Goal: Obtain resource: Obtain resource

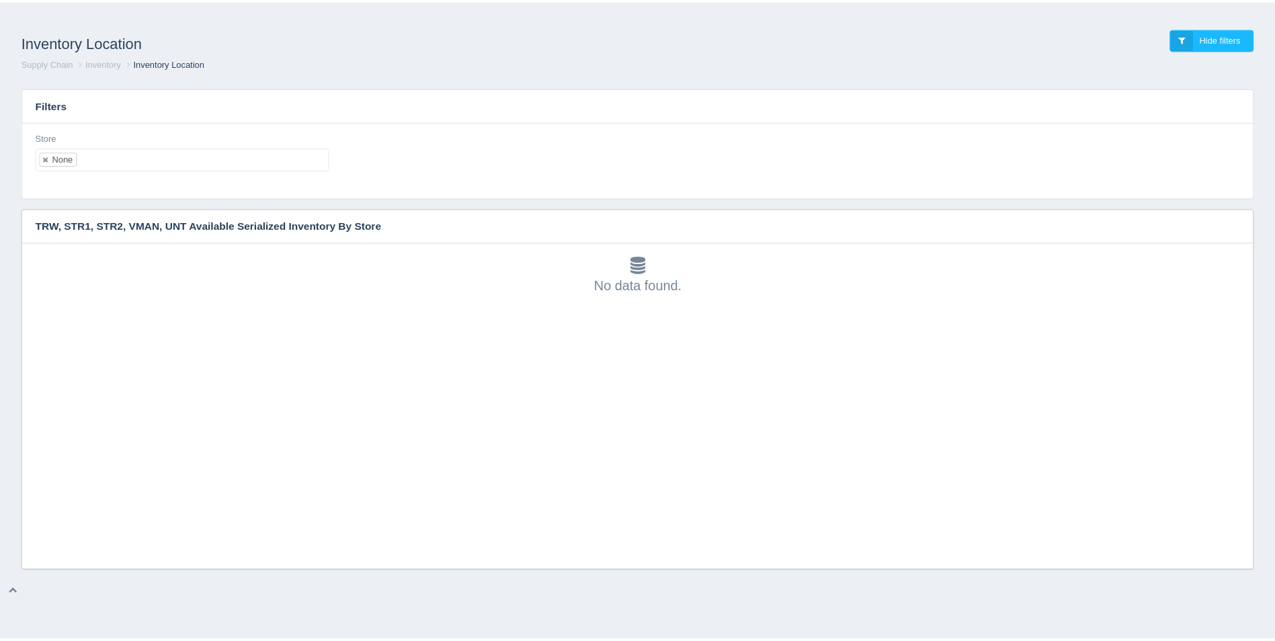
scroll to position [4, 0]
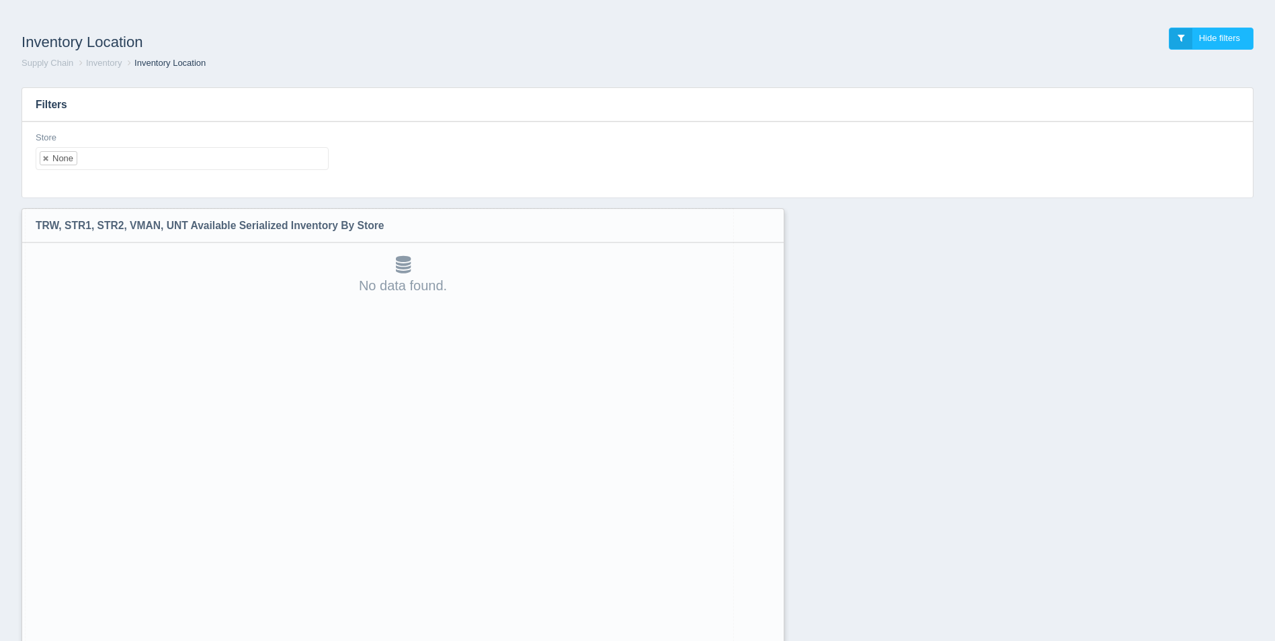
drag, startPoint x: 1252, startPoint y: 565, endPoint x: 796, endPoint y: 640, distance: 462.4
click at [773, 640] on html "Inventory Location Hide filters Supply Chain Inventory Inventory Location Filte…" at bounding box center [637, 355] width 1275 height 711
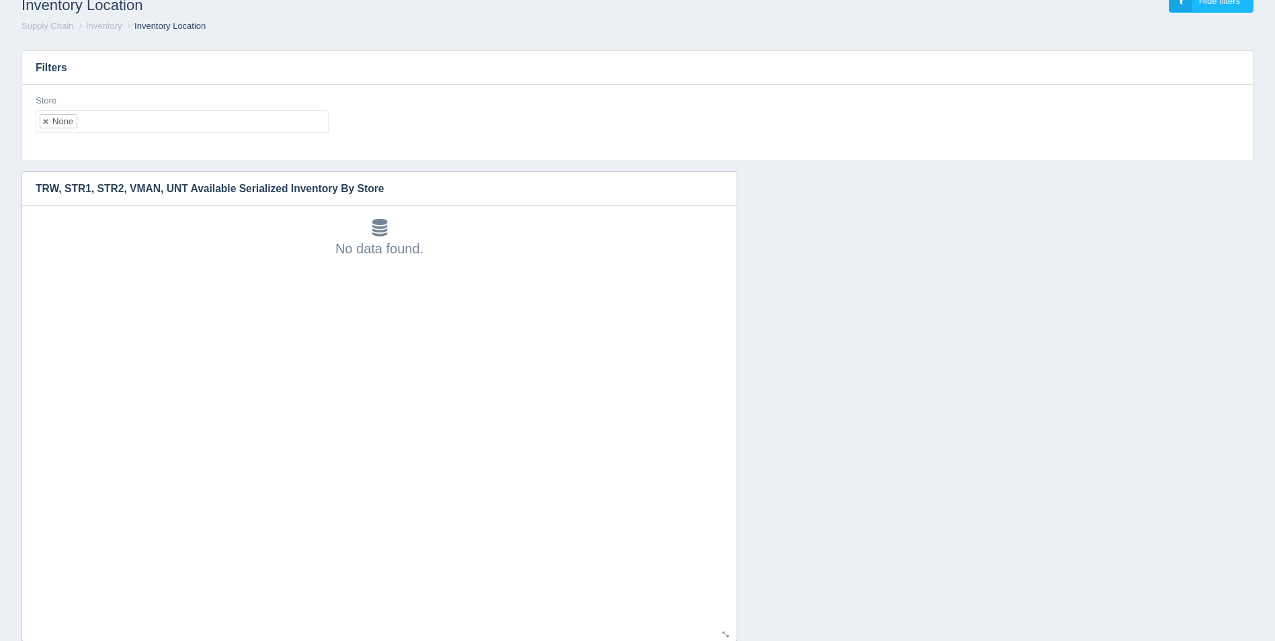
scroll to position [70, 0]
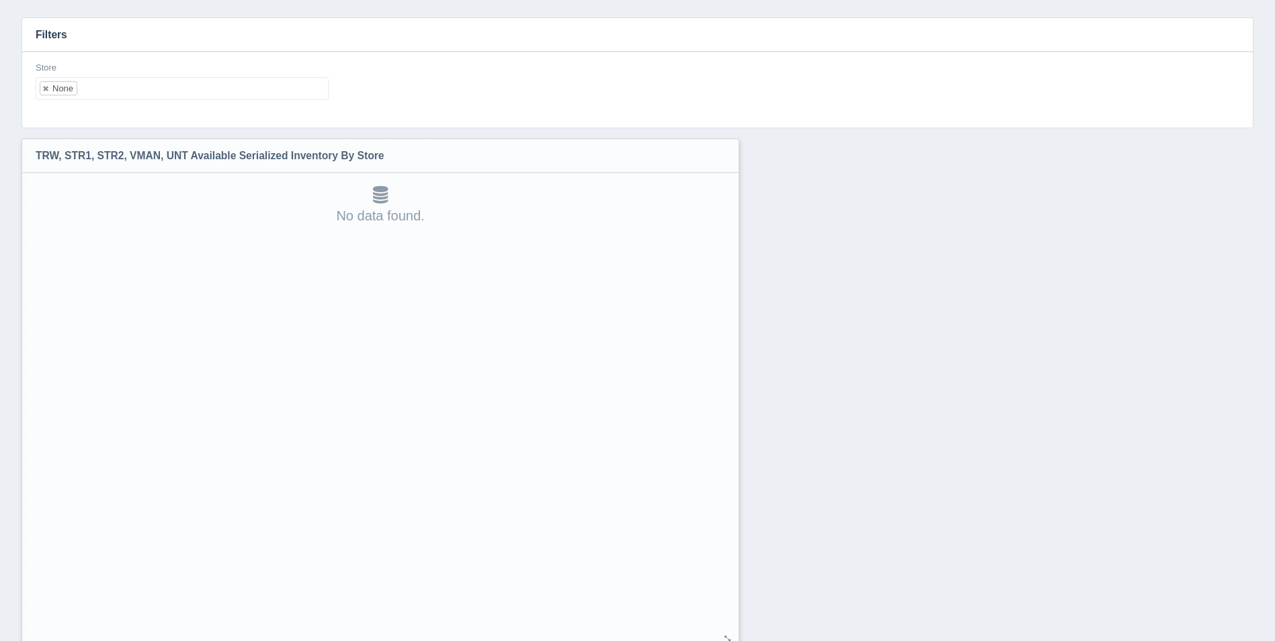
drag, startPoint x: 727, startPoint y: 605, endPoint x: 734, endPoint y: 631, distance: 27.2
click at [730, 640] on html "Inventory Location Hide filters Supply Chain Inventory Inventory Location Filte…" at bounding box center [637, 312] width 1275 height 765
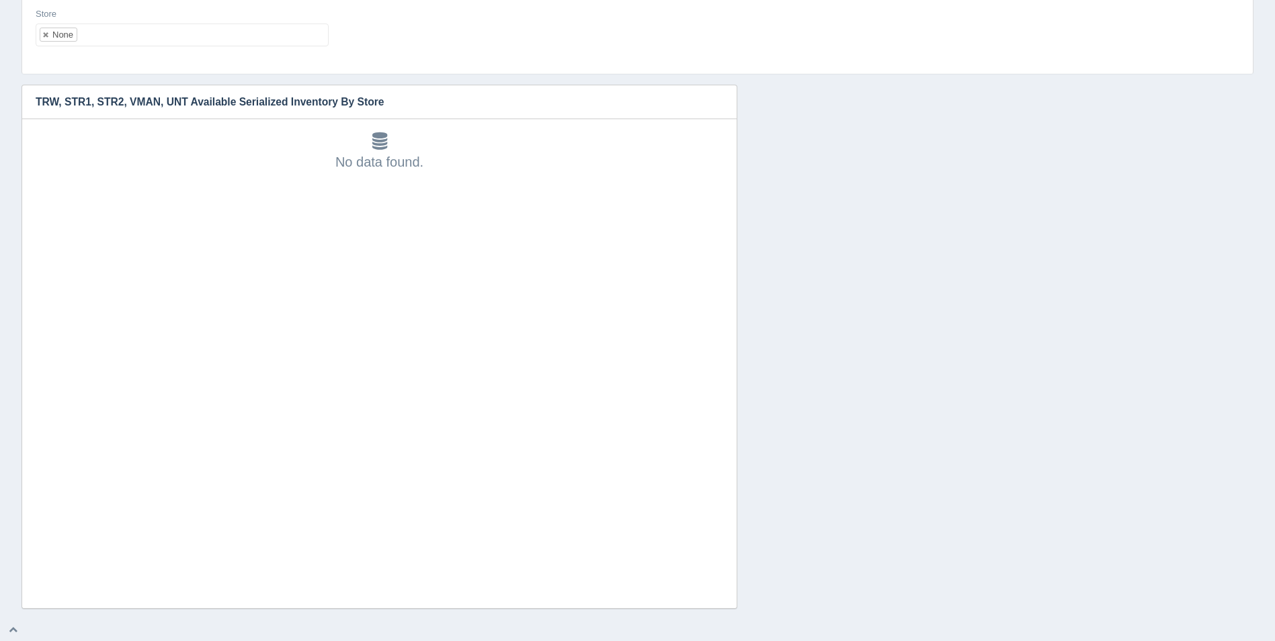
click at [206, 31] on ul "None" at bounding box center [182, 35] width 293 height 23
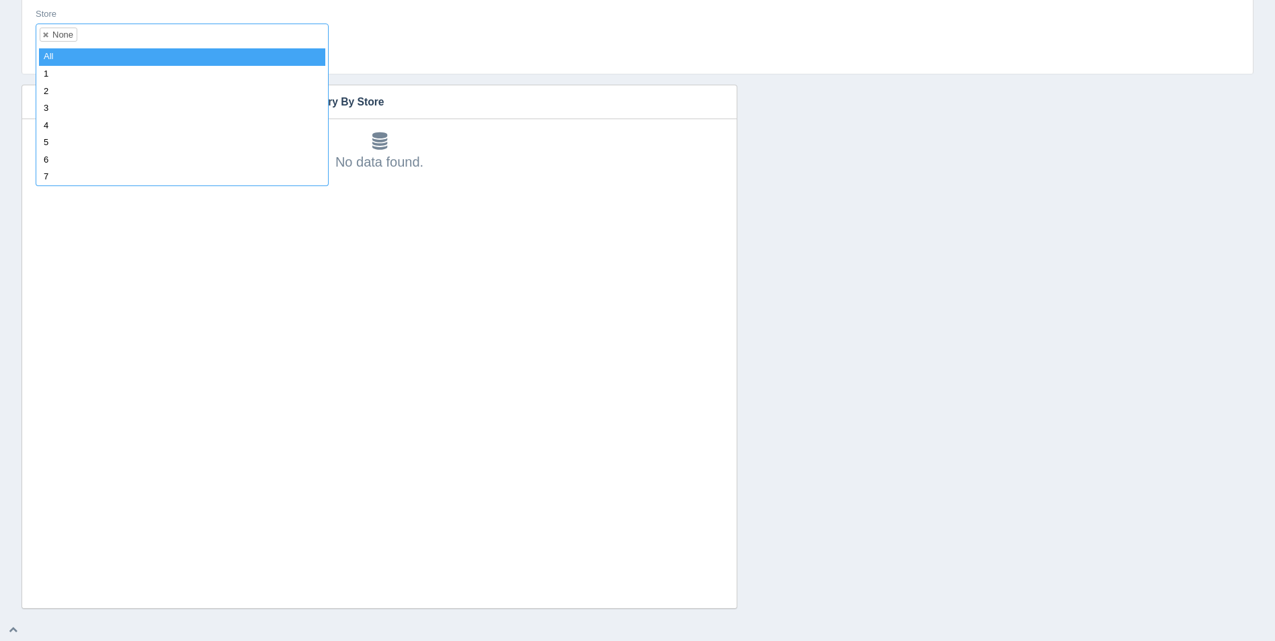
select select
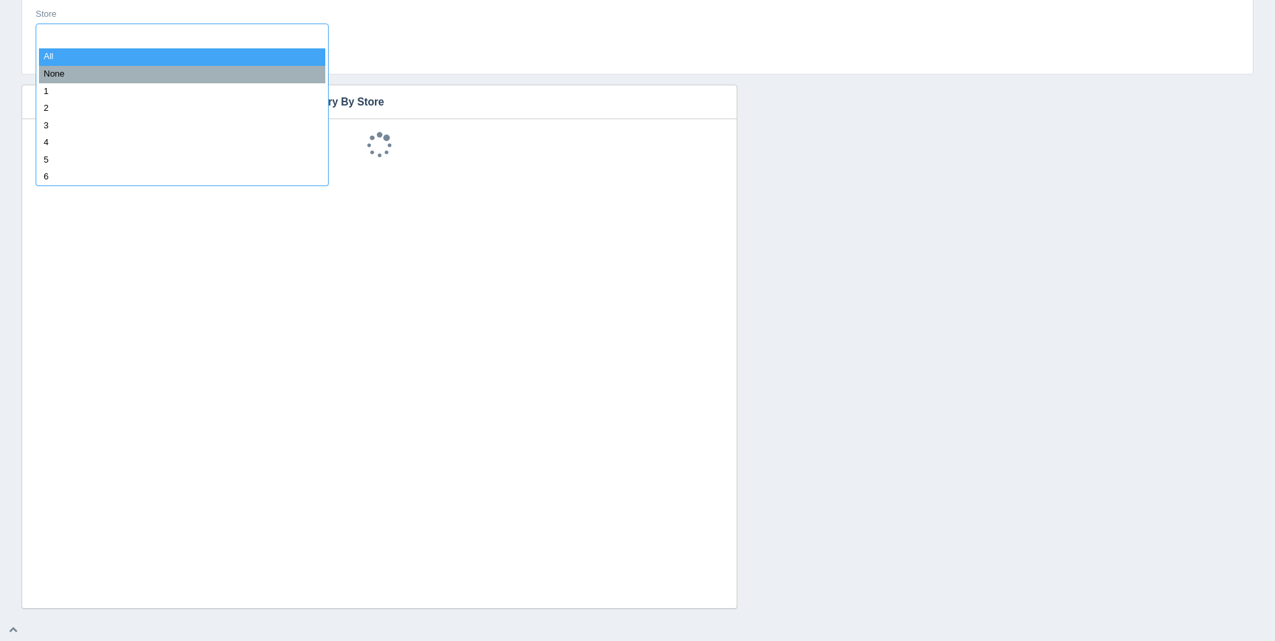
scroll to position [11, 0]
type input "2"
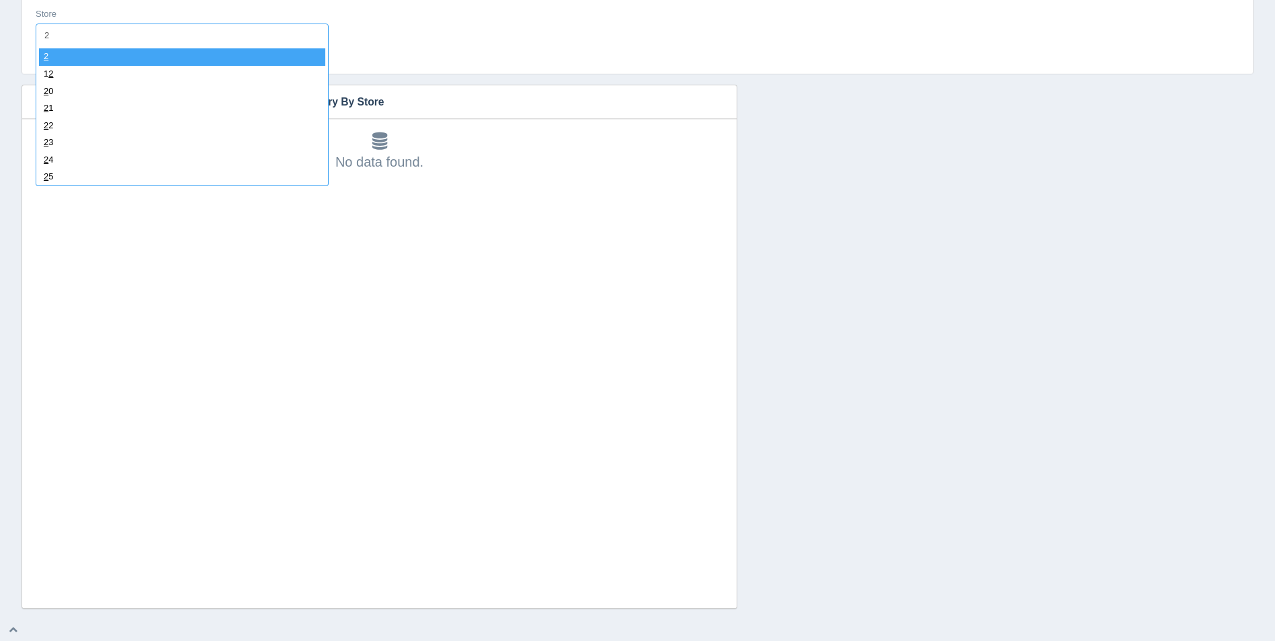
select select "2"
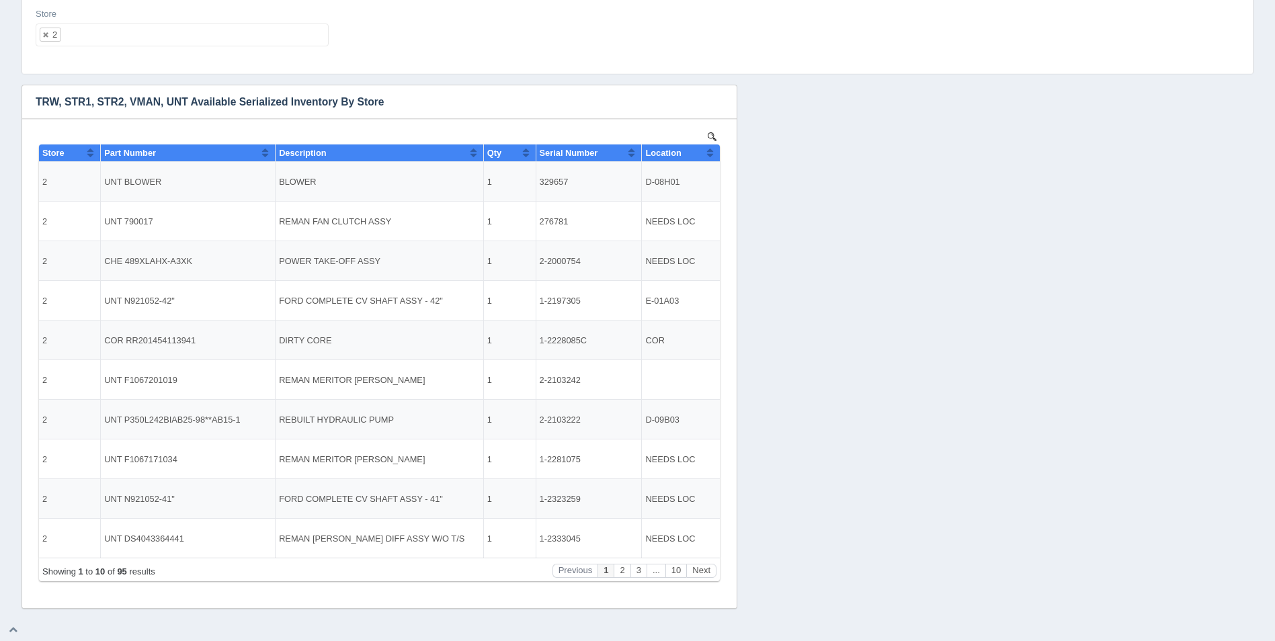
scroll to position [0, 0]
click at [710, 152] on button "Sort column ascending" at bounding box center [709, 152] width 9 height 16
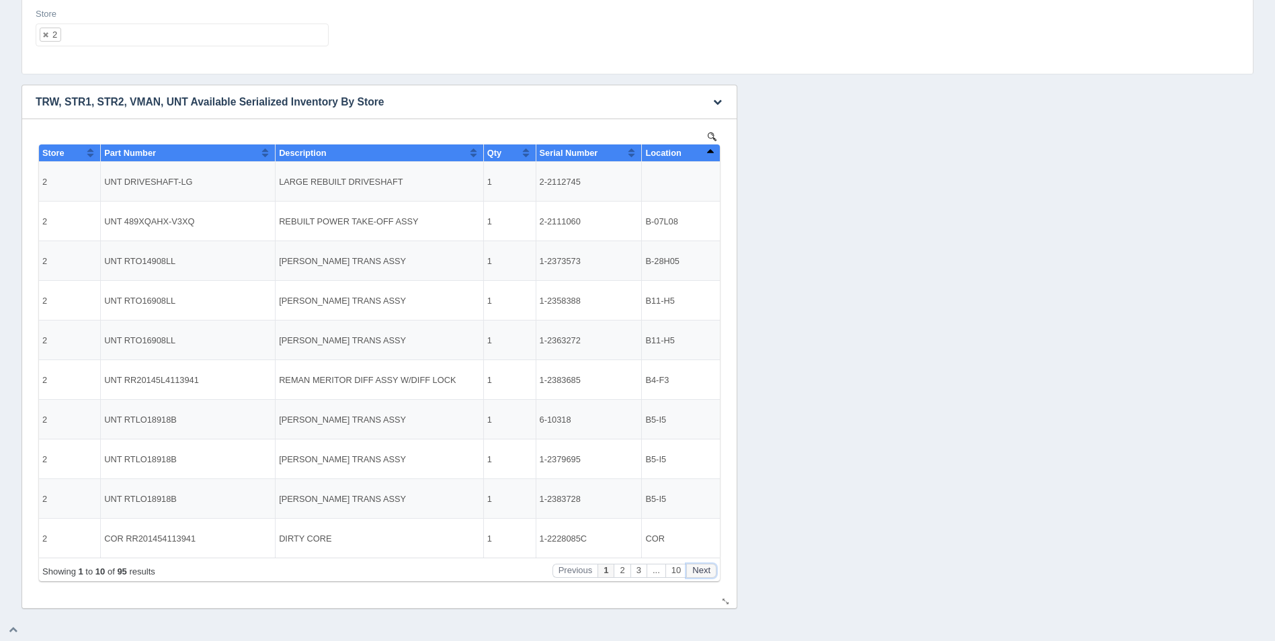
click at [706, 572] on button "Next" at bounding box center [701, 571] width 30 height 14
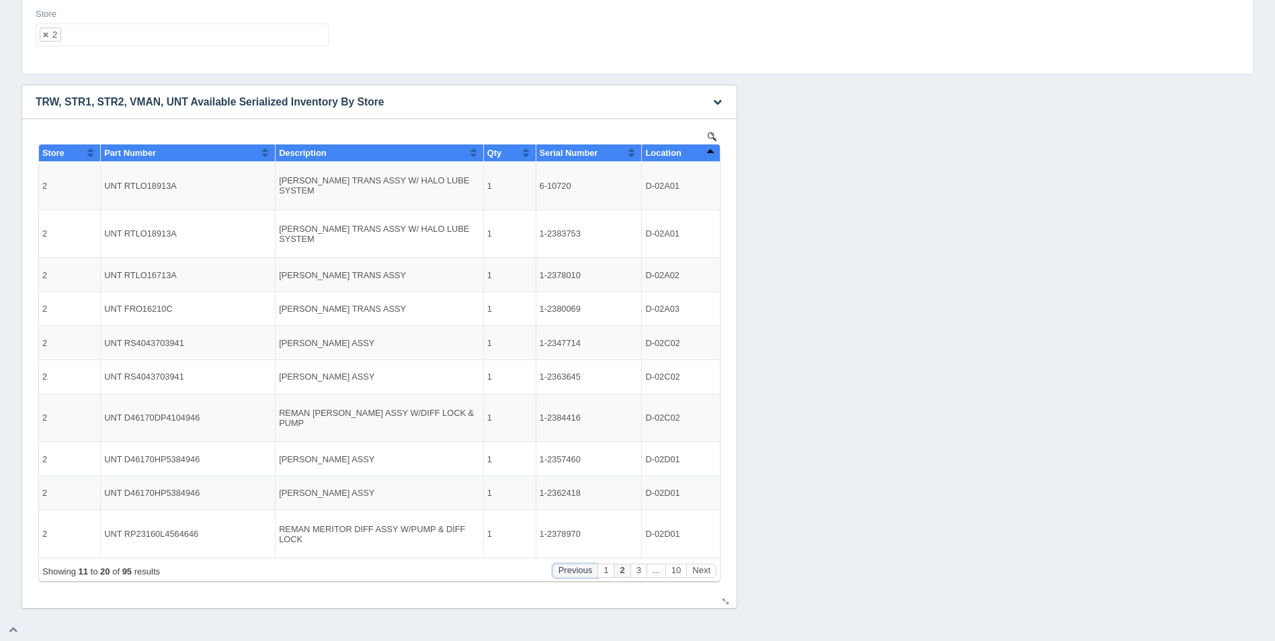
click at [572, 572] on button "Previous" at bounding box center [575, 571] width 46 height 14
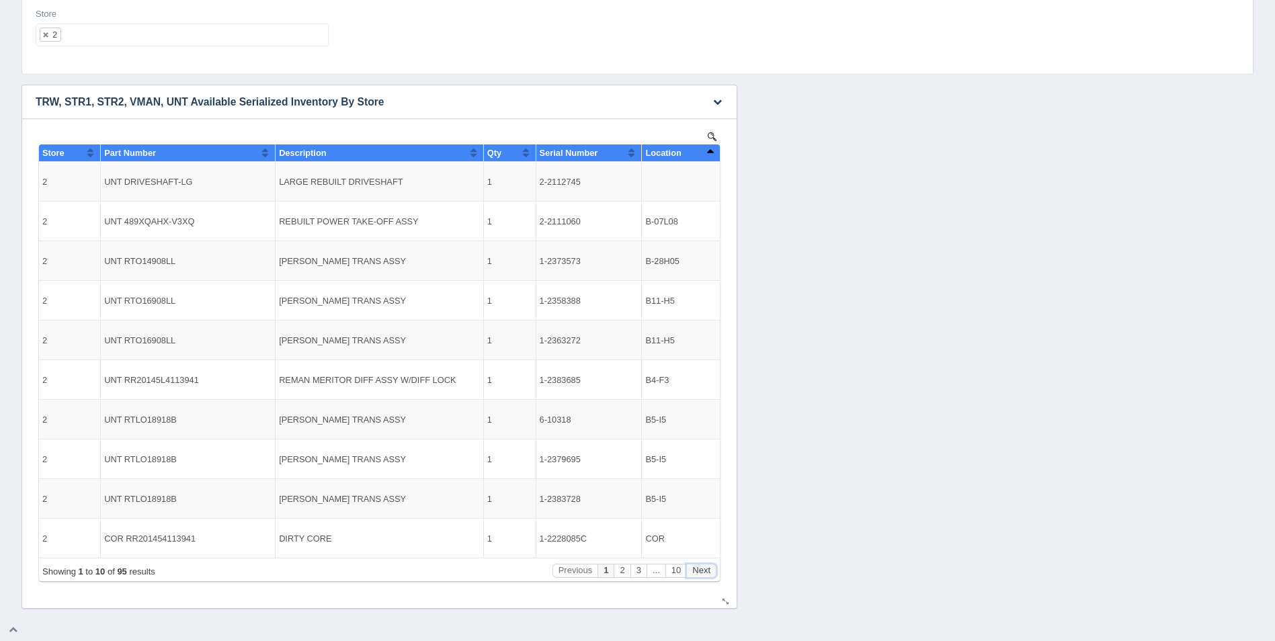
click at [712, 574] on button "Next" at bounding box center [701, 571] width 30 height 14
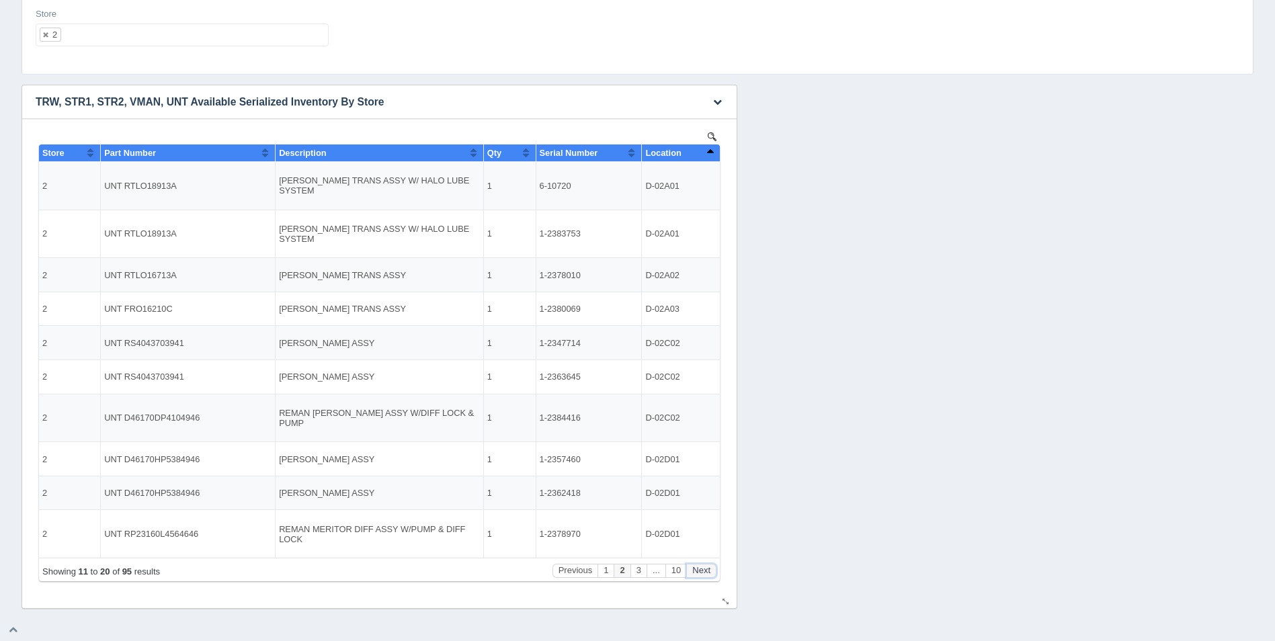
click at [712, 574] on button "Next" at bounding box center [701, 571] width 30 height 14
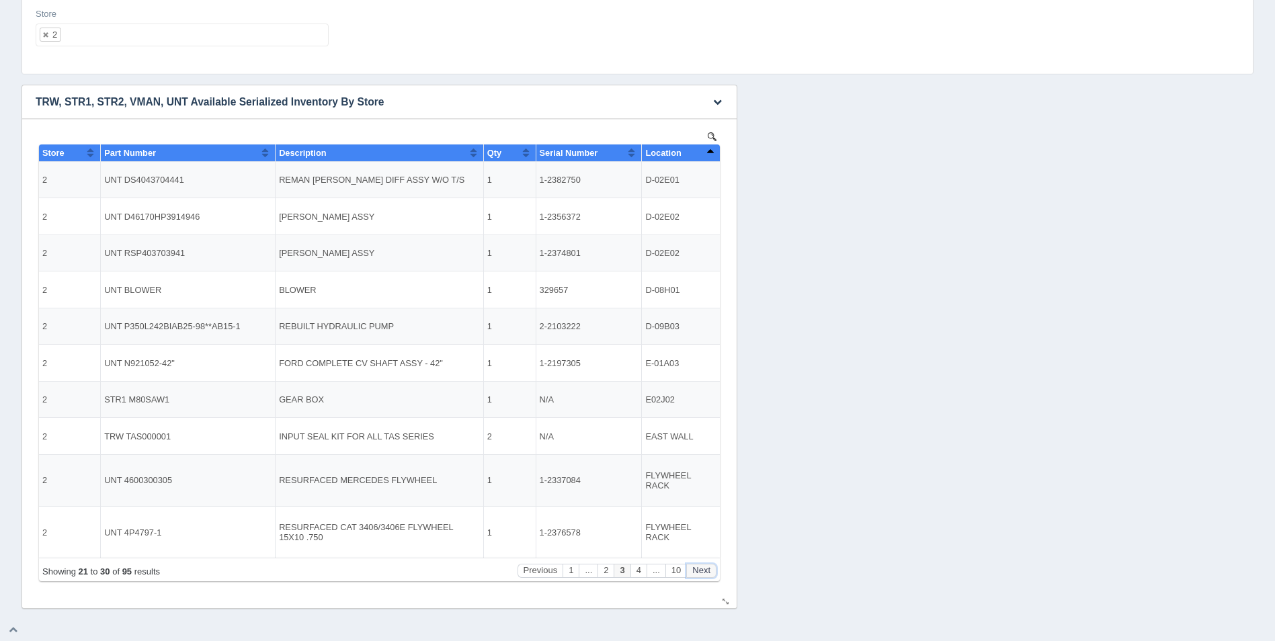
click at [711, 574] on button "Next" at bounding box center [701, 571] width 30 height 14
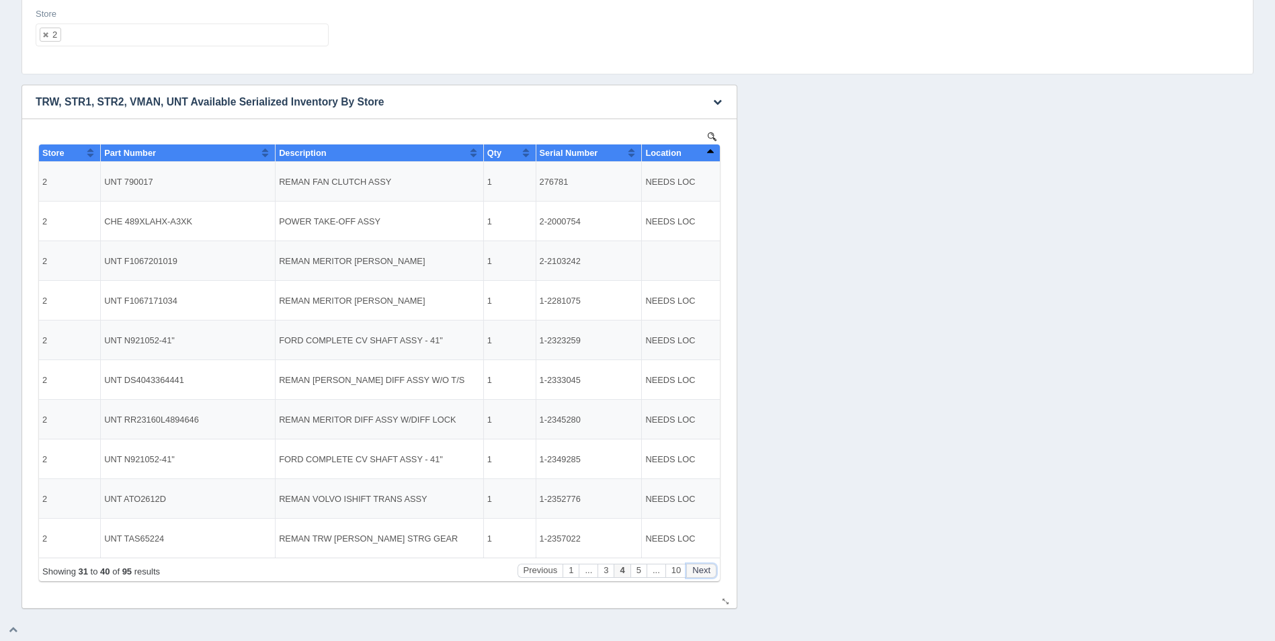
click at [711, 574] on button "Next" at bounding box center [701, 571] width 30 height 14
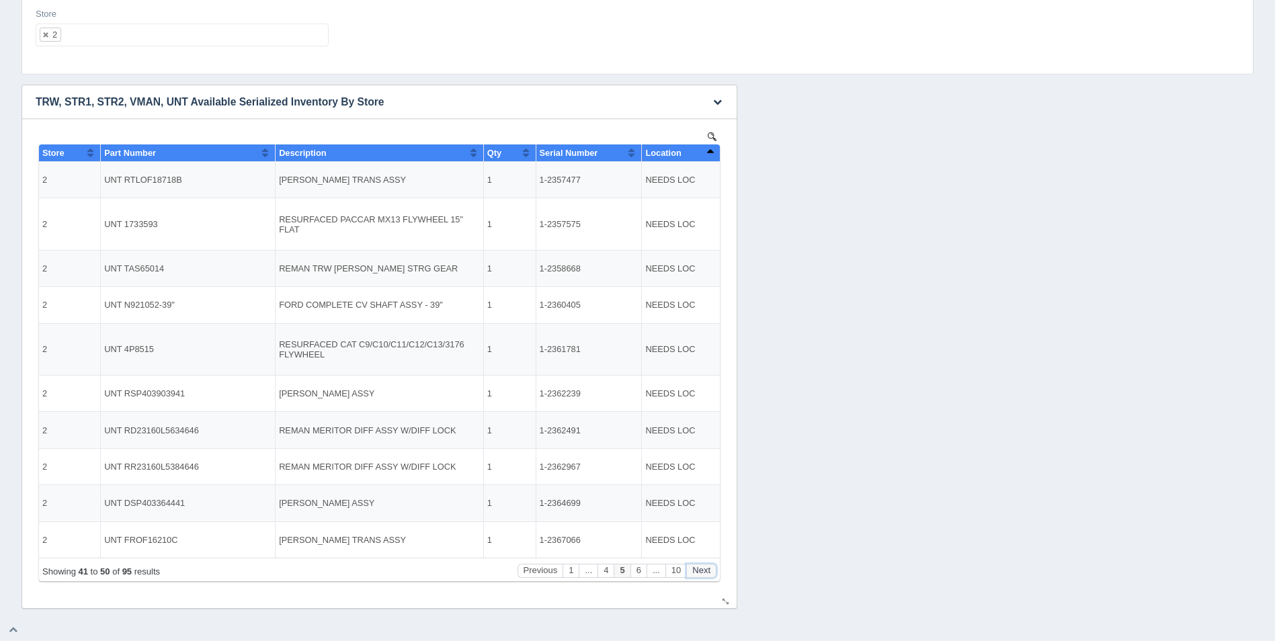
click at [711, 574] on button "Next" at bounding box center [701, 571] width 30 height 14
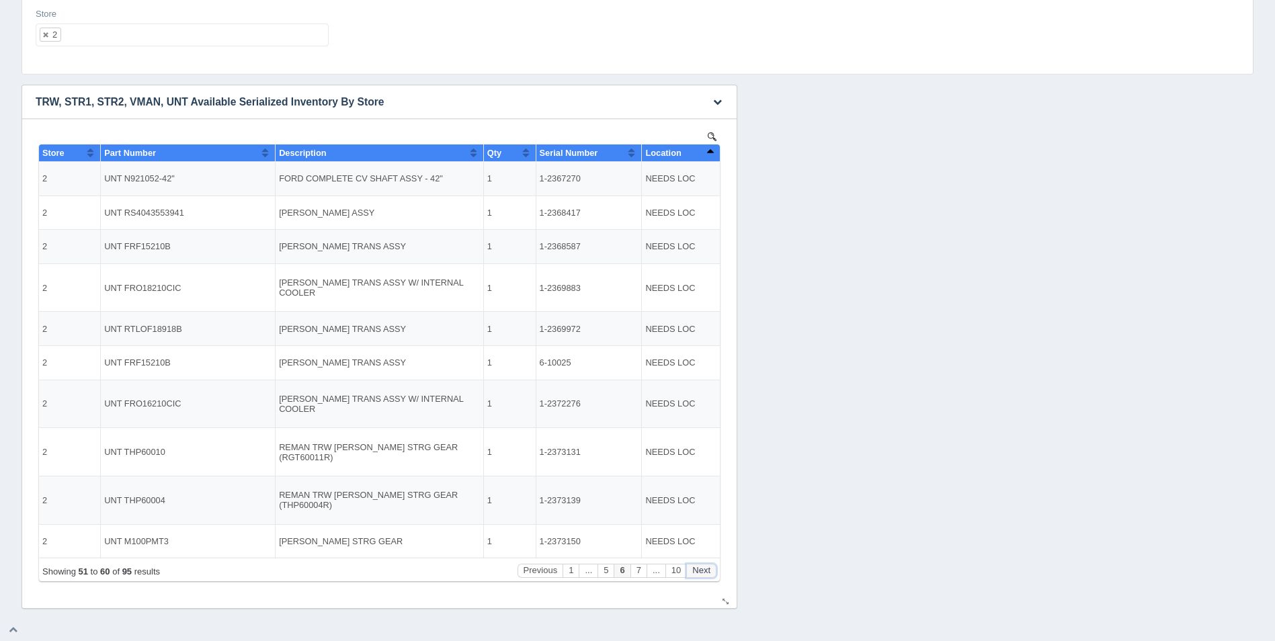
click at [711, 574] on button "Next" at bounding box center [701, 571] width 30 height 14
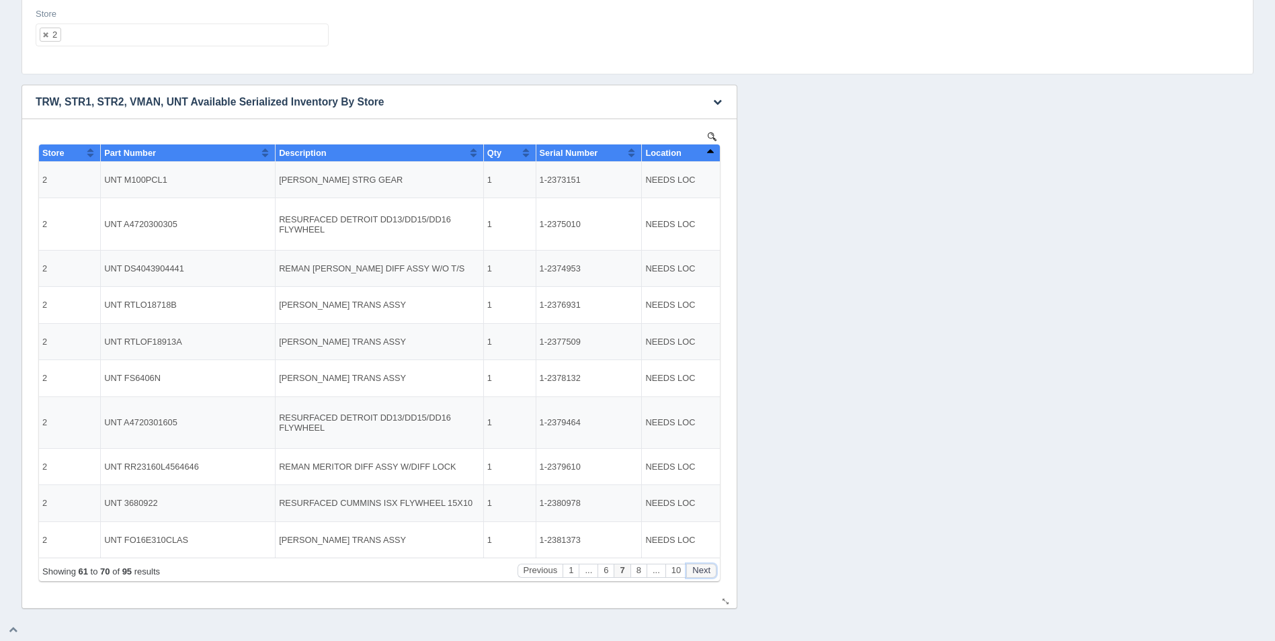
click at [711, 574] on button "Next" at bounding box center [701, 571] width 30 height 14
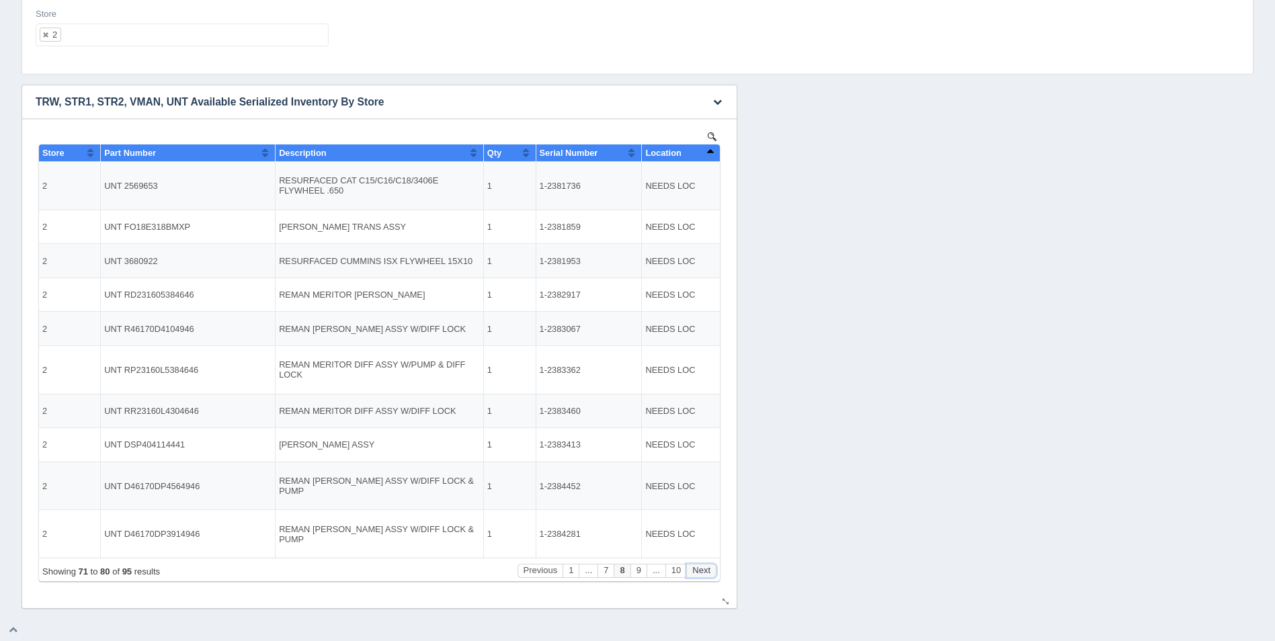
click at [711, 574] on button "Next" at bounding box center [701, 571] width 30 height 14
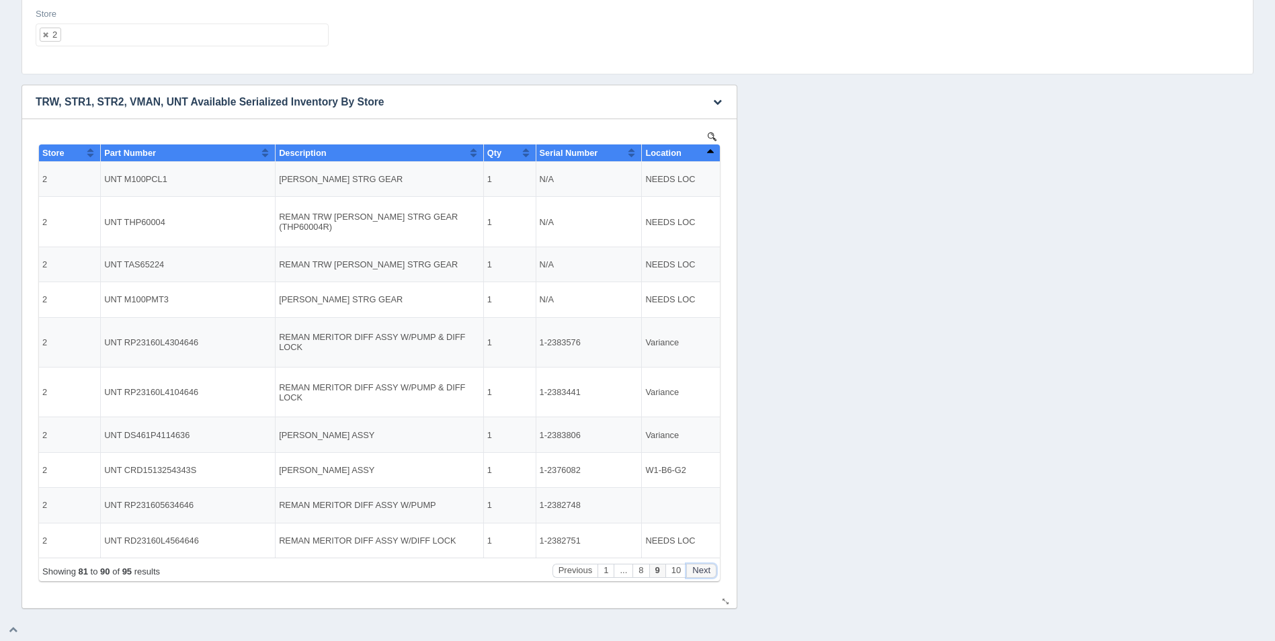
click at [711, 574] on button "Next" at bounding box center [701, 571] width 30 height 14
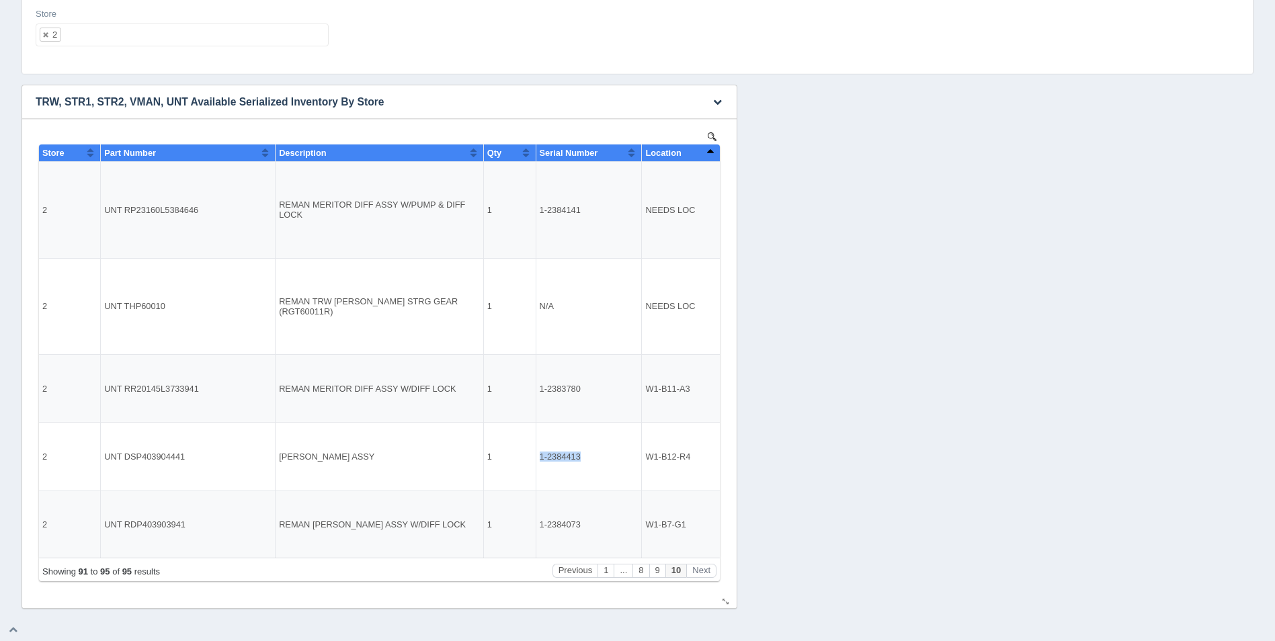
drag, startPoint x: 540, startPoint y: 447, endPoint x: 603, endPoint y: 447, distance: 63.2
click at [603, 447] on td "1-2384413" at bounding box center [588, 457] width 106 height 68
copy td "1-2384413"
drag, startPoint x: 540, startPoint y: 373, endPoint x: 589, endPoint y: 372, distance: 48.4
click at [589, 372] on td "1-2383780" at bounding box center [588, 389] width 106 height 68
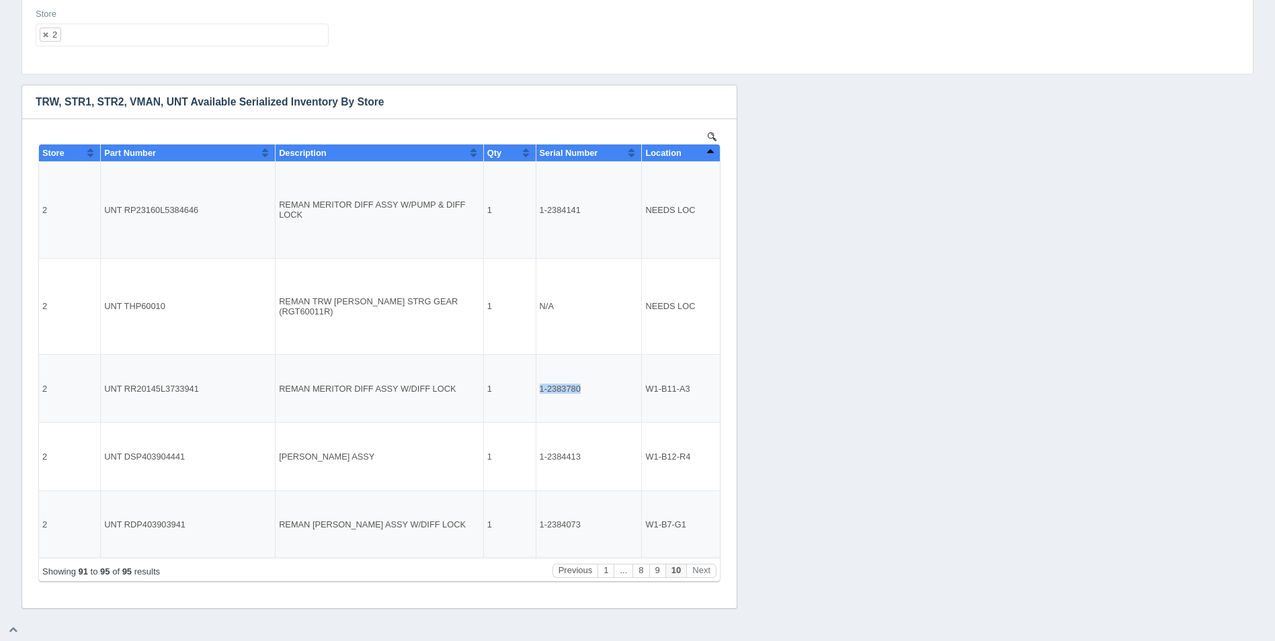
copy td "1-2383780"
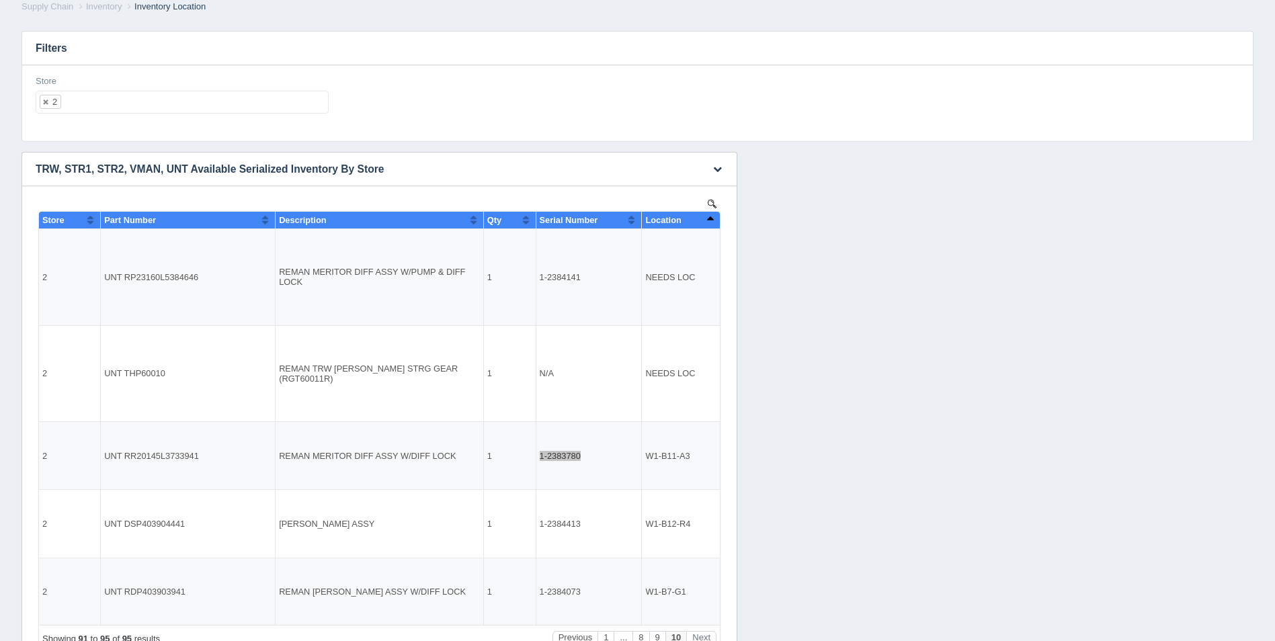
scroll to position [124, 0]
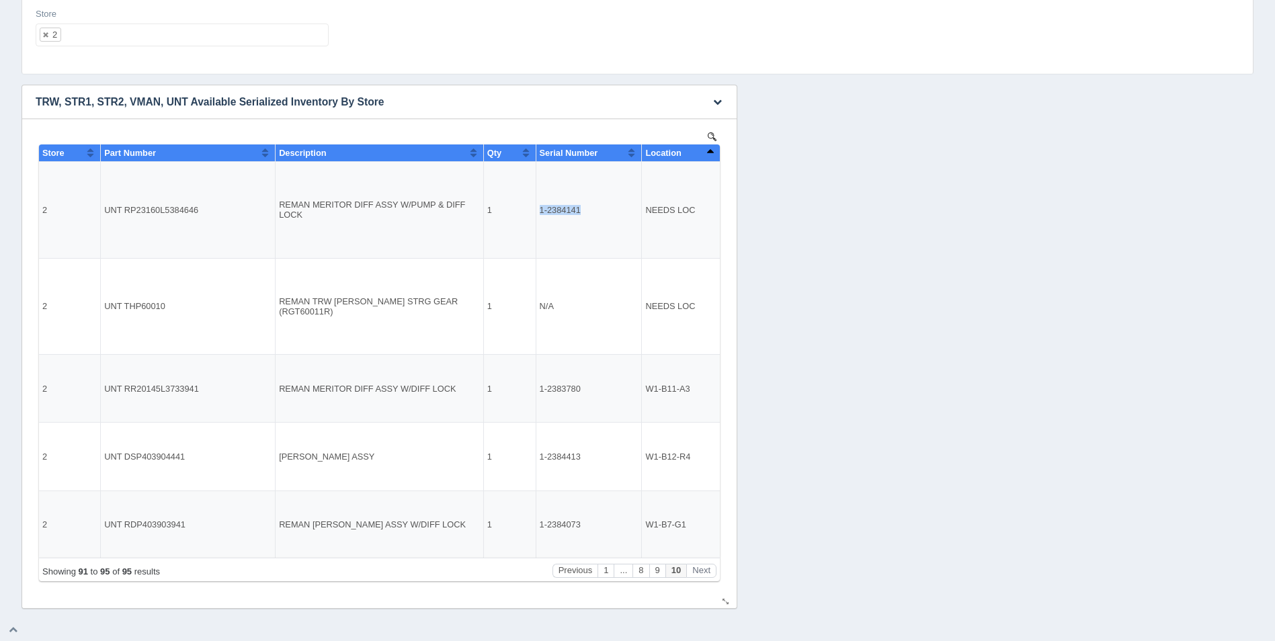
drag, startPoint x: 540, startPoint y: 211, endPoint x: 580, endPoint y: 212, distance: 40.3
click at [580, 212] on td "1-2384141" at bounding box center [588, 210] width 106 height 97
copy td "1-2384141"
click at [574, 570] on button "Previous" at bounding box center [575, 571] width 46 height 14
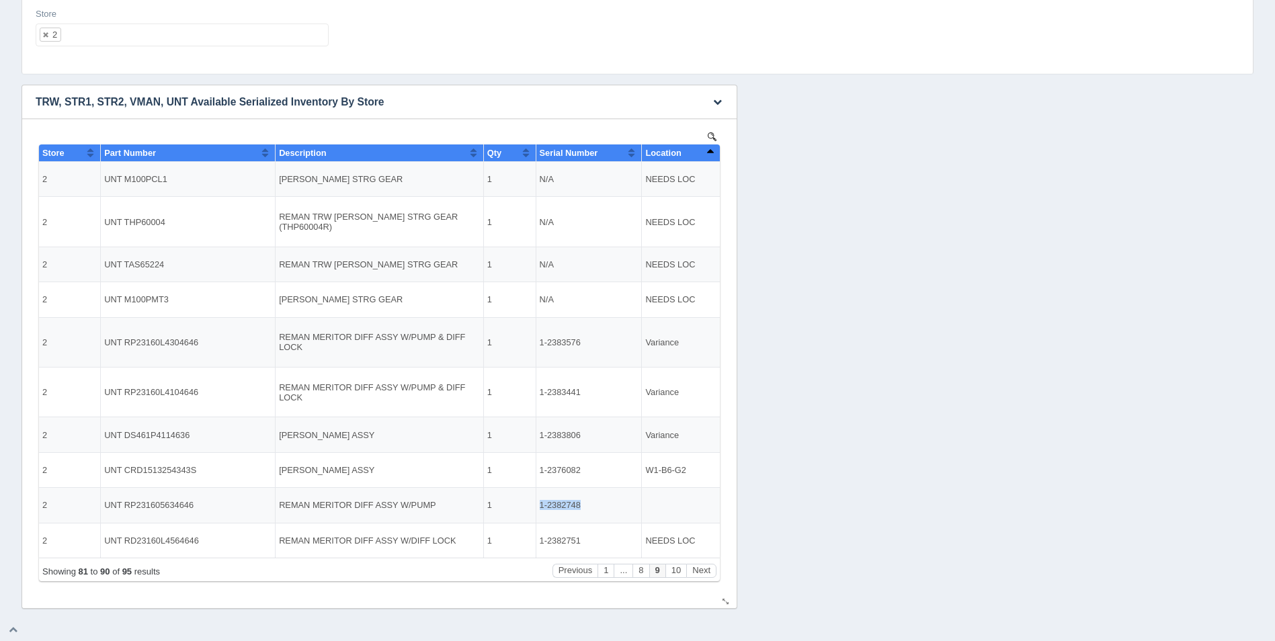
drag, startPoint x: 569, startPoint y: 501, endPoint x: 534, endPoint y: 501, distance: 34.9
click at [534, 501] on tr "2 UNT RP231605634646 REMAN MERITOR DIFF ASSY W/PUMP 1 1-2382748" at bounding box center [379, 505] width 681 height 35
copy tr "1-2382748"
click at [576, 575] on button "Previous" at bounding box center [575, 571] width 46 height 14
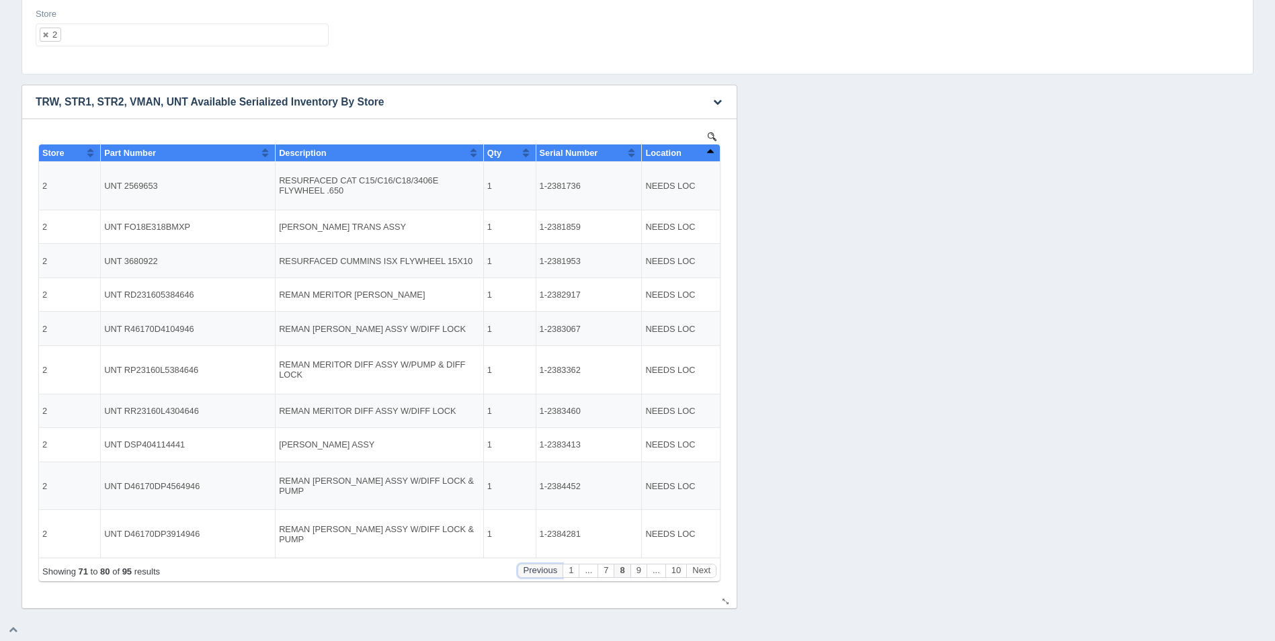
click at [543, 574] on button "Previous" at bounding box center [540, 571] width 46 height 14
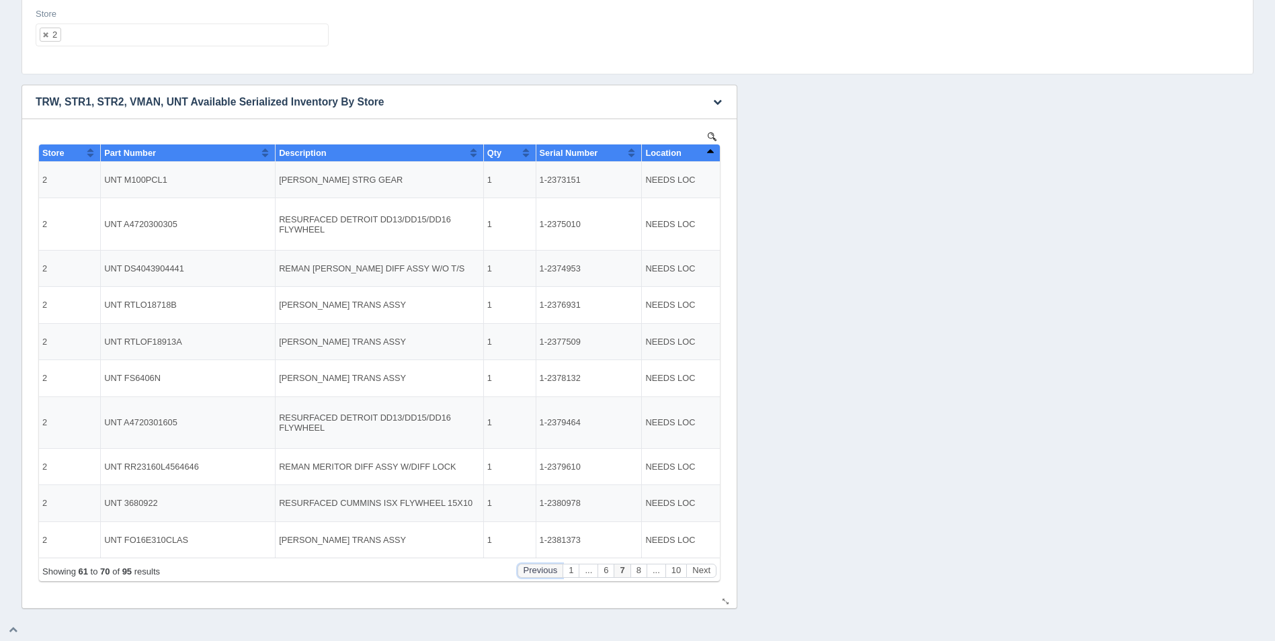
click at [543, 573] on button "Previous" at bounding box center [540, 571] width 46 height 14
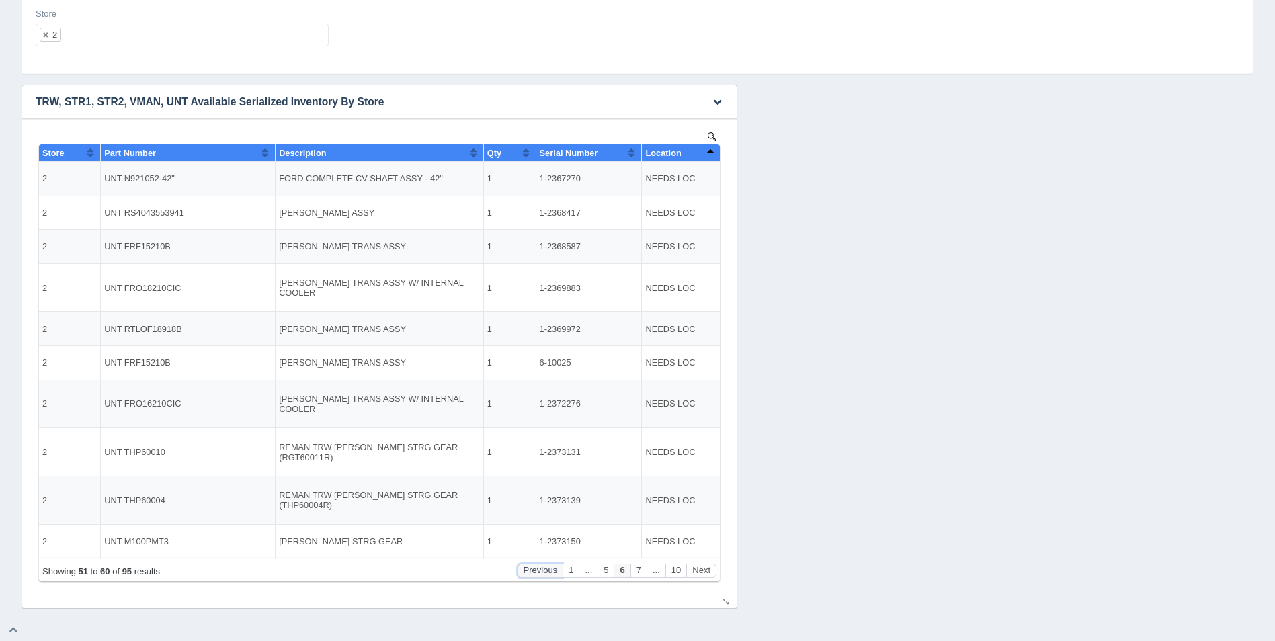
click at [543, 573] on button "Previous" at bounding box center [540, 571] width 46 height 14
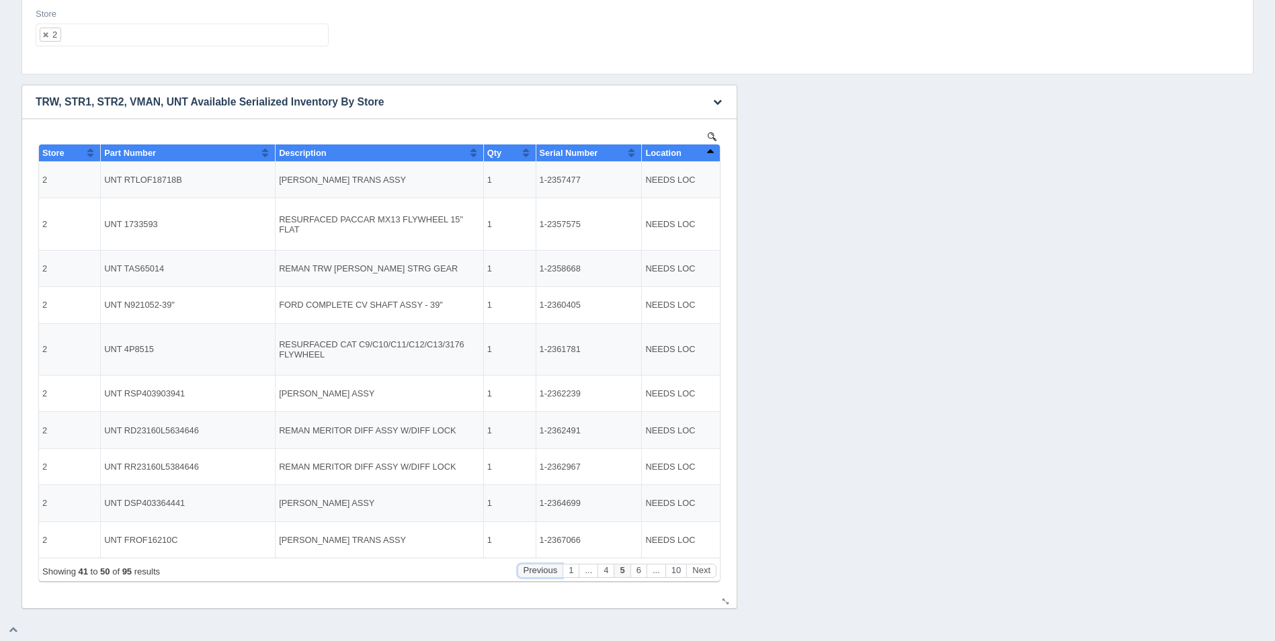
click at [543, 573] on button "Previous" at bounding box center [540, 571] width 46 height 14
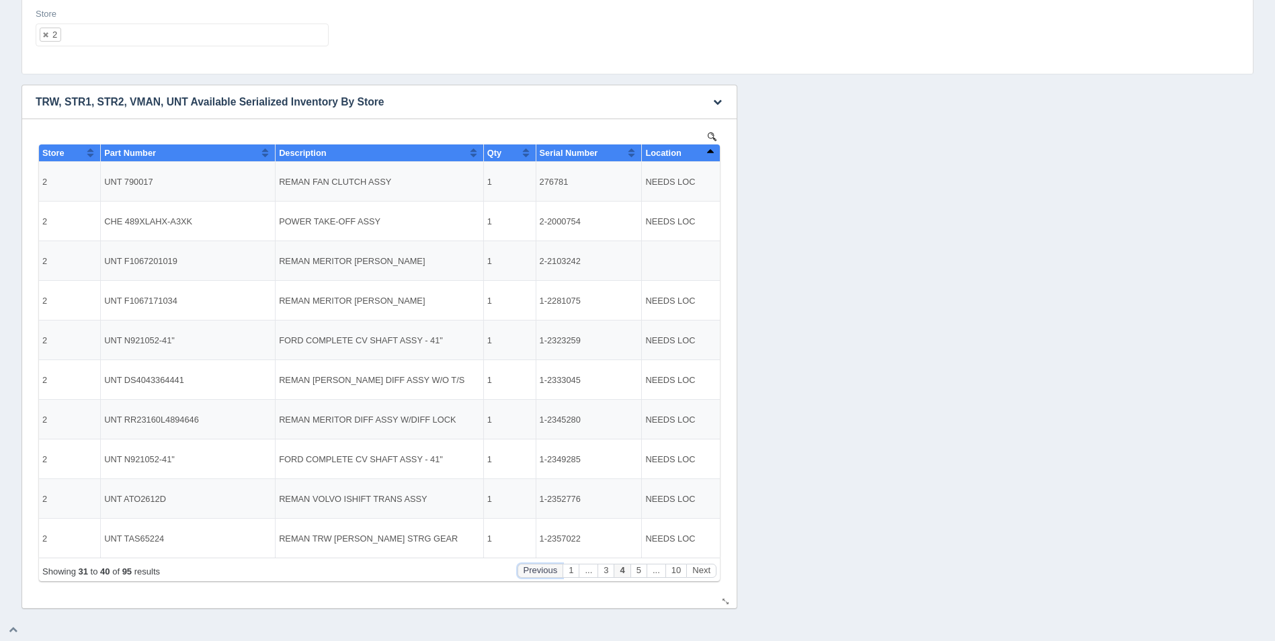
click at [543, 573] on button "Previous" at bounding box center [540, 571] width 46 height 14
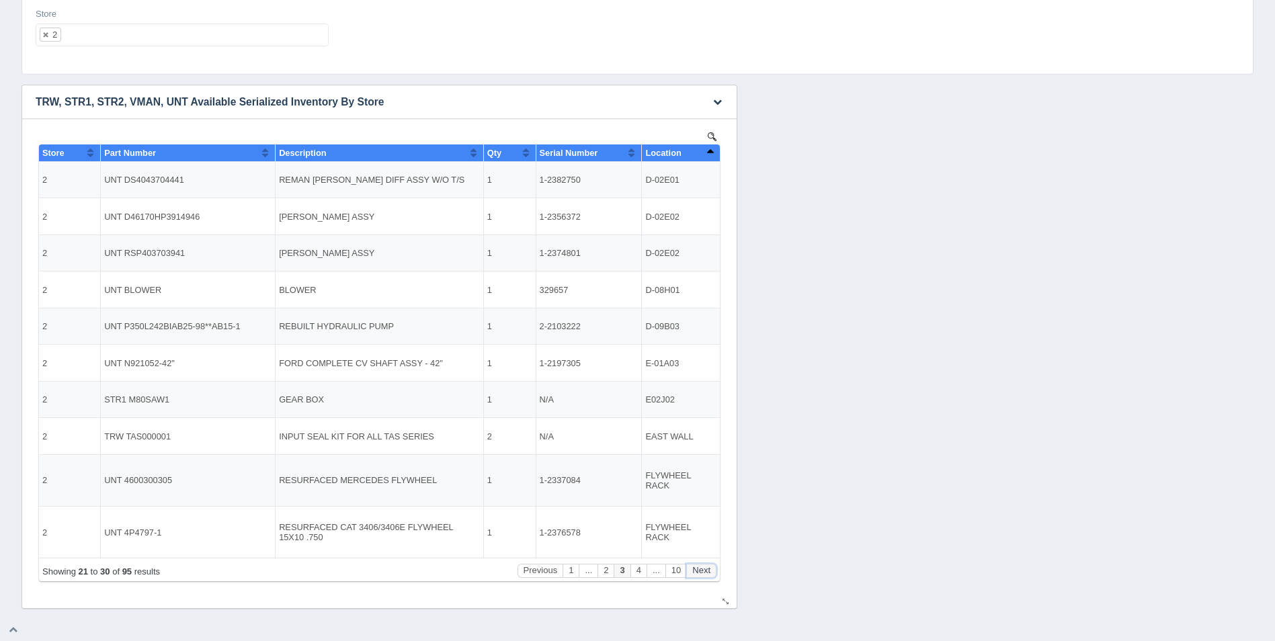
click at [706, 572] on button "Next" at bounding box center [701, 571] width 30 height 14
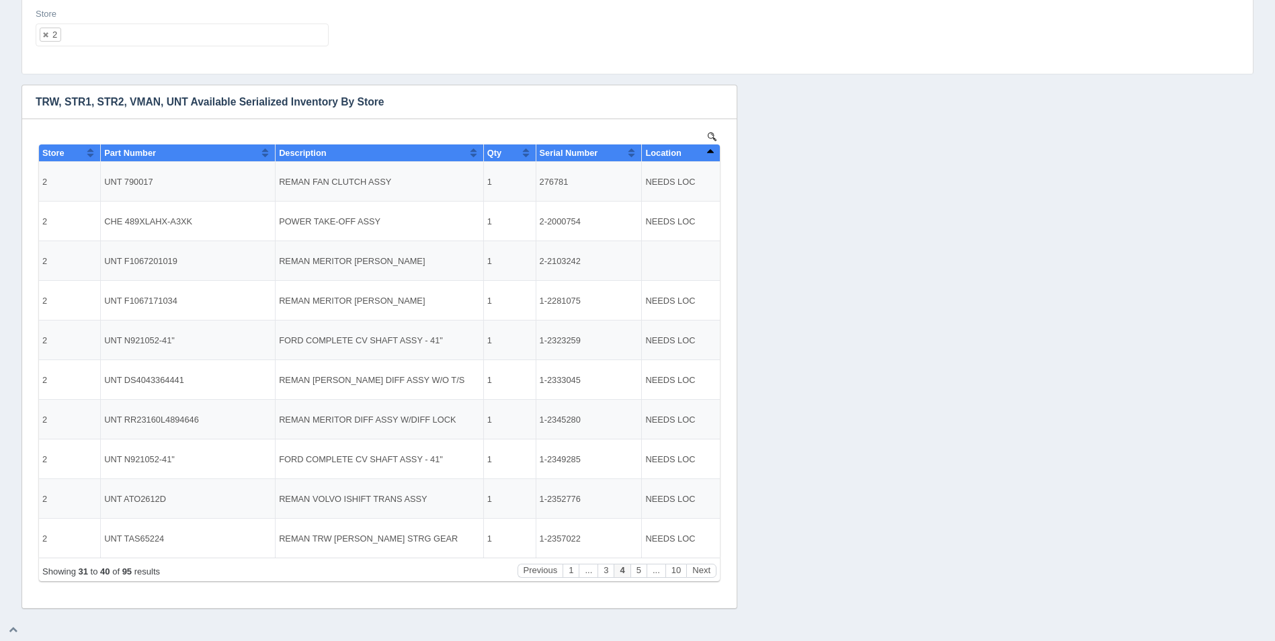
click at [154, 30] on ul "2" at bounding box center [182, 35] width 293 height 23
select select
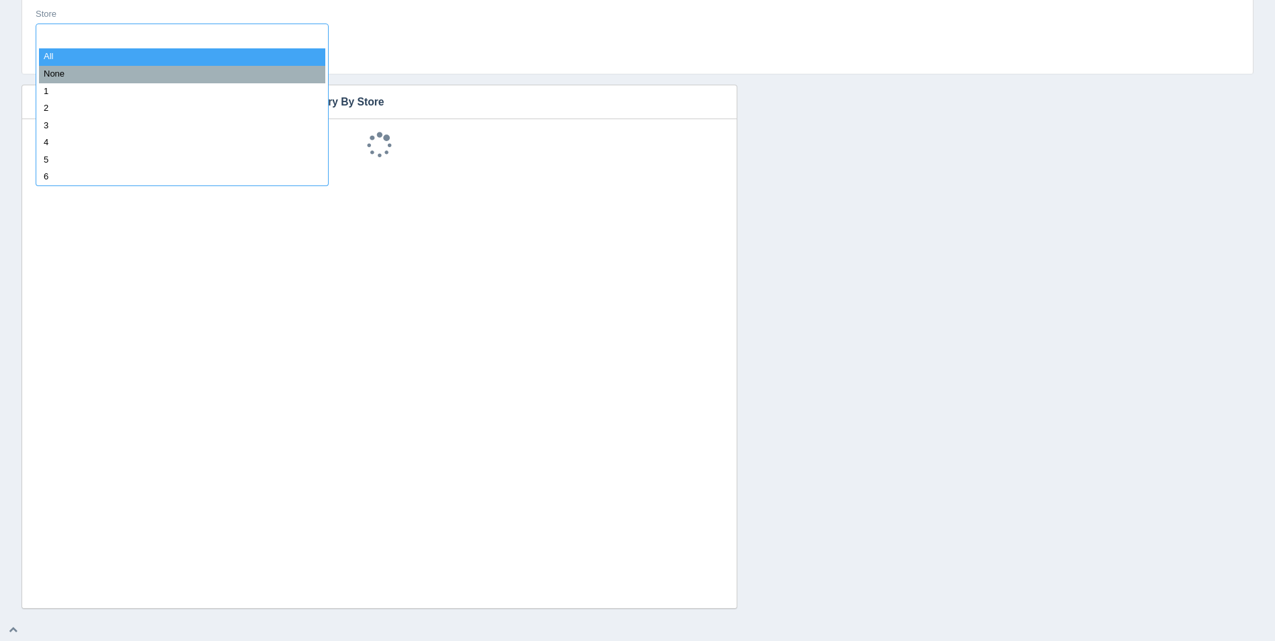
type input "3"
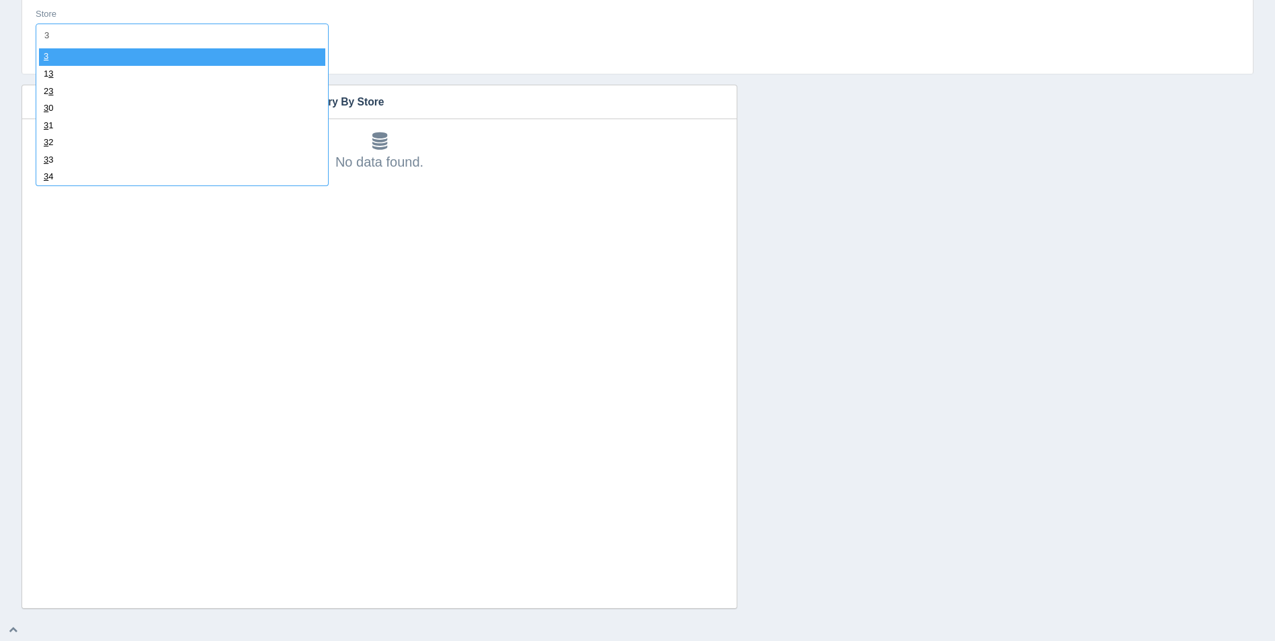
select select "3"
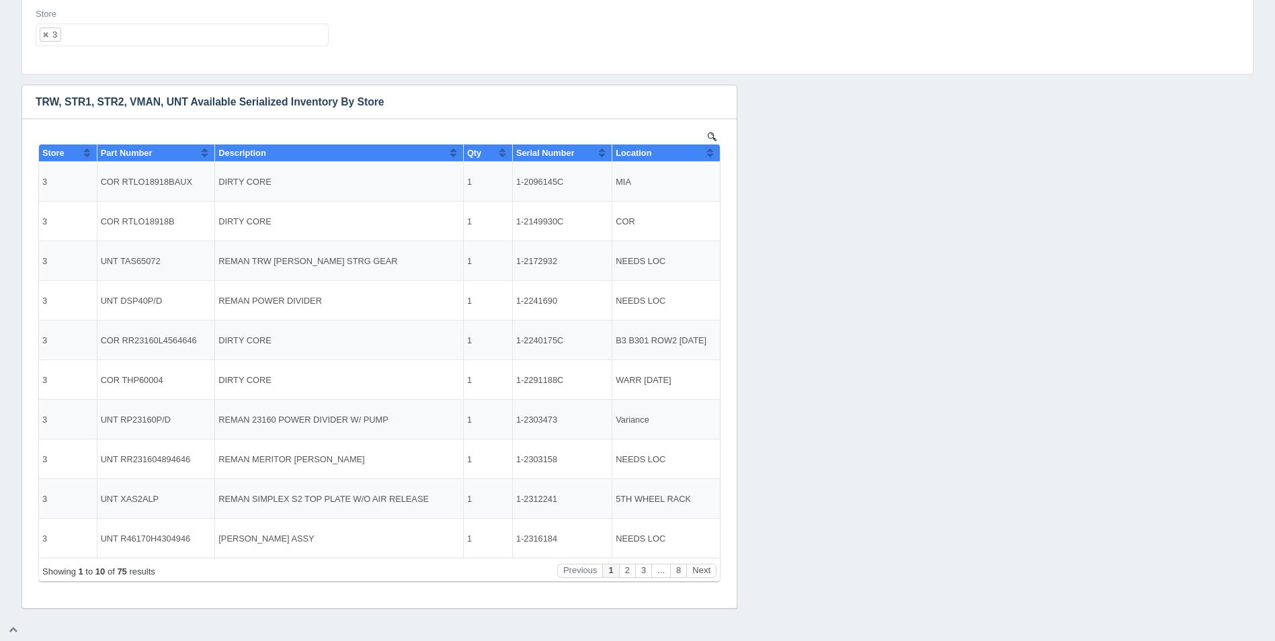
scroll to position [0, 0]
click at [707, 155] on button "Sort column ascending" at bounding box center [709, 152] width 9 height 16
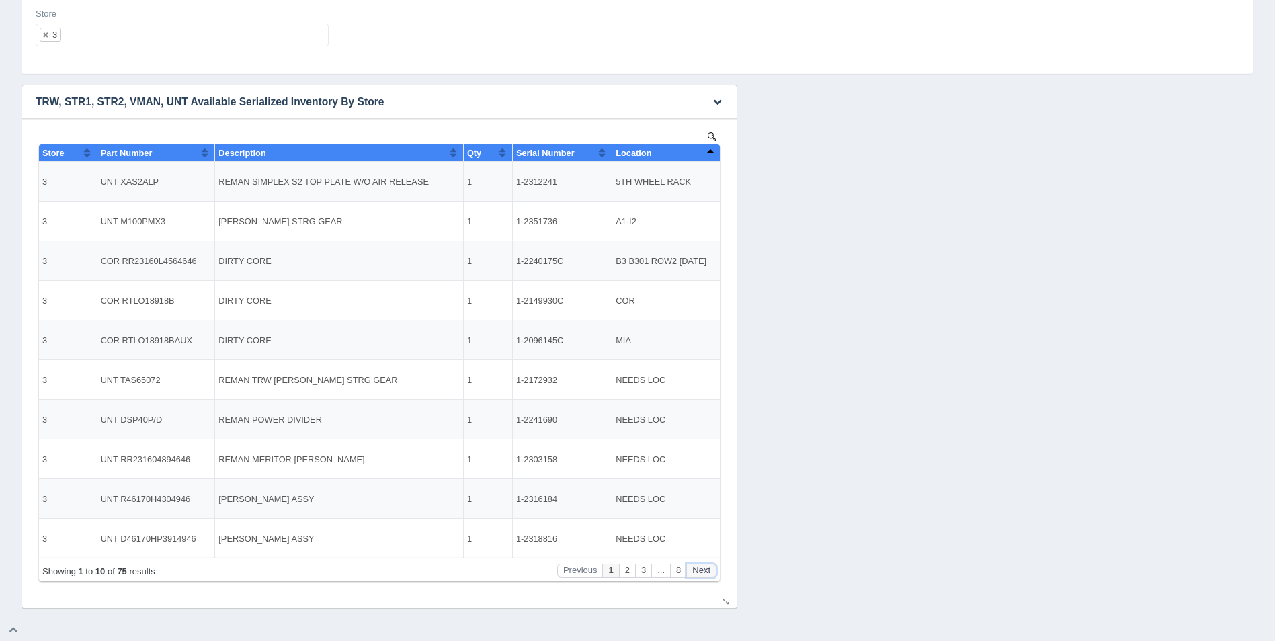
click at [701, 567] on button "Next" at bounding box center [701, 571] width 30 height 14
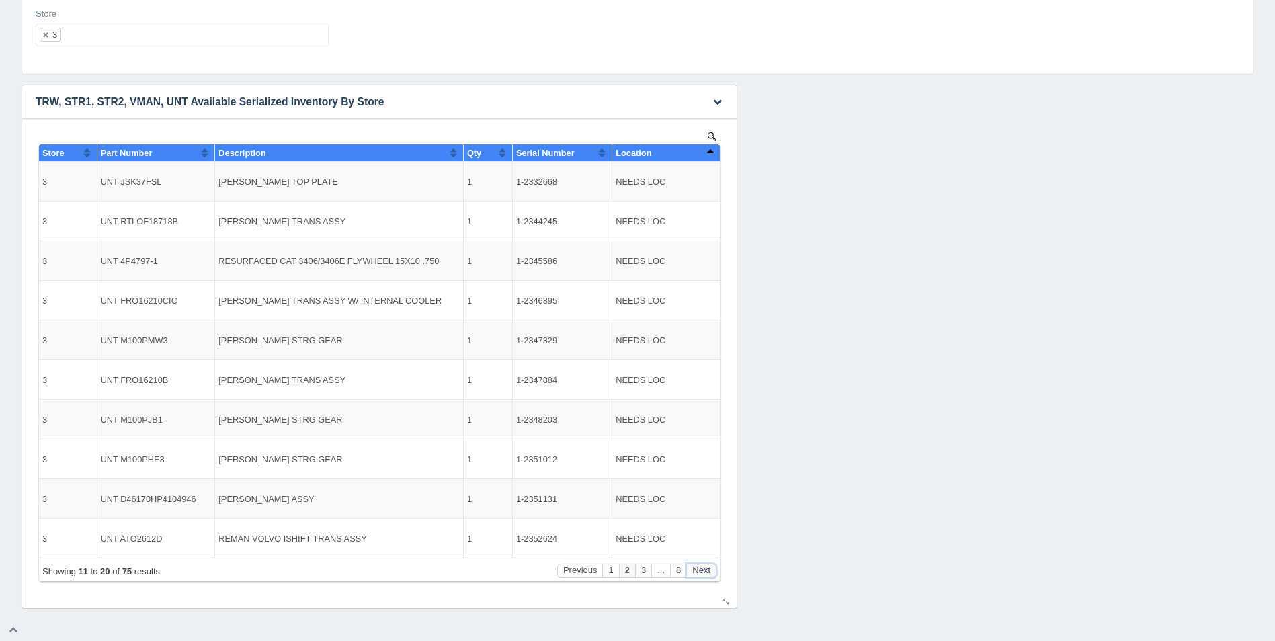
click at [699, 572] on button "Next" at bounding box center [701, 571] width 30 height 14
click at [700, 571] on button "Next" at bounding box center [701, 571] width 30 height 14
drag, startPoint x: 567, startPoint y: 460, endPoint x: 518, endPoint y: 458, distance: 49.1
click at [518, 458] on td "1-2364545" at bounding box center [561, 459] width 99 height 40
copy td "1-2364545"
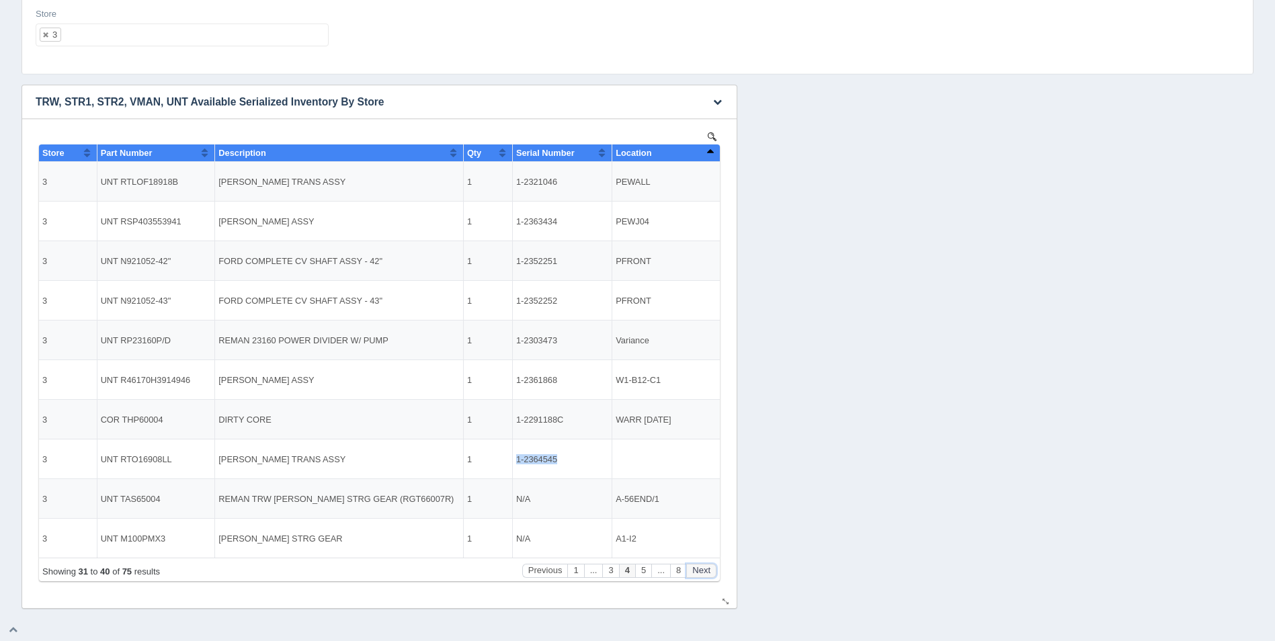
click at [703, 570] on button "Next" at bounding box center [701, 571] width 30 height 14
click at [704, 567] on button "Next" at bounding box center [701, 571] width 30 height 14
click at [704, 566] on button "Next" at bounding box center [701, 571] width 30 height 14
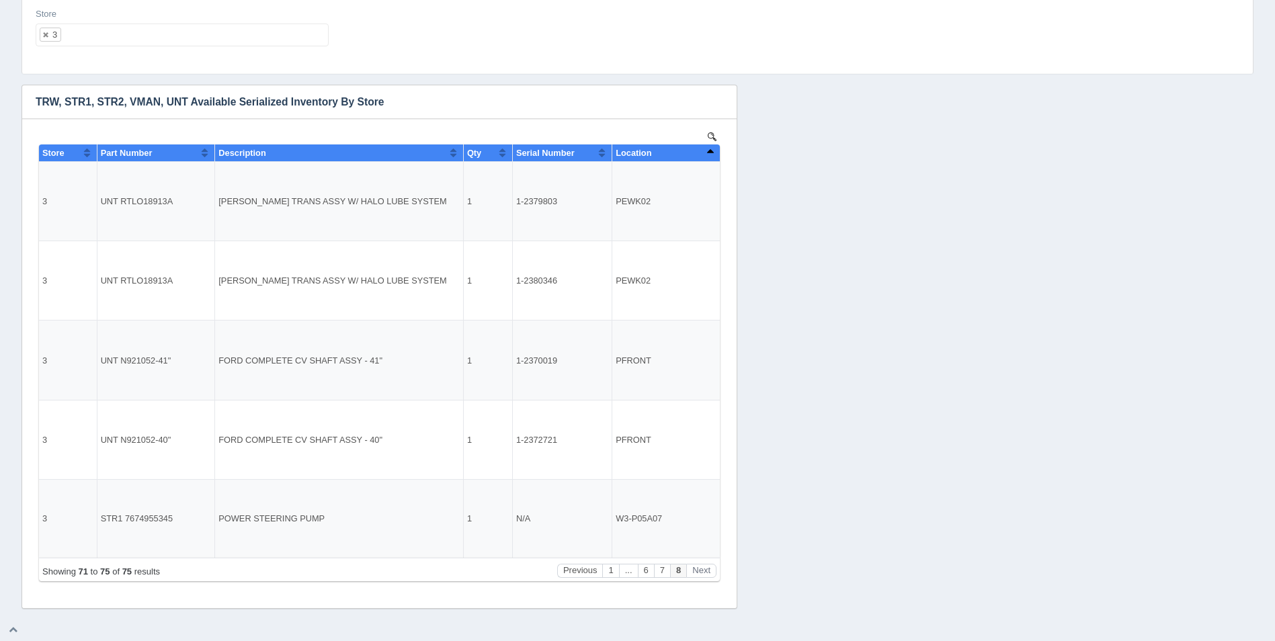
click at [724, 79] on div "Filters Store 3 All None 1 2 3 4 5 6 7 8 9 10 11 12 13 14 15 16 17 18 19 20 21 …" at bounding box center [637, 281] width 1253 height 656
drag, startPoint x: 150, startPoint y: 18, endPoint x: 153, endPoint y: 34, distance: 16.3
click at [150, 23] on div "Store 3 All None 1 2 3 4 5 6 7 8 9 10 11 12 13 14 15 16 17 18 19 20 21 22 23 24…" at bounding box center [182, 27] width 293 height 39
click at [153, 34] on ul "3" at bounding box center [182, 35] width 293 height 23
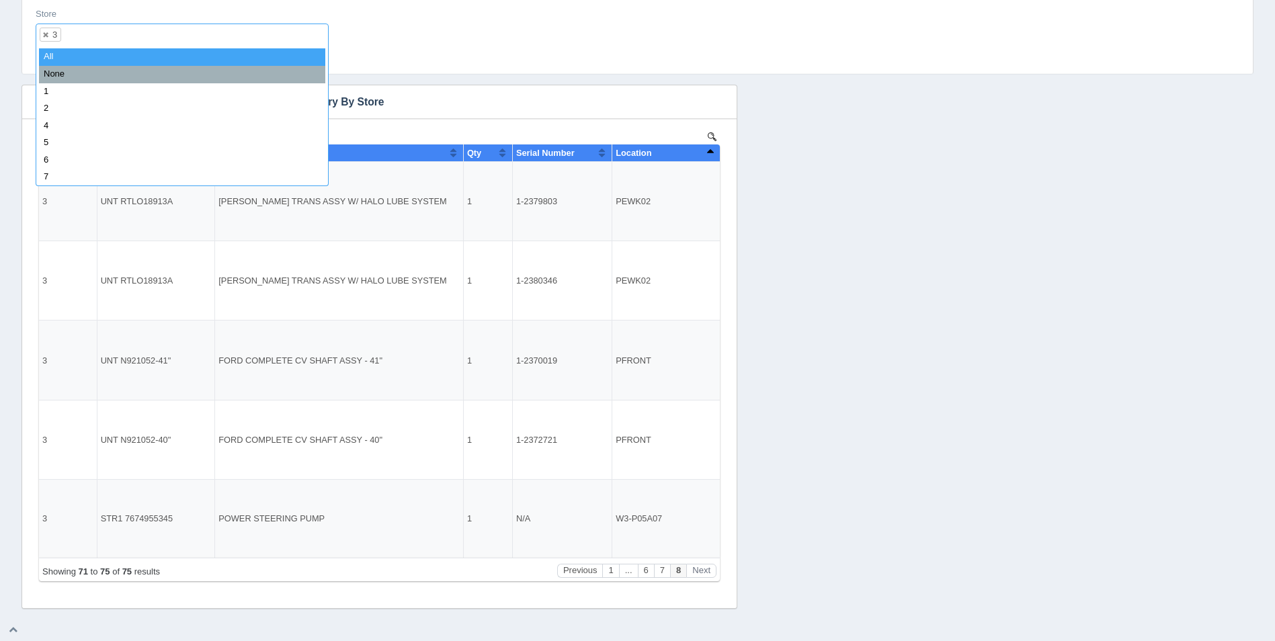
select select
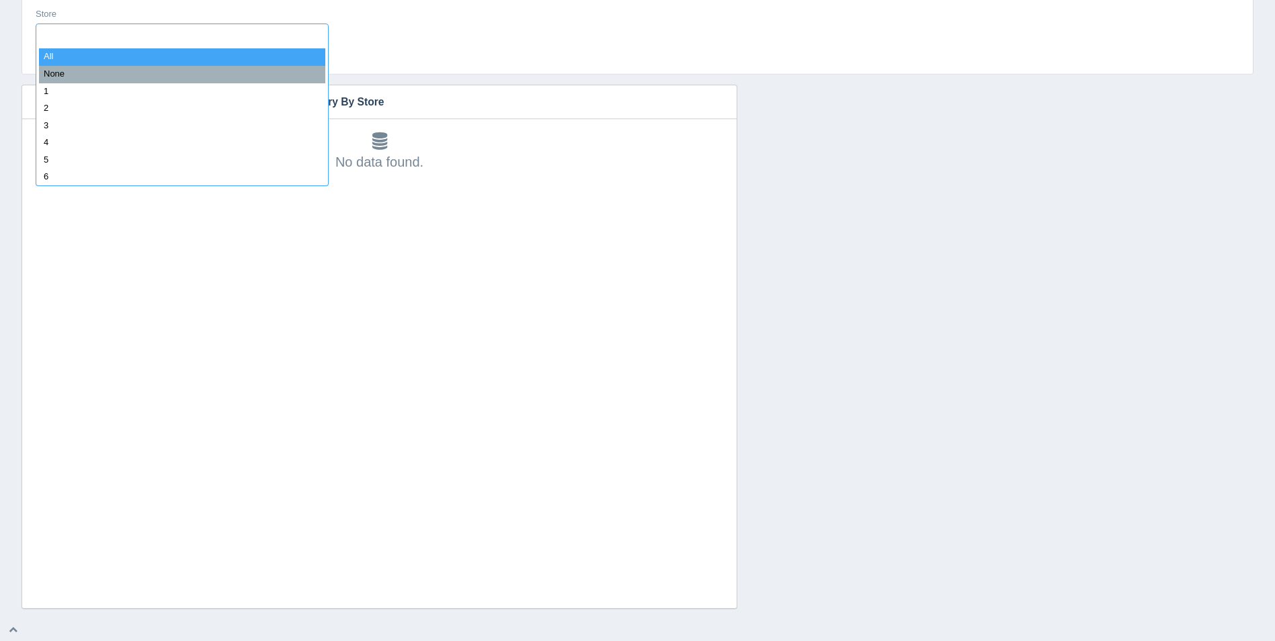
type input "4"
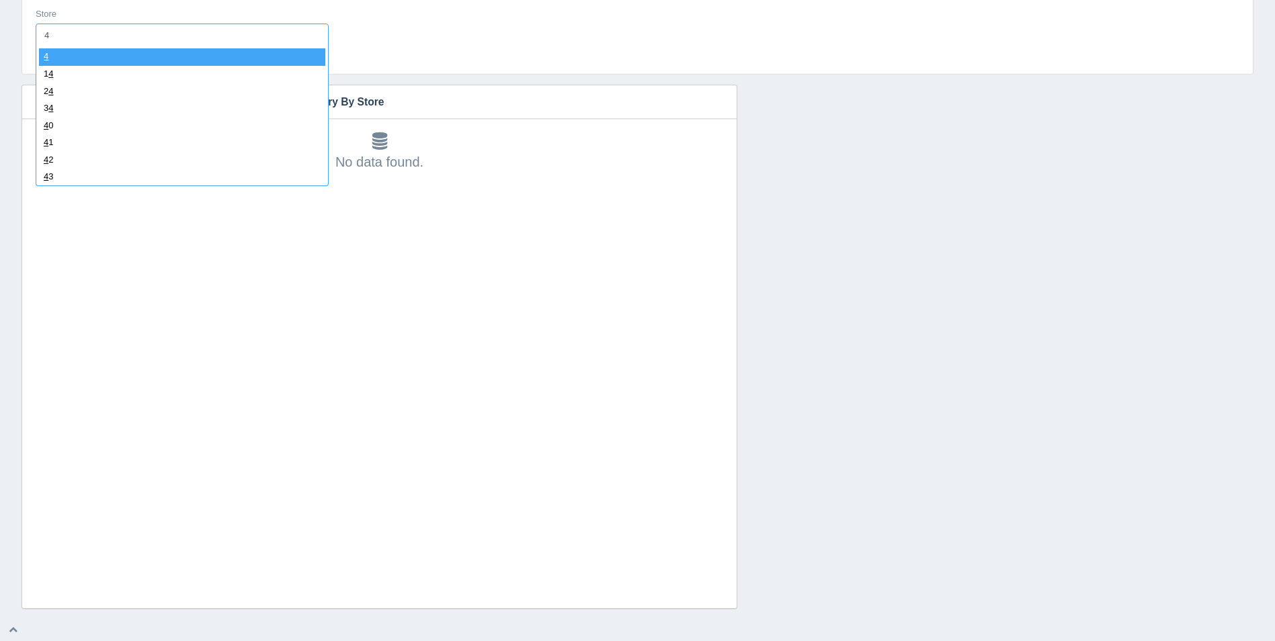
select select "4"
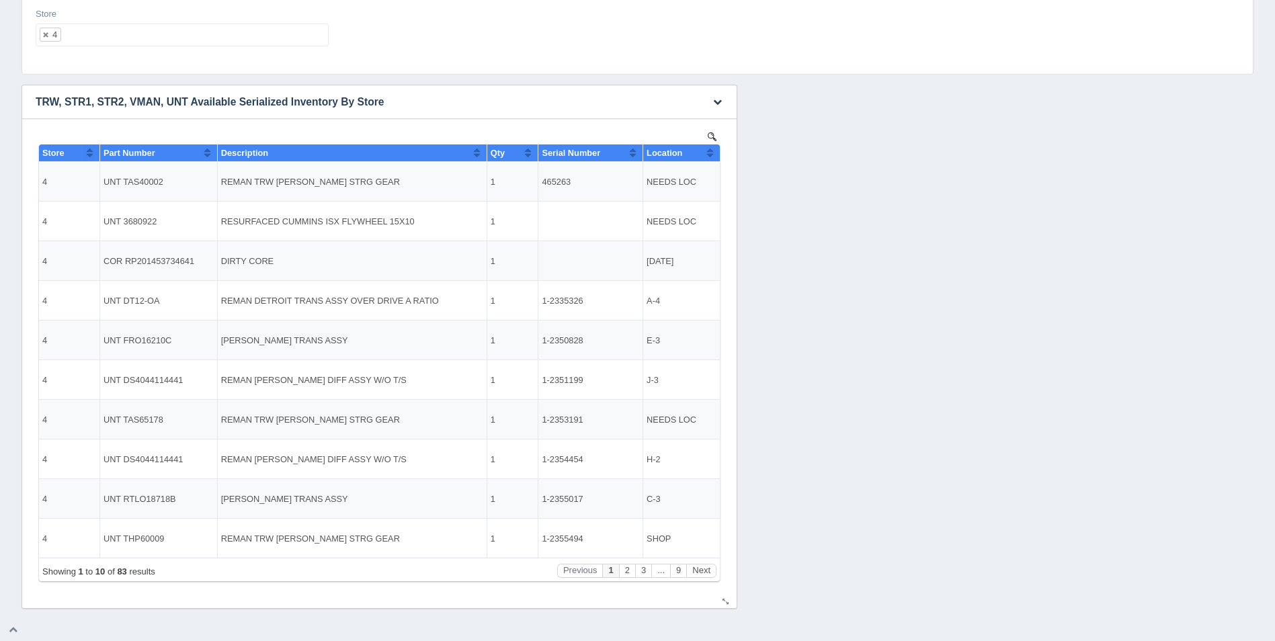
click at [708, 157] on button "Sort column ascending" at bounding box center [709, 152] width 9 height 16
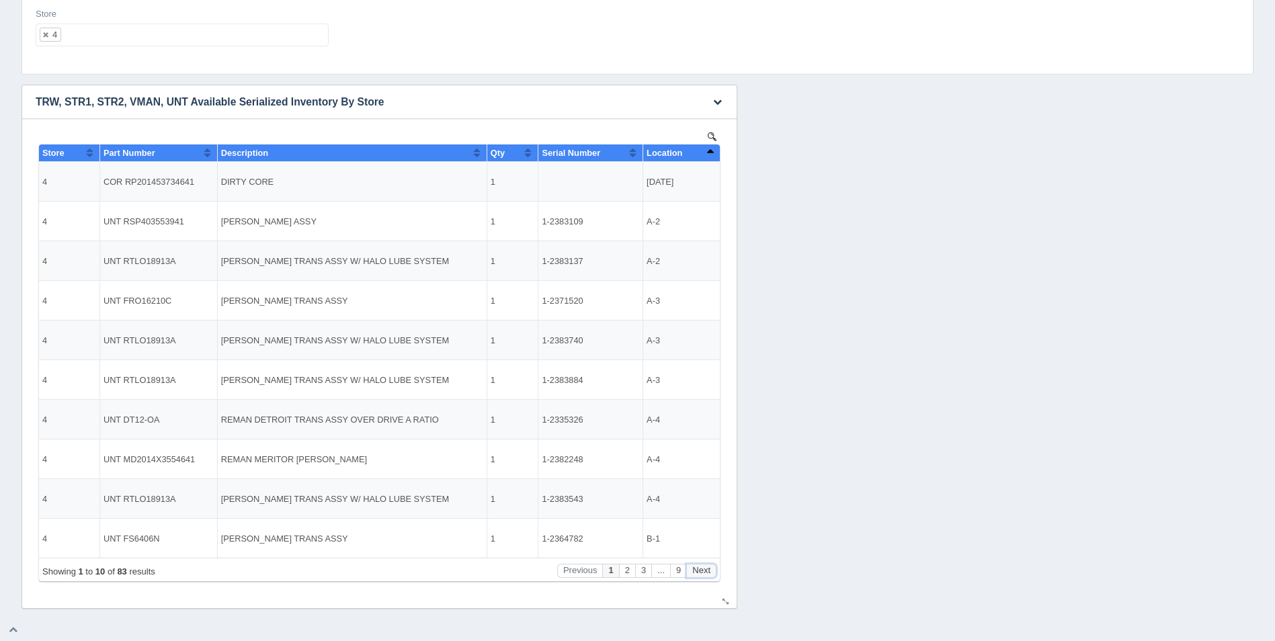
click at [707, 564] on button "Next" at bounding box center [701, 571] width 30 height 14
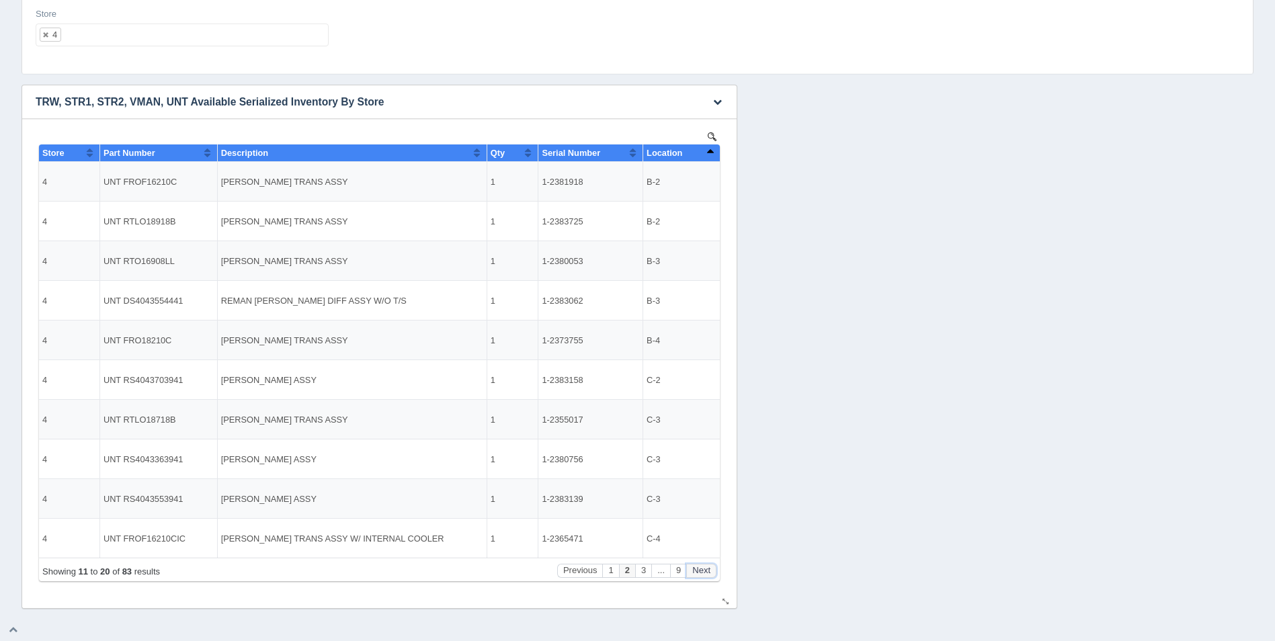
click at [703, 566] on button "Next" at bounding box center [701, 571] width 30 height 14
click at [704, 570] on button "Next" at bounding box center [701, 571] width 30 height 14
click at [704, 569] on button "Next" at bounding box center [701, 571] width 30 height 14
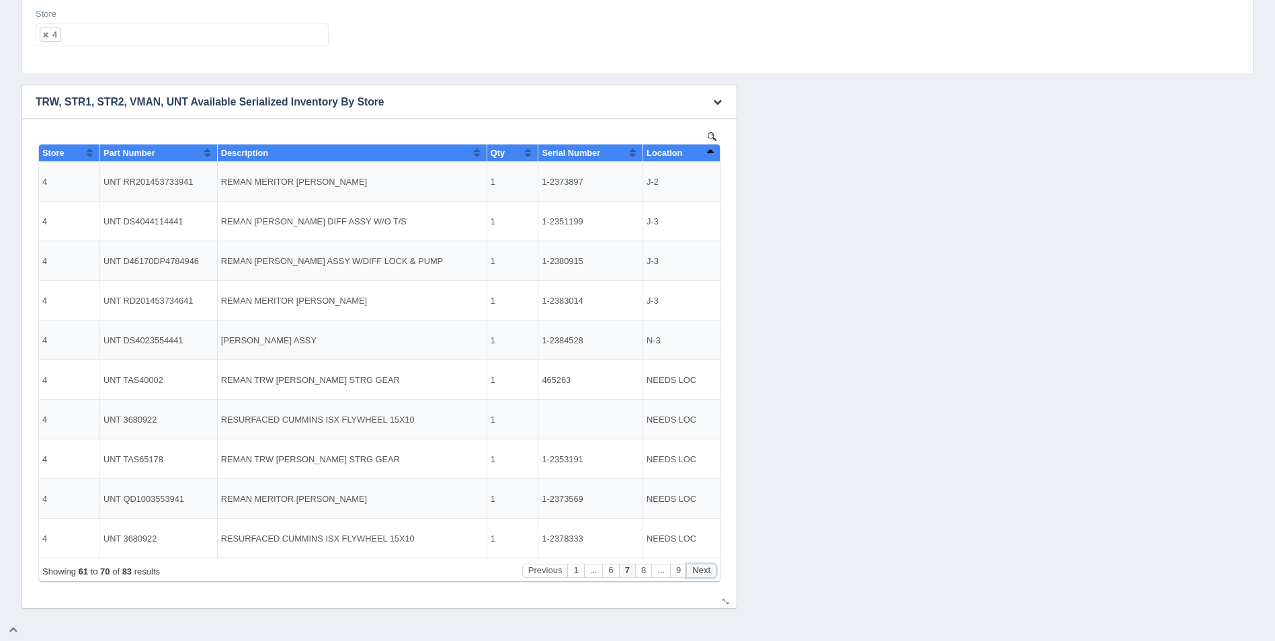
click at [705, 567] on button "Next" at bounding box center [701, 571] width 30 height 14
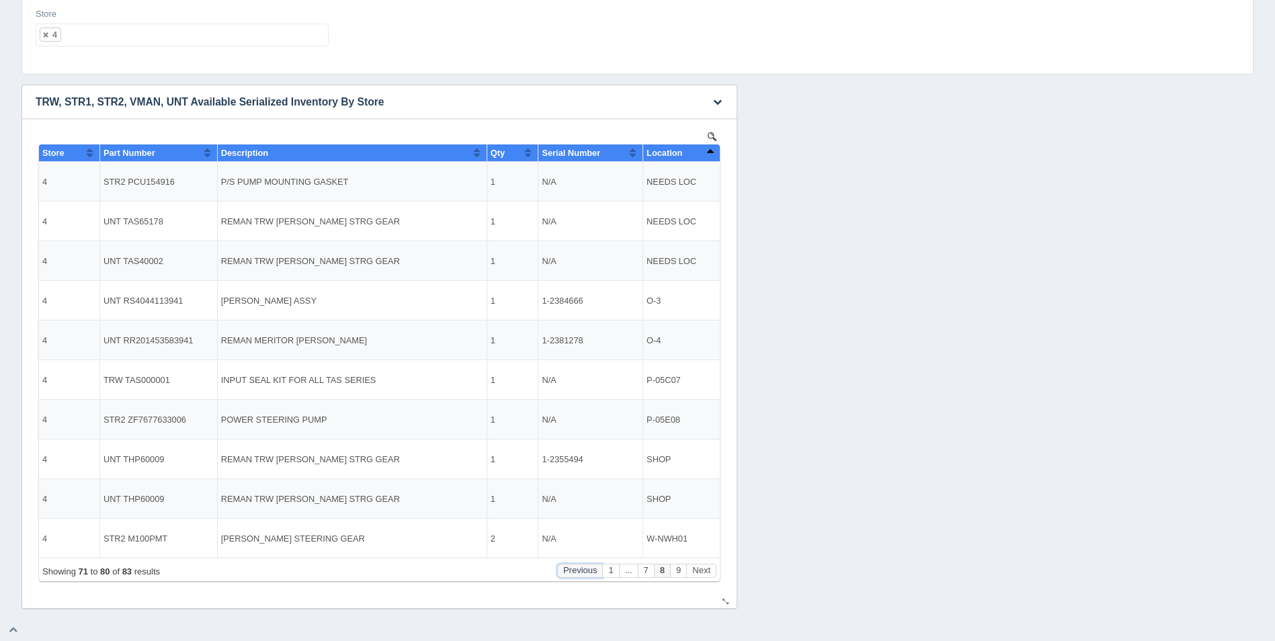
click at [587, 564] on button "Previous" at bounding box center [580, 571] width 46 height 14
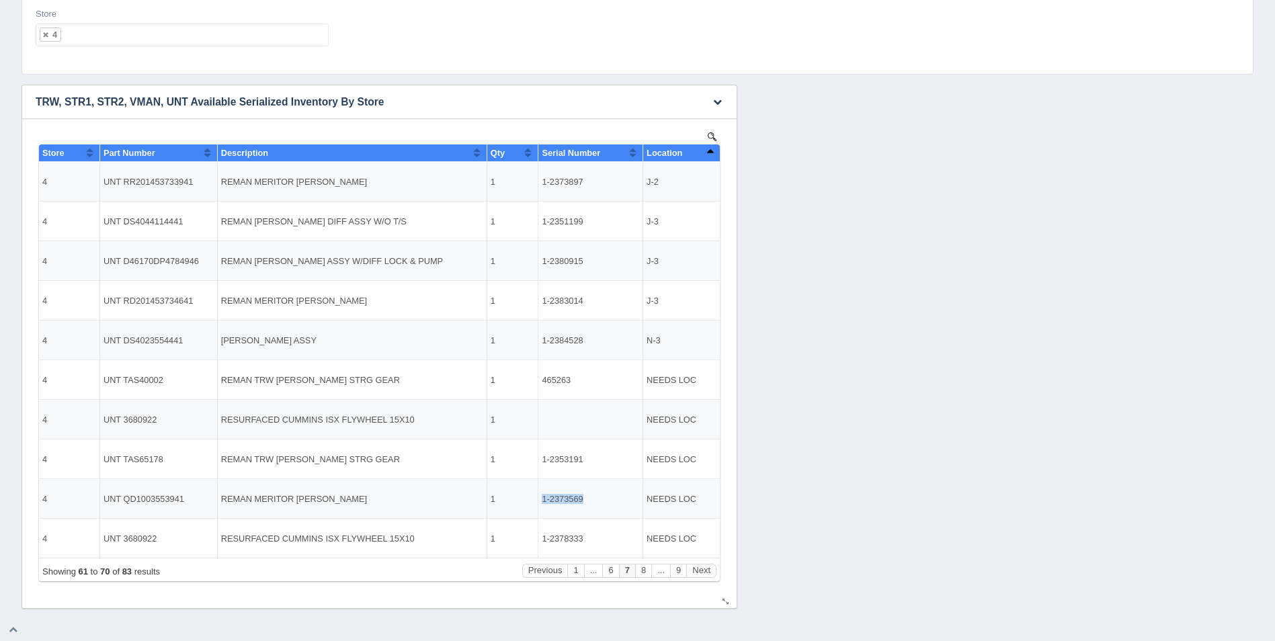
drag, startPoint x: 542, startPoint y: 497, endPoint x: 583, endPoint y: 499, distance: 41.0
click at [583, 499] on td "1-2373569" at bounding box center [590, 499] width 105 height 40
copy td "1-2373569"
click at [705, 574] on button "Next" at bounding box center [701, 571] width 30 height 14
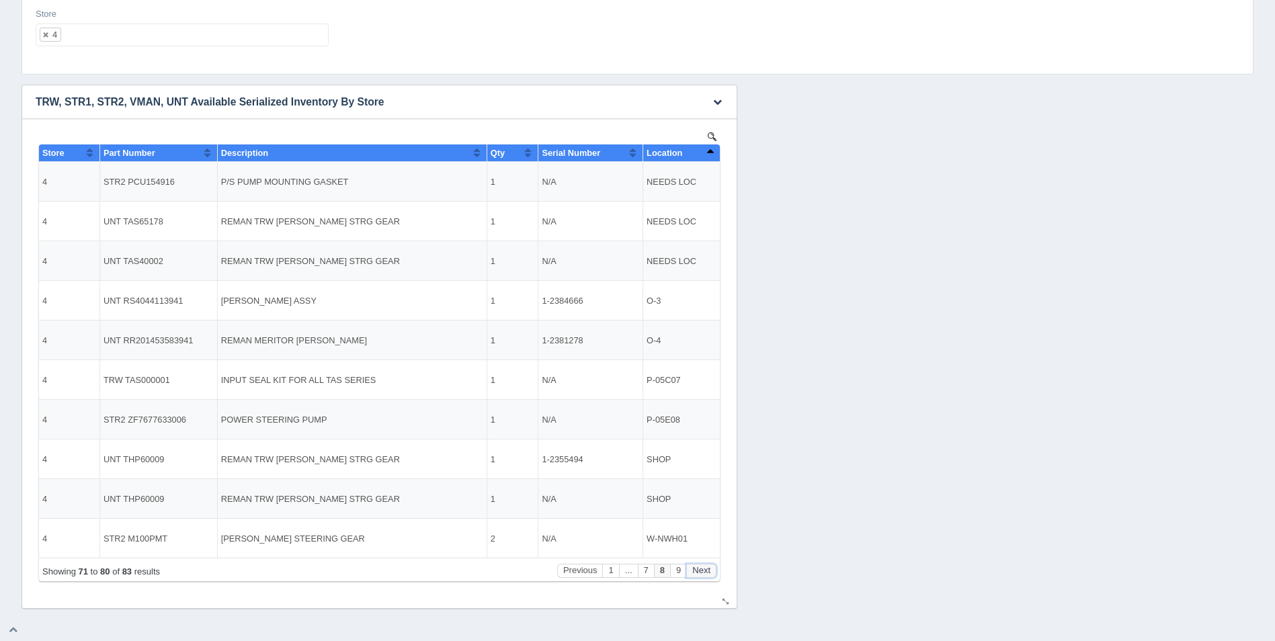
click at [706, 572] on button "Next" at bounding box center [701, 571] width 30 height 14
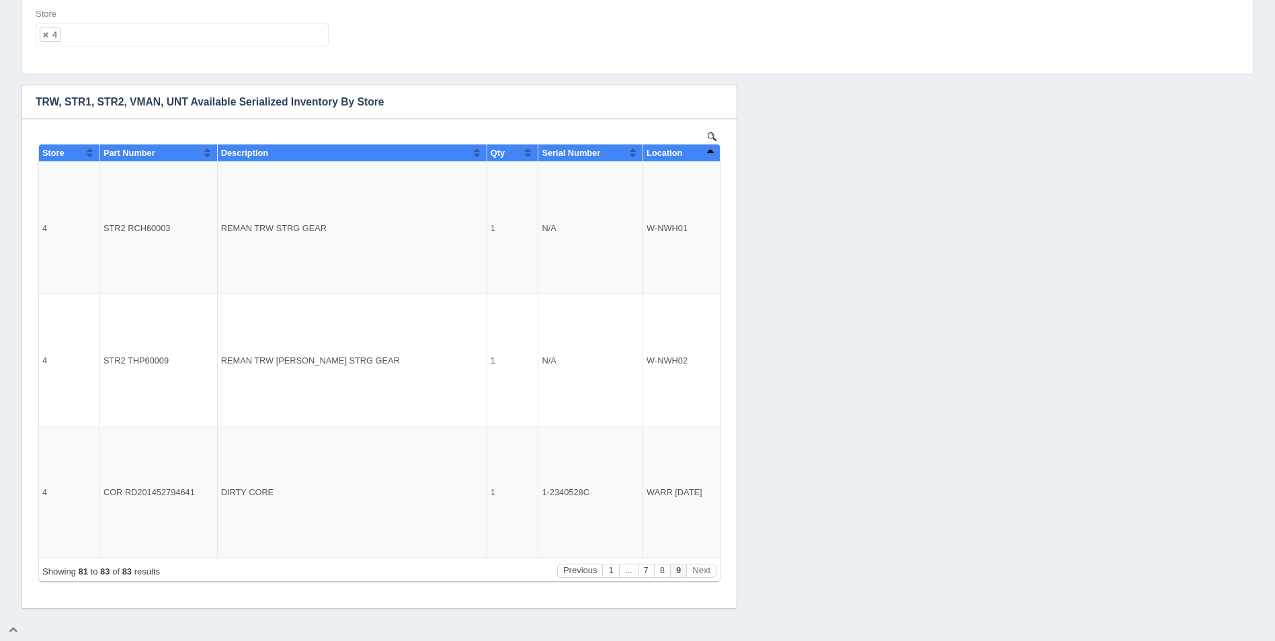
click at [165, 32] on ul "4" at bounding box center [182, 35] width 293 height 23
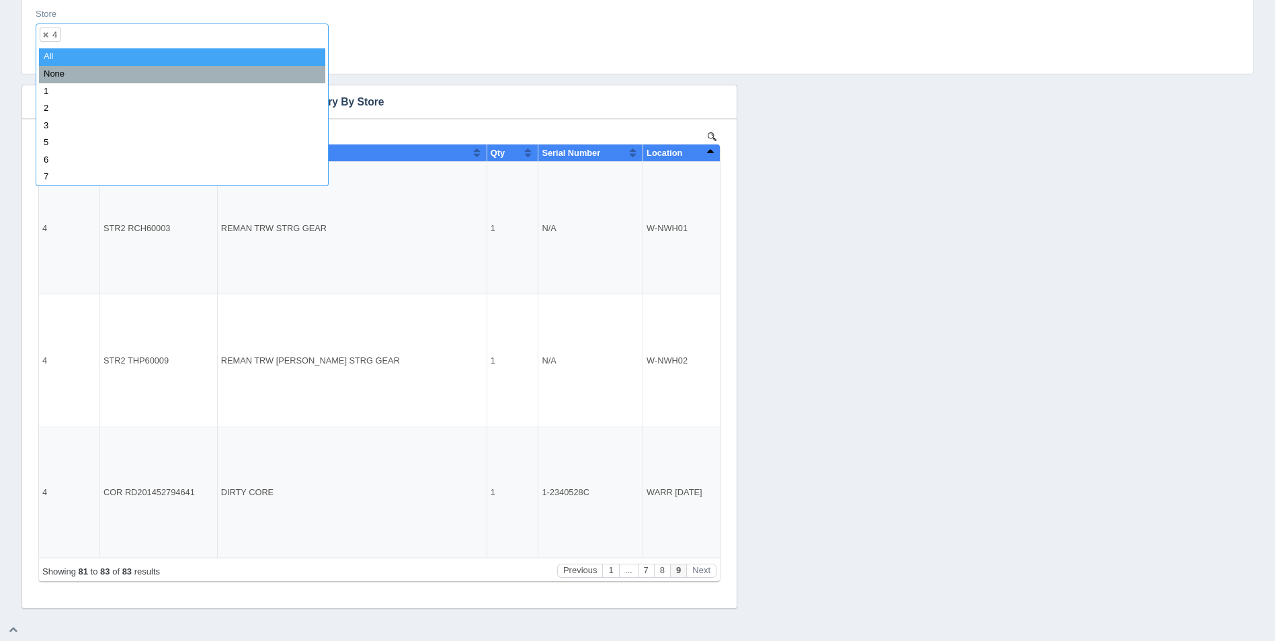
select select
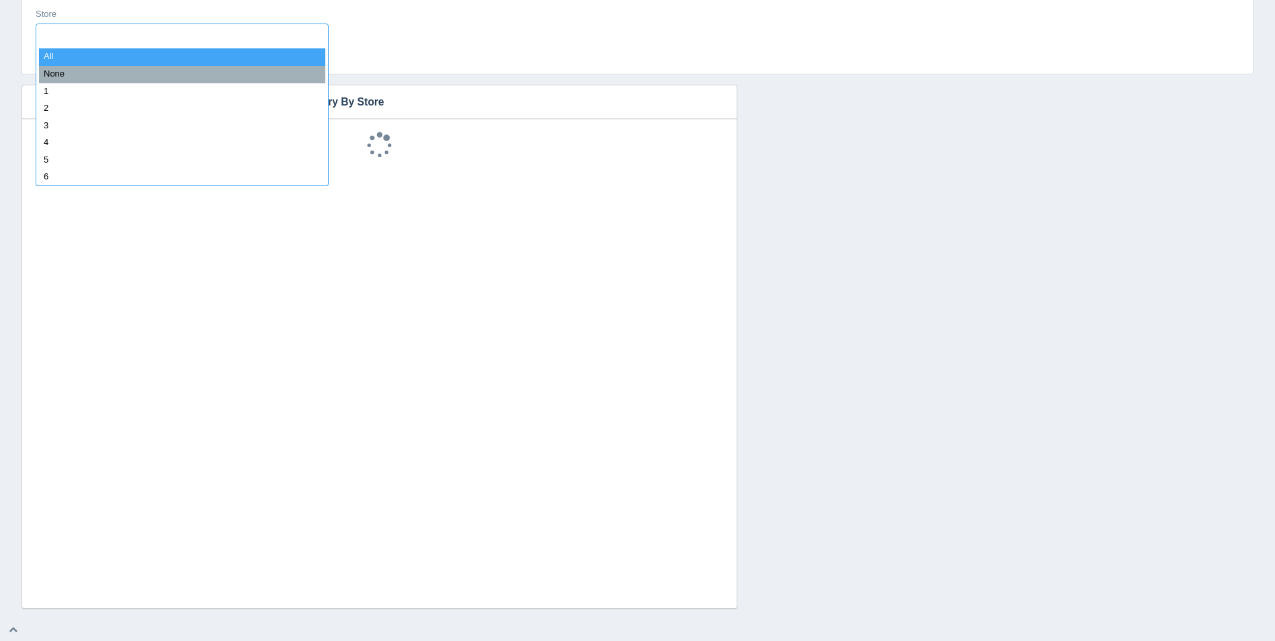
type input "5"
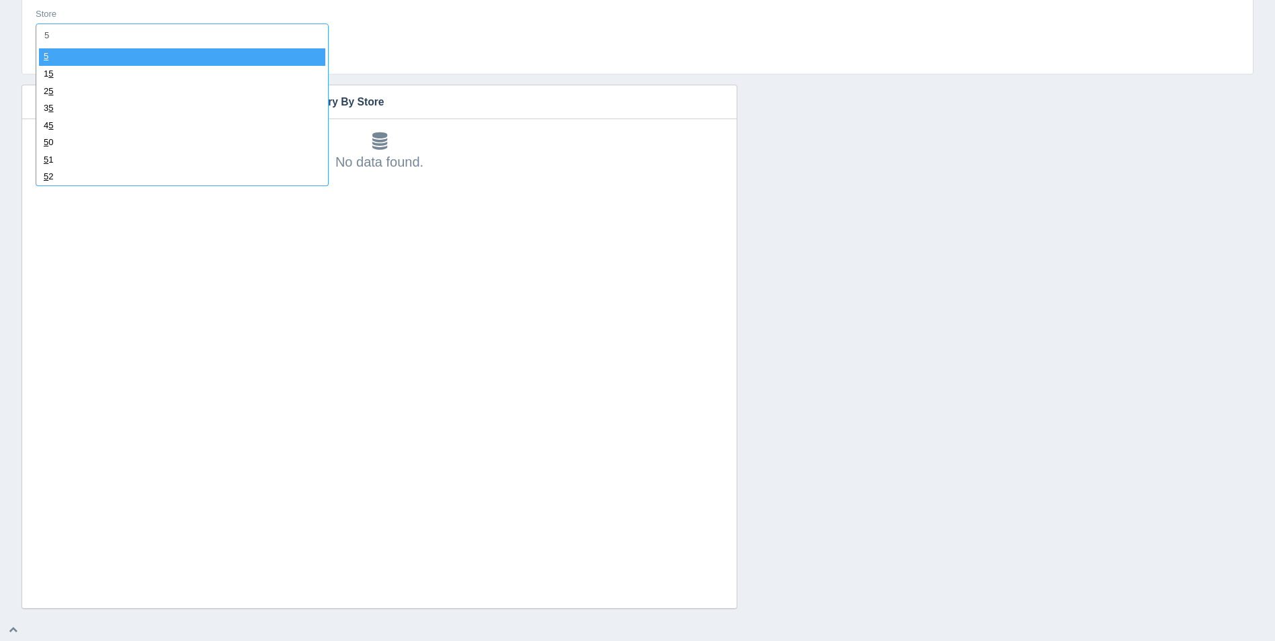
select select "5"
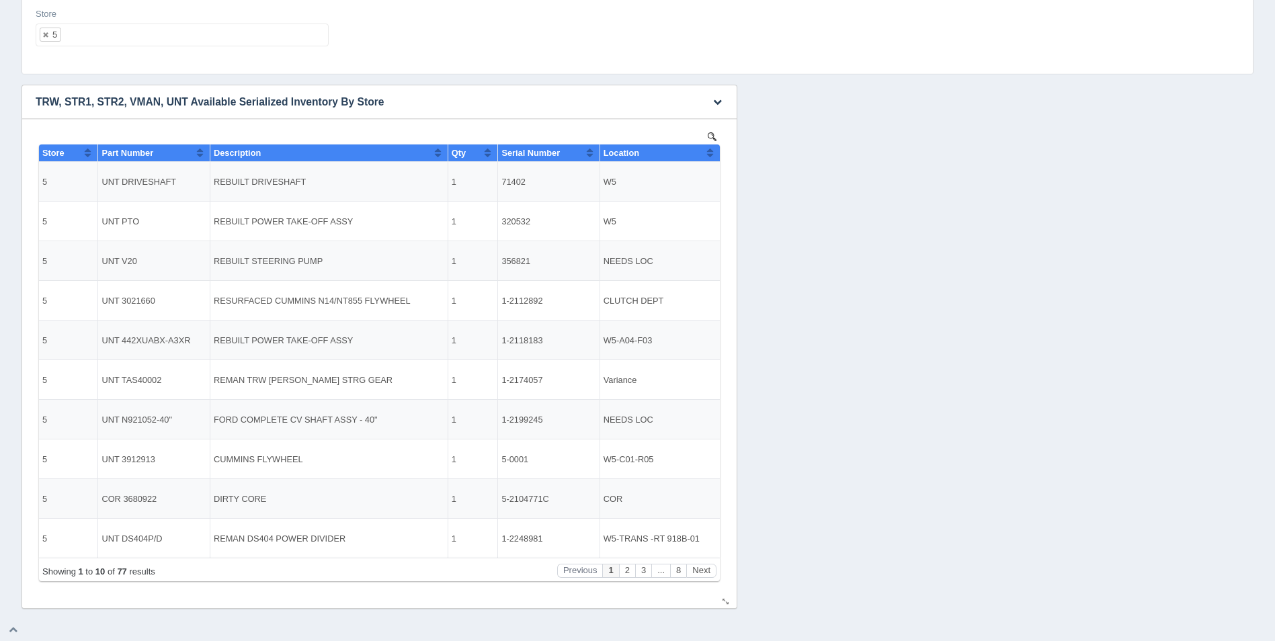
click at [710, 157] on button "Sort column ascending" at bounding box center [709, 152] width 9 height 16
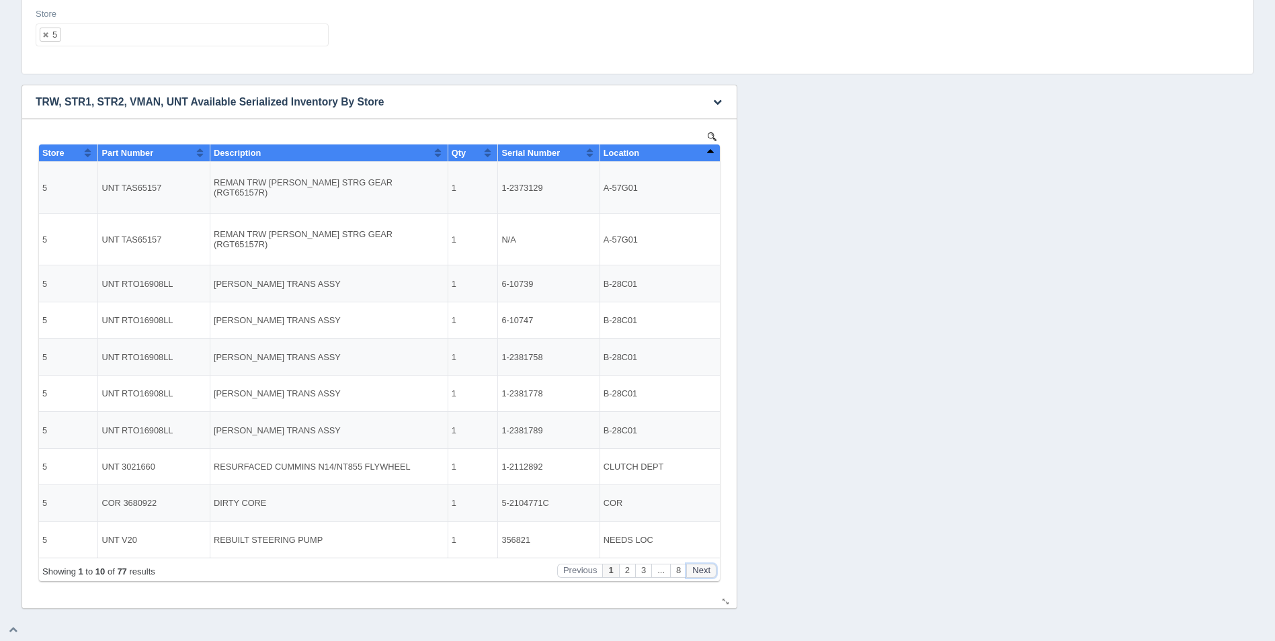
click at [704, 568] on button "Next" at bounding box center [701, 571] width 30 height 14
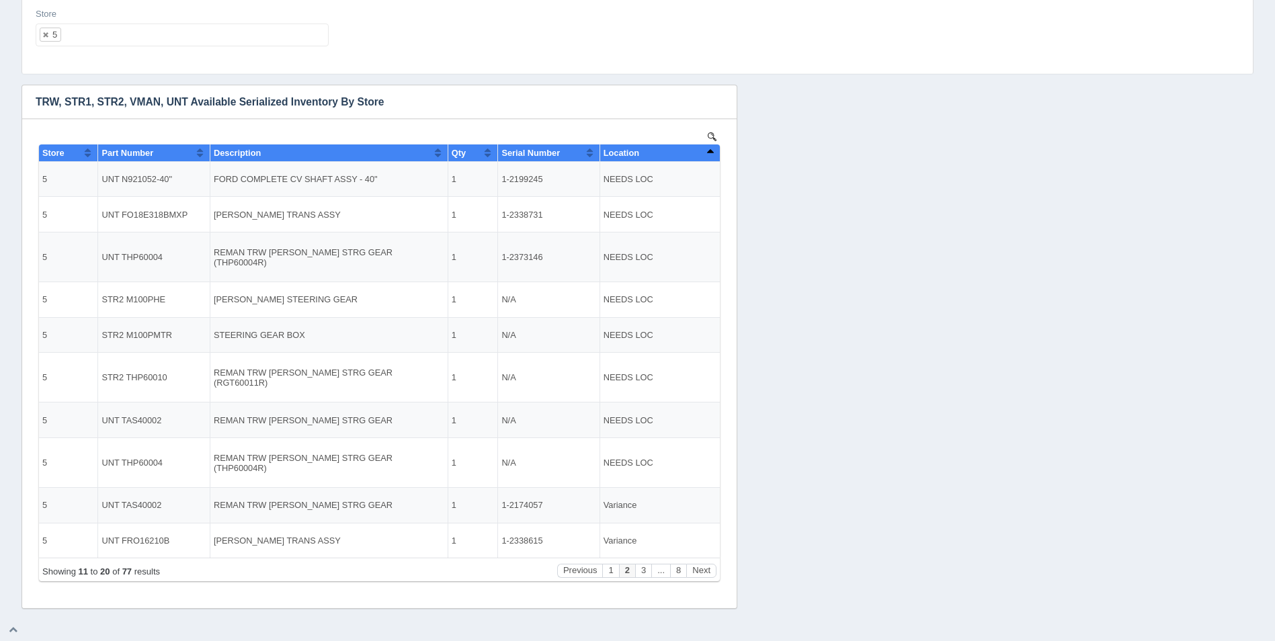
click at [130, 16] on div "Store 5 All None 1 2 3 4 5 6 7 8 9 10 11 12 13 14 15 16 17 18 19 20 21 22 23 24…" at bounding box center [182, 27] width 293 height 39
drag, startPoint x: 502, startPoint y: 536, endPoint x: 542, endPoint y: 541, distance: 40.6
click at [542, 541] on td "1-2338615" at bounding box center [548, 540] width 101 height 35
copy td "1-2338615"
click at [711, 569] on button "Next" at bounding box center [701, 571] width 30 height 14
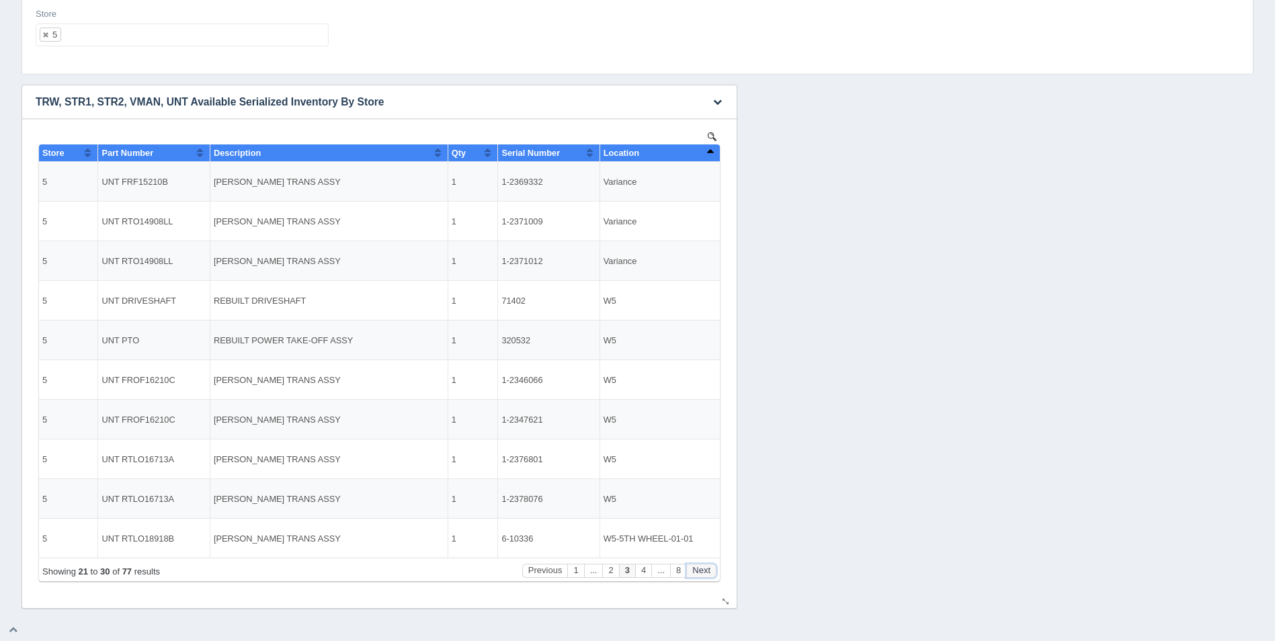
click at [708, 568] on button "Next" at bounding box center [701, 571] width 30 height 14
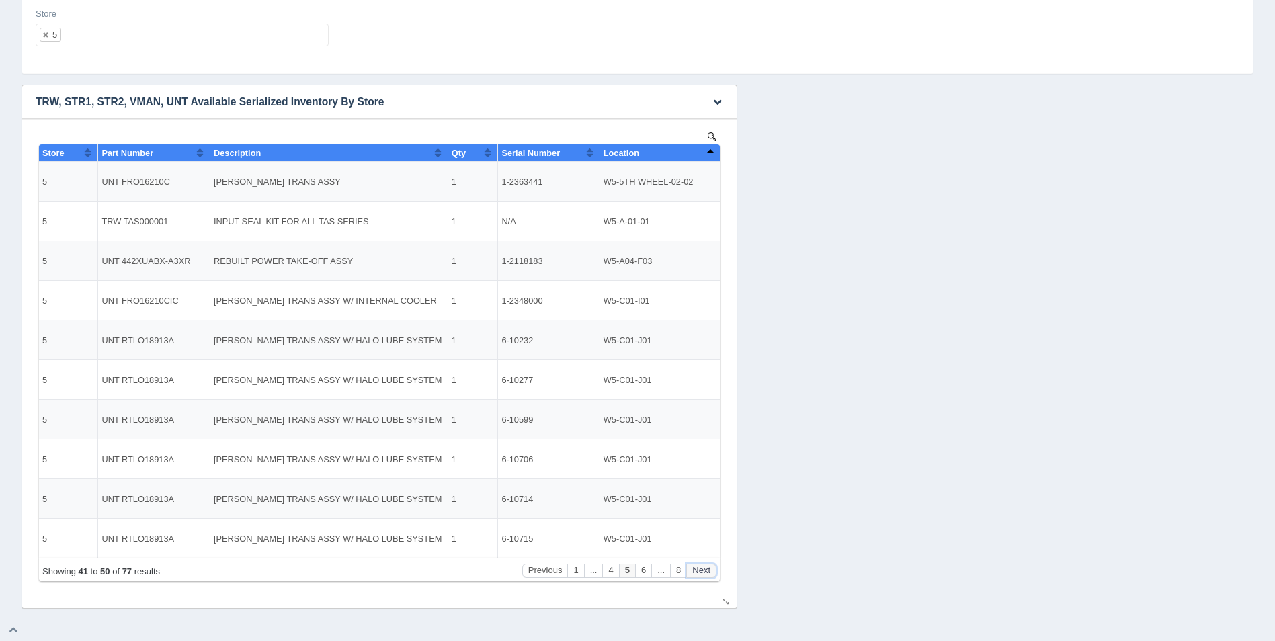
click at [708, 568] on button "Next" at bounding box center [701, 571] width 30 height 14
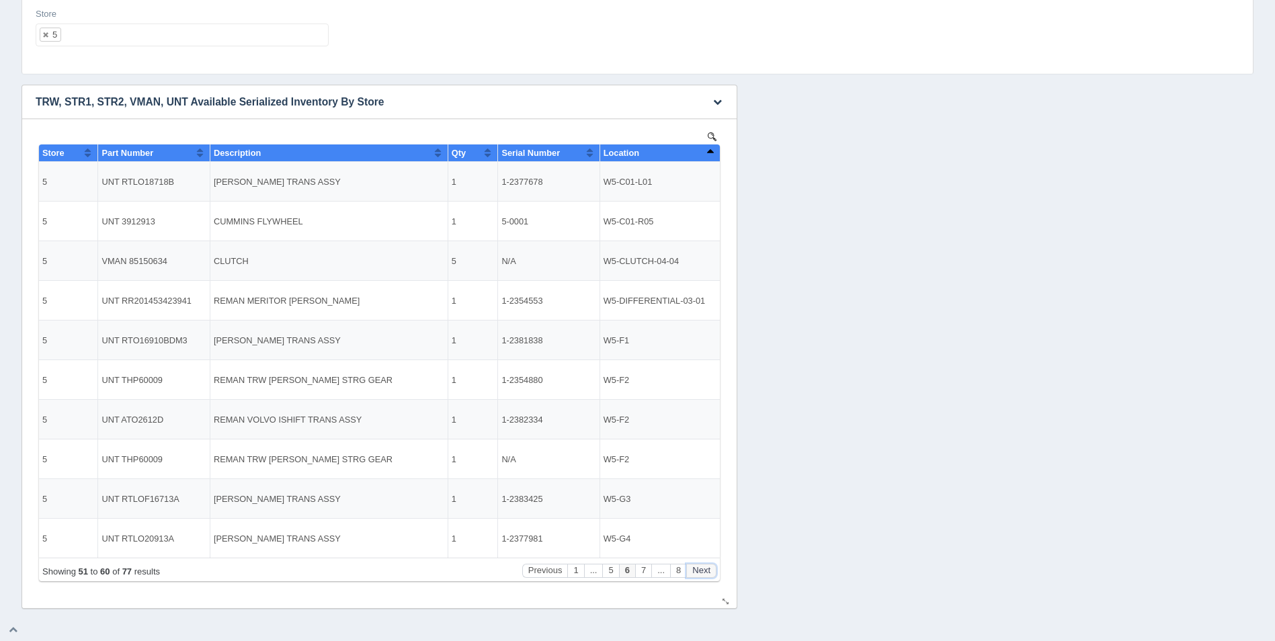
click at [707, 567] on button "Next" at bounding box center [701, 571] width 30 height 14
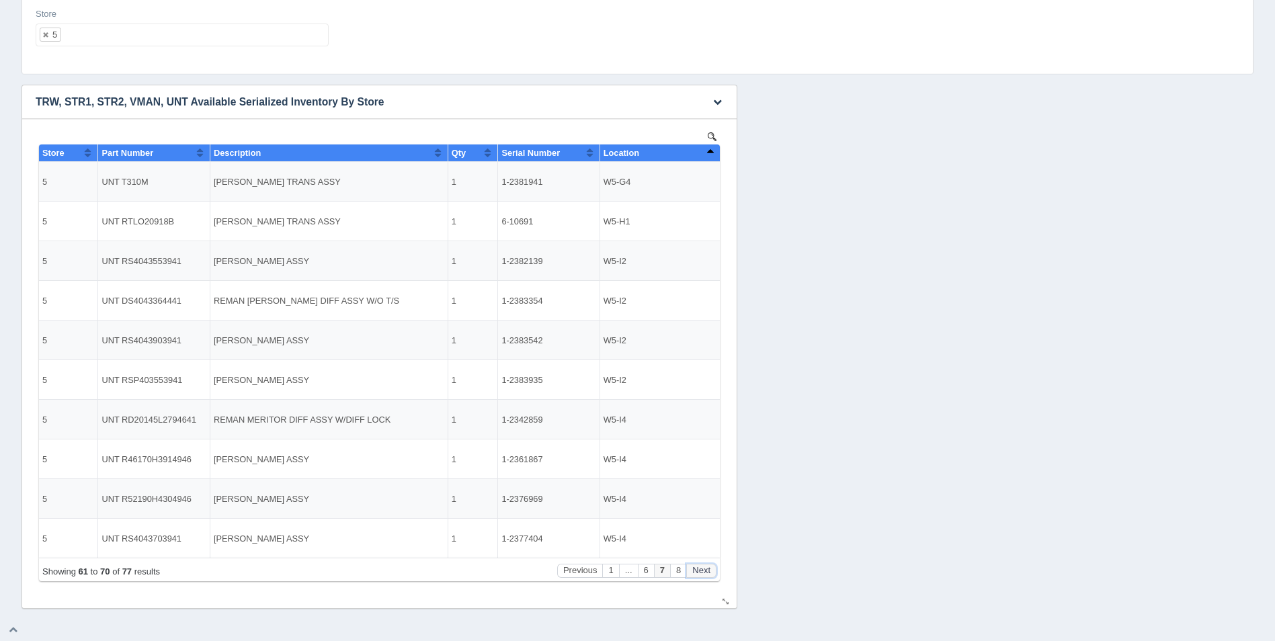
click at [705, 568] on button "Next" at bounding box center [701, 571] width 30 height 14
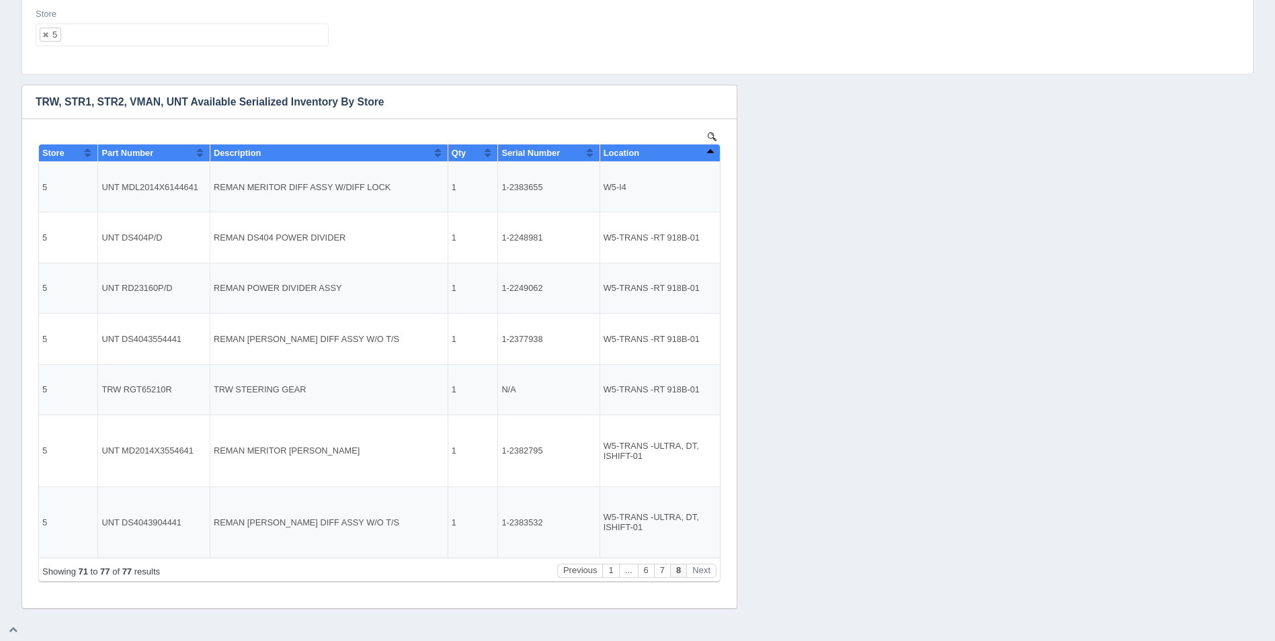
click at [214, 42] on ul "5" at bounding box center [182, 35] width 293 height 23
type input "6"
select select
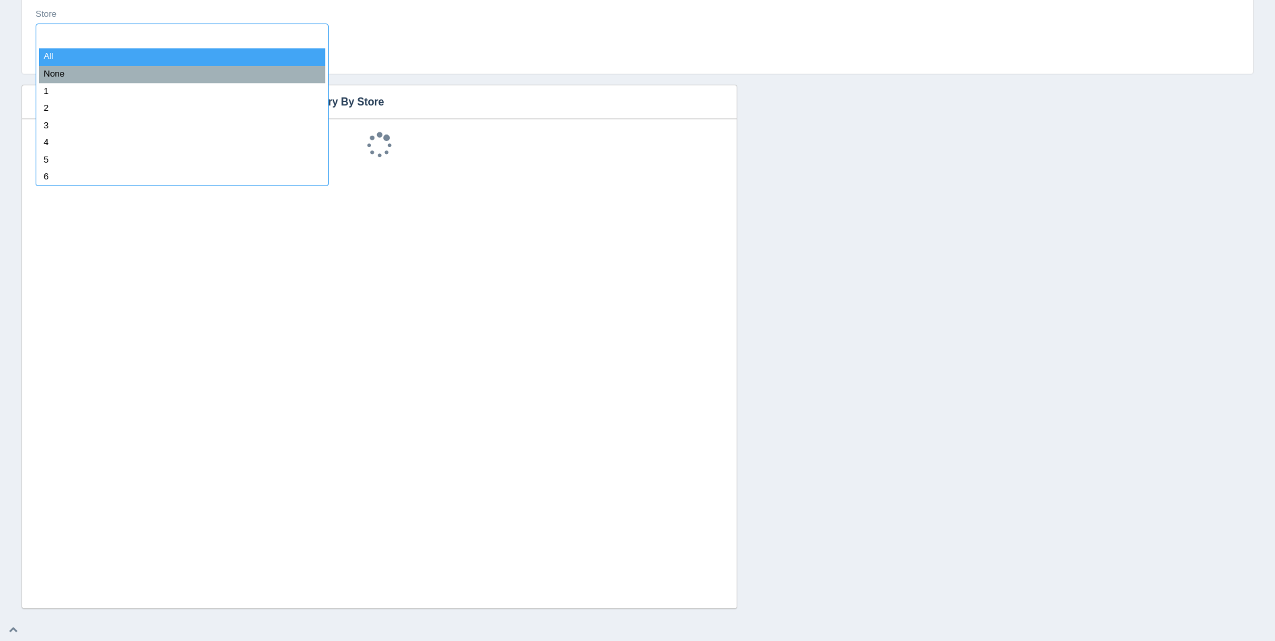
type input "6"
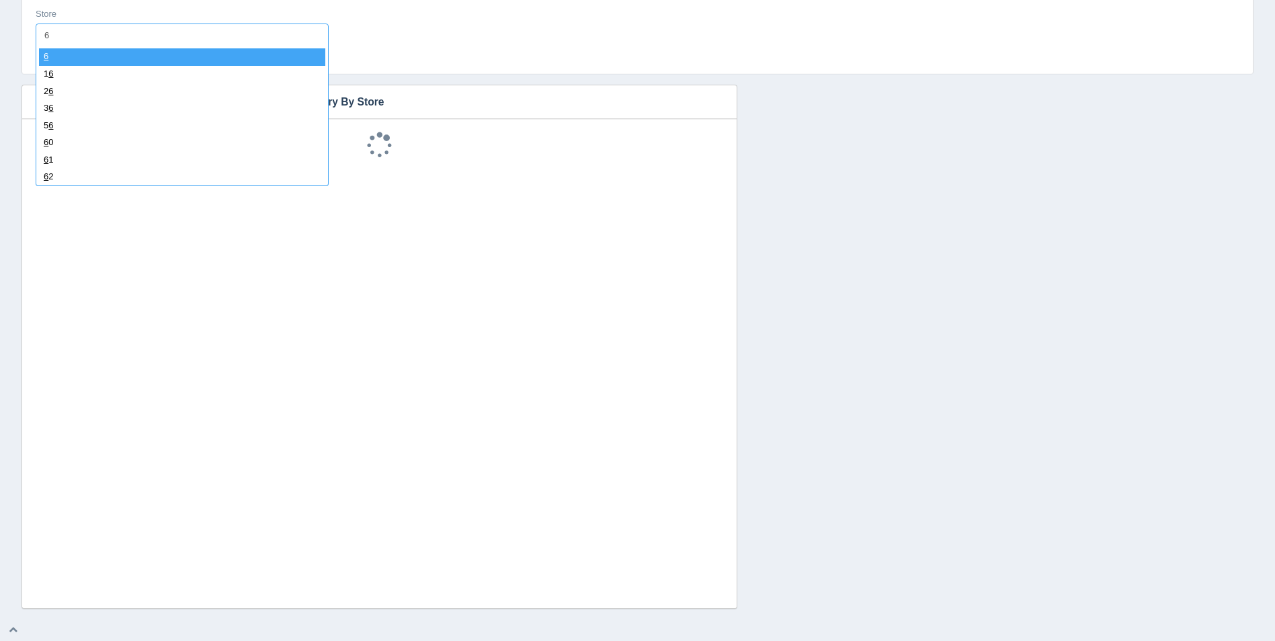
select select "6"
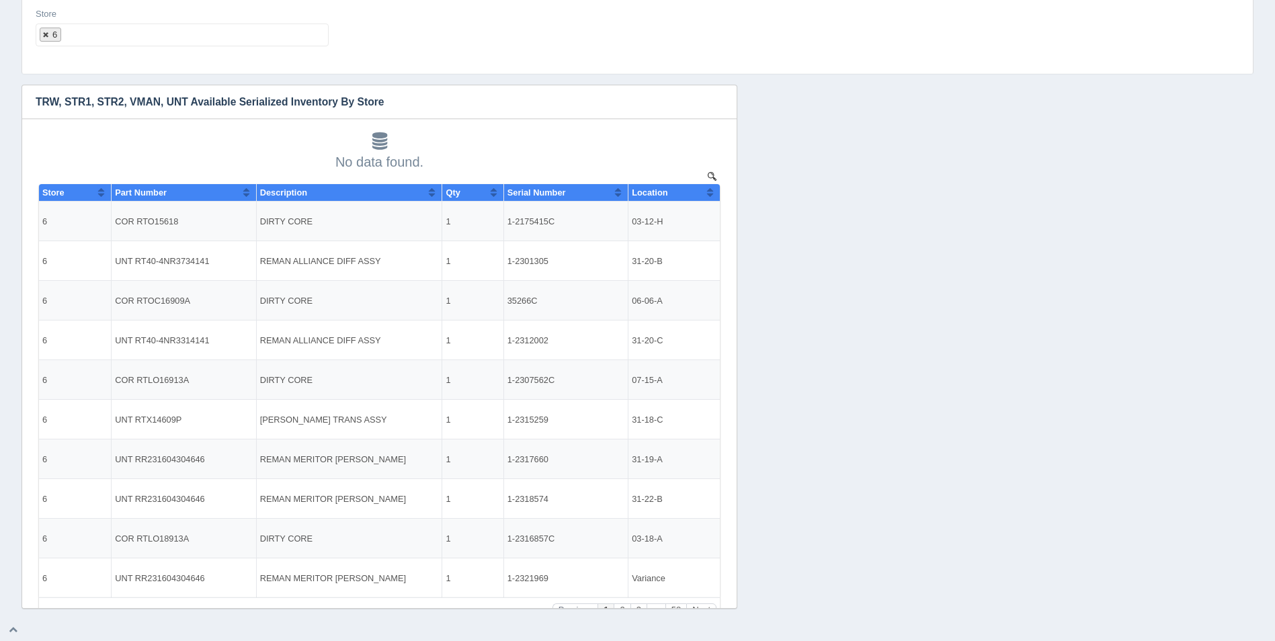
select select
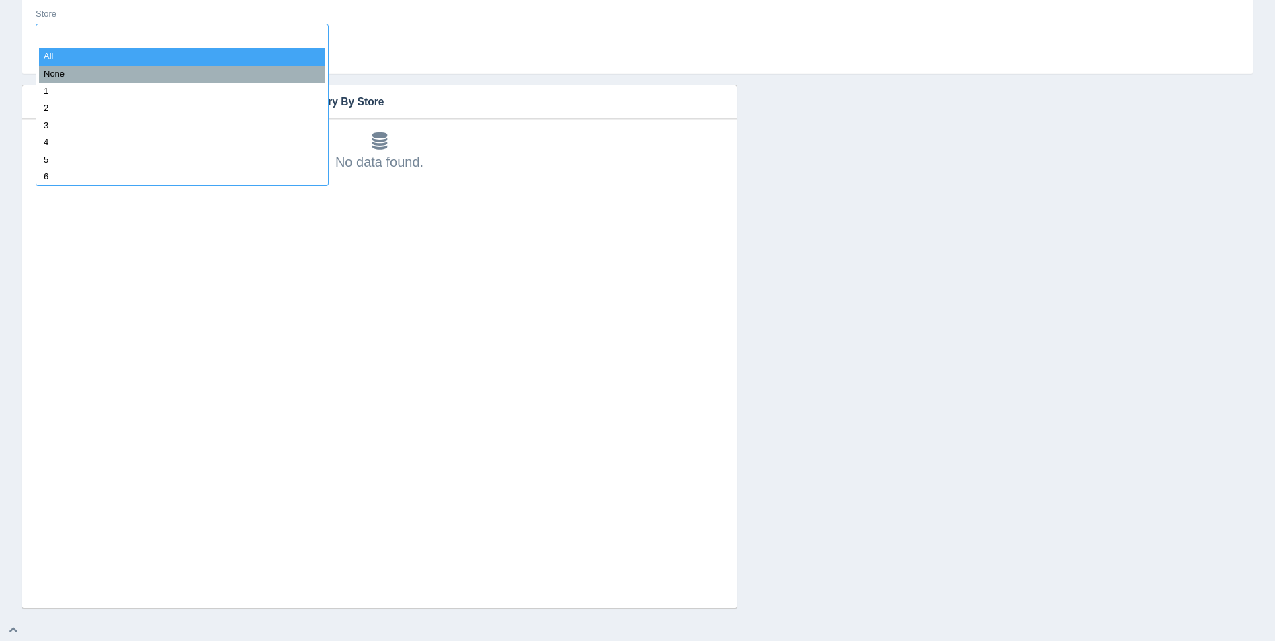
type input "6"
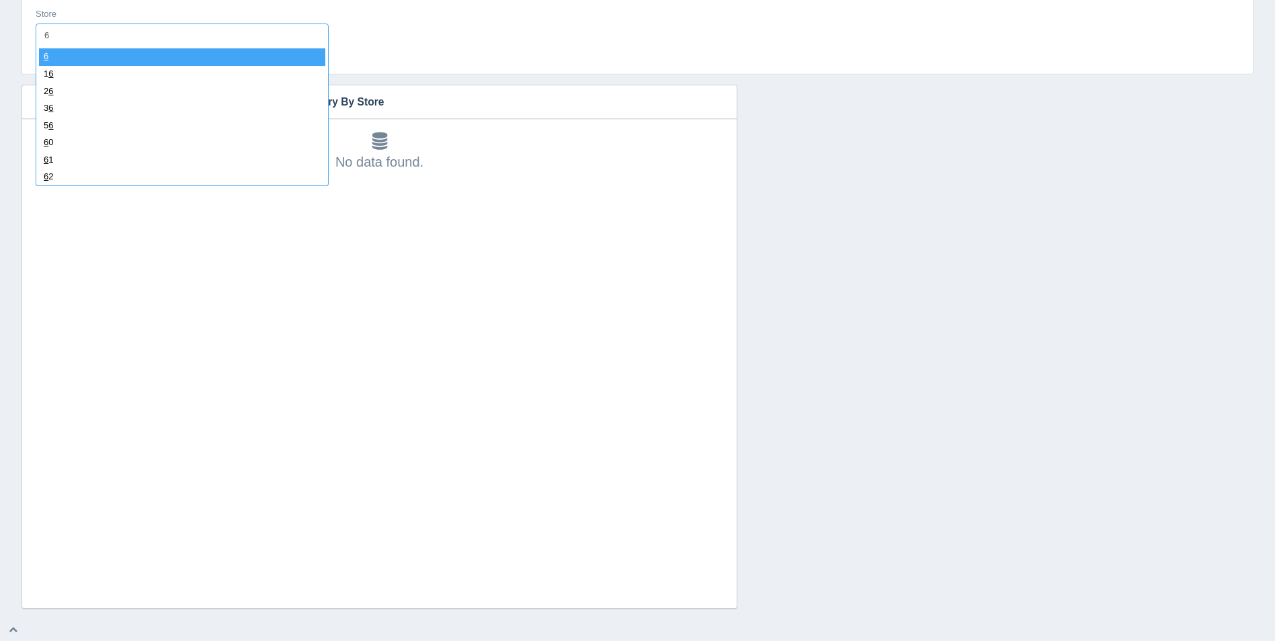
select select "6"
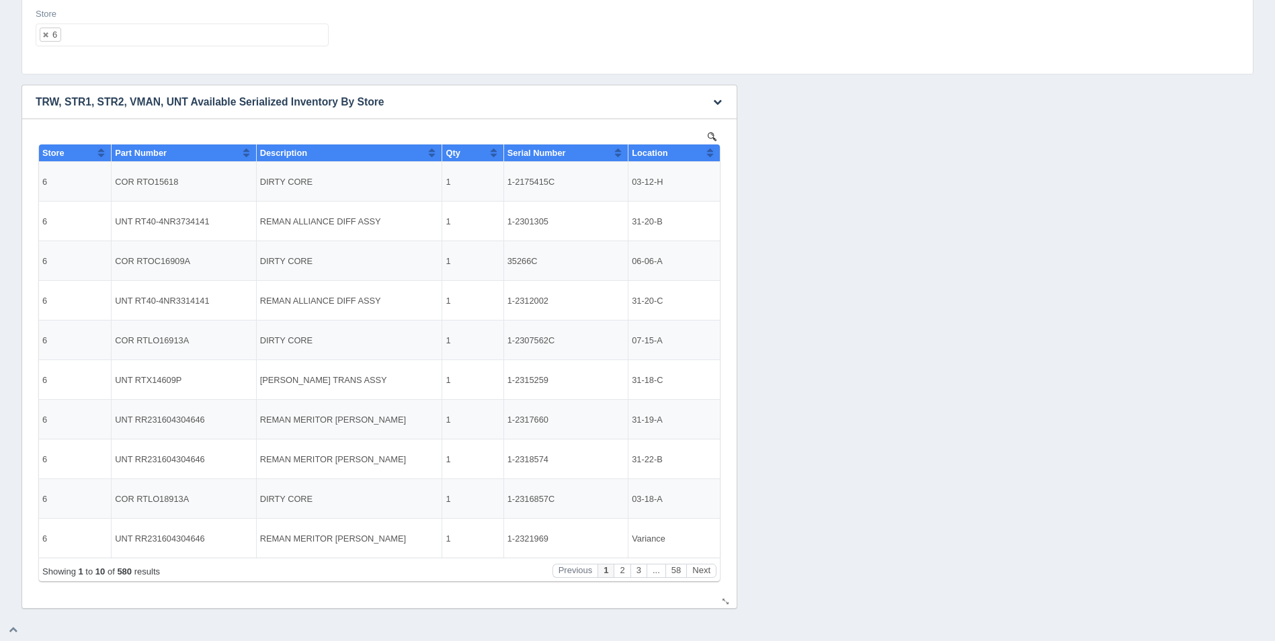
click at [710, 153] on button "Sort column ascending" at bounding box center [709, 152] width 9 height 16
click at [701, 568] on button "Next" at bounding box center [701, 571] width 30 height 14
click at [700, 568] on button "Next" at bounding box center [701, 571] width 30 height 14
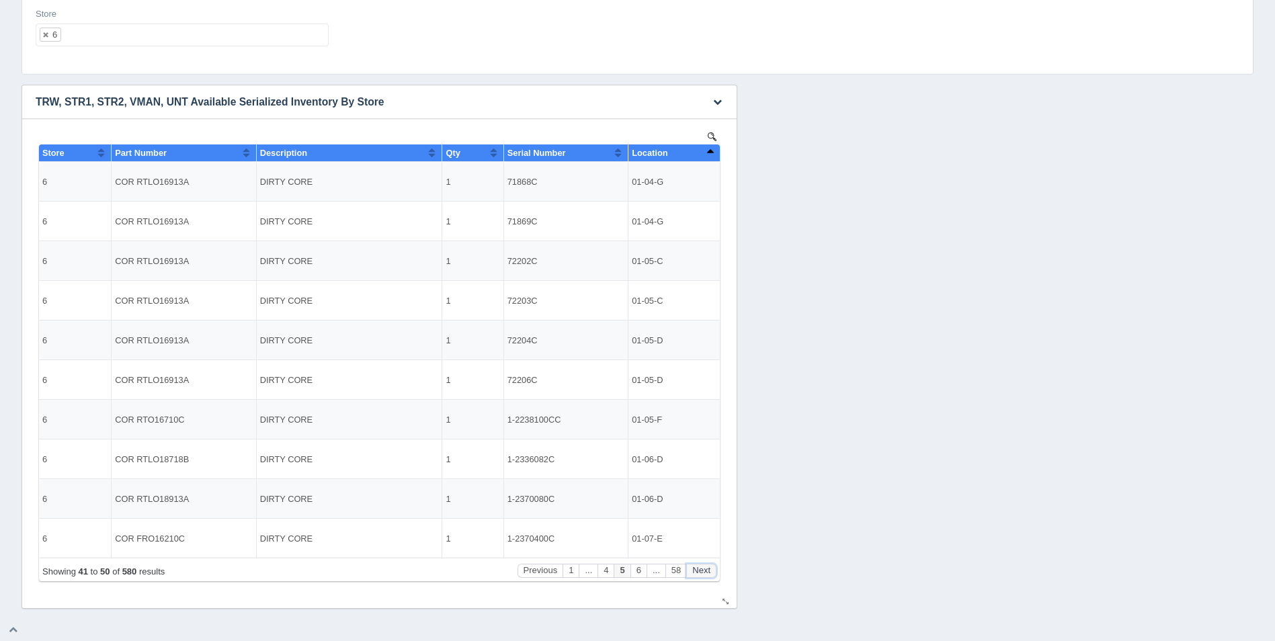
click at [700, 568] on button "Next" at bounding box center [701, 571] width 30 height 14
click at [711, 151] on button "Sort column descending" at bounding box center [709, 152] width 9 height 16
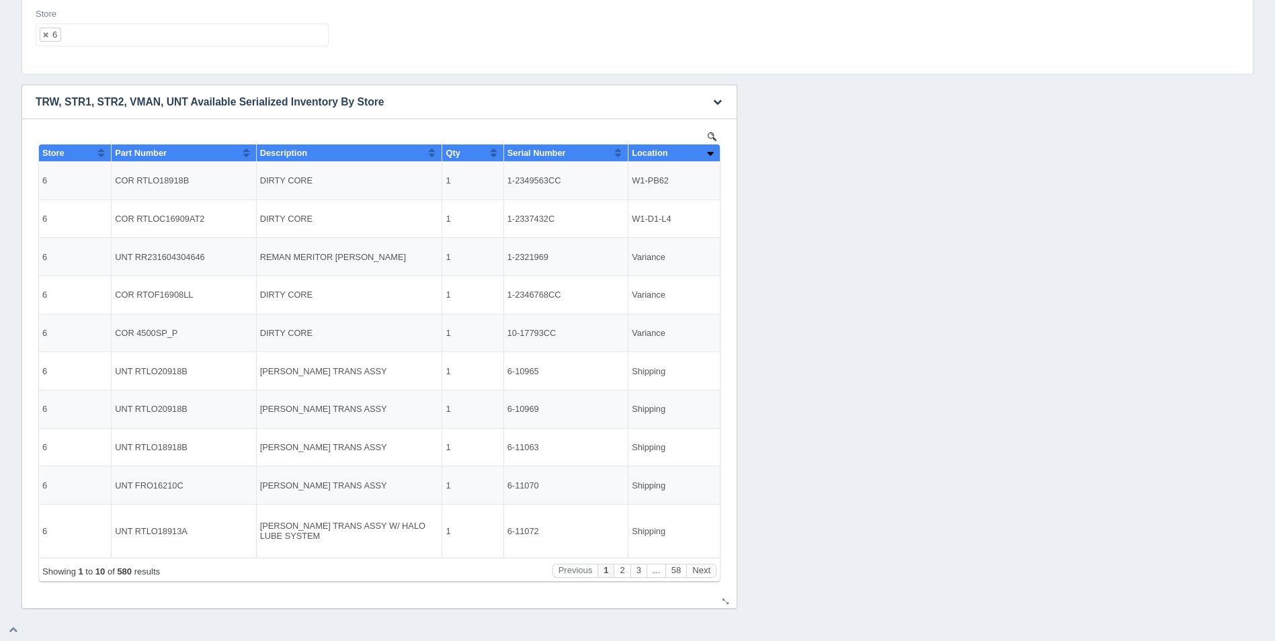
click at [711, 152] on button "Sort column ascending" at bounding box center [709, 152] width 9 height 16
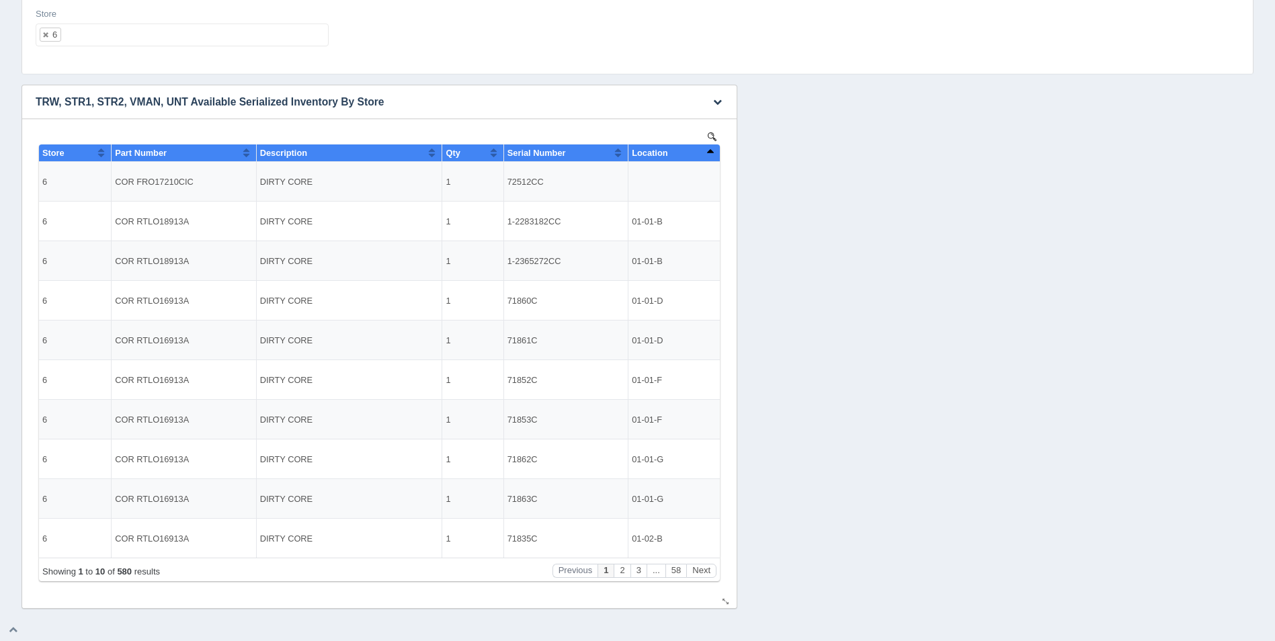
click at [711, 152] on button "Sort column descending" at bounding box center [709, 152] width 9 height 16
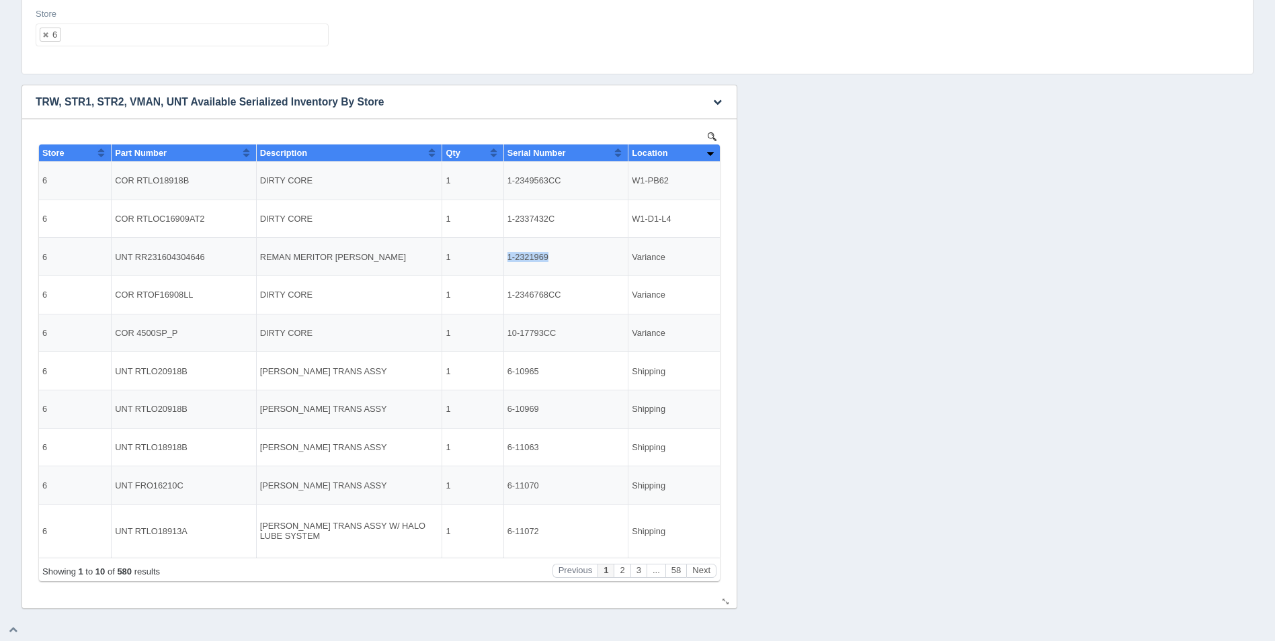
drag, startPoint x: 546, startPoint y: 256, endPoint x: 507, endPoint y: 253, distance: 39.1
click at [507, 253] on td "1-2321969" at bounding box center [565, 257] width 124 height 38
drag, startPoint x: 507, startPoint y: 253, endPoint x: 529, endPoint y: 253, distance: 21.5
copy td "1-2321969"
click at [702, 565] on button "Next" at bounding box center [701, 571] width 30 height 14
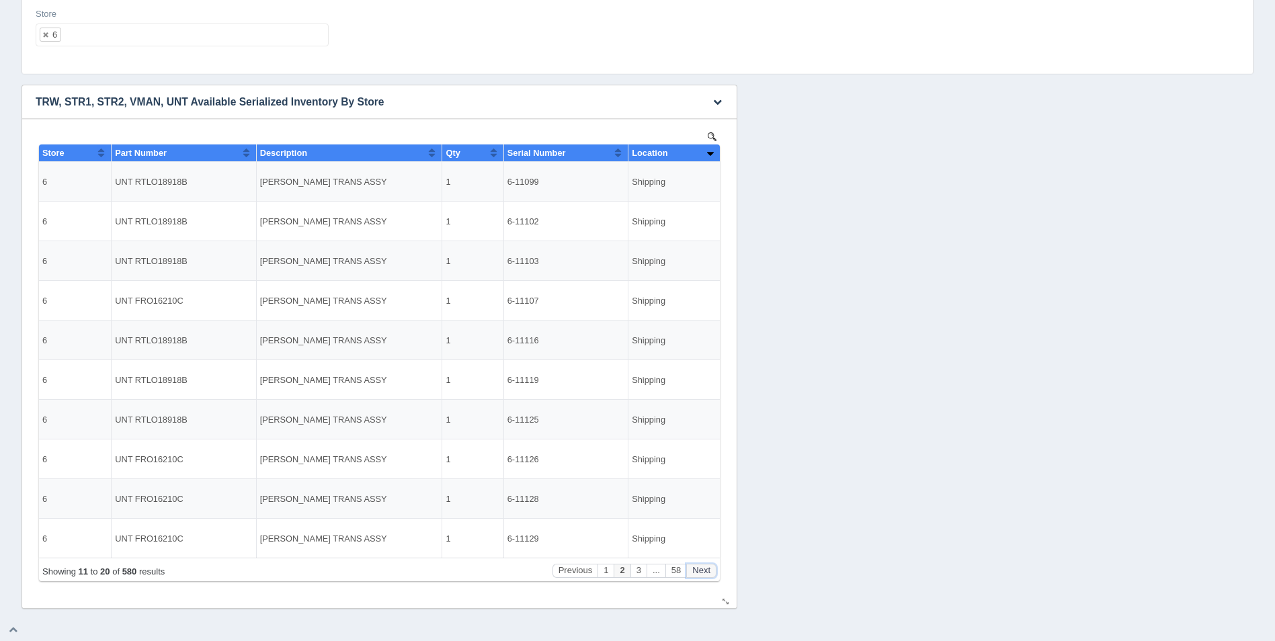
click at [702, 565] on button "Next" at bounding box center [701, 571] width 30 height 14
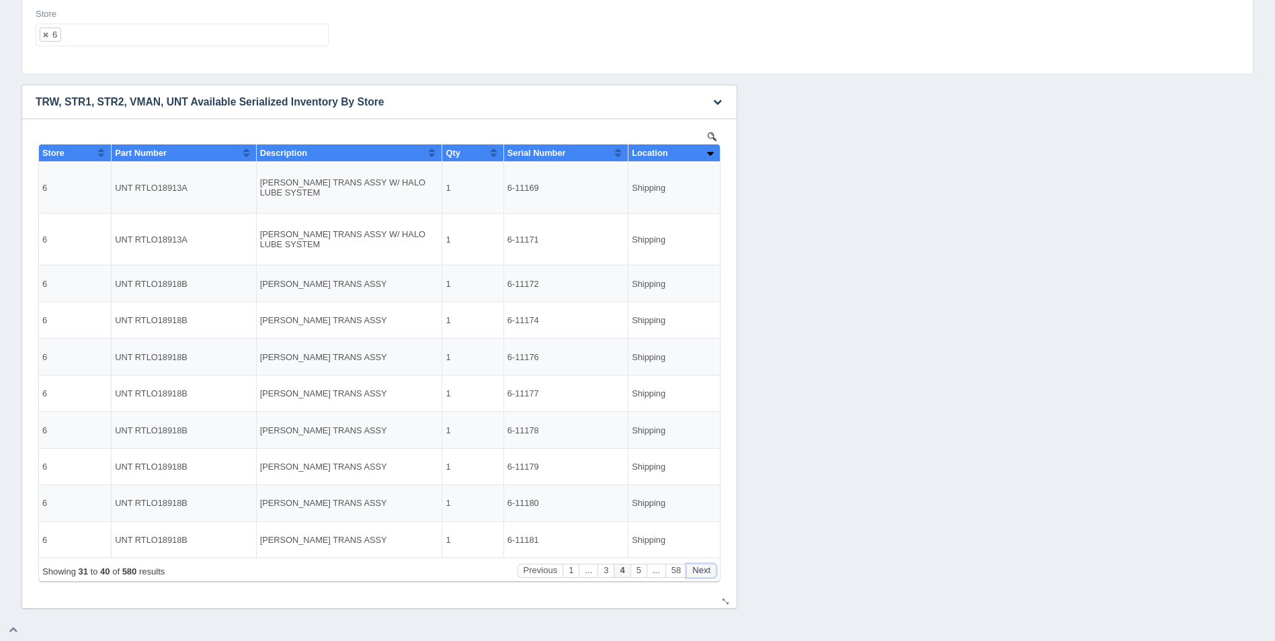
click at [702, 565] on button "Next" at bounding box center [701, 571] width 30 height 14
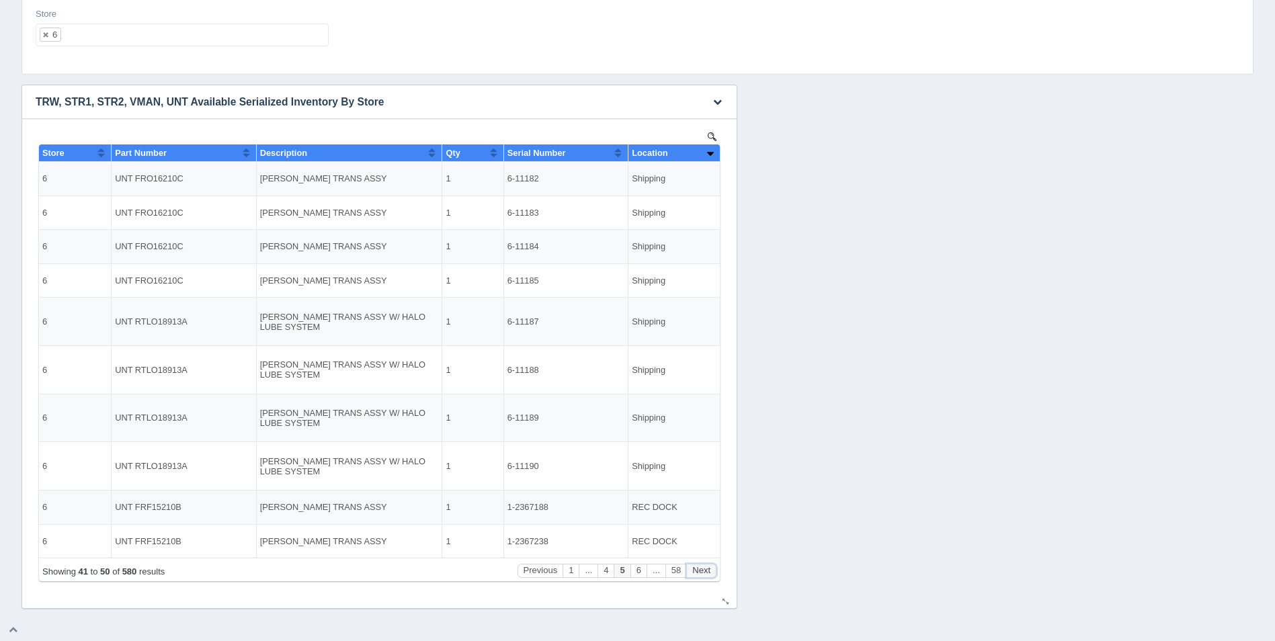
click at [702, 565] on button "Next" at bounding box center [701, 571] width 30 height 14
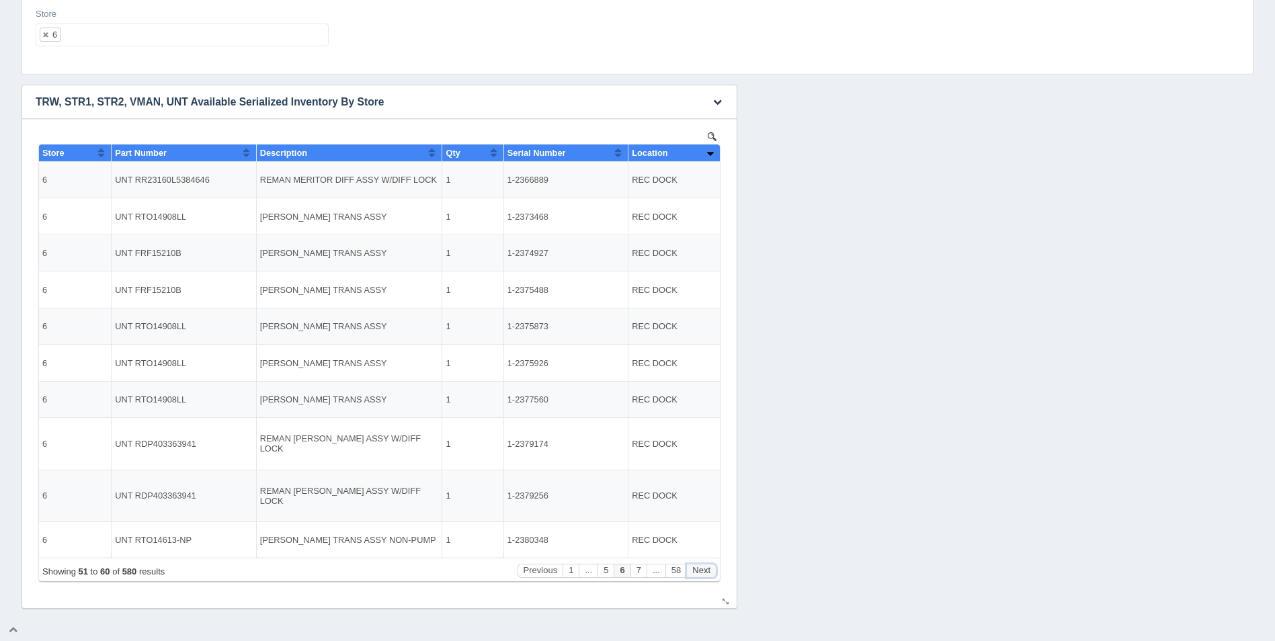
click at [702, 565] on button "Next" at bounding box center [701, 571] width 30 height 14
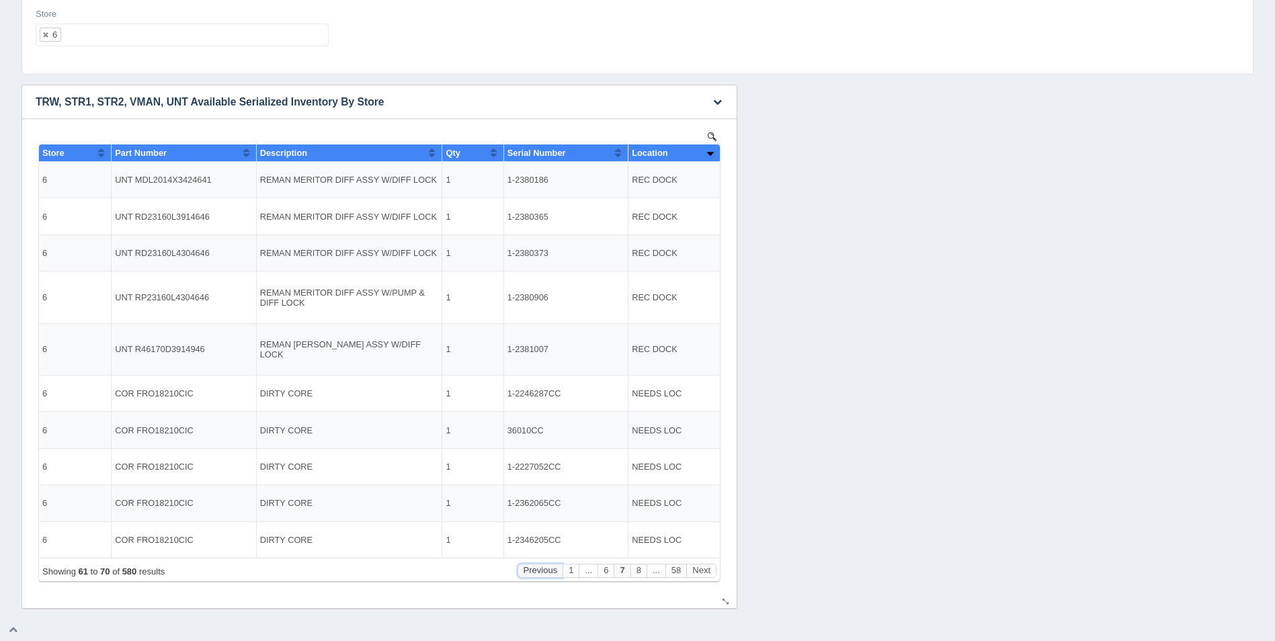
click at [536, 568] on button "Previous" at bounding box center [540, 571] width 46 height 14
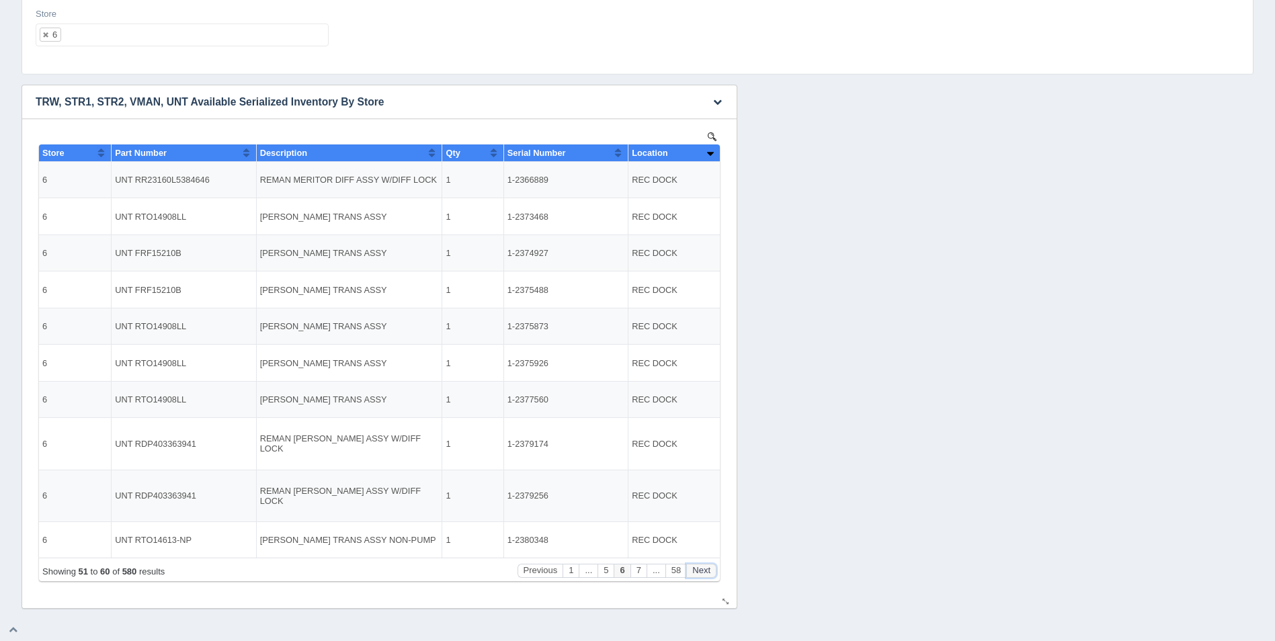
click at [708, 574] on button "Next" at bounding box center [701, 571] width 30 height 14
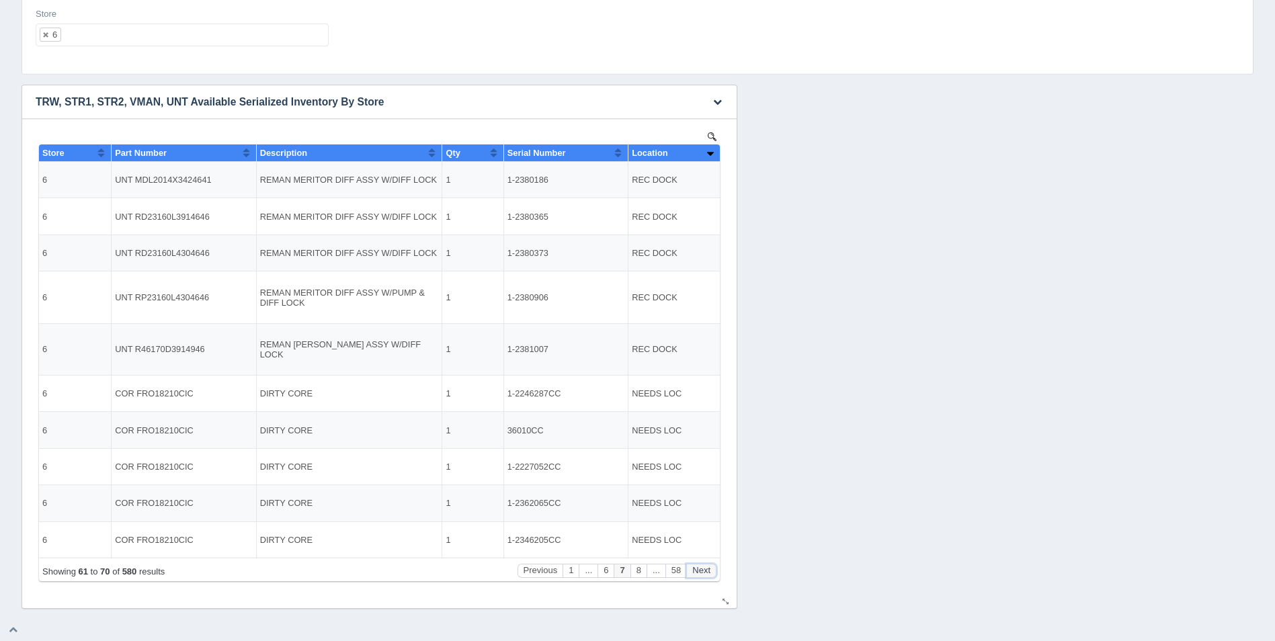
click at [710, 570] on button "Next" at bounding box center [701, 571] width 30 height 14
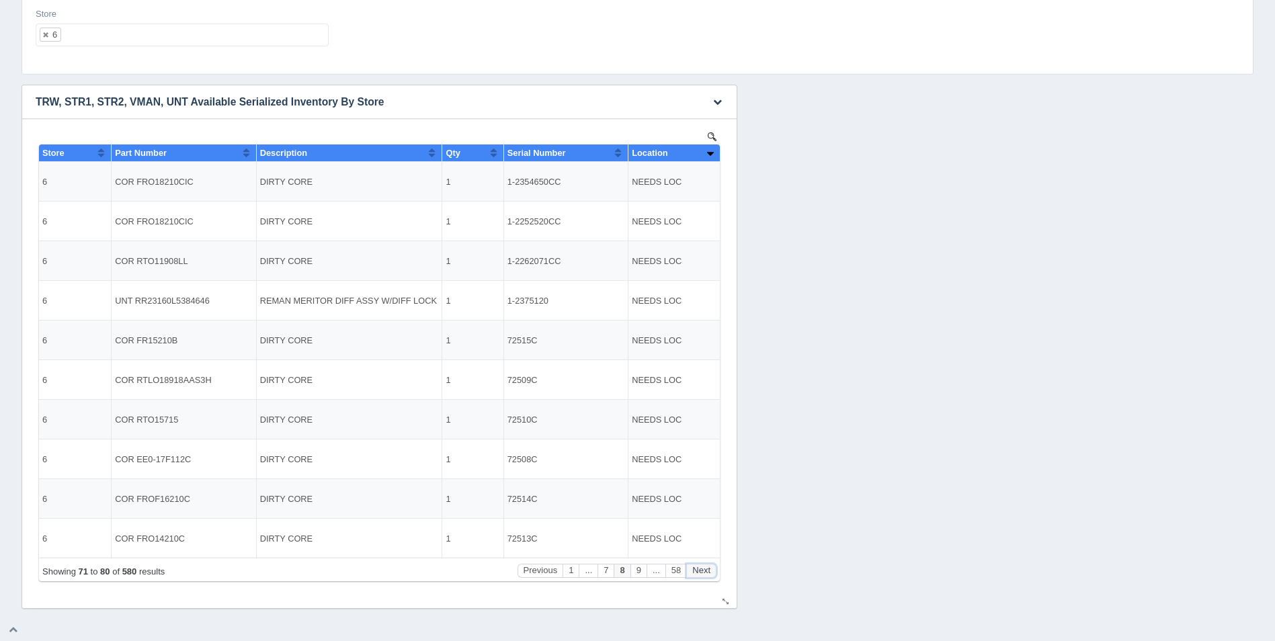
click at [710, 570] on button "Next" at bounding box center [701, 571] width 30 height 14
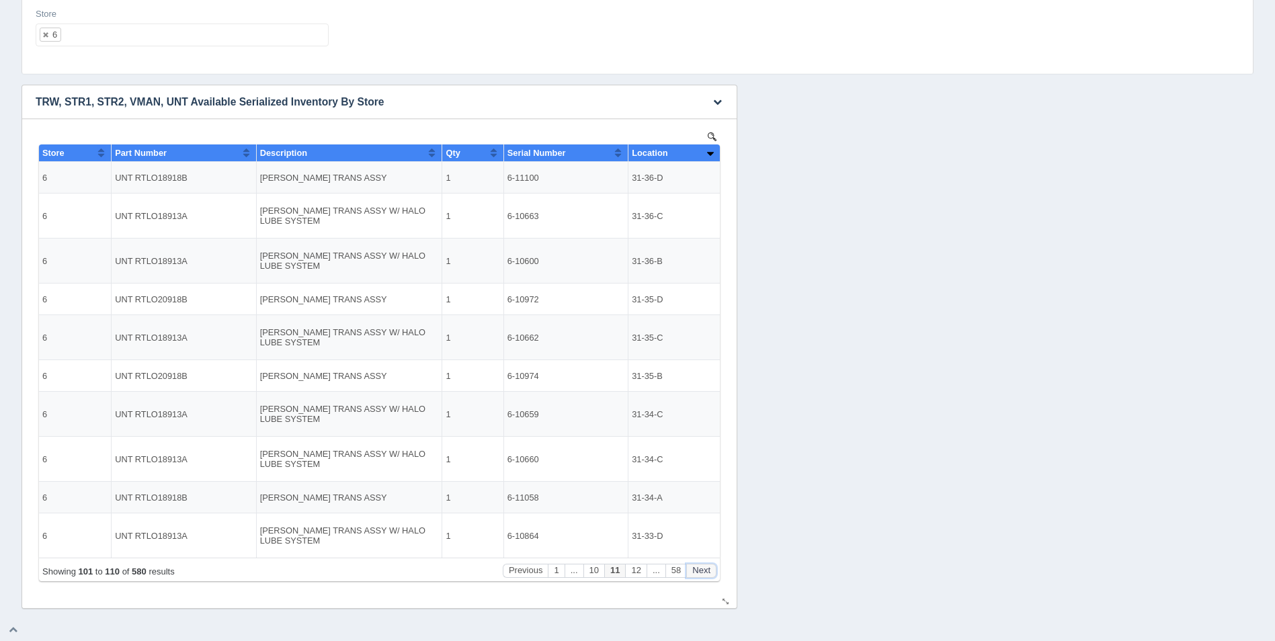
click at [710, 570] on button "Next" at bounding box center [701, 571] width 30 height 14
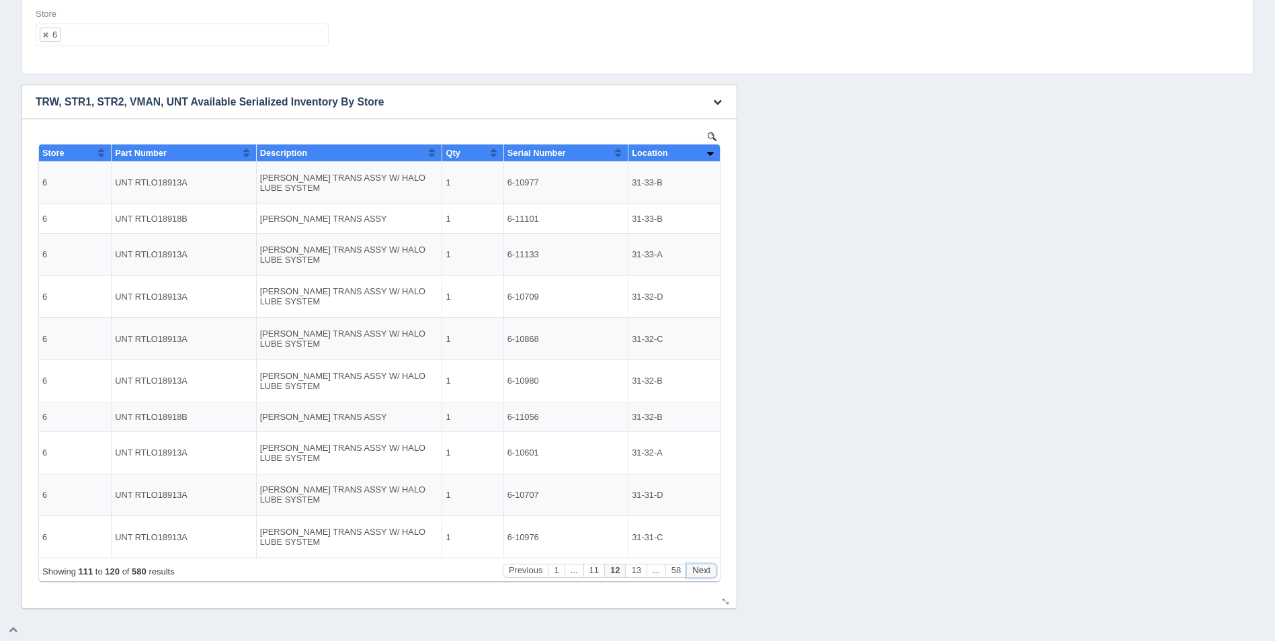
click at [710, 570] on button "Next" at bounding box center [701, 571] width 30 height 14
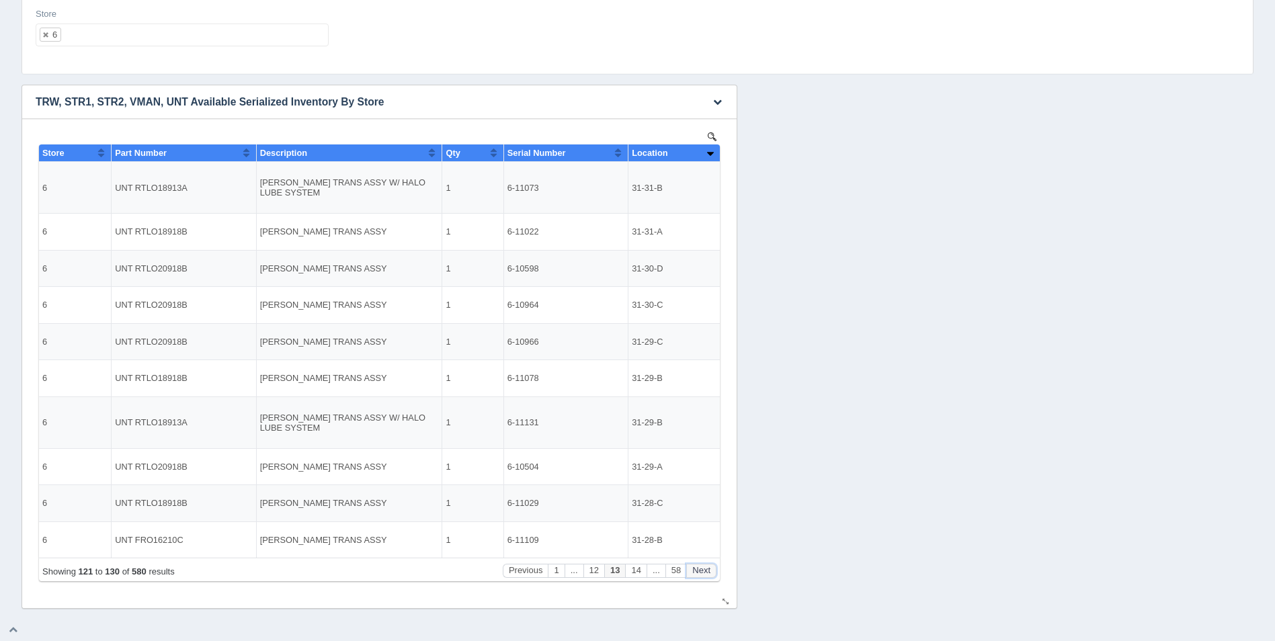
click at [710, 570] on button "Next" at bounding box center [701, 571] width 30 height 14
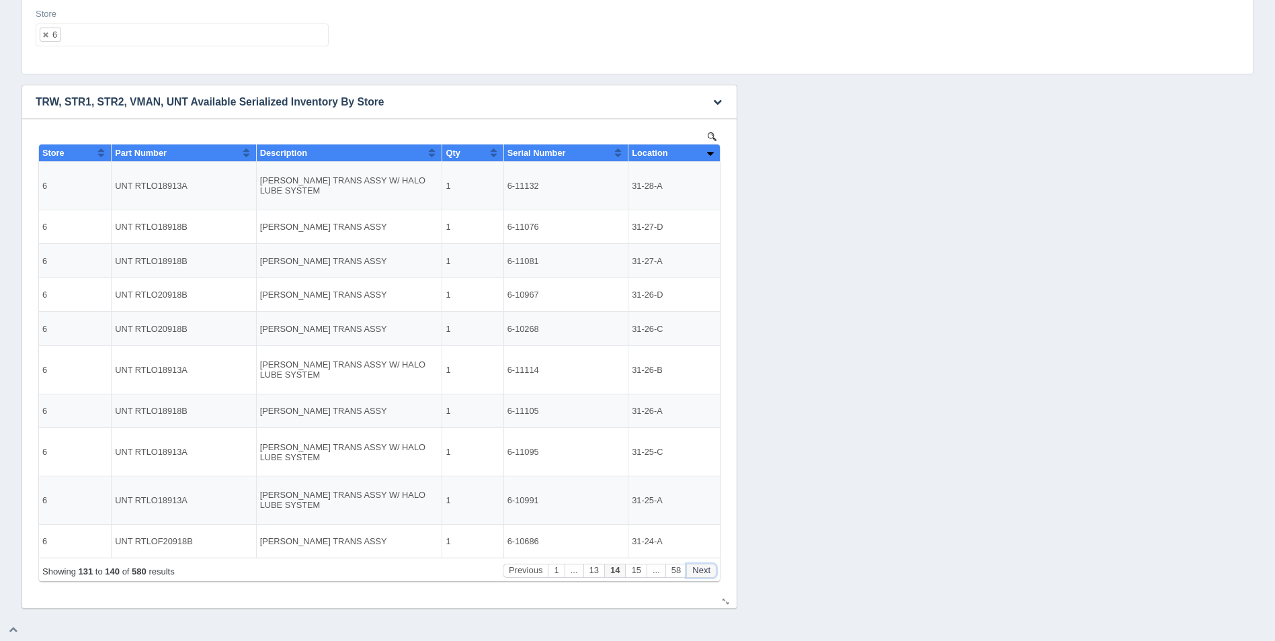
click at [710, 570] on button "Next" at bounding box center [701, 571] width 30 height 14
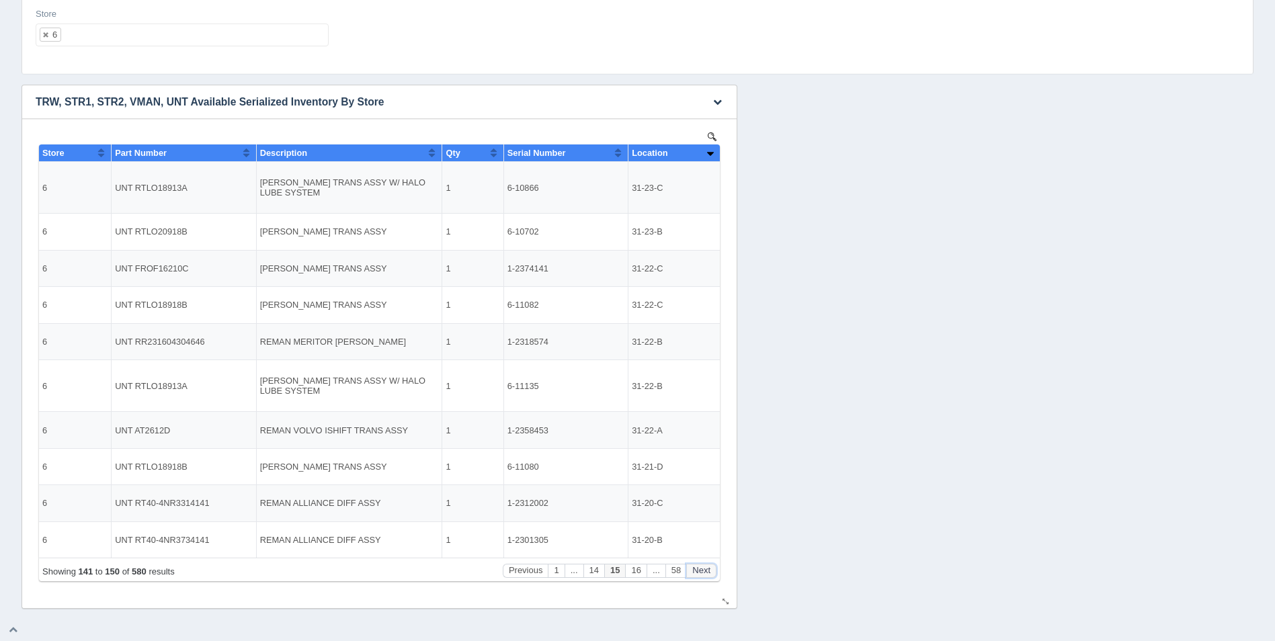
click at [710, 570] on button "Next" at bounding box center [701, 571] width 30 height 14
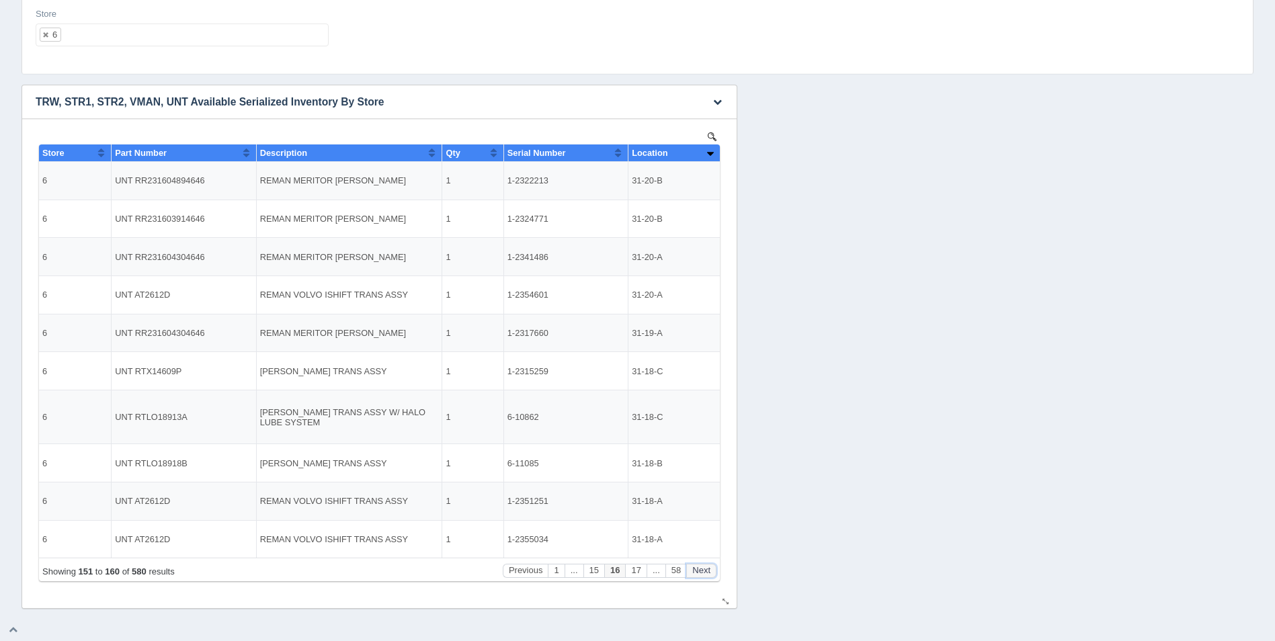
click at [710, 570] on button "Next" at bounding box center [701, 571] width 30 height 14
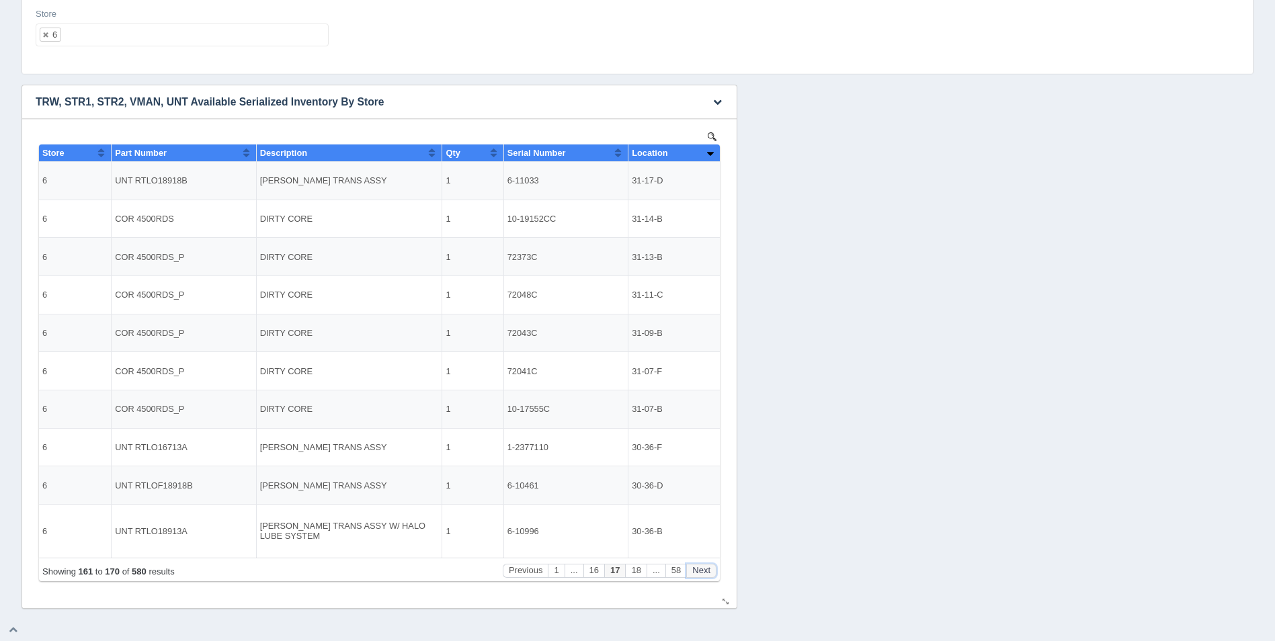
click at [710, 570] on button "Next" at bounding box center [701, 571] width 30 height 14
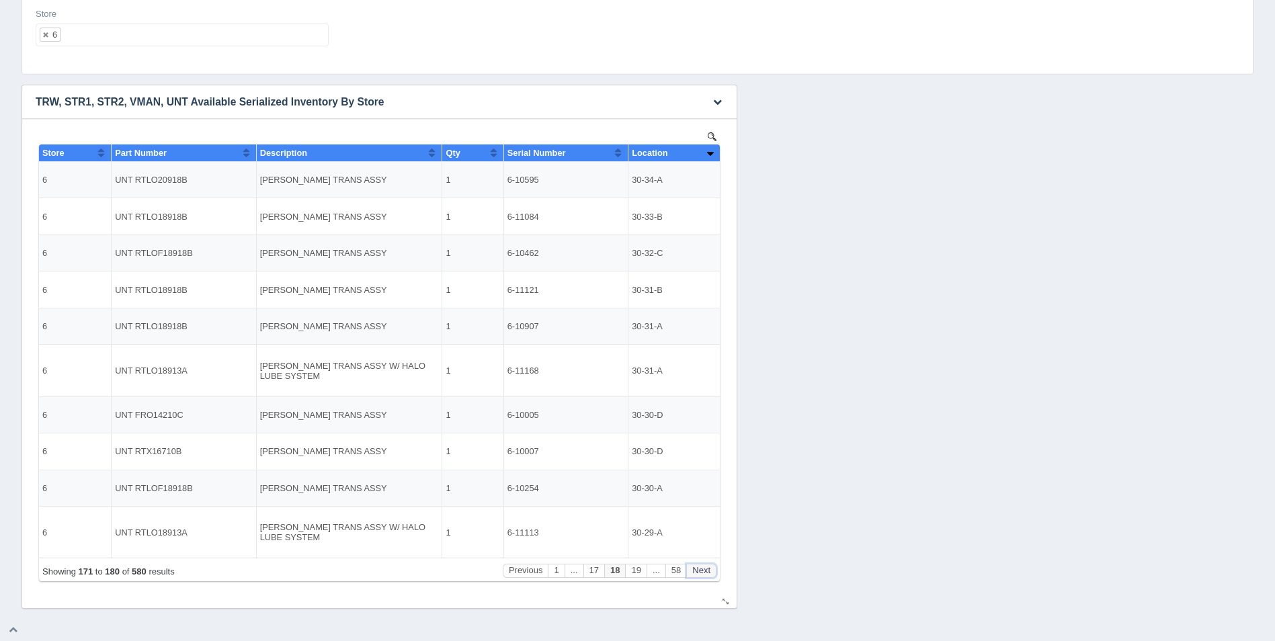
click at [710, 570] on button "Next" at bounding box center [701, 571] width 30 height 14
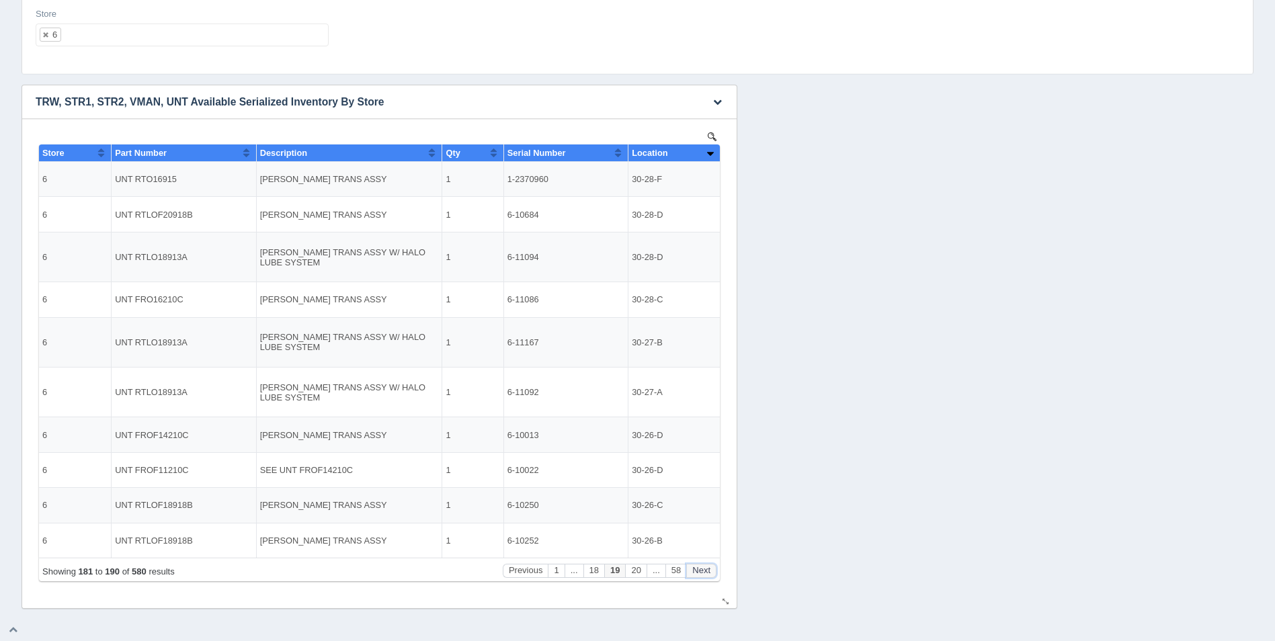
click at [710, 570] on button "Next" at bounding box center [701, 571] width 30 height 14
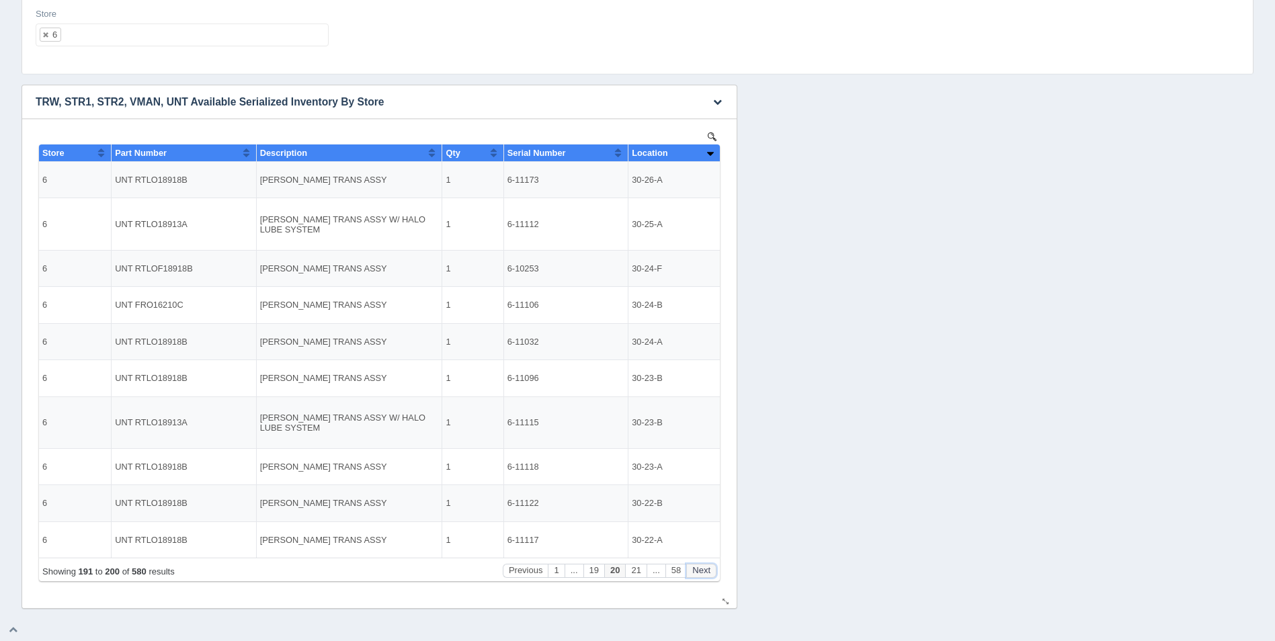
click at [710, 570] on button "Next" at bounding box center [701, 571] width 30 height 14
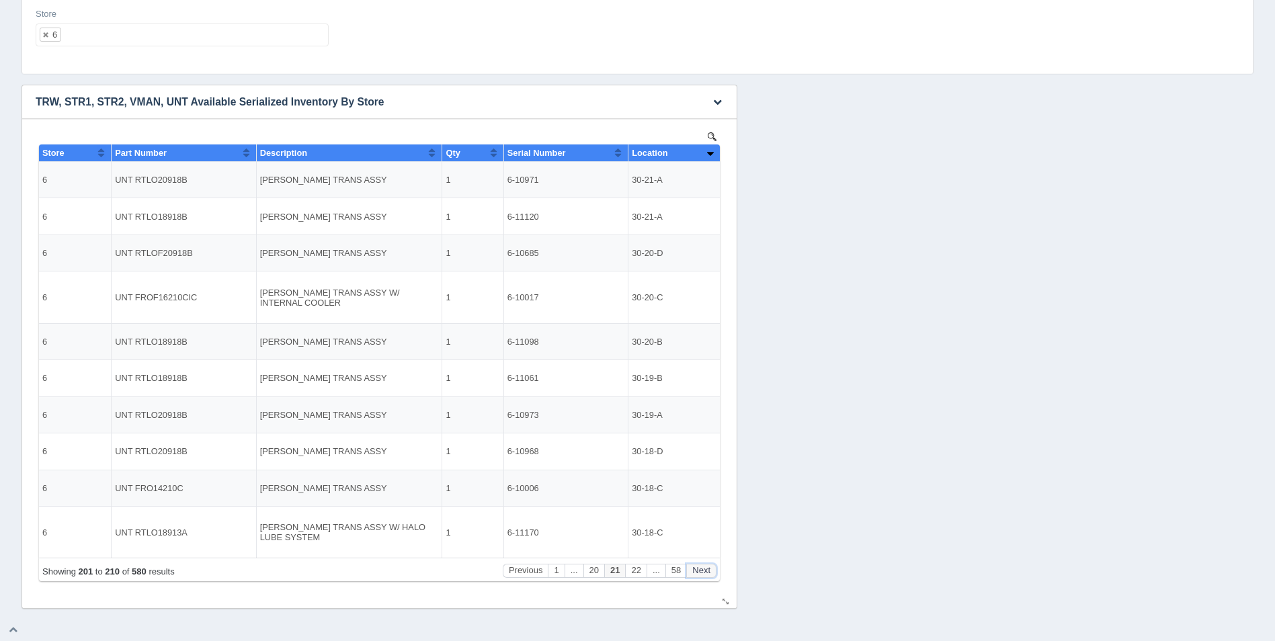
click at [710, 570] on button "Next" at bounding box center [701, 571] width 30 height 14
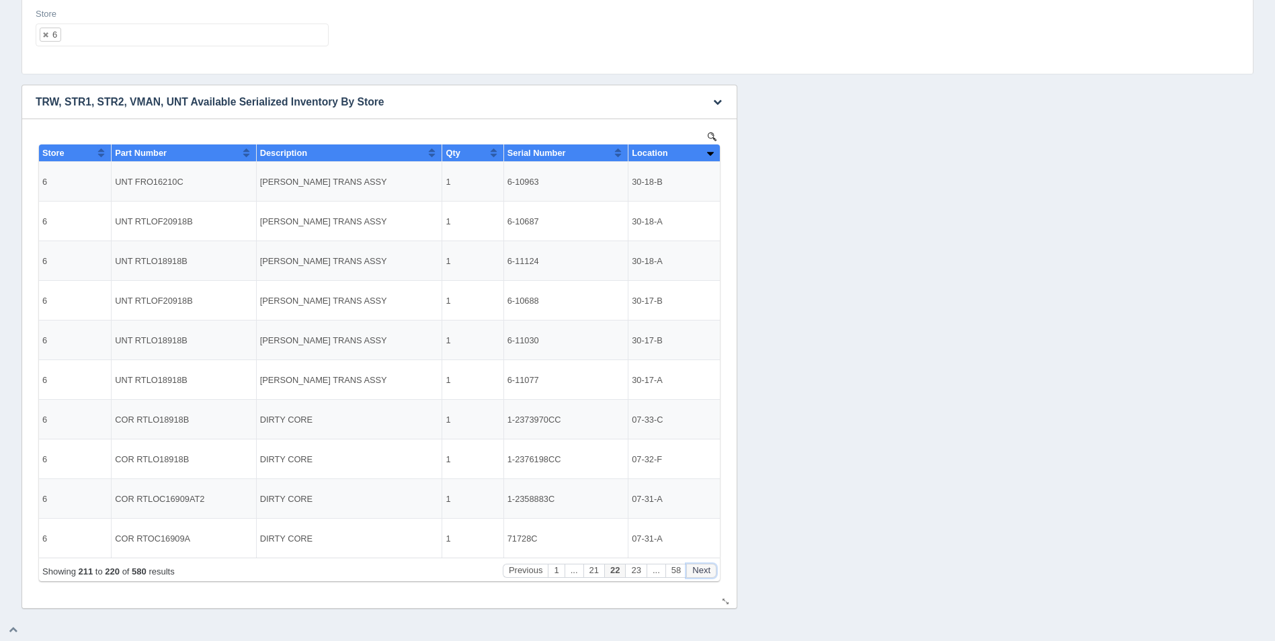
click at [710, 570] on button "Next" at bounding box center [701, 571] width 30 height 14
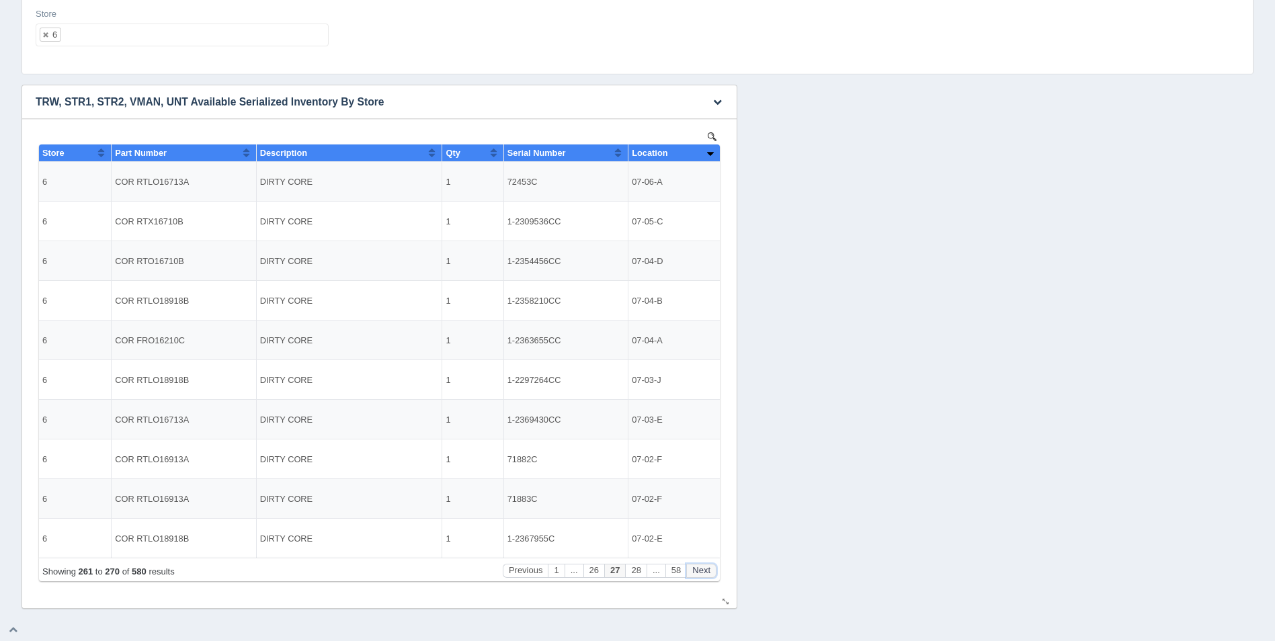
click at [710, 570] on button "Next" at bounding box center [701, 571] width 30 height 14
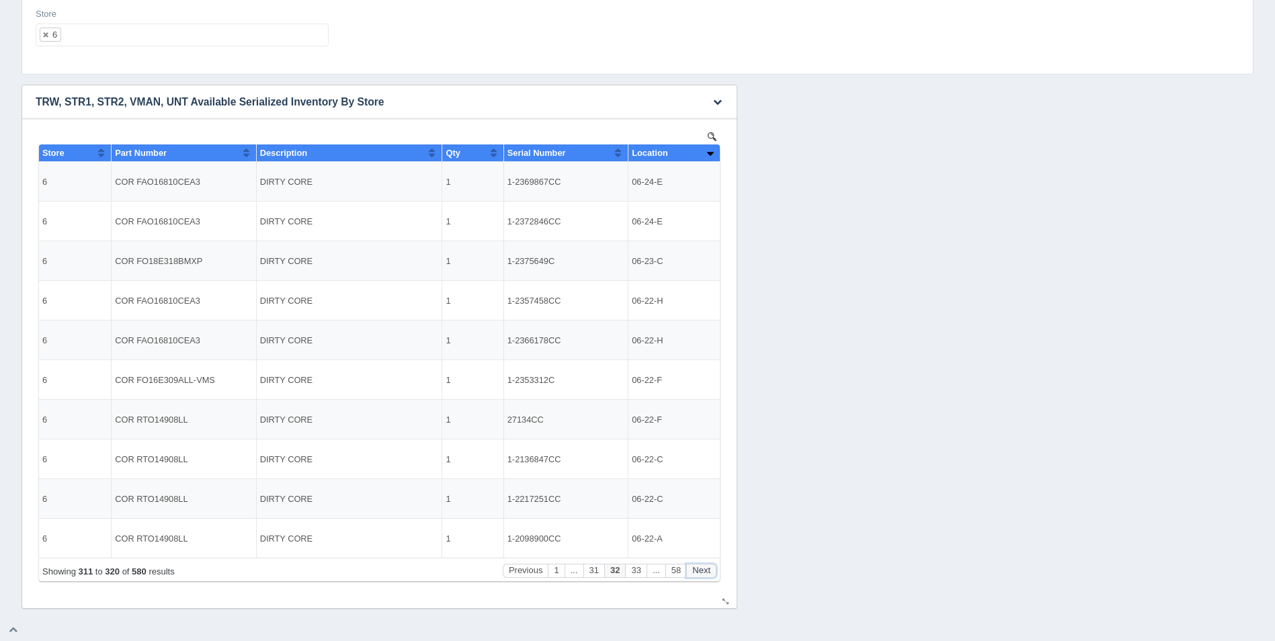
click at [710, 570] on button "Next" at bounding box center [701, 571] width 30 height 14
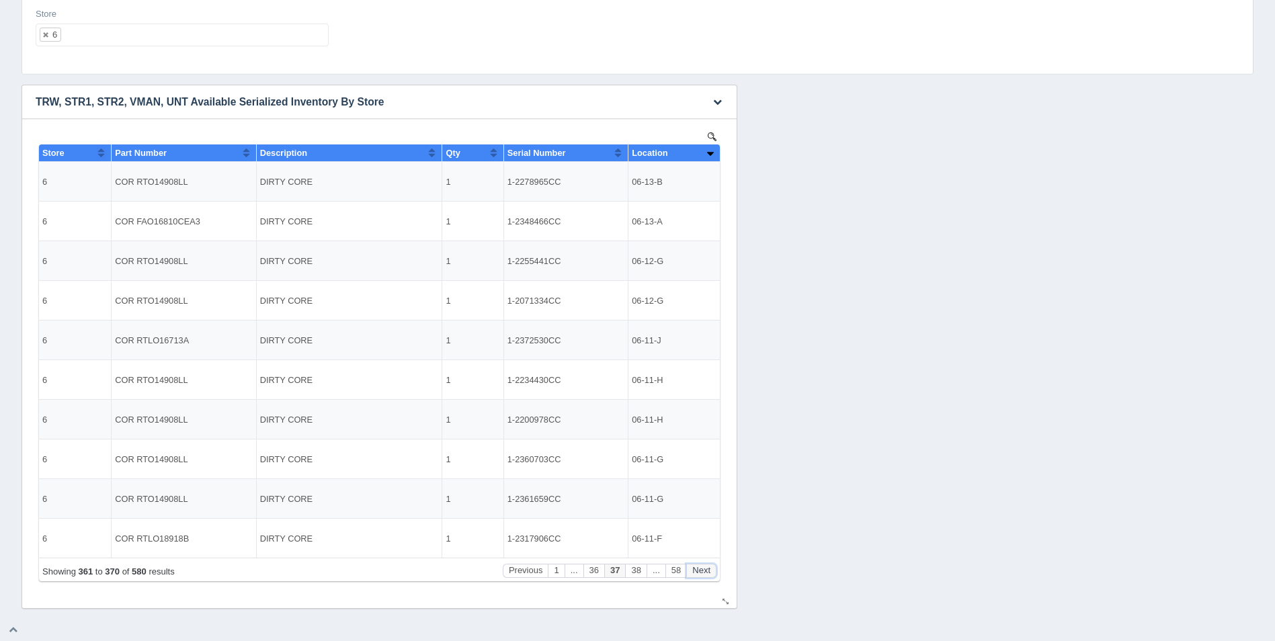
click at [710, 570] on button "Next" at bounding box center [701, 571] width 30 height 14
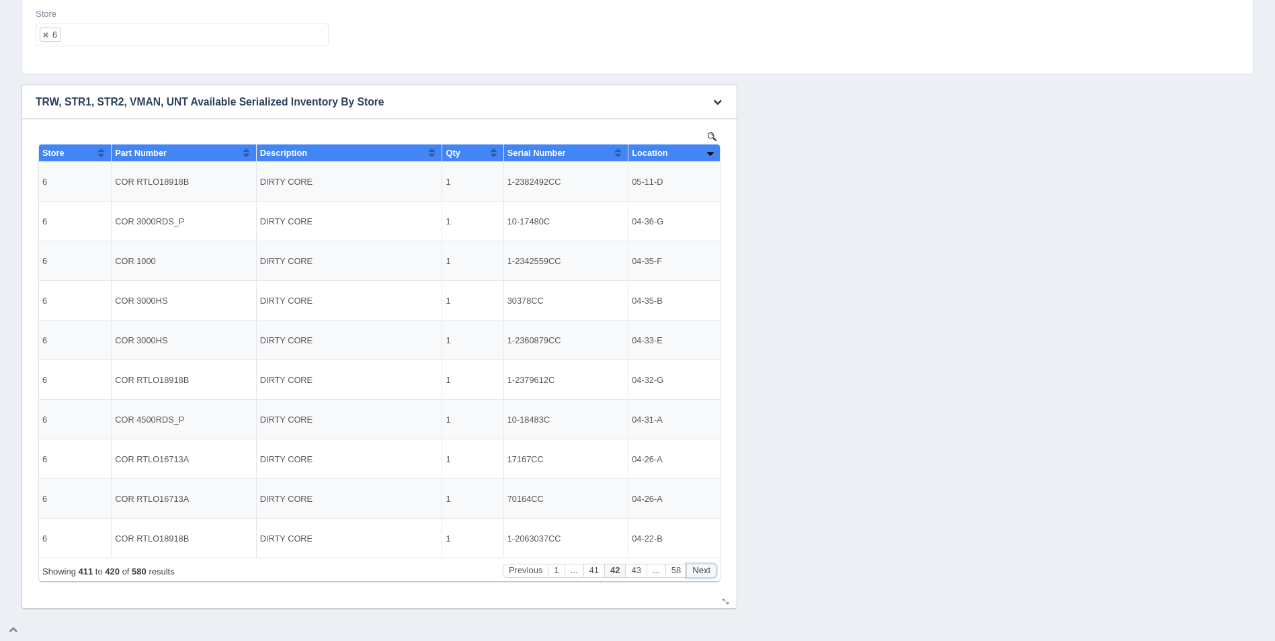
click at [710, 570] on button "Next" at bounding box center [701, 571] width 30 height 14
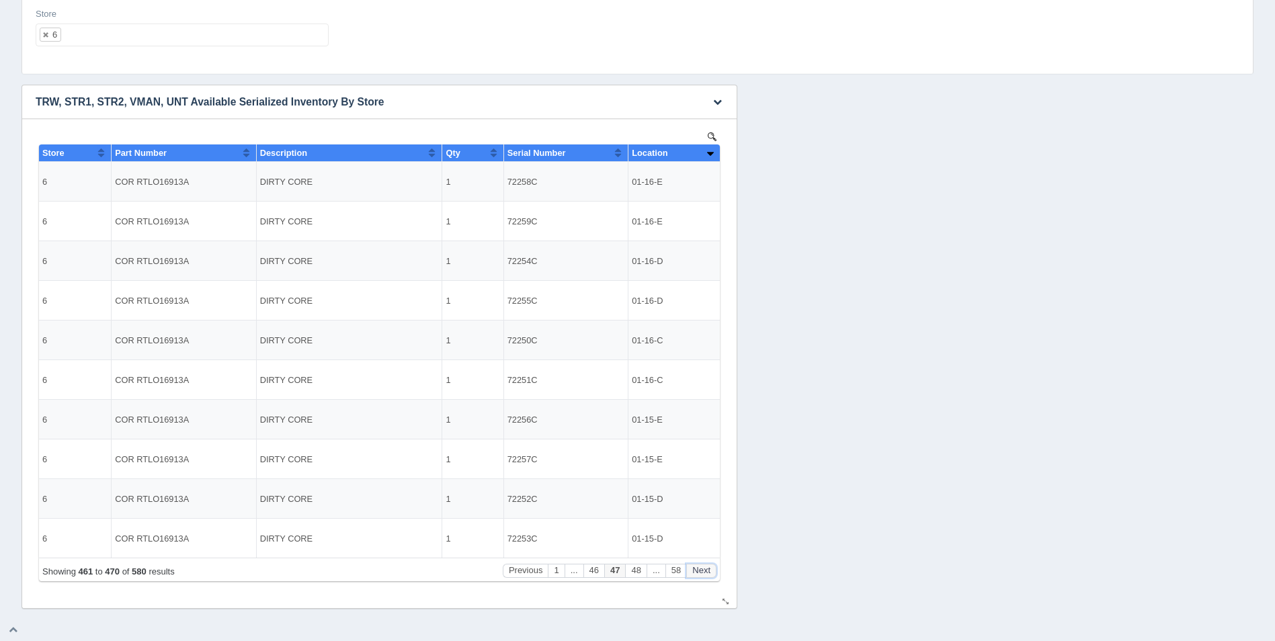
click at [708, 570] on button "Next" at bounding box center [701, 571] width 30 height 14
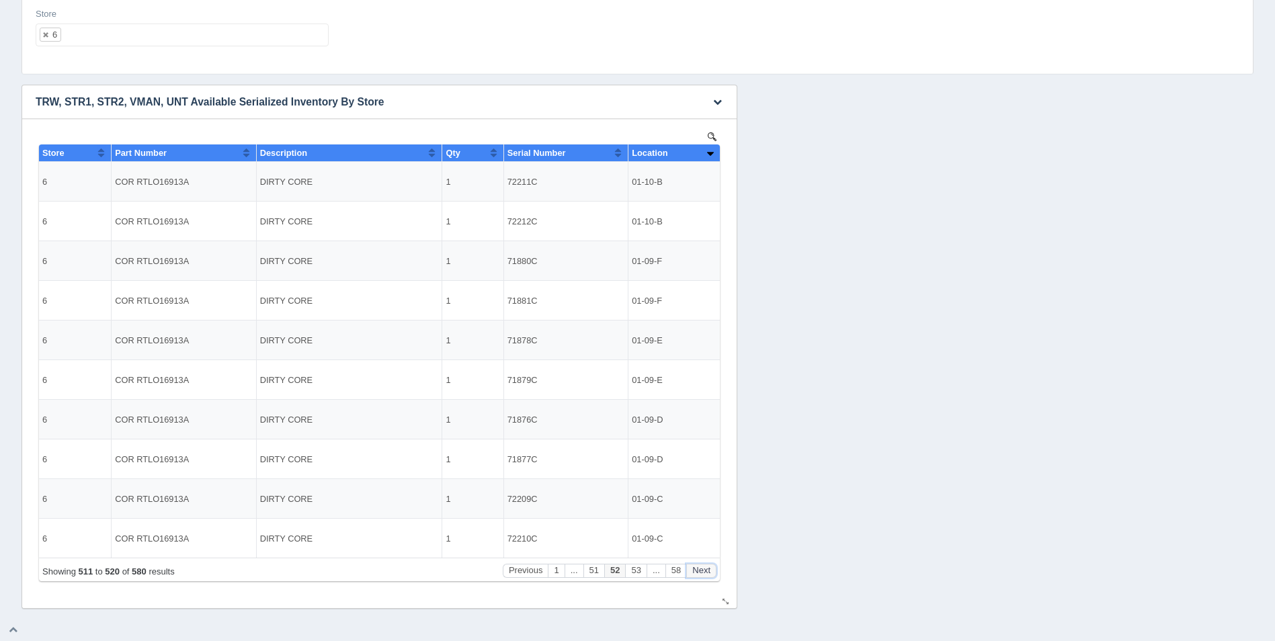
click at [708, 570] on button "Next" at bounding box center [701, 571] width 30 height 14
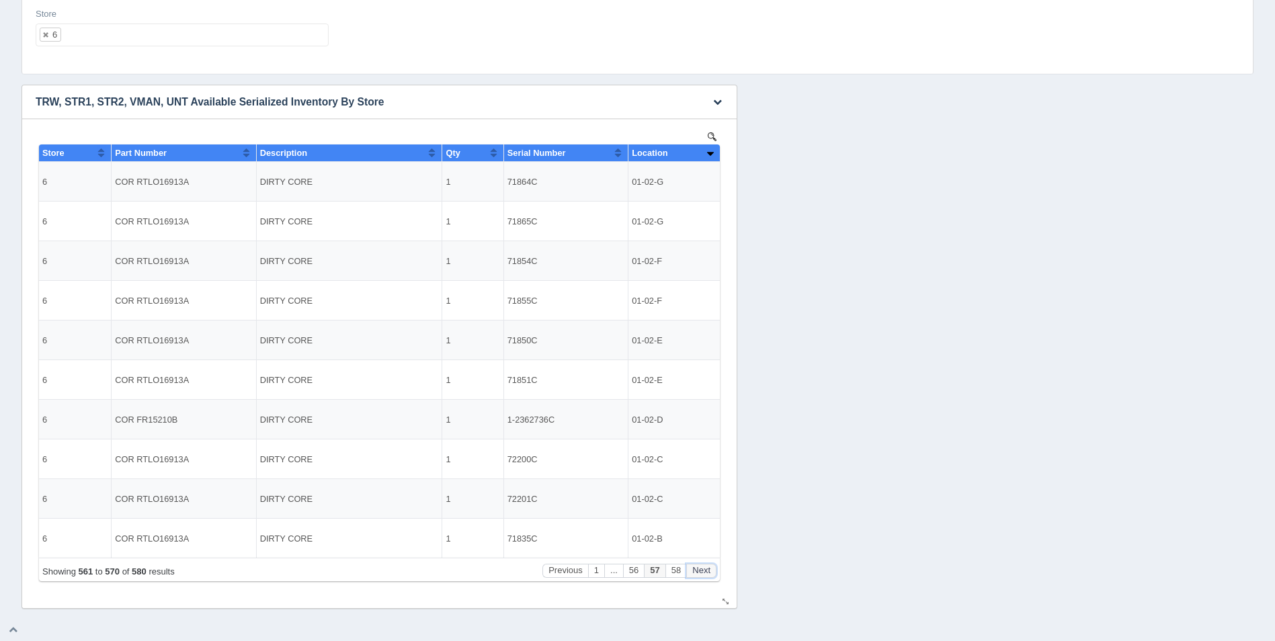
click at [708, 570] on button "Next" at bounding box center [701, 571] width 30 height 14
click at [109, 32] on ul "6" at bounding box center [182, 35] width 293 height 23
select select
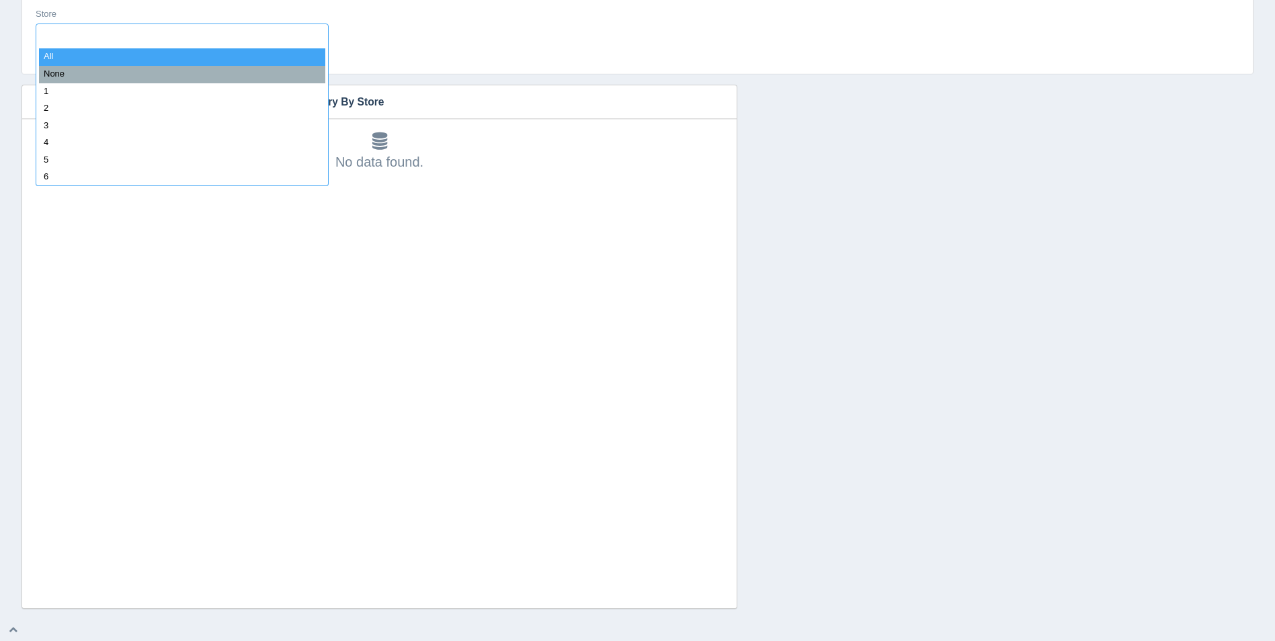
type input "7"
select select "7"
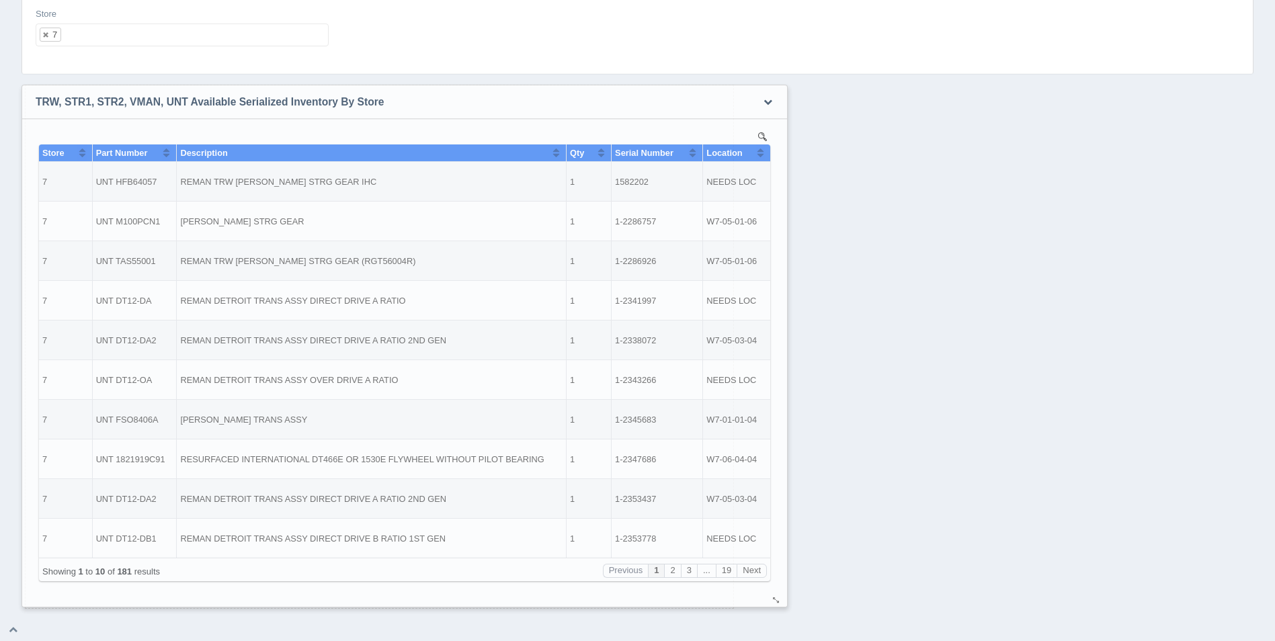
drag, startPoint x: 726, startPoint y: 603, endPoint x: 777, endPoint y: 602, distance: 51.8
click at [777, 602] on div at bounding box center [776, 600] width 11 height 10
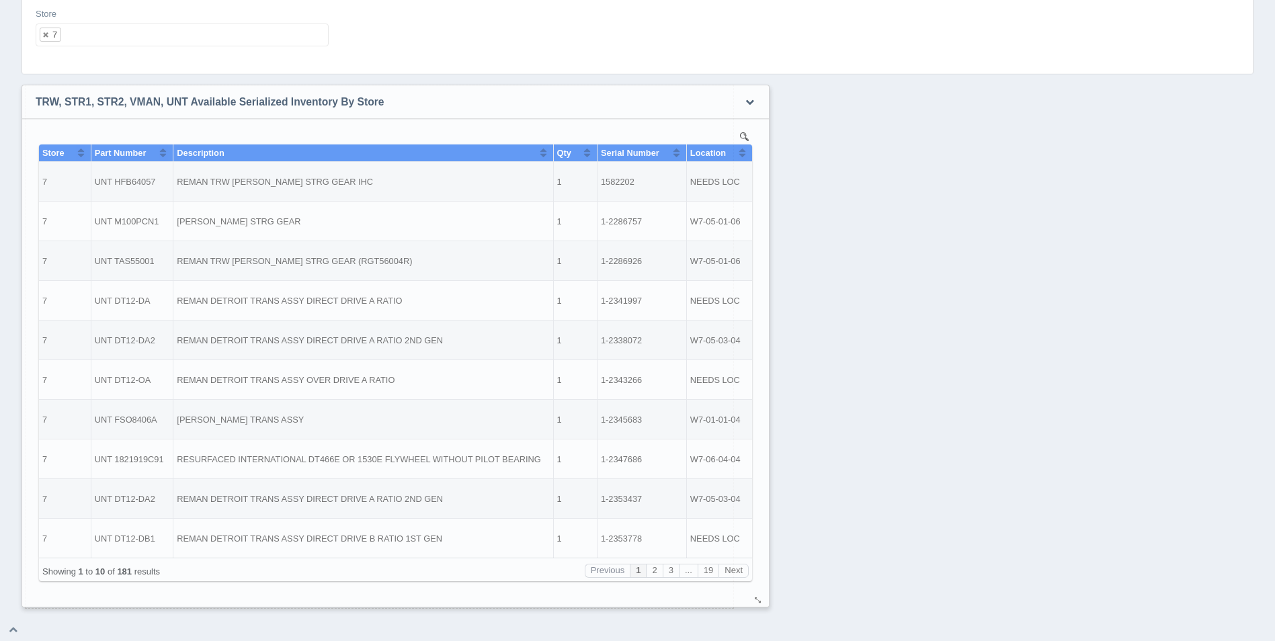
drag, startPoint x: 727, startPoint y: 599, endPoint x: 764, endPoint y: 599, distance: 37.0
click at [763, 599] on div at bounding box center [758, 600] width 11 height 10
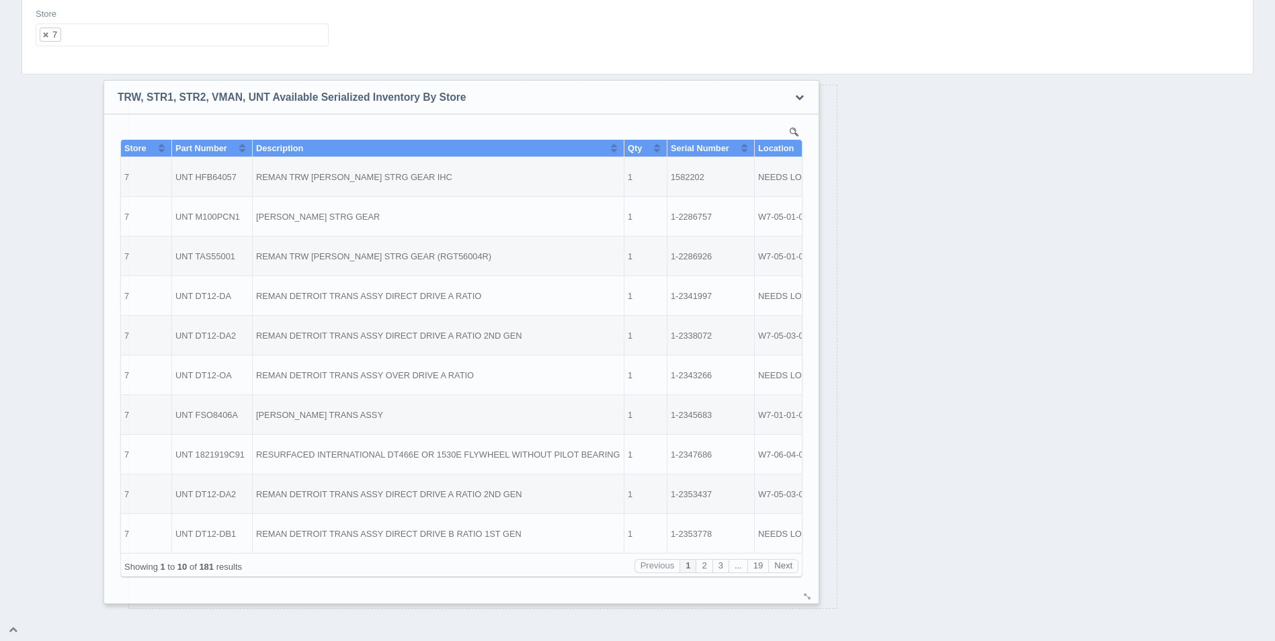
drag, startPoint x: 719, startPoint y: 600, endPoint x: 813, endPoint y: 595, distance: 94.2
click at [805, 595] on div "No data found." at bounding box center [461, 358] width 687 height 489
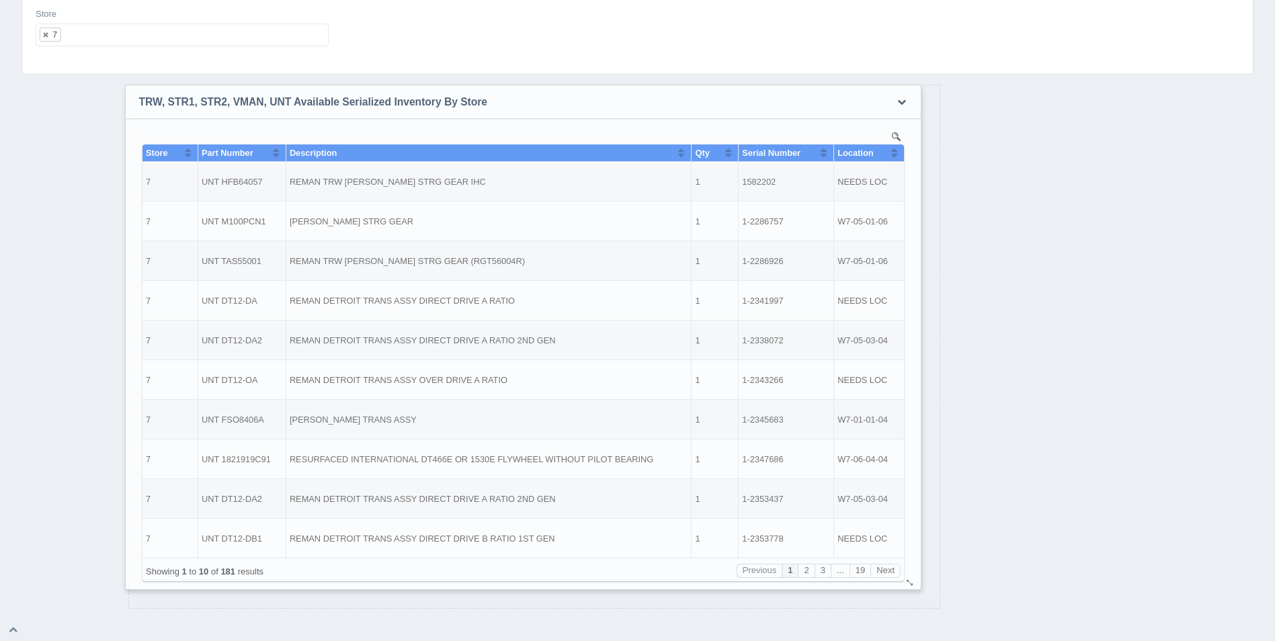
drag, startPoint x: 829, startPoint y: 602, endPoint x: 916, endPoint y: 584, distance: 88.6
click at [914, 584] on div at bounding box center [909, 583] width 11 height 10
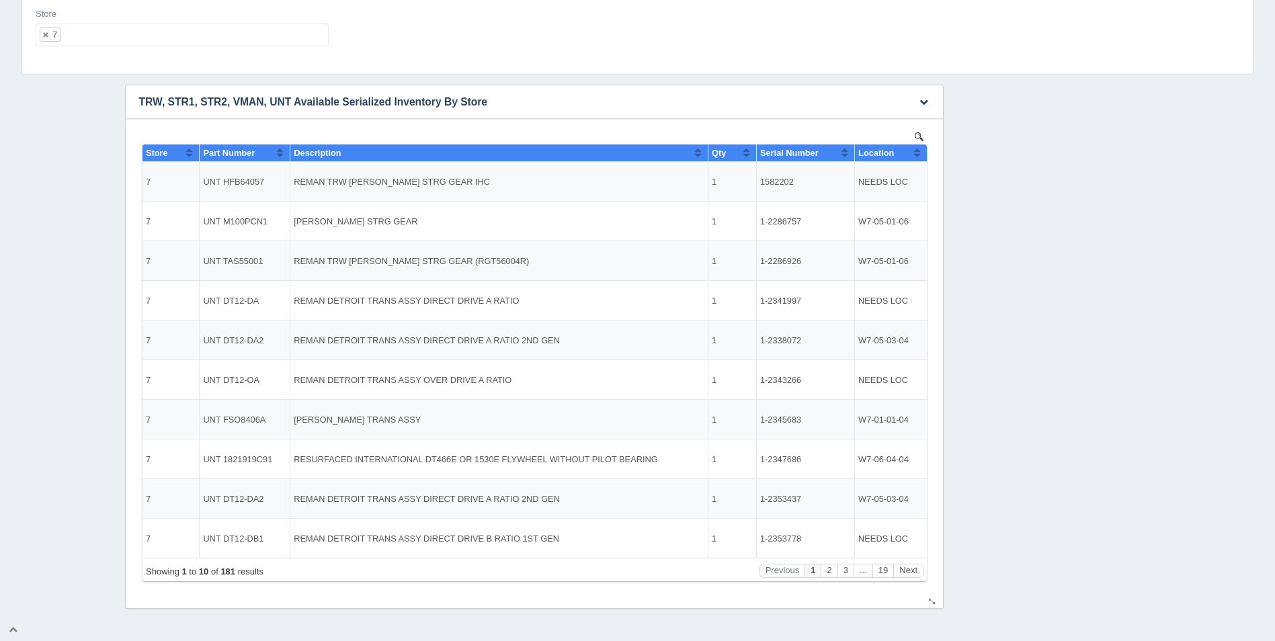
click at [915, 157] on button "Sort column ascending" at bounding box center [916, 152] width 9 height 16
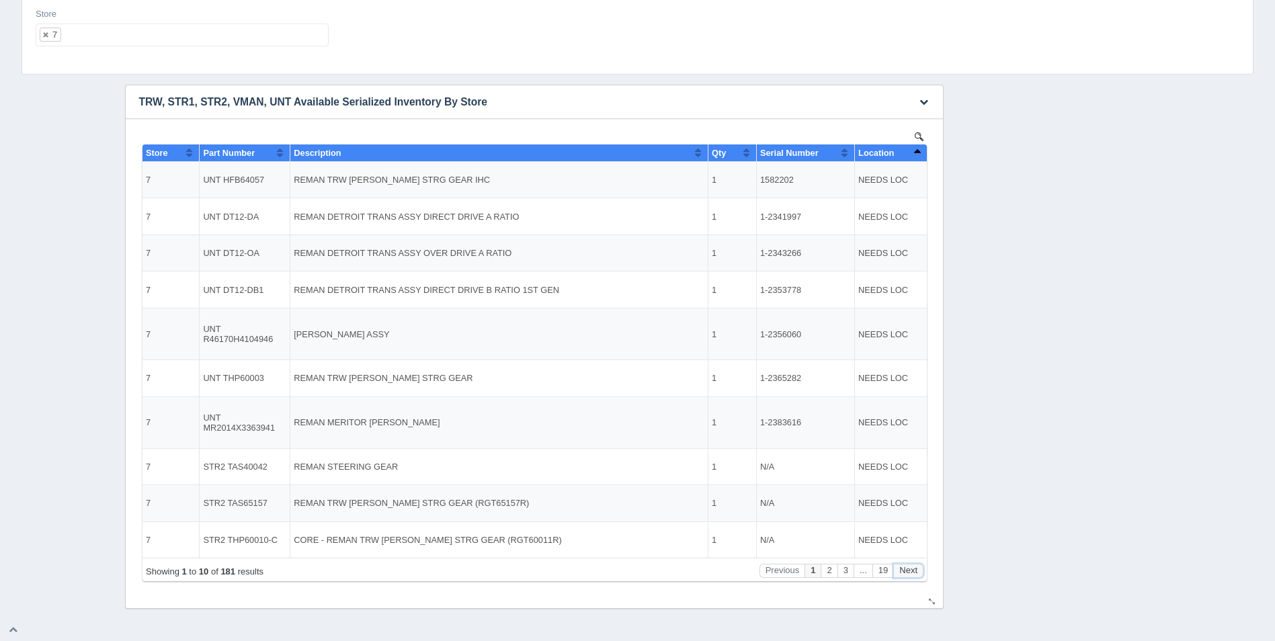
click at [904, 567] on button "Next" at bounding box center [907, 571] width 30 height 14
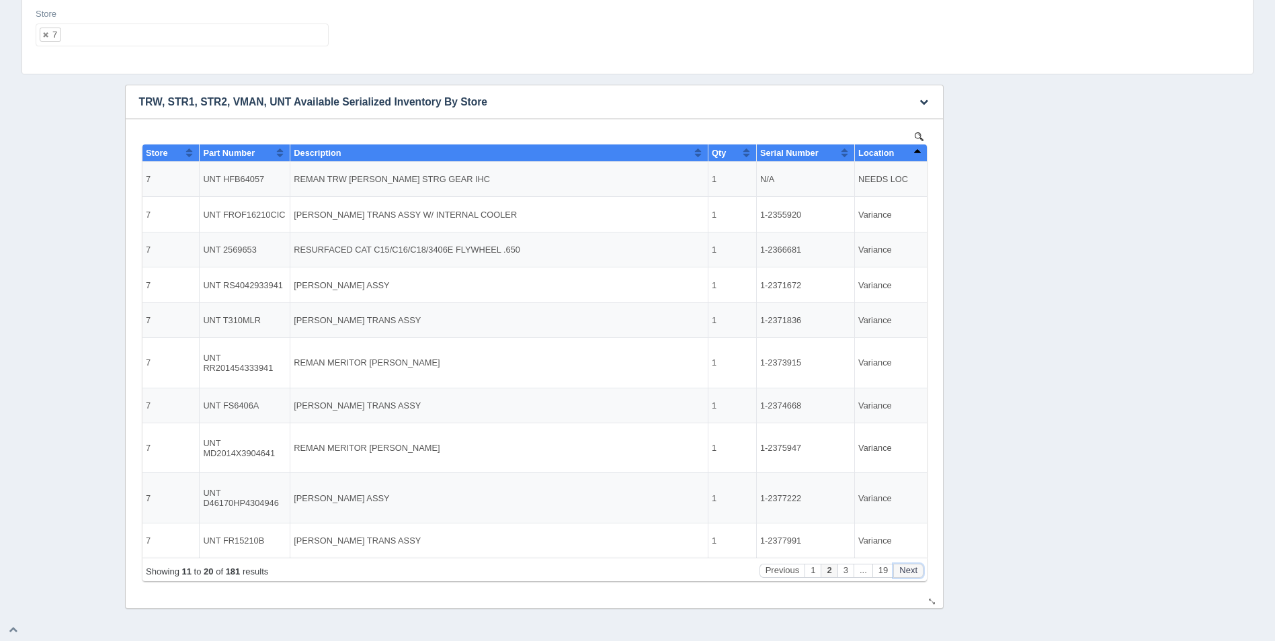
click at [904, 567] on button "Next" at bounding box center [907, 571] width 30 height 14
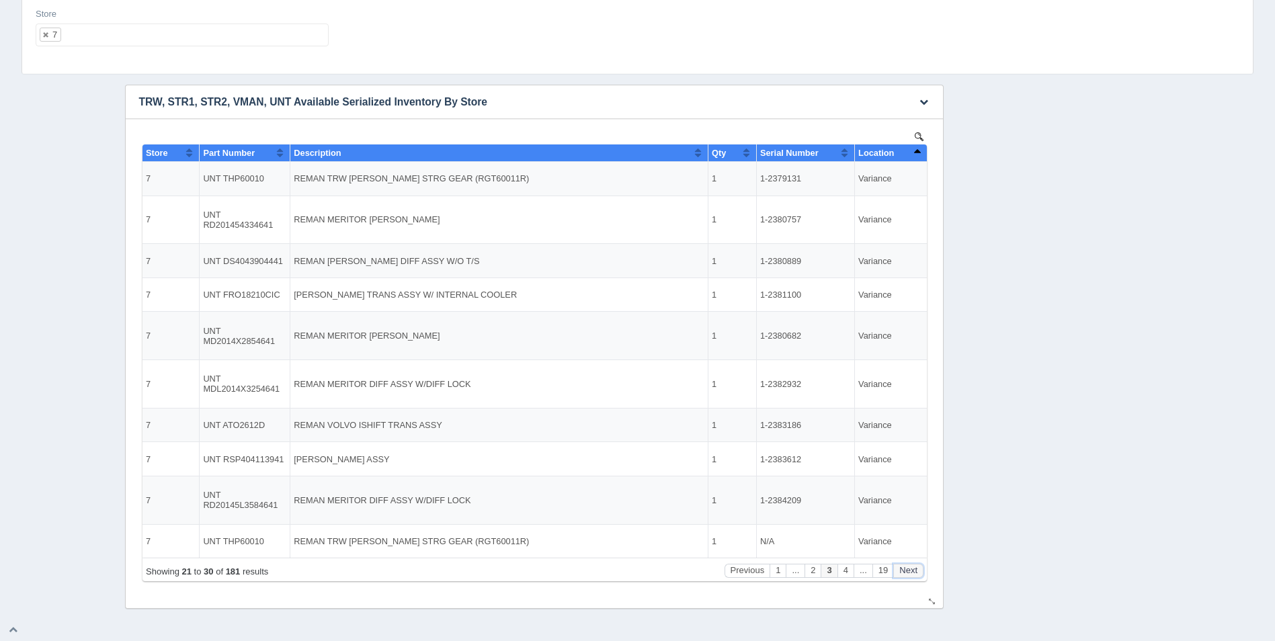
click at [904, 567] on button "Next" at bounding box center [907, 571] width 30 height 14
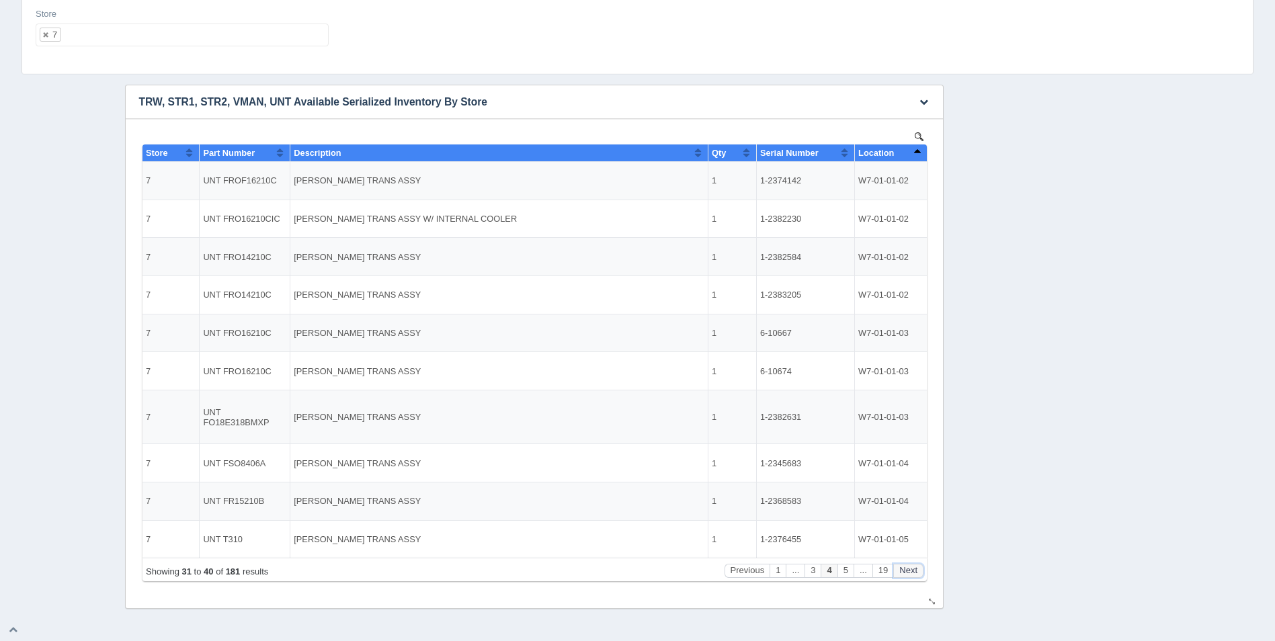
click at [904, 567] on button "Next" at bounding box center [907, 571] width 30 height 14
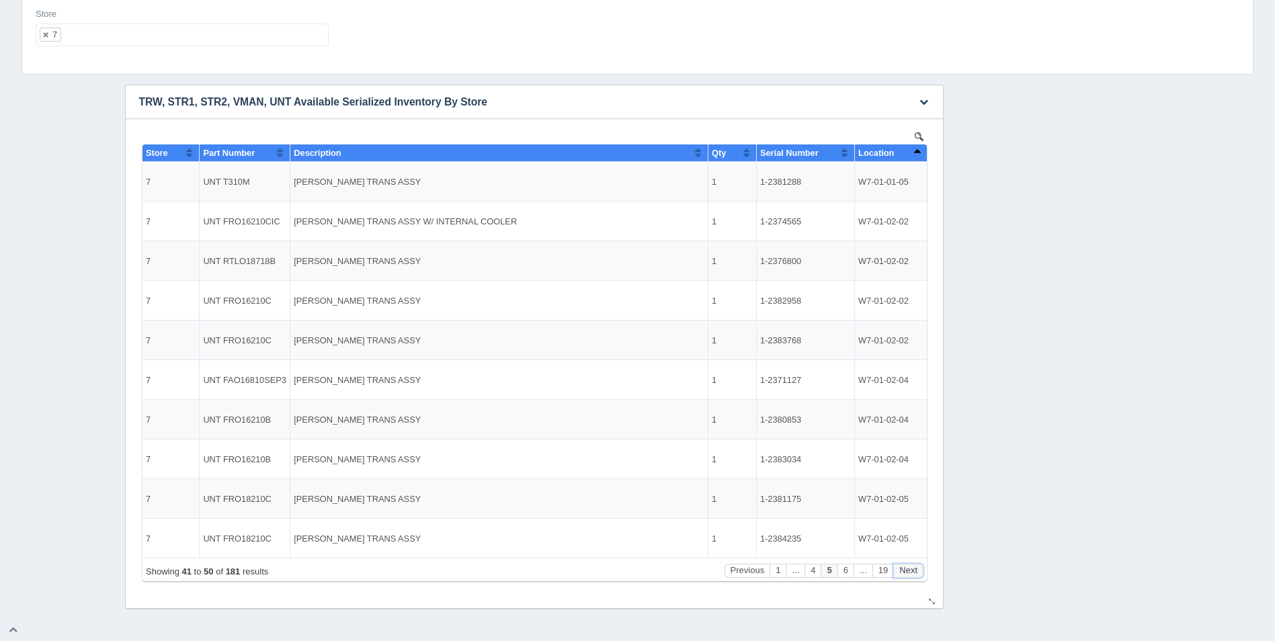
click at [904, 567] on button "Next" at bounding box center [907, 571] width 30 height 14
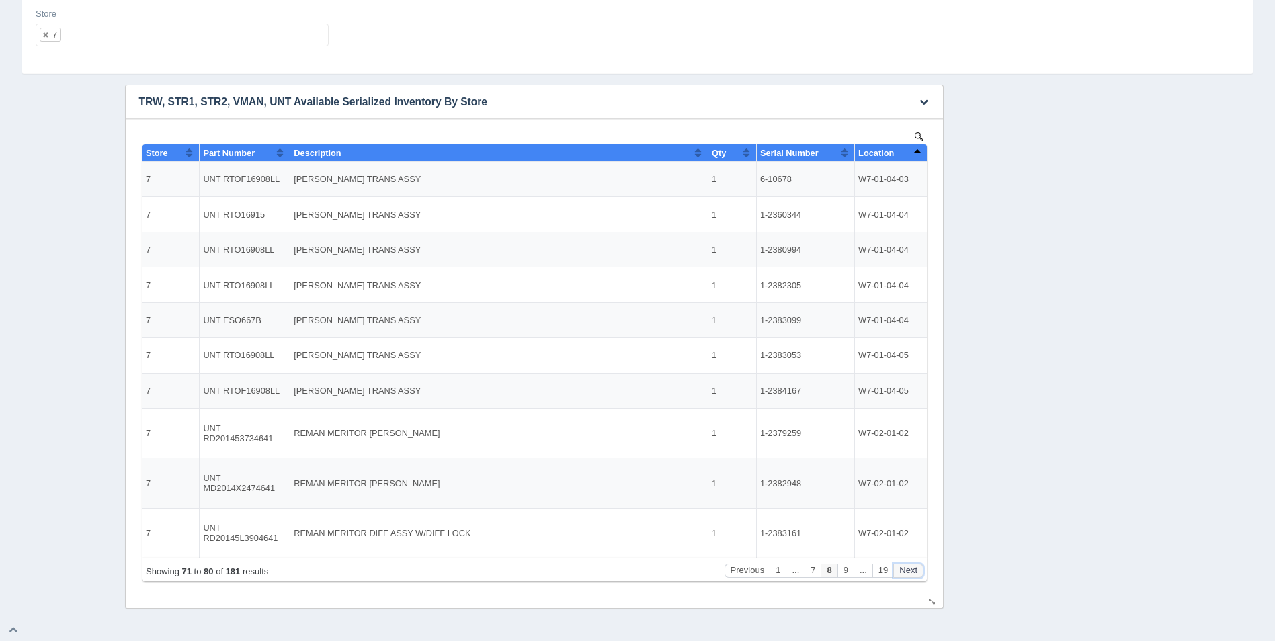
click at [904, 567] on button "Next" at bounding box center [907, 571] width 30 height 14
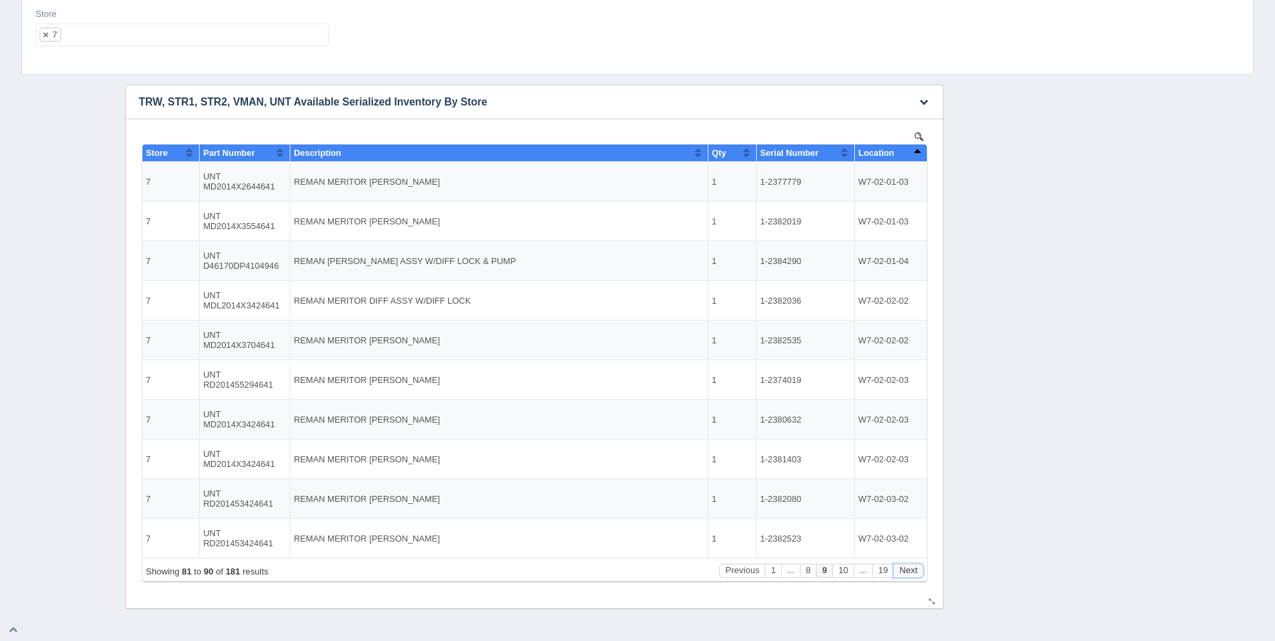
click at [904, 567] on button "Next" at bounding box center [907, 571] width 30 height 14
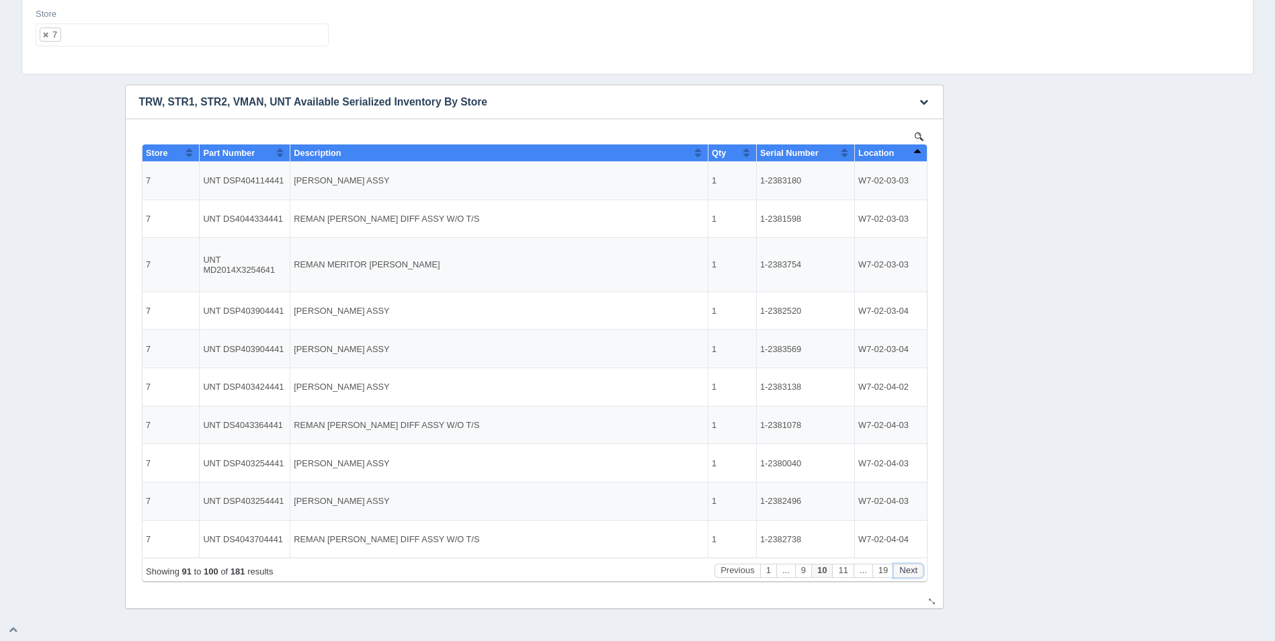
click at [904, 567] on button "Next" at bounding box center [907, 571] width 30 height 14
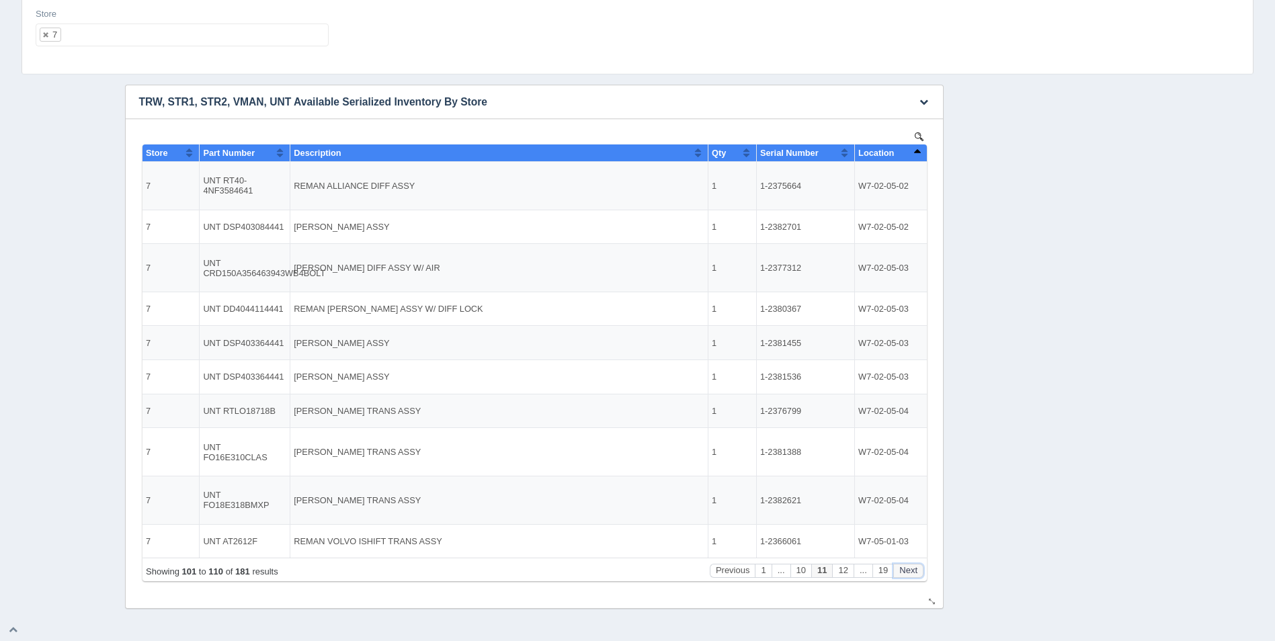
click at [904, 567] on button "Next" at bounding box center [907, 571] width 30 height 14
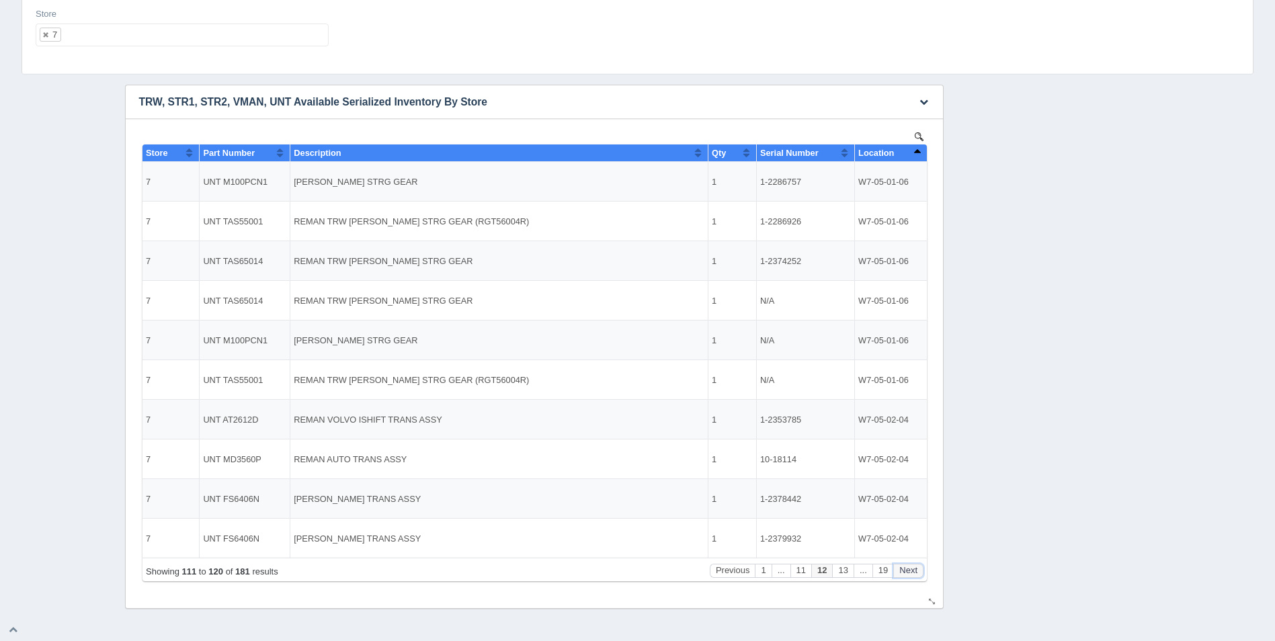
click at [904, 567] on button "Next" at bounding box center [907, 571] width 30 height 14
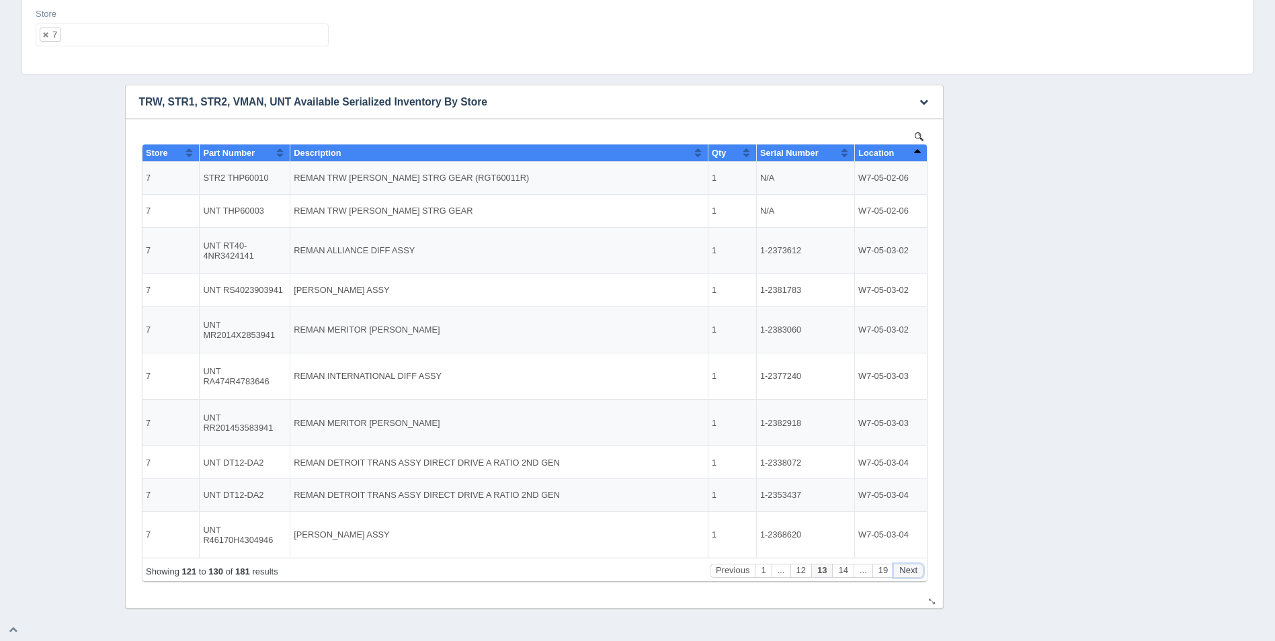
click at [904, 567] on button "Next" at bounding box center [907, 571] width 30 height 14
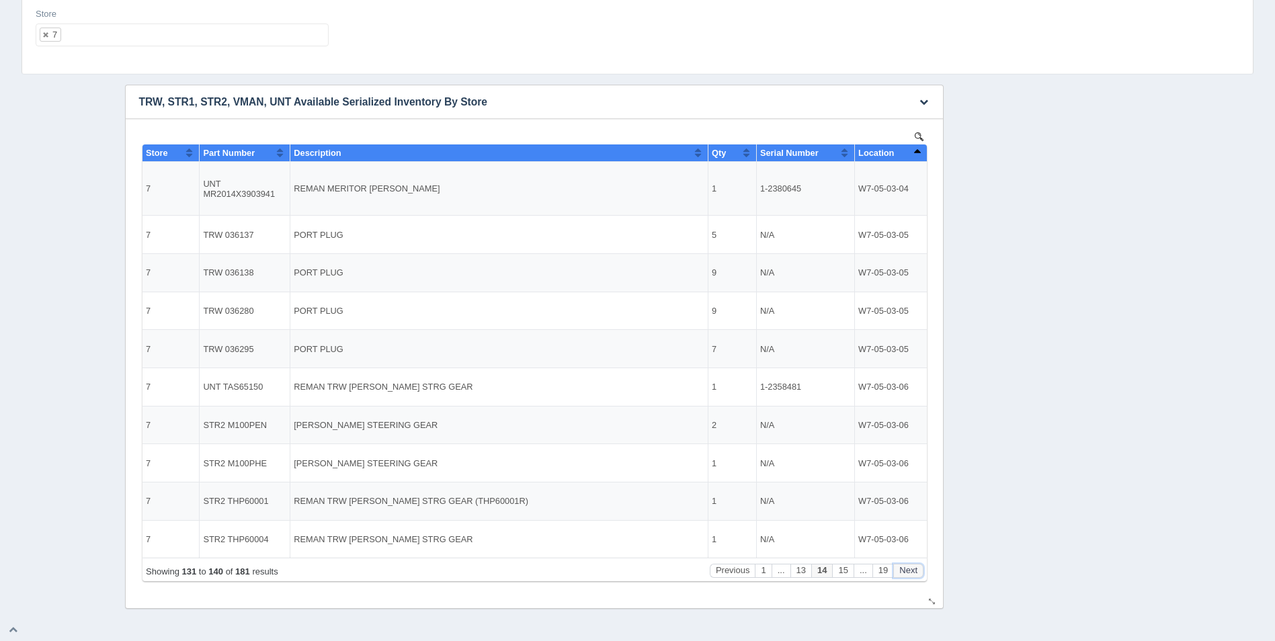
click at [904, 567] on button "Next" at bounding box center [907, 571] width 30 height 14
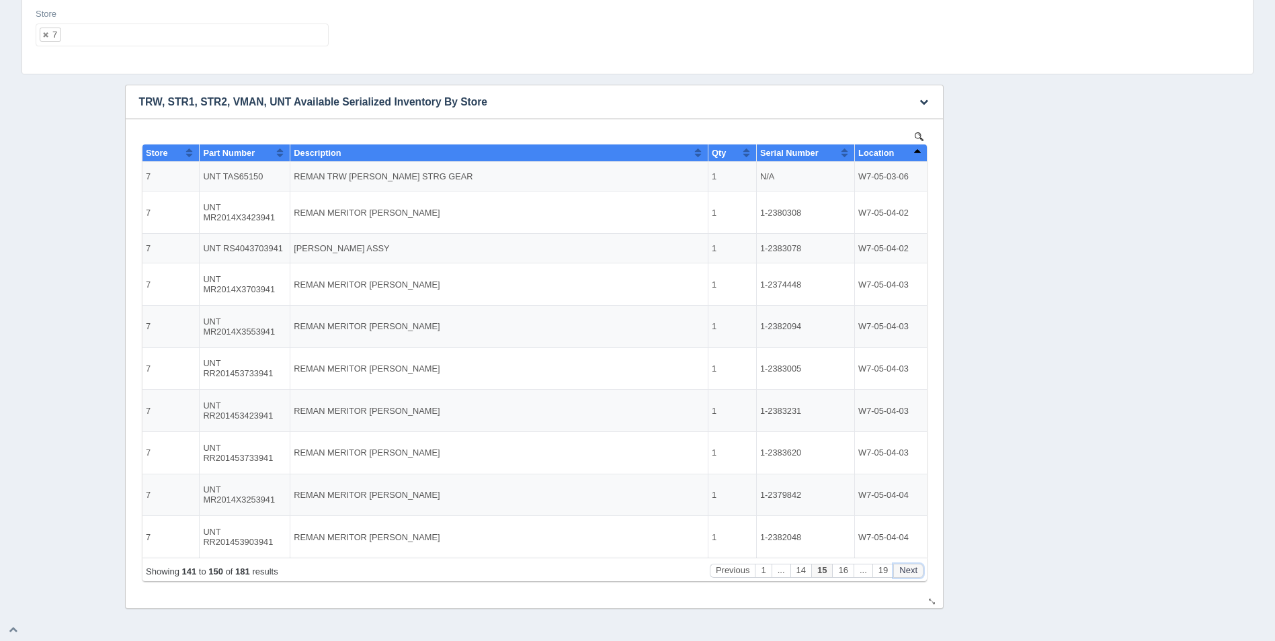
click at [904, 567] on button "Next" at bounding box center [907, 571] width 30 height 14
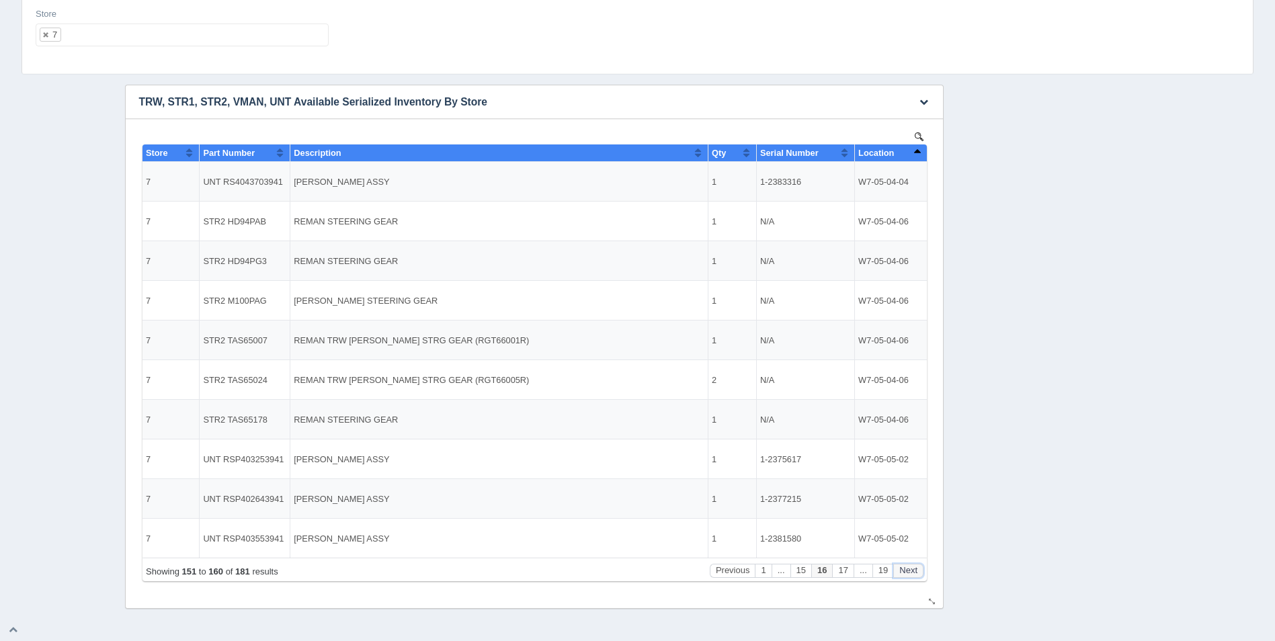
click at [904, 567] on button "Next" at bounding box center [907, 571] width 30 height 14
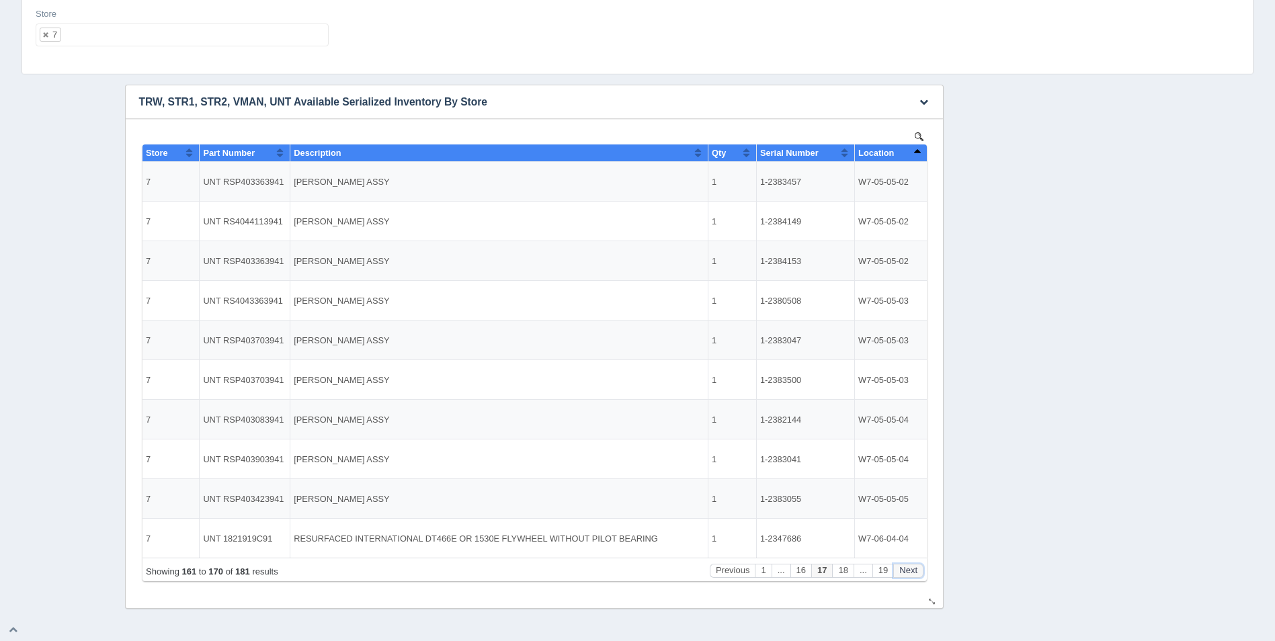
click at [904, 567] on button "Next" at bounding box center [907, 571] width 30 height 14
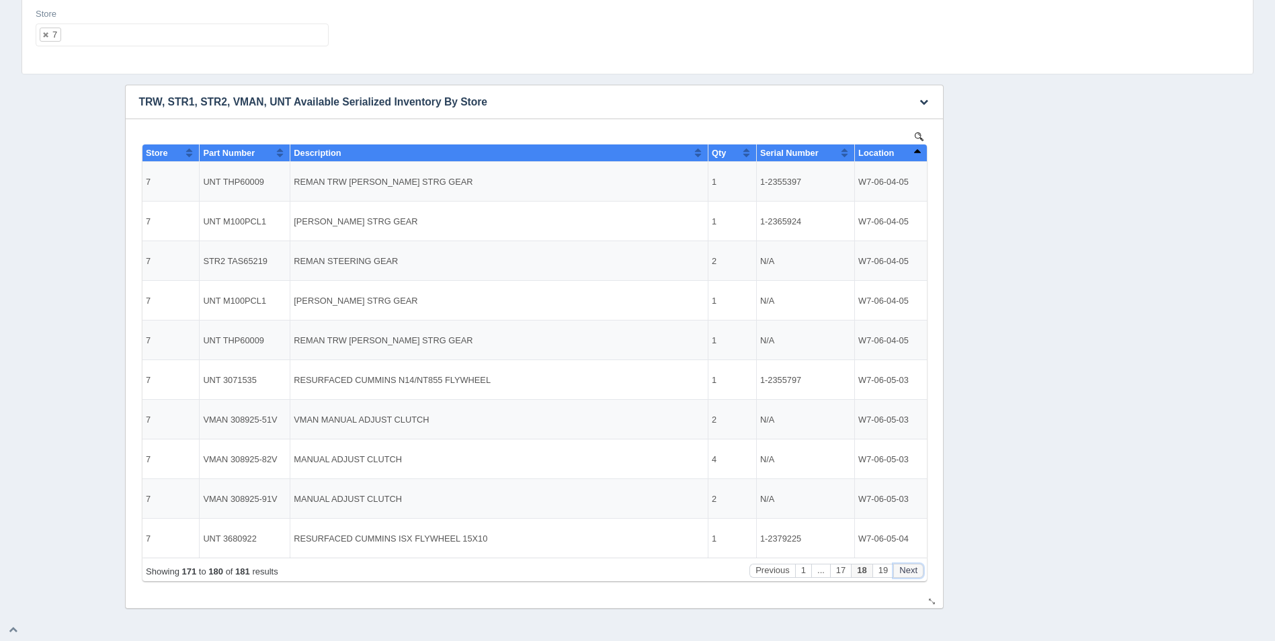
click at [904, 567] on button "Next" at bounding box center [907, 571] width 30 height 14
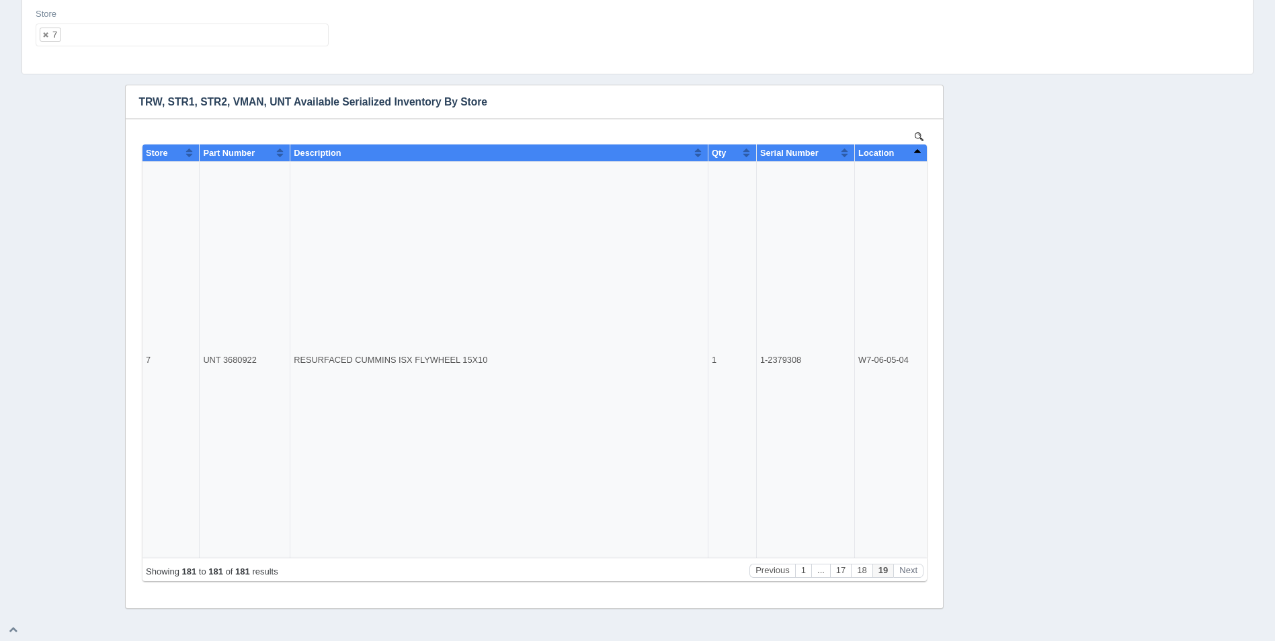
click at [136, 35] on ul "7" at bounding box center [182, 35] width 293 height 23
select select
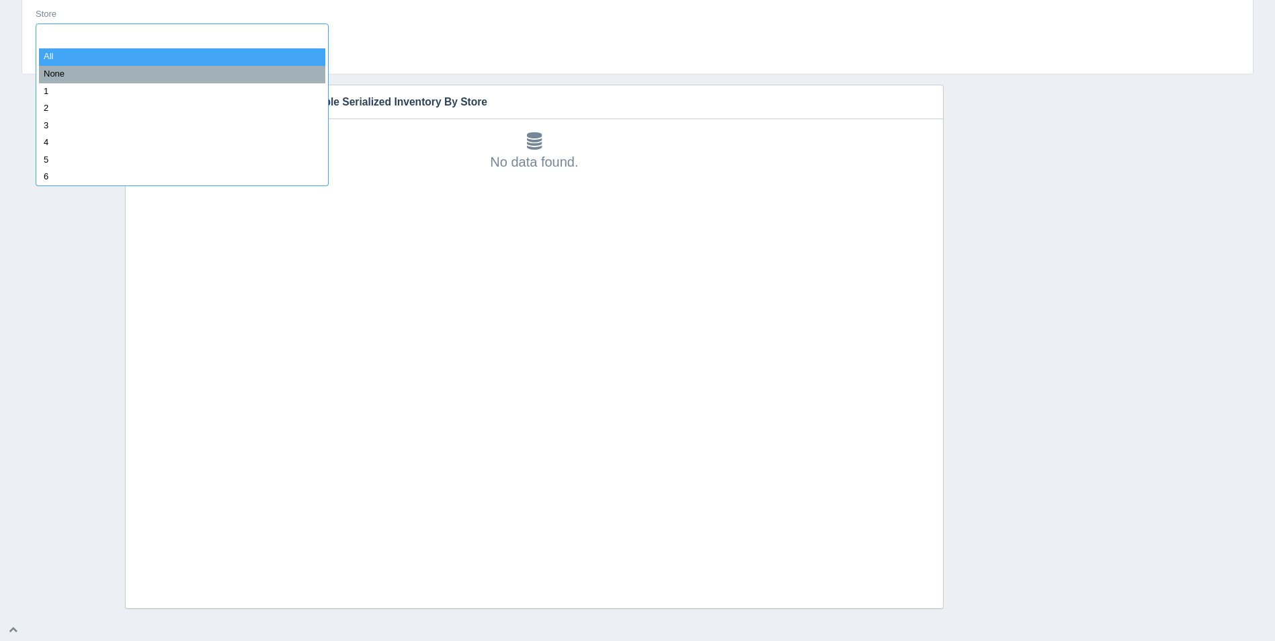
type input "8"
select select "8"
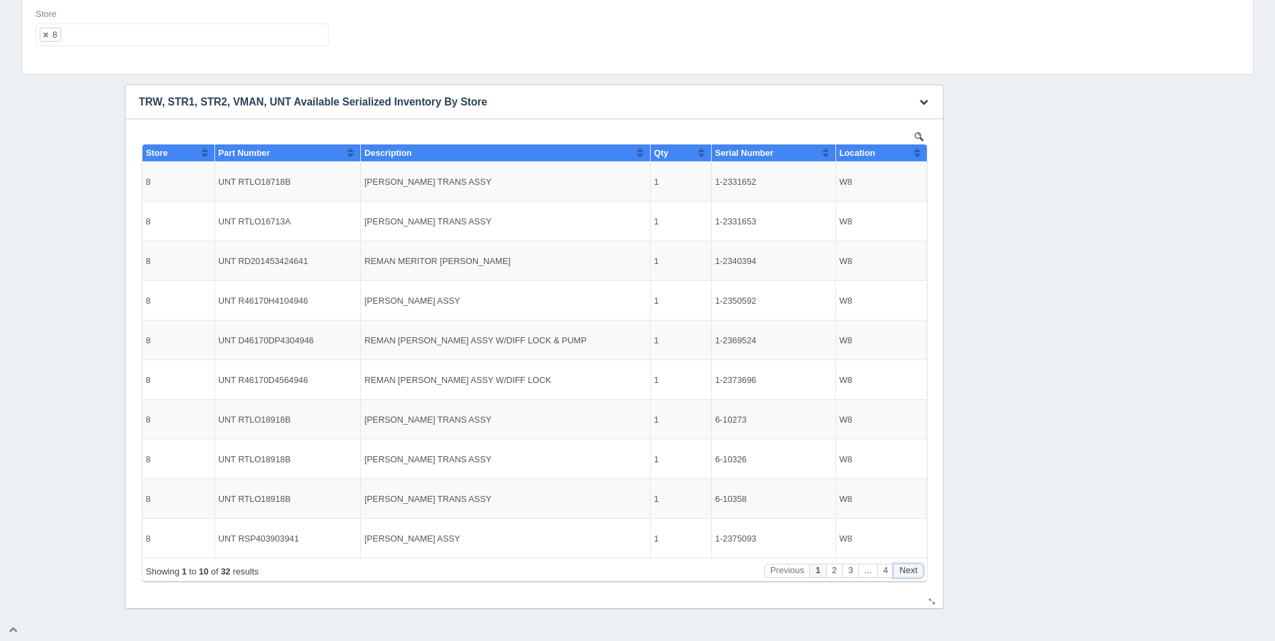
click at [917, 566] on button "Next" at bounding box center [907, 571] width 30 height 14
click at [917, 564] on button "Next" at bounding box center [907, 571] width 30 height 14
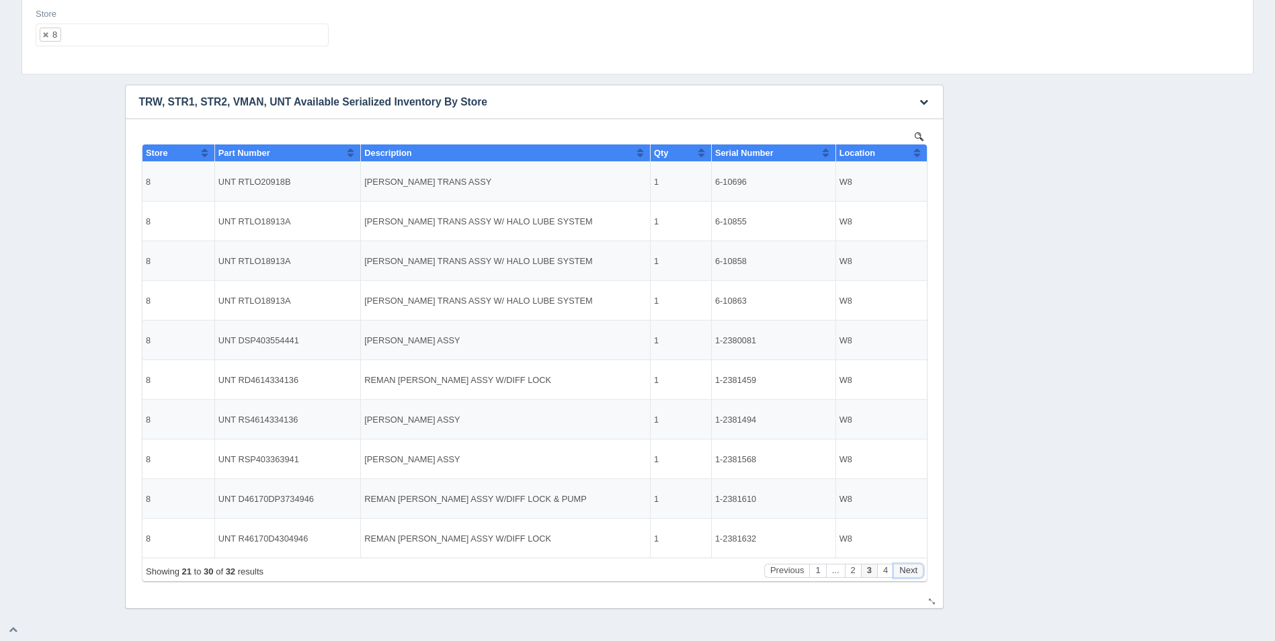
click at [917, 564] on button "Next" at bounding box center [907, 571] width 30 height 14
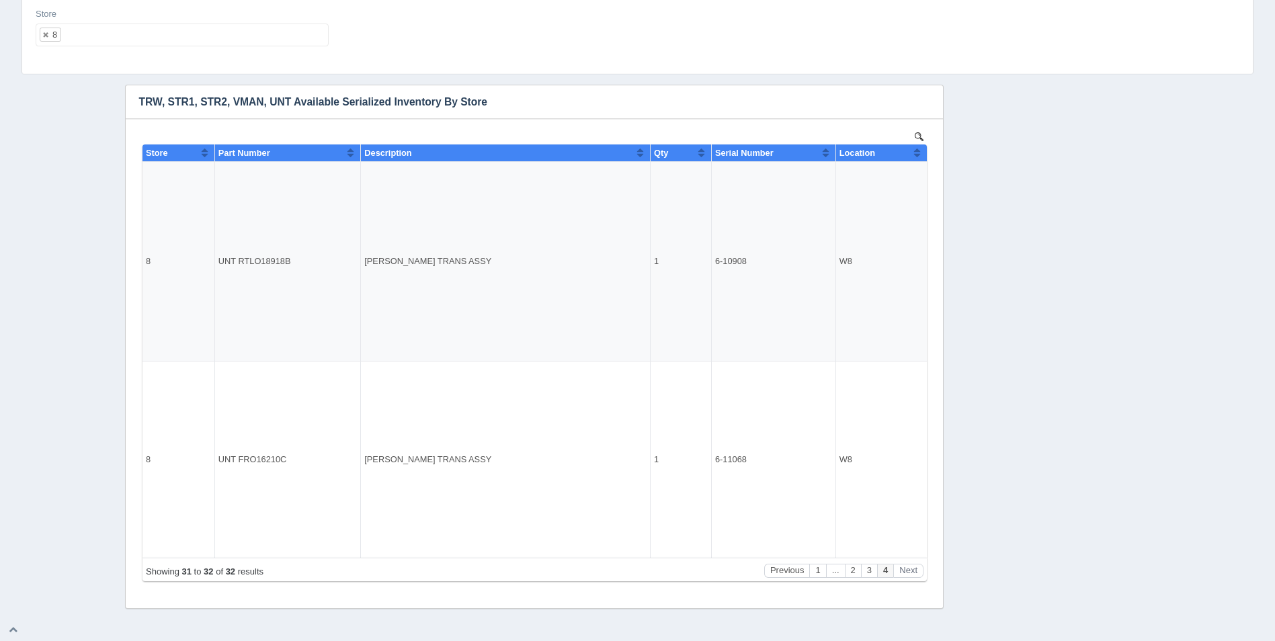
click at [172, 38] on ul "8" at bounding box center [182, 35] width 293 height 23
select select
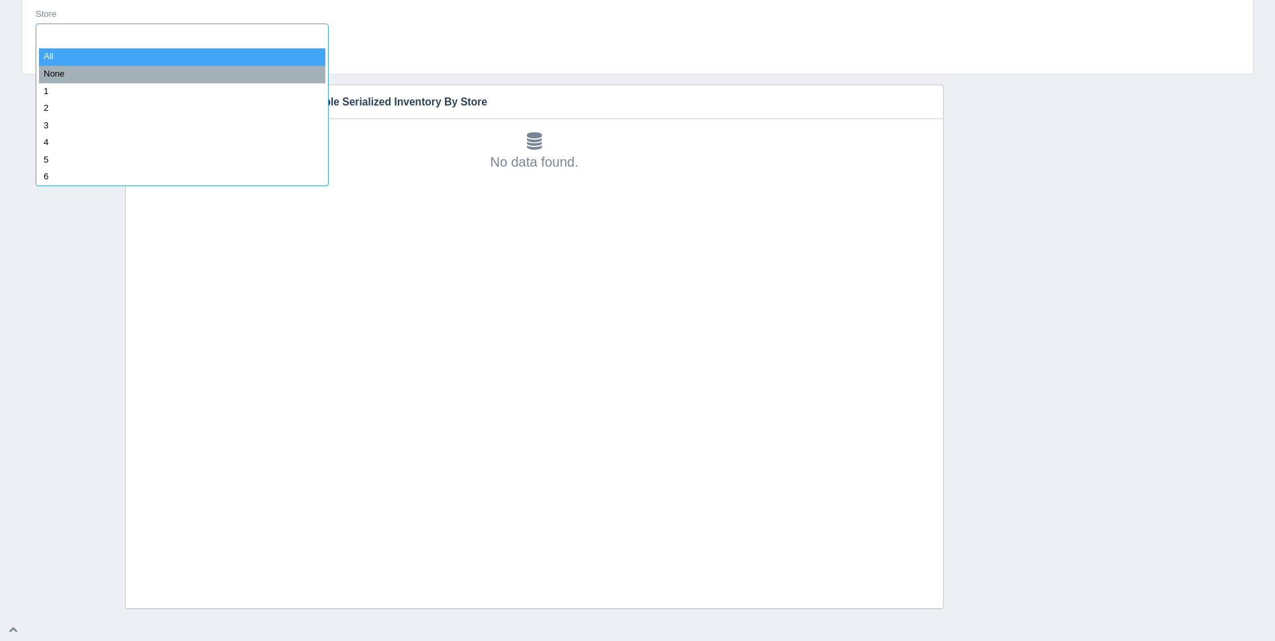
type input "9"
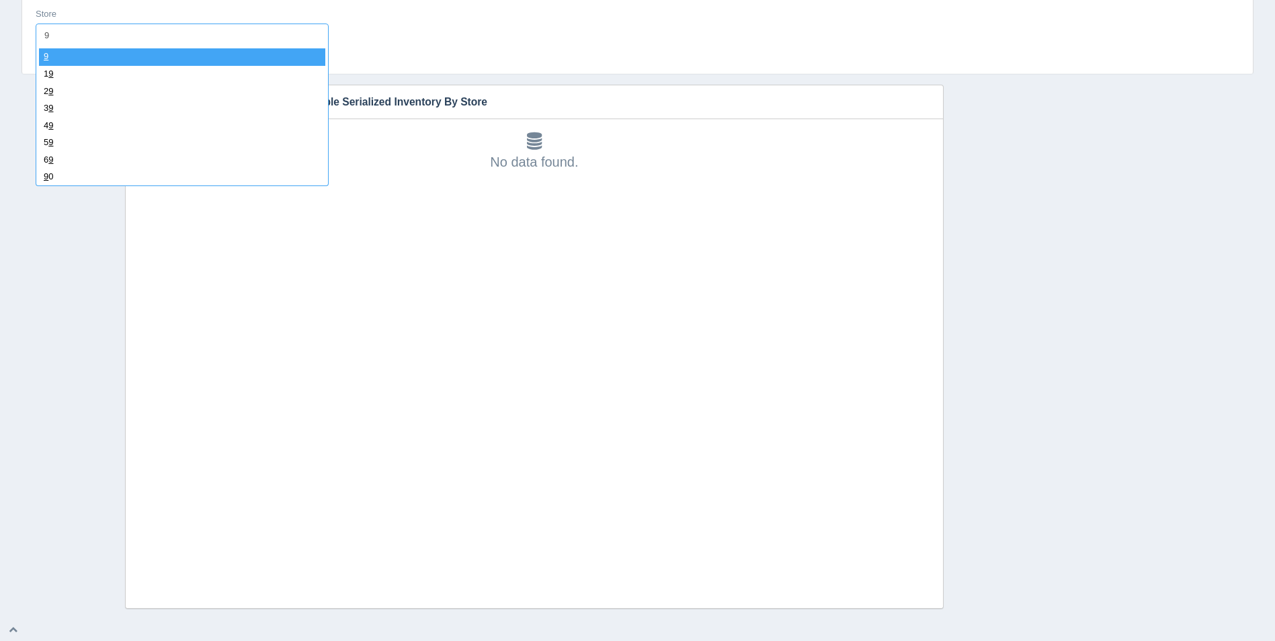
select select "9"
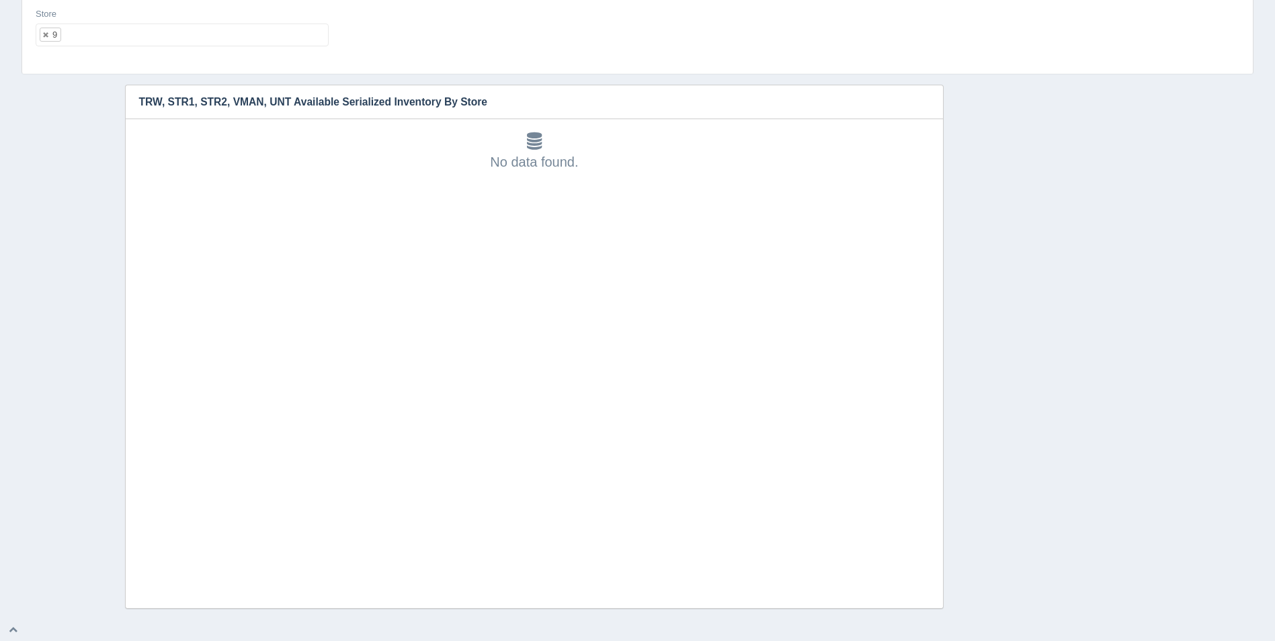
select select
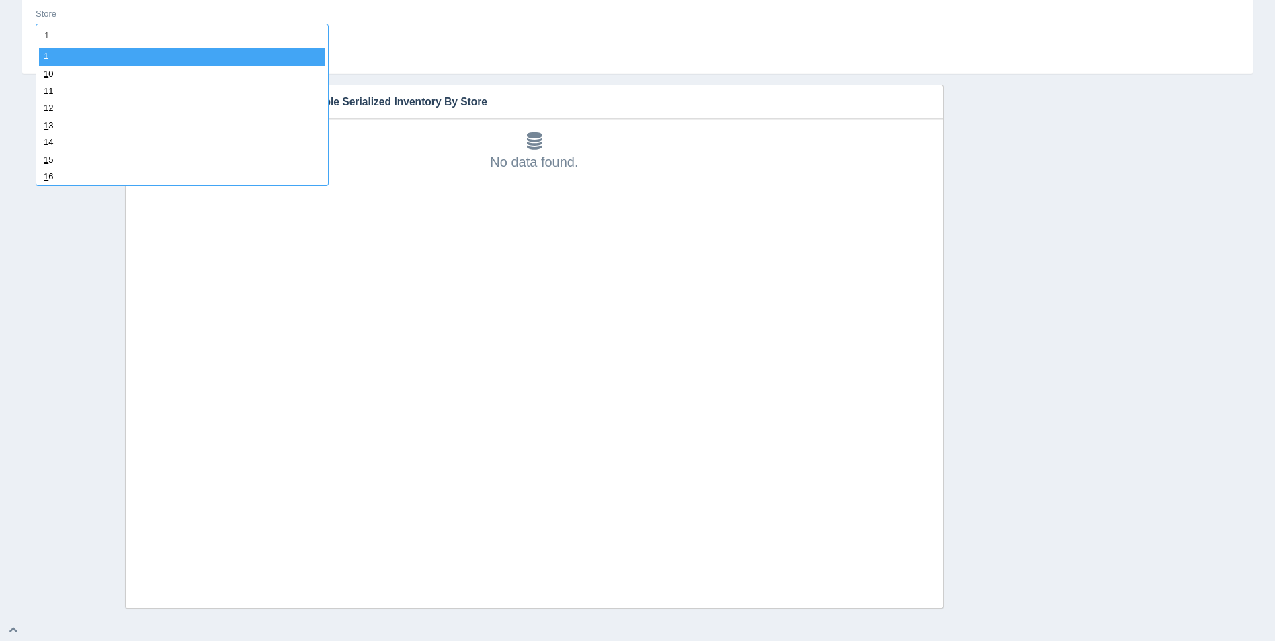
type input "10"
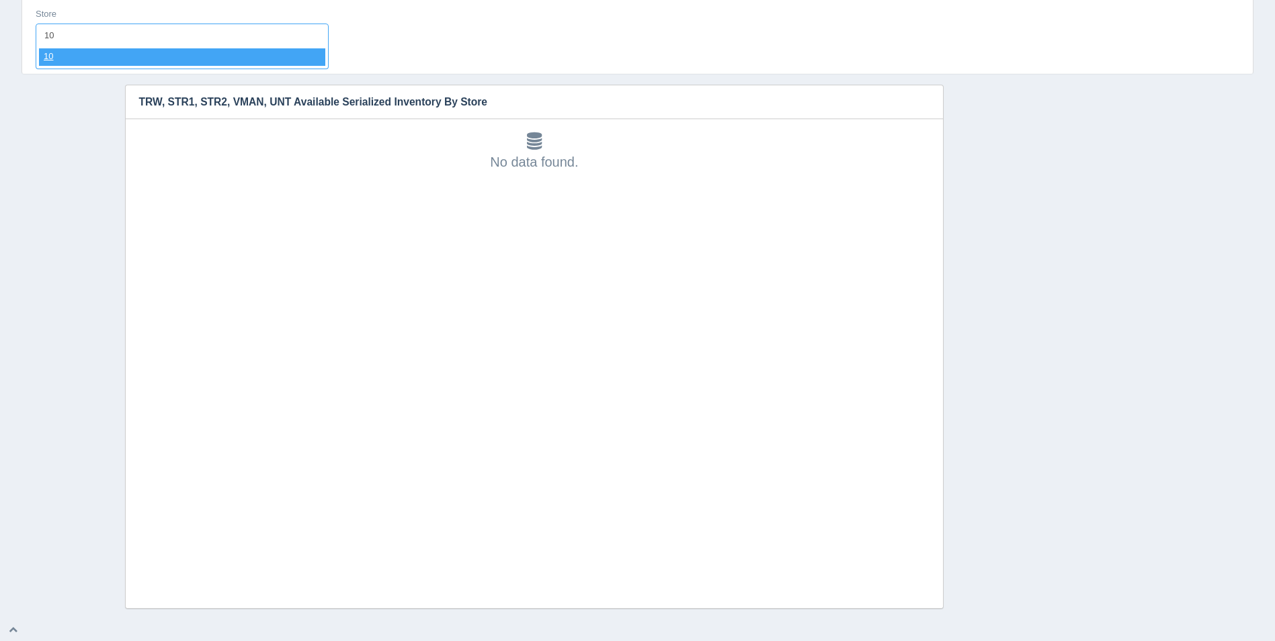
select select "10"
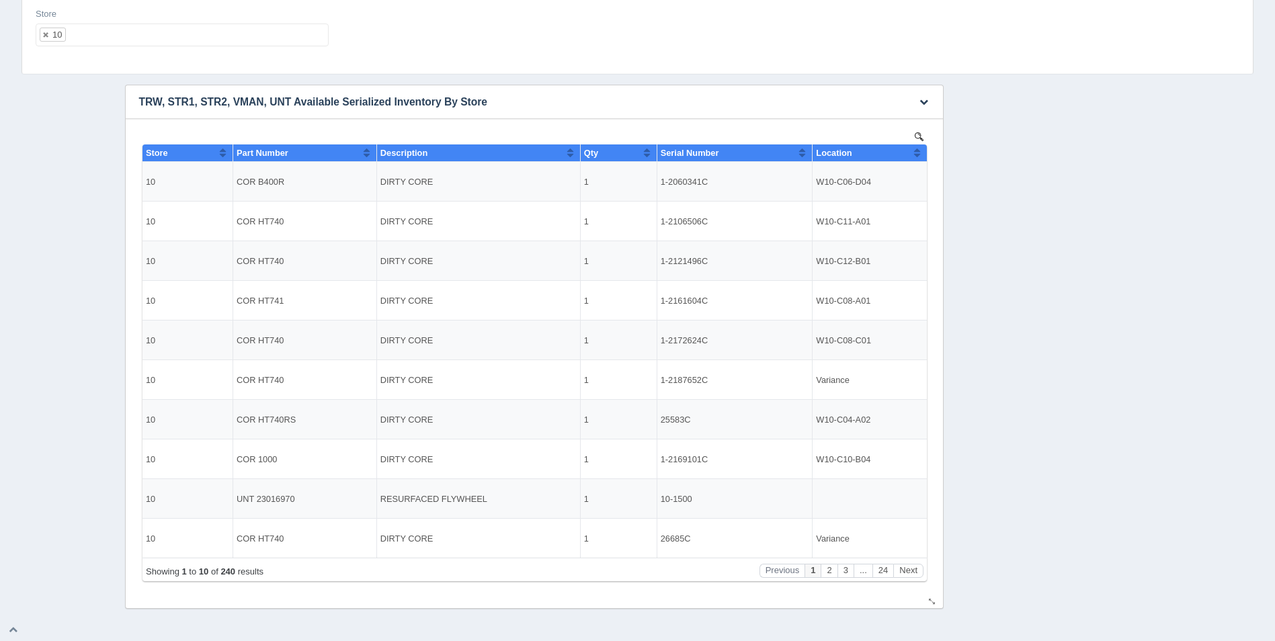
click at [917, 154] on button "Sort column ascending" at bounding box center [916, 152] width 9 height 16
click at [912, 568] on button "Next" at bounding box center [907, 571] width 30 height 14
click at [912, 566] on button "Next" at bounding box center [907, 571] width 30 height 14
click at [50, 320] on div "Download CSV View all results TRW, STR1, STR2, VMAN, UNT Available Serialized I…" at bounding box center [637, 347] width 1238 height 524
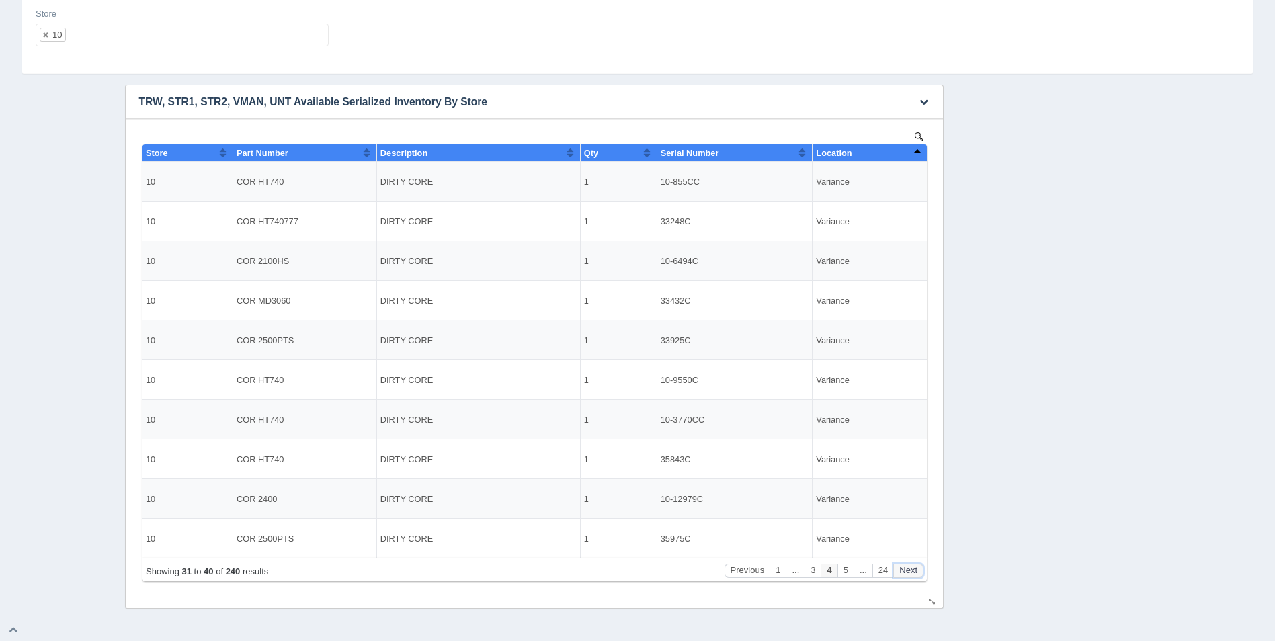
click at [912, 572] on button "Next" at bounding box center [907, 571] width 30 height 14
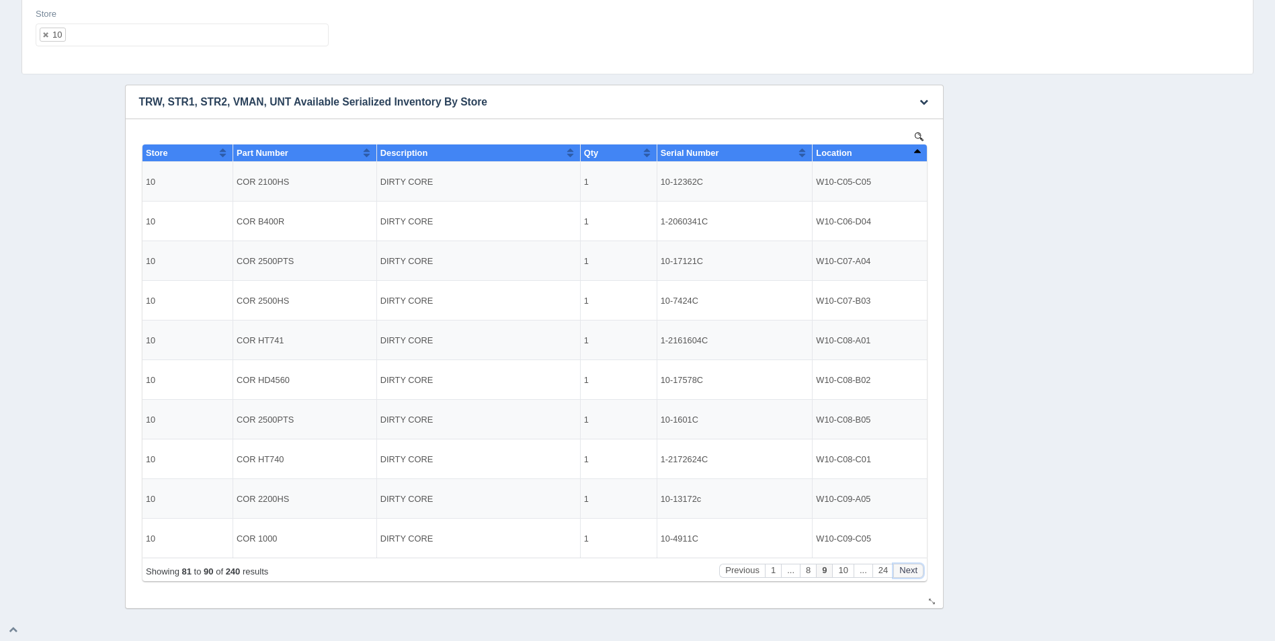
click at [912, 572] on button "Next" at bounding box center [907, 571] width 30 height 14
click at [736, 573] on button "Previous" at bounding box center [732, 571] width 46 height 14
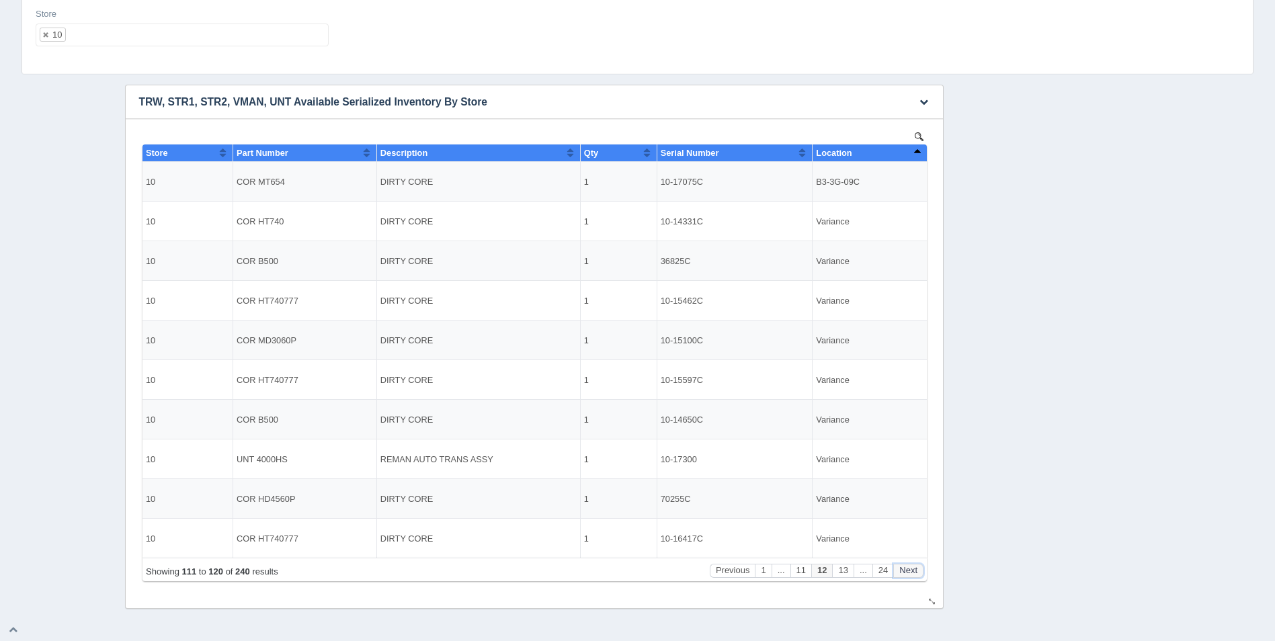
click at [916, 569] on button "Next" at bounding box center [907, 571] width 30 height 14
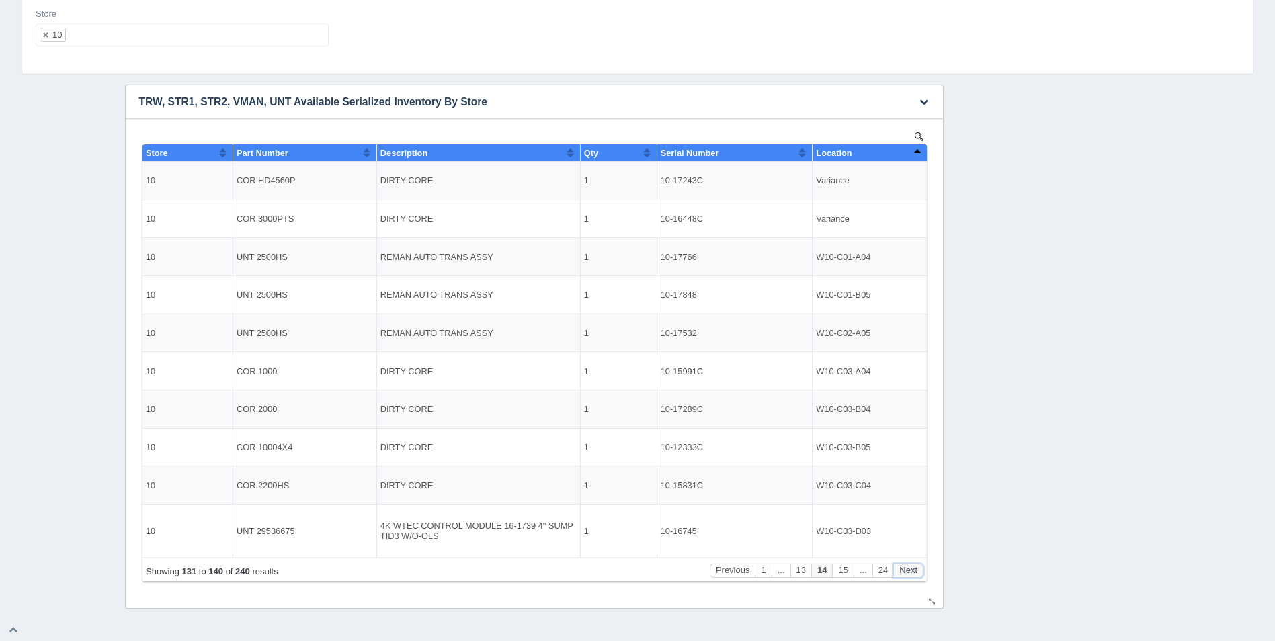
click at [916, 569] on button "Next" at bounding box center [907, 571] width 30 height 14
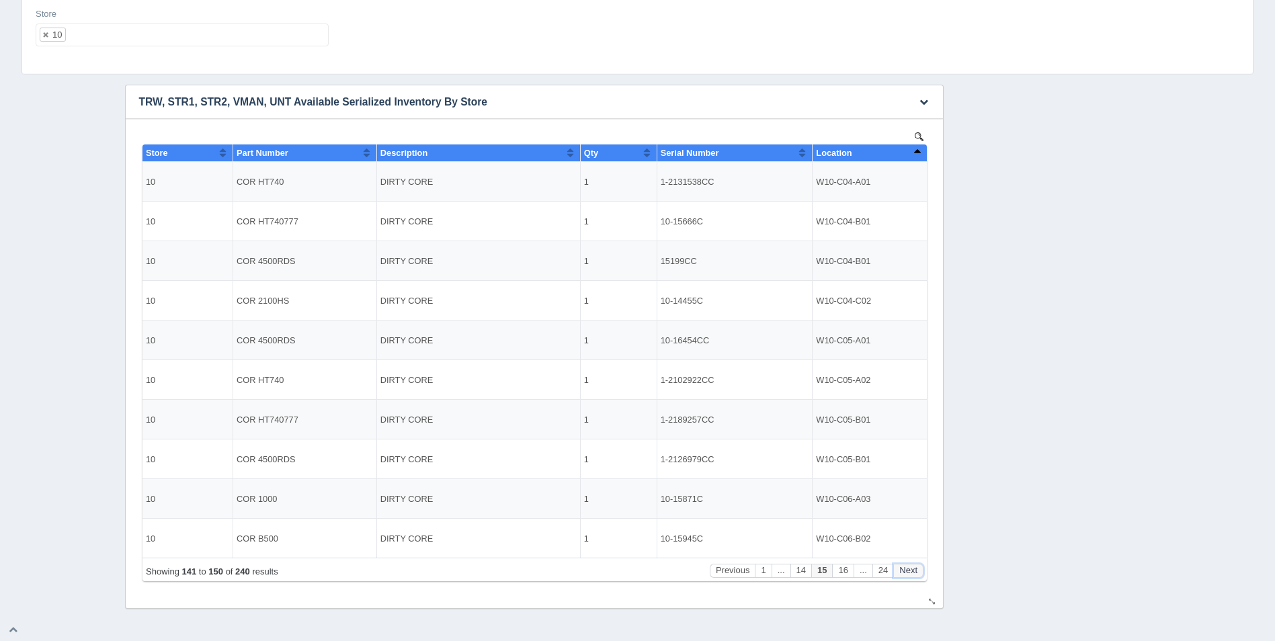
click at [916, 569] on button "Next" at bounding box center [907, 571] width 30 height 14
click at [917, 568] on button "Next" at bounding box center [907, 571] width 30 height 14
click at [918, 151] on button "Sort column descending" at bounding box center [916, 152] width 9 height 16
click at [918, 151] on button "Sort column ascending" at bounding box center [916, 152] width 9 height 16
click at [909, 570] on button "Next" at bounding box center [907, 571] width 30 height 14
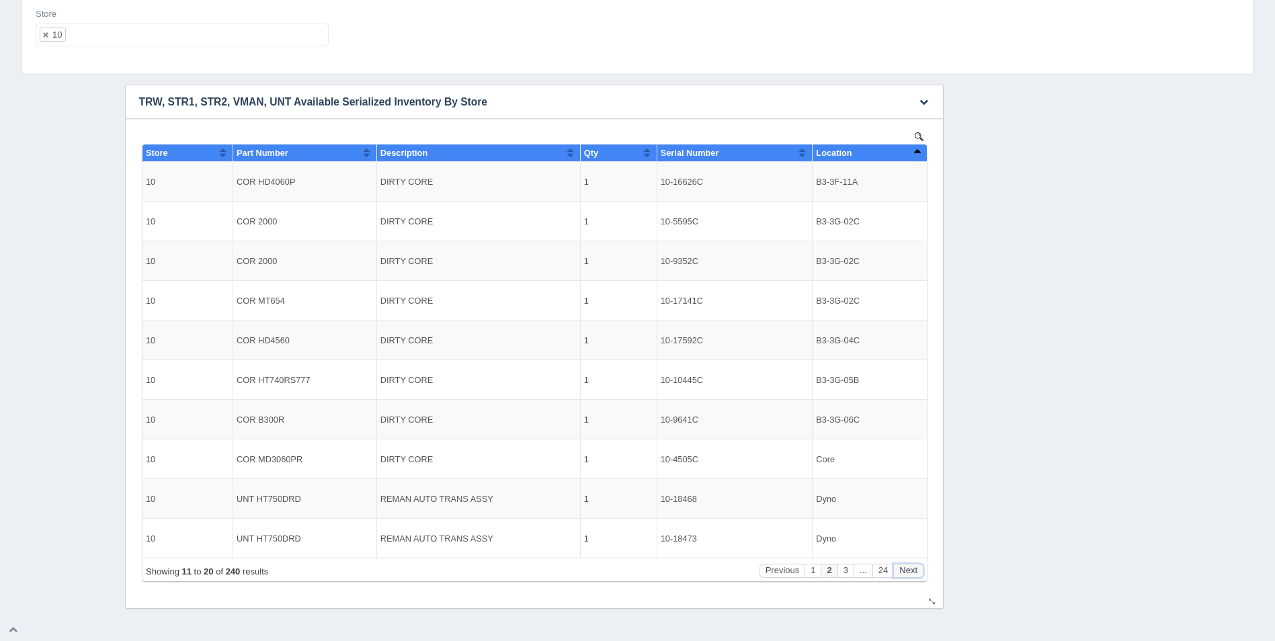
click at [909, 570] on button "Next" at bounding box center [907, 571] width 30 height 14
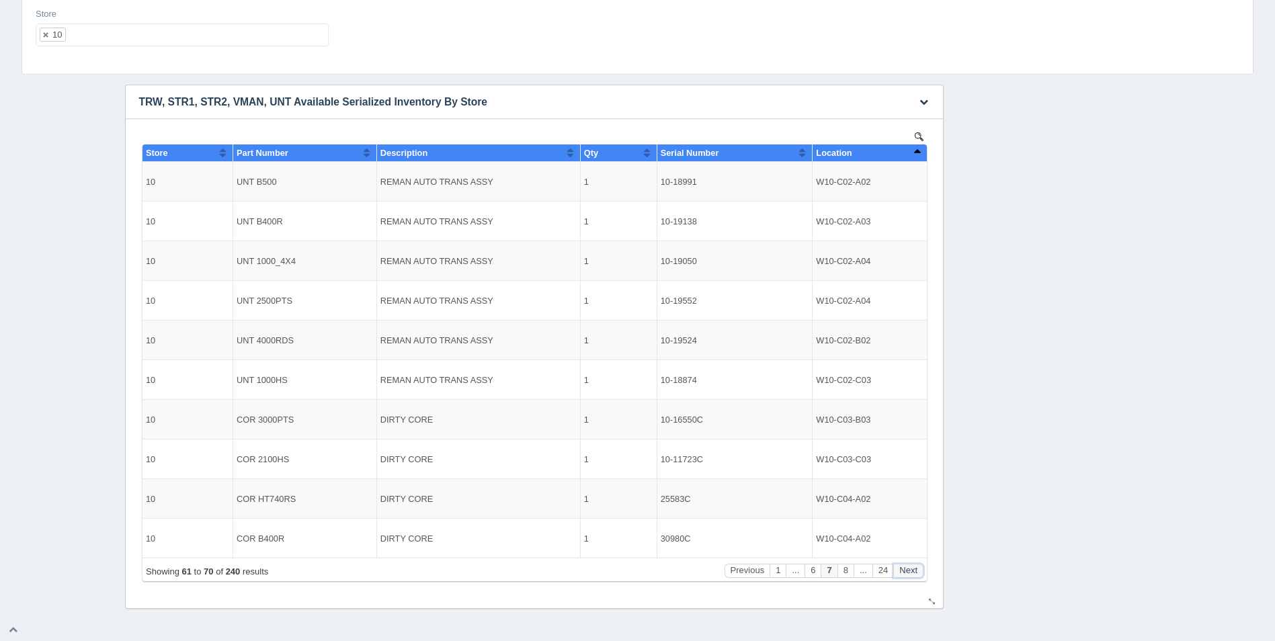
click at [909, 570] on button "Next" at bounding box center [907, 571] width 30 height 14
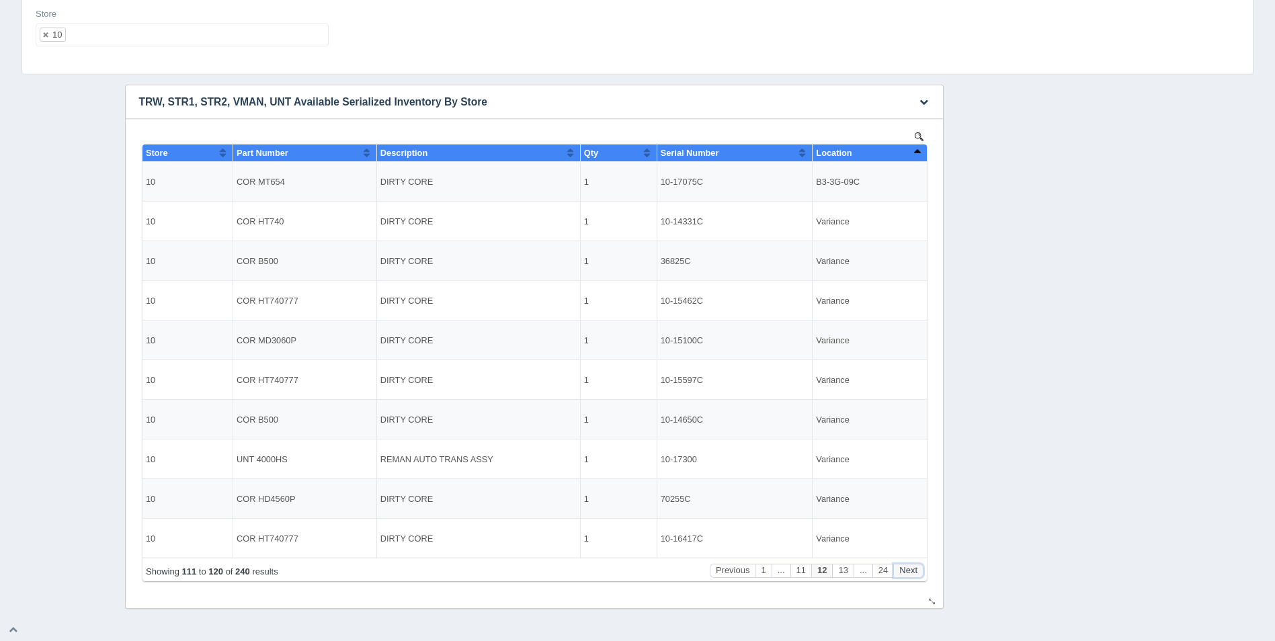
click at [909, 570] on button "Next" at bounding box center [907, 571] width 30 height 14
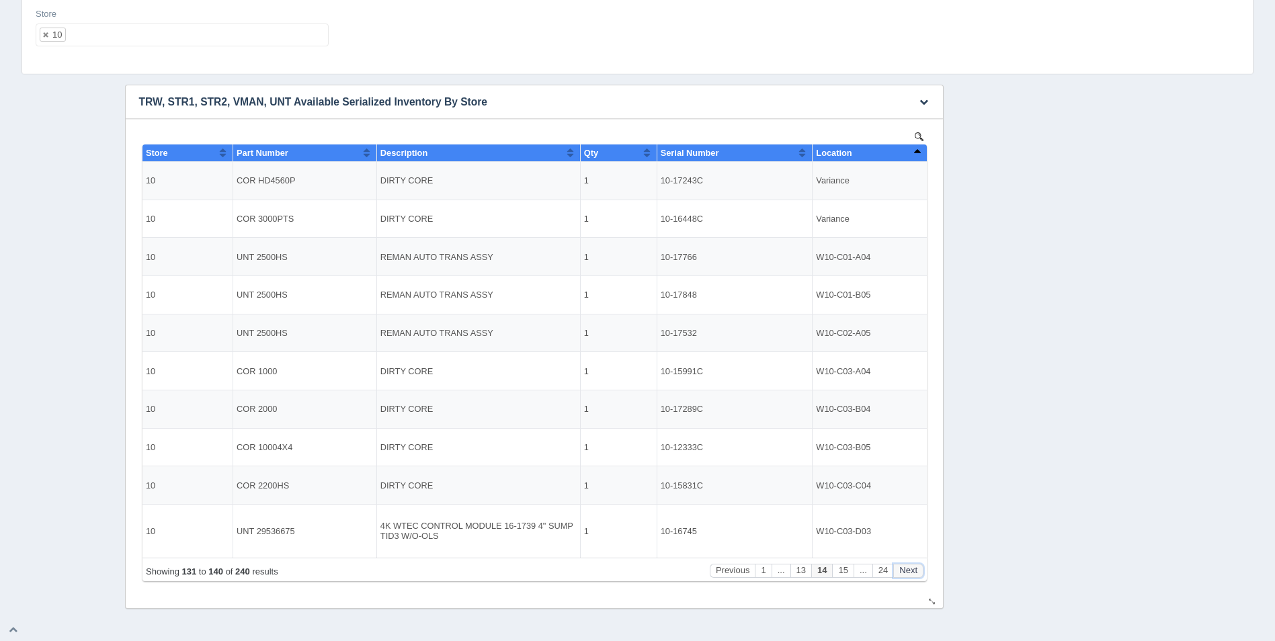
click at [909, 570] on button "Next" at bounding box center [907, 571] width 30 height 14
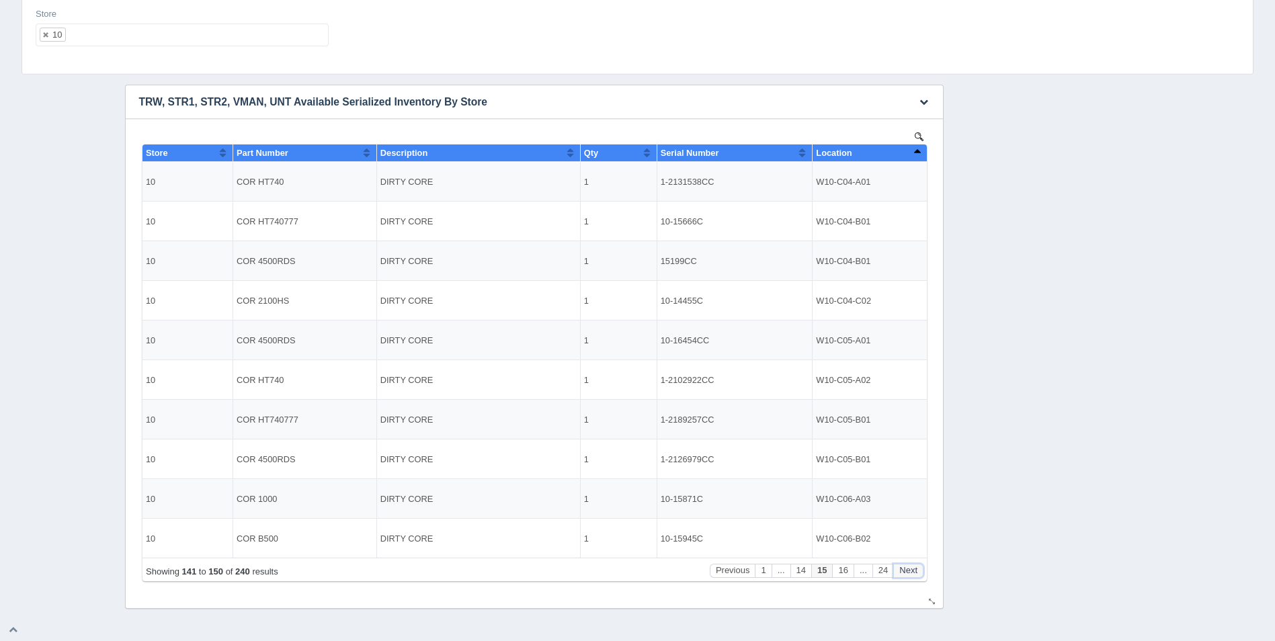
click at [909, 570] on button "Next" at bounding box center [907, 571] width 30 height 14
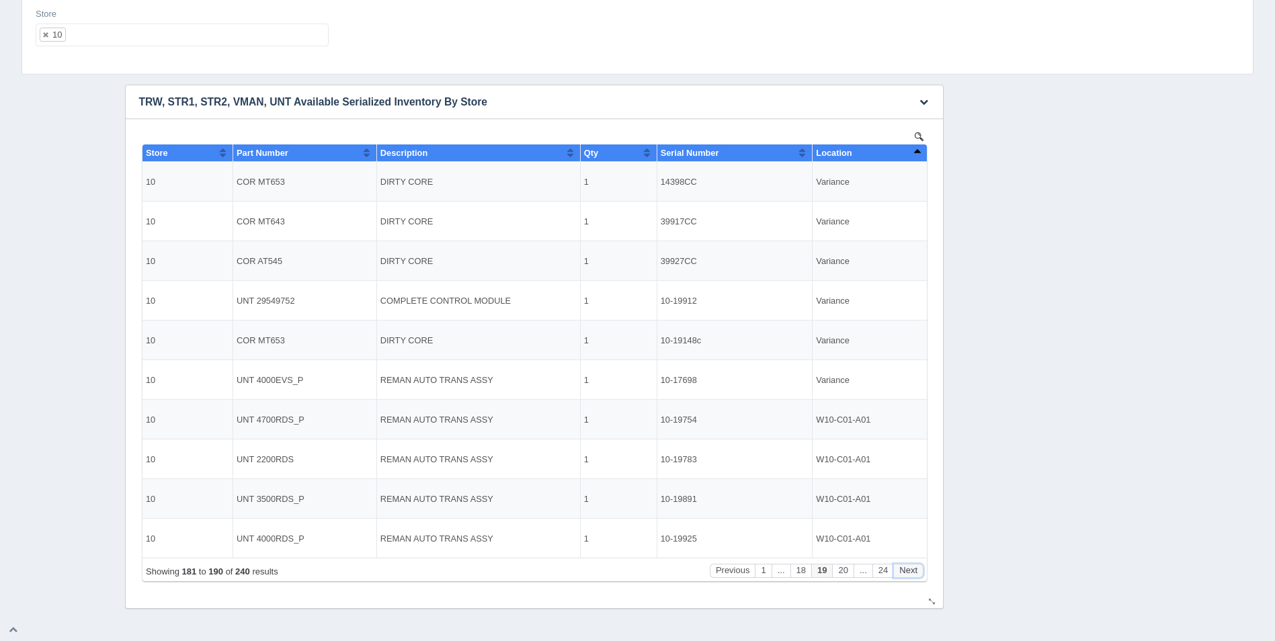
click at [909, 570] on button "Next" at bounding box center [907, 571] width 30 height 14
click at [766, 574] on button "Previous" at bounding box center [771, 571] width 46 height 14
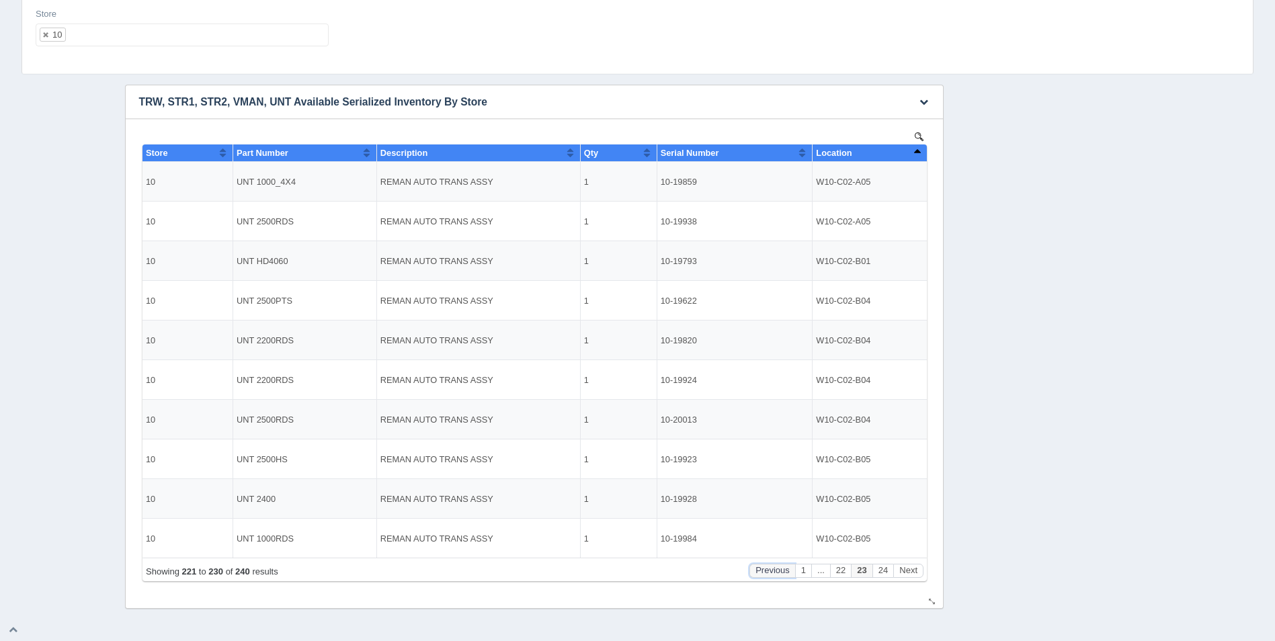
click at [766, 574] on button "Previous" at bounding box center [771, 571] width 46 height 14
click at [766, 574] on button "1" at bounding box center [762, 571] width 16 height 14
click at [915, 573] on button "Next" at bounding box center [907, 571] width 30 height 14
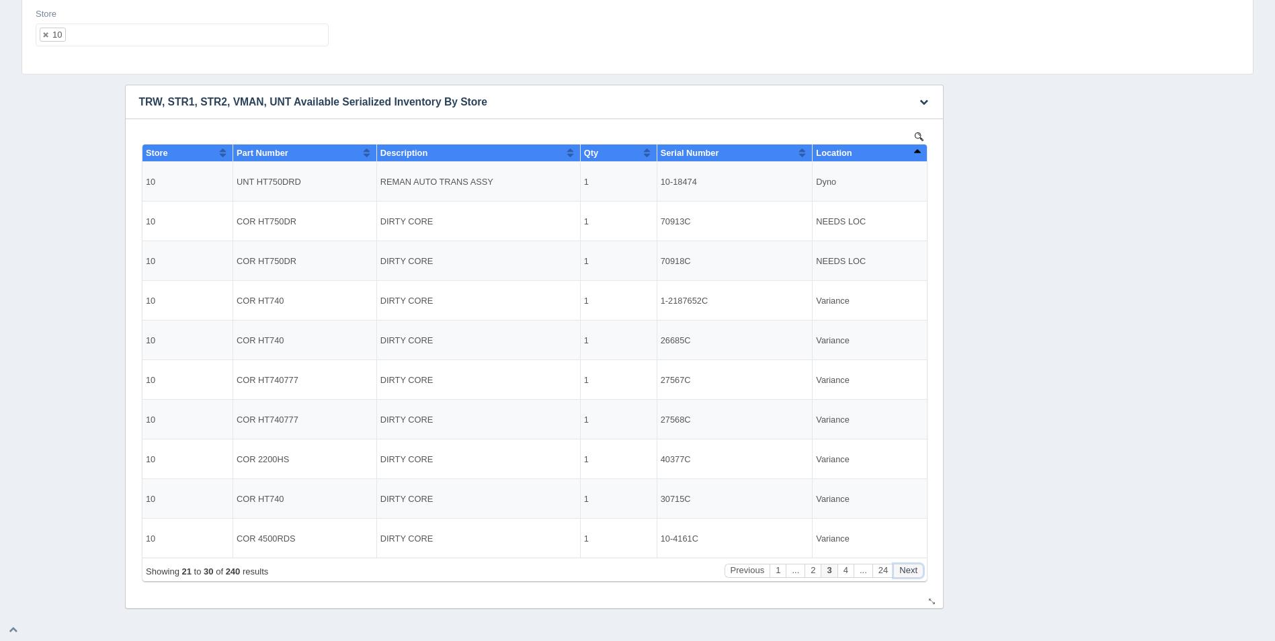
click at [915, 573] on button "Next" at bounding box center [907, 571] width 30 height 14
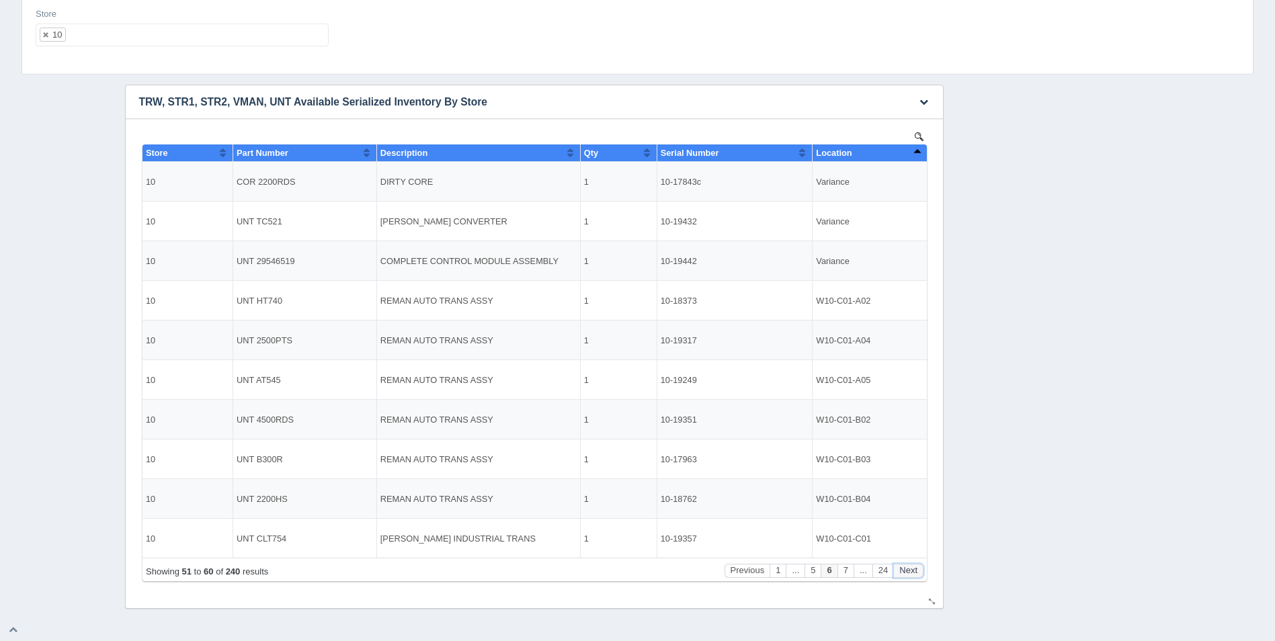
click at [915, 573] on button "Next" at bounding box center [907, 571] width 30 height 14
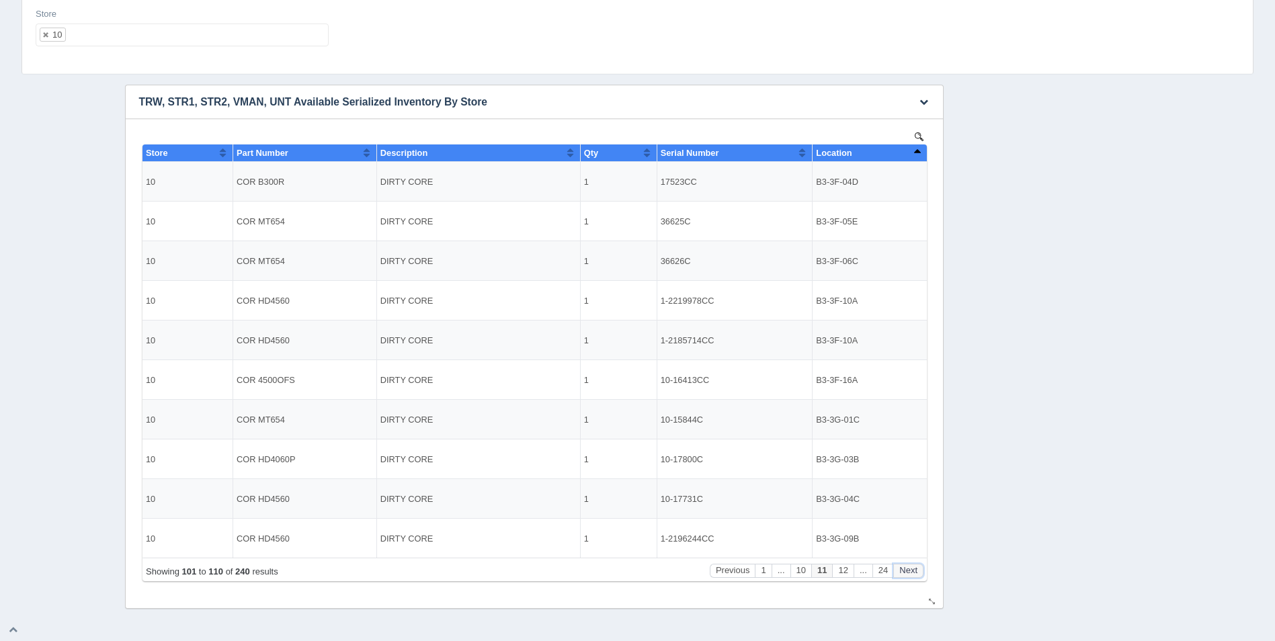
click at [915, 573] on button "Next" at bounding box center [907, 571] width 30 height 14
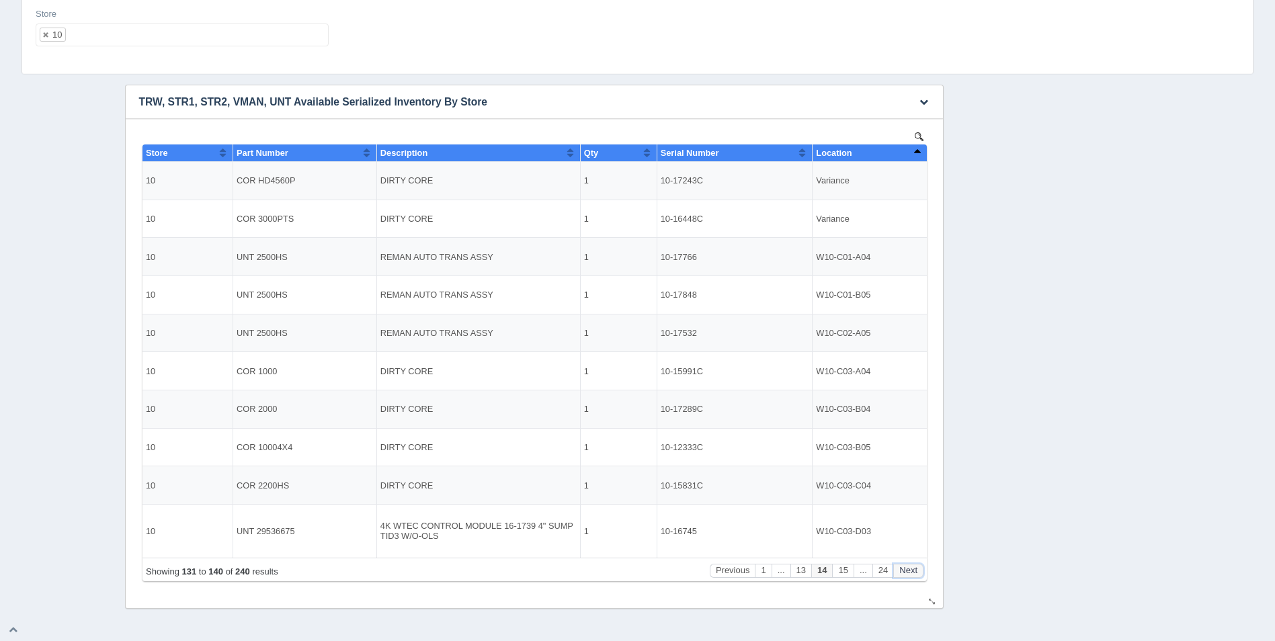
click at [915, 573] on button "Next" at bounding box center [907, 571] width 30 height 14
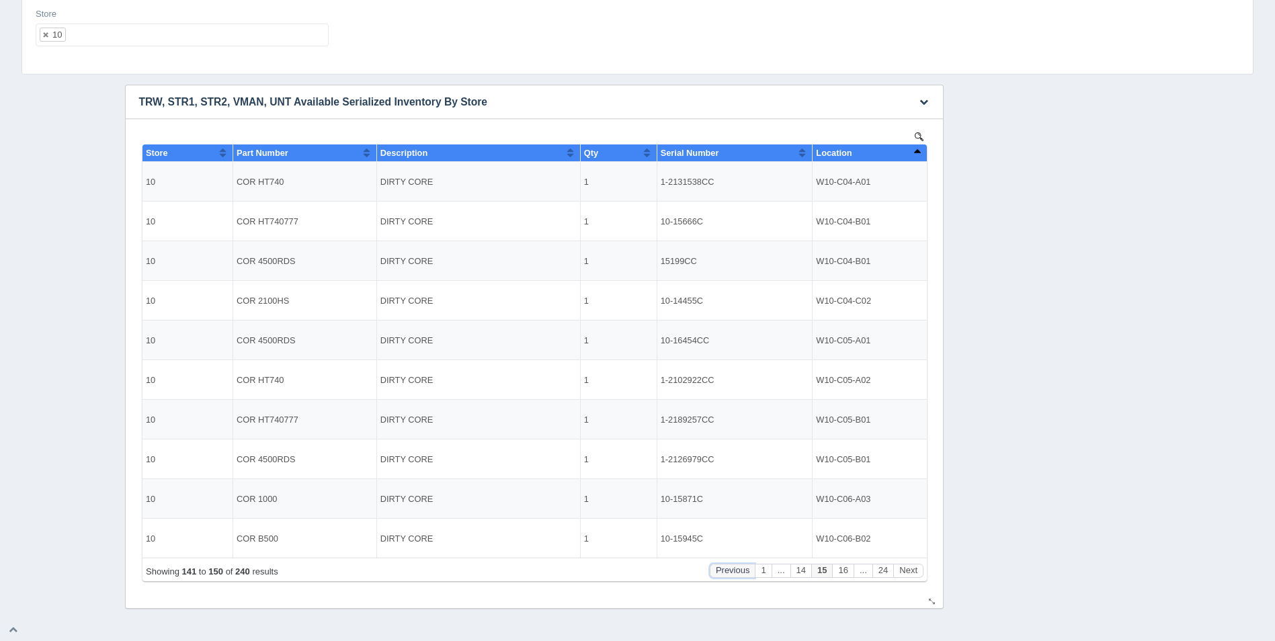
click at [730, 572] on button "Previous" at bounding box center [732, 571] width 46 height 14
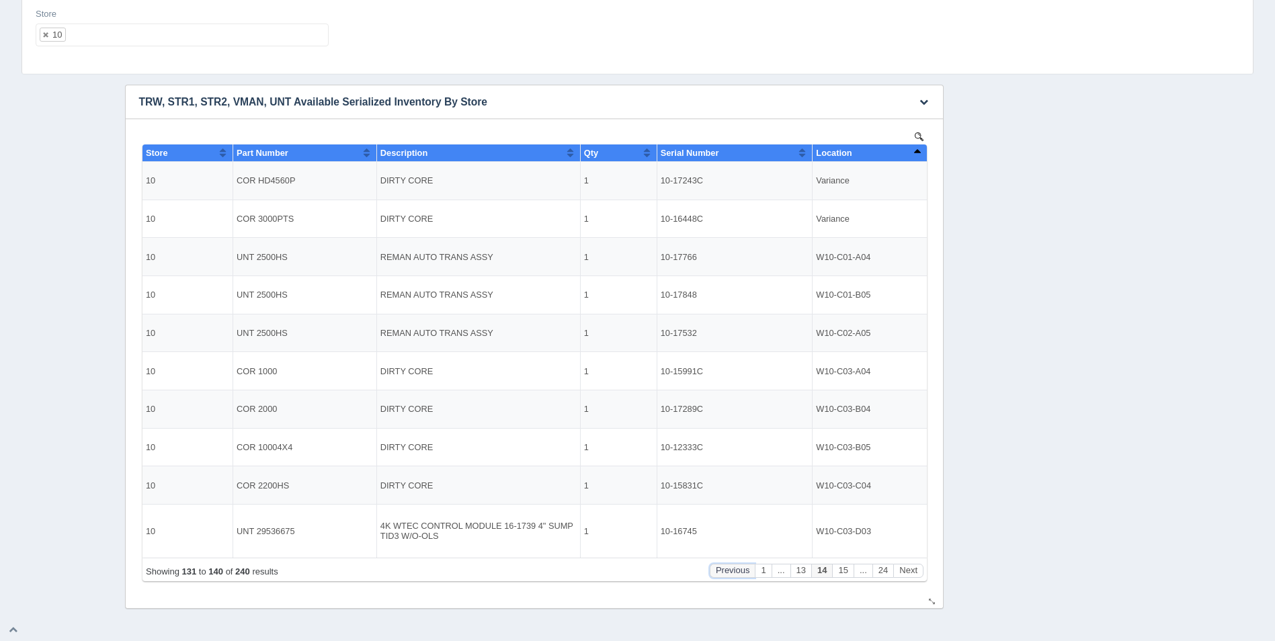
click at [730, 572] on button "Previous" at bounding box center [732, 571] width 46 height 14
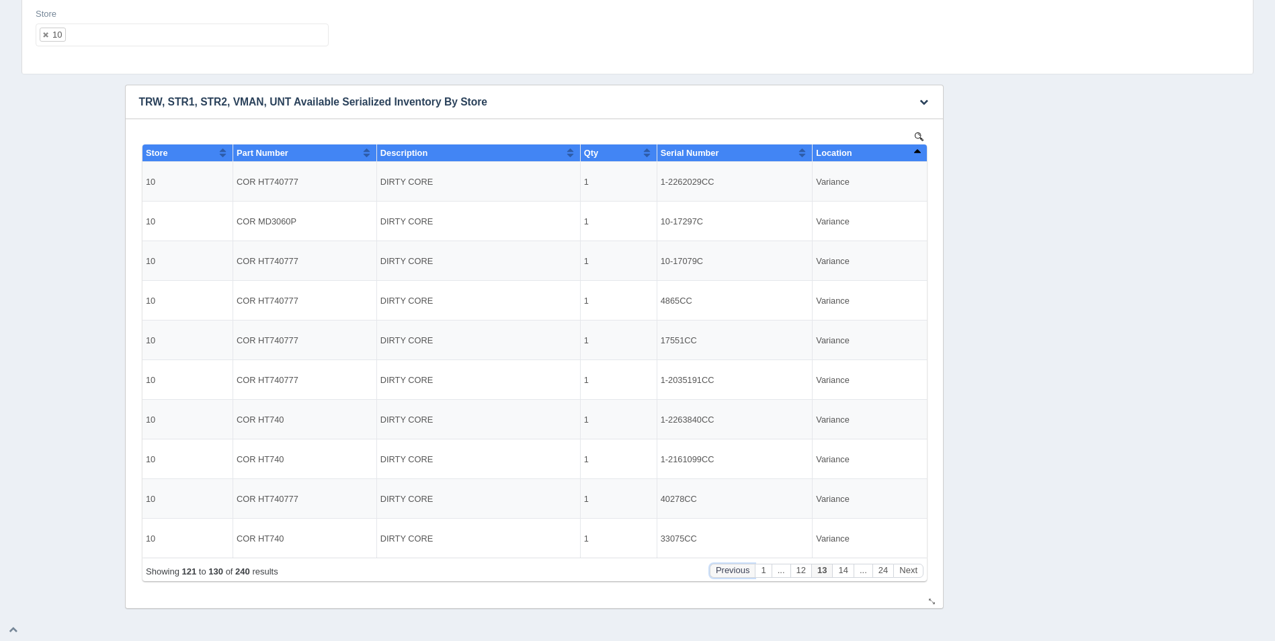
click at [730, 572] on button "Previous" at bounding box center [732, 571] width 46 height 14
drag, startPoint x: 700, startPoint y: 457, endPoint x: 660, endPoint y: 458, distance: 39.7
click at [660, 458] on td "10-17300" at bounding box center [734, 459] width 156 height 40
copy td "10-17300"
click at [171, 38] on ul "10" at bounding box center [182, 35] width 293 height 23
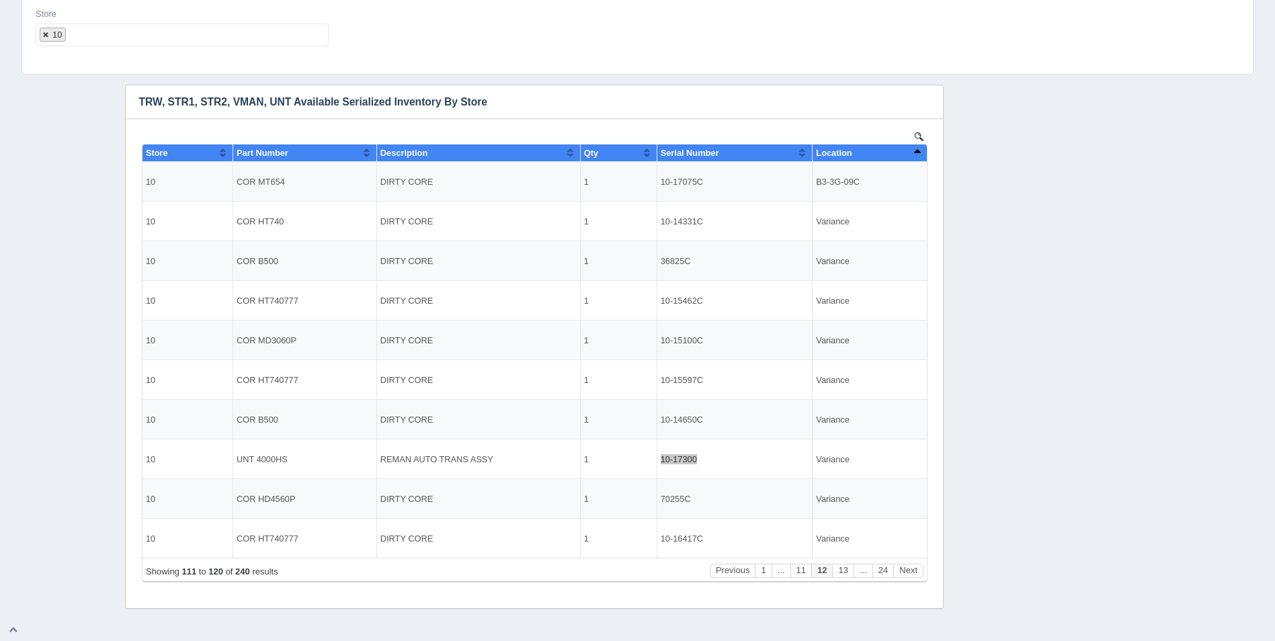
select select
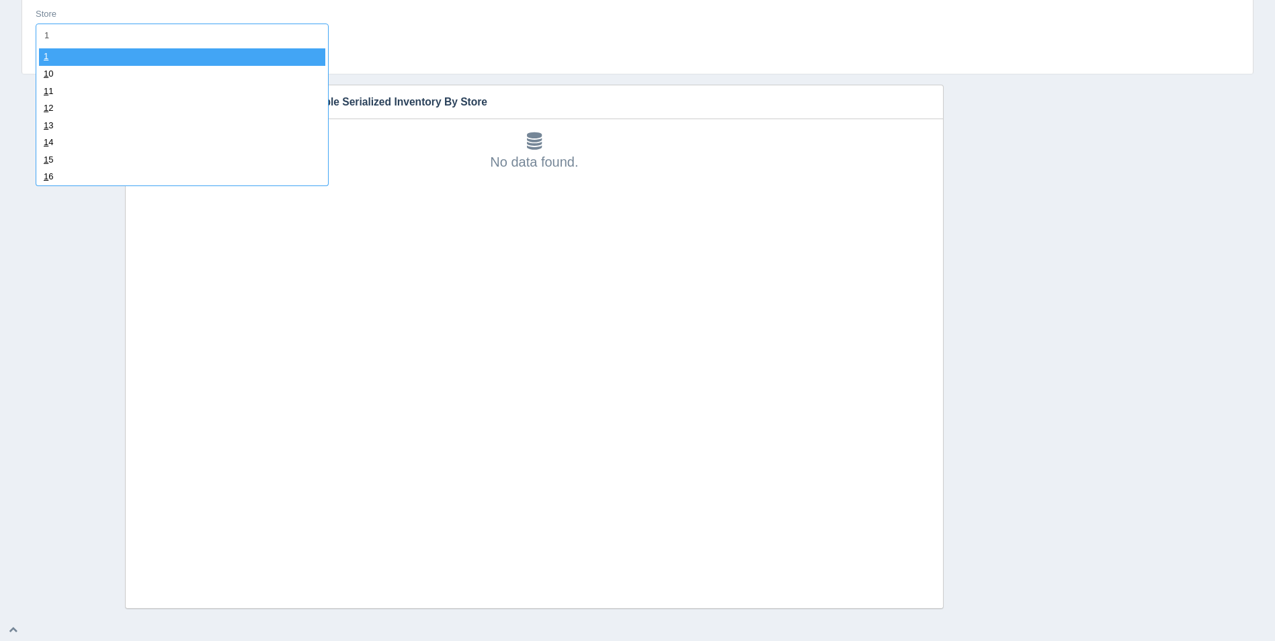
type input "11"
select select "11"
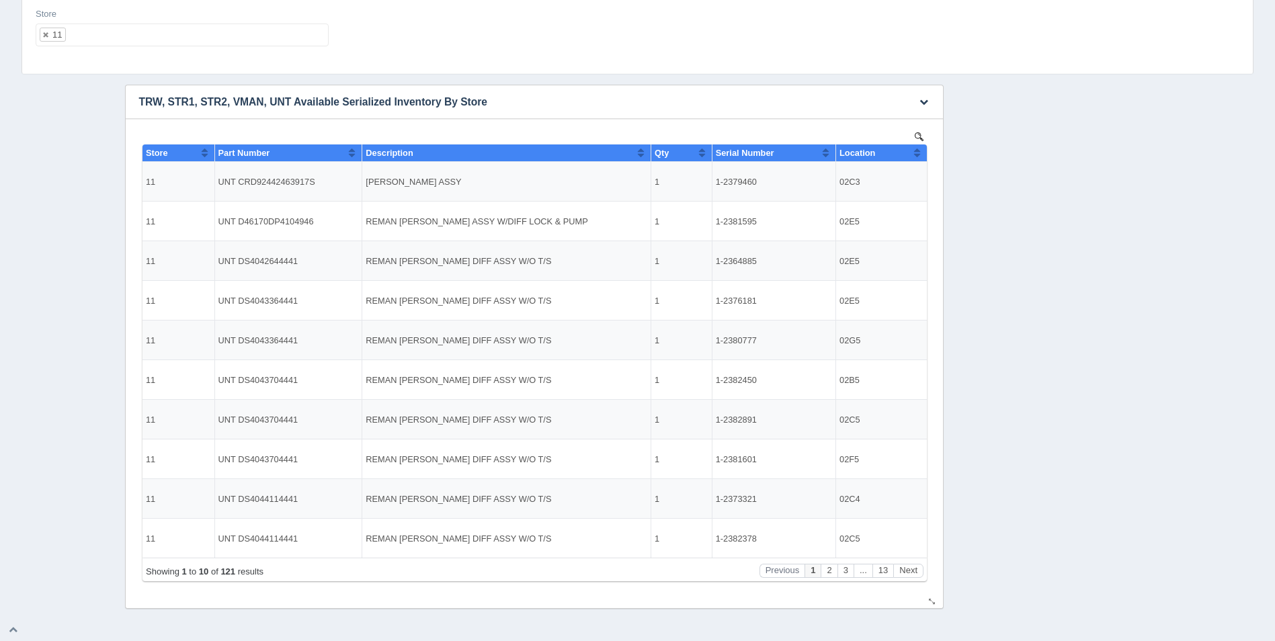
click at [916, 155] on button "Sort column ascending" at bounding box center [916, 152] width 9 height 16
click at [916, 155] on button "Sort column descending" at bounding box center [916, 152] width 9 height 16
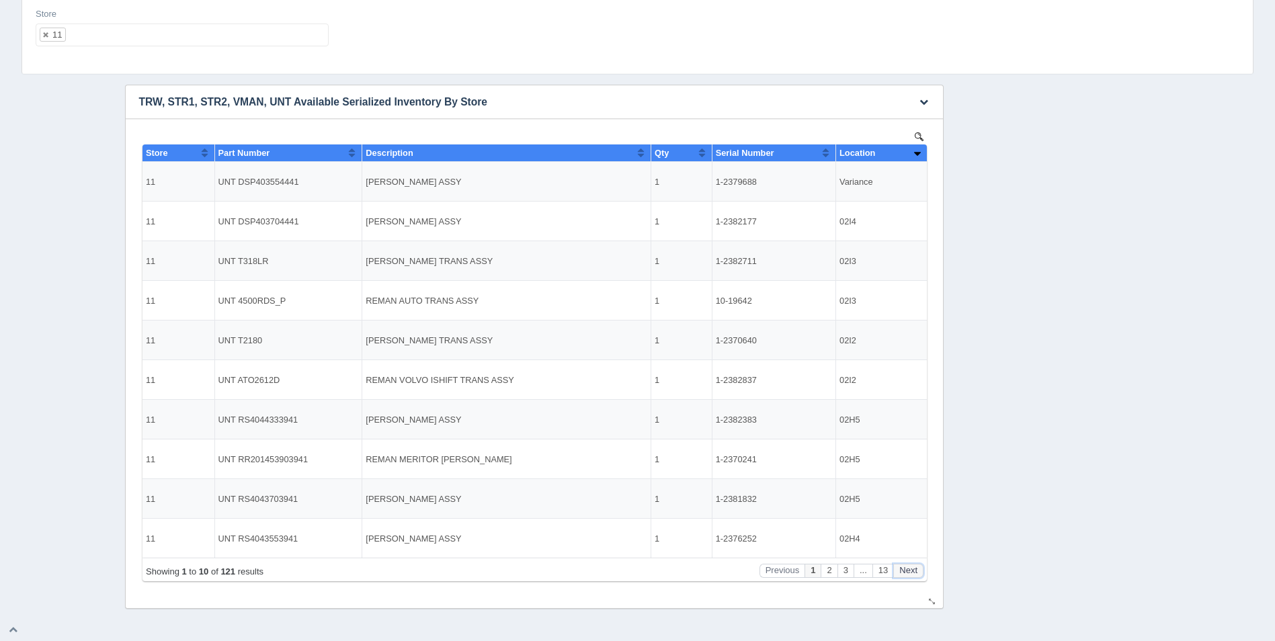
click at [905, 567] on button "Next" at bounding box center [907, 571] width 30 height 14
click at [907, 567] on button "Next" at bounding box center [907, 571] width 30 height 14
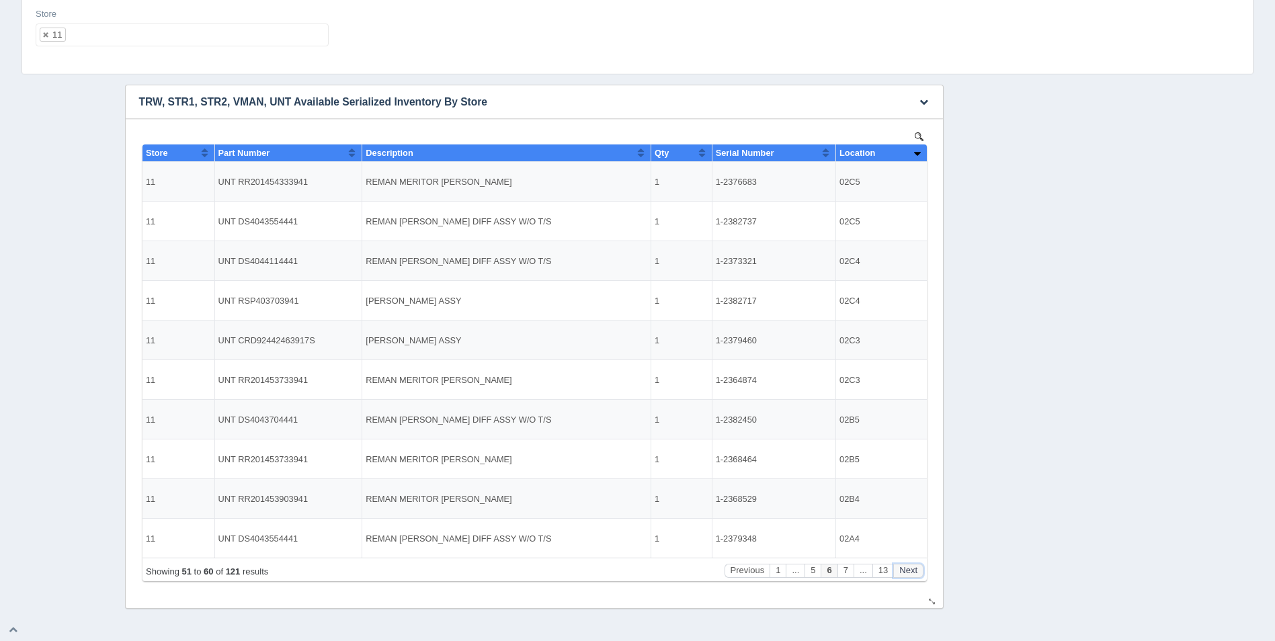
click at [907, 567] on button "Next" at bounding box center [907, 571] width 30 height 14
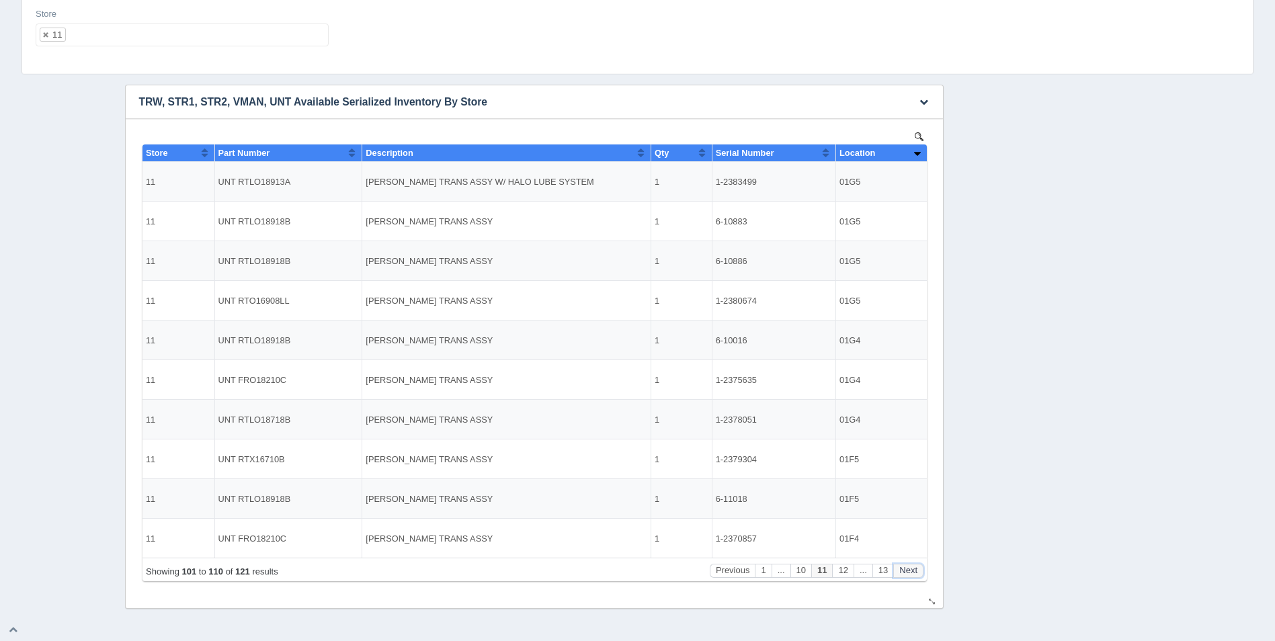
click at [907, 567] on button "Next" at bounding box center [907, 571] width 30 height 14
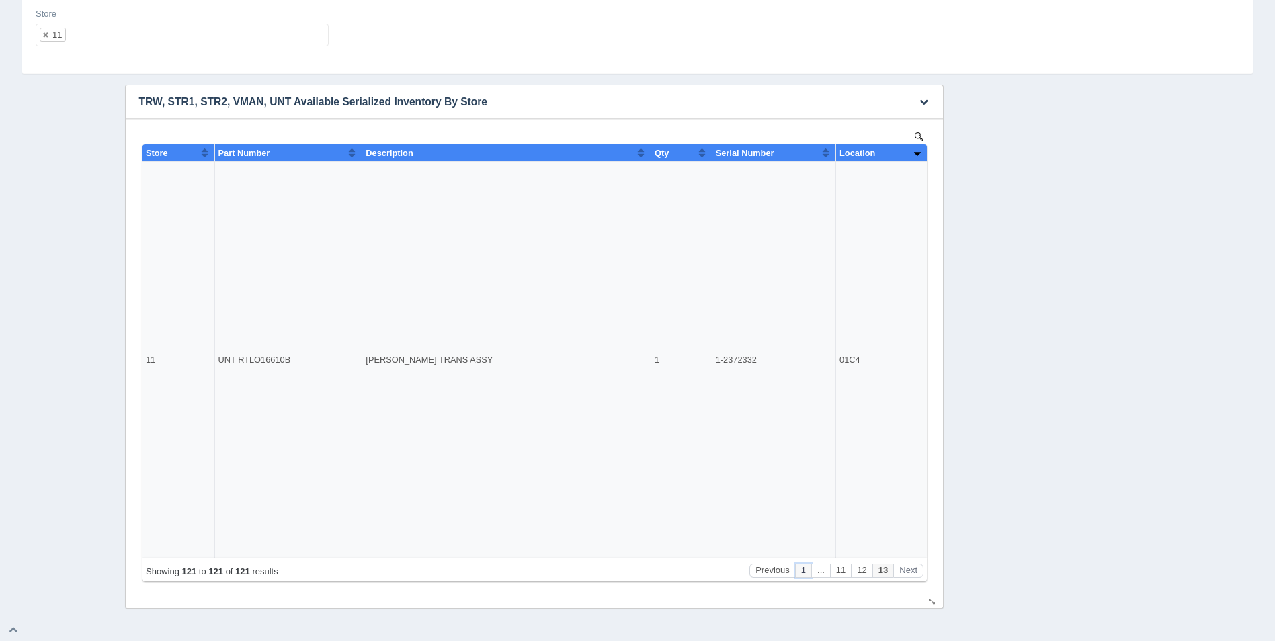
click at [804, 570] on button "1" at bounding box center [802, 571] width 16 height 14
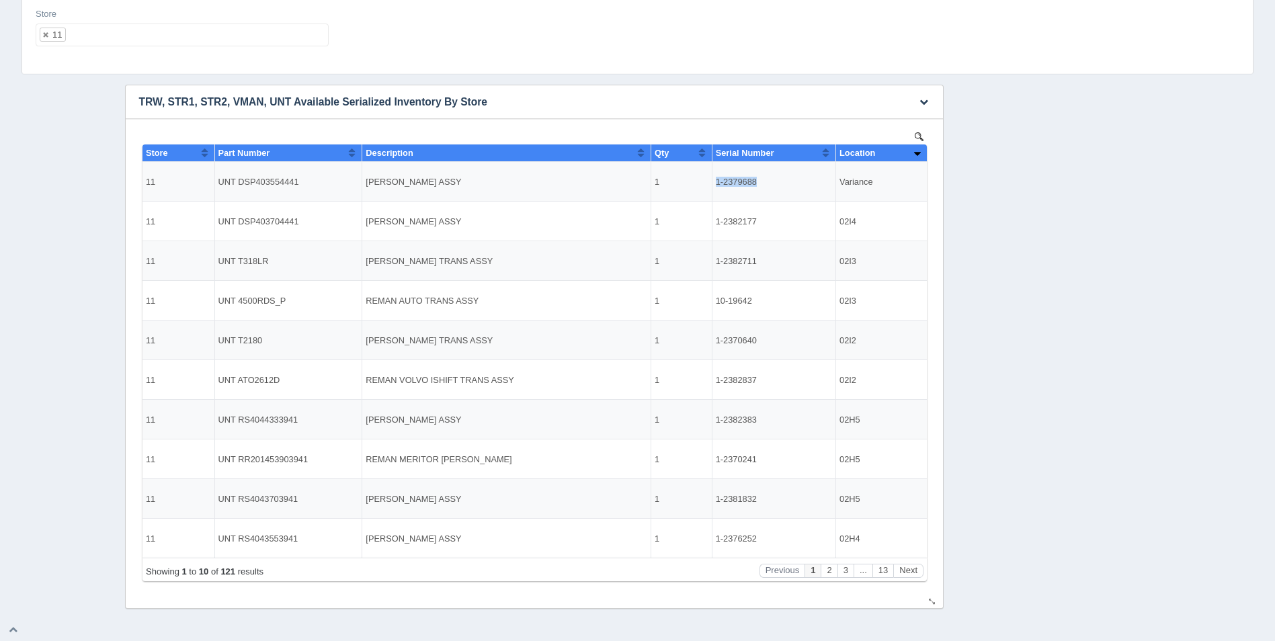
drag, startPoint x: 755, startPoint y: 180, endPoint x: 716, endPoint y: 177, distance: 38.4
click at [716, 177] on td "1-2379688" at bounding box center [773, 182] width 124 height 40
copy td "1-2379688"
drag, startPoint x: 42, startPoint y: 247, endPoint x: 49, endPoint y: 244, distance: 7.9
click at [42, 247] on div "Download CSV View all results TRW, STR1, STR2, VMAN, UNT Available Serialized I…" at bounding box center [637, 347] width 1238 height 524
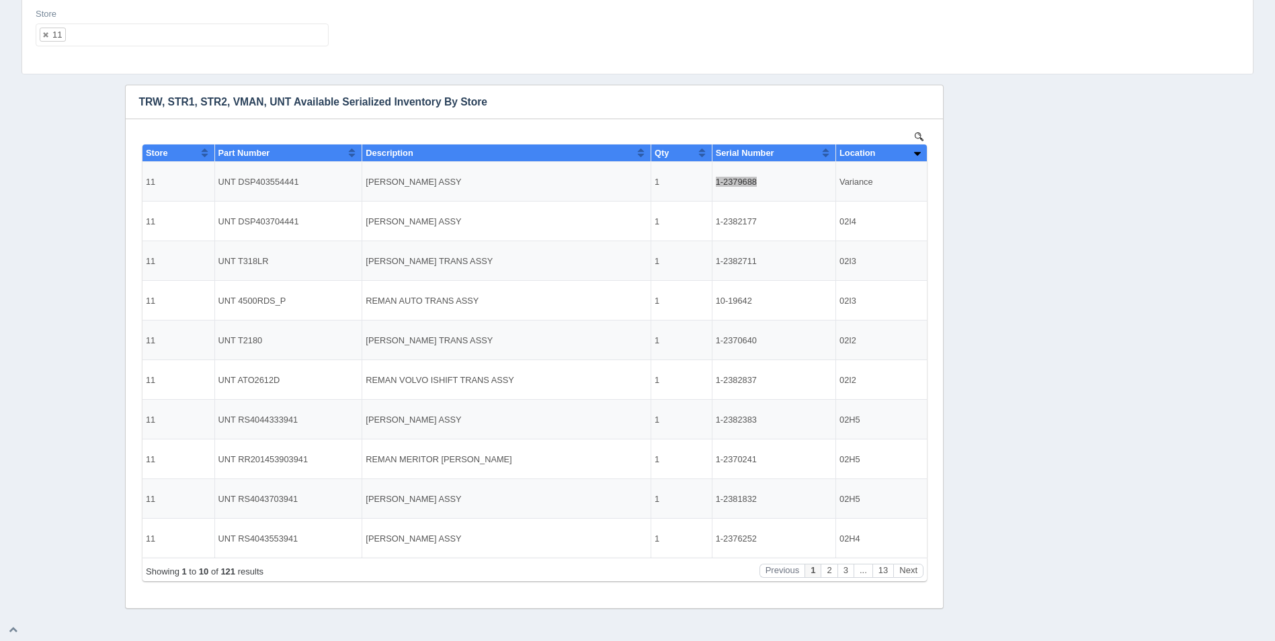
click at [200, 36] on ul "11" at bounding box center [182, 35] width 293 height 23
select select
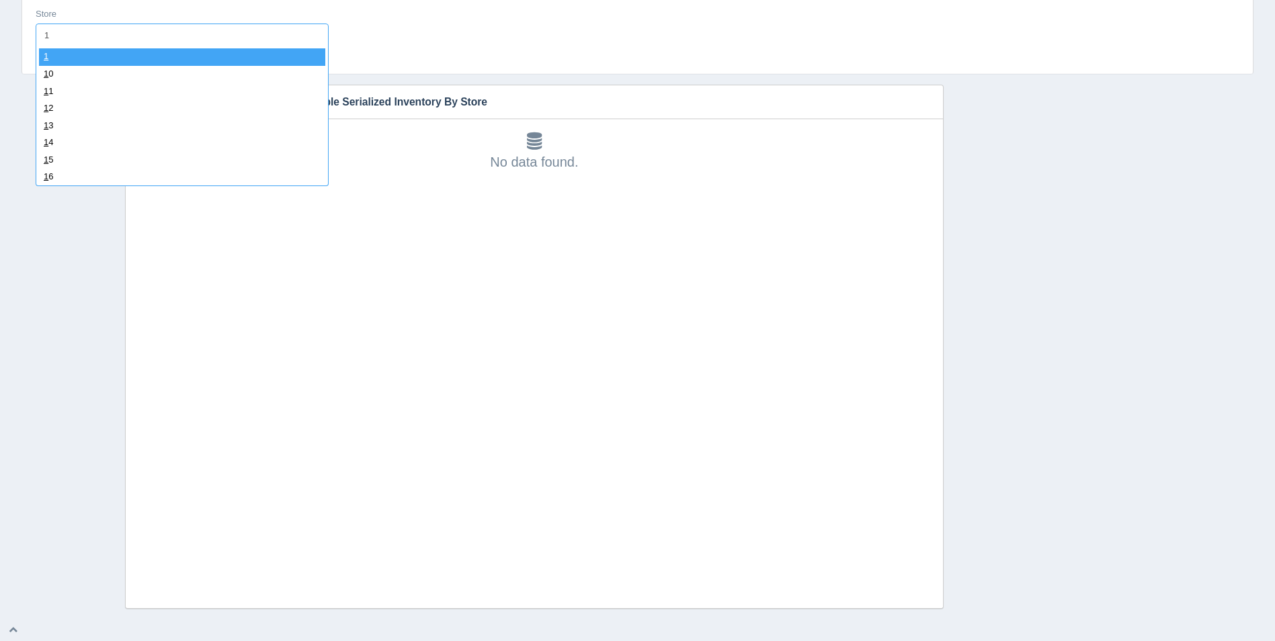
type input "12"
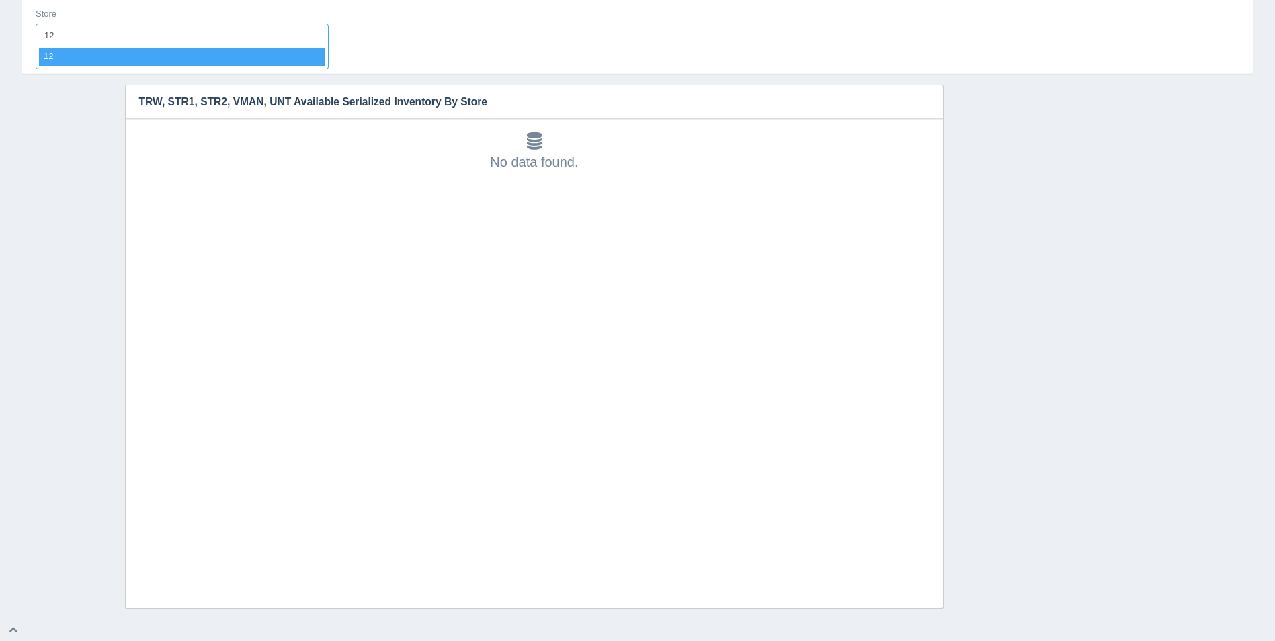
select select "12"
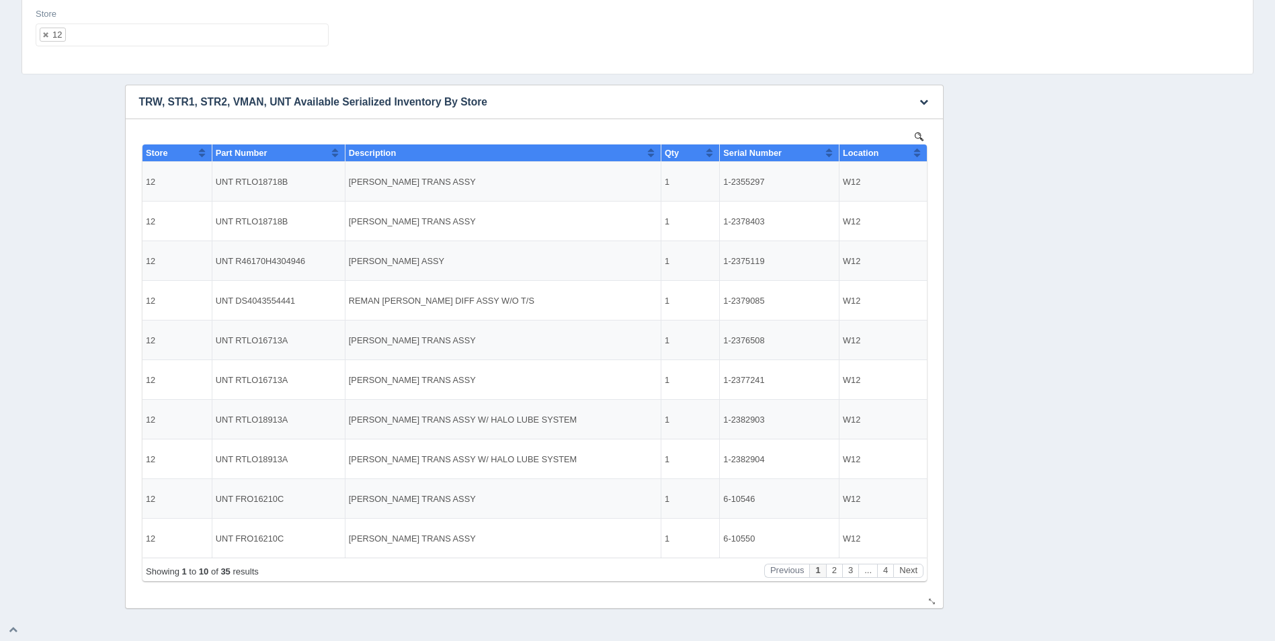
click at [914, 157] on button "Sort column ascending" at bounding box center [916, 152] width 9 height 16
click at [914, 157] on button "Sort column descending" at bounding box center [916, 152] width 9 height 16
click at [917, 574] on button "Next" at bounding box center [907, 571] width 30 height 14
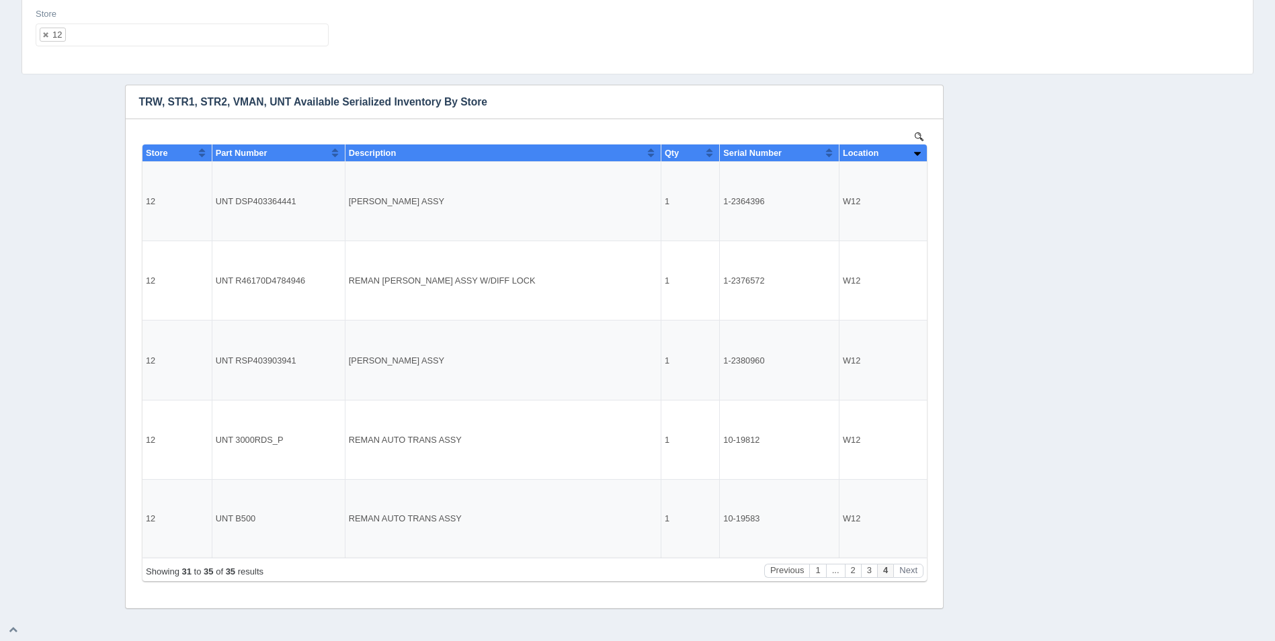
click at [119, 32] on ul "12" at bounding box center [182, 35] width 293 height 23
select select
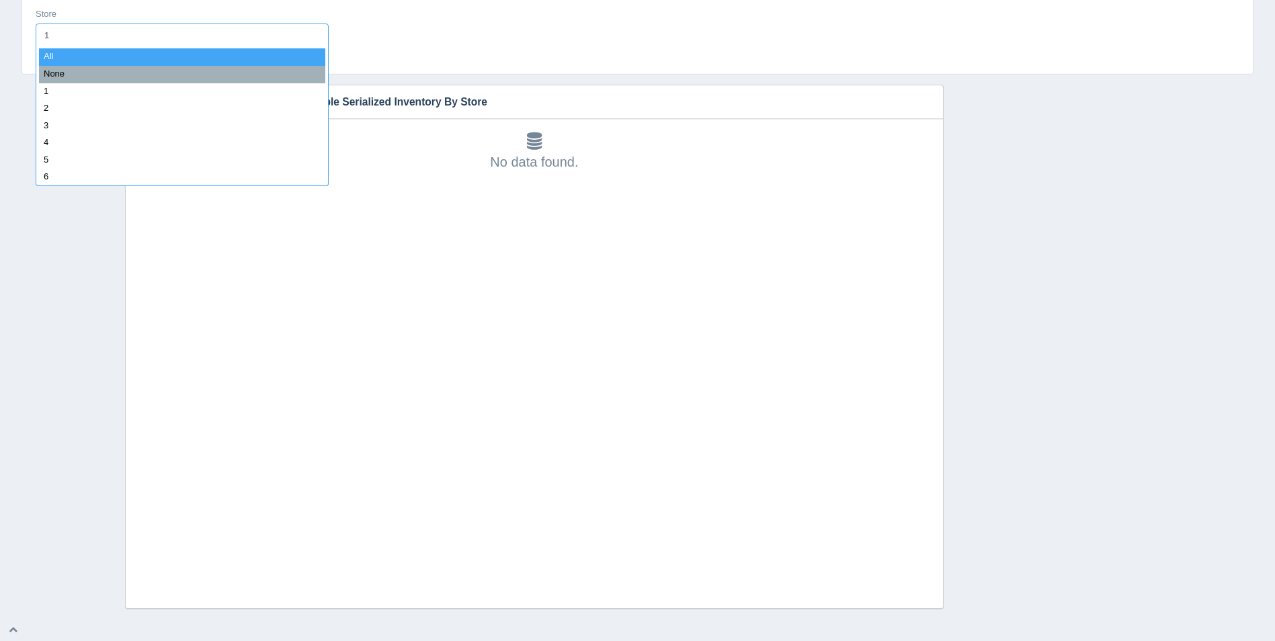
type input "13"
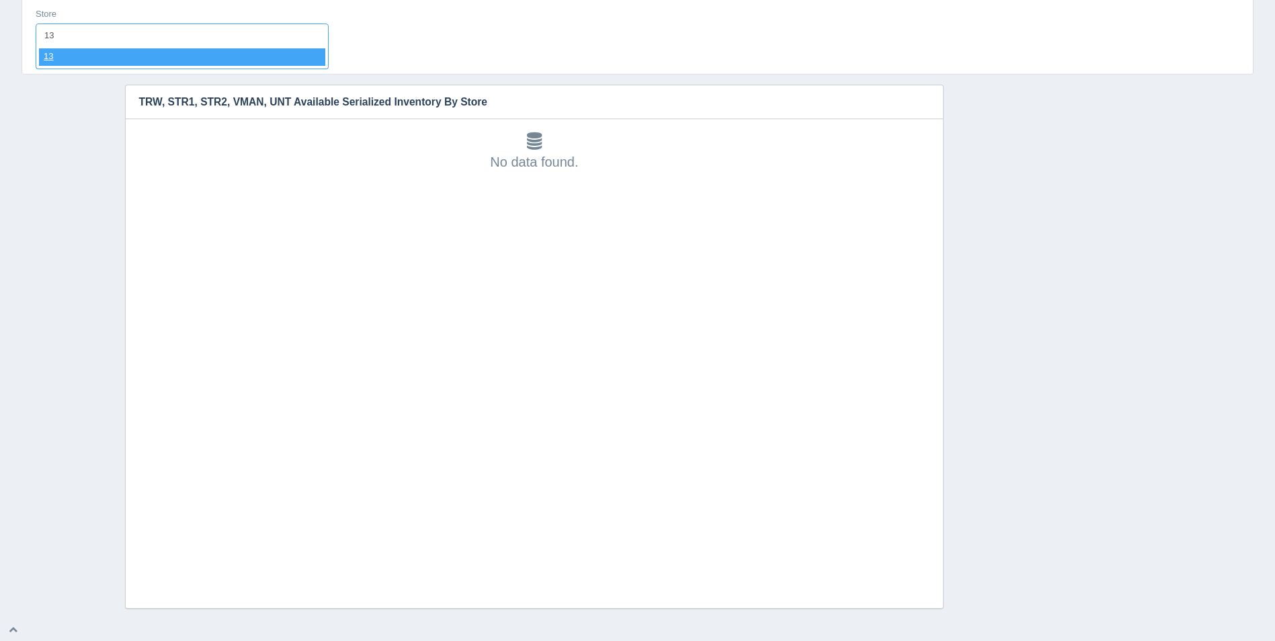
select select "13"
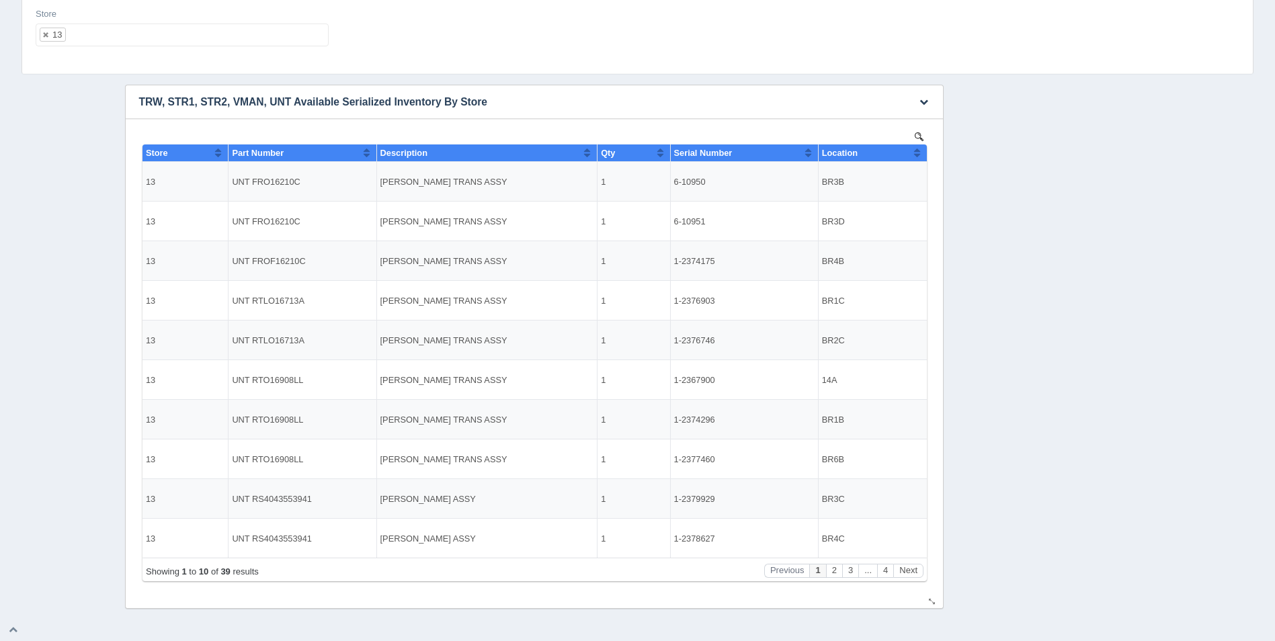
click at [912, 157] on button "Sort column ascending" at bounding box center [916, 152] width 9 height 16
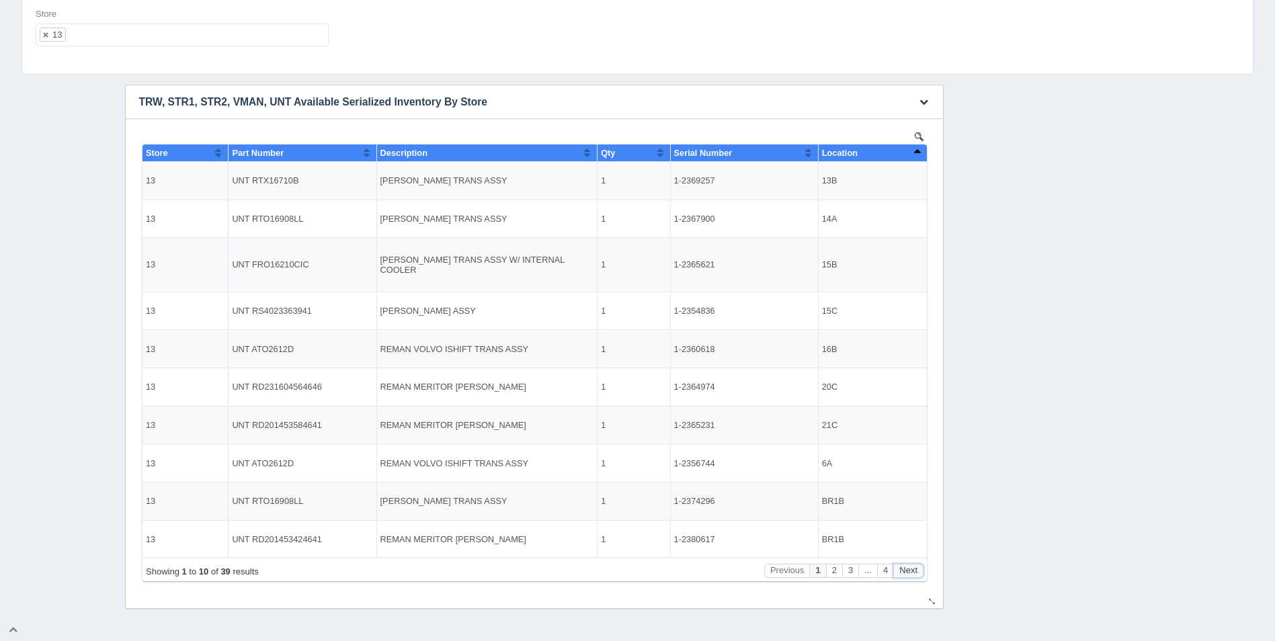
click at [906, 574] on button "Next" at bounding box center [907, 571] width 30 height 14
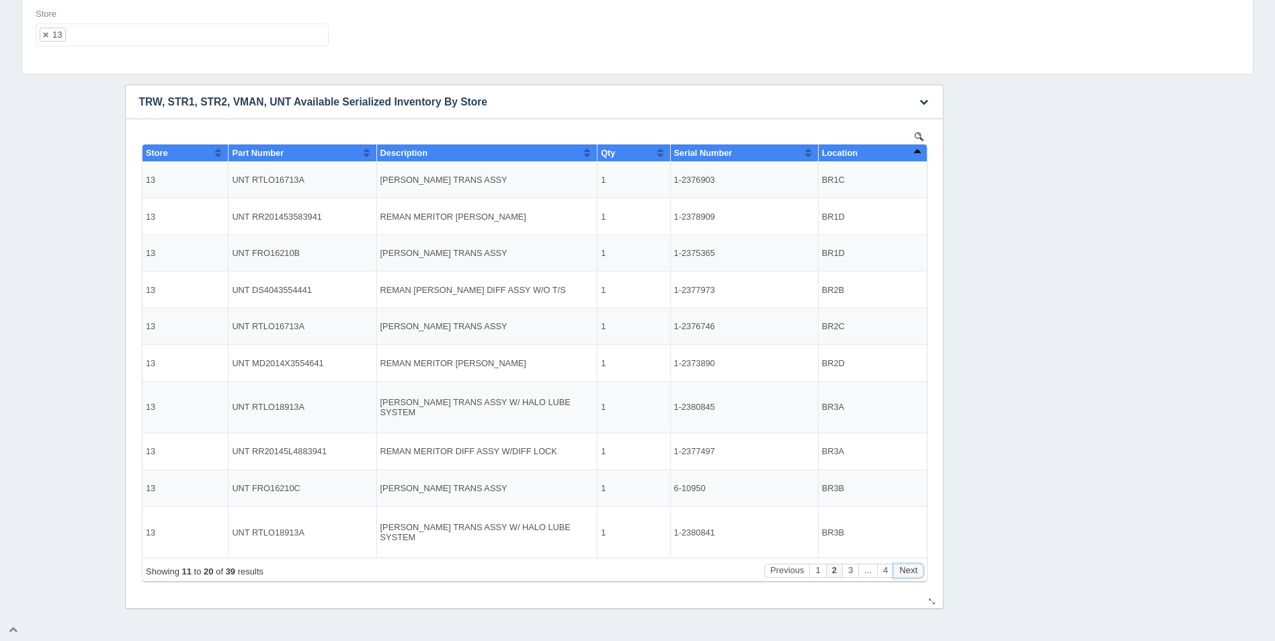
click at [906, 574] on button "Next" at bounding box center [907, 571] width 30 height 14
click at [907, 574] on button "Next" at bounding box center [907, 571] width 30 height 14
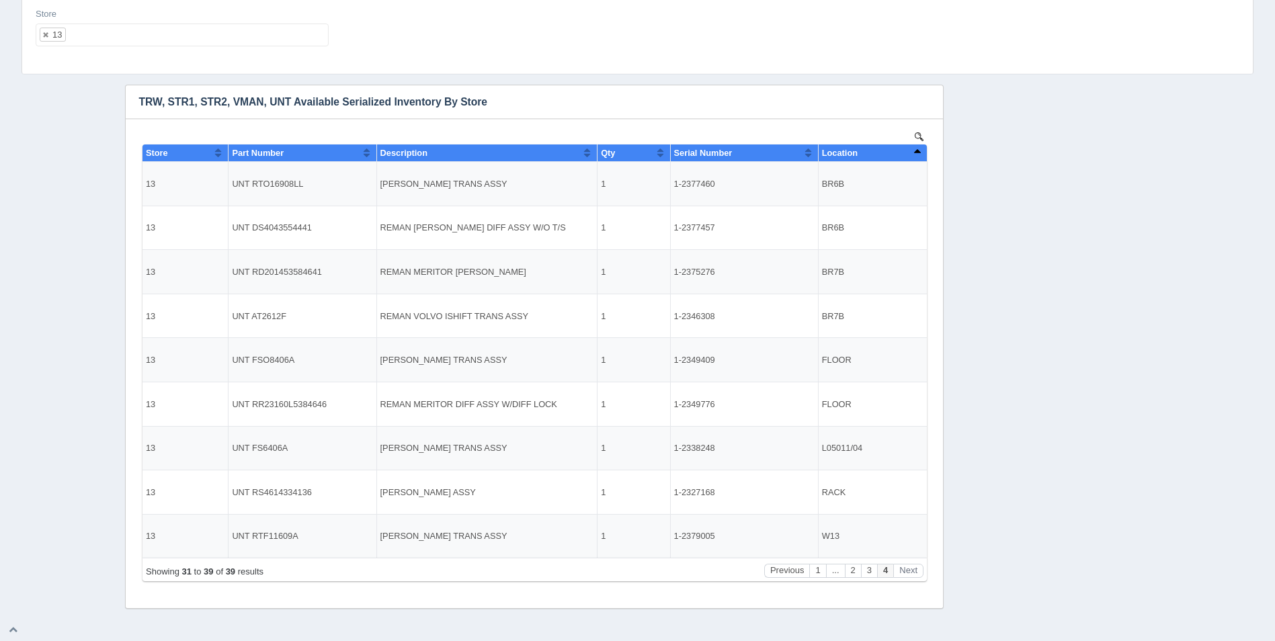
click at [154, 32] on ul "13" at bounding box center [182, 35] width 293 height 23
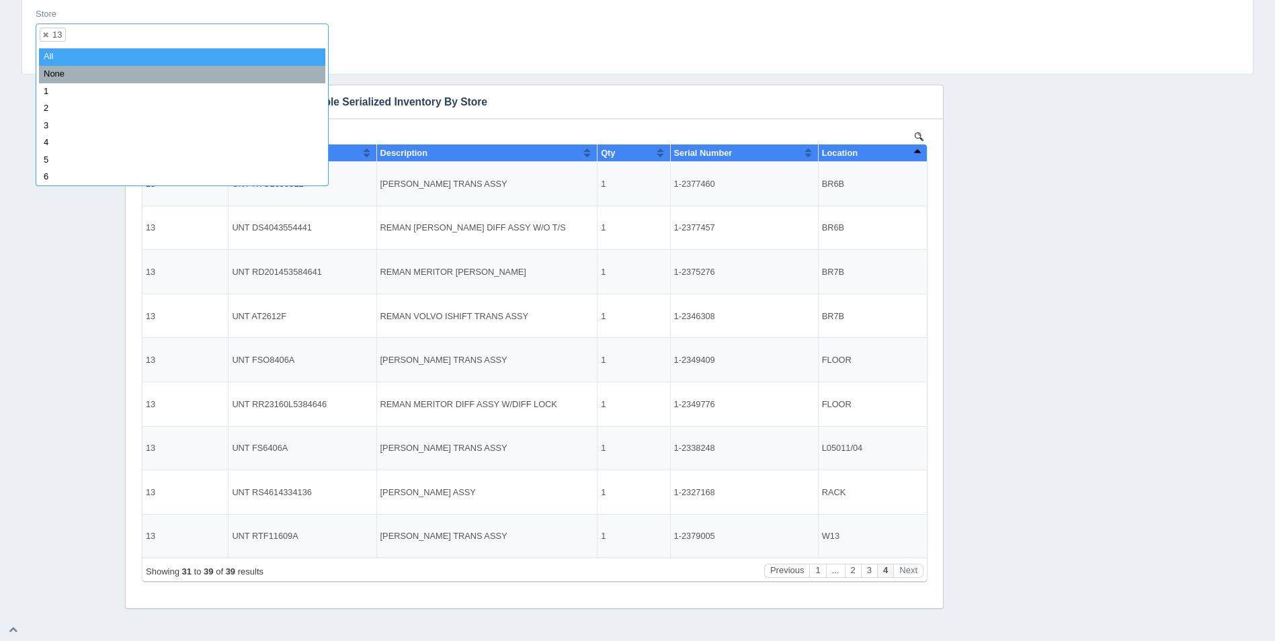
select select
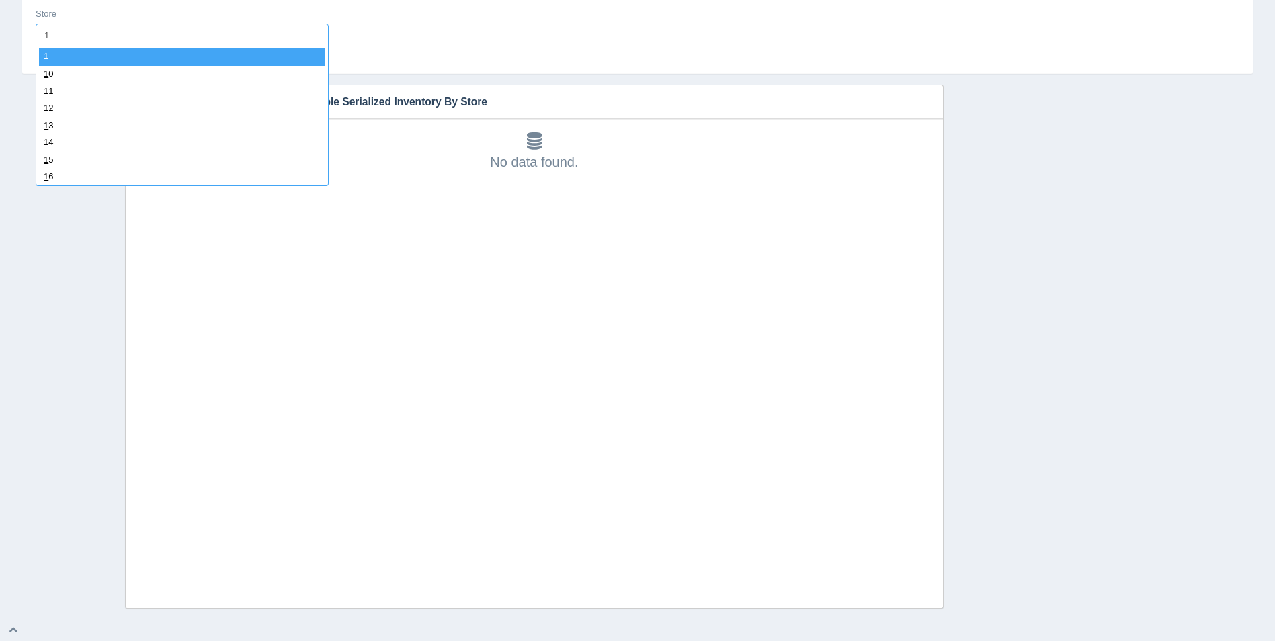
type input "14"
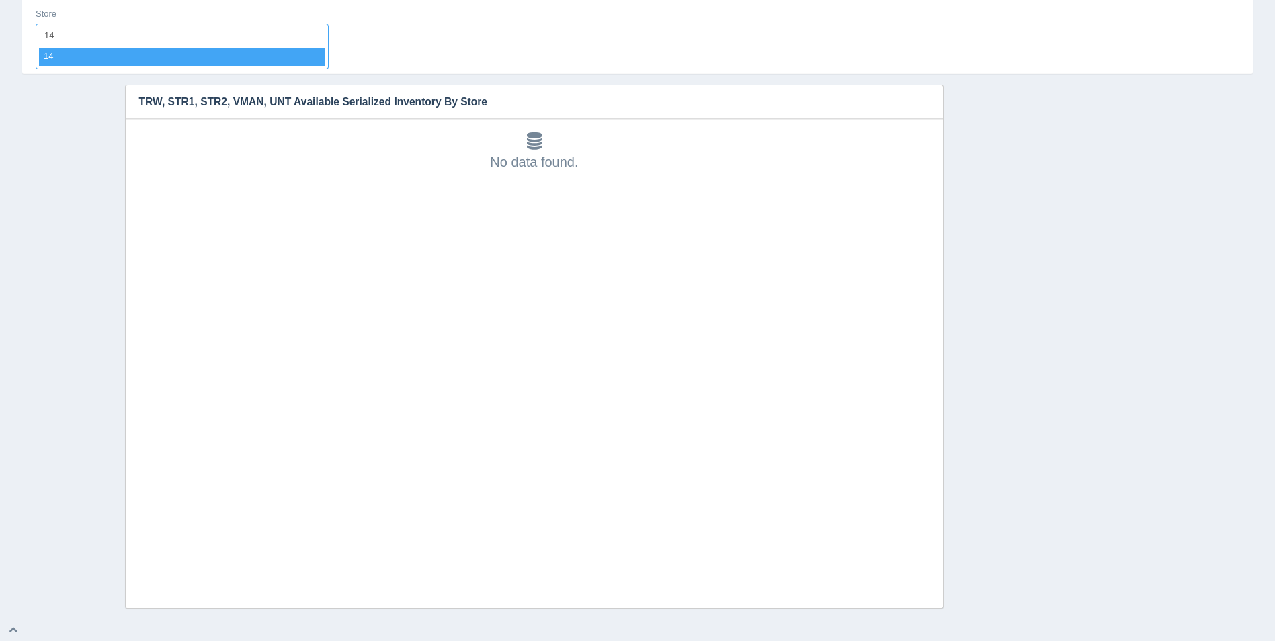
select select "14"
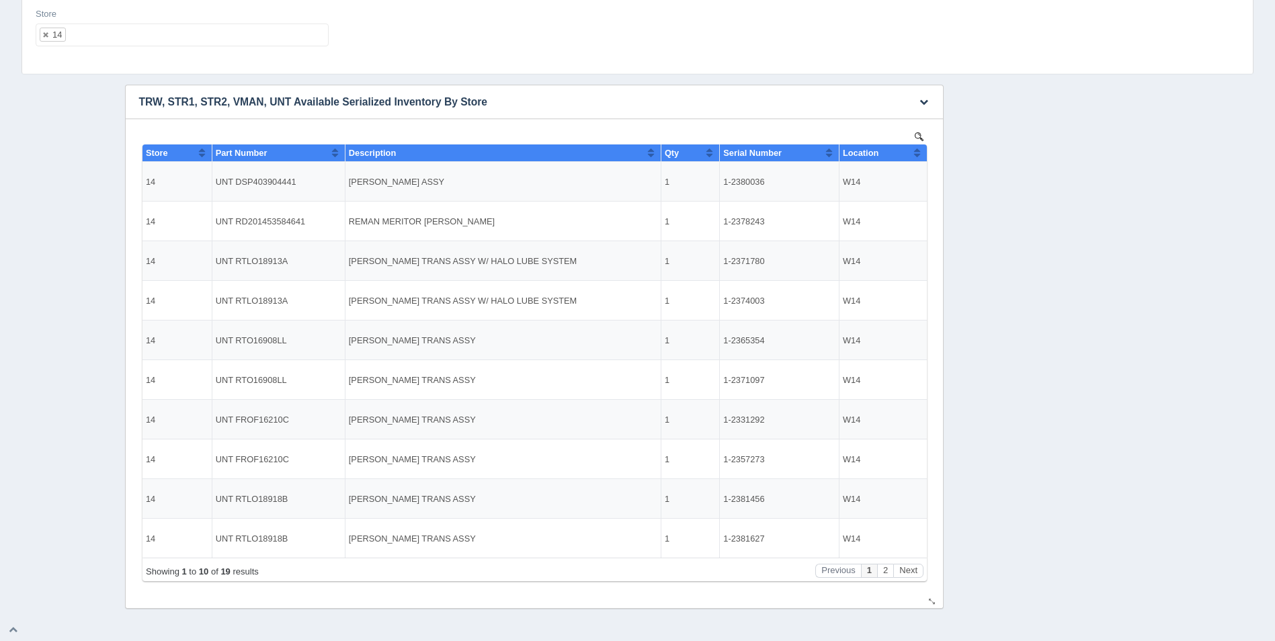
click at [917, 156] on button "Sort column ascending" at bounding box center [916, 152] width 9 height 16
click at [917, 156] on button "Sort column descending" at bounding box center [916, 152] width 9 height 16
click at [910, 570] on button "Next" at bounding box center [907, 571] width 30 height 14
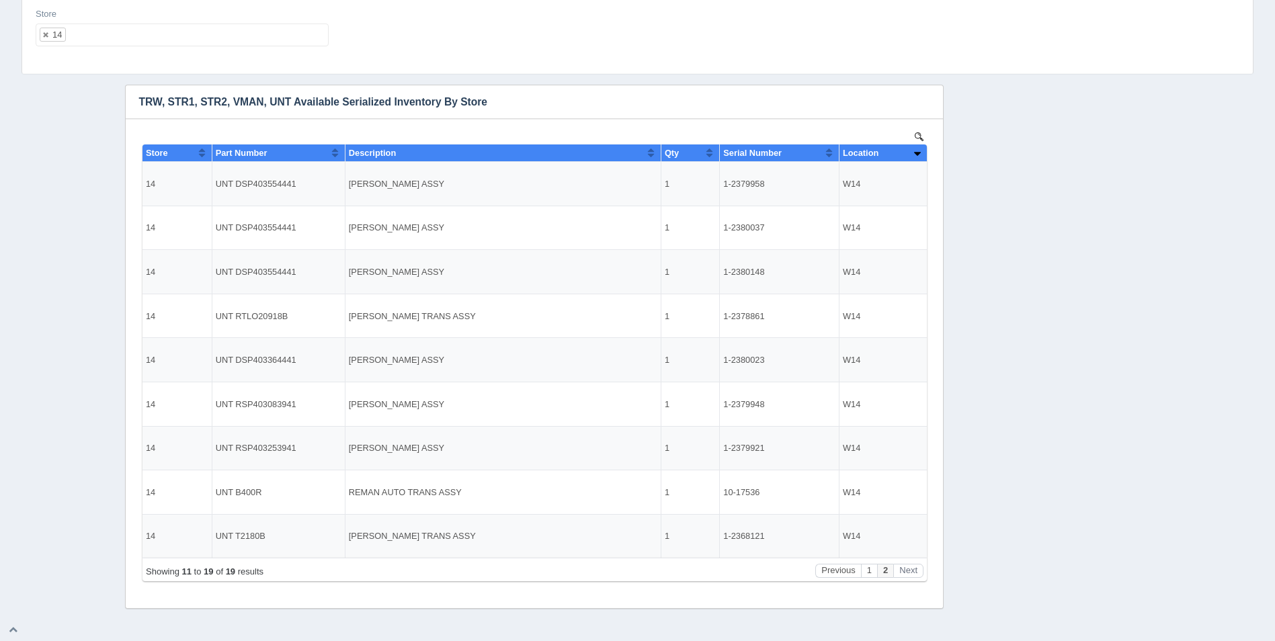
click at [172, 37] on ul "14" at bounding box center [182, 35] width 293 height 23
select select
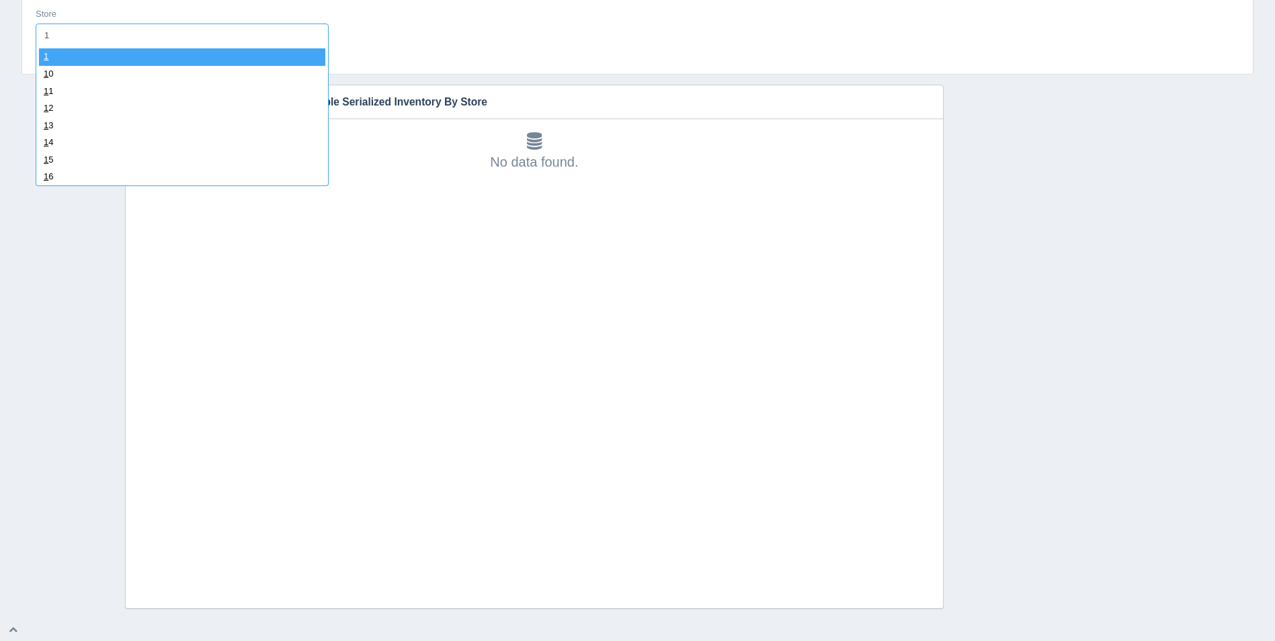
type input "15"
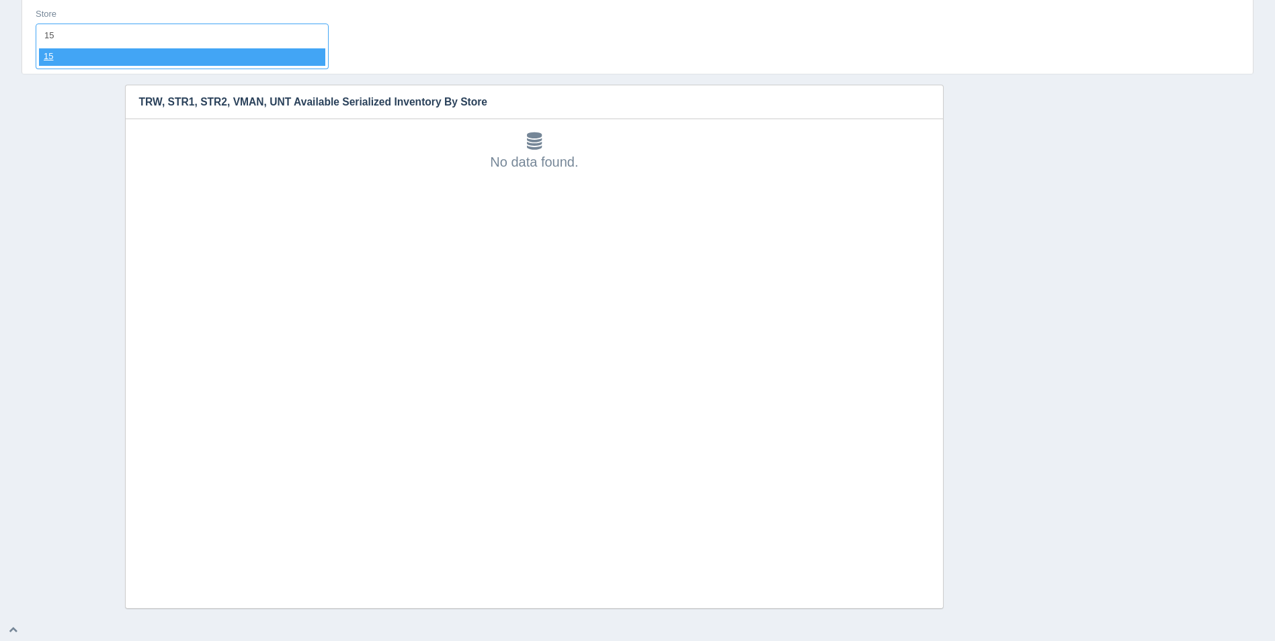
select select "15"
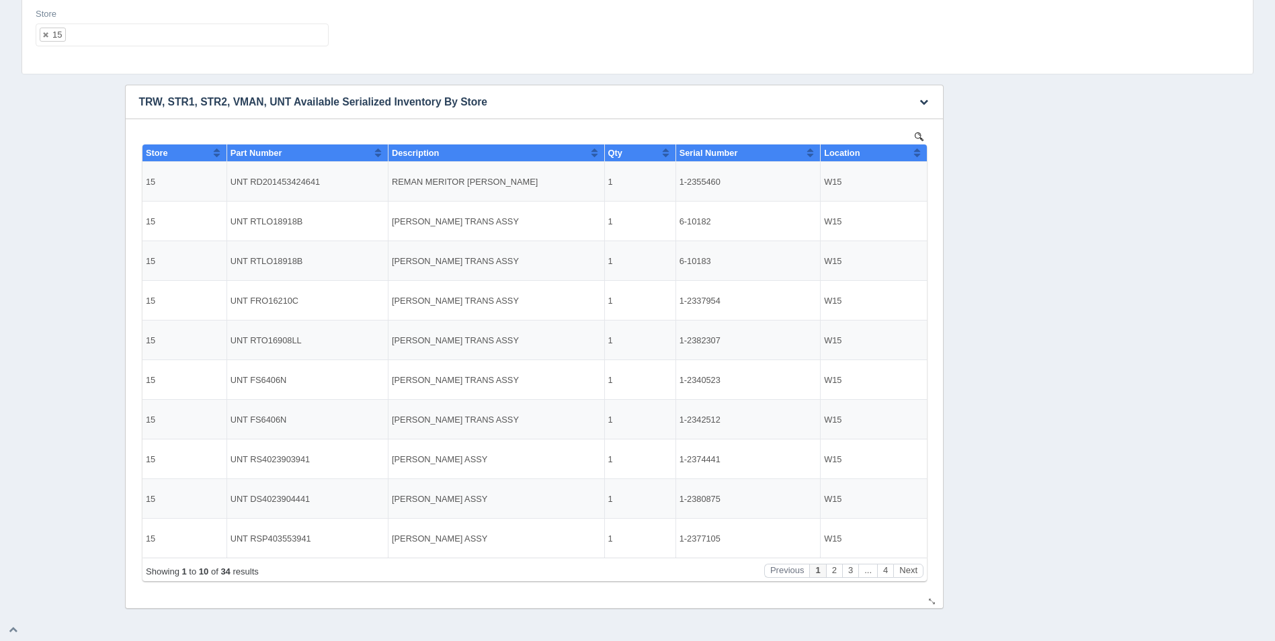
click at [918, 155] on button "Sort column ascending" at bounding box center [916, 152] width 9 height 16
click at [918, 155] on button "Sort column descending" at bounding box center [916, 152] width 9 height 16
click at [909, 573] on button "Next" at bounding box center [907, 571] width 30 height 14
click at [908, 572] on button "Next" at bounding box center [907, 571] width 30 height 14
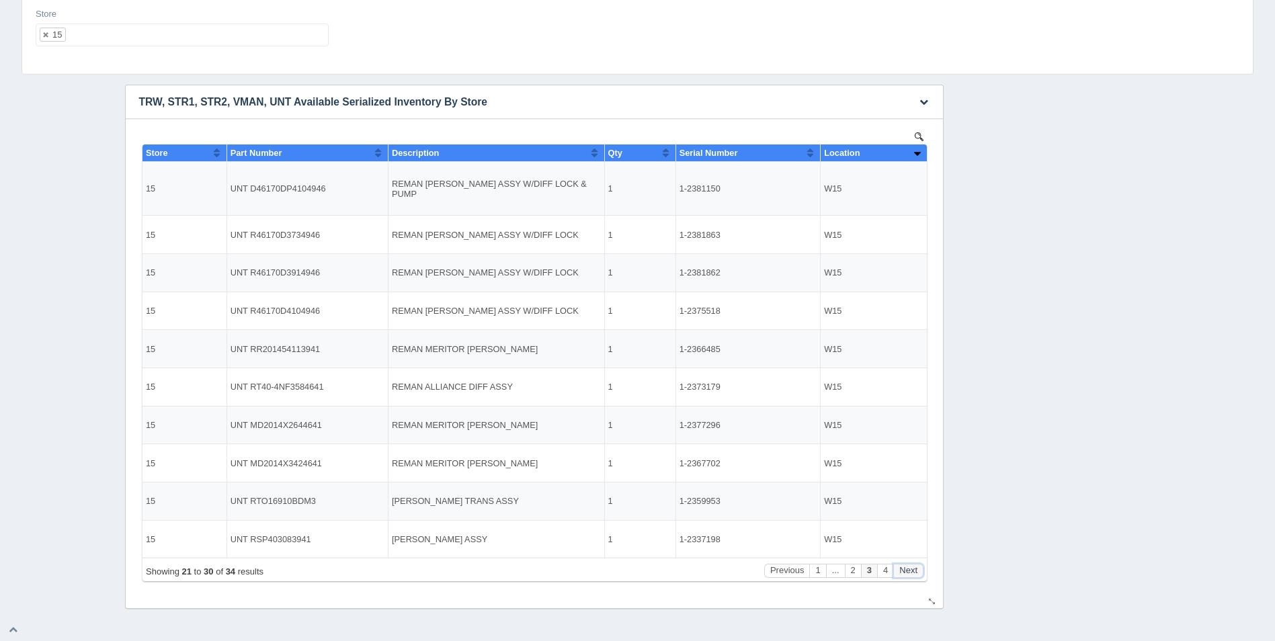
click at [907, 572] on button "Next" at bounding box center [907, 571] width 30 height 14
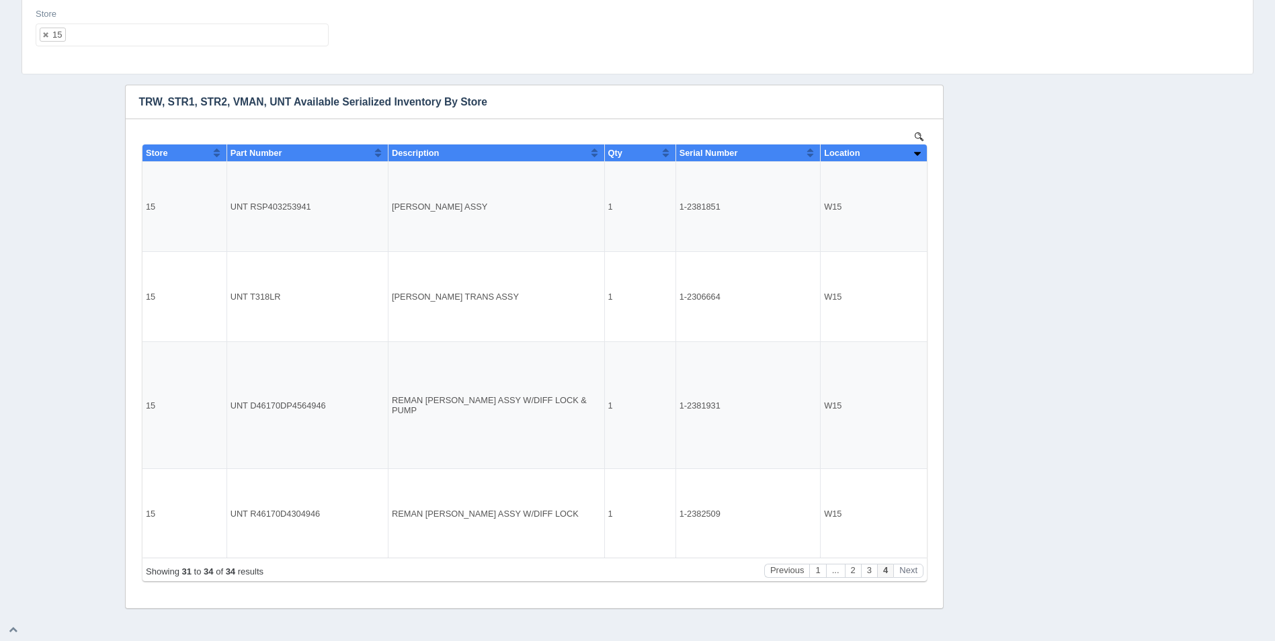
click at [198, 38] on ul "15" at bounding box center [182, 35] width 293 height 23
select select
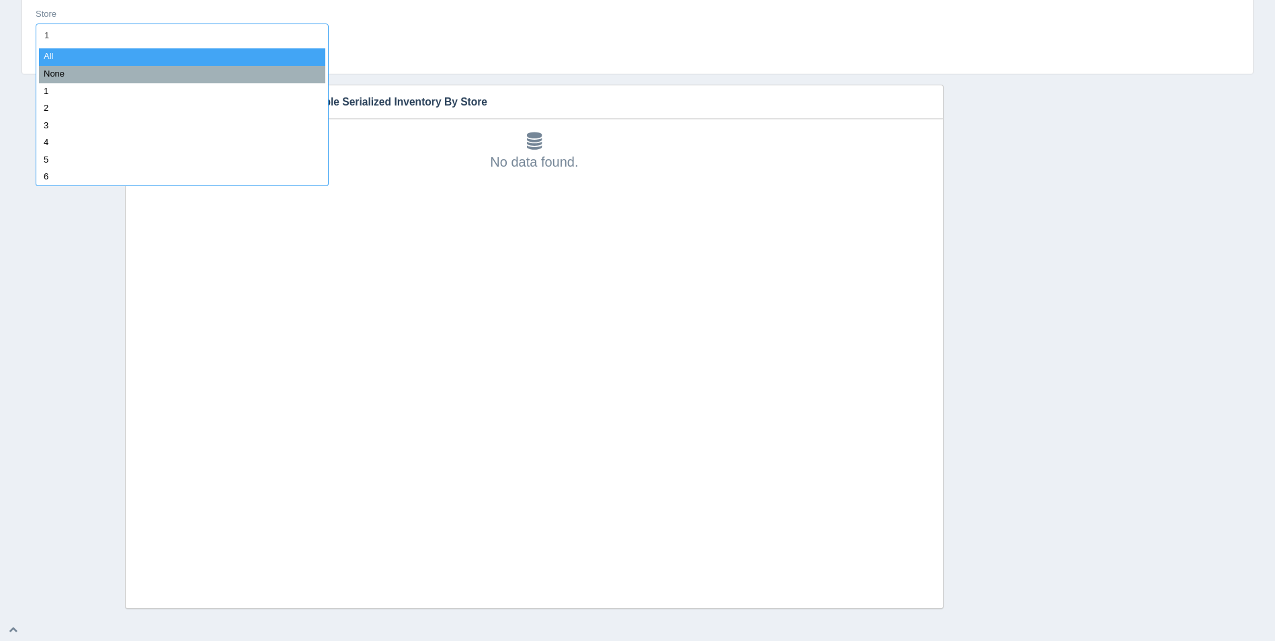
type input "16"
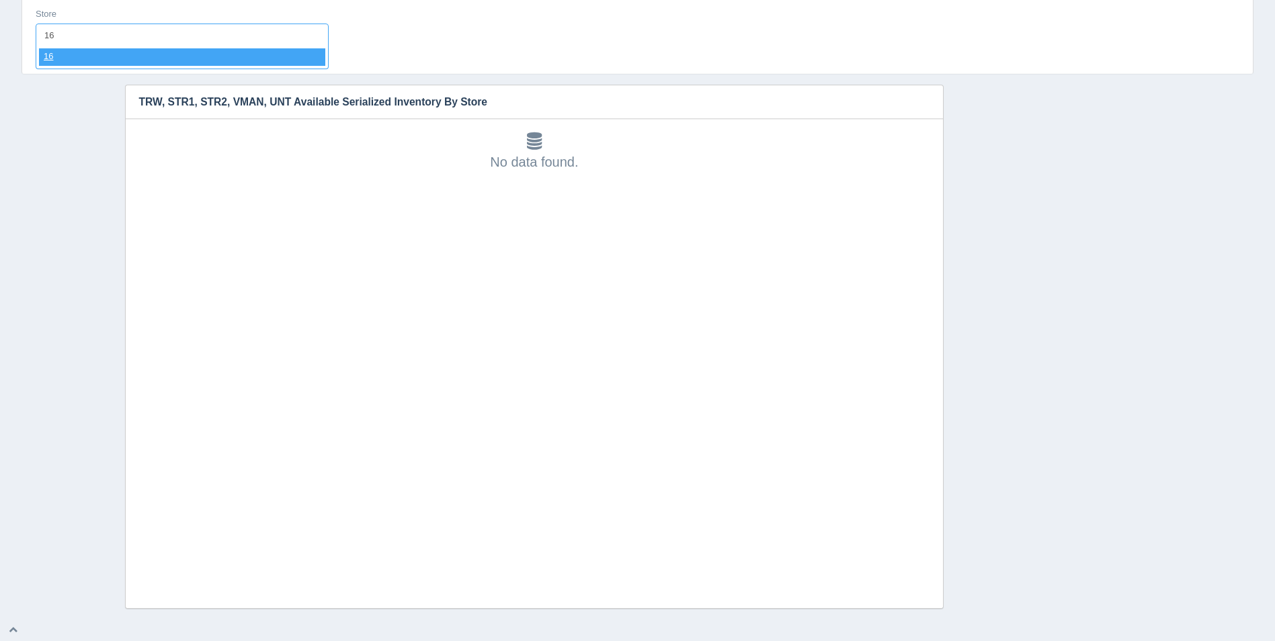
select select "16"
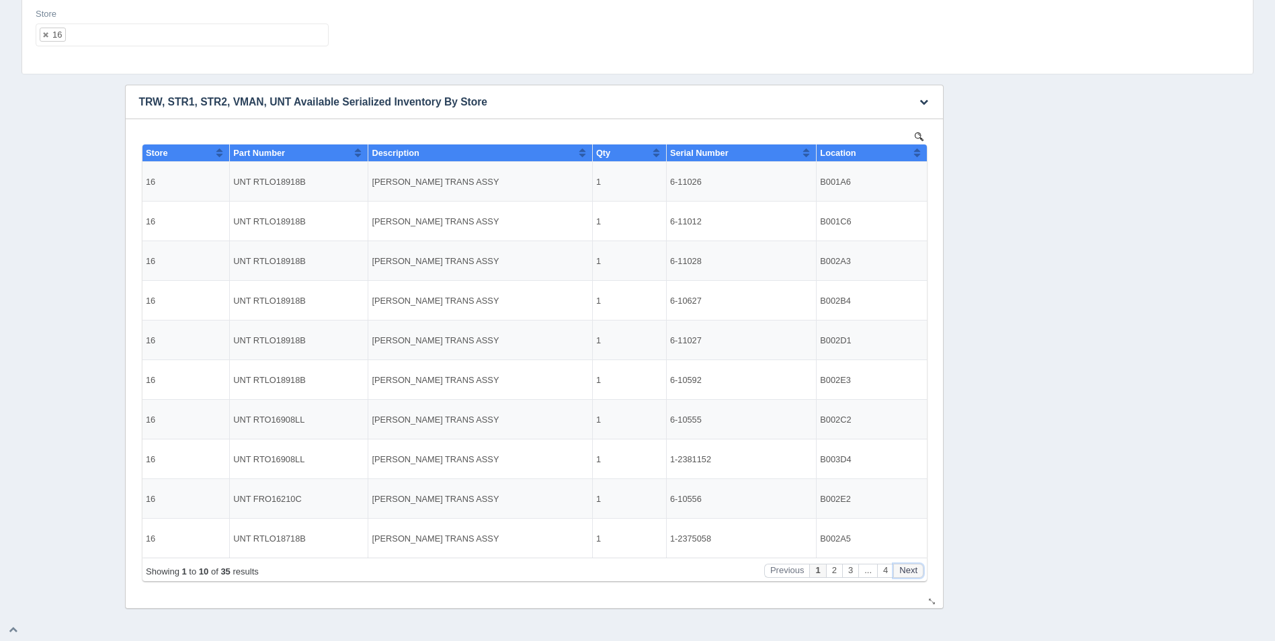
click at [907, 570] on button "Next" at bounding box center [907, 571] width 30 height 14
click at [905, 568] on button "Next" at bounding box center [907, 571] width 30 height 14
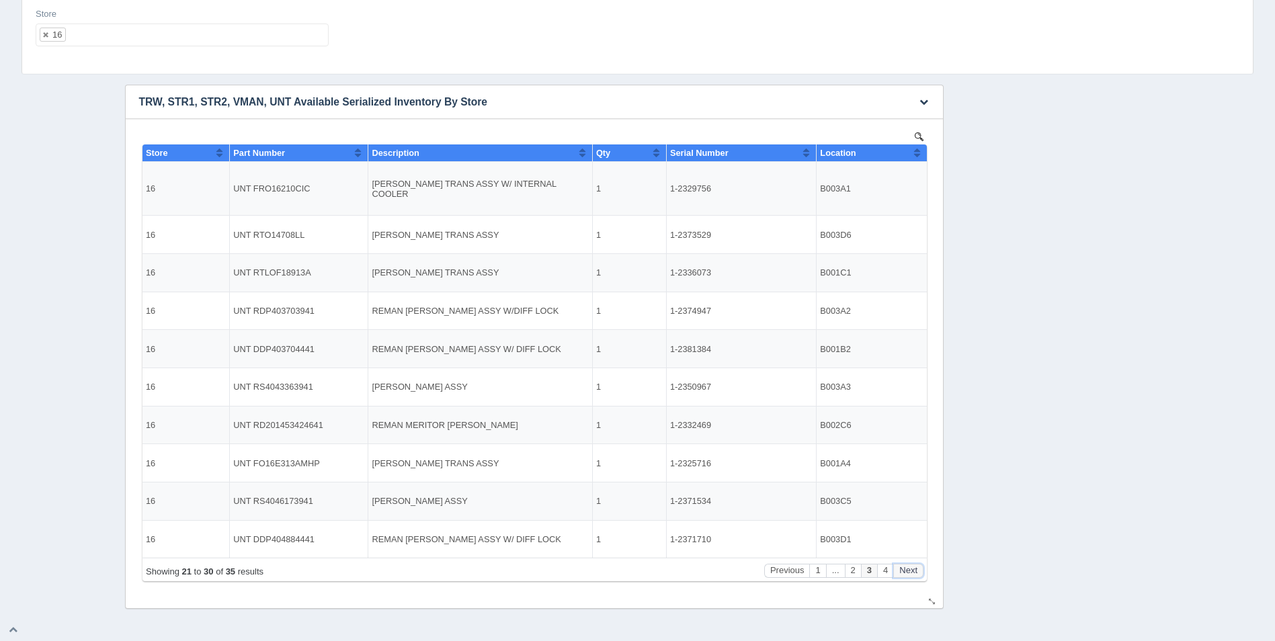
click at [905, 568] on button "Next" at bounding box center [907, 571] width 30 height 14
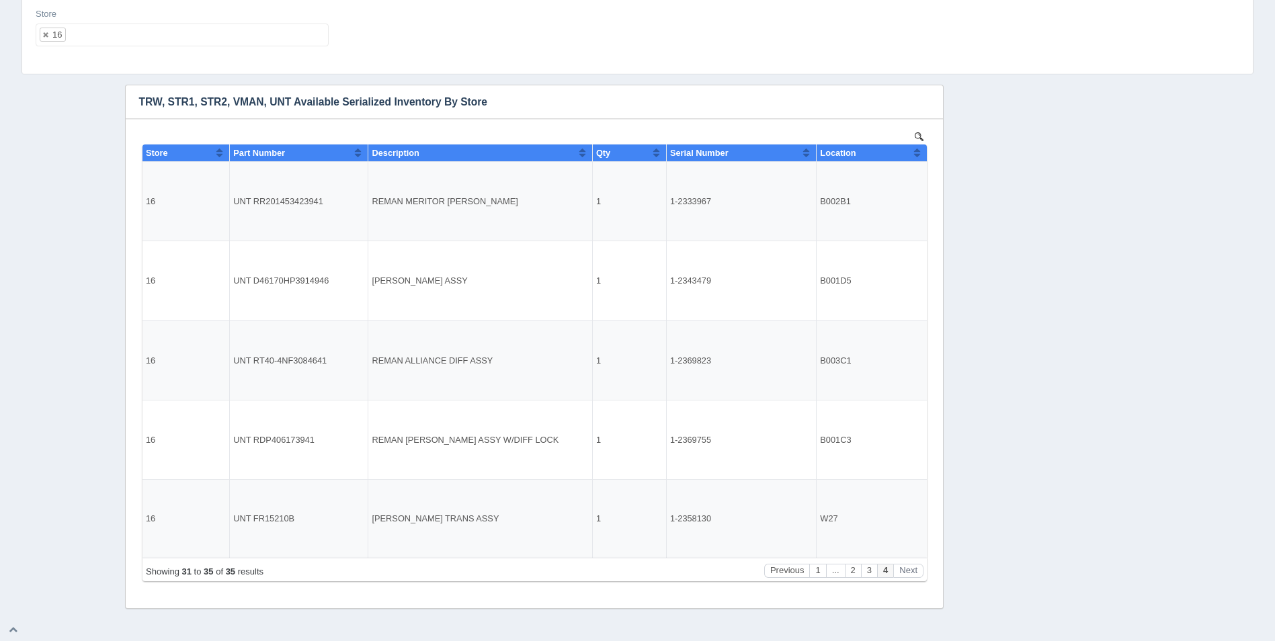
click at [99, 34] on ul "16" at bounding box center [182, 35] width 293 height 23
select select
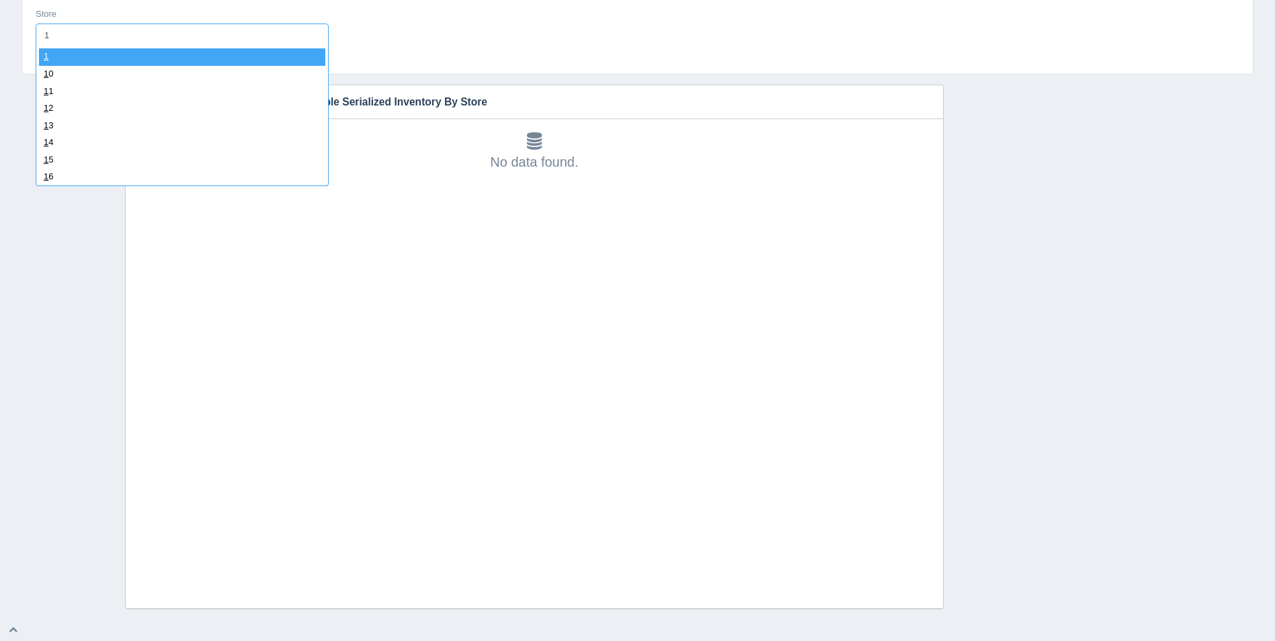
type input "17"
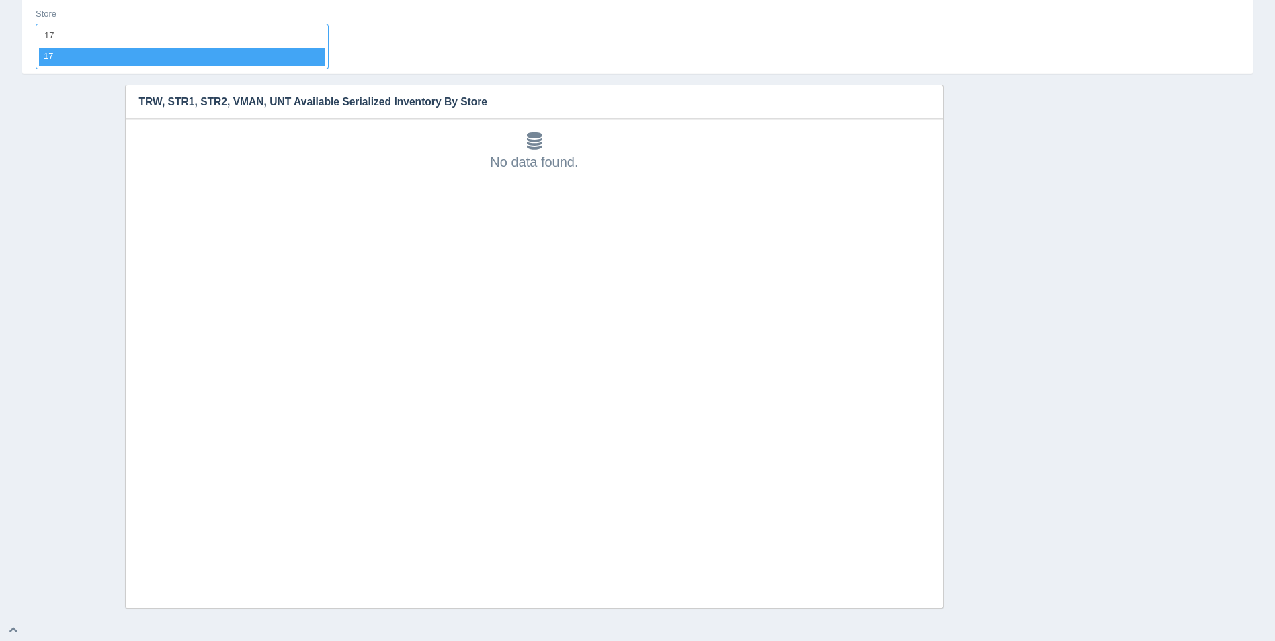
select select "17"
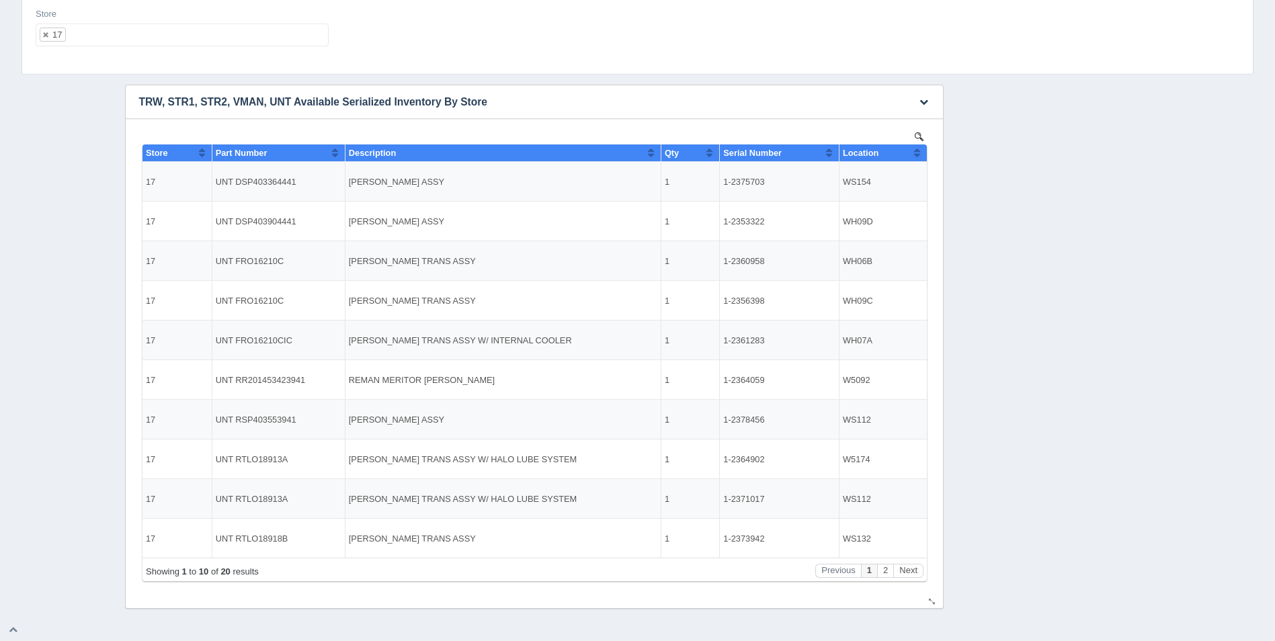
click at [914, 153] on button "Sort column ascending" at bounding box center [916, 152] width 9 height 16
click at [914, 153] on button "Sort column descending" at bounding box center [916, 152] width 9 height 16
click at [916, 568] on button "Next" at bounding box center [907, 571] width 30 height 14
click at [124, 34] on ul "17" at bounding box center [182, 35] width 293 height 23
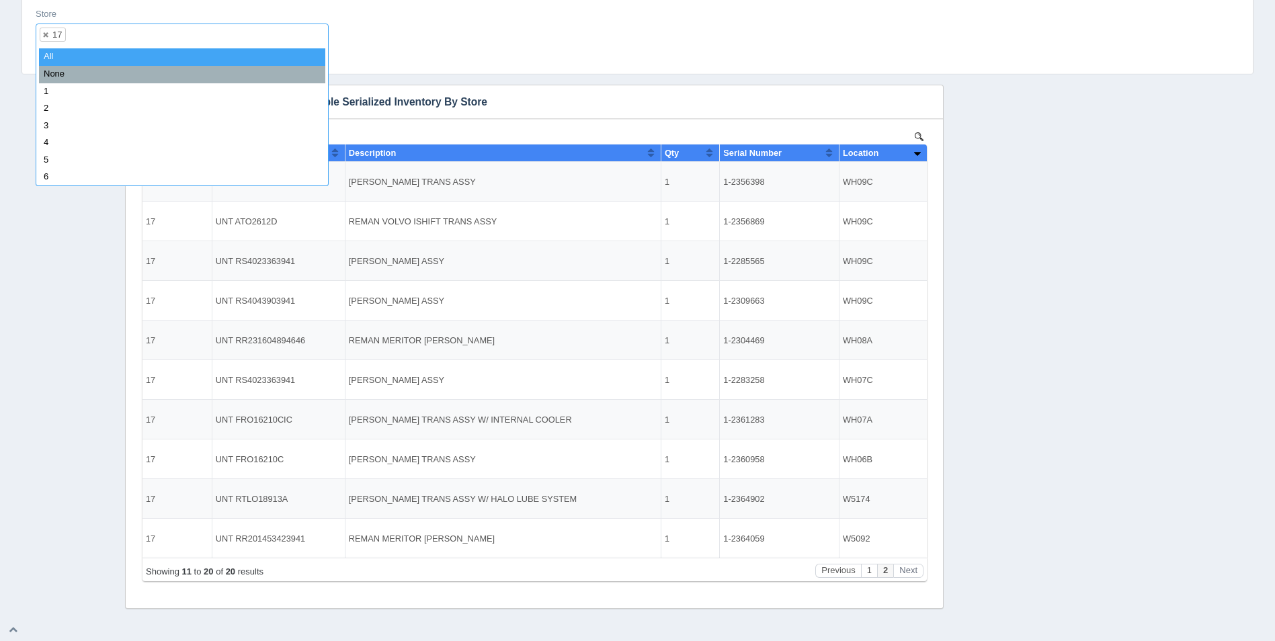
select select
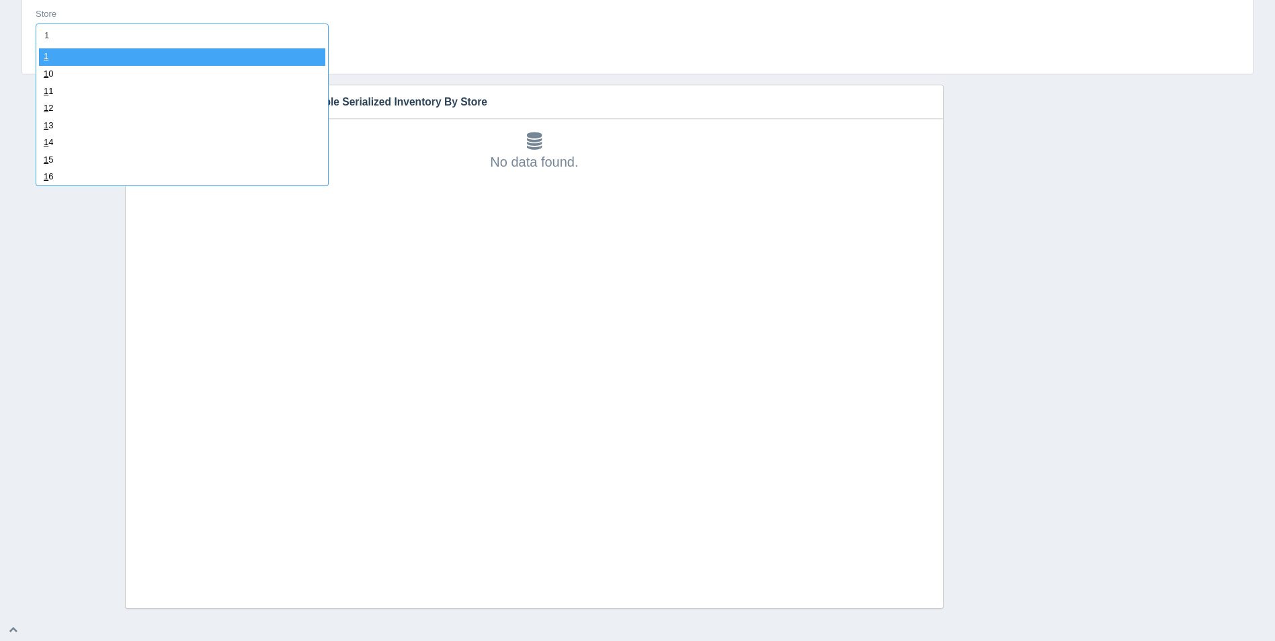
type input "18"
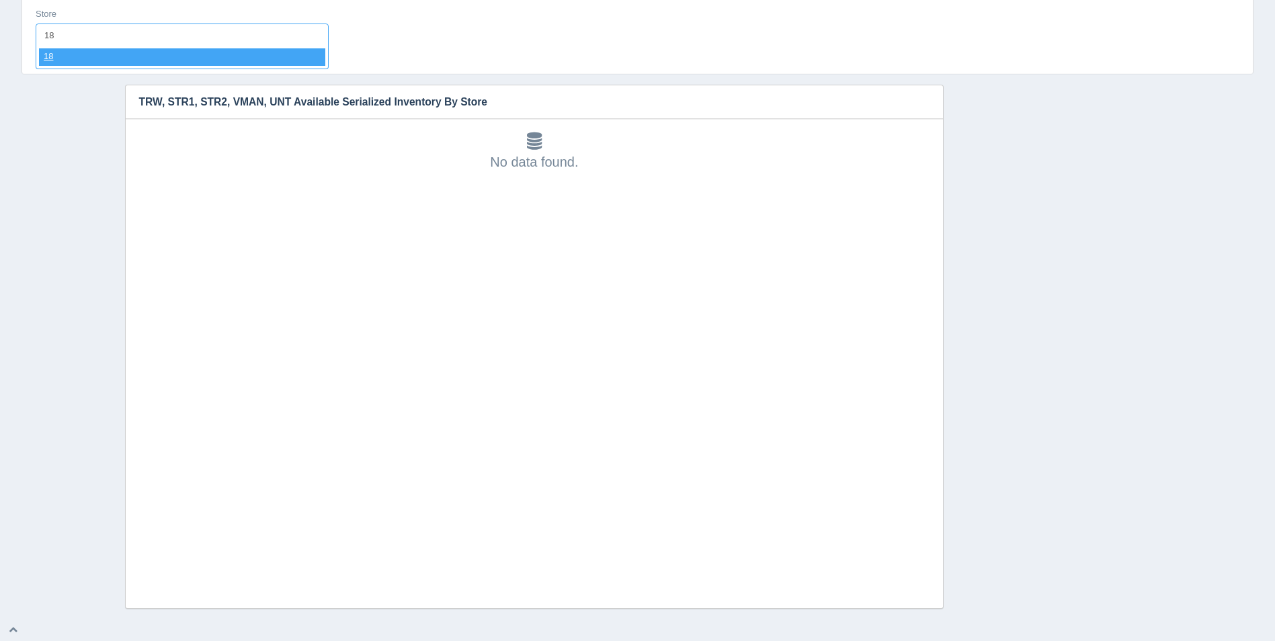
select select "18"
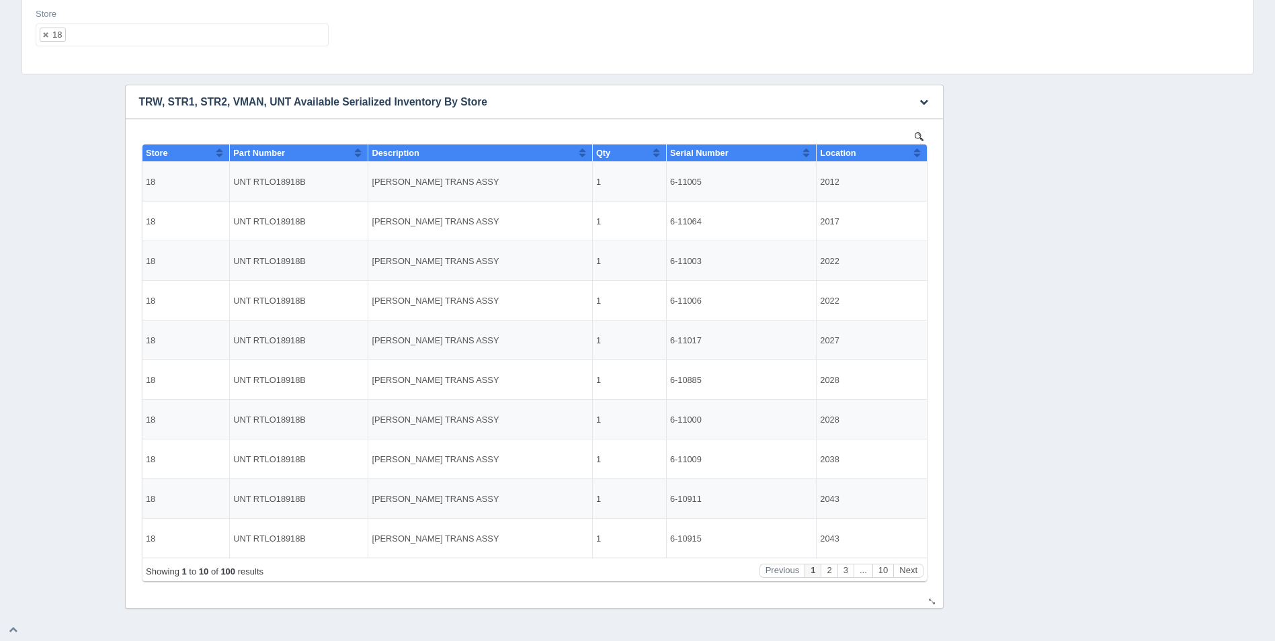
click at [920, 155] on button "Sort column ascending" at bounding box center [916, 152] width 9 height 16
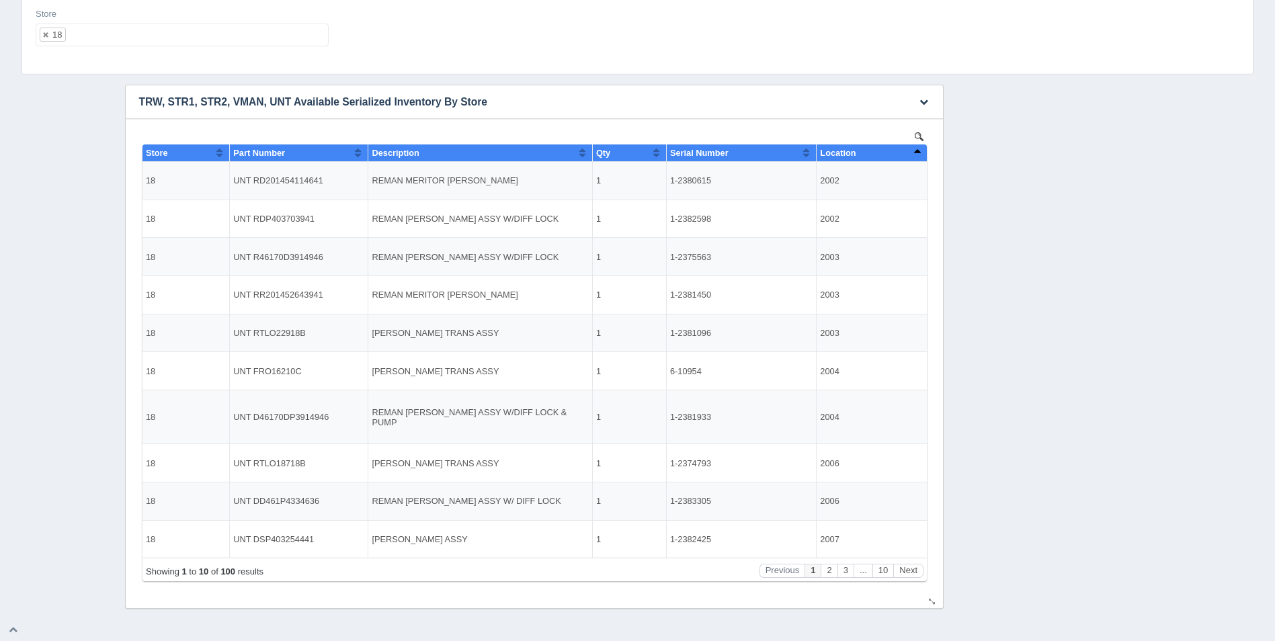
click at [920, 155] on button "Sort column descending" at bounding box center [916, 152] width 9 height 16
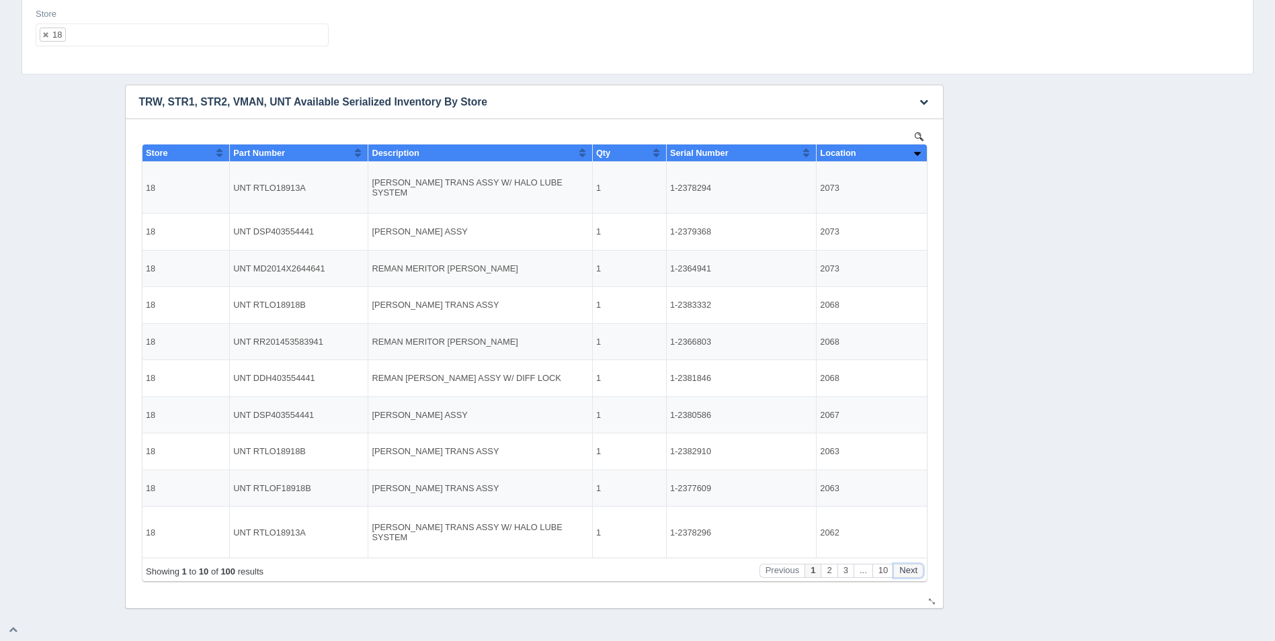
click at [911, 564] on button "Next" at bounding box center [907, 571] width 30 height 14
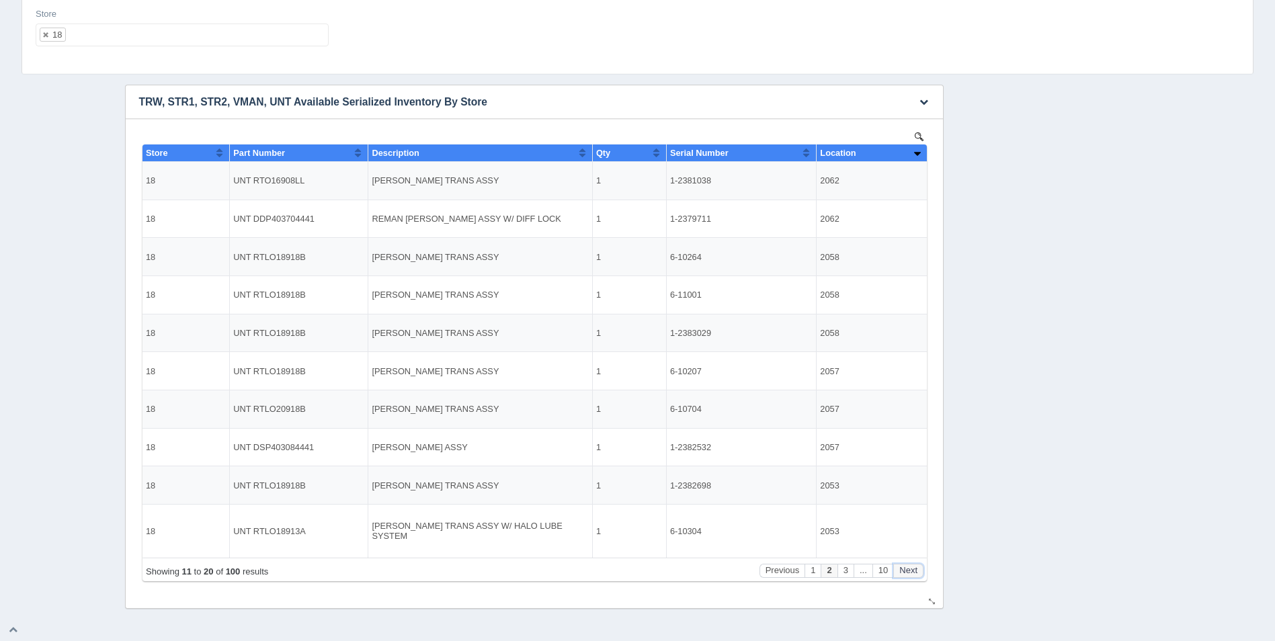
click at [911, 564] on button "Next" at bounding box center [907, 571] width 30 height 14
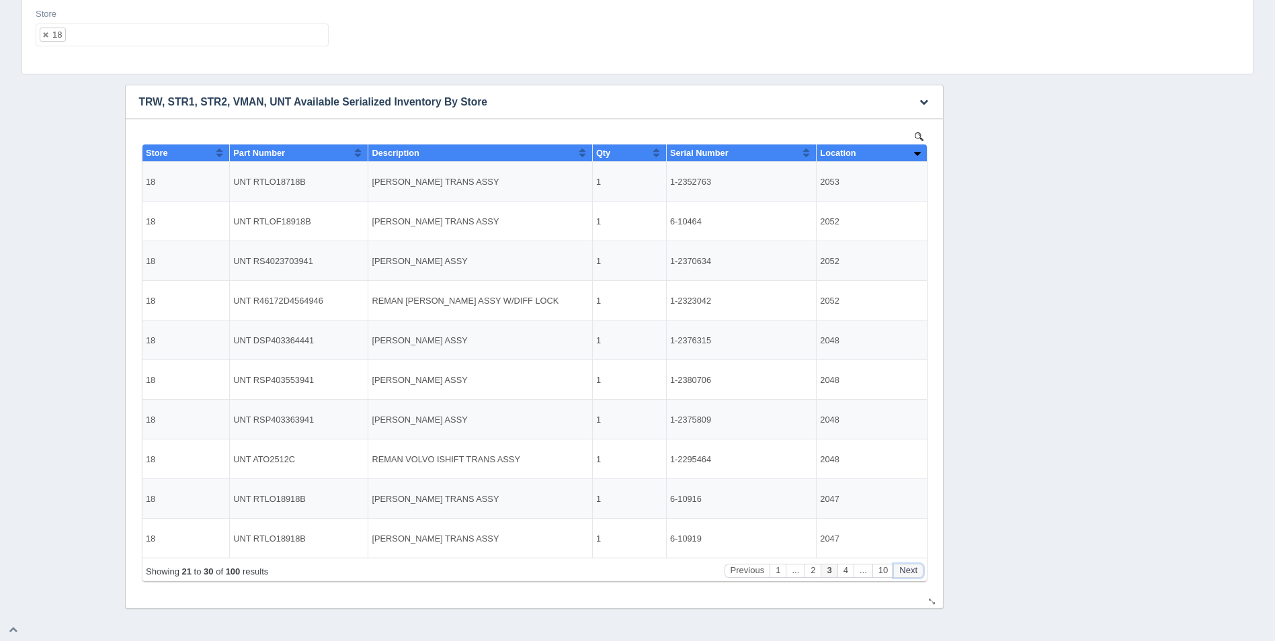
click at [911, 564] on button "Next" at bounding box center [907, 571] width 30 height 14
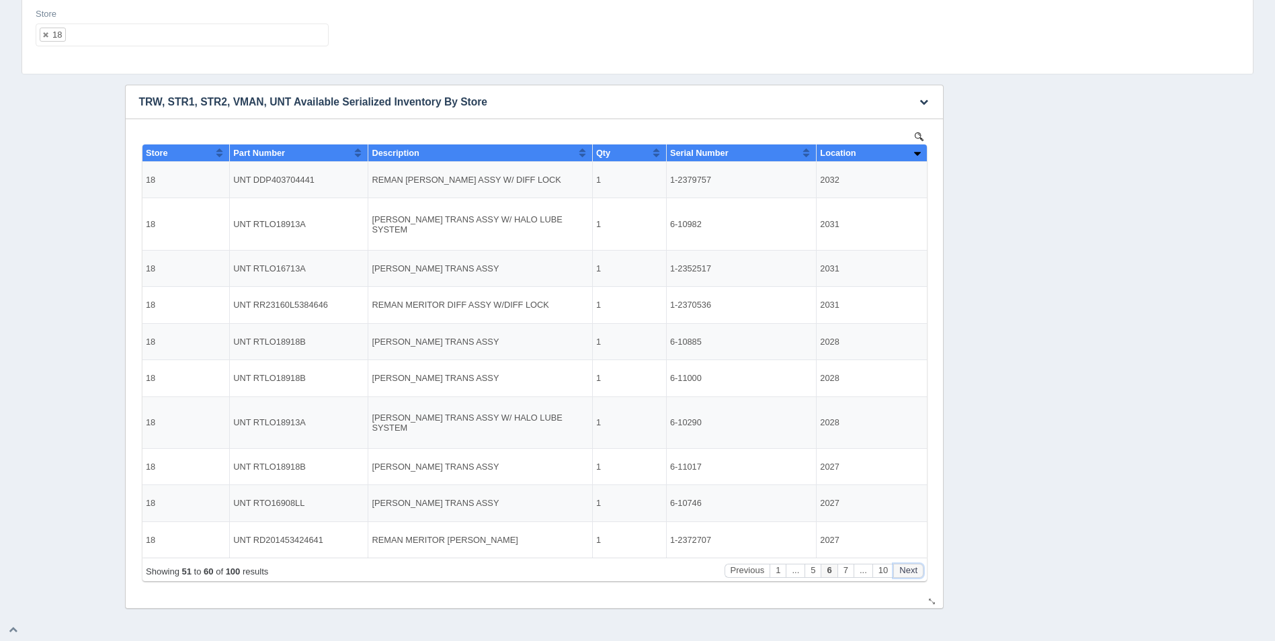
click at [911, 564] on button "Next" at bounding box center [907, 571] width 30 height 14
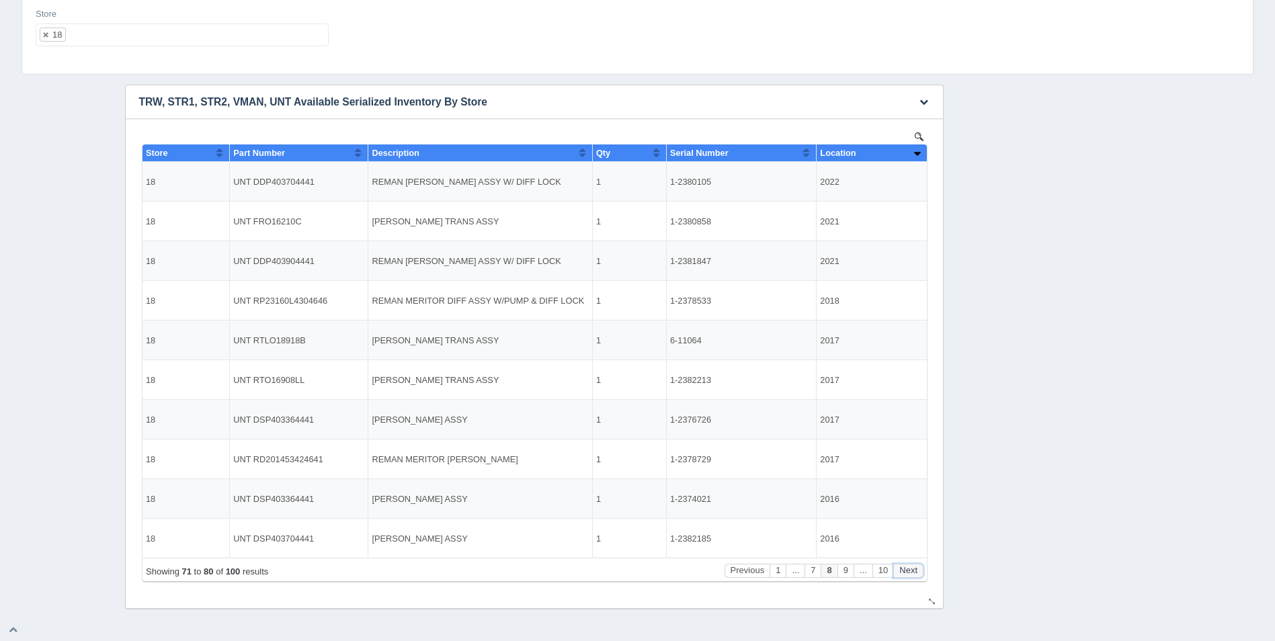
click at [911, 564] on button "Next" at bounding box center [907, 571] width 30 height 14
click at [910, 564] on button "Next" at bounding box center [907, 571] width 30 height 14
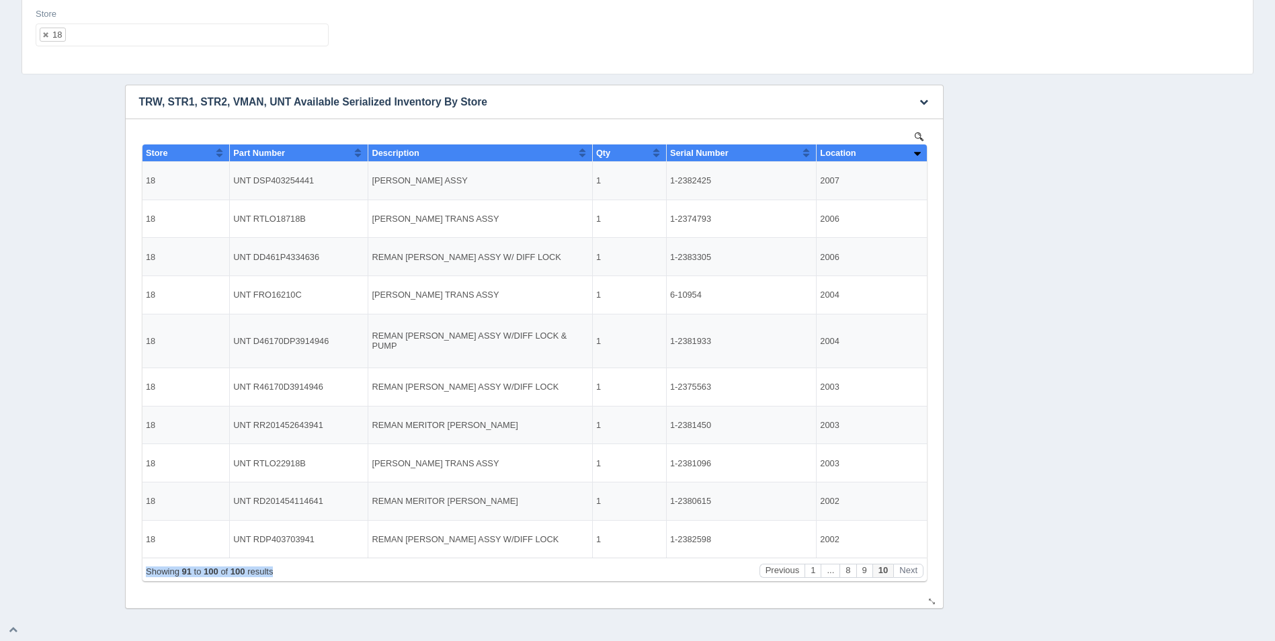
click at [910, 562] on div "Showing 91 to 100 of 100 results Previous 1 ... 8 9 10 Next" at bounding box center [534, 570] width 784 height 24
click at [187, 34] on ul "18" at bounding box center [182, 35] width 293 height 23
select select
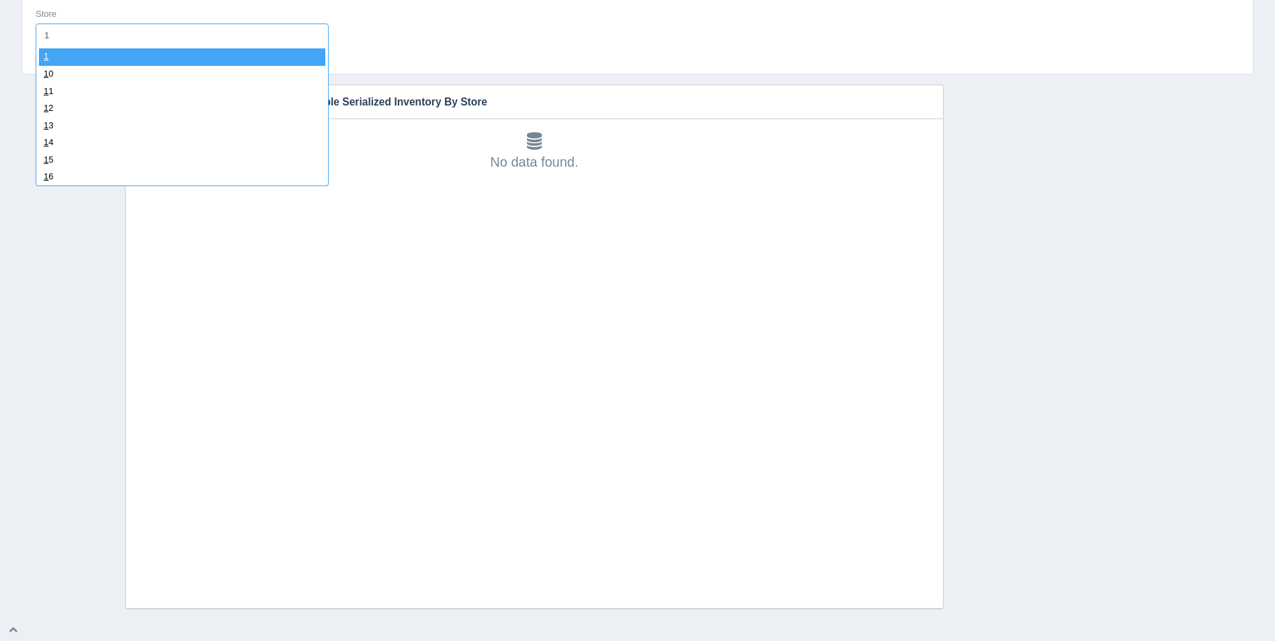
type input "19"
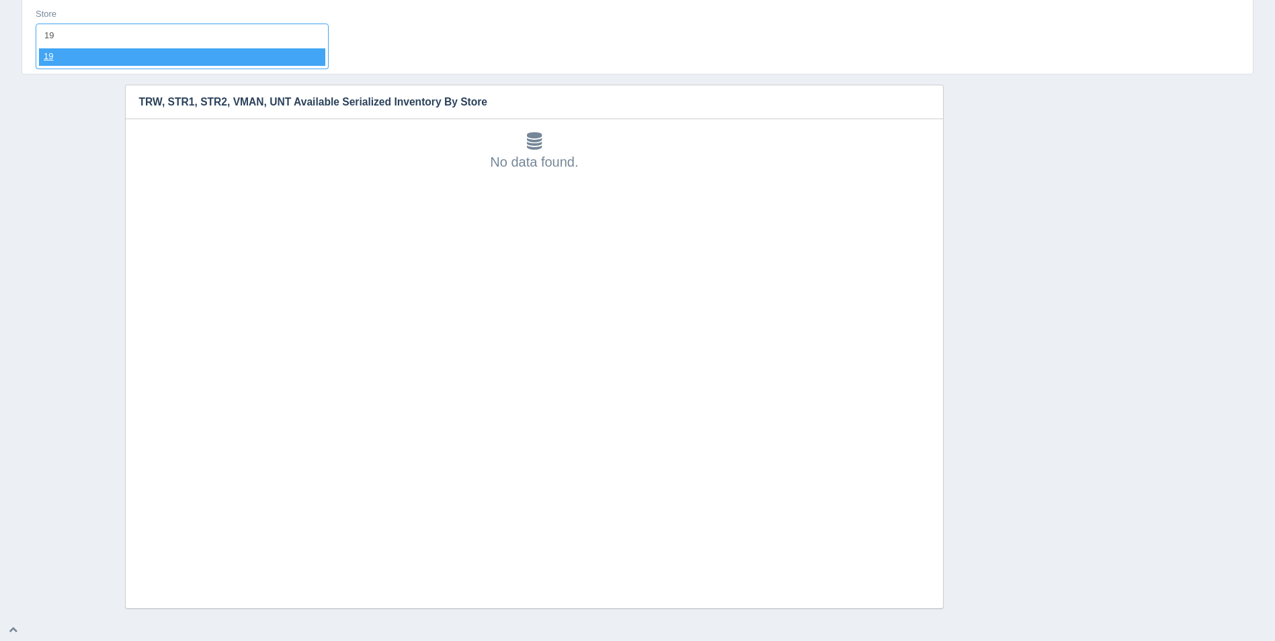
select select "19"
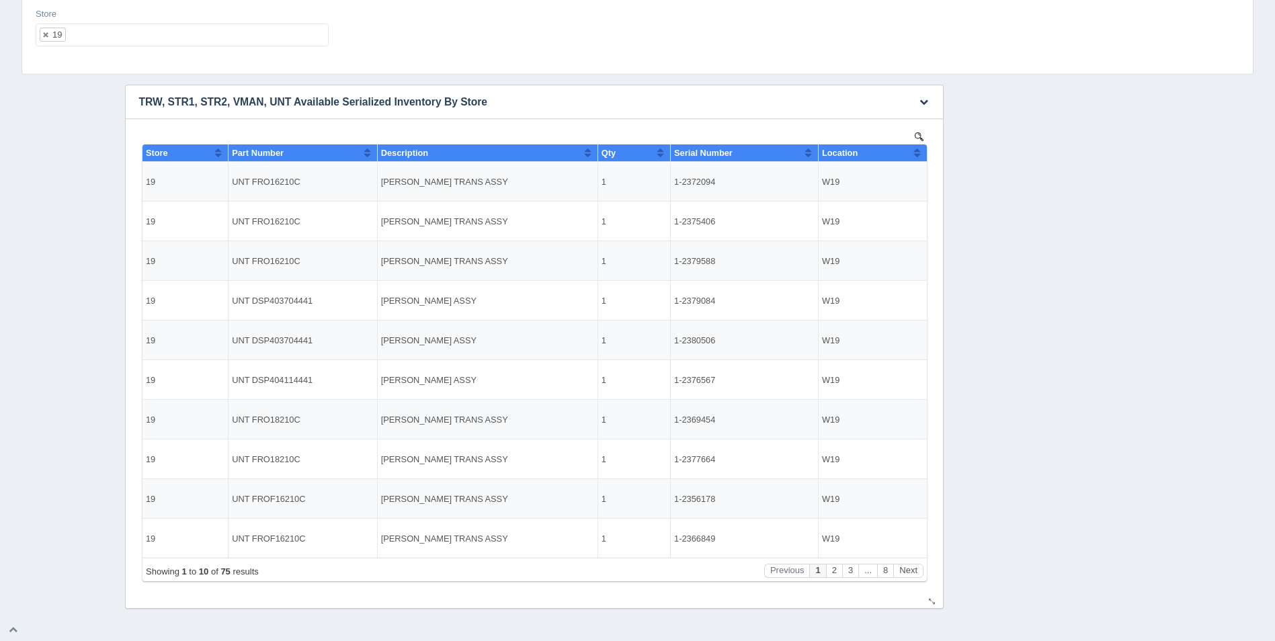
click at [914, 155] on button "Sort column ascending" at bounding box center [916, 152] width 9 height 16
click at [914, 155] on button "Sort column descending" at bounding box center [916, 152] width 9 height 16
click at [95, 38] on ul "19" at bounding box center [182, 35] width 293 height 23
select select
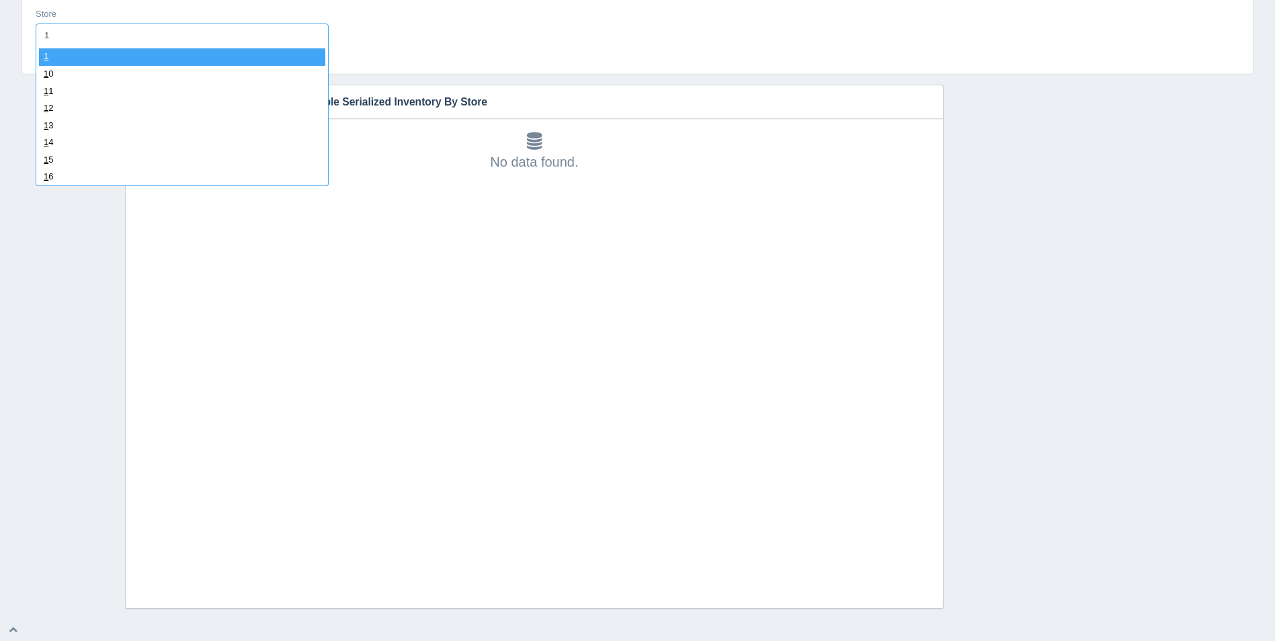
type input "19"
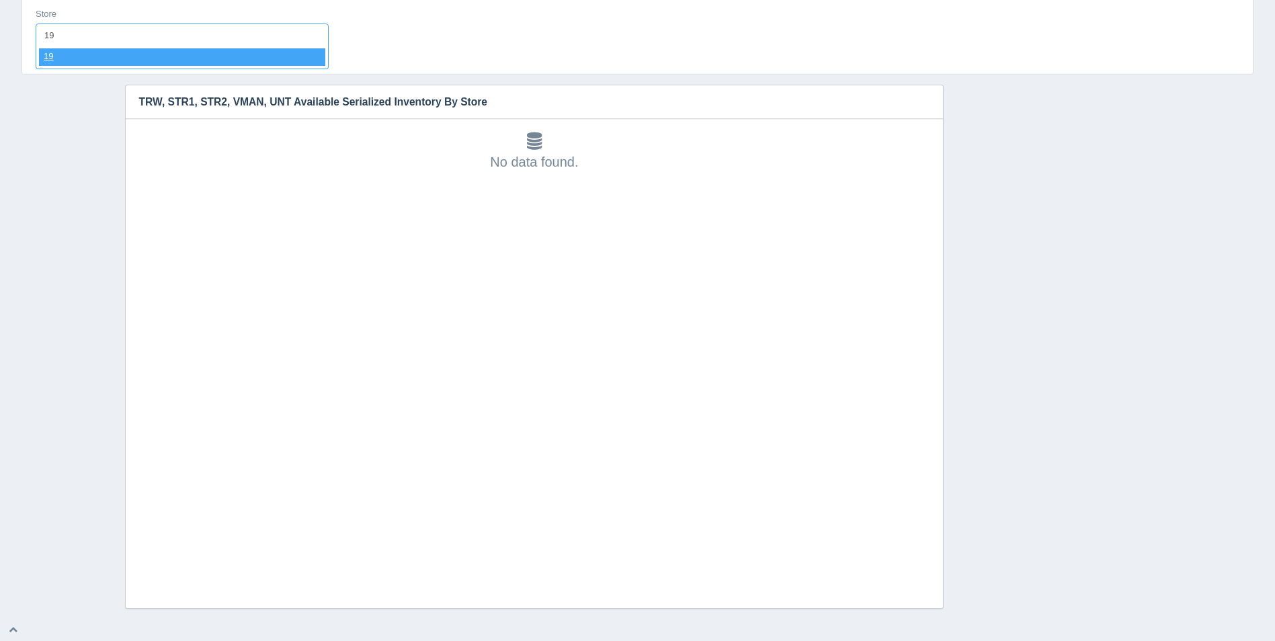
select select "19"
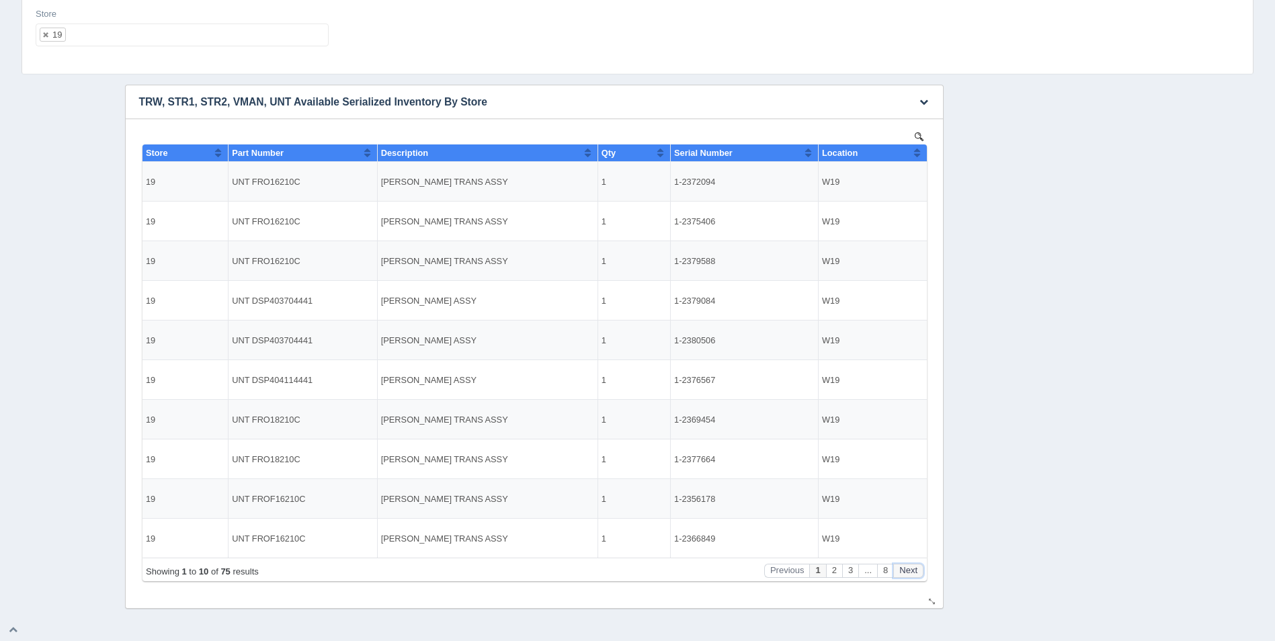
click at [910, 572] on button "Next" at bounding box center [907, 571] width 30 height 14
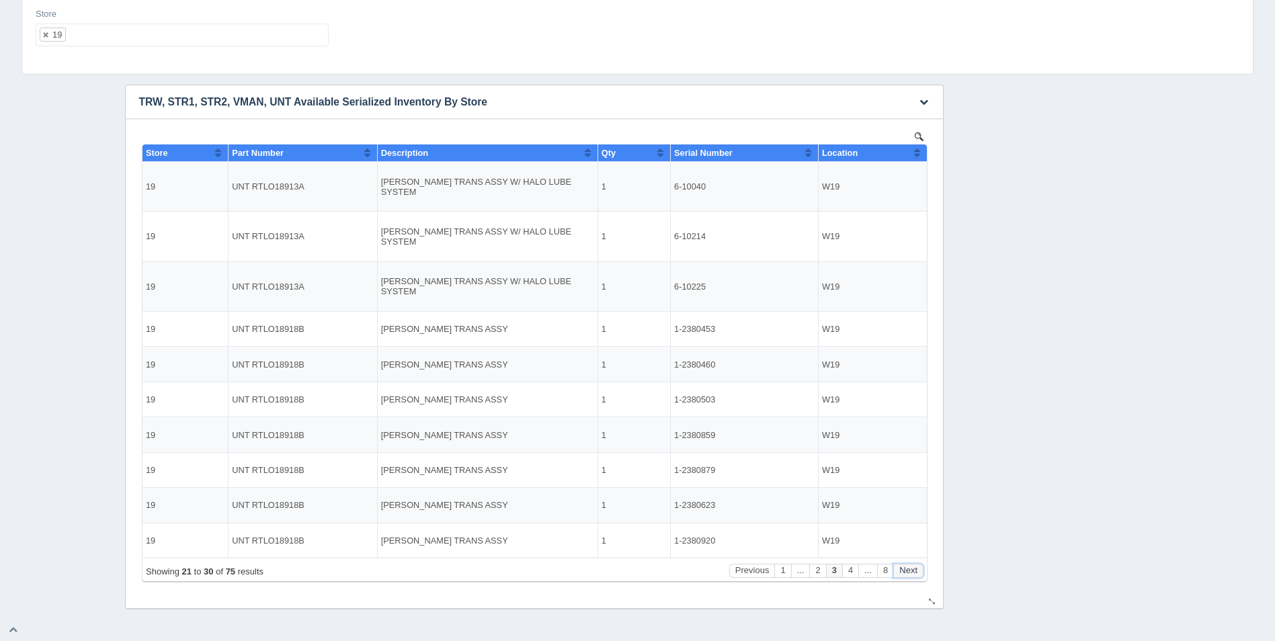
click at [910, 572] on button "Next" at bounding box center [907, 571] width 30 height 14
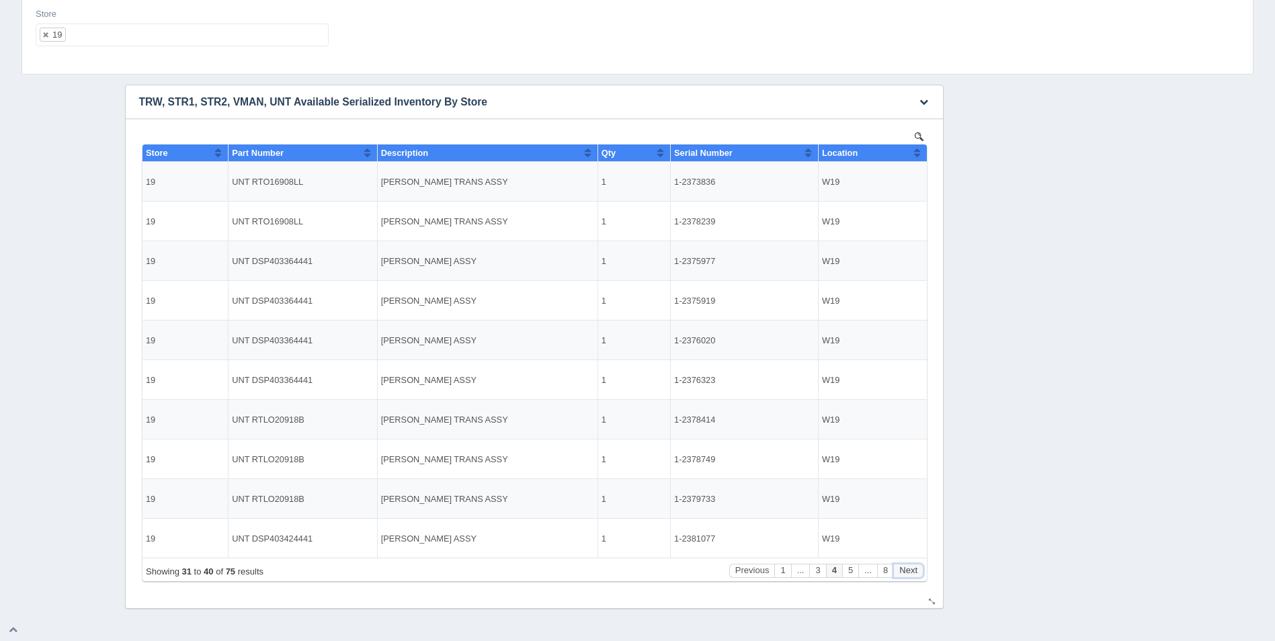
click at [910, 572] on button "Next" at bounding box center [907, 571] width 30 height 14
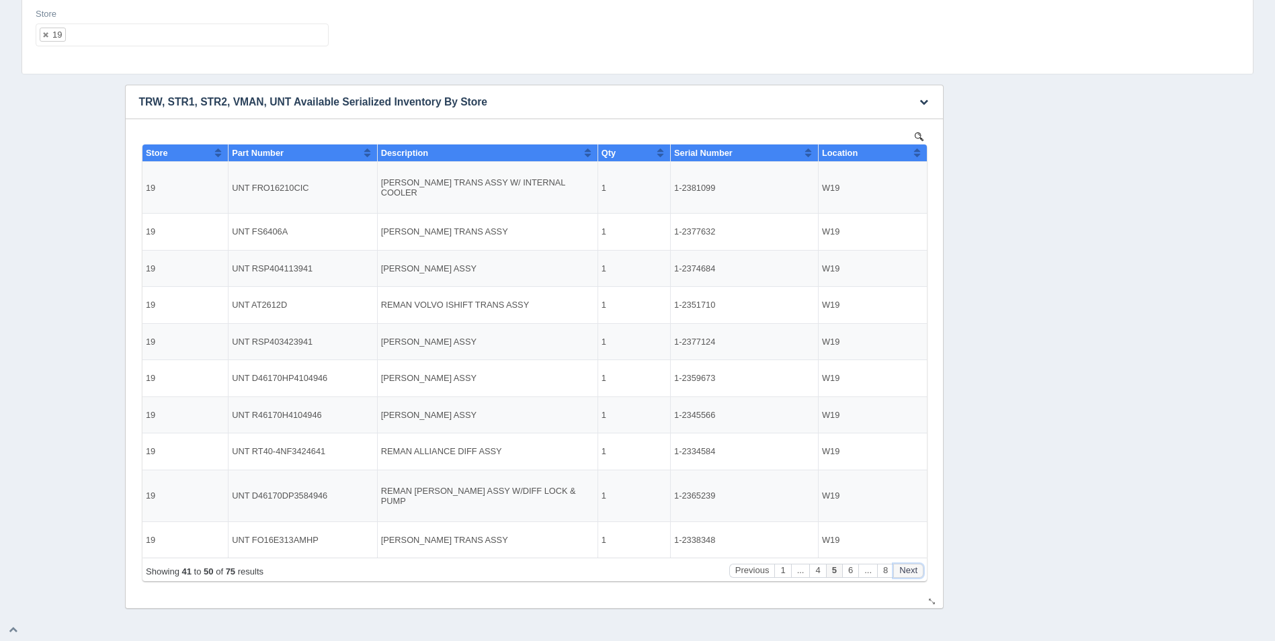
click at [910, 572] on button "Next" at bounding box center [907, 571] width 30 height 14
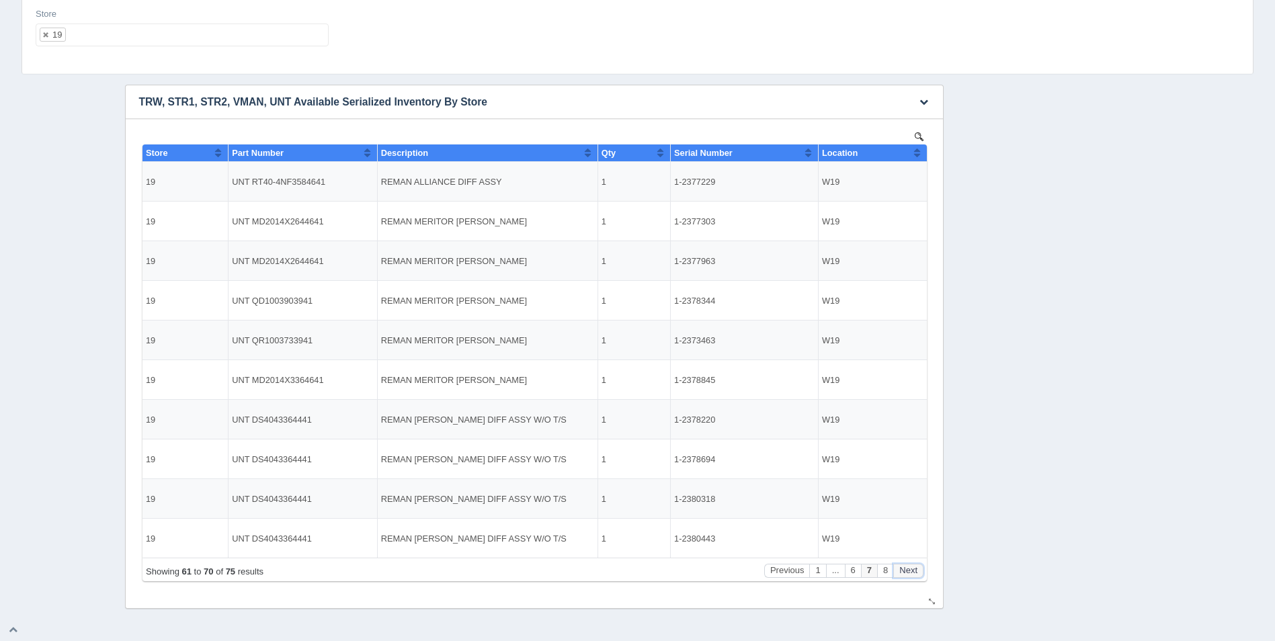
click at [910, 572] on button "Next" at bounding box center [907, 571] width 30 height 14
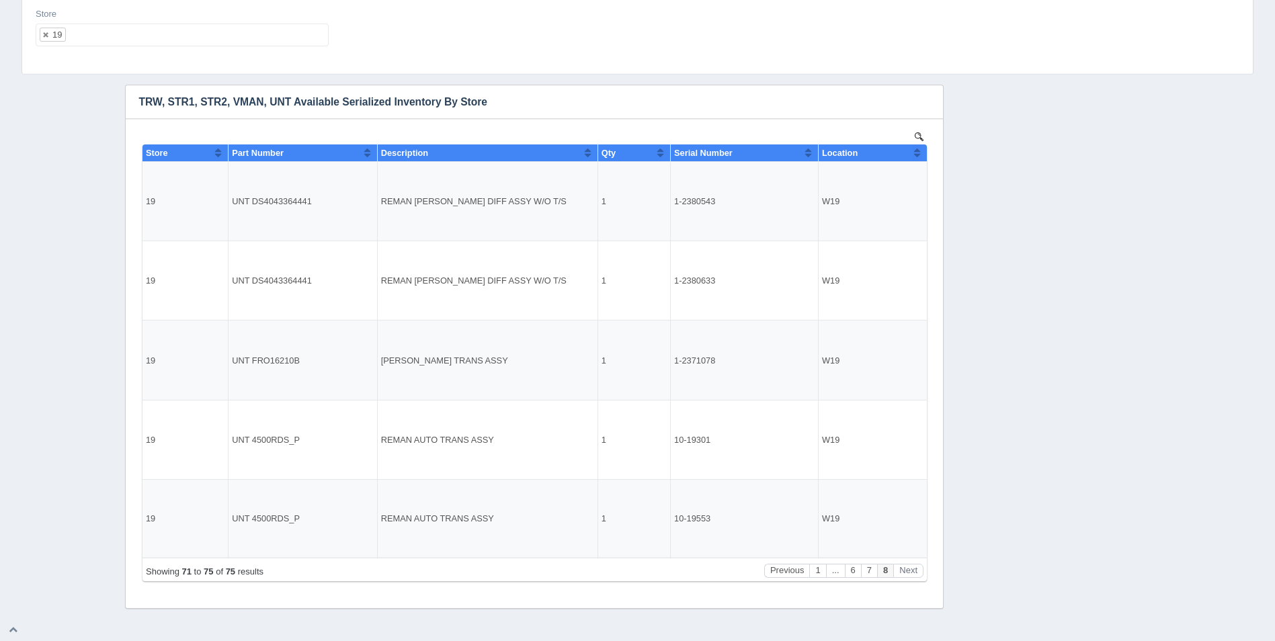
click at [172, 44] on ul "19" at bounding box center [182, 35] width 293 height 23
select select
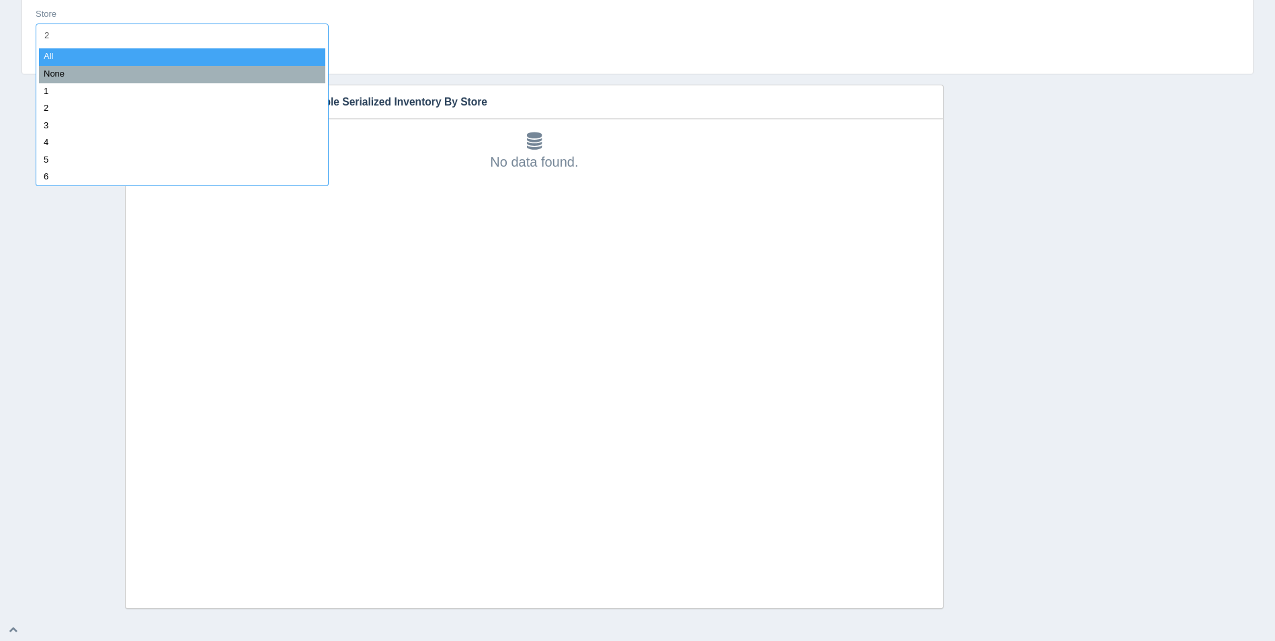
type input "20"
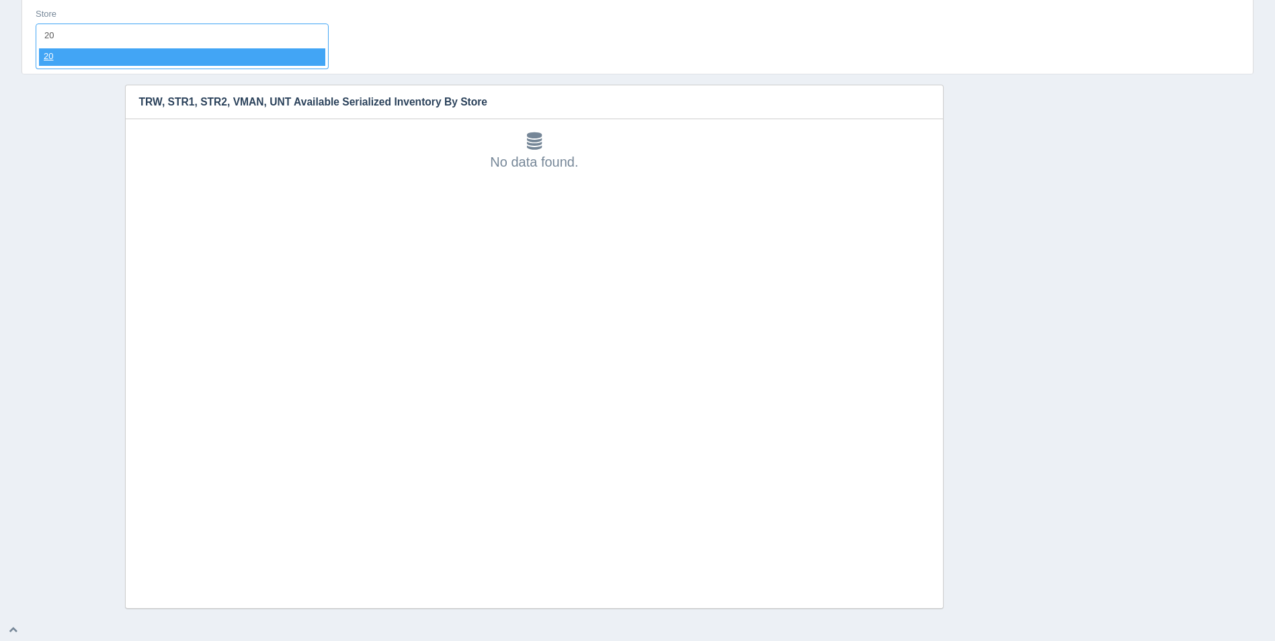
select select "20"
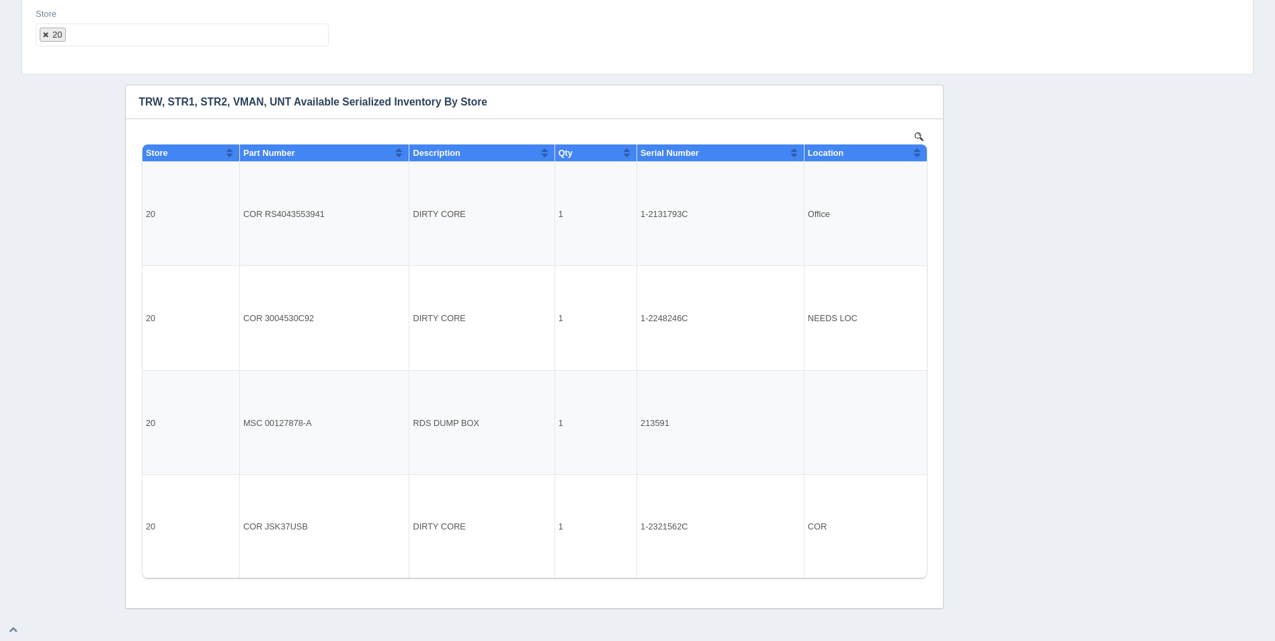
select select
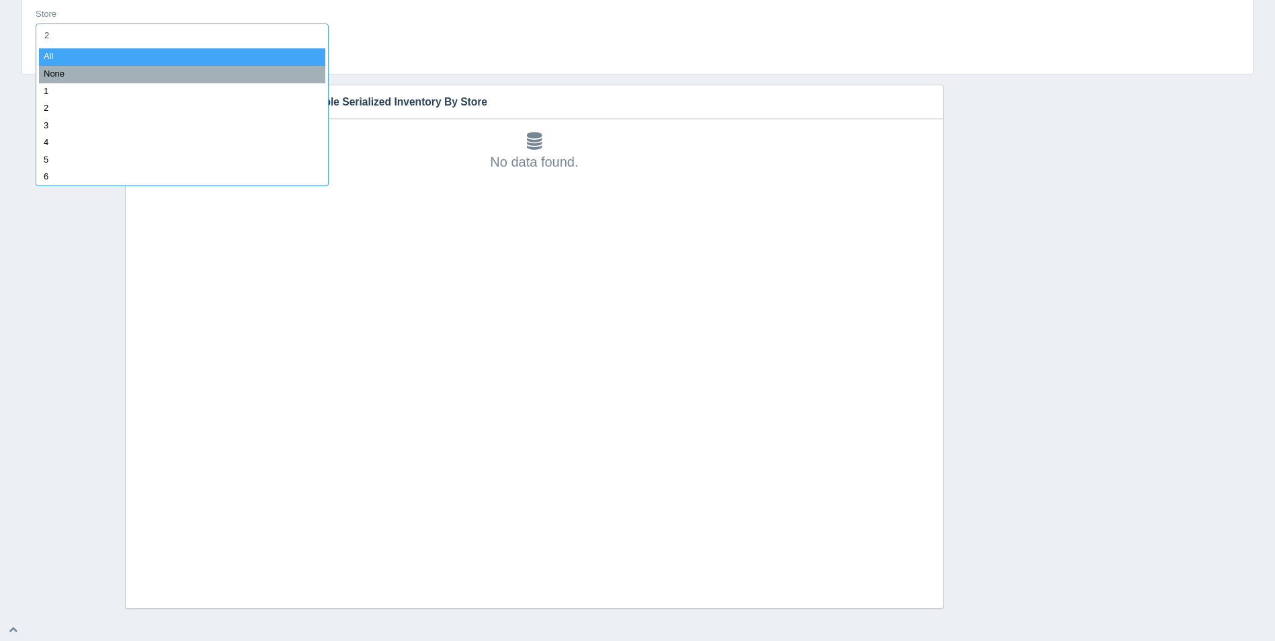
type input "21"
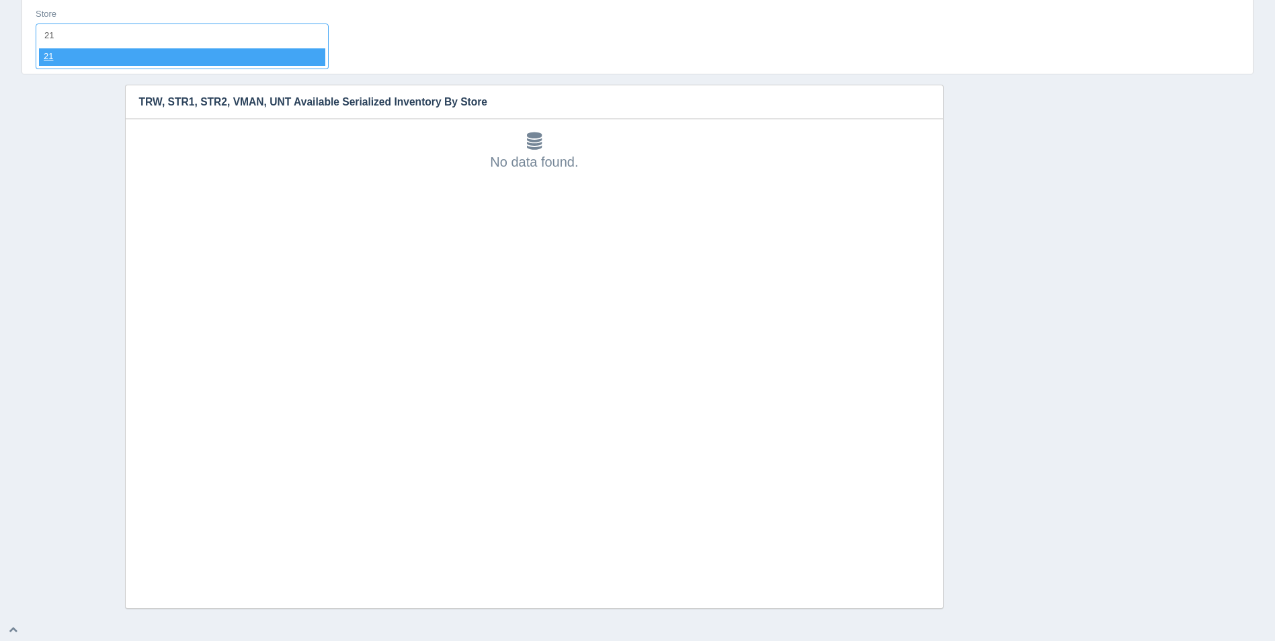
select select "21"
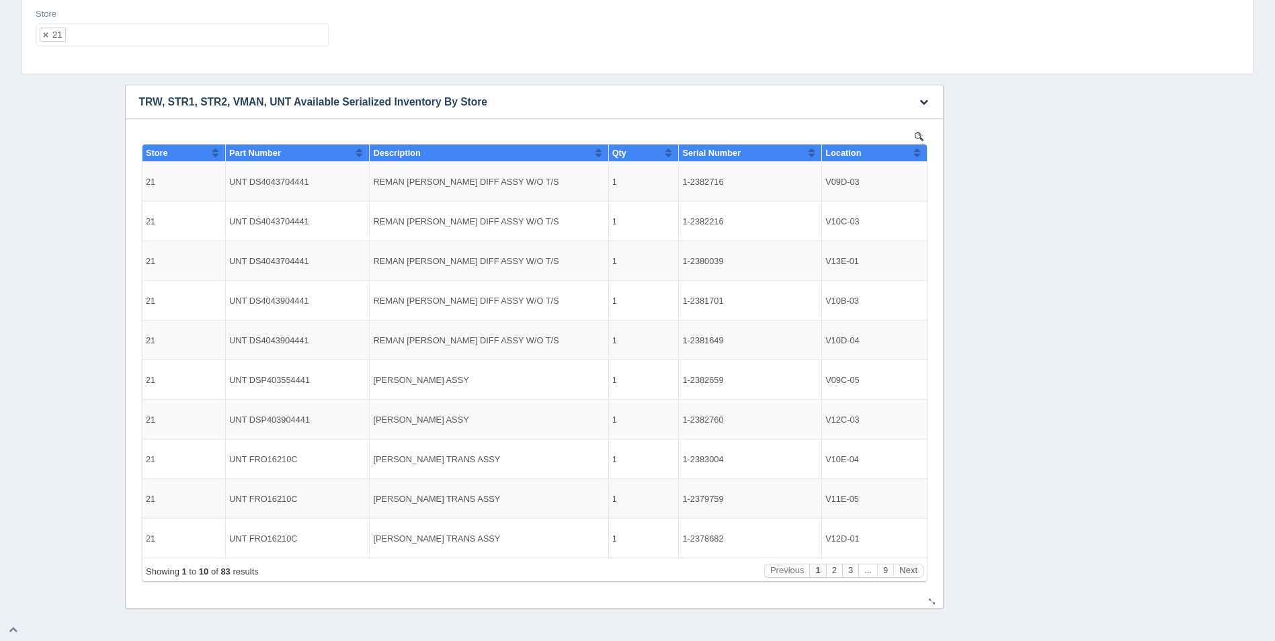
click at [912, 154] on button "Sort column ascending" at bounding box center [916, 152] width 9 height 16
click at [912, 154] on button "Sort column descending" at bounding box center [916, 152] width 9 height 16
click at [910, 569] on button "Next" at bounding box center [907, 571] width 30 height 14
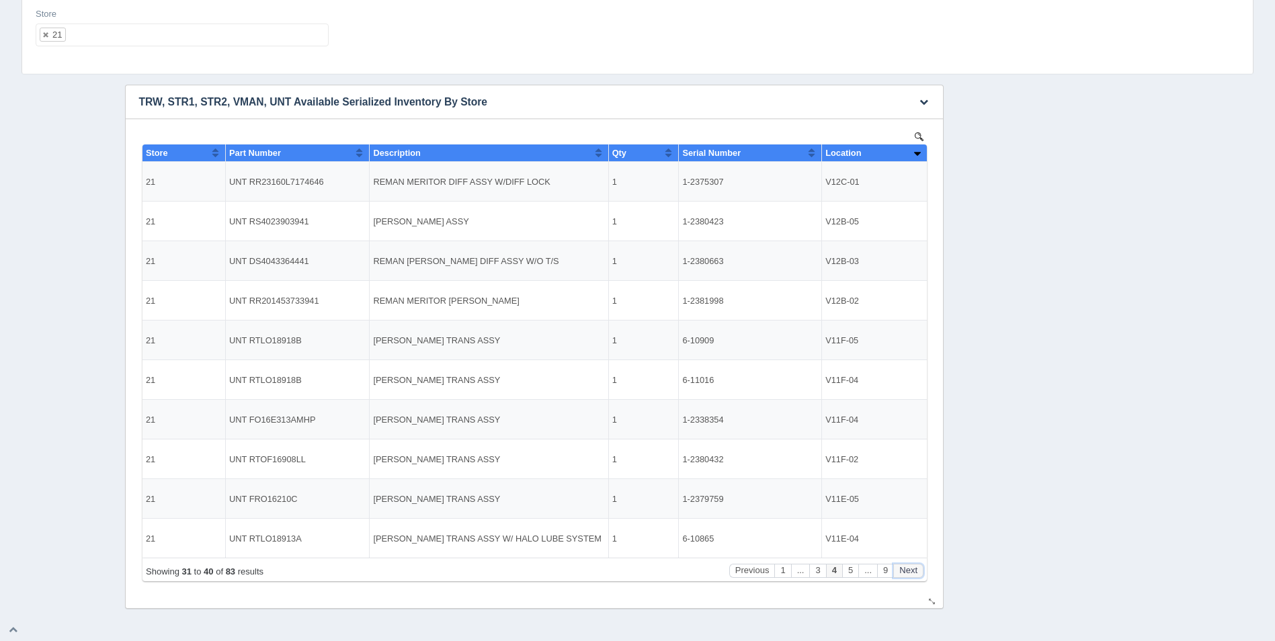
click at [910, 569] on button "Next" at bounding box center [907, 571] width 30 height 14
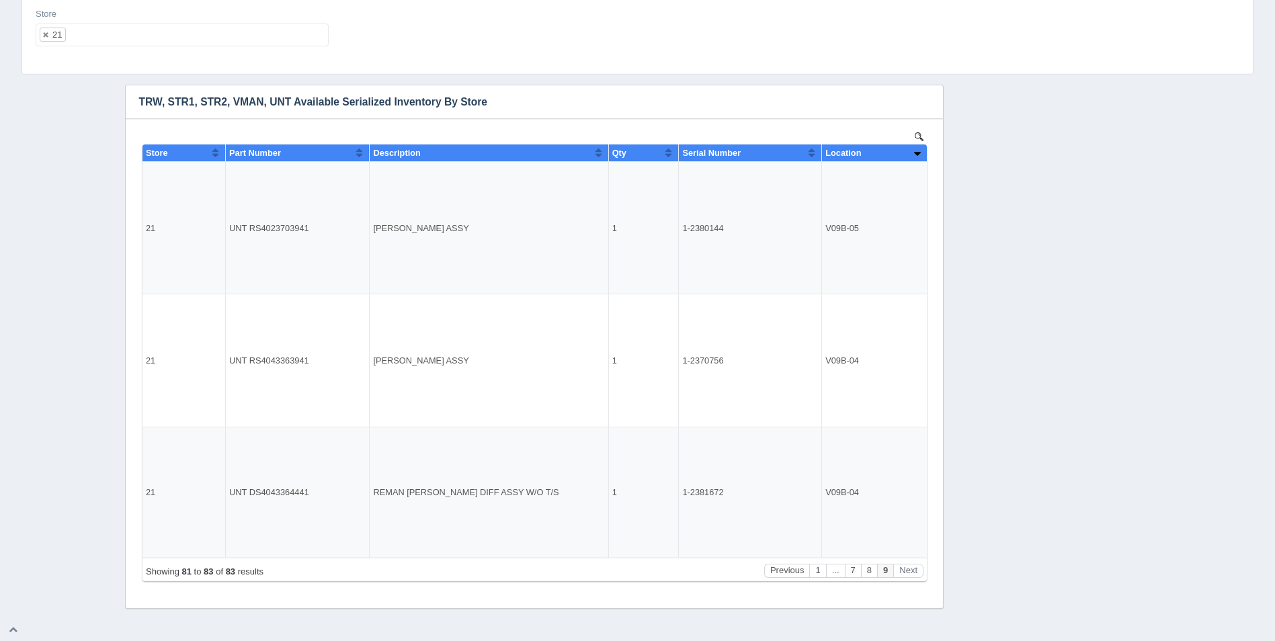
click at [128, 42] on ul "21" at bounding box center [182, 35] width 293 height 23
select select
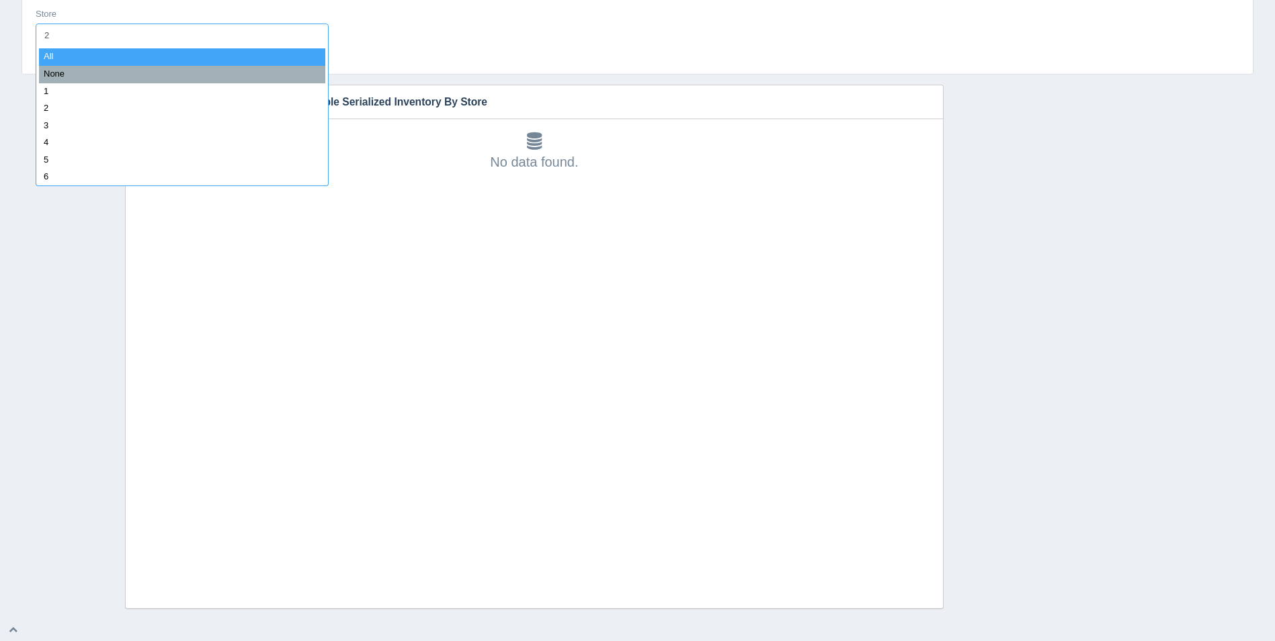
type input "22"
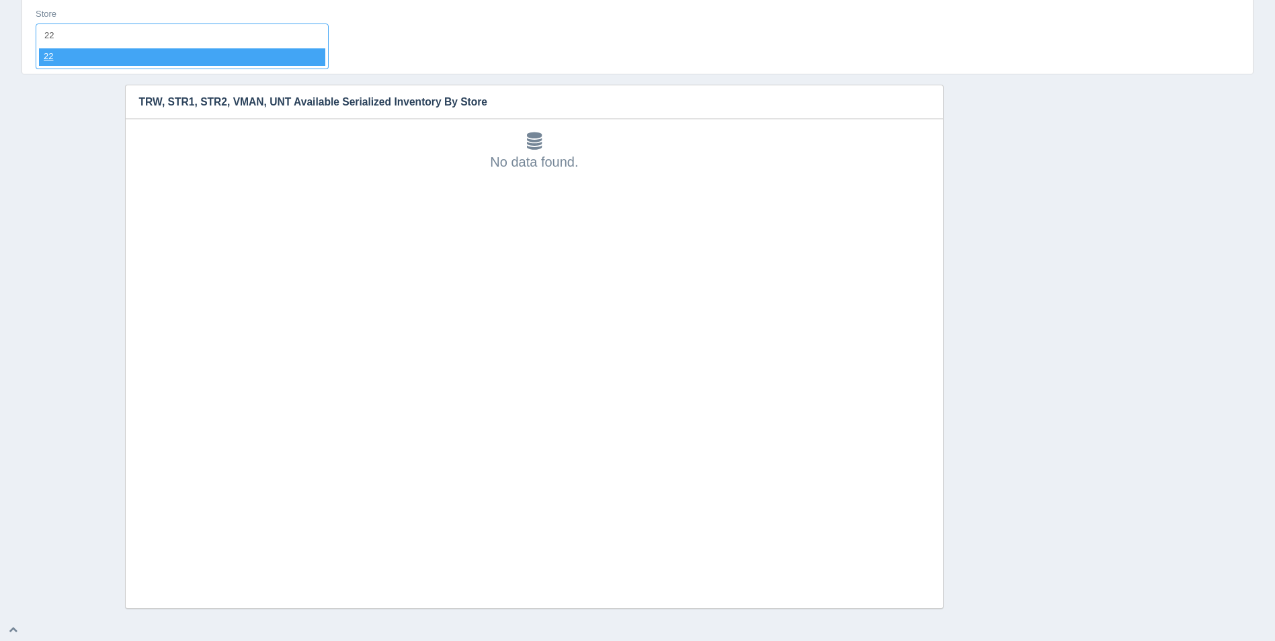
select select "22"
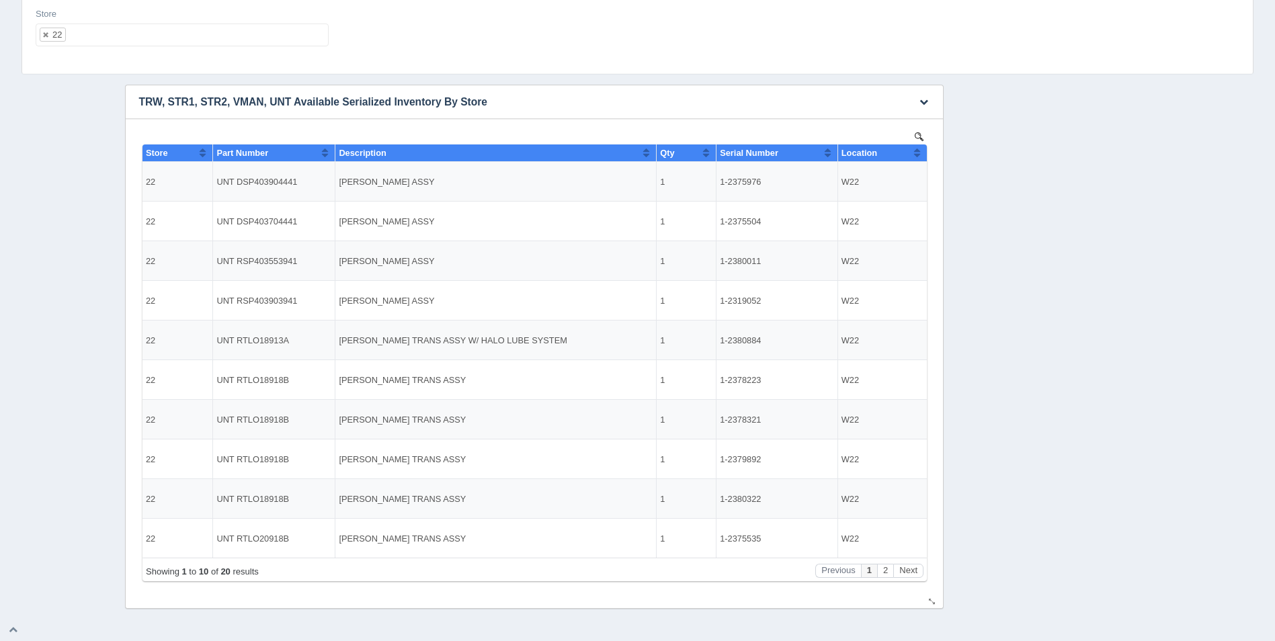
click at [922, 153] on th "Location" at bounding box center [880, 152] width 89 height 17
click at [904, 567] on button "Next" at bounding box center [907, 571] width 30 height 14
click at [116, 36] on ul "22" at bounding box center [182, 35] width 293 height 23
select select
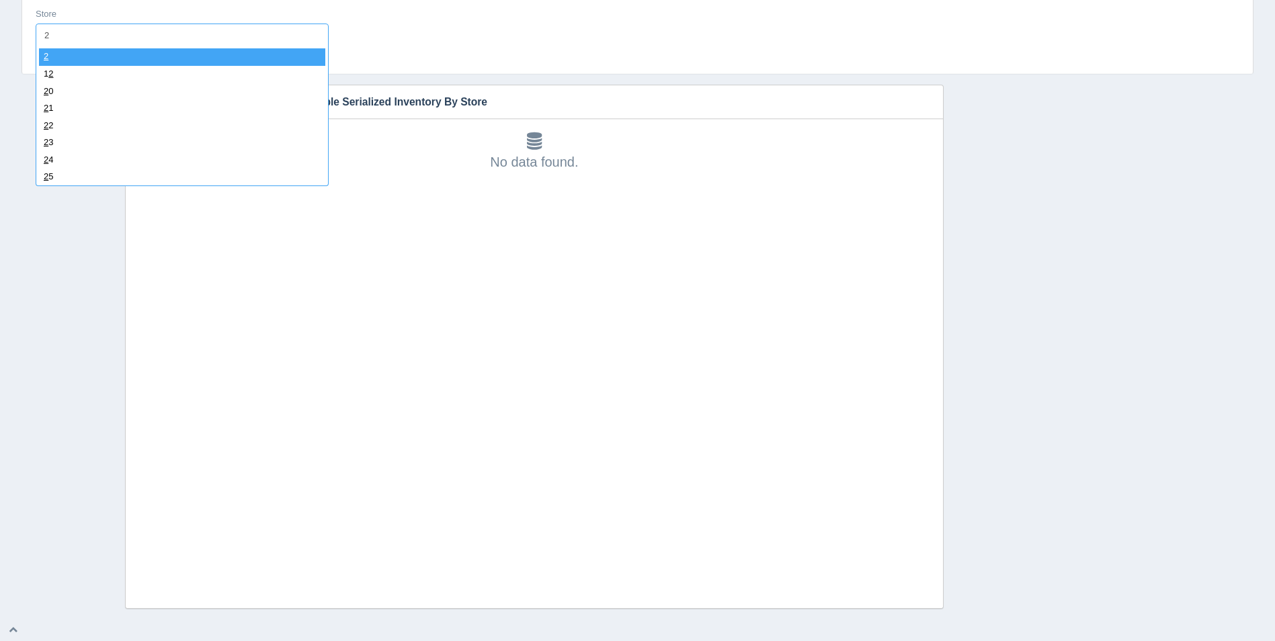
type input "23"
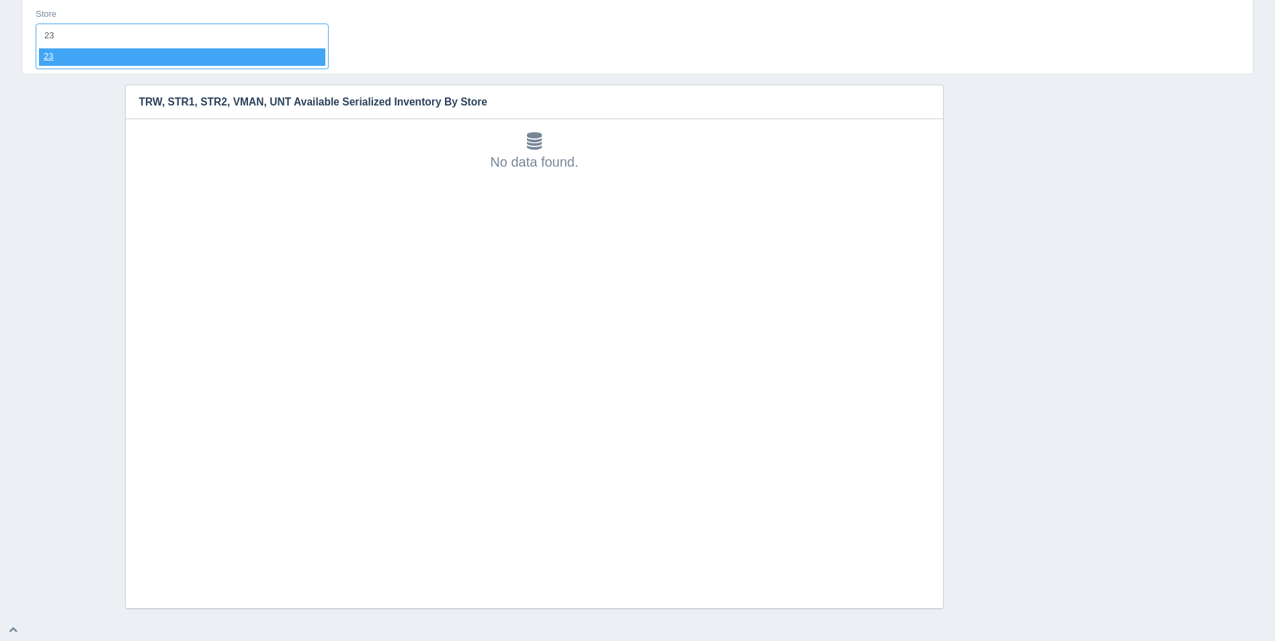
select select "23"
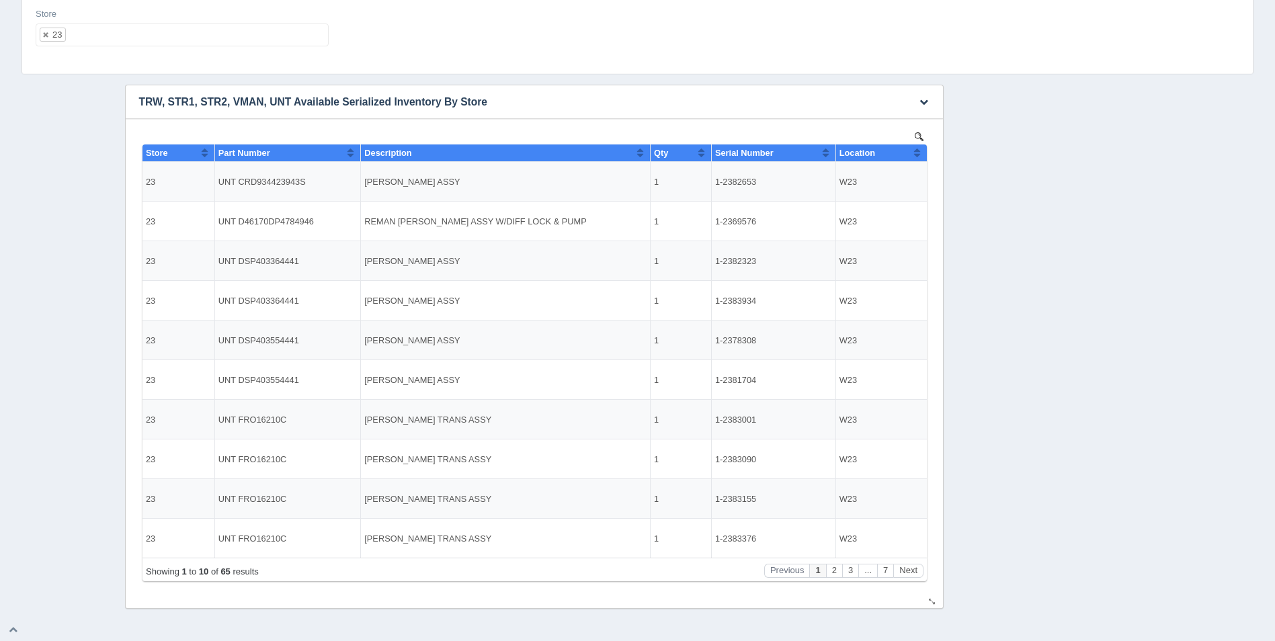
click at [921, 153] on th "Location" at bounding box center [879, 152] width 91 height 17
click at [921, 152] on th "Location" at bounding box center [879, 152] width 91 height 17
click at [909, 569] on button "Next" at bounding box center [907, 571] width 30 height 14
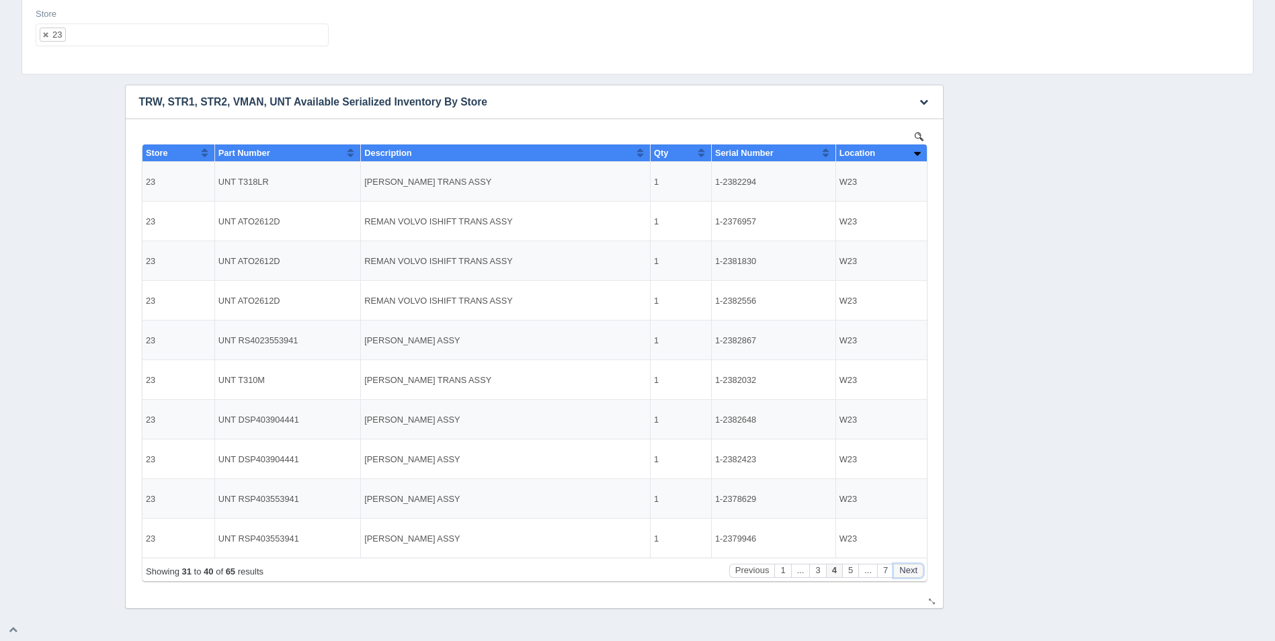
click at [909, 569] on button "Next" at bounding box center [907, 571] width 30 height 14
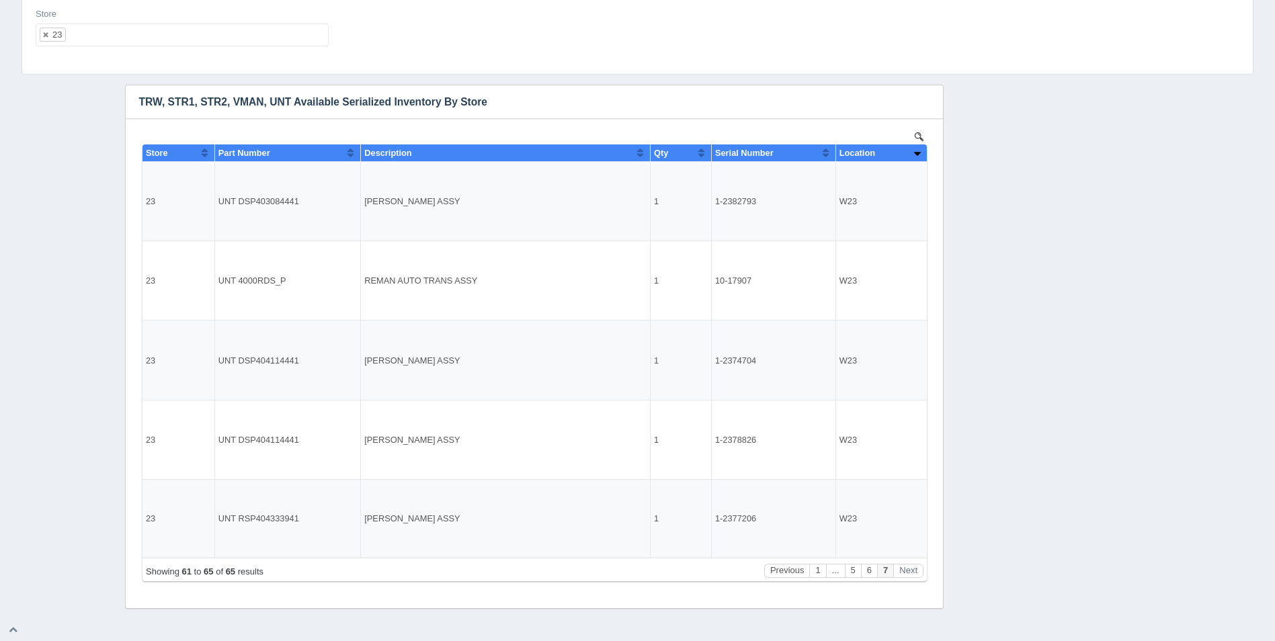
click at [171, 38] on ul "23" at bounding box center [182, 35] width 293 height 23
select select
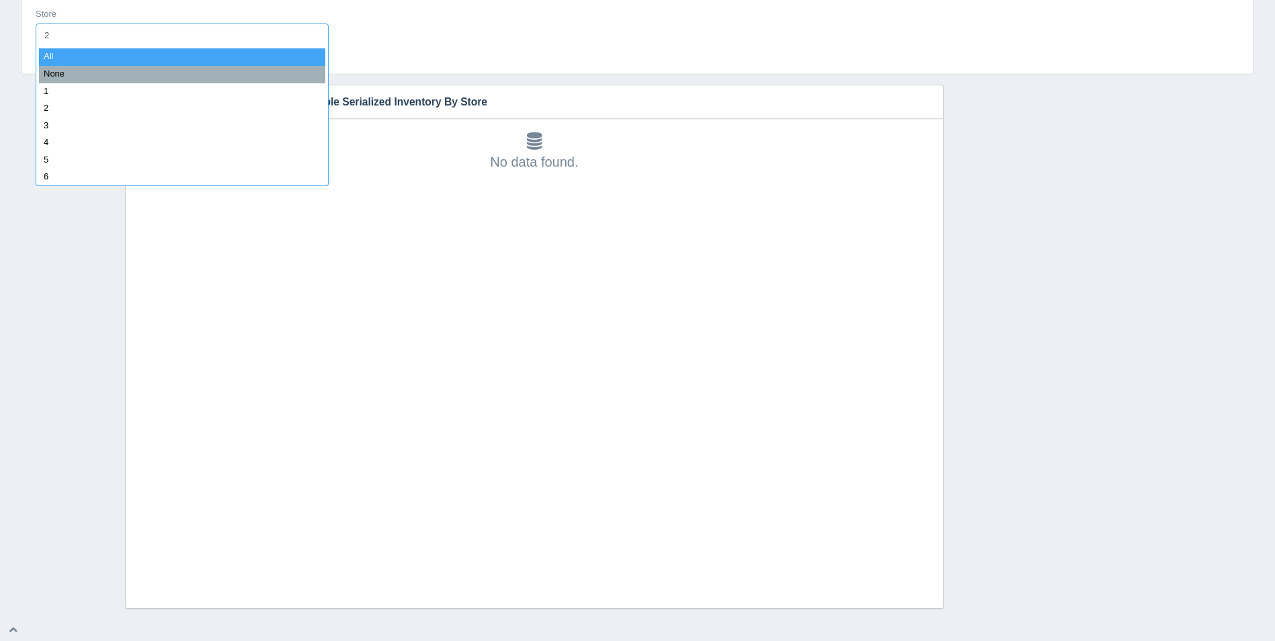
type input "24"
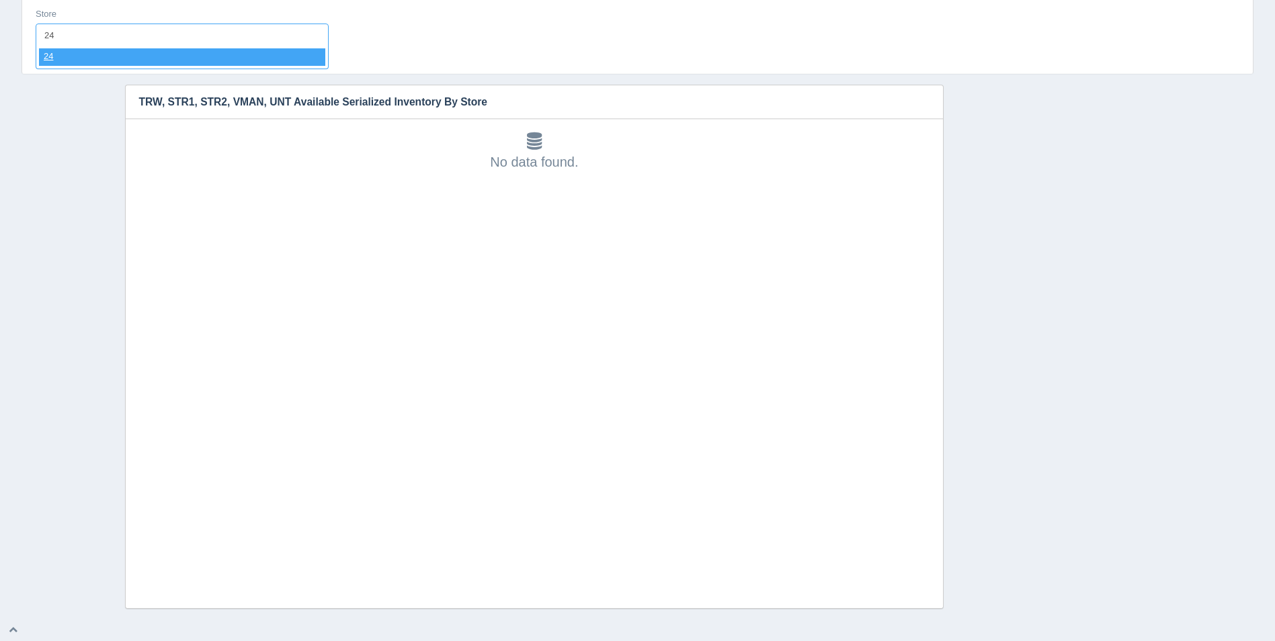
select select "24"
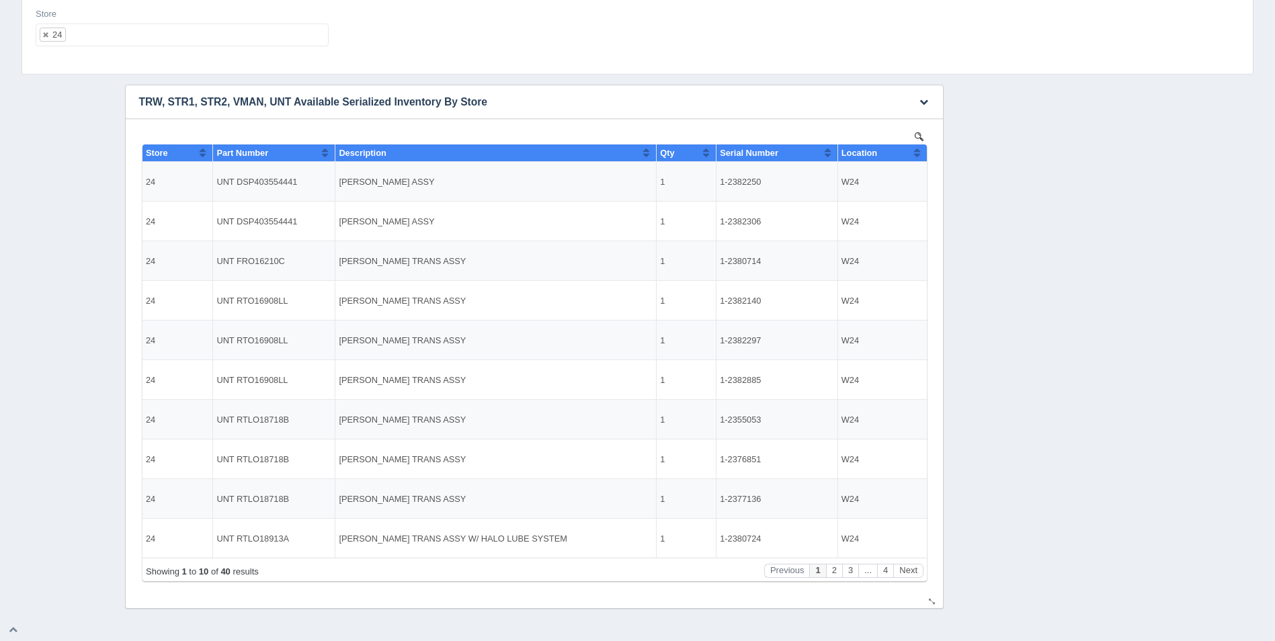
click at [912, 153] on button "Sort column ascending" at bounding box center [916, 152] width 9 height 16
click at [913, 153] on button "Sort column descending" at bounding box center [916, 152] width 9 height 16
click at [915, 568] on button "Next" at bounding box center [907, 571] width 30 height 14
click at [916, 568] on button "Next" at bounding box center [907, 571] width 30 height 14
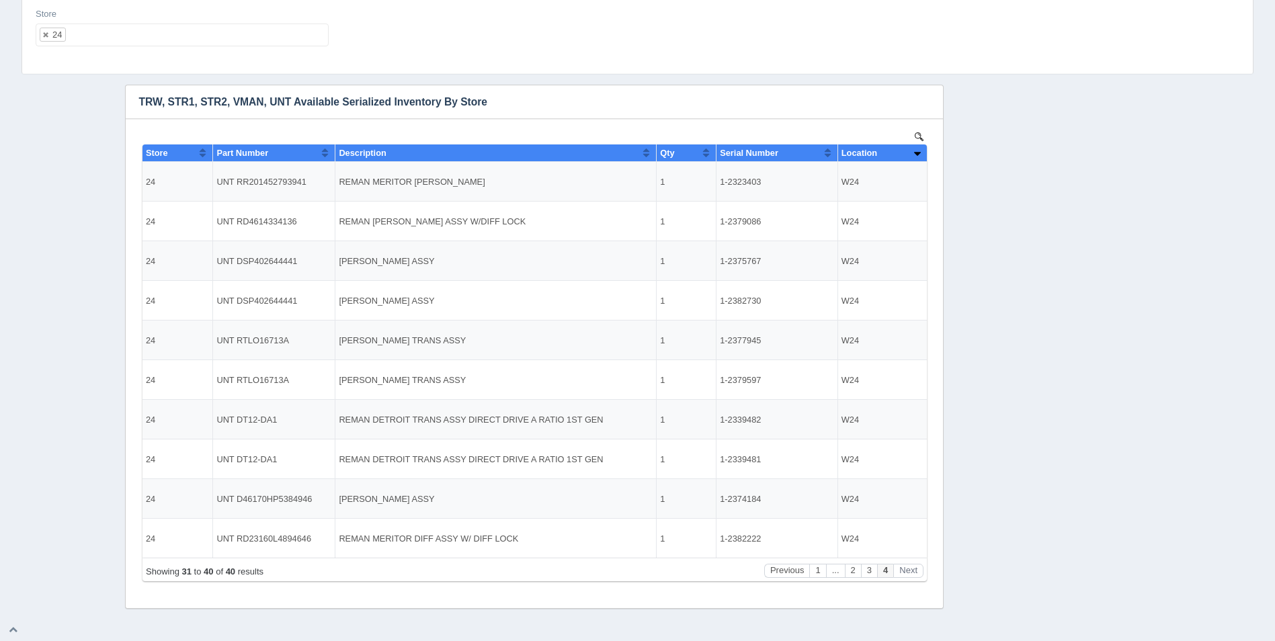
click at [88, 34] on input "text" at bounding box center [77, 35] width 23 height 22
select select
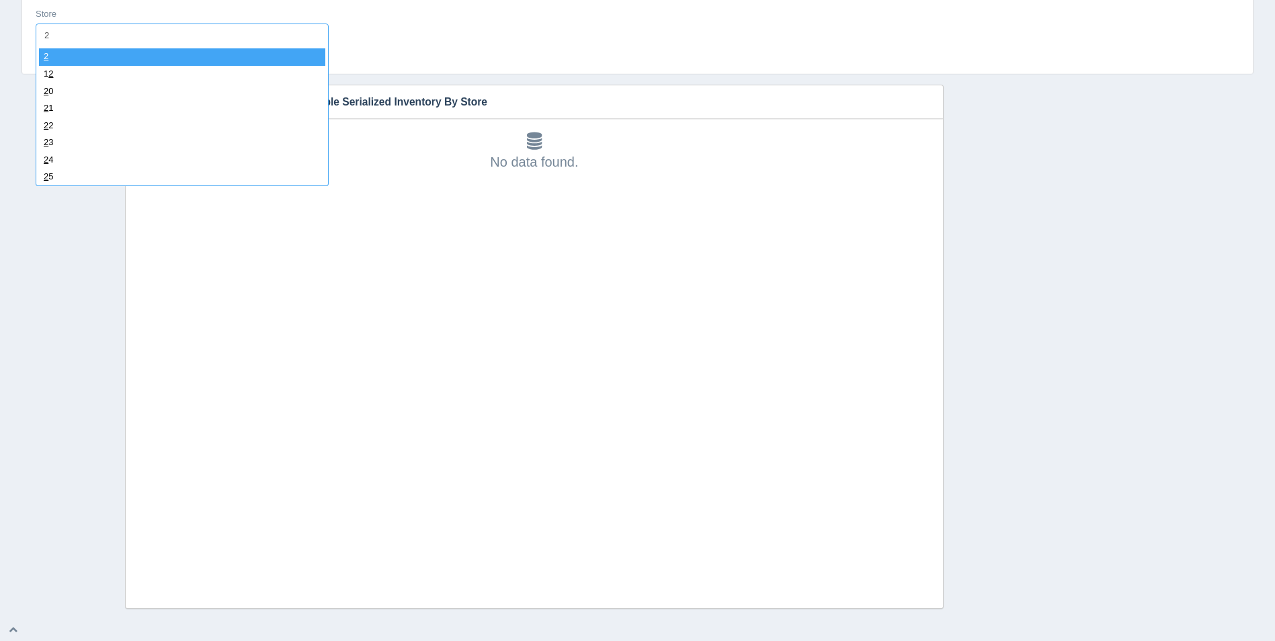
type input "25"
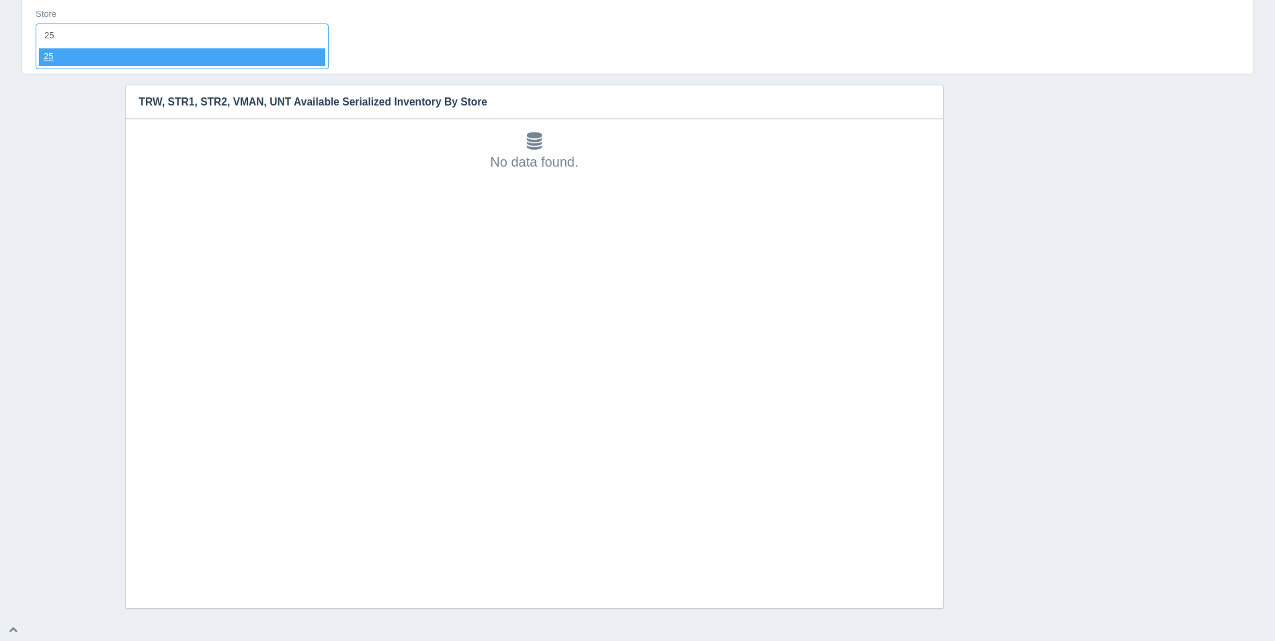
select select "25"
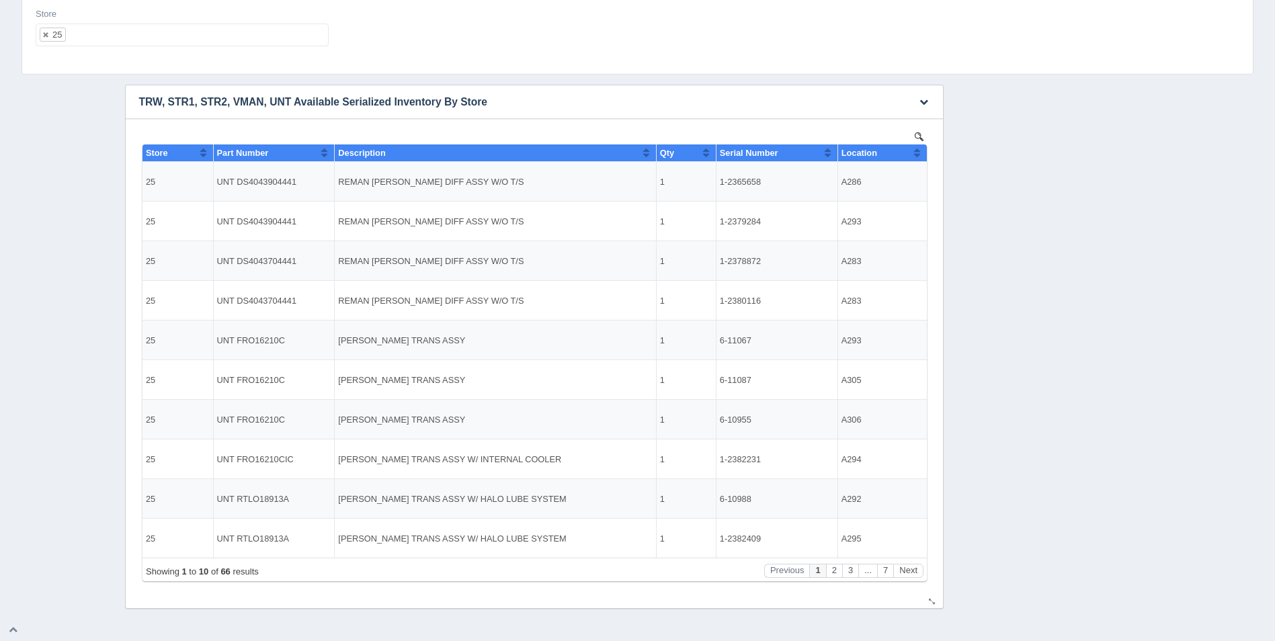
click at [918, 157] on button "Sort column ascending" at bounding box center [916, 152] width 9 height 16
click at [916, 153] on button "Sort column descending" at bounding box center [916, 152] width 9 height 16
click at [918, 574] on button "Next" at bounding box center [907, 571] width 30 height 14
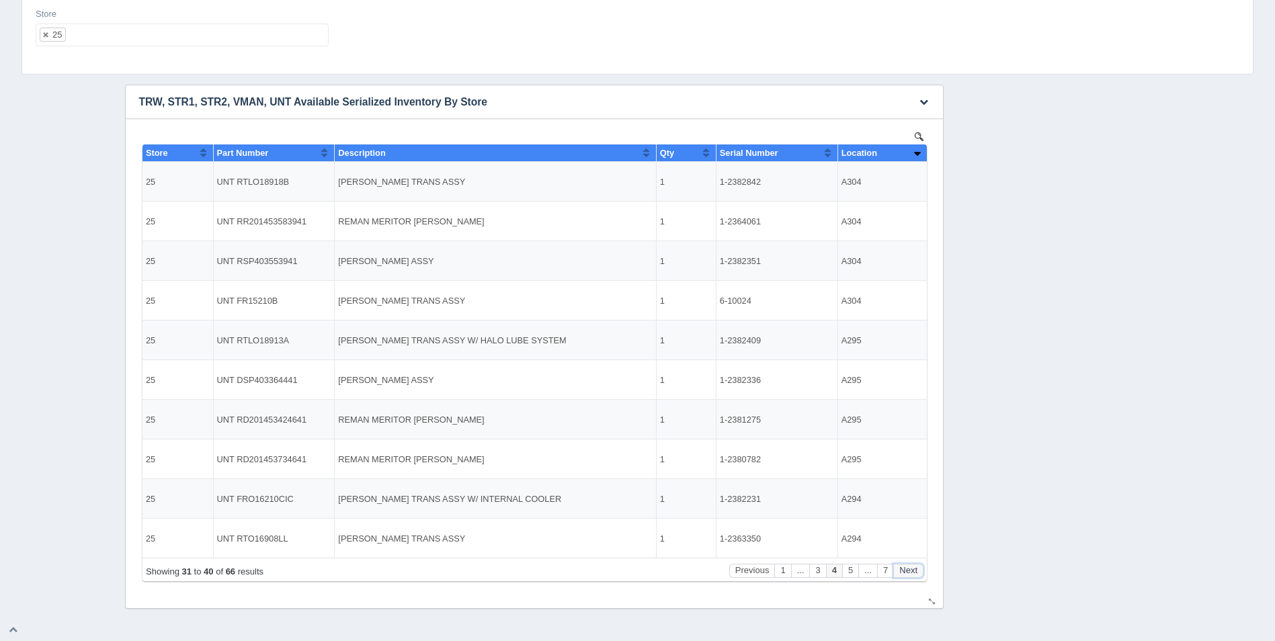
click at [918, 574] on button "Next" at bounding box center [907, 571] width 30 height 14
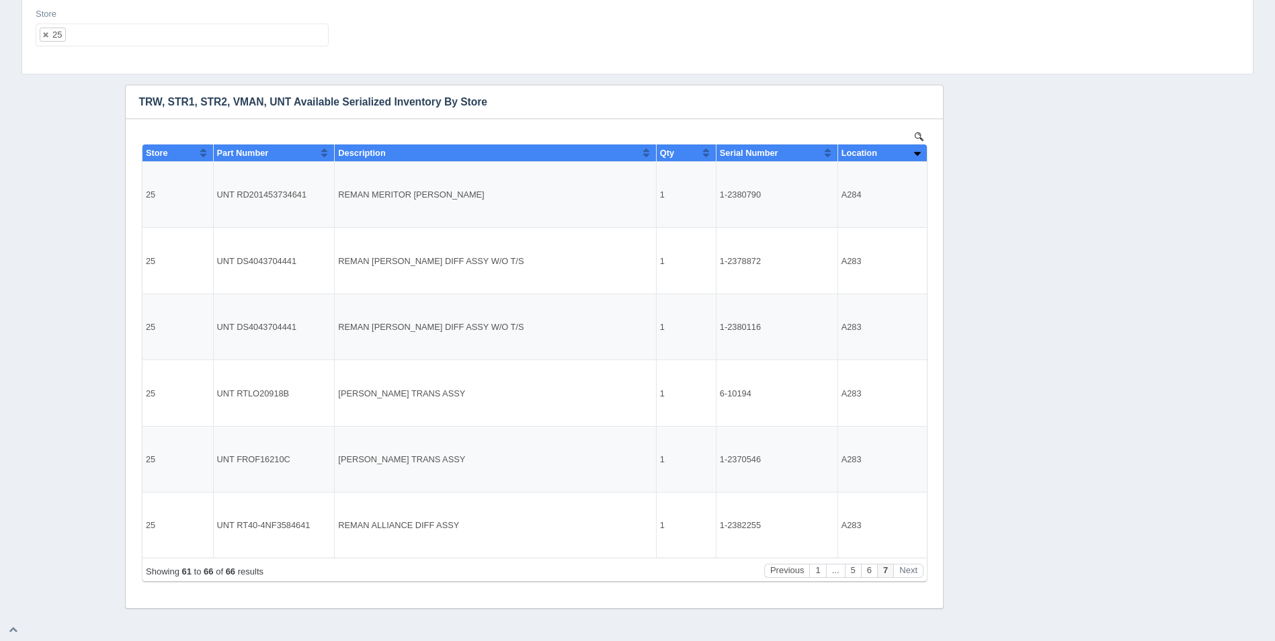
click at [108, 34] on ul "25" at bounding box center [182, 35] width 293 height 23
select select
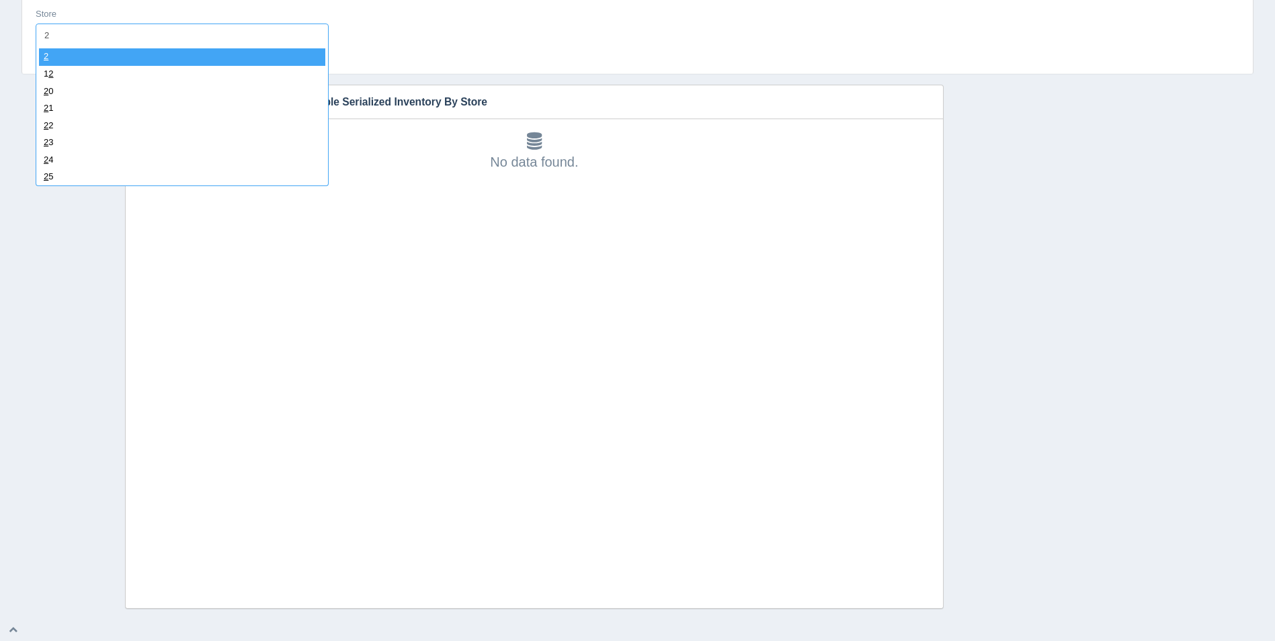
type input "26"
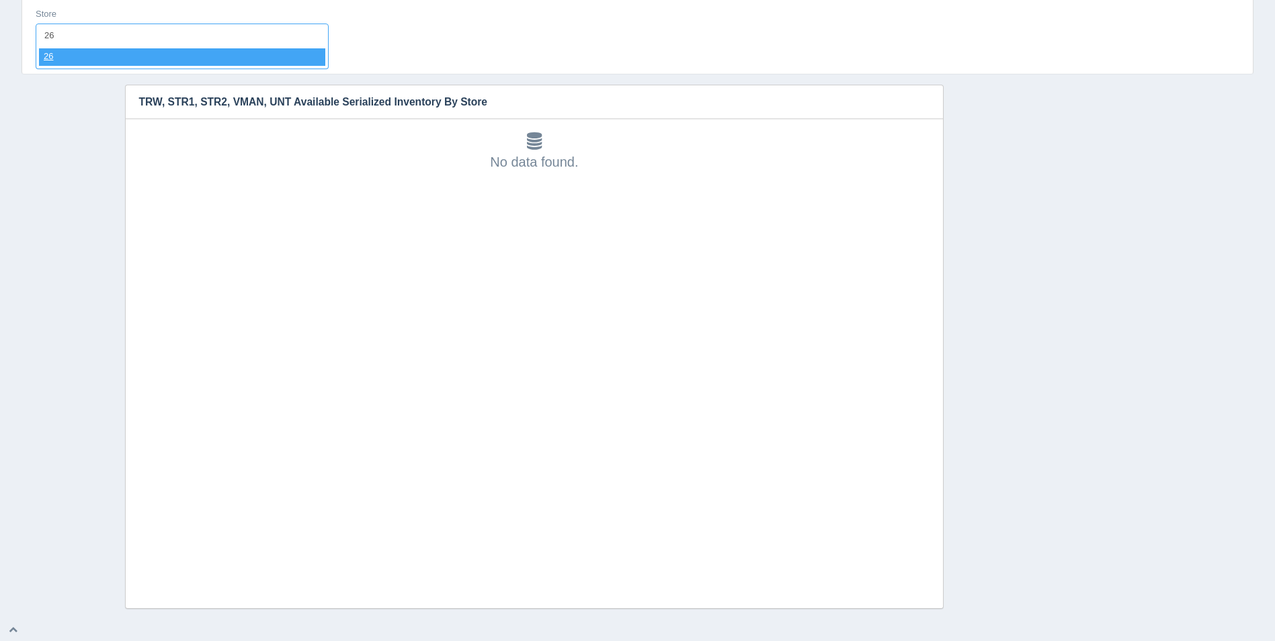
select select "26"
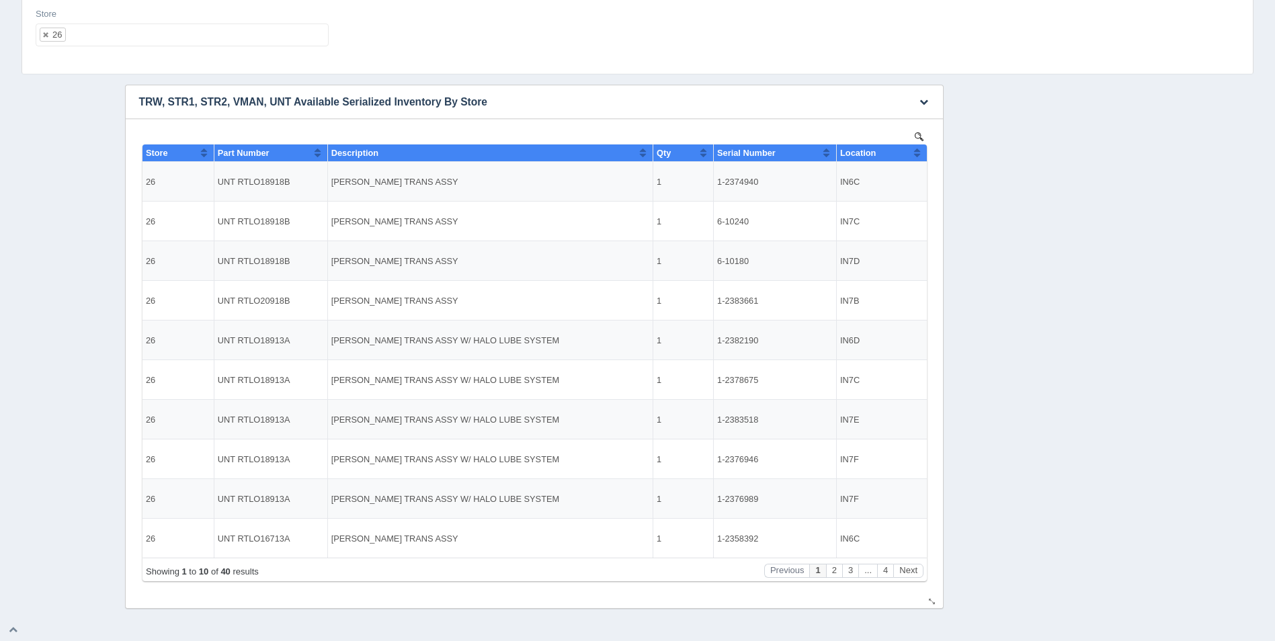
click at [914, 152] on button "Sort column ascending" at bounding box center [916, 152] width 9 height 16
click at [915, 152] on button "Sort column descending" at bounding box center [916, 152] width 9 height 16
click at [900, 570] on button "Next" at bounding box center [907, 571] width 30 height 14
click at [907, 568] on button "Next" at bounding box center [907, 571] width 30 height 14
click at [910, 571] on button "Next" at bounding box center [907, 571] width 30 height 14
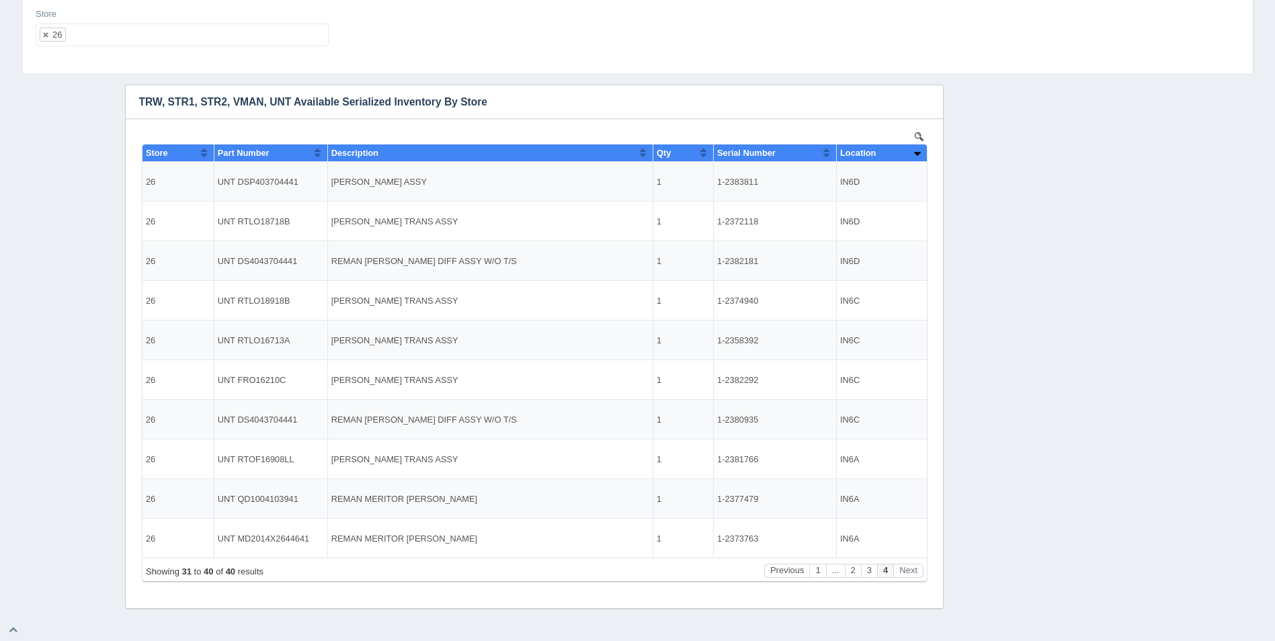
click at [202, 36] on ul "26" at bounding box center [182, 35] width 293 height 23
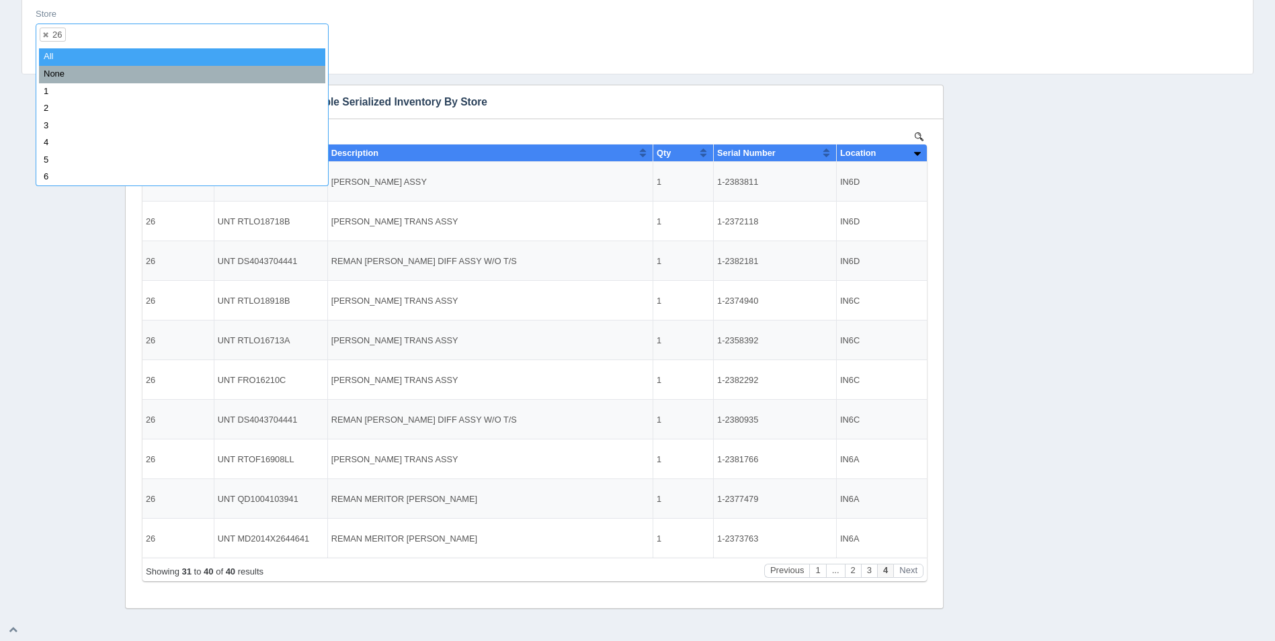
select select
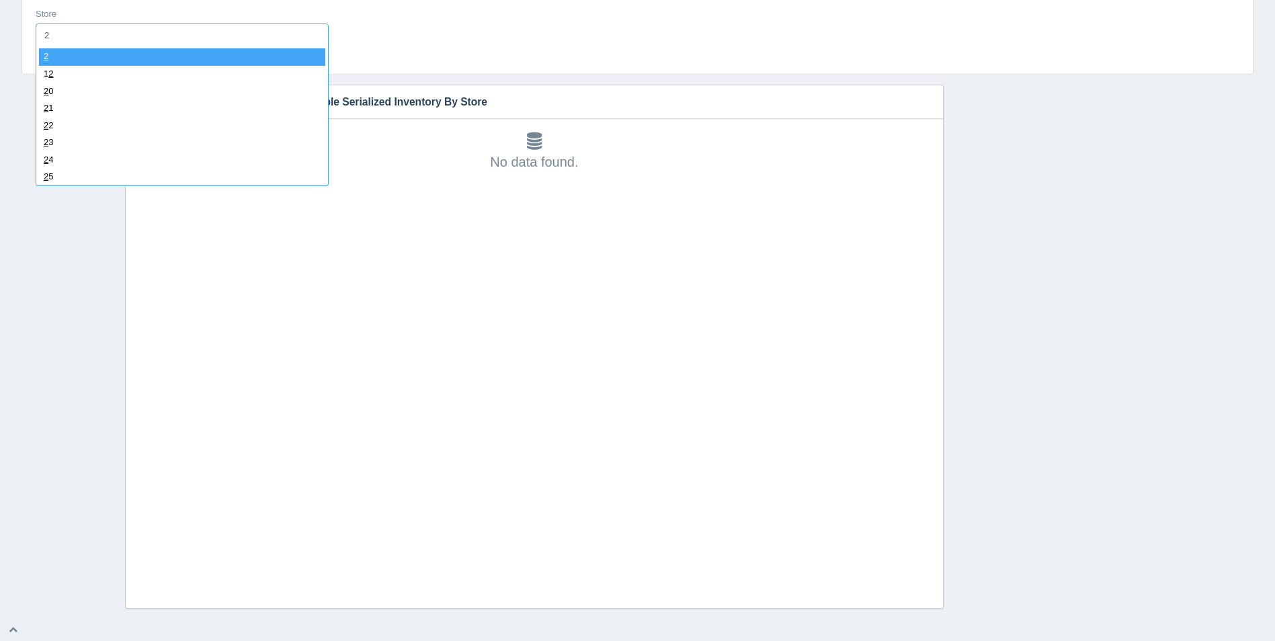
type input "27"
select select "27"
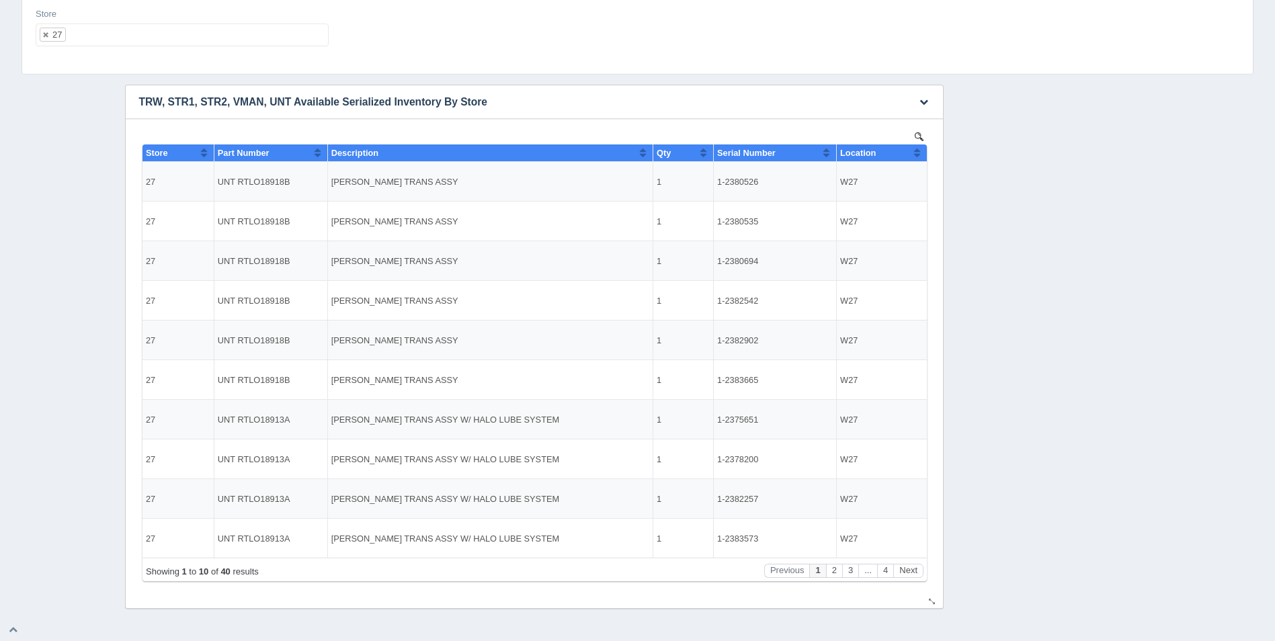
click at [912, 151] on button "Sort column ascending" at bounding box center [916, 152] width 9 height 16
click at [911, 573] on button "Next" at bounding box center [907, 571] width 30 height 14
click at [193, 38] on ul "27" at bounding box center [182, 35] width 293 height 23
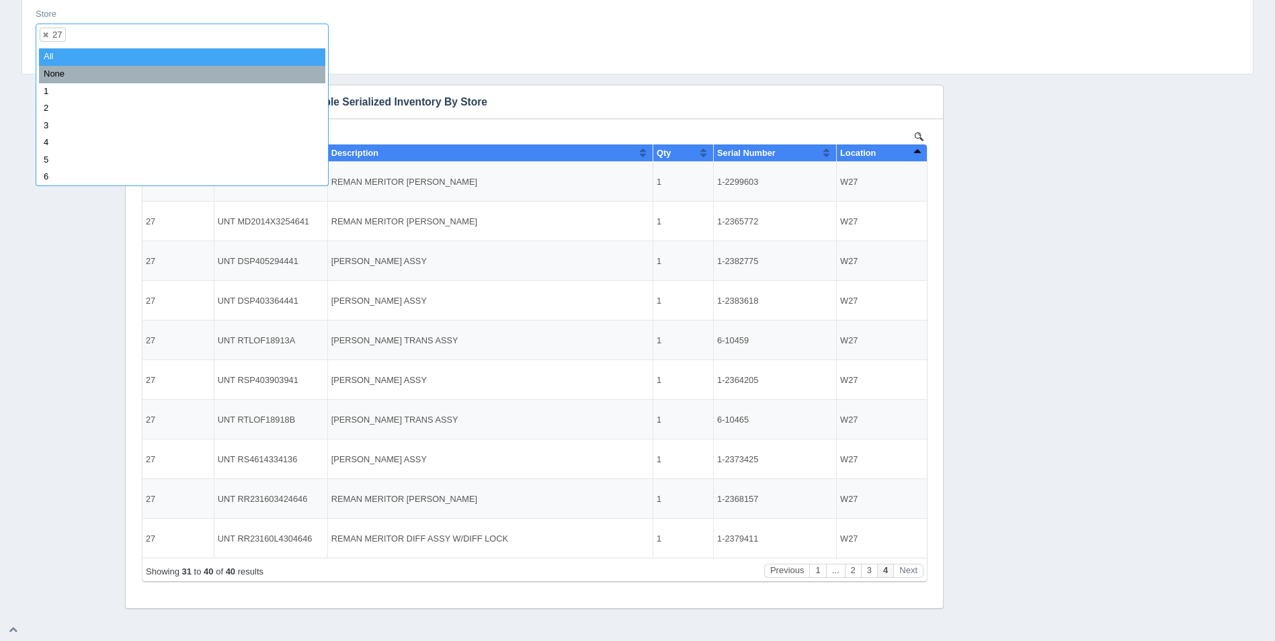
select select
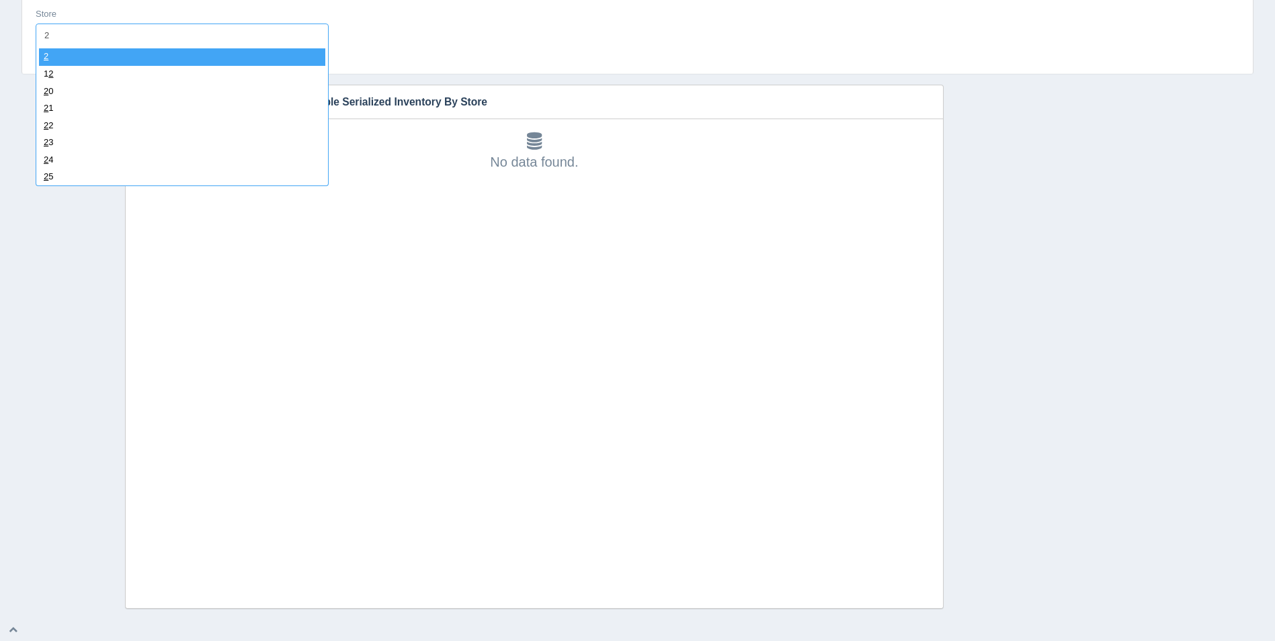
type input "28"
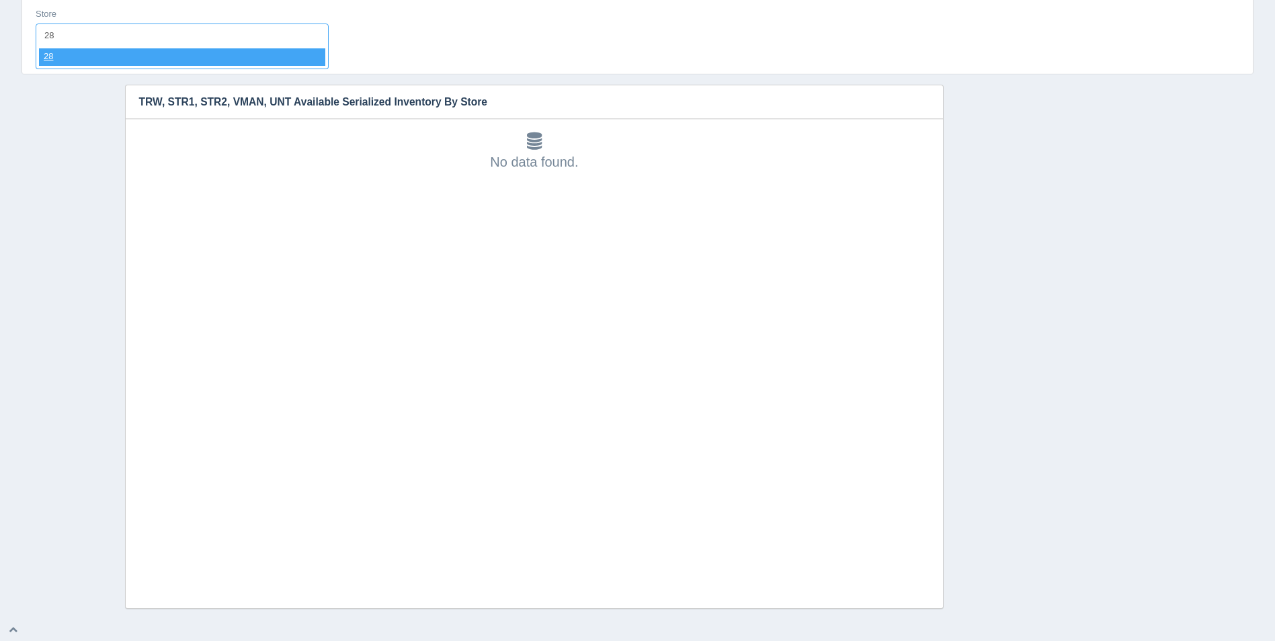
select select "28"
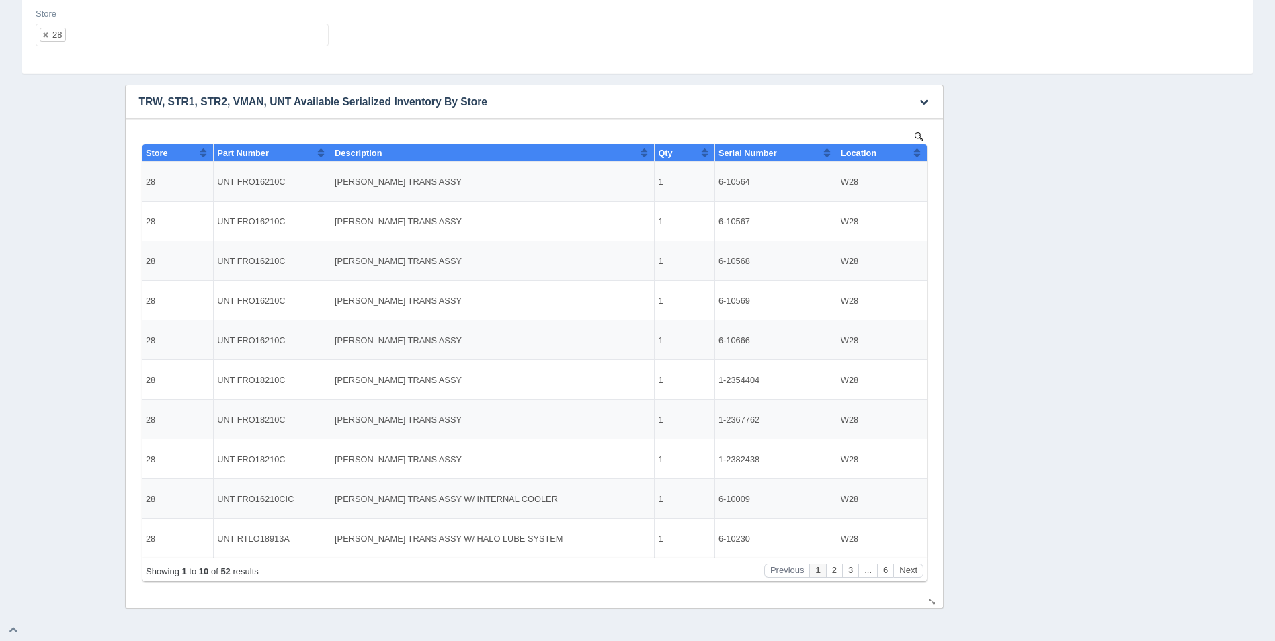
click at [913, 151] on button "Sort column ascending" at bounding box center [916, 152] width 9 height 16
click at [913, 151] on button "Sort column descending" at bounding box center [916, 152] width 9 height 16
click at [911, 578] on div "Showing 1 to 10 of 52 results Previous 1 2 3 ... 6 Next" at bounding box center [534, 570] width 784 height 24
click at [912, 572] on button "Next" at bounding box center [907, 571] width 30 height 14
click at [912, 574] on button "Next" at bounding box center [907, 571] width 30 height 14
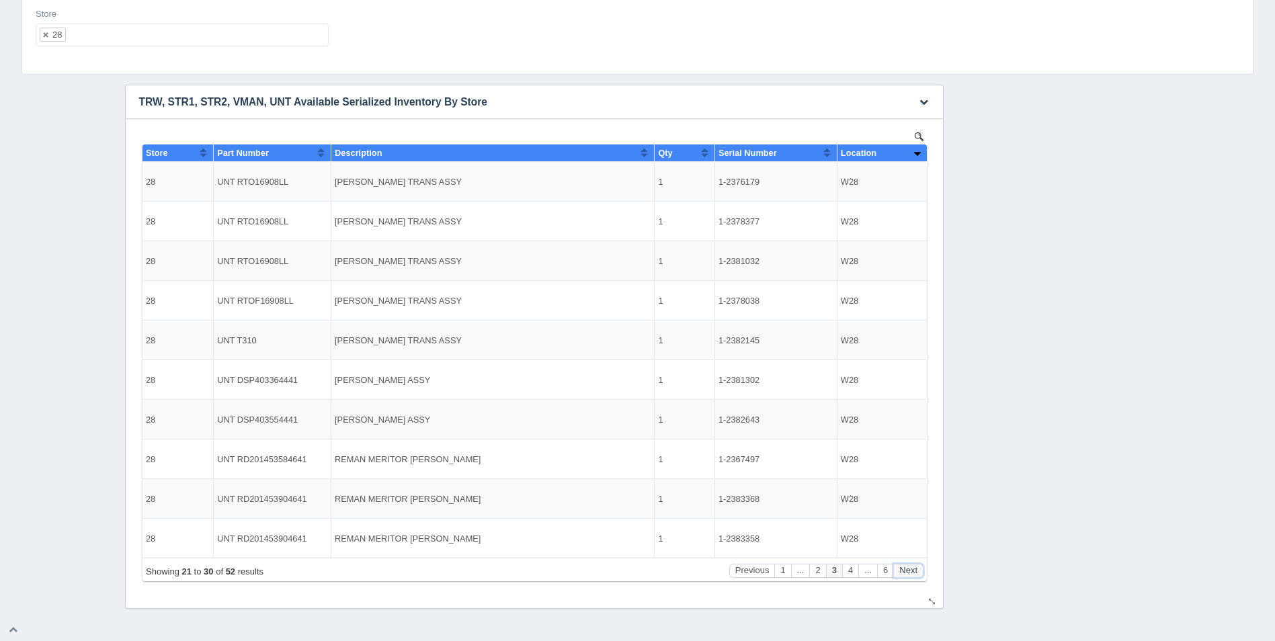
click at [912, 574] on button "Next" at bounding box center [907, 571] width 30 height 14
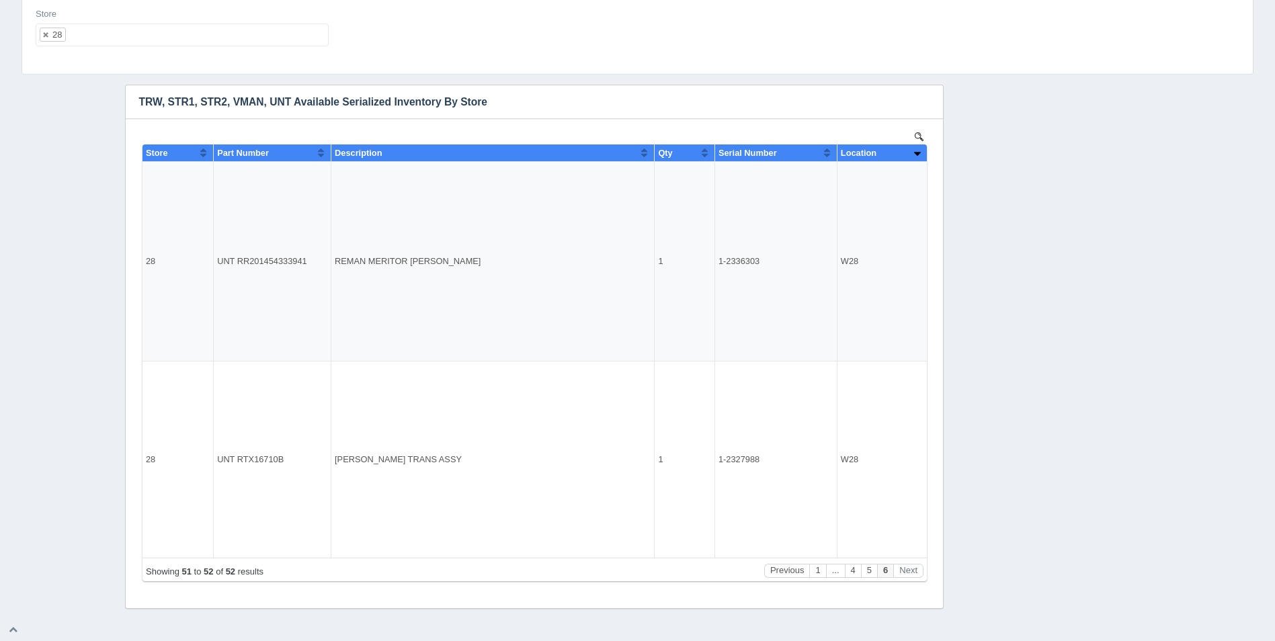
click at [101, 38] on ul "28" at bounding box center [182, 35] width 293 height 23
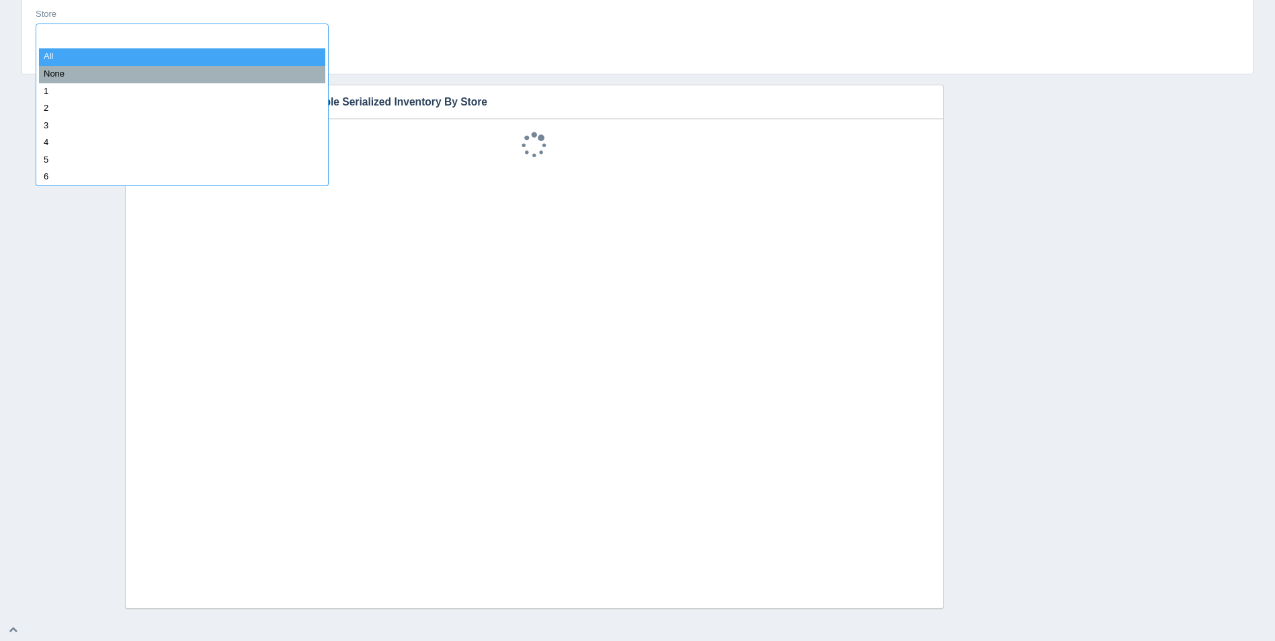
select select
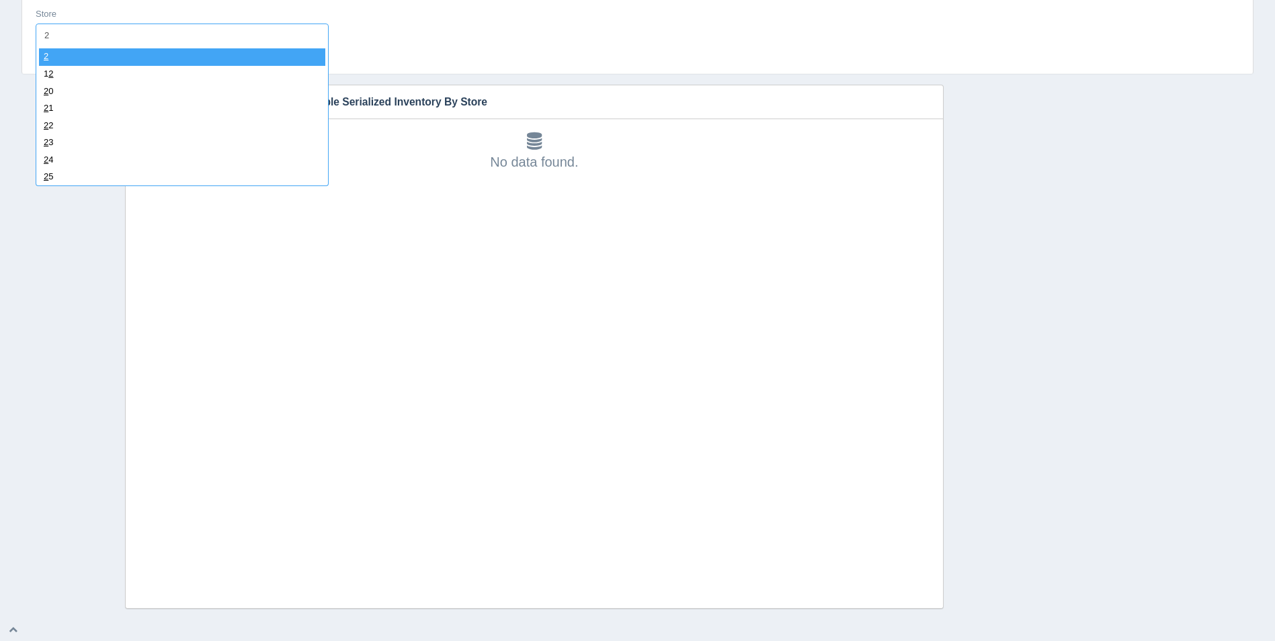
type input "29"
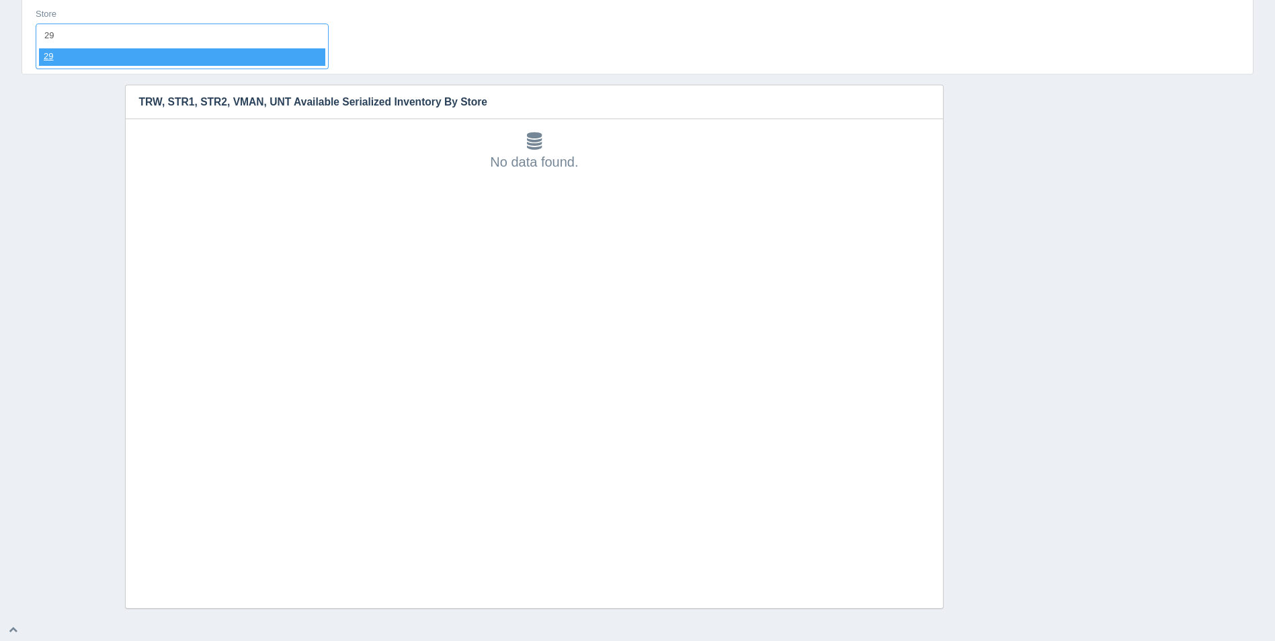
select select "29"
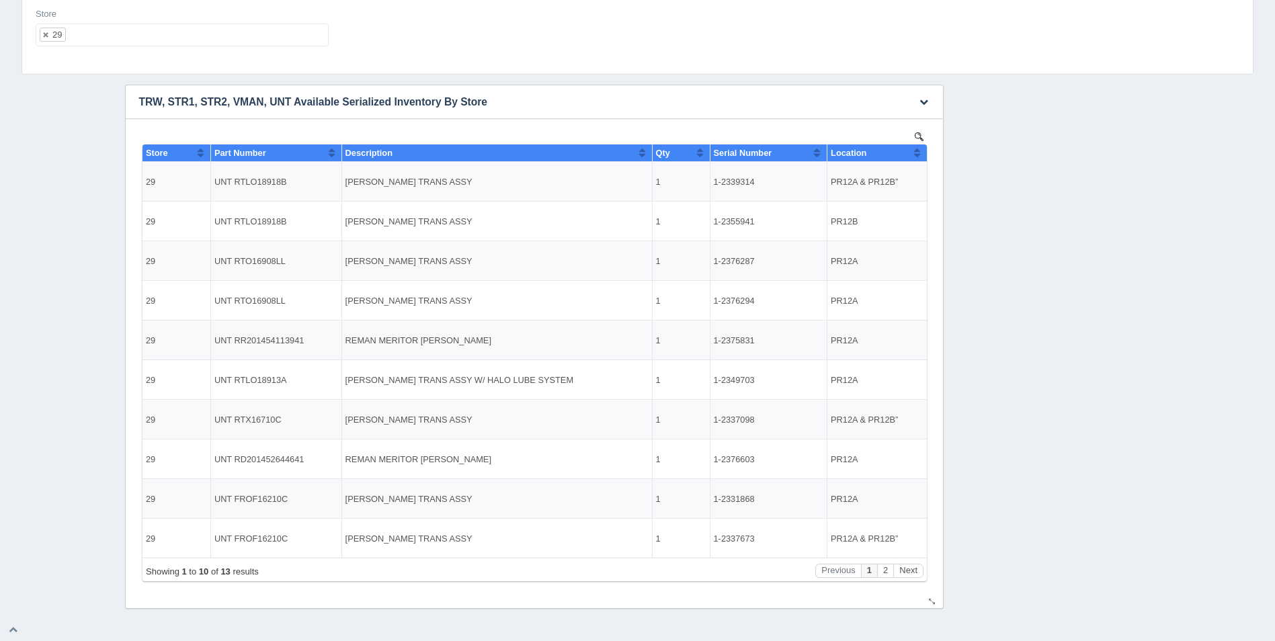
click at [922, 155] on th "Location" at bounding box center [875, 152] width 99 height 17
click at [922, 153] on th "Location" at bounding box center [875, 152] width 99 height 17
click at [909, 571] on button "Next" at bounding box center [907, 571] width 30 height 14
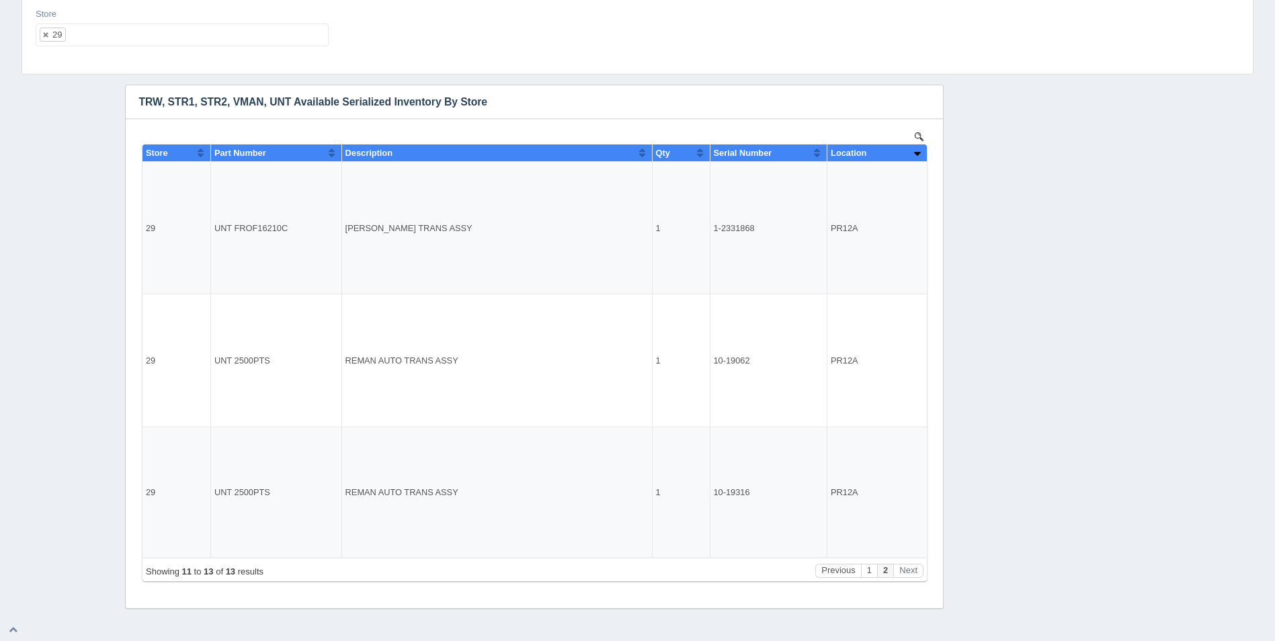
click at [120, 40] on ul "29" at bounding box center [182, 35] width 293 height 23
select select
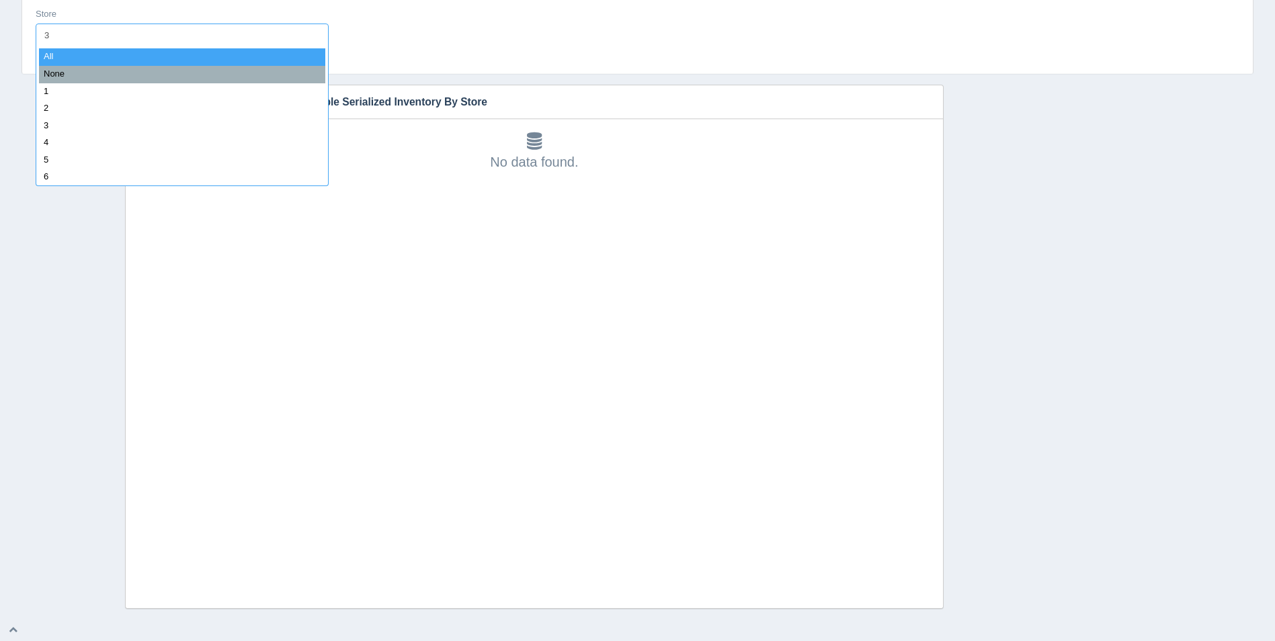
type input "30"
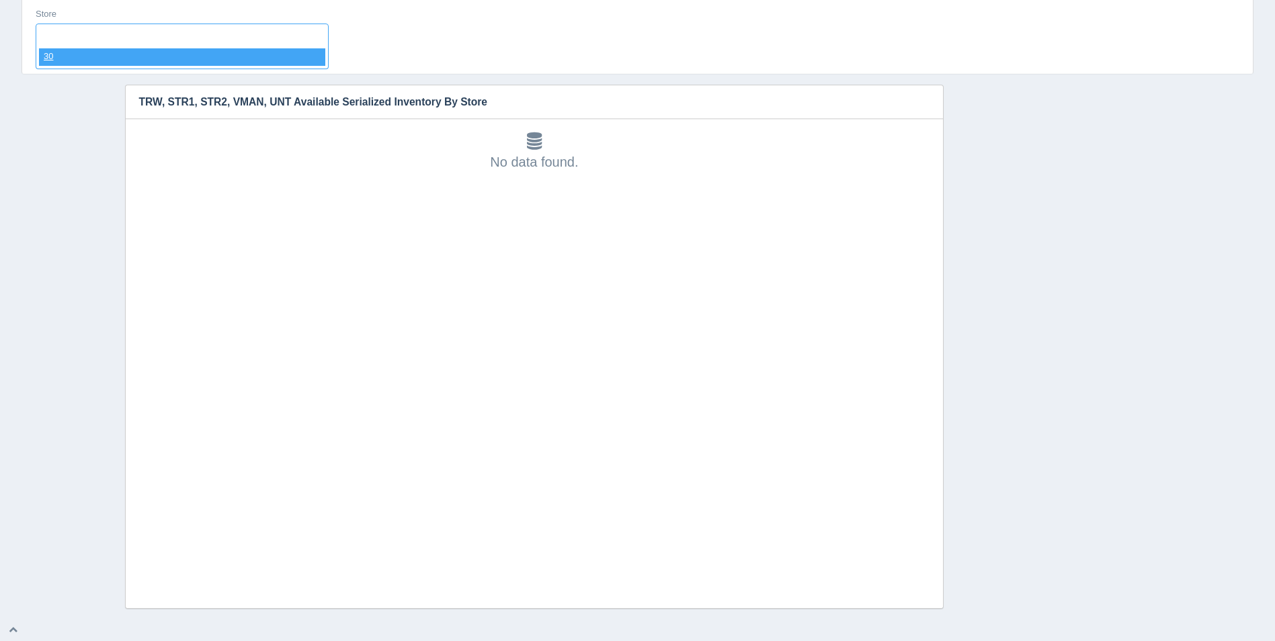
select select "30"
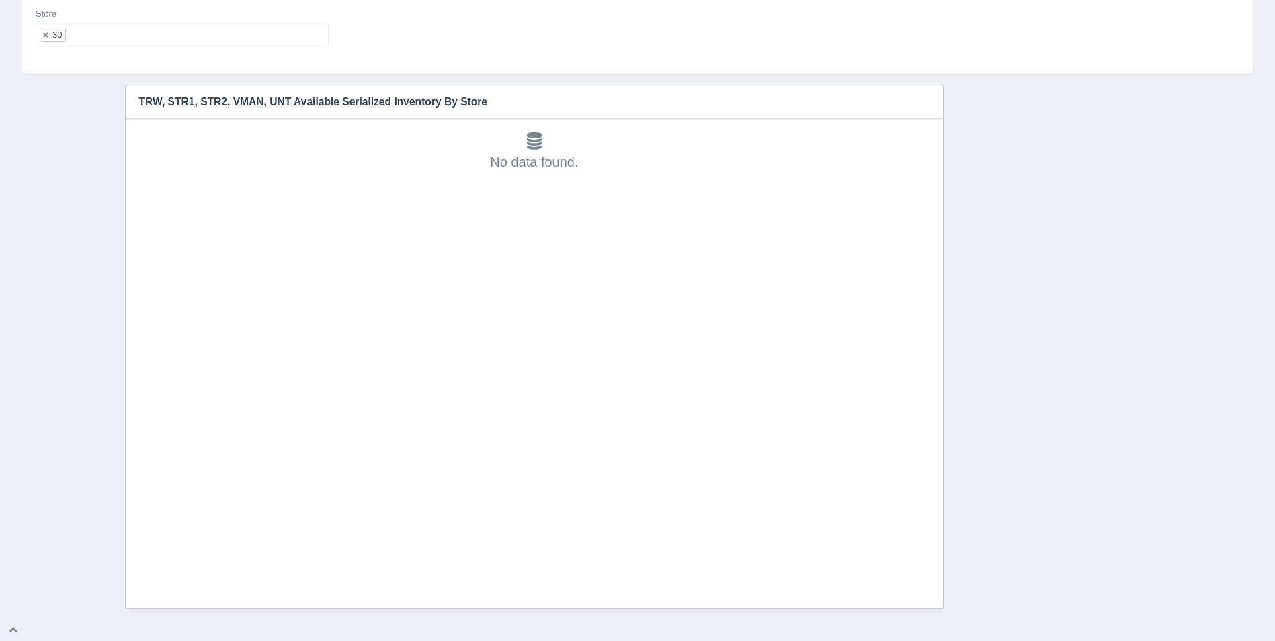
click at [0, 376] on html "Inventory Location Hide filters Supply Chain Inventory Inventory Location Filte…" at bounding box center [637, 258] width 1275 height 765
click at [196, 37] on ul "30" at bounding box center [182, 35] width 293 height 23
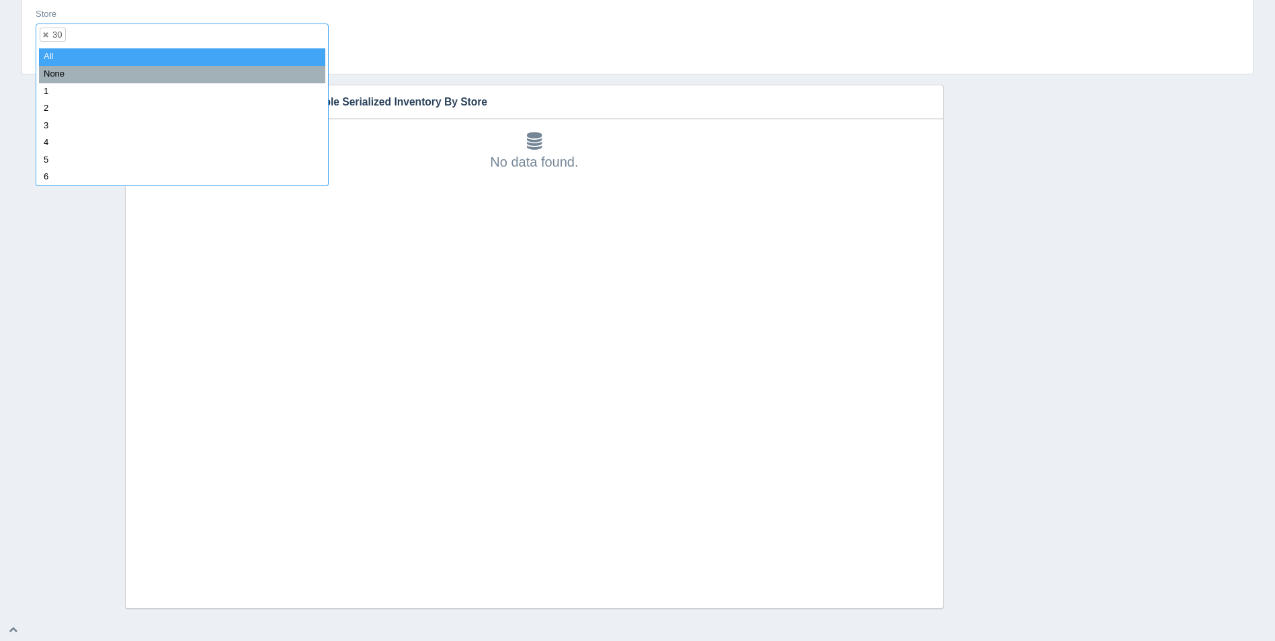
select select
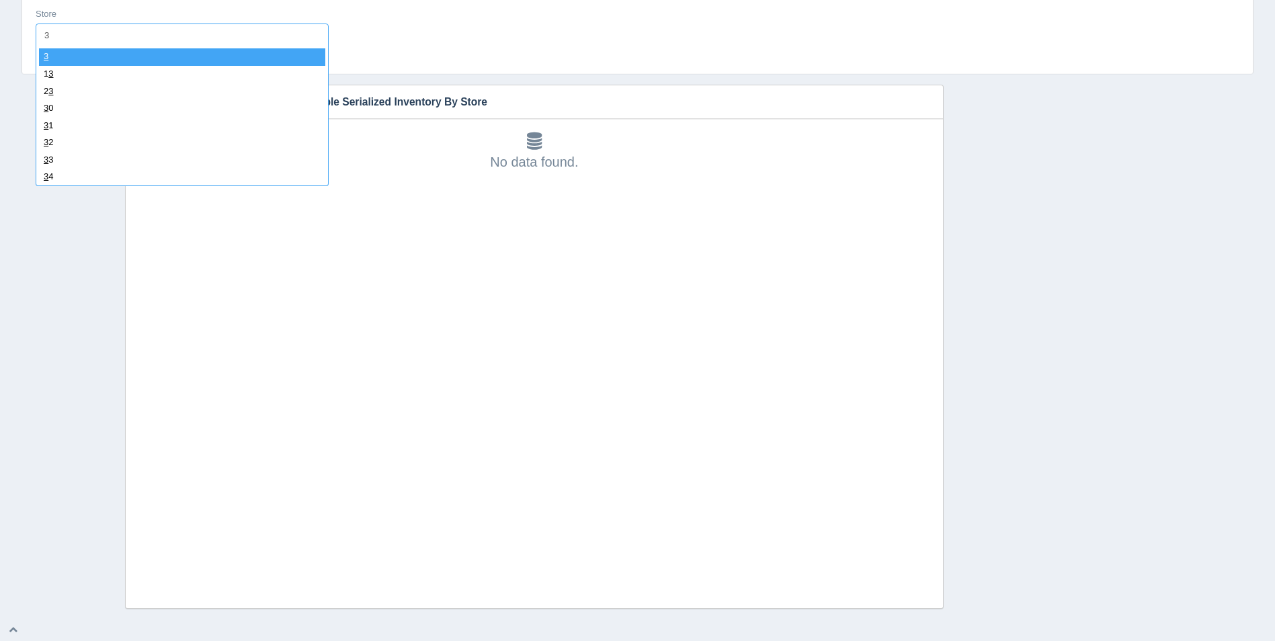
type input "31"
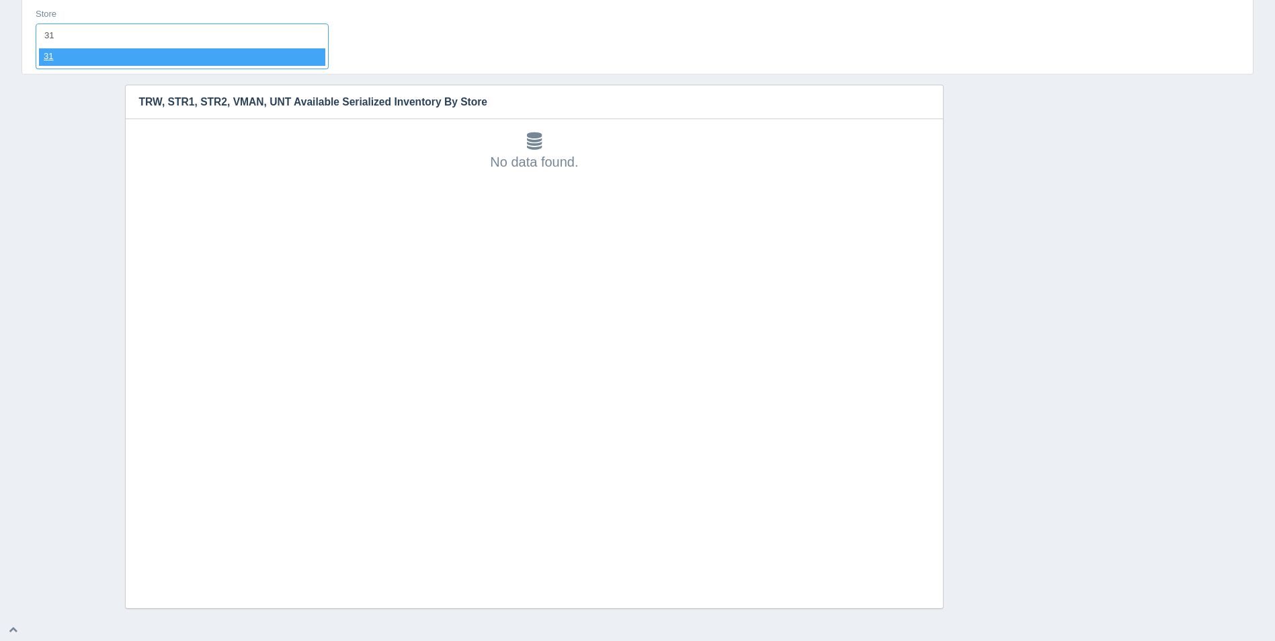
select select "31"
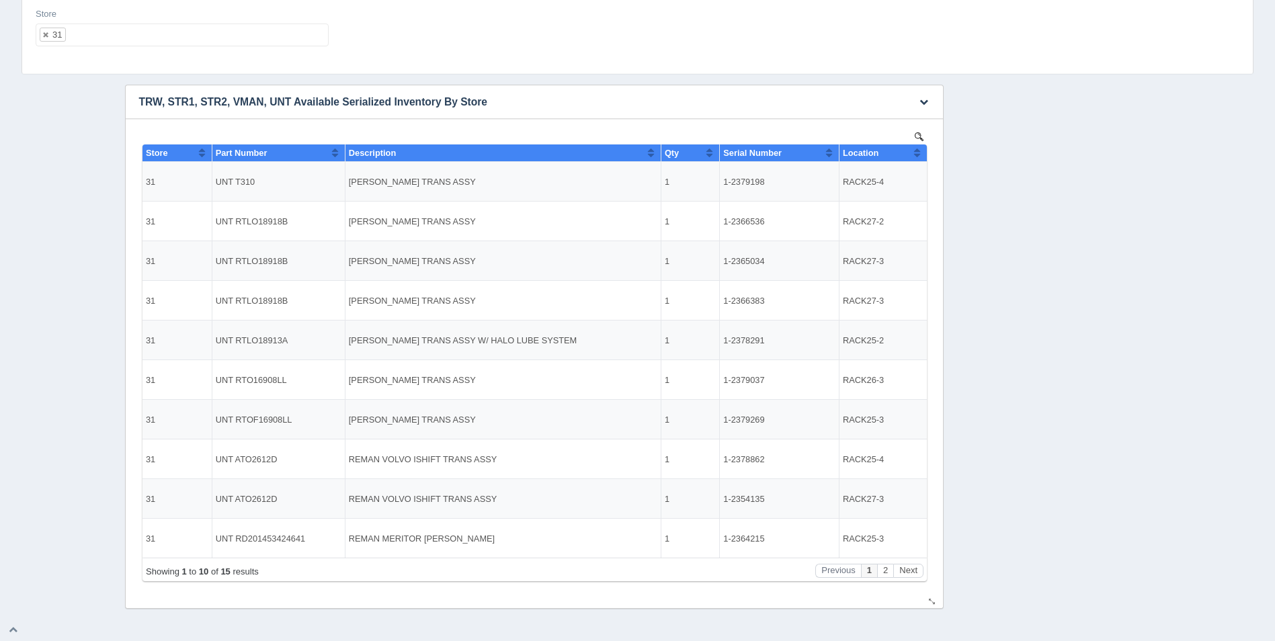
click at [916, 148] on button "Sort column ascending" at bounding box center [916, 152] width 9 height 16
click at [920, 148] on button "Sort column descending" at bounding box center [916, 152] width 9 height 16
click at [173, 38] on ul "31" at bounding box center [182, 35] width 293 height 23
select select
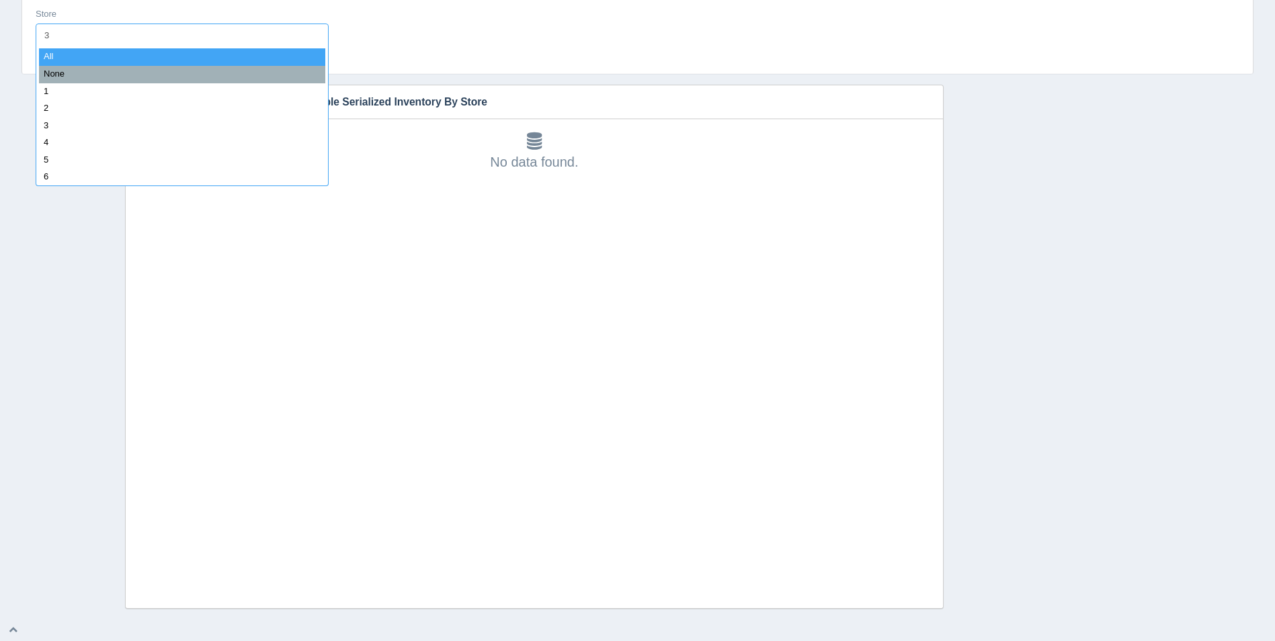
type input "32"
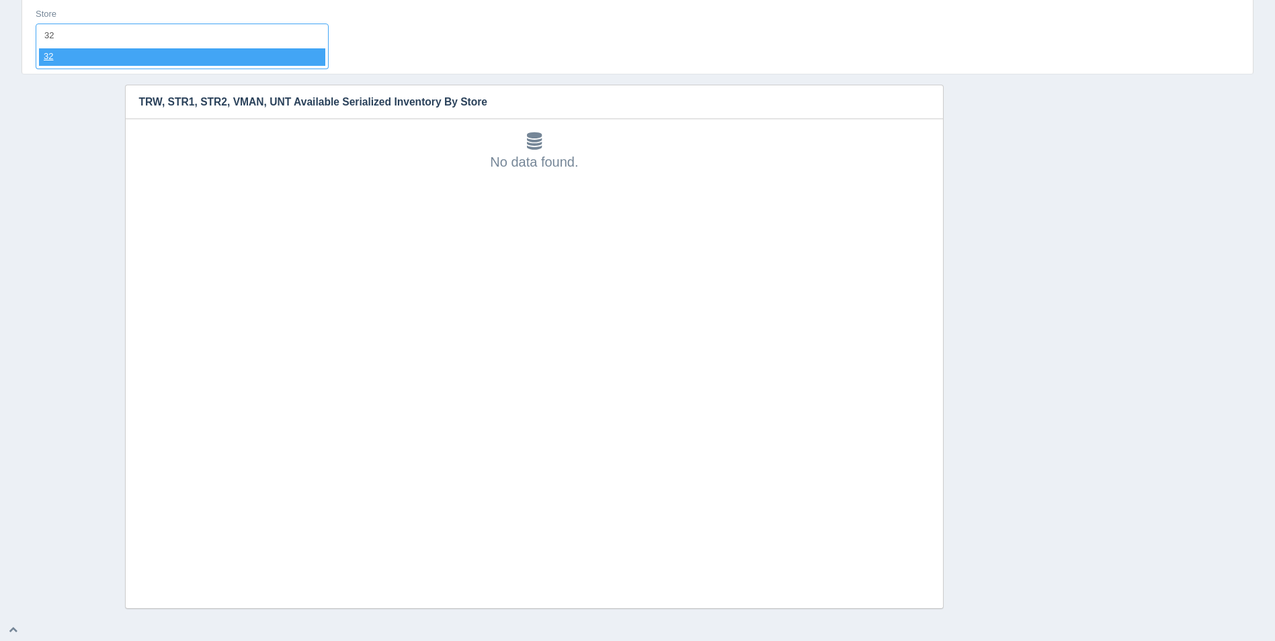
select select "32"
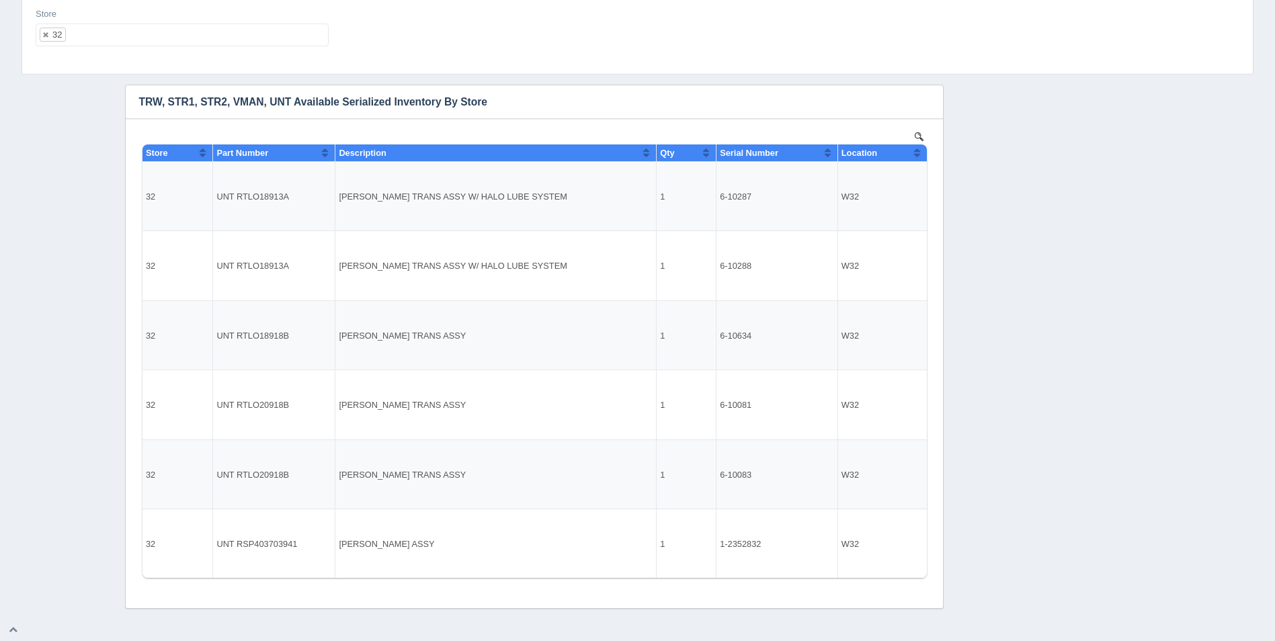
select select
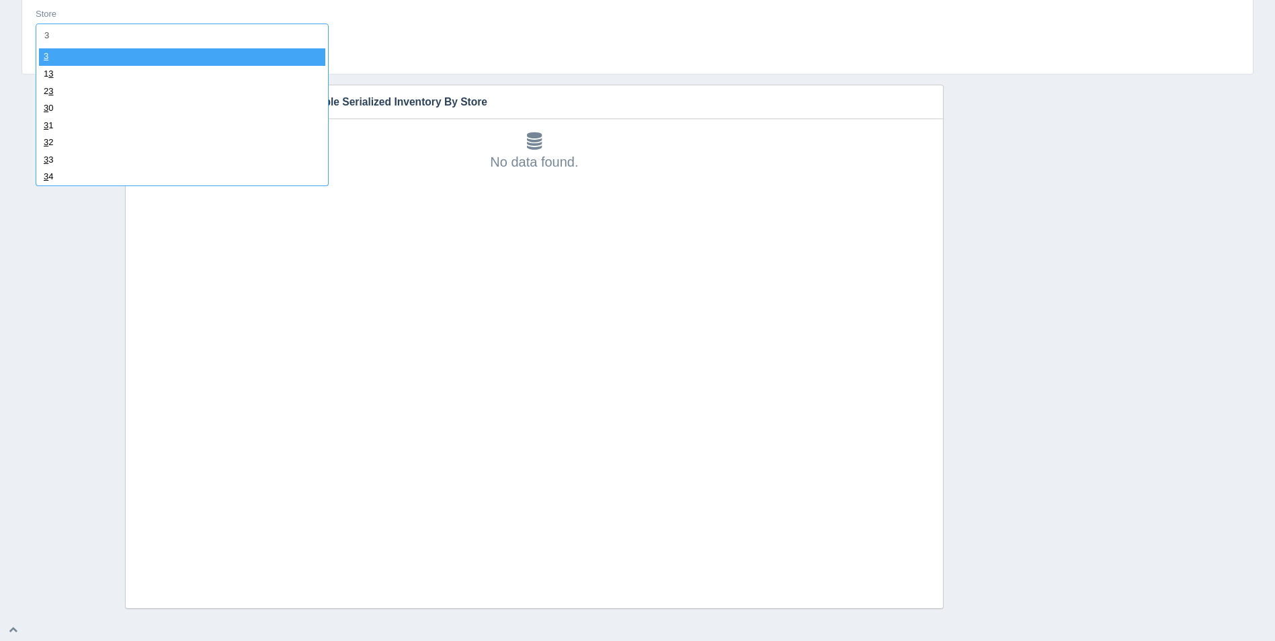
type input "33"
select select "33"
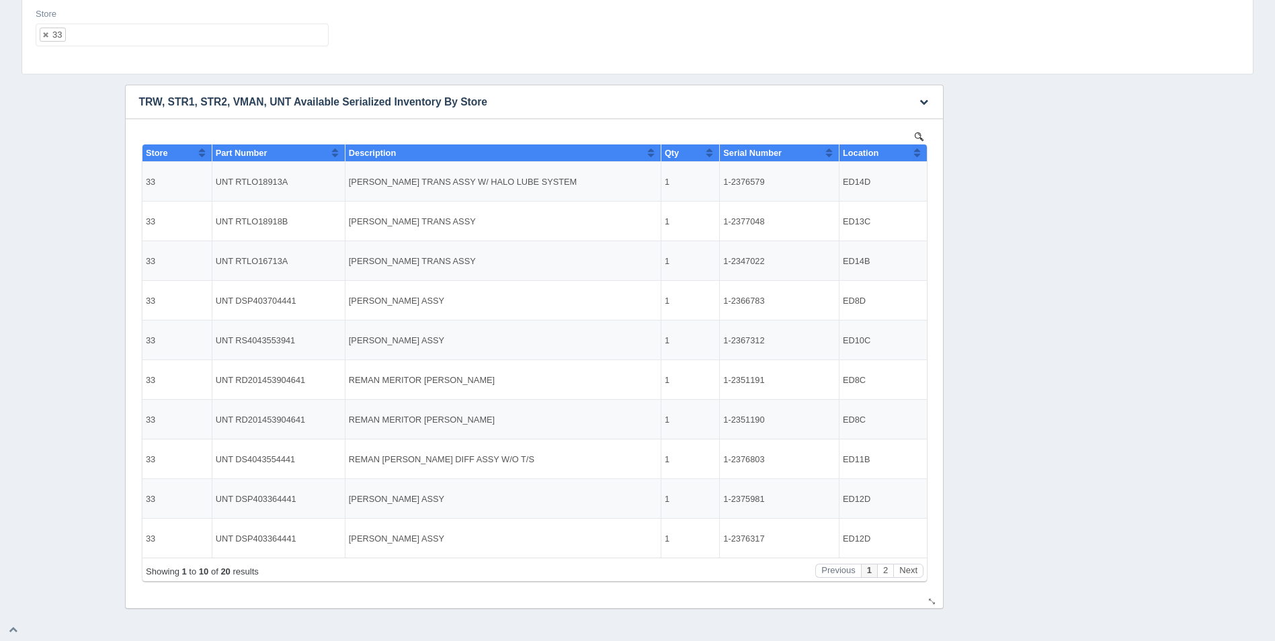
click at [914, 155] on button "Sort column ascending" at bounding box center [916, 152] width 9 height 16
click at [914, 155] on button "Sort column descending" at bounding box center [916, 152] width 9 height 16
click at [907, 566] on button "Next" at bounding box center [907, 571] width 30 height 14
click at [167, 33] on ul "33" at bounding box center [182, 35] width 293 height 23
select select
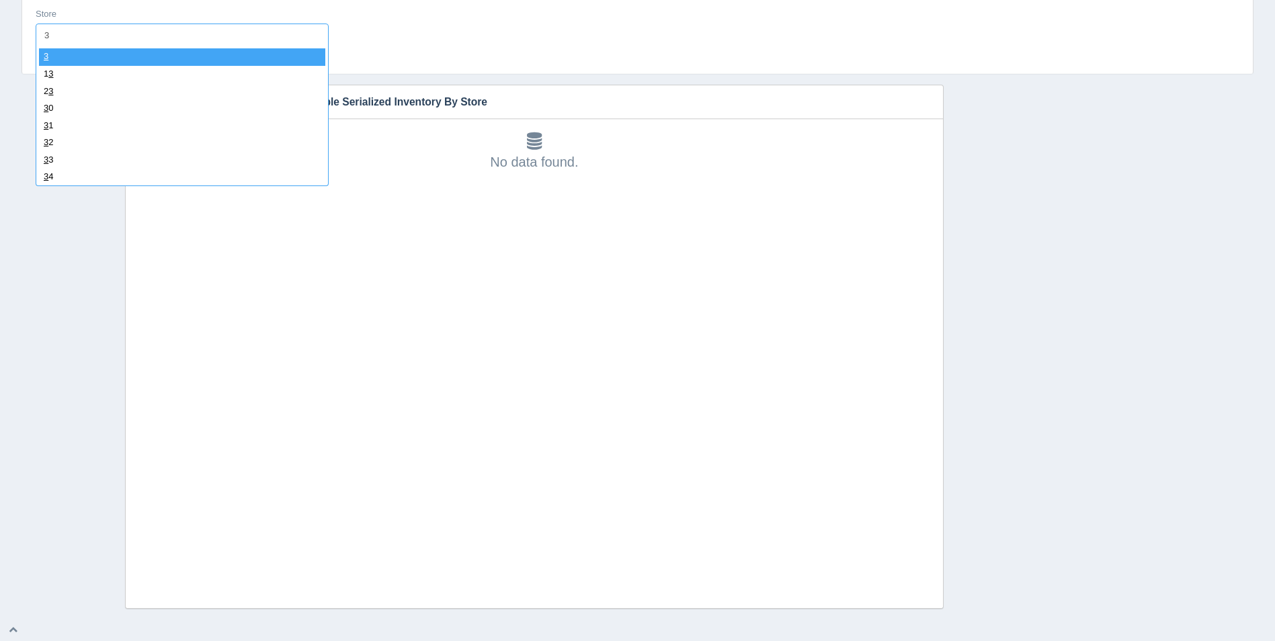
type input "34"
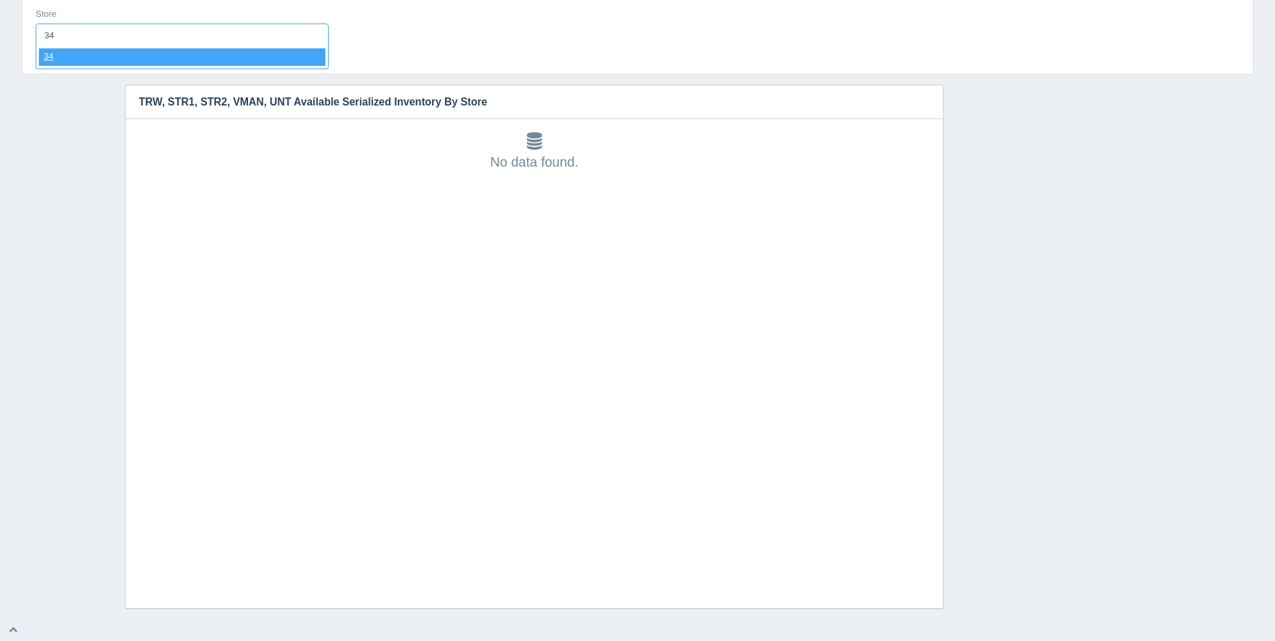
select select "34"
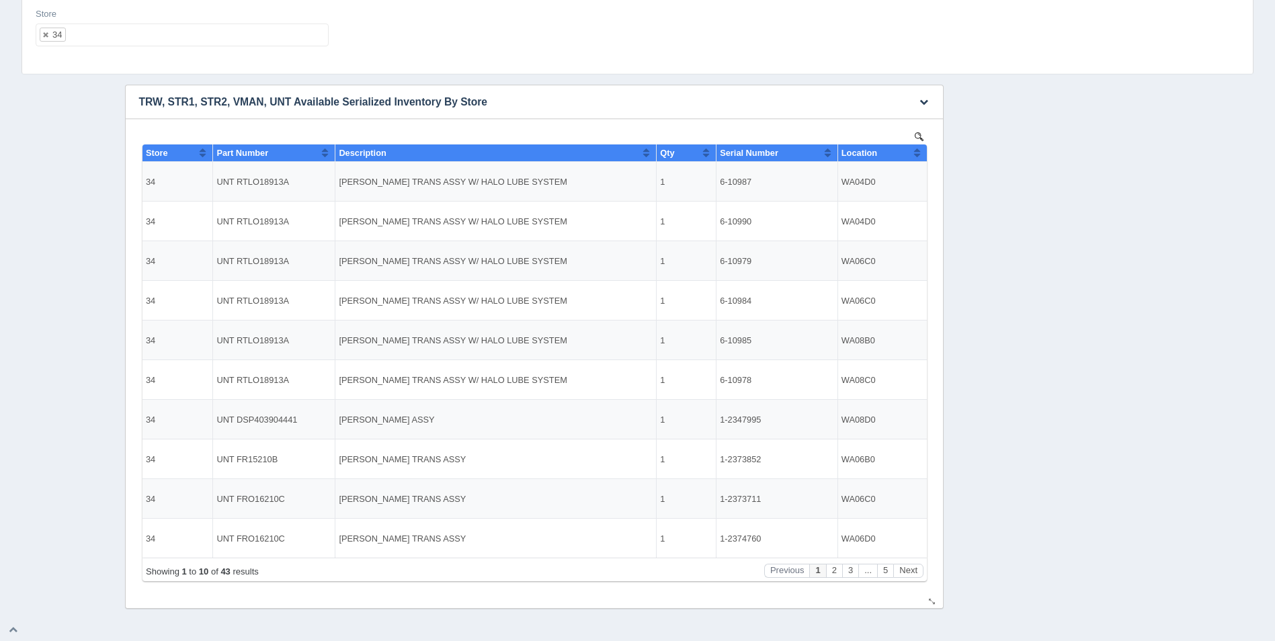
click at [916, 154] on button "Sort column ascending" at bounding box center [916, 152] width 9 height 16
click at [916, 154] on button "Sort column descending" at bounding box center [916, 152] width 9 height 16
click at [904, 570] on button "Next" at bounding box center [907, 571] width 30 height 14
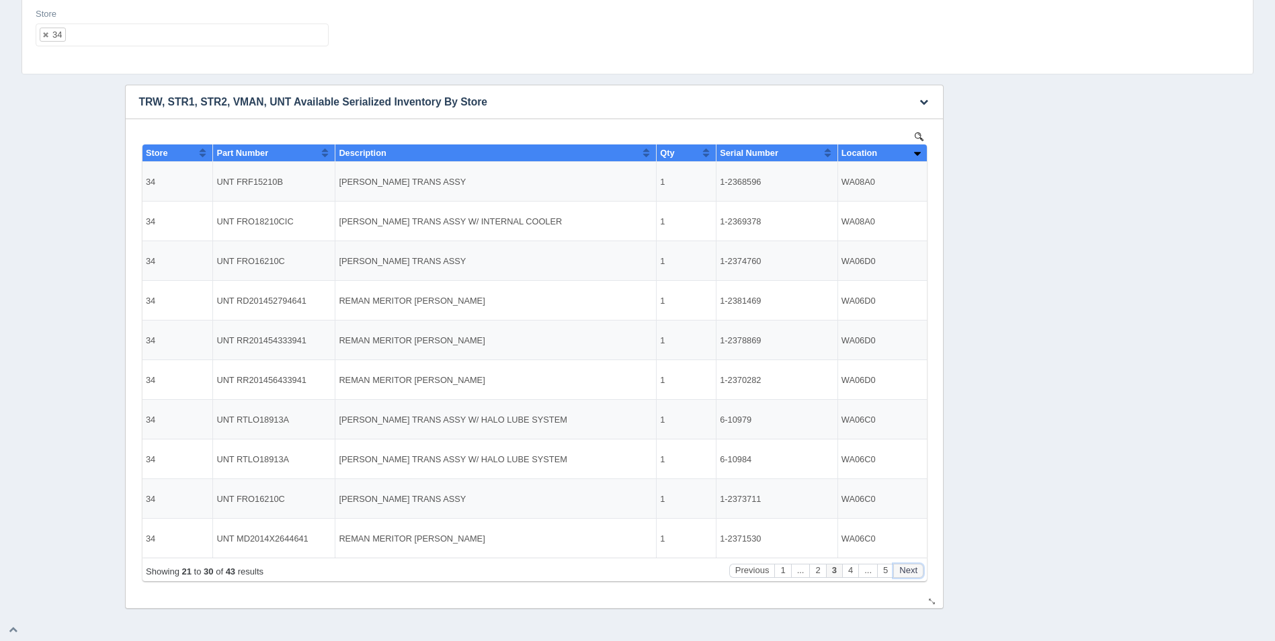
click at [905, 570] on button "Next" at bounding box center [907, 571] width 30 height 14
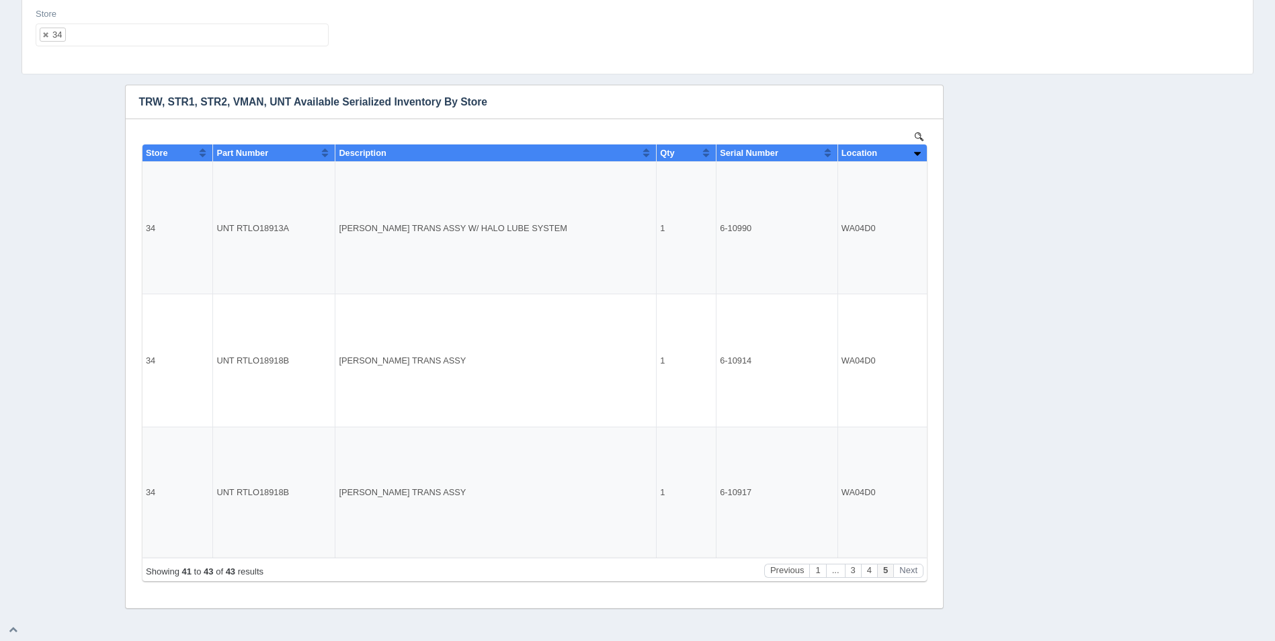
click at [210, 41] on ul "34" at bounding box center [182, 35] width 293 height 23
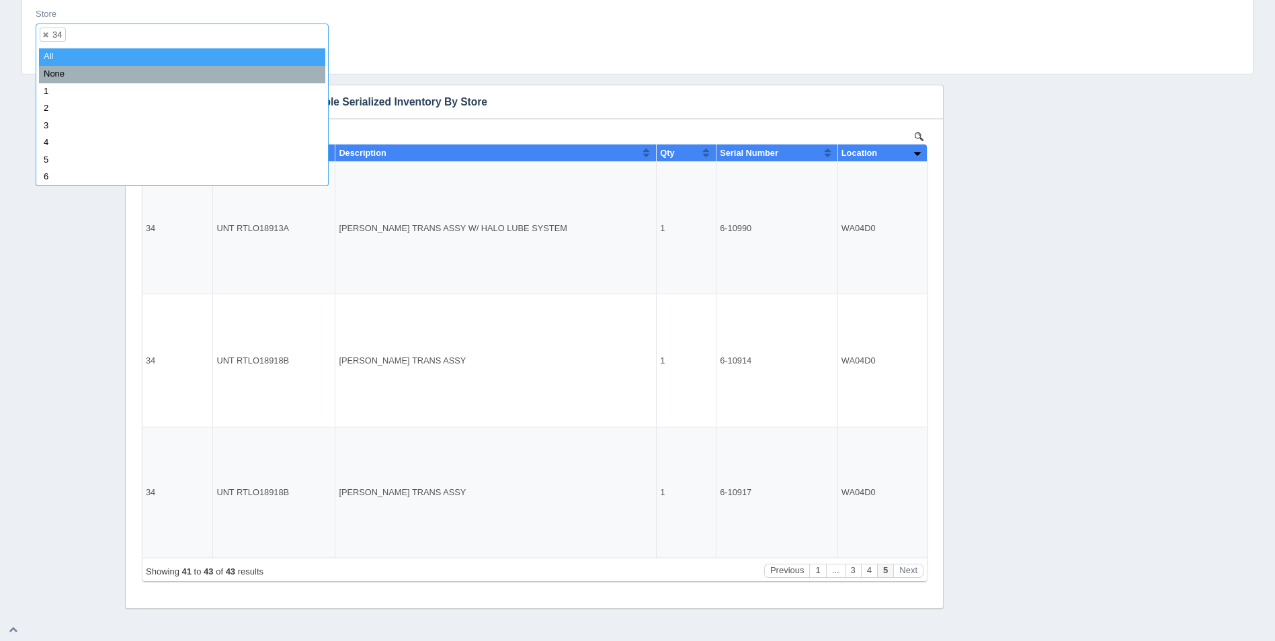
select select
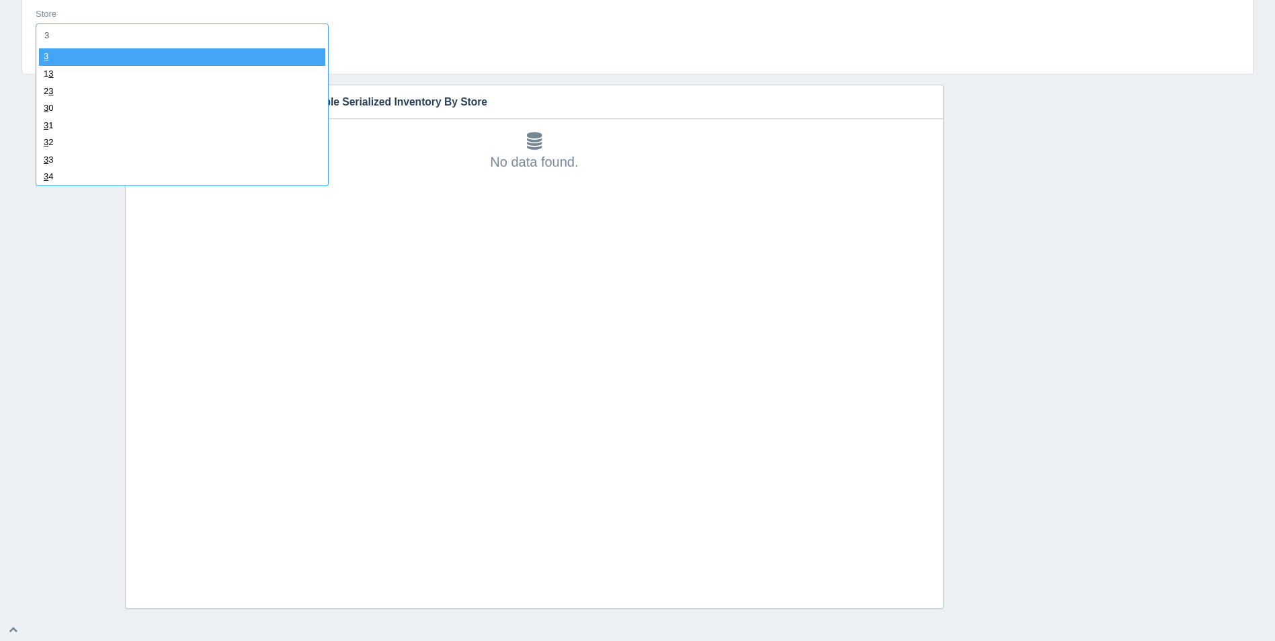
type input "35"
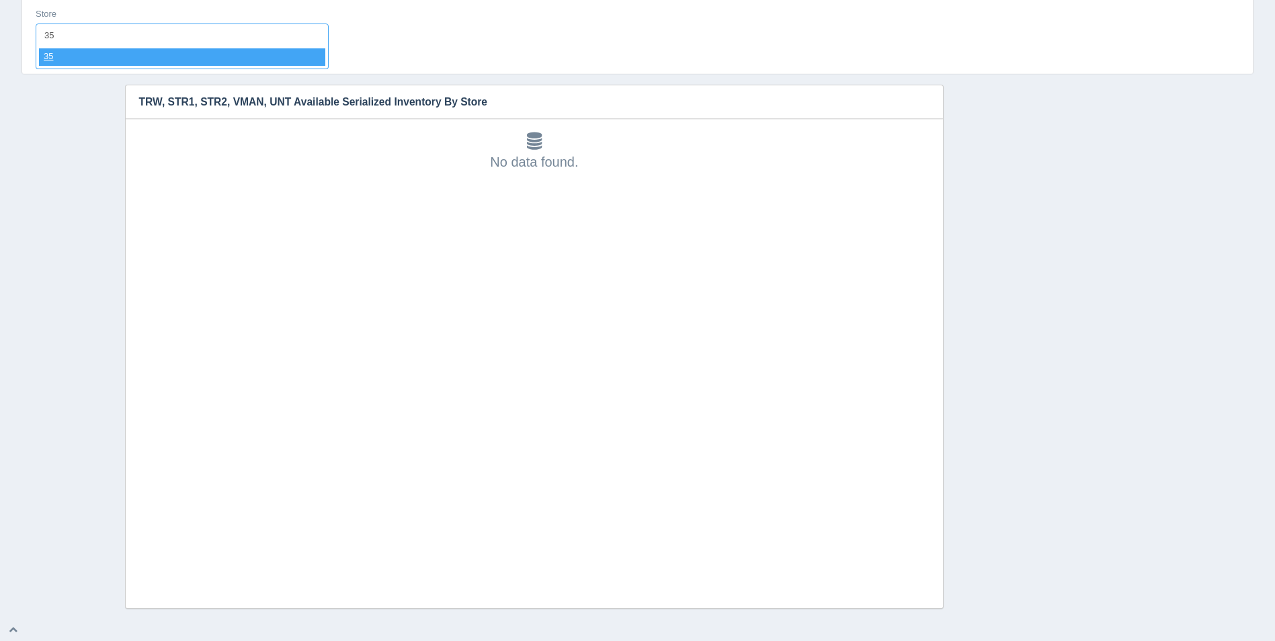
select select "35"
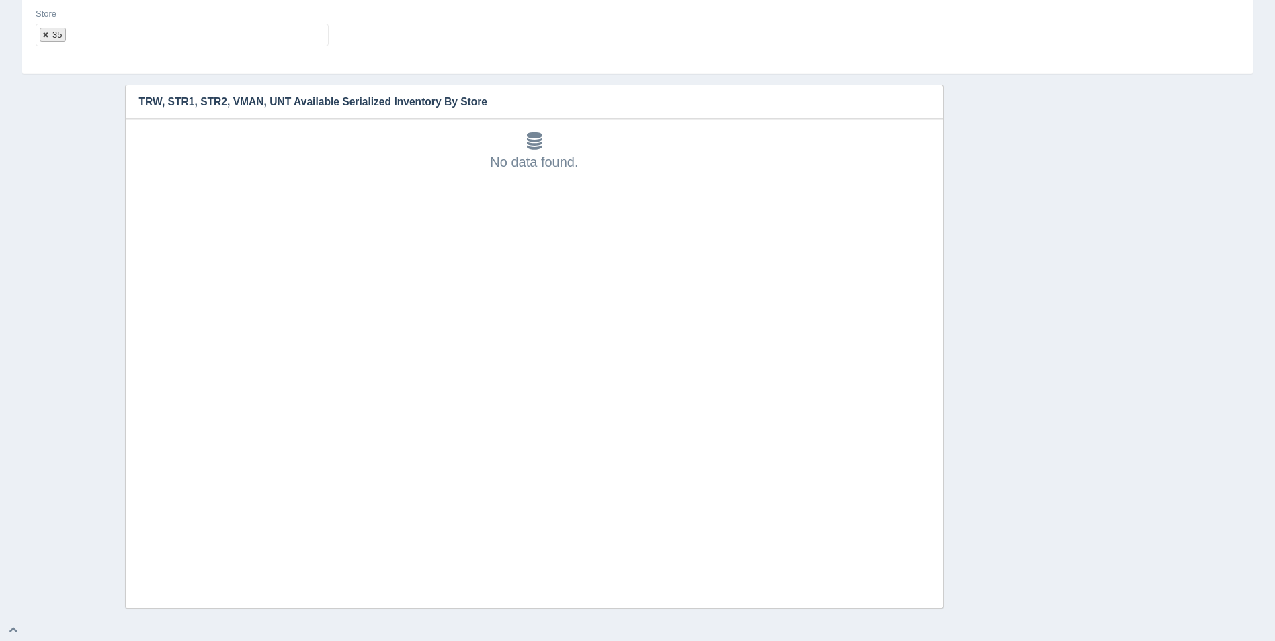
select select
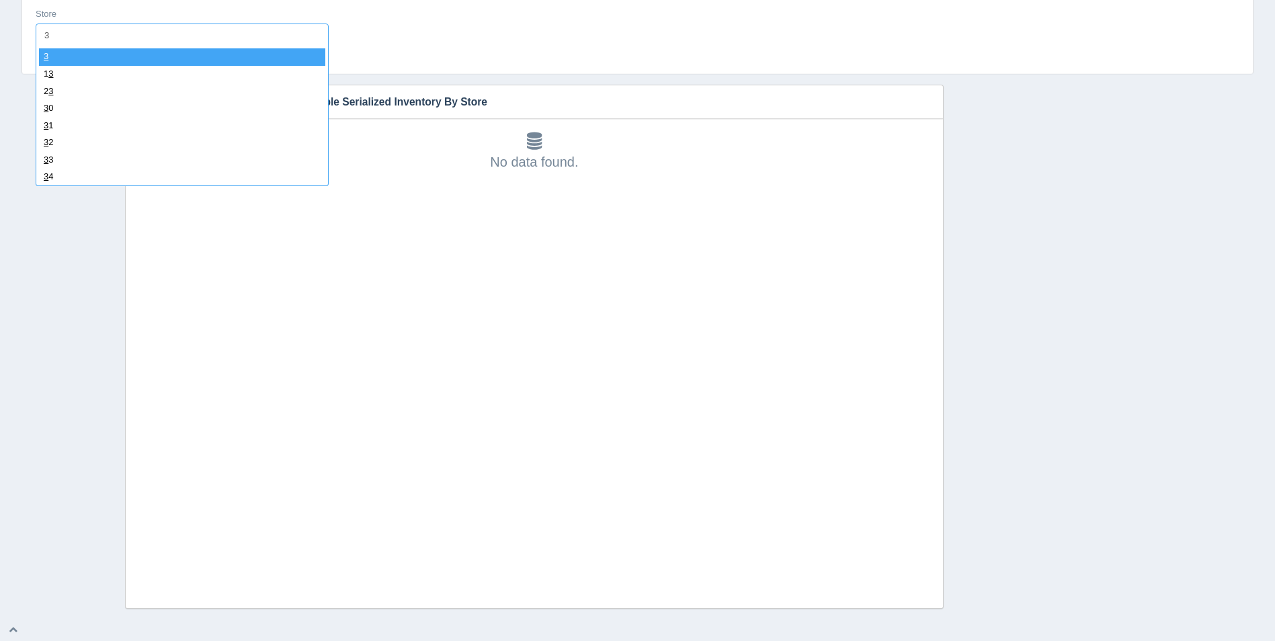
type input "36"
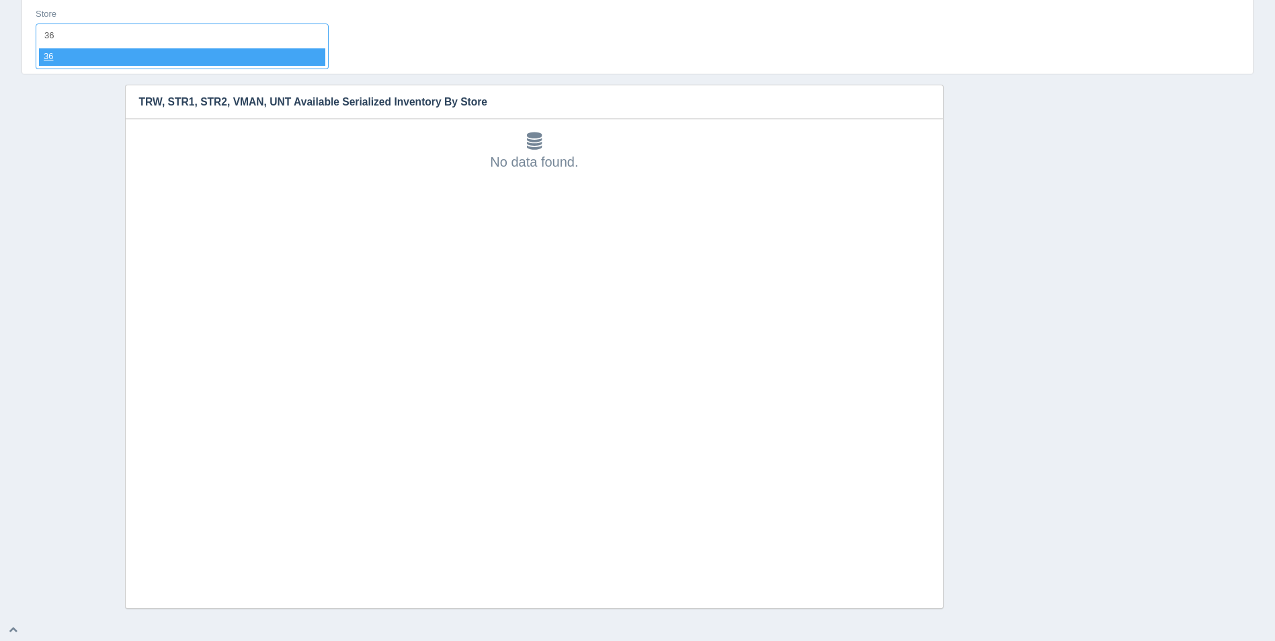
select select "36"
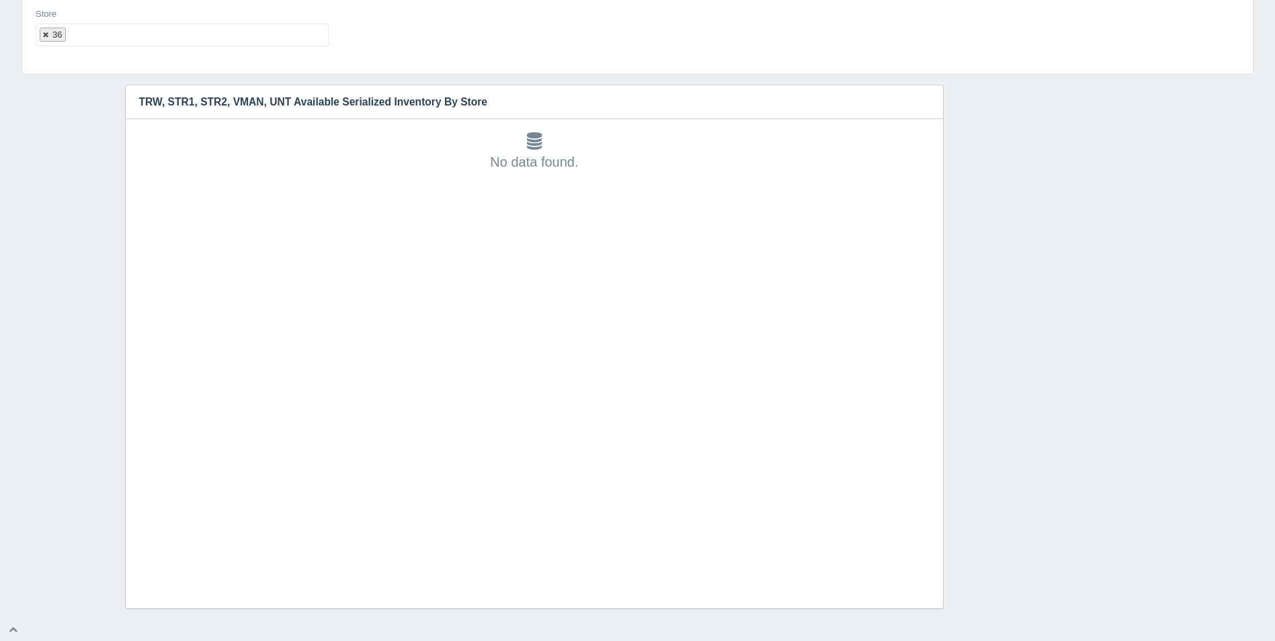
select select
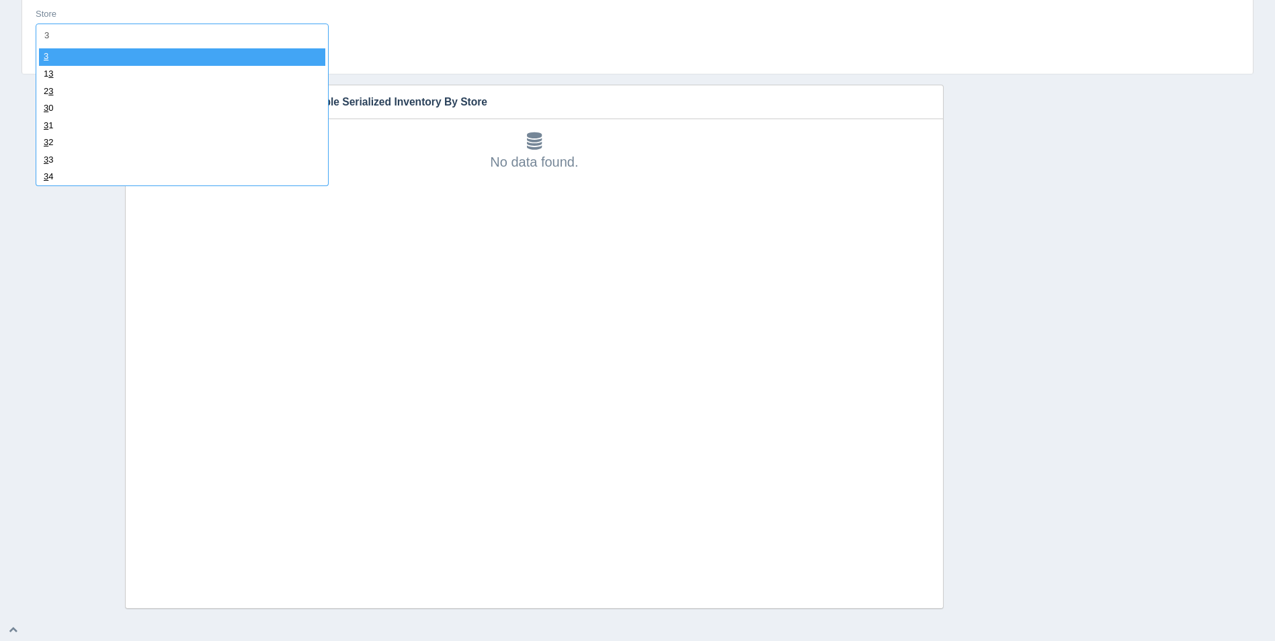
type input "37"
select select "37"
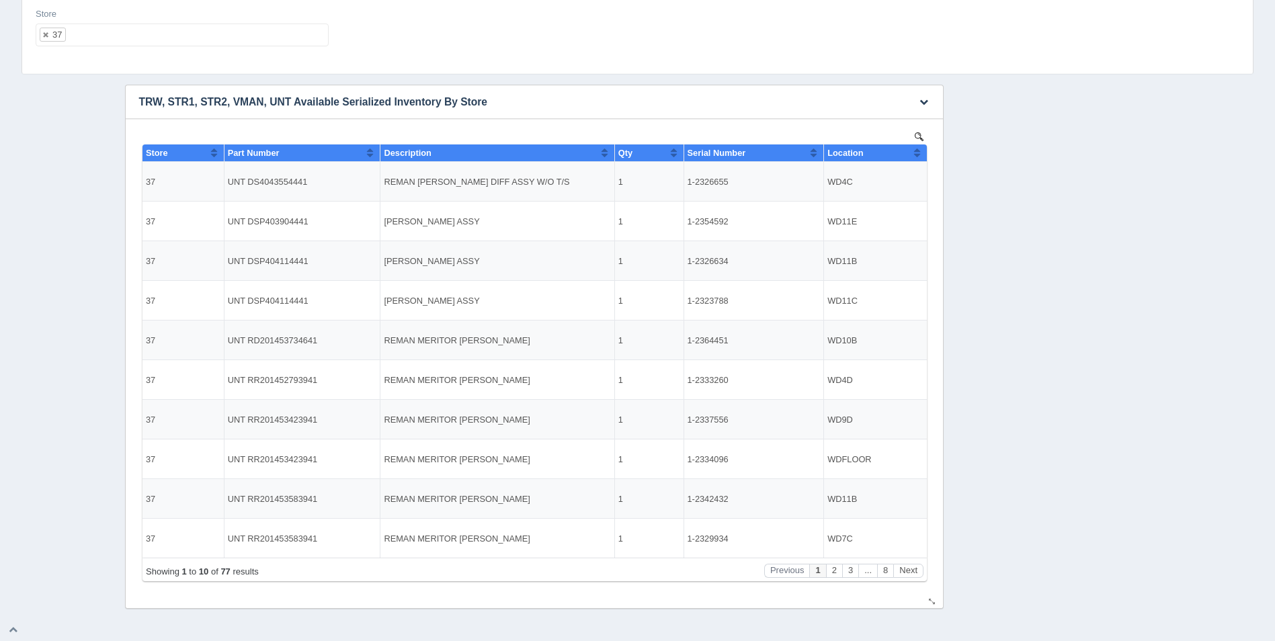
click at [916, 152] on button "Sort column ascending" at bounding box center [916, 152] width 9 height 16
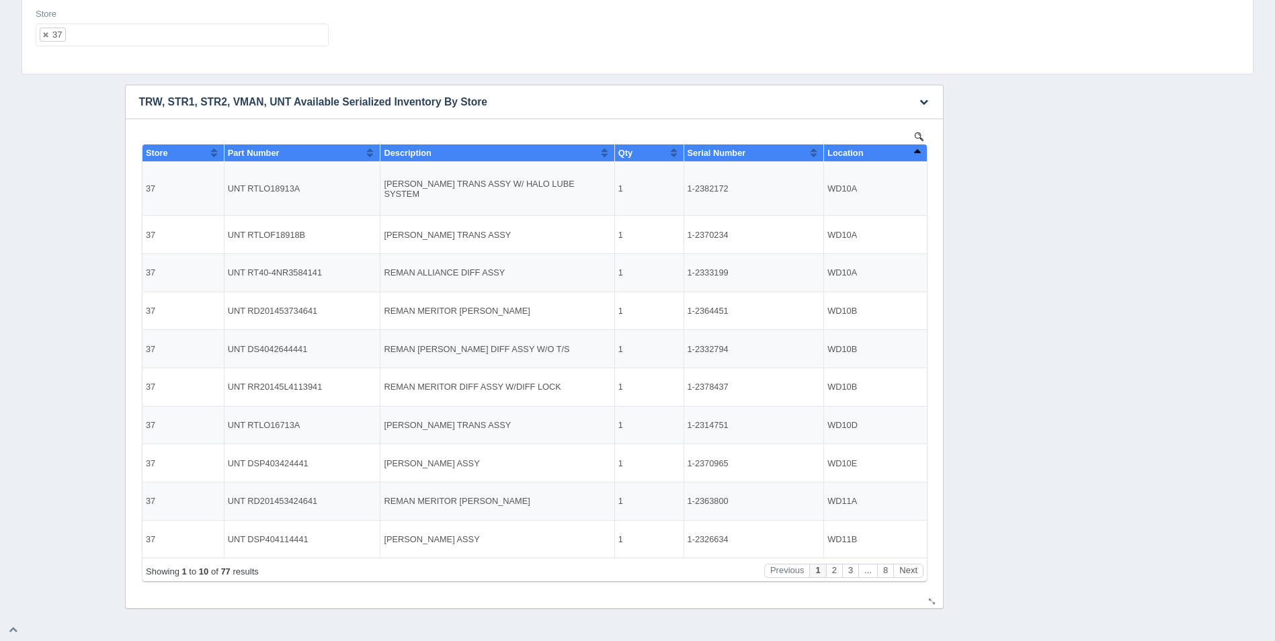
click at [918, 149] on button "Sort column descending" at bounding box center [916, 152] width 9 height 16
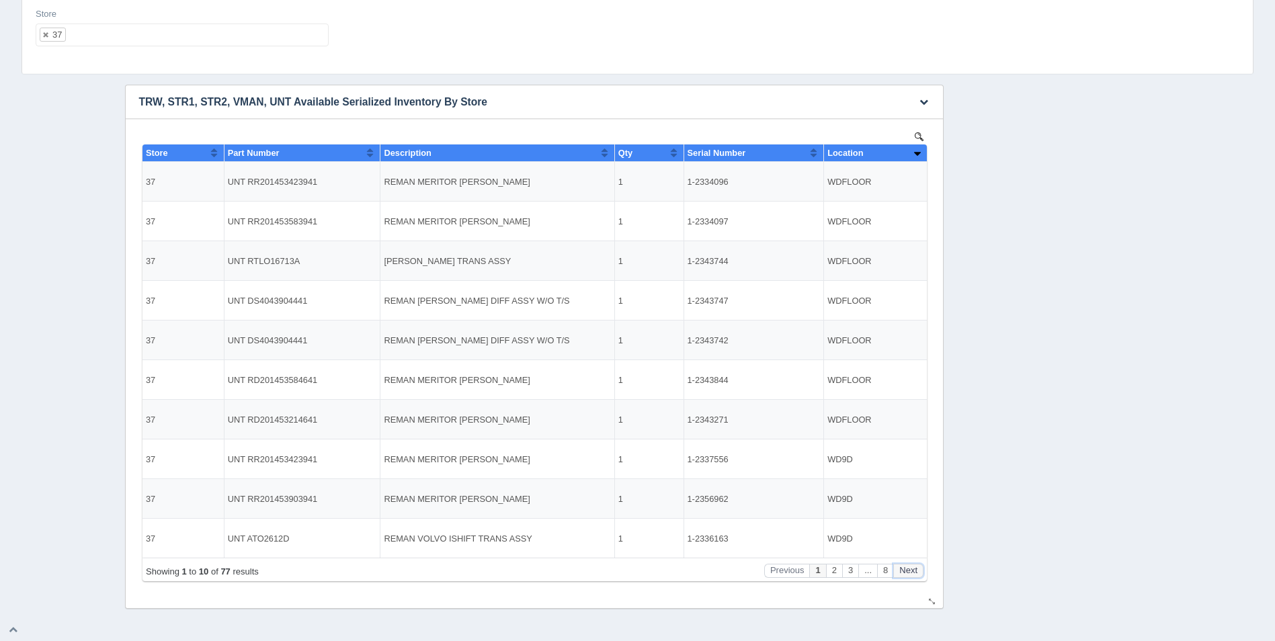
click at [913, 570] on button "Next" at bounding box center [907, 571] width 30 height 14
click at [914, 570] on button "Next" at bounding box center [907, 571] width 30 height 14
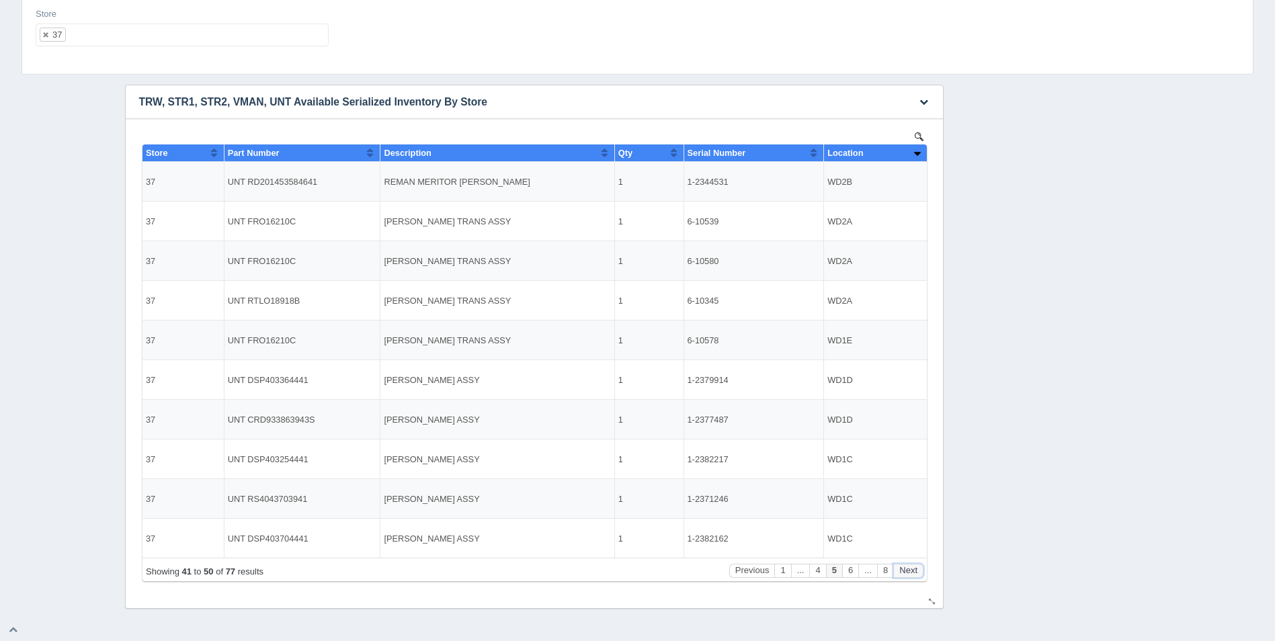
click at [914, 570] on button "Next" at bounding box center [907, 571] width 30 height 14
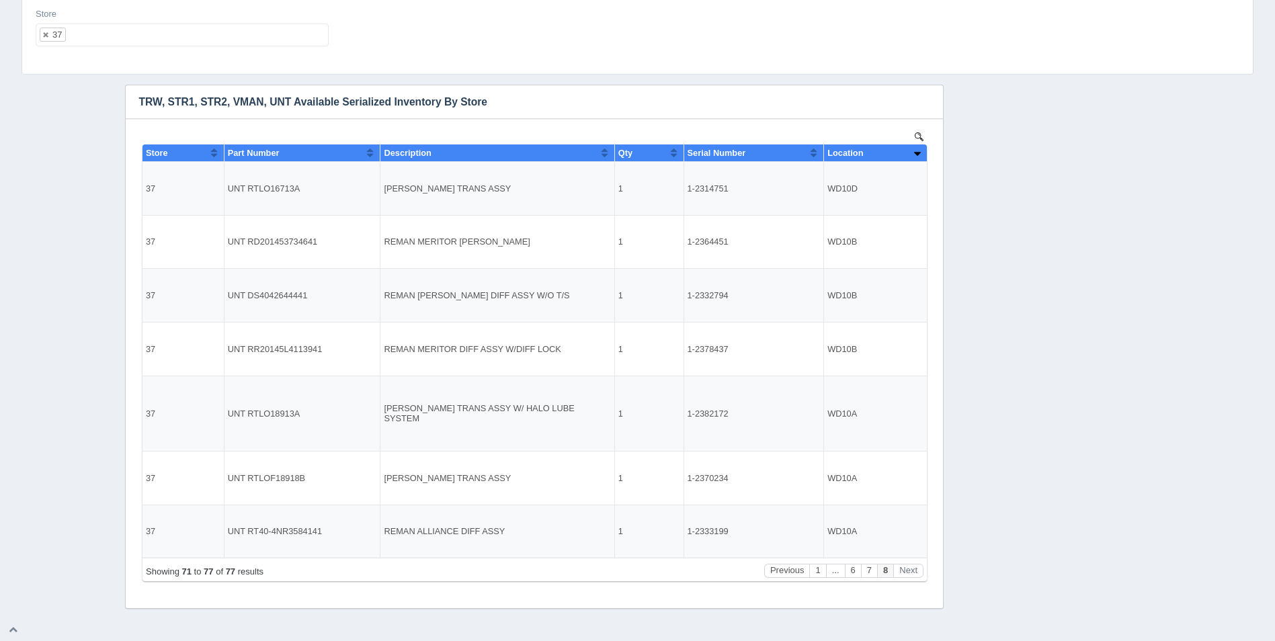
click at [214, 42] on ul "37" at bounding box center [182, 35] width 293 height 23
select select
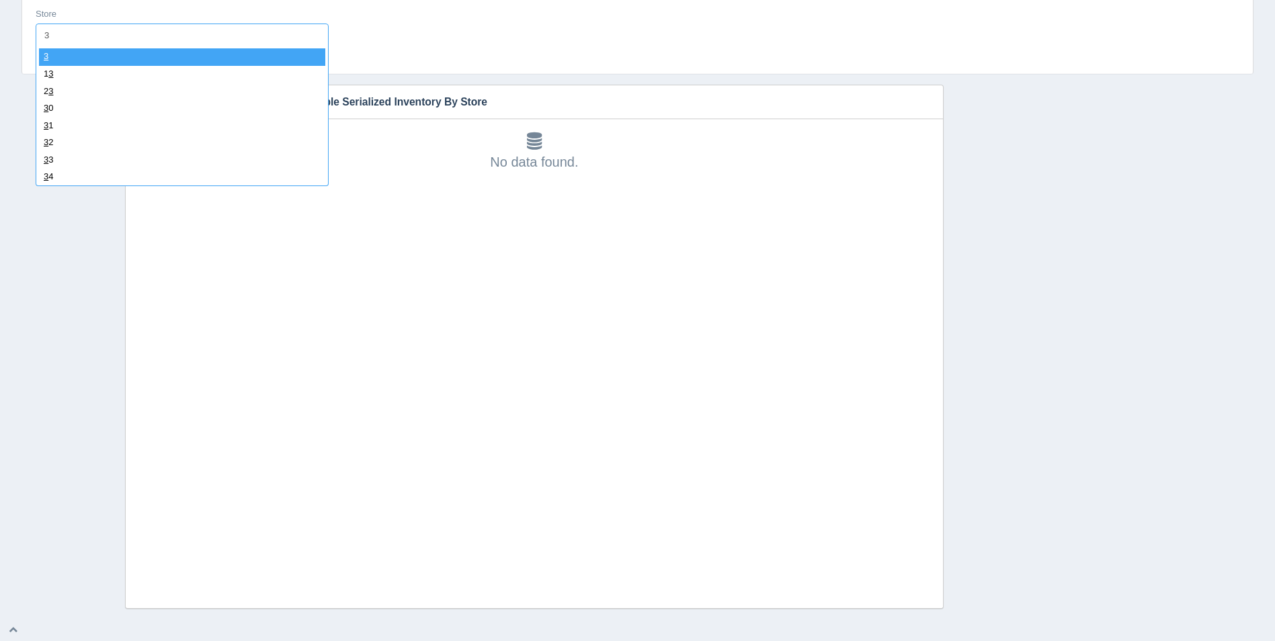
type input "38"
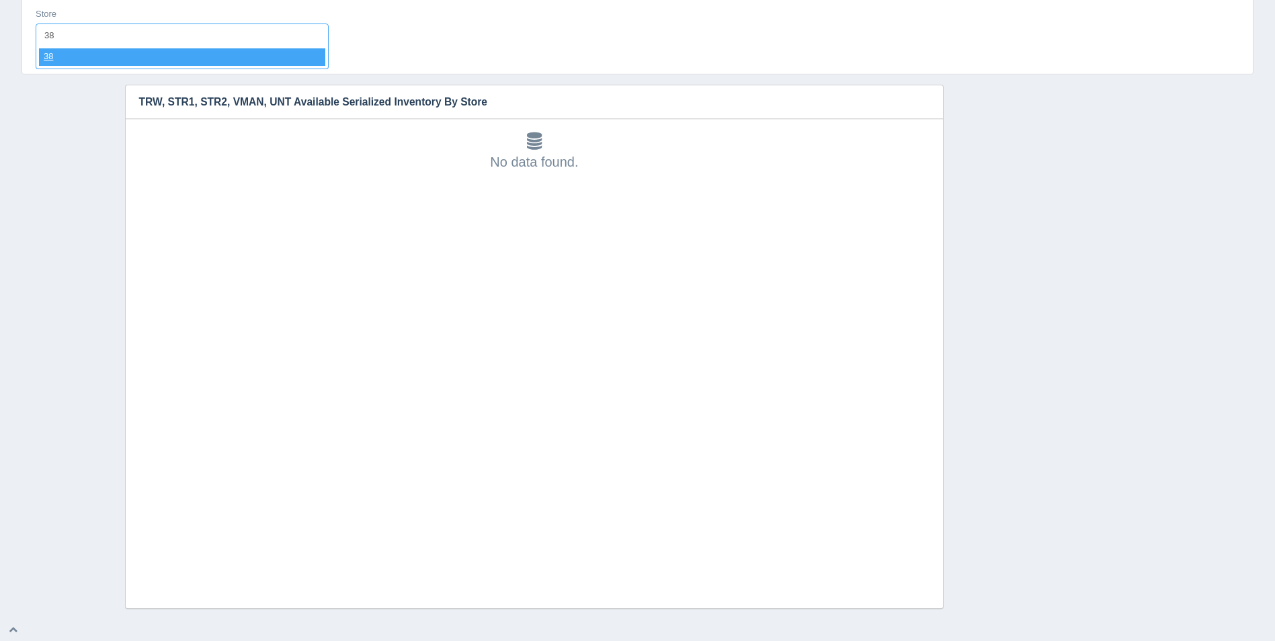
select select "38"
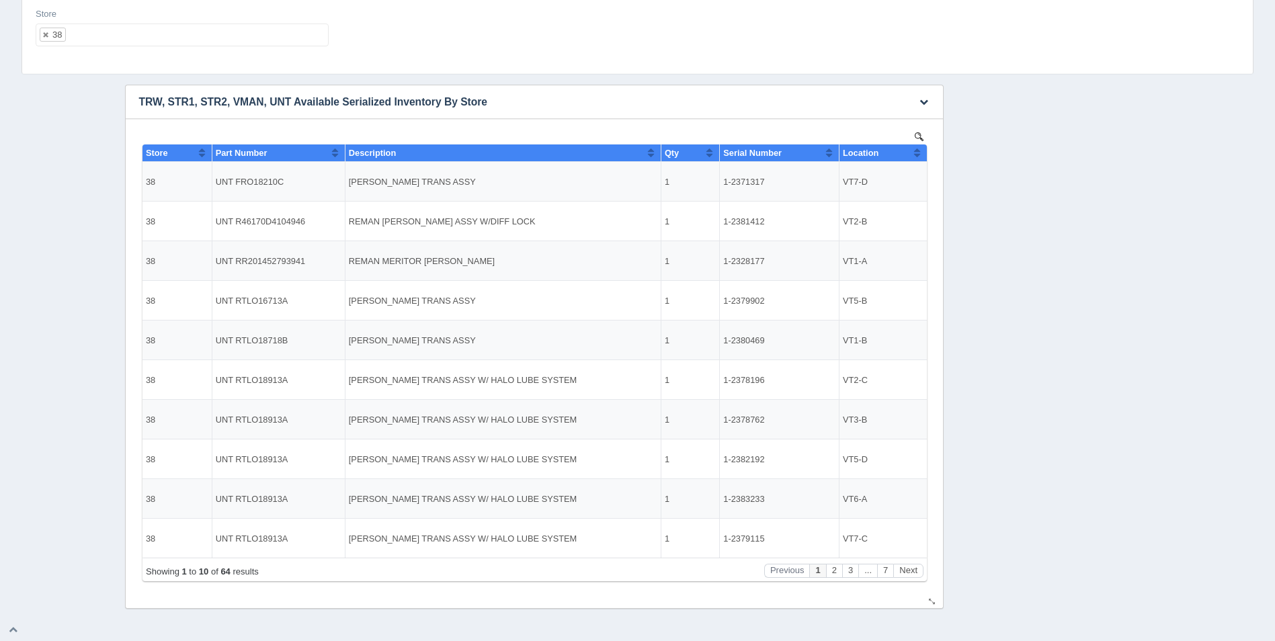
click at [914, 153] on button "Sort column ascending" at bounding box center [916, 152] width 9 height 16
click at [914, 153] on button "Sort column descending" at bounding box center [916, 152] width 9 height 16
click at [911, 571] on button "Next" at bounding box center [907, 571] width 30 height 14
click at [910, 571] on button "Next" at bounding box center [907, 571] width 30 height 14
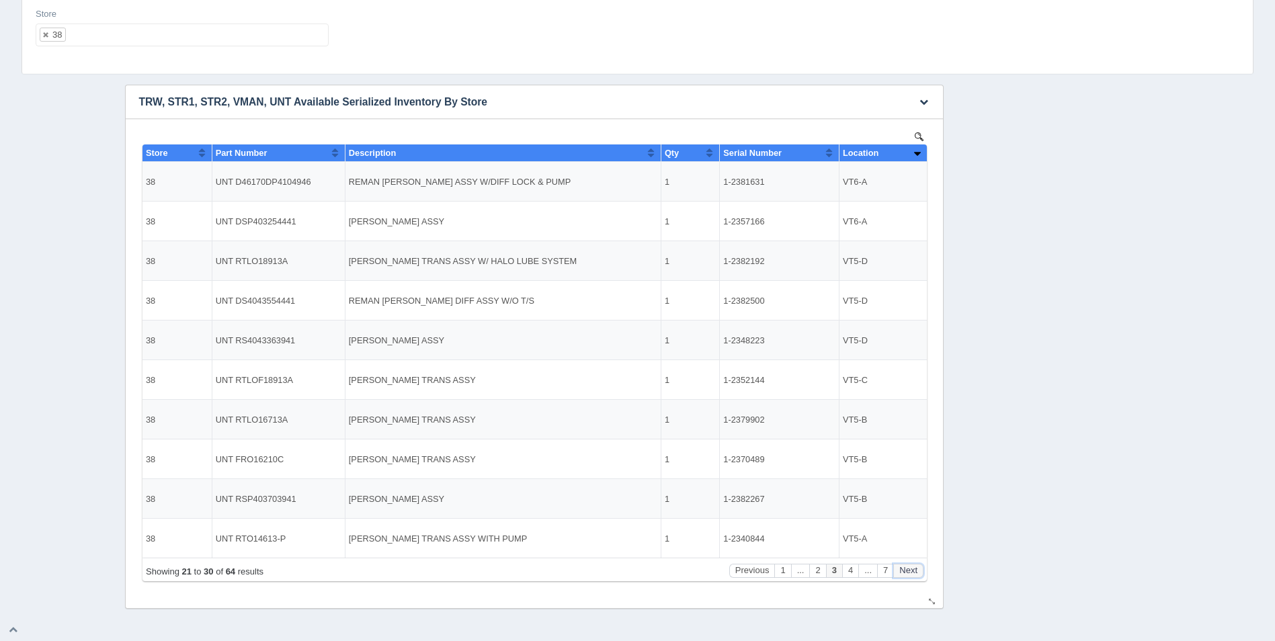
click at [910, 572] on button "Next" at bounding box center [907, 571] width 30 height 14
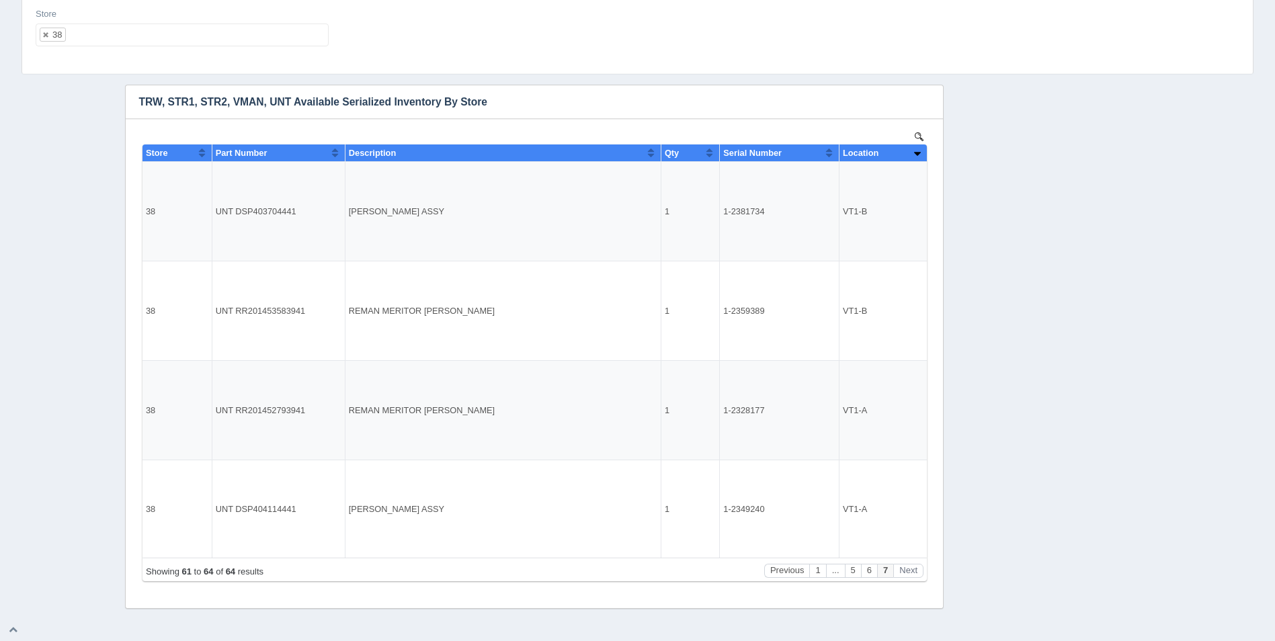
click at [203, 45] on ul "38" at bounding box center [182, 35] width 293 height 23
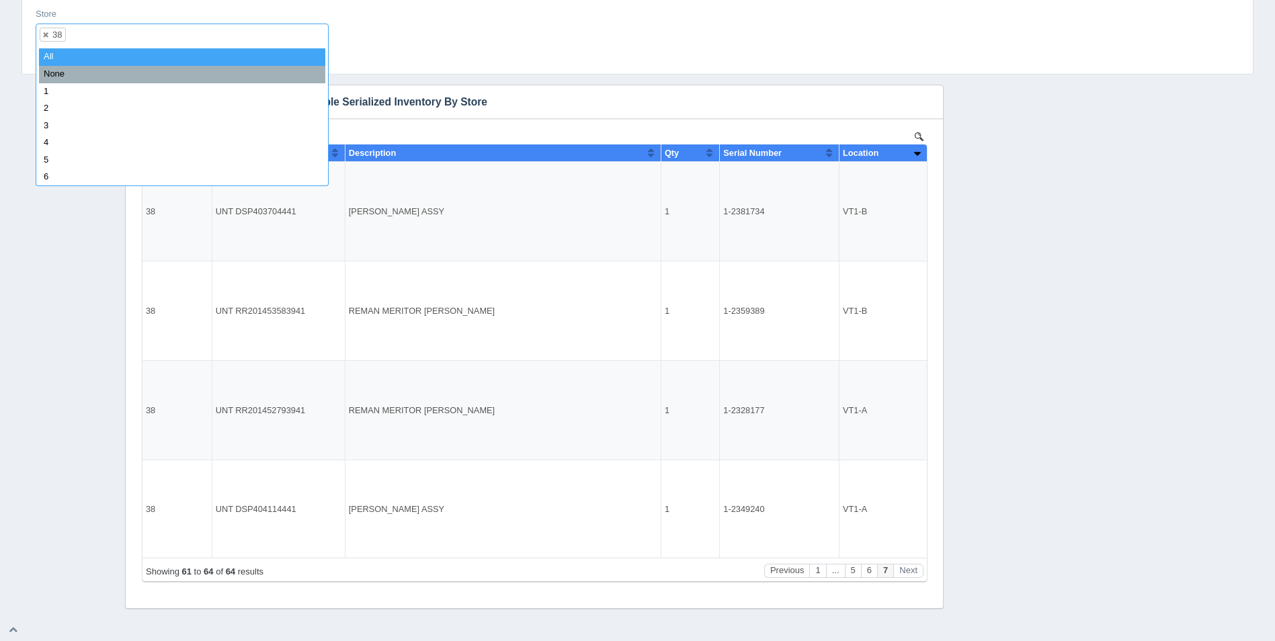
select select
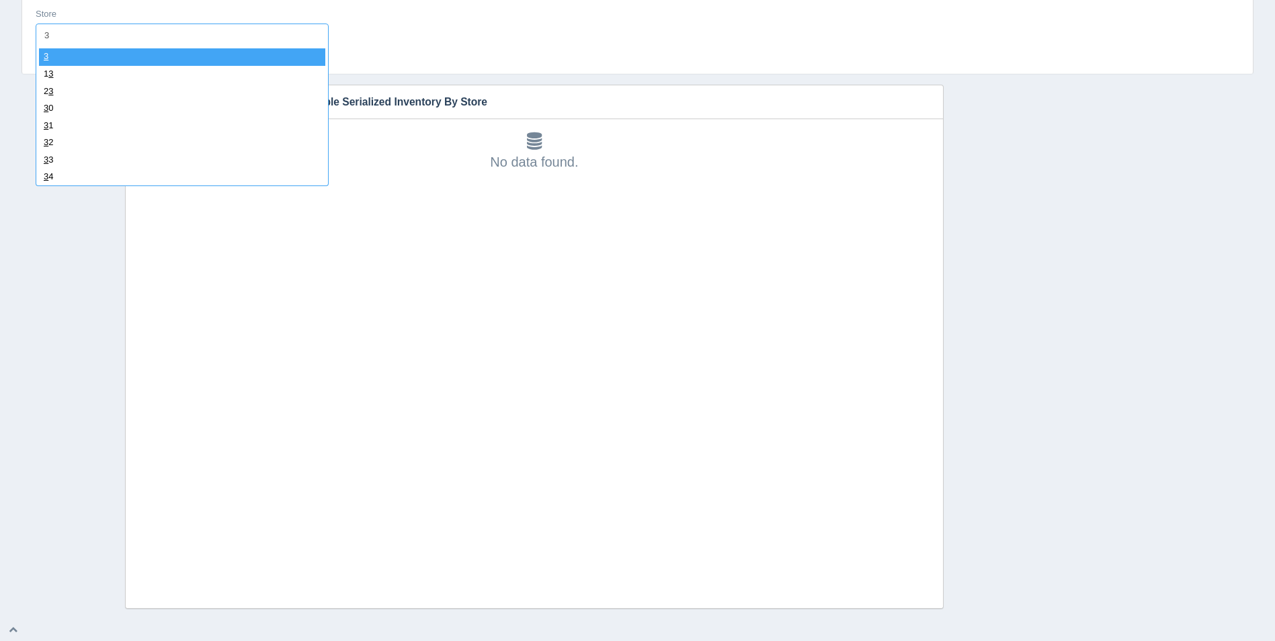
type input "39"
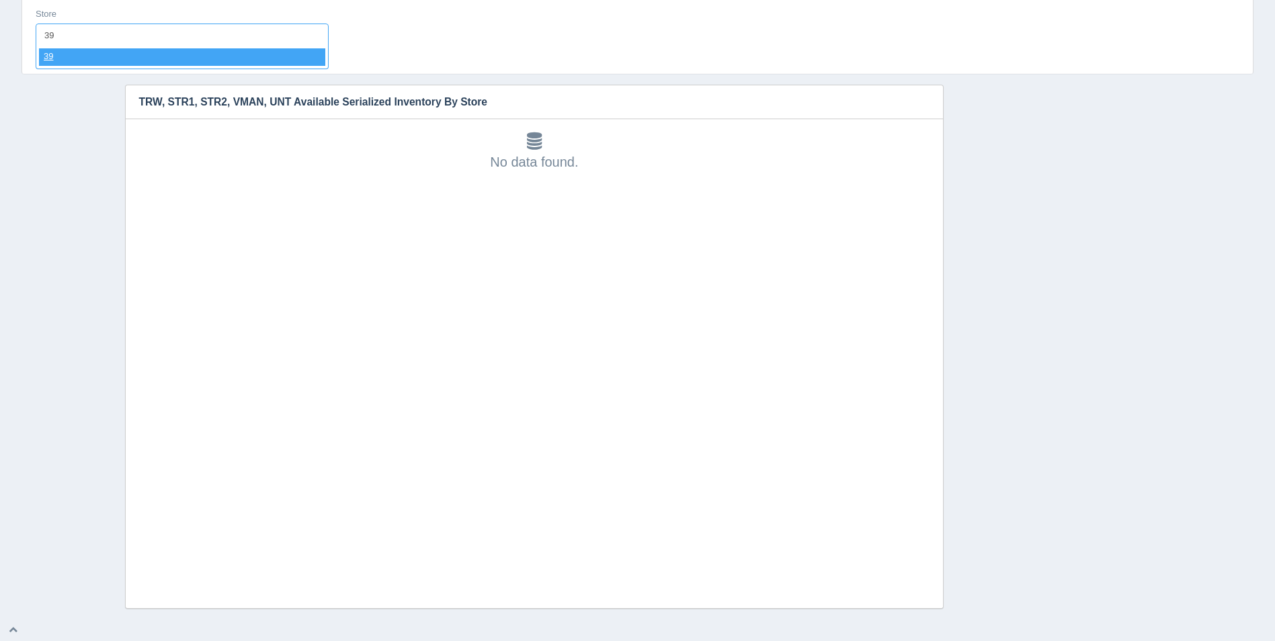
select select "39"
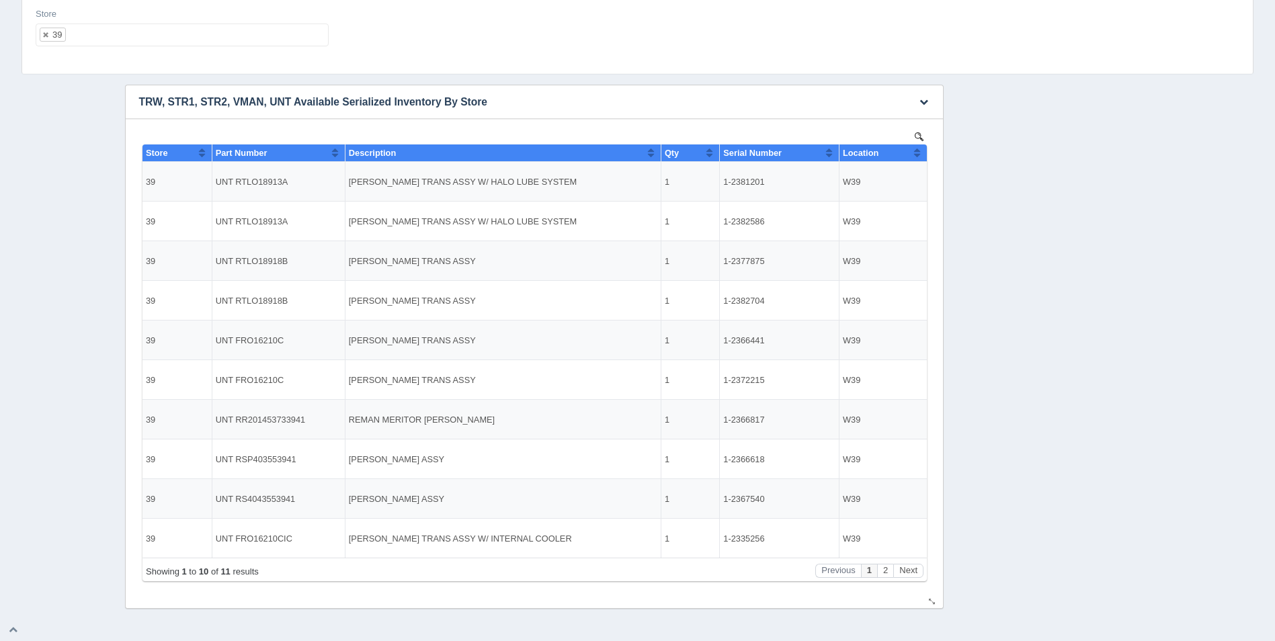
click at [923, 157] on th "Location" at bounding box center [882, 152] width 88 height 17
click at [922, 156] on th "Location" at bounding box center [882, 152] width 88 height 17
click at [917, 572] on button "Next" at bounding box center [907, 571] width 30 height 14
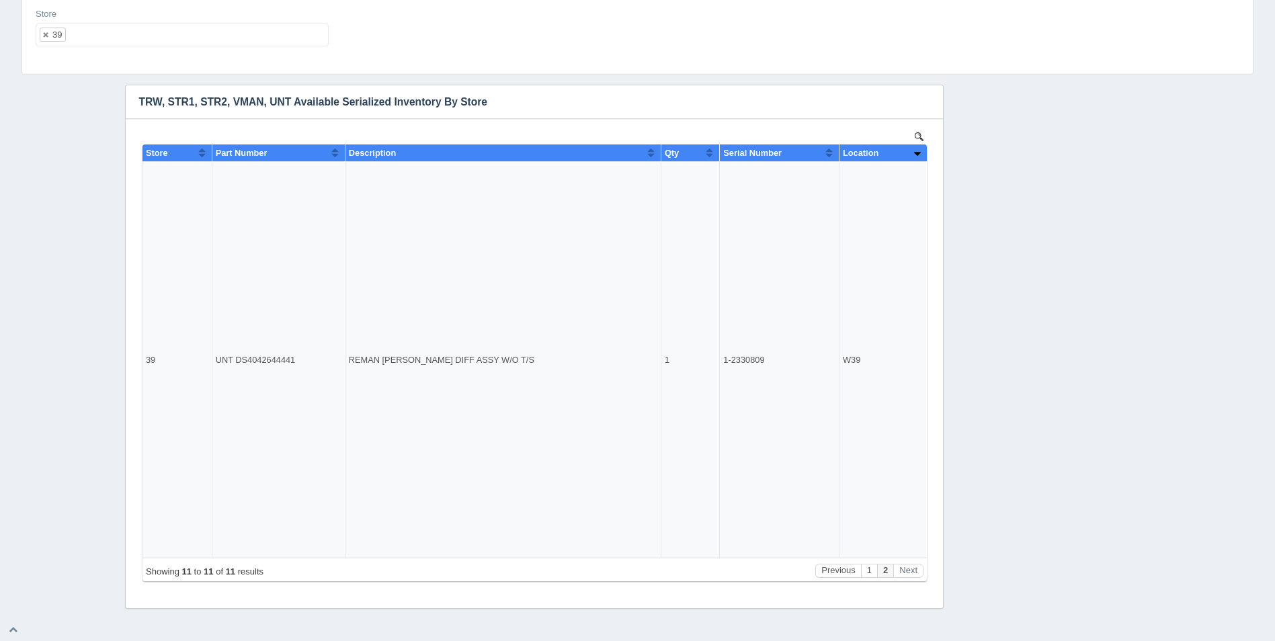
click at [131, 40] on ul "39" at bounding box center [182, 35] width 293 height 23
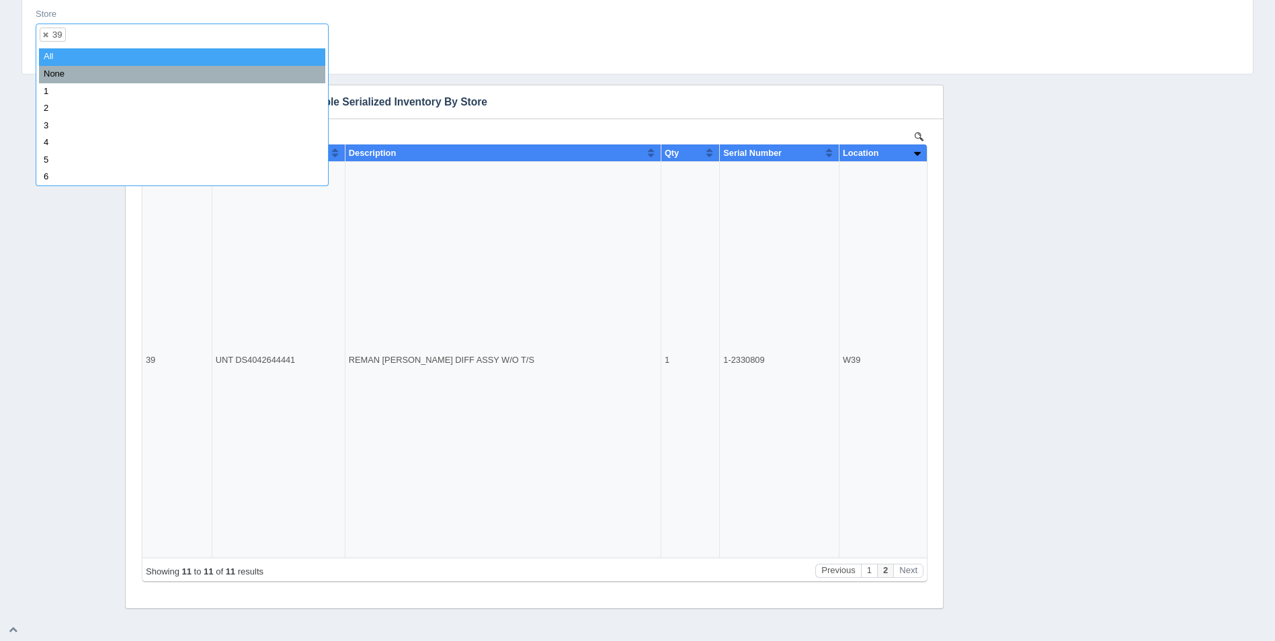
select select
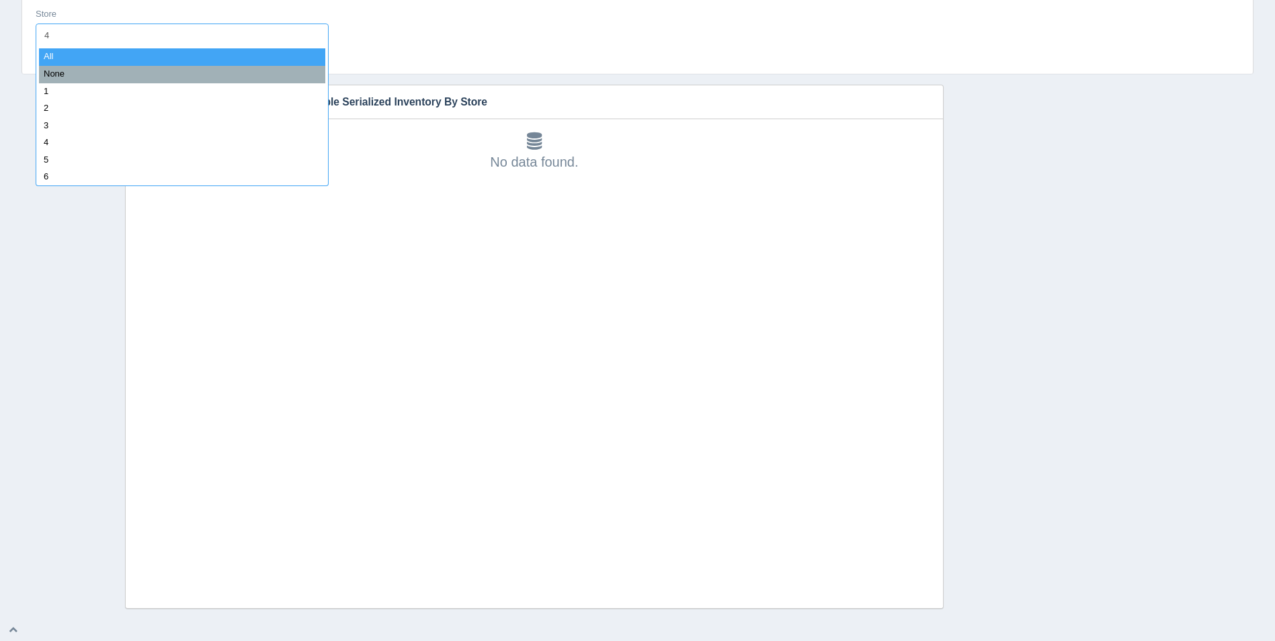
type input "40"
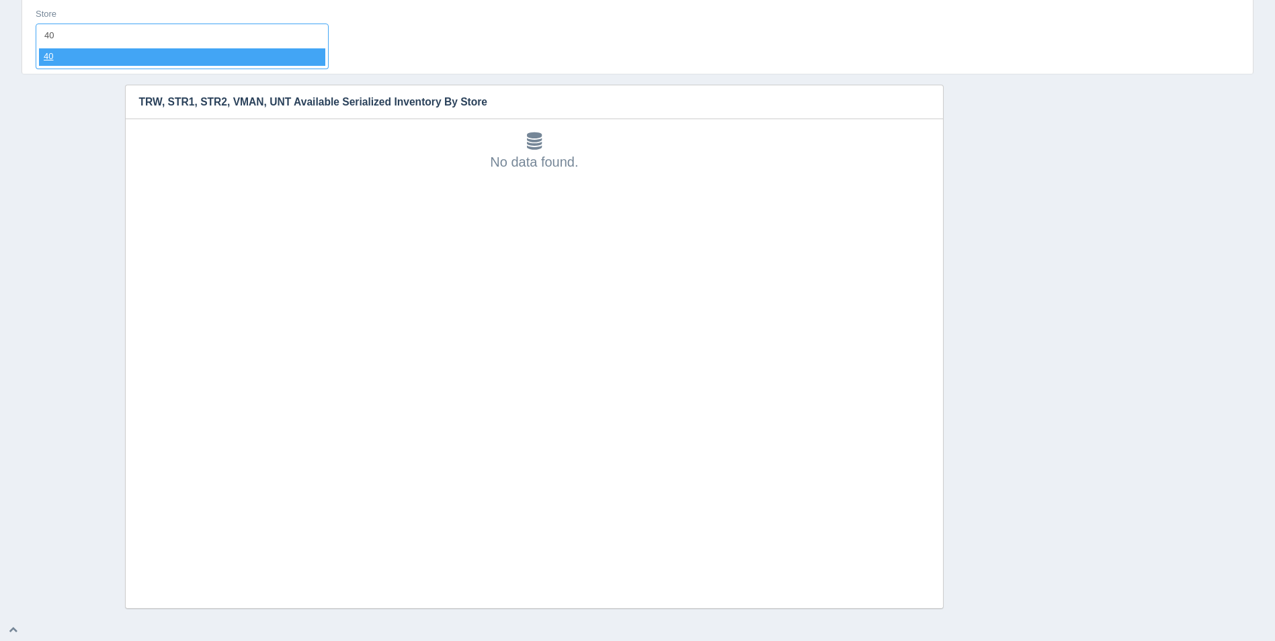
select select "40"
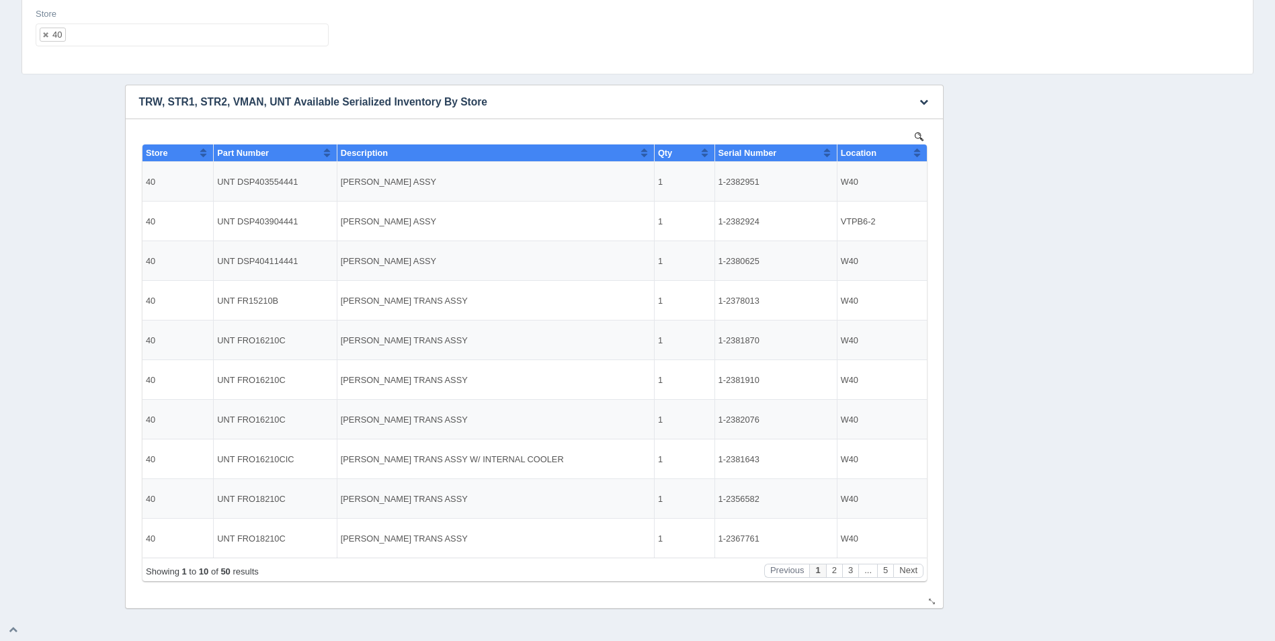
click at [910, 151] on div "Location" at bounding box center [876, 153] width 73 height 10
click at [918, 151] on button "Sort column descending" at bounding box center [916, 152] width 9 height 16
click at [910, 572] on button "Next" at bounding box center [907, 571] width 30 height 14
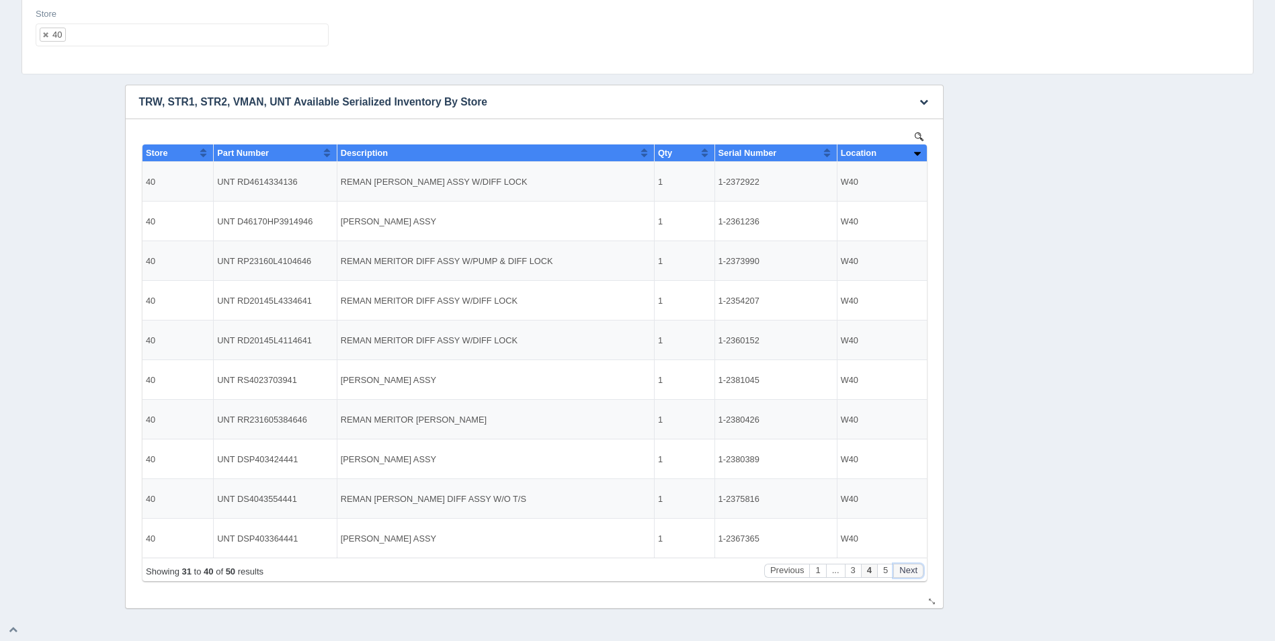
click at [910, 572] on button "Next" at bounding box center [907, 571] width 30 height 14
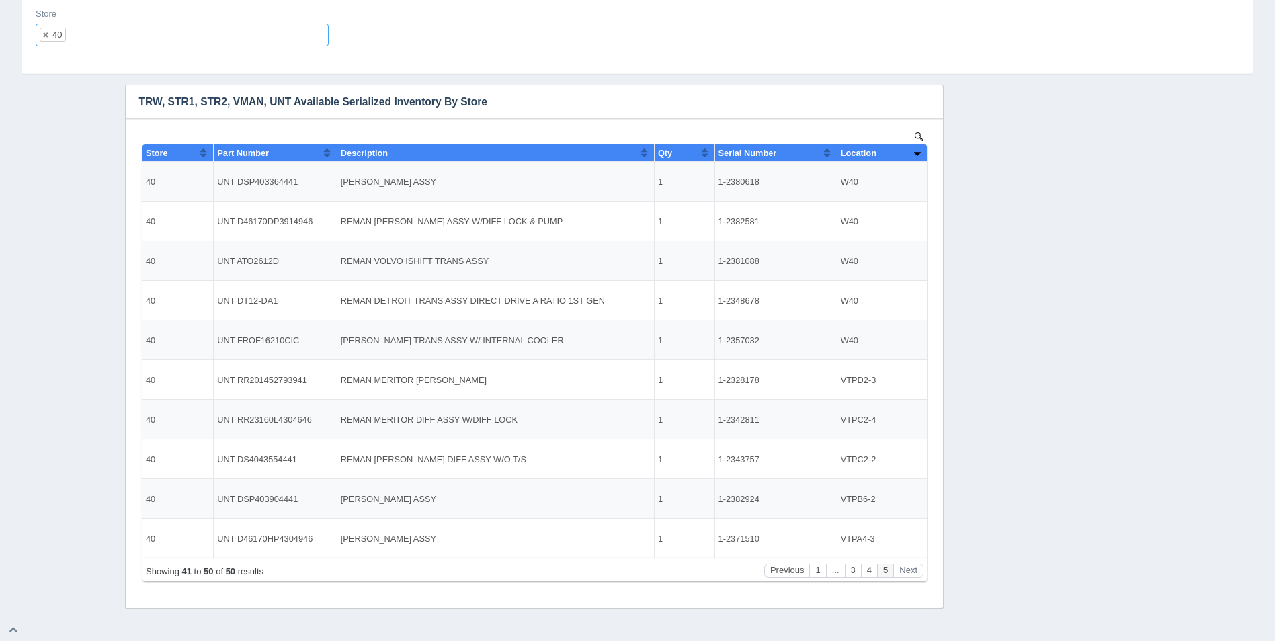
click at [86, 34] on input "text" at bounding box center [77, 35] width 23 height 22
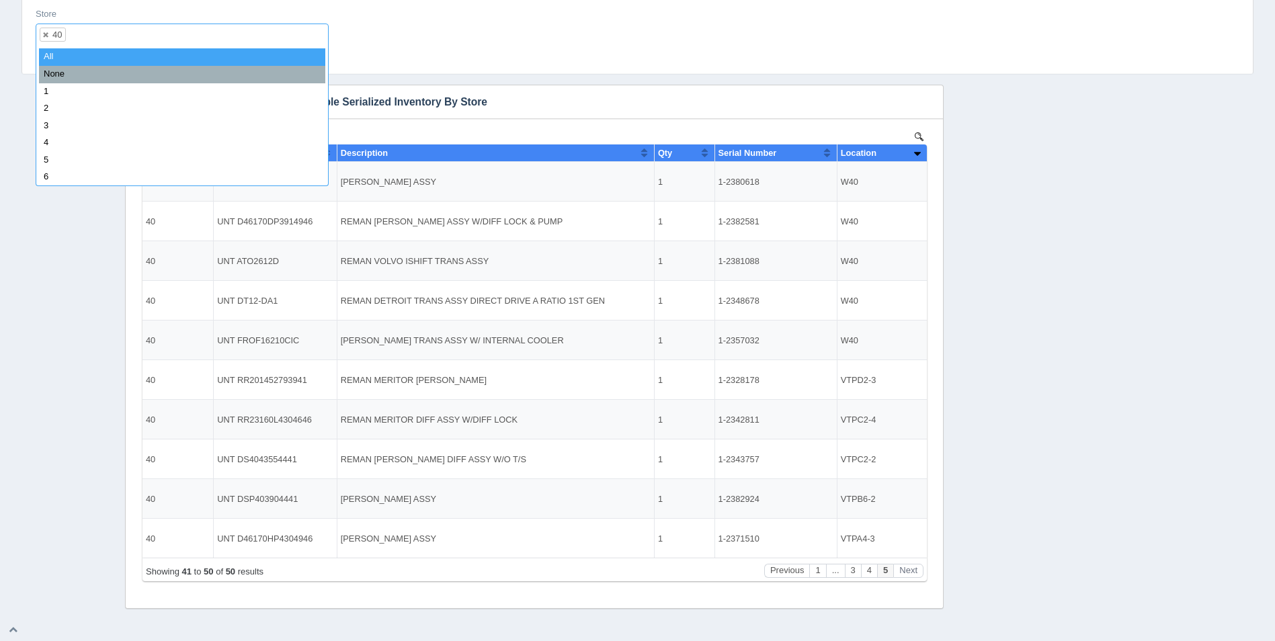
select select
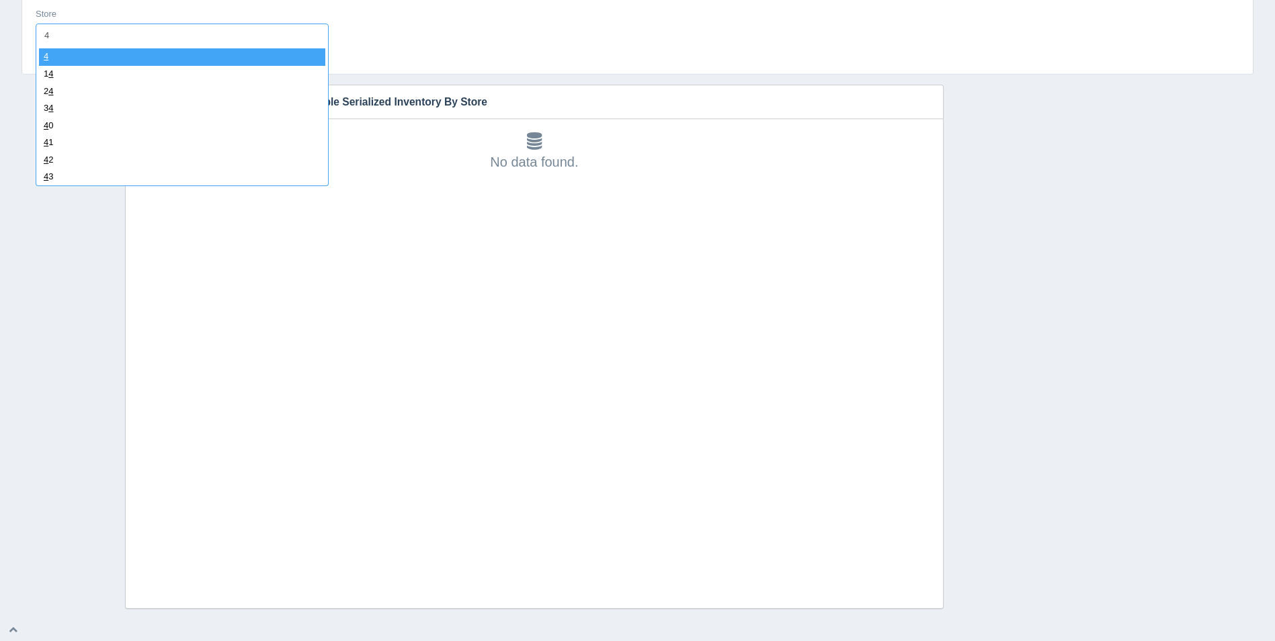
type input "41"
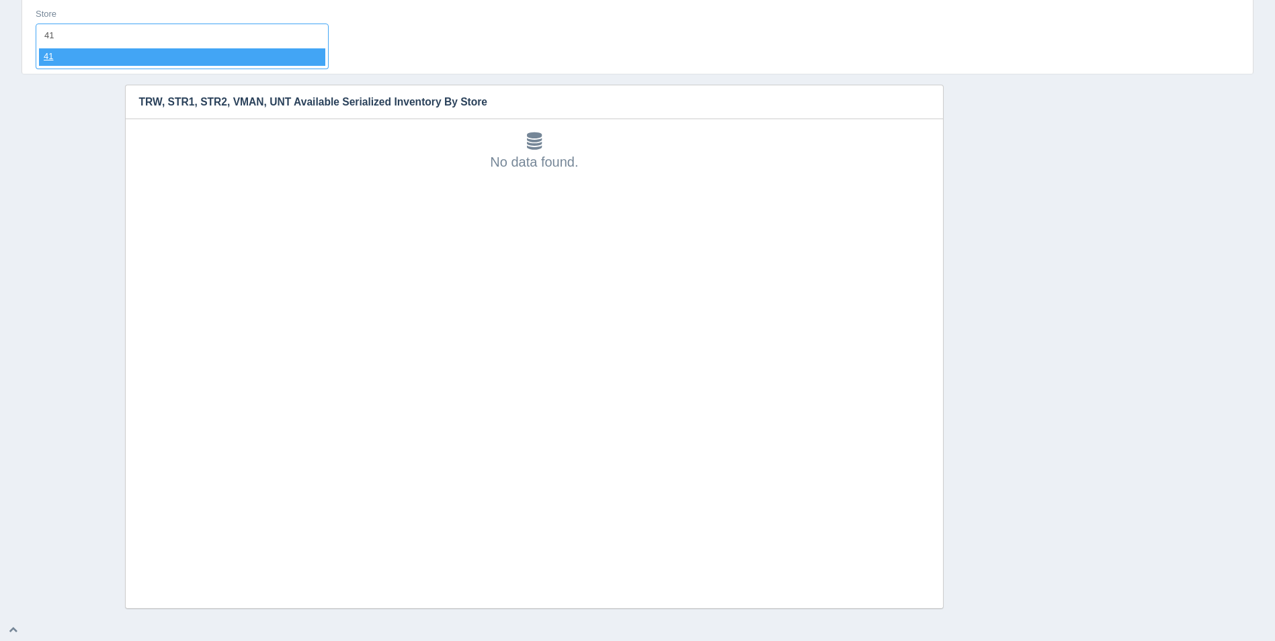
select select "41"
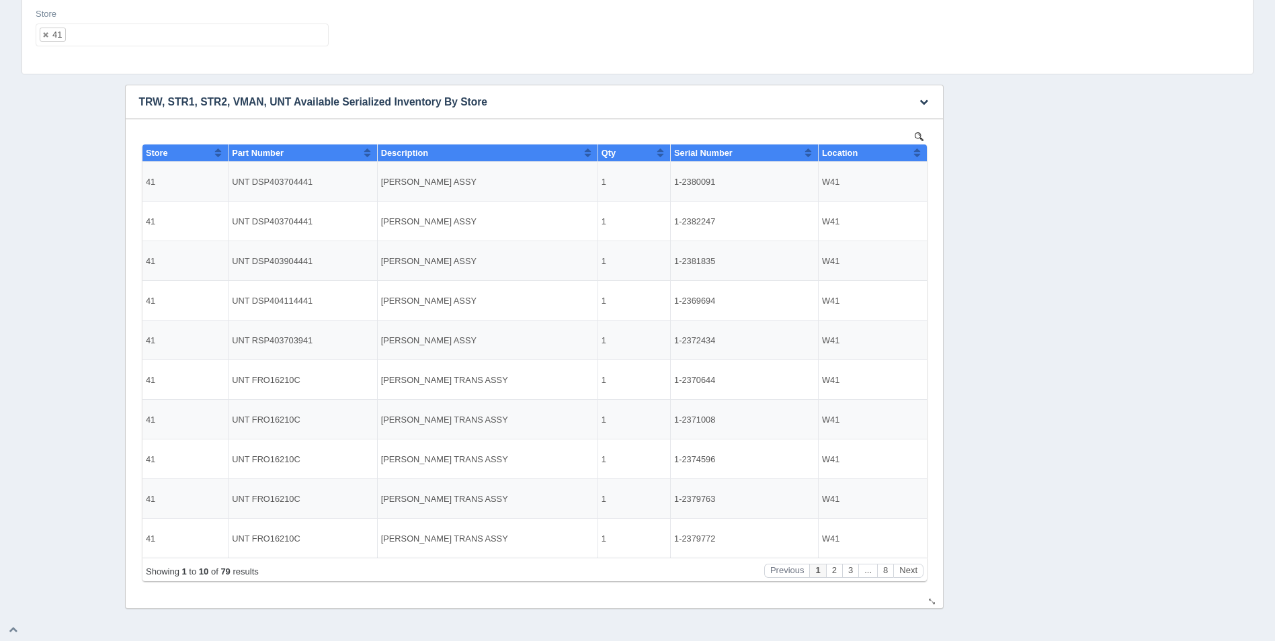
click at [918, 158] on button "Sort column ascending" at bounding box center [916, 152] width 9 height 16
click at [919, 153] on button "Sort column descending" at bounding box center [916, 152] width 9 height 16
click at [228, 45] on ul "41" at bounding box center [182, 35] width 293 height 23
select select
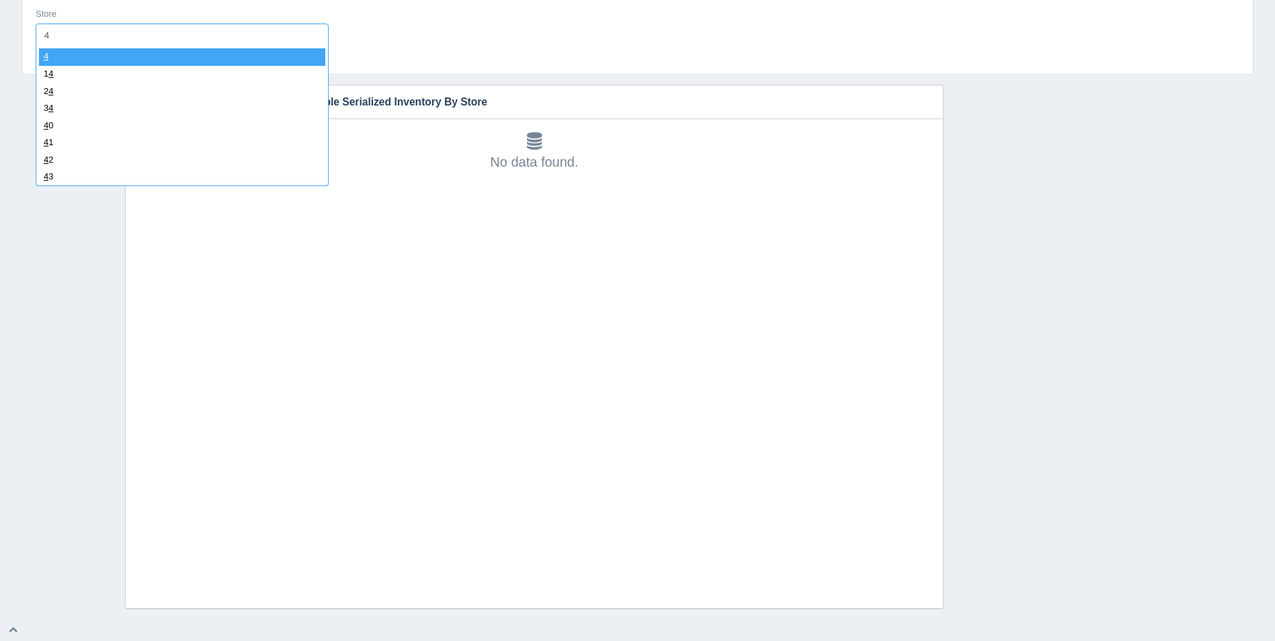
type input "42"
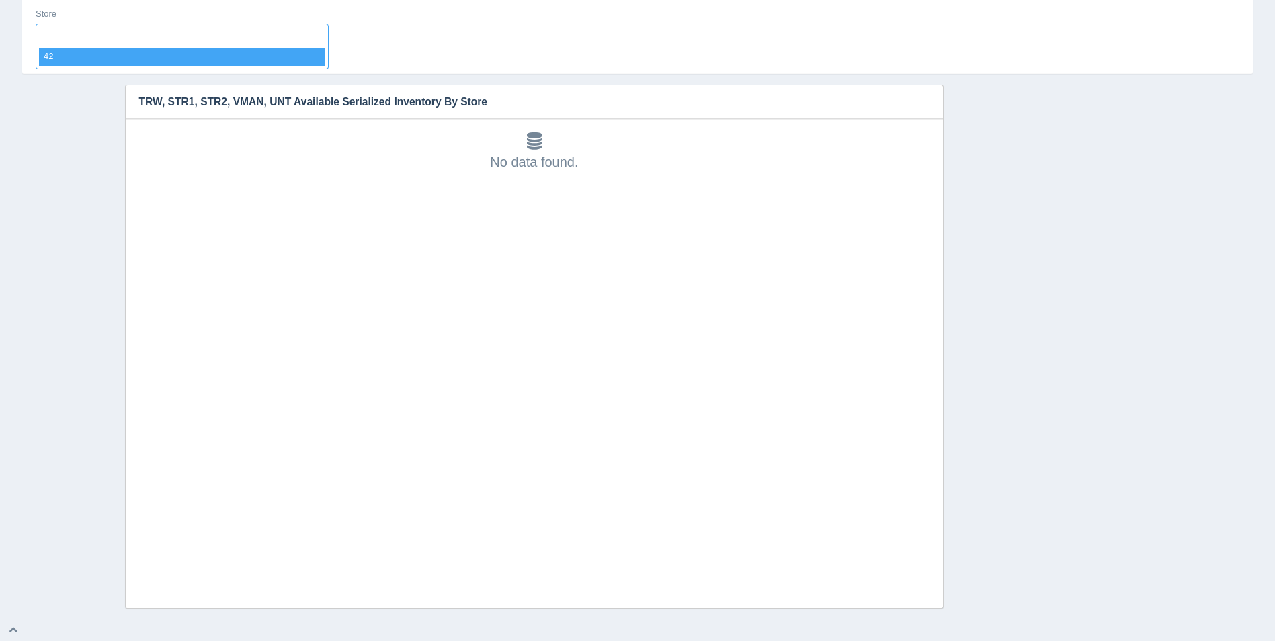
select select "42"
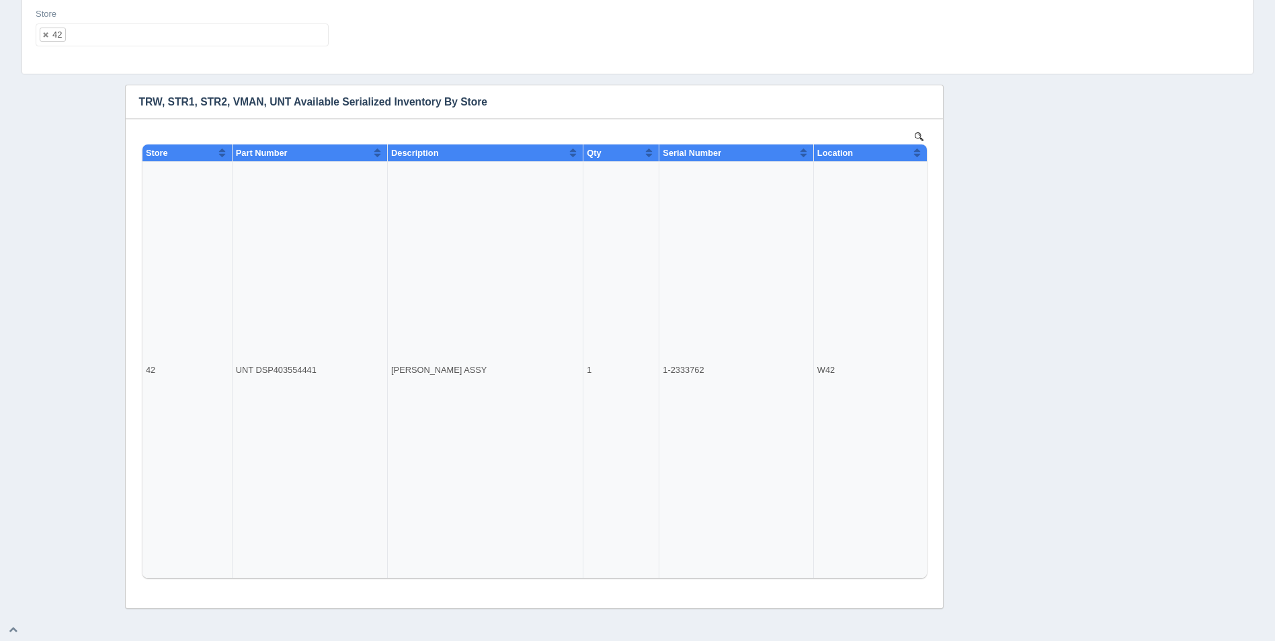
select select
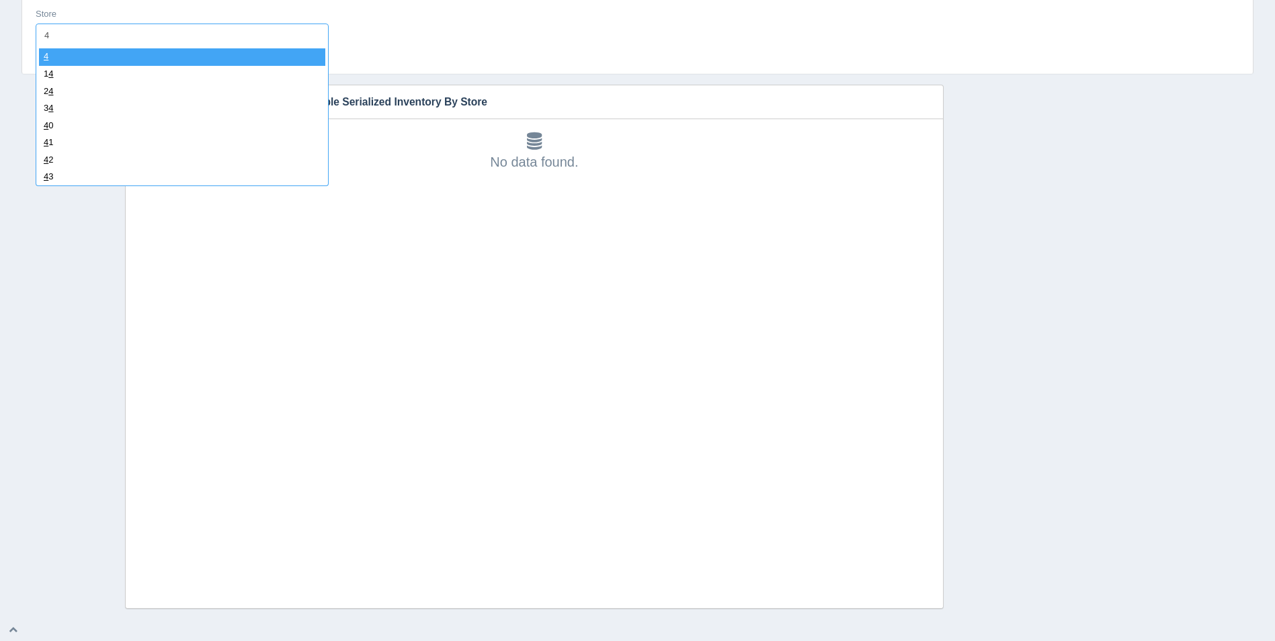
type input "43"
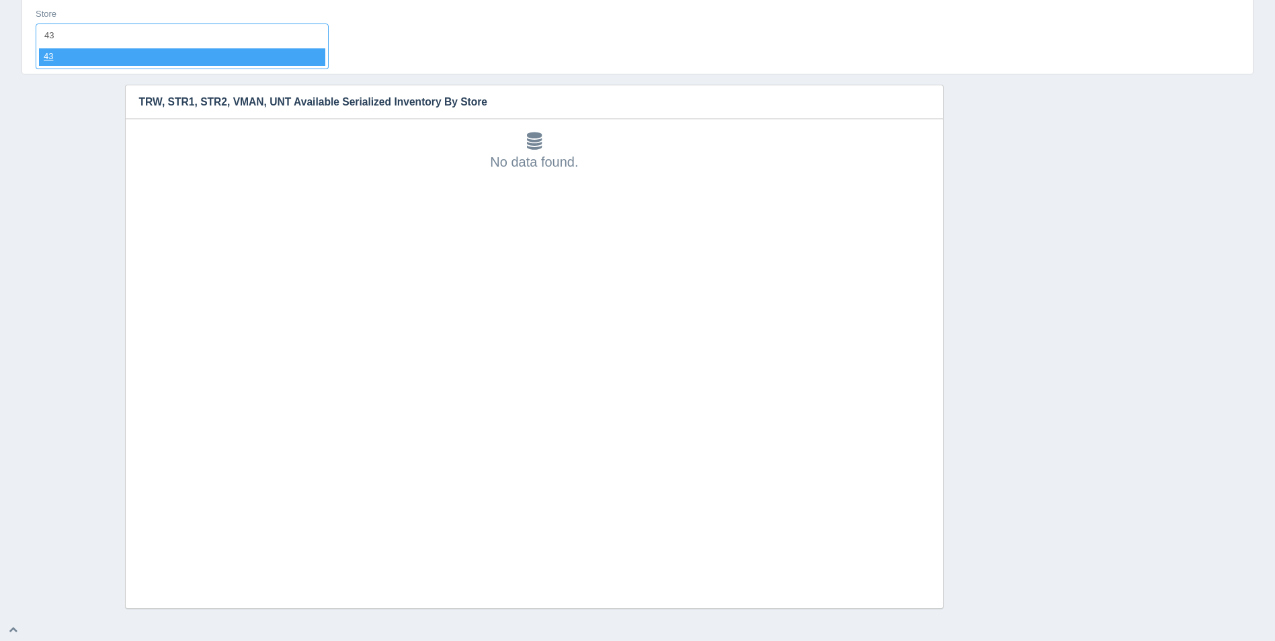
select select "43"
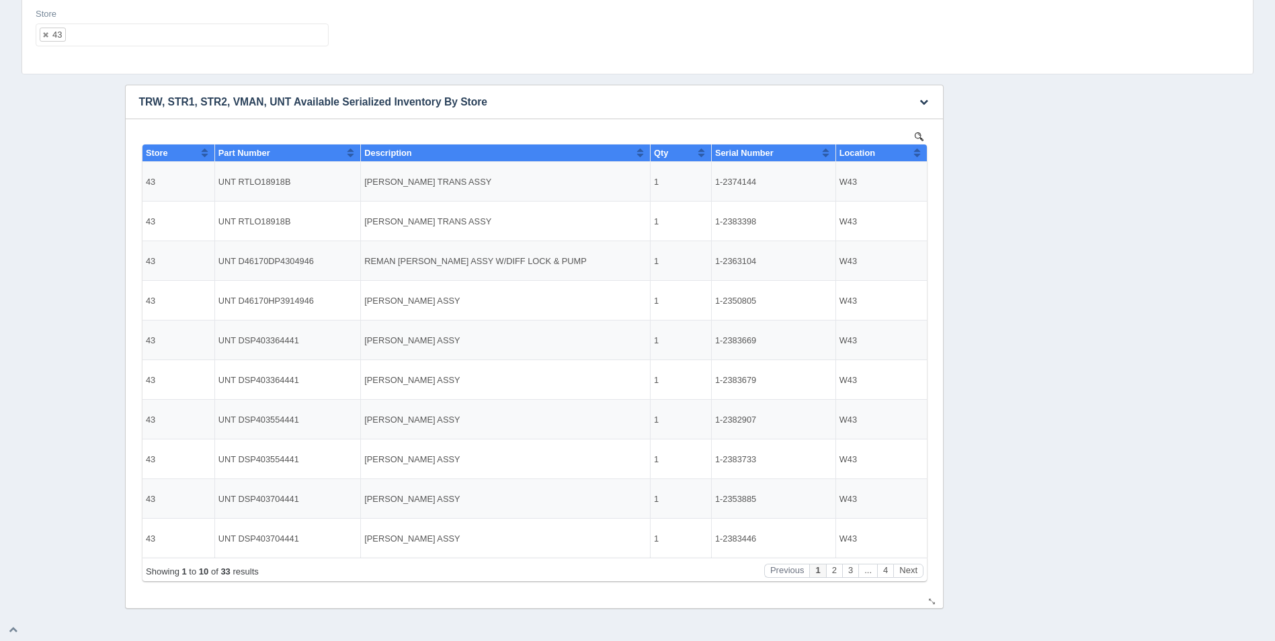
click at [916, 151] on button "Sort column ascending" at bounding box center [916, 152] width 9 height 16
drag, startPoint x: 916, startPoint y: 151, endPoint x: 1078, endPoint y: 398, distance: 295.0
click at [916, 151] on button "Sort column descending" at bounding box center [916, 152] width 9 height 16
click at [910, 570] on button "Next" at bounding box center [907, 571] width 30 height 14
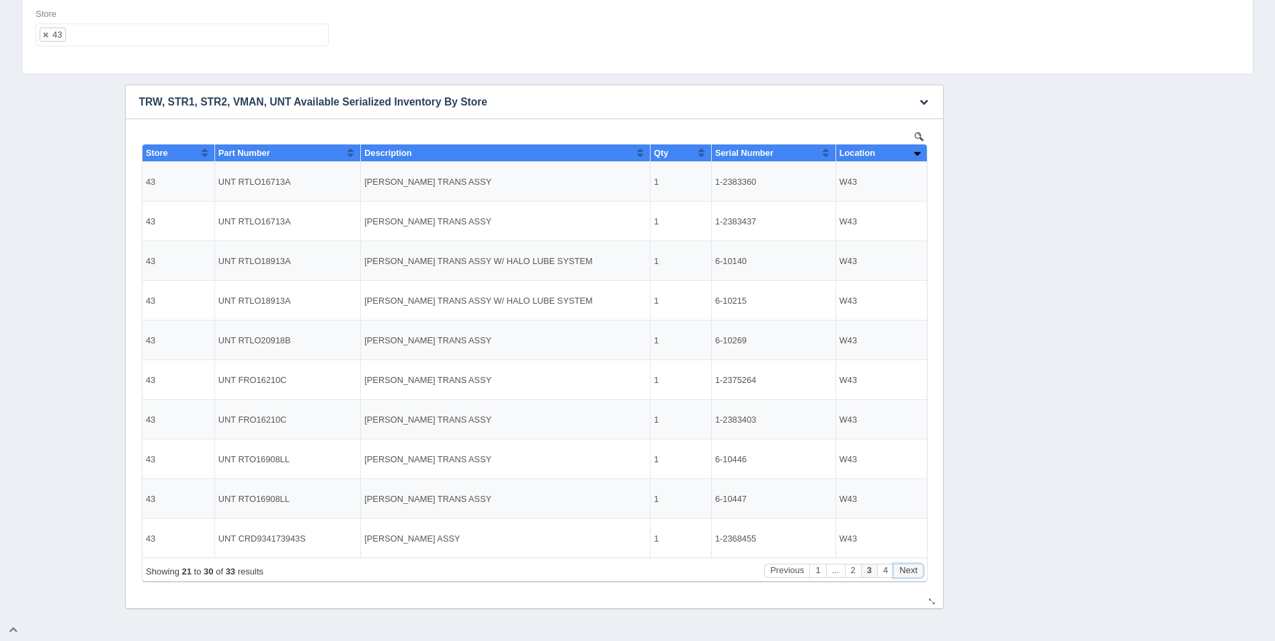
click at [911, 572] on button "Next" at bounding box center [907, 571] width 30 height 14
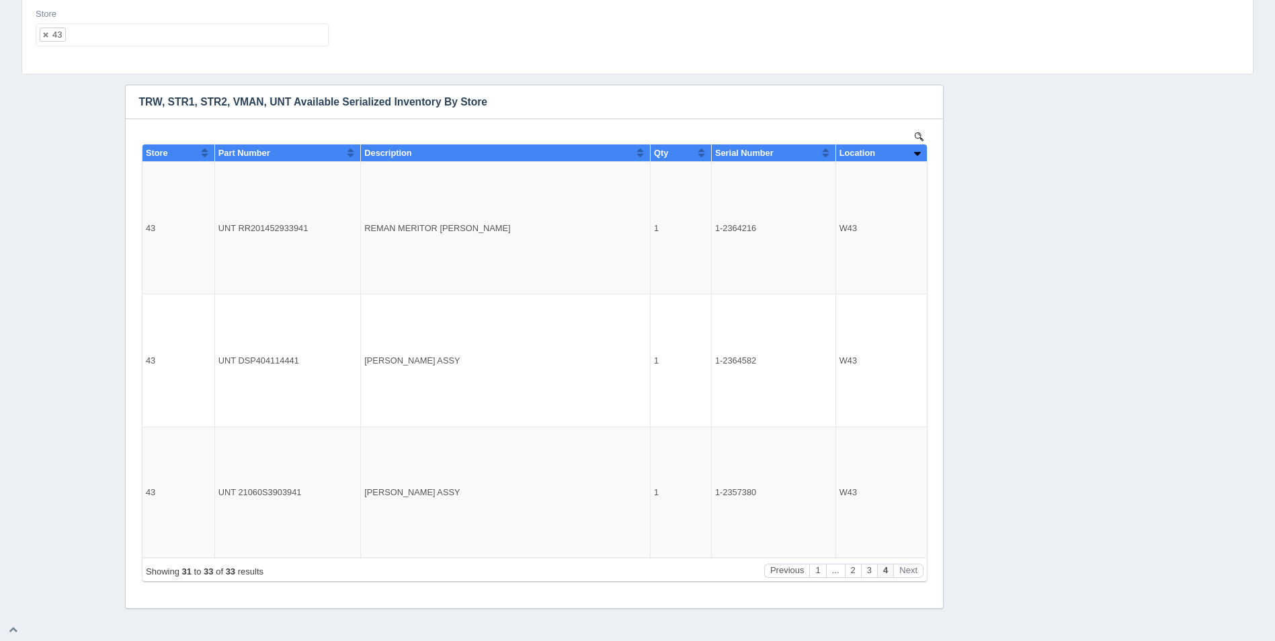
click at [116, 27] on ul "43" at bounding box center [182, 35] width 293 height 23
select select
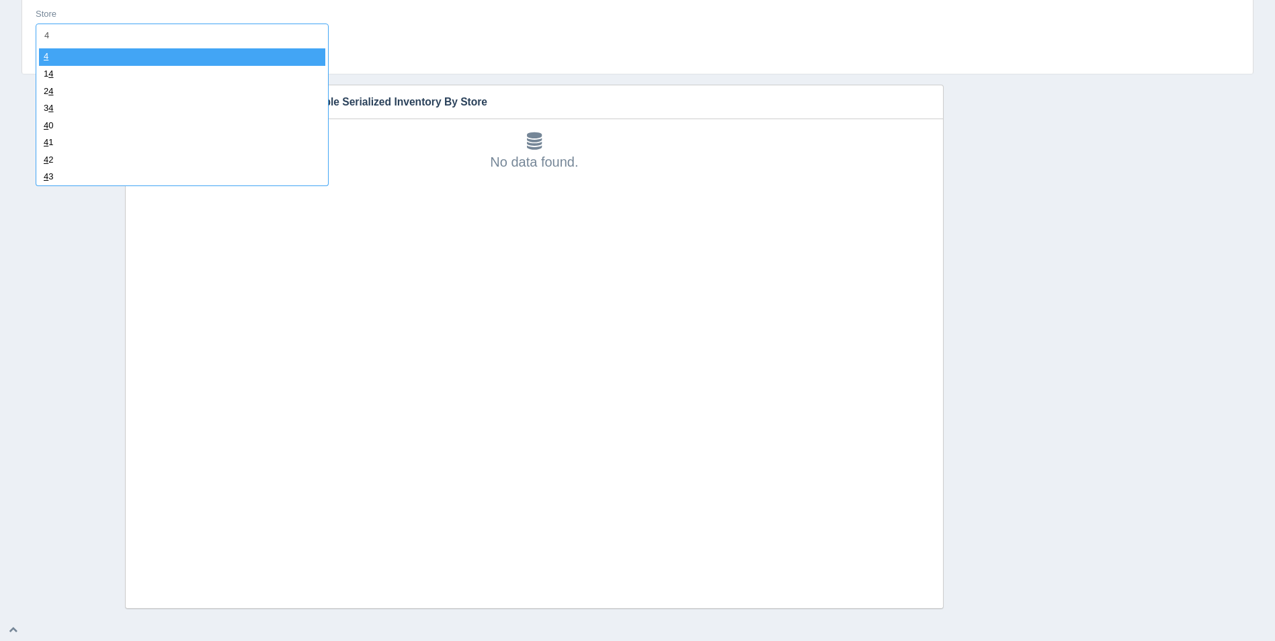
type input "44"
select select "44"
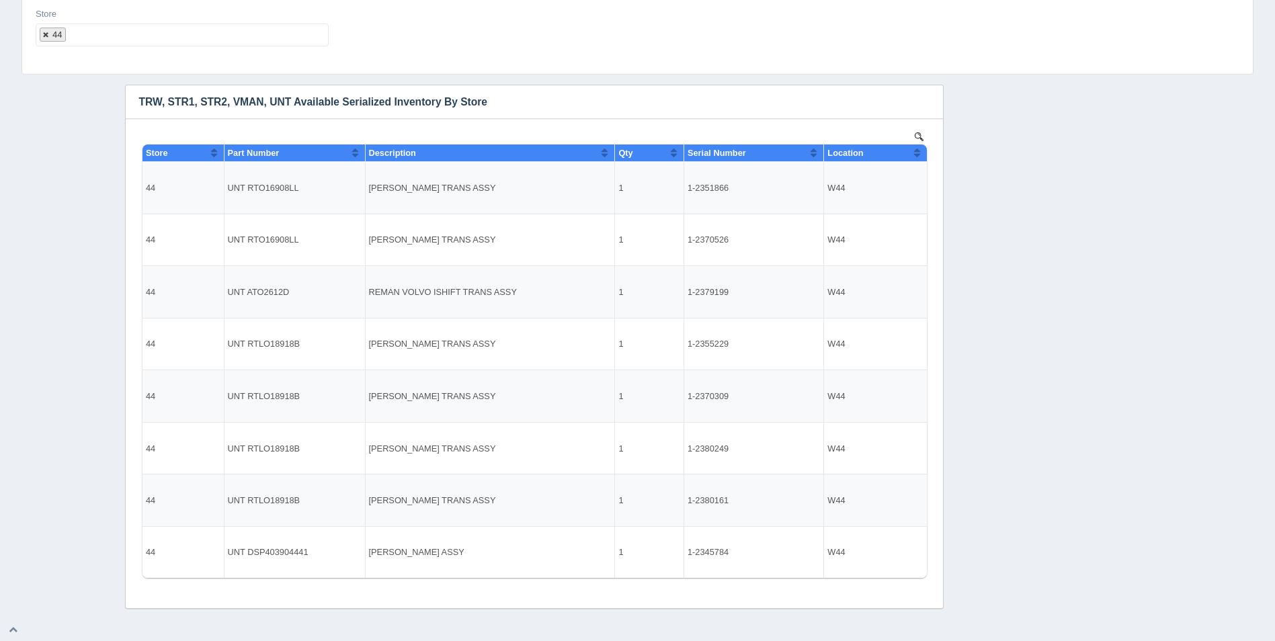
select select
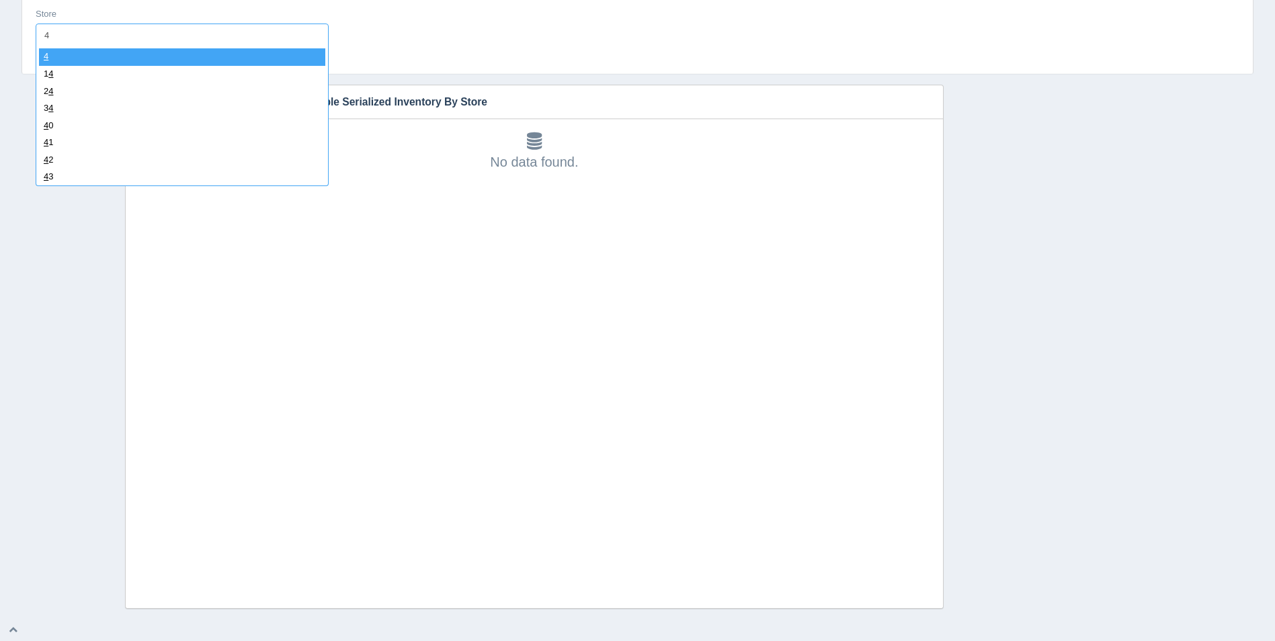
type input "45"
select select "45"
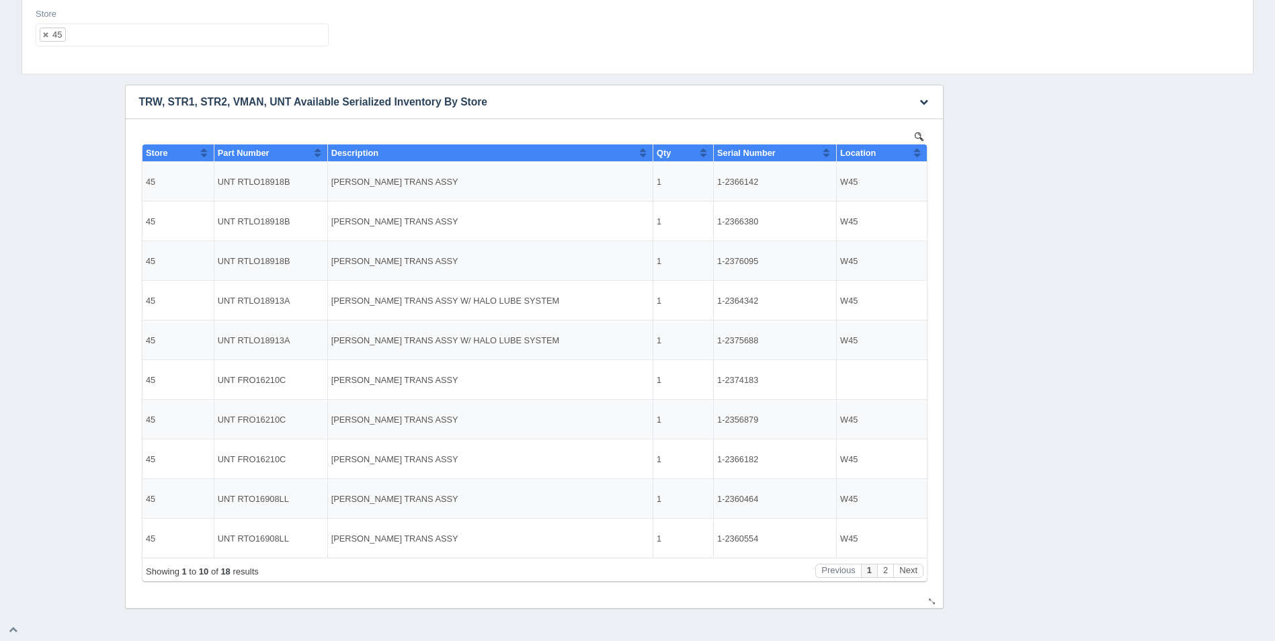
click at [918, 152] on button "Sort column ascending" at bounding box center [916, 152] width 9 height 16
drag, startPoint x: 716, startPoint y: 180, endPoint x: 756, endPoint y: 183, distance: 39.8
click at [756, 183] on td "1-2374183" at bounding box center [774, 182] width 123 height 40
click at [920, 150] on th "Location" at bounding box center [881, 152] width 90 height 17
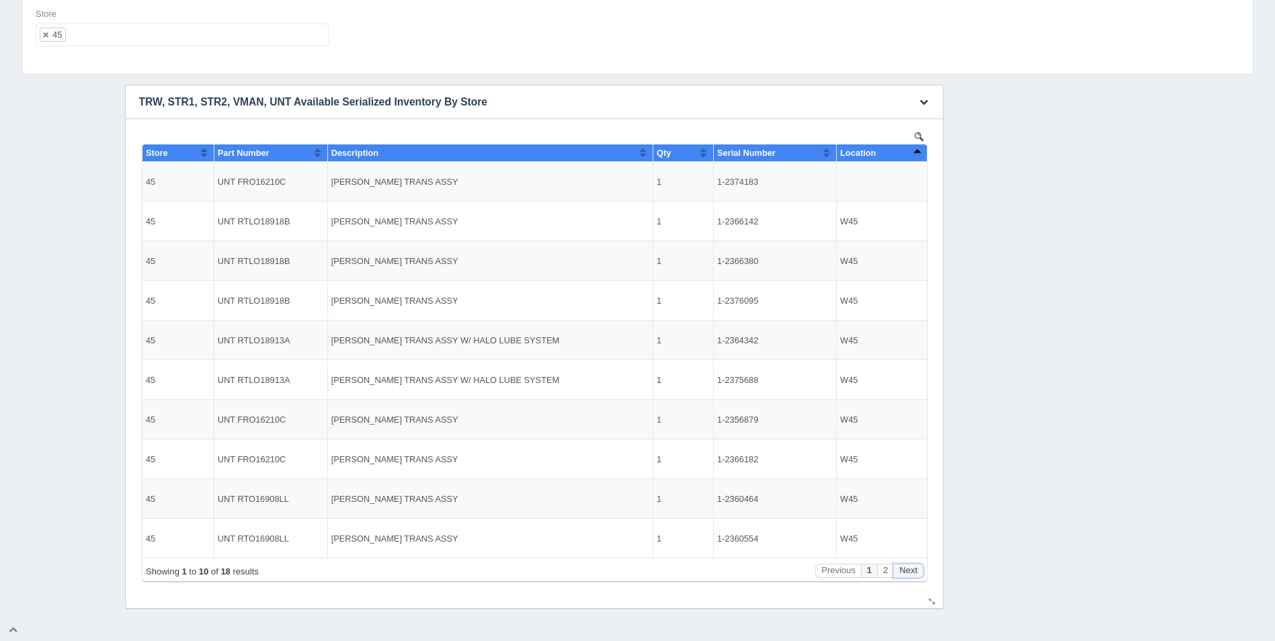
click at [914, 567] on button "Next" at bounding box center [907, 571] width 30 height 14
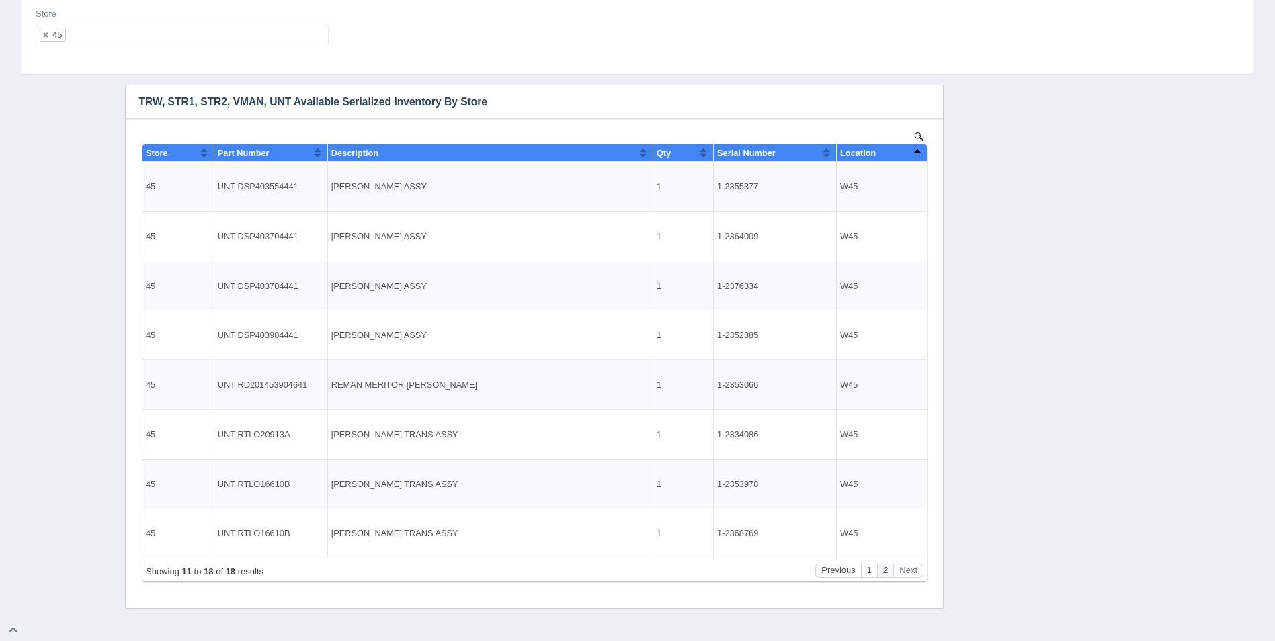
click at [300, 32] on ul "45" at bounding box center [182, 35] width 293 height 23
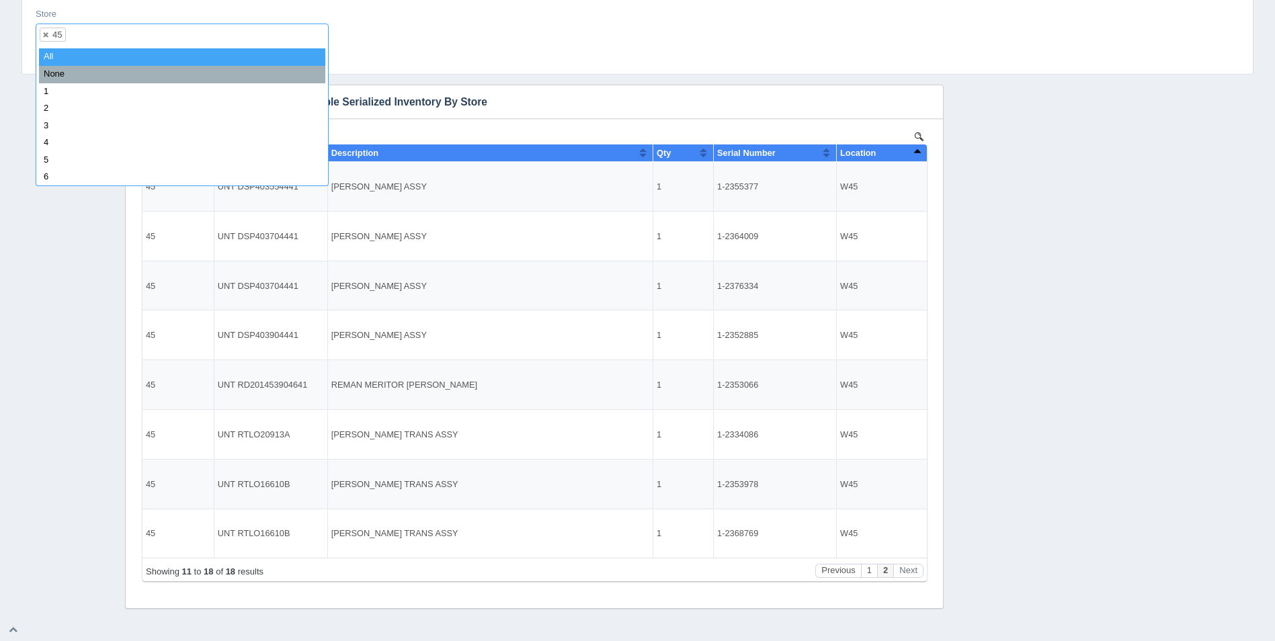
select select
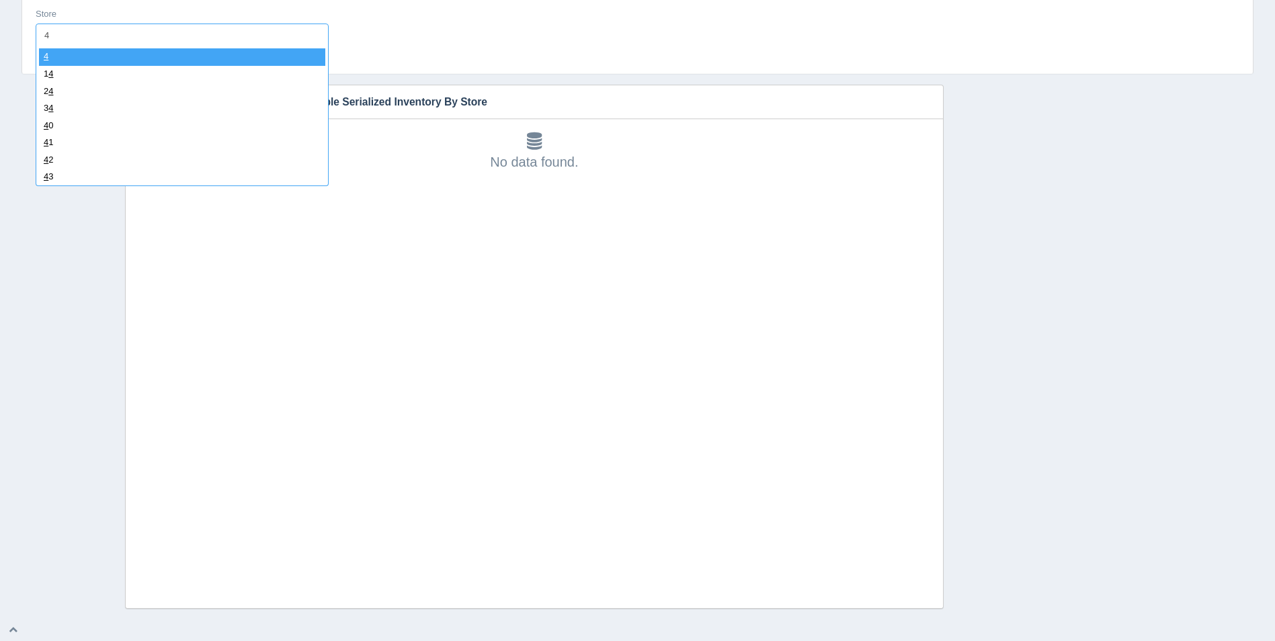
type input "47"
select select "47"
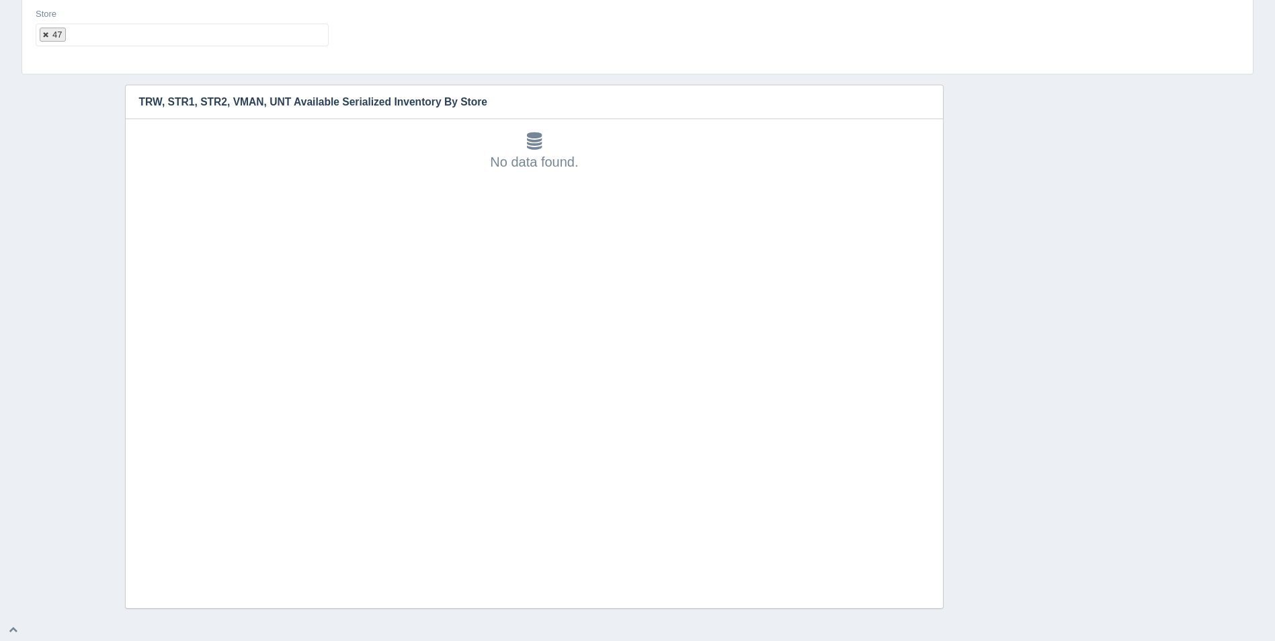
select select
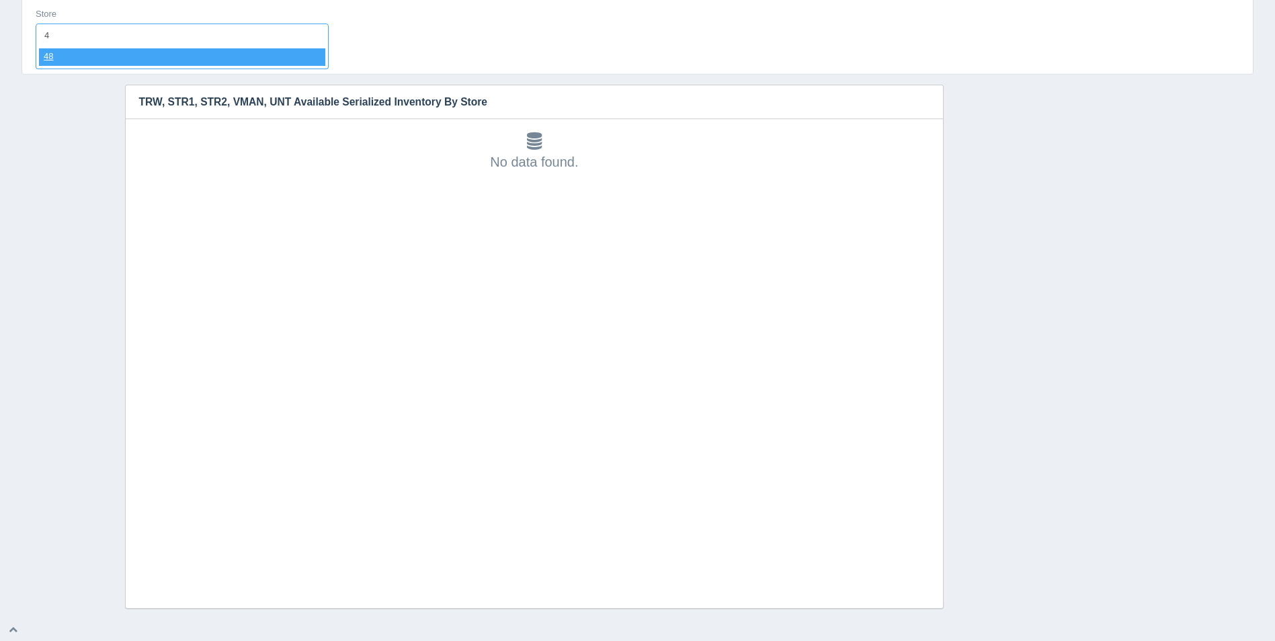
type input "48"
select select "48"
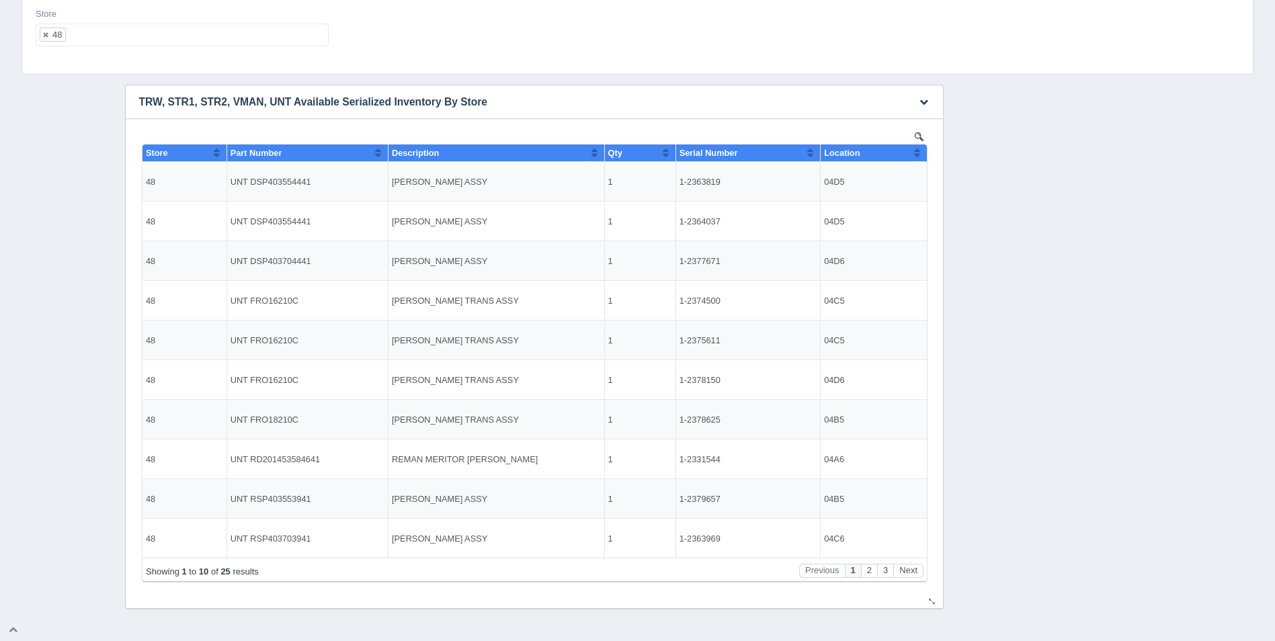
click at [917, 152] on button "Sort column ascending" at bounding box center [916, 152] width 9 height 16
click at [917, 153] on button "Sort column descending" at bounding box center [916, 152] width 9 height 16
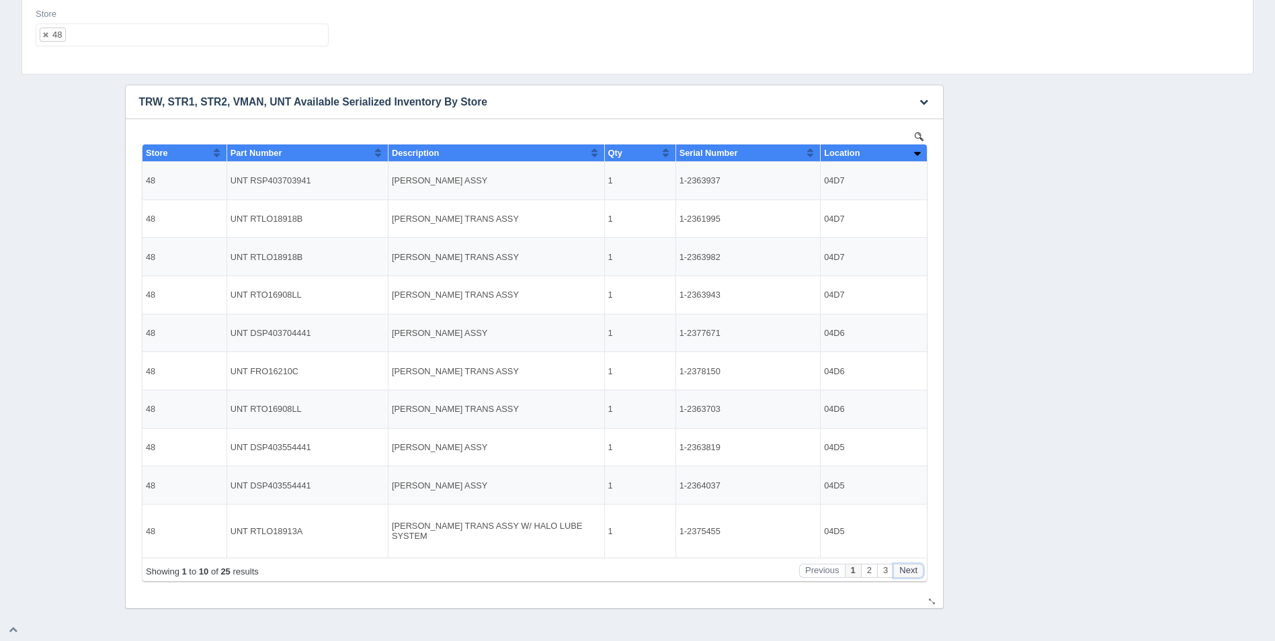
click at [906, 574] on button "Next" at bounding box center [907, 571] width 30 height 14
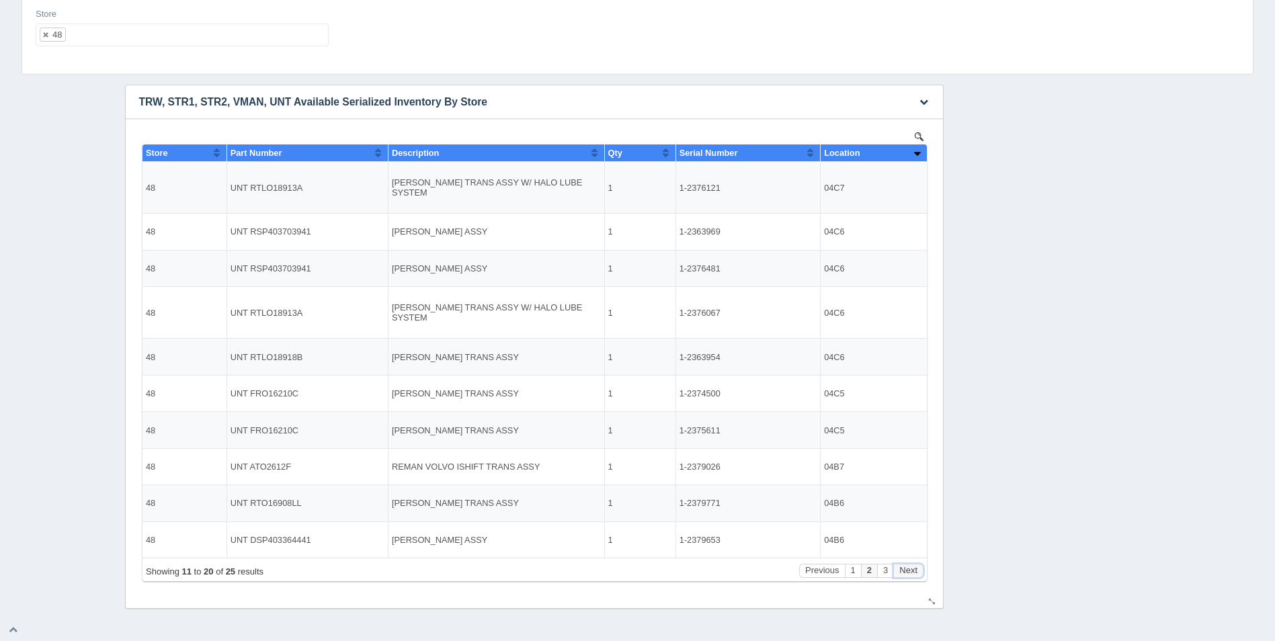
click at [906, 574] on button "Next" at bounding box center [907, 571] width 30 height 14
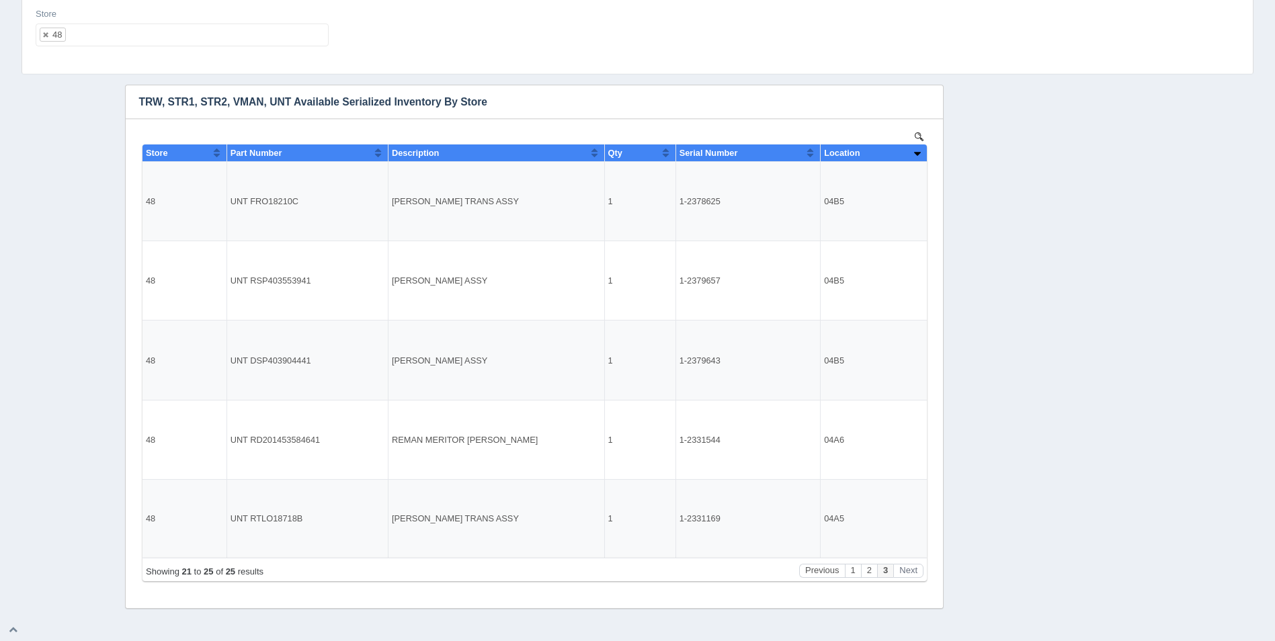
click at [237, 38] on ul "48" at bounding box center [182, 35] width 293 height 23
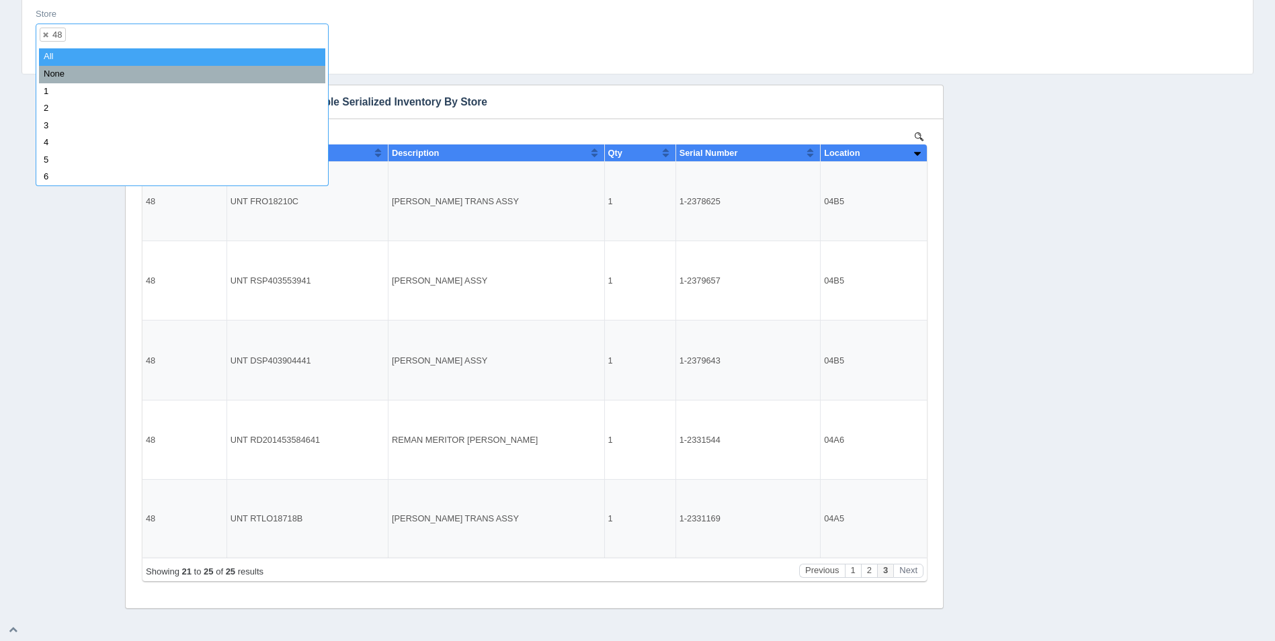
select select
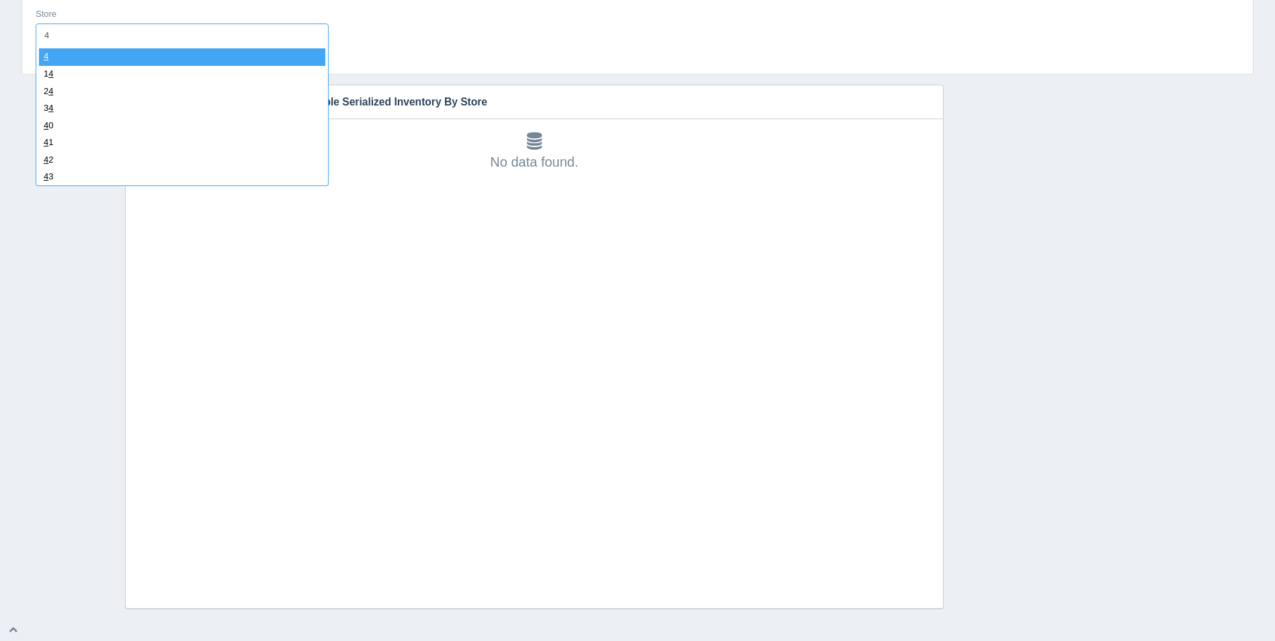
type input "49"
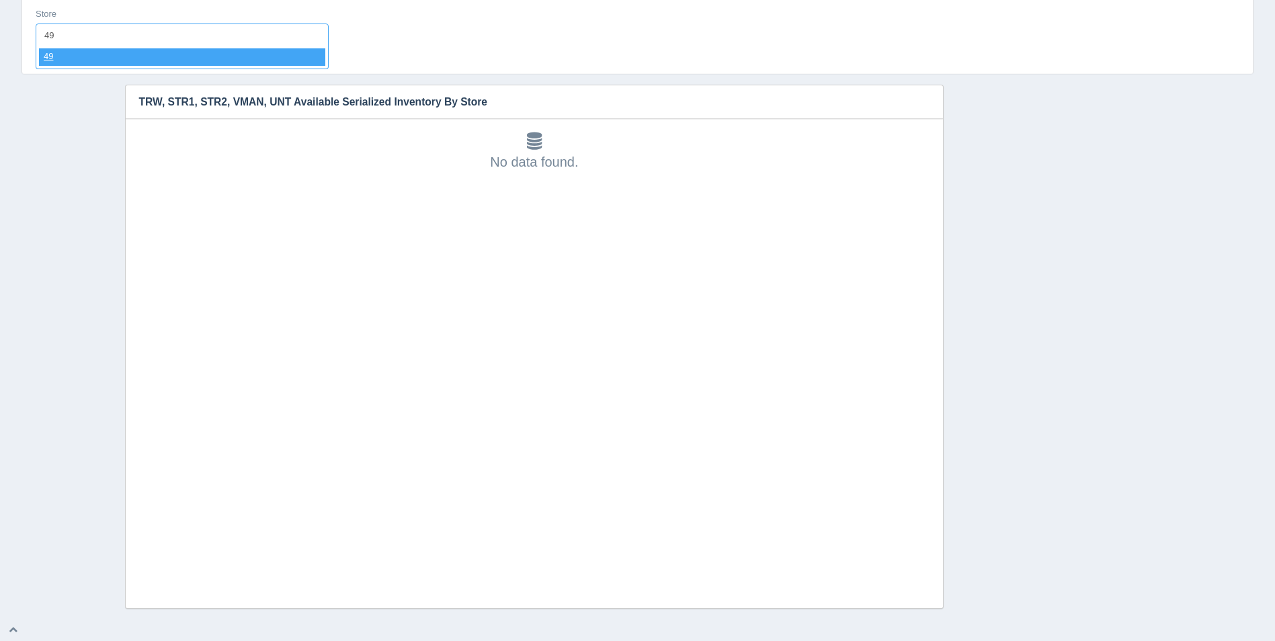
select select "49"
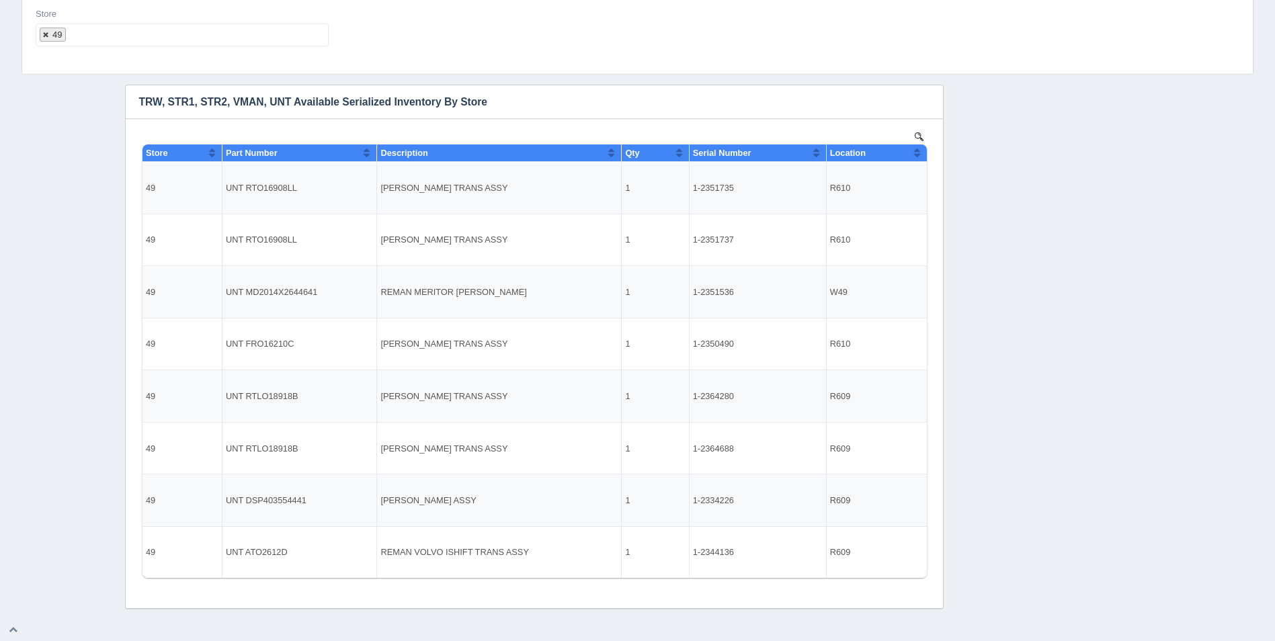
select select
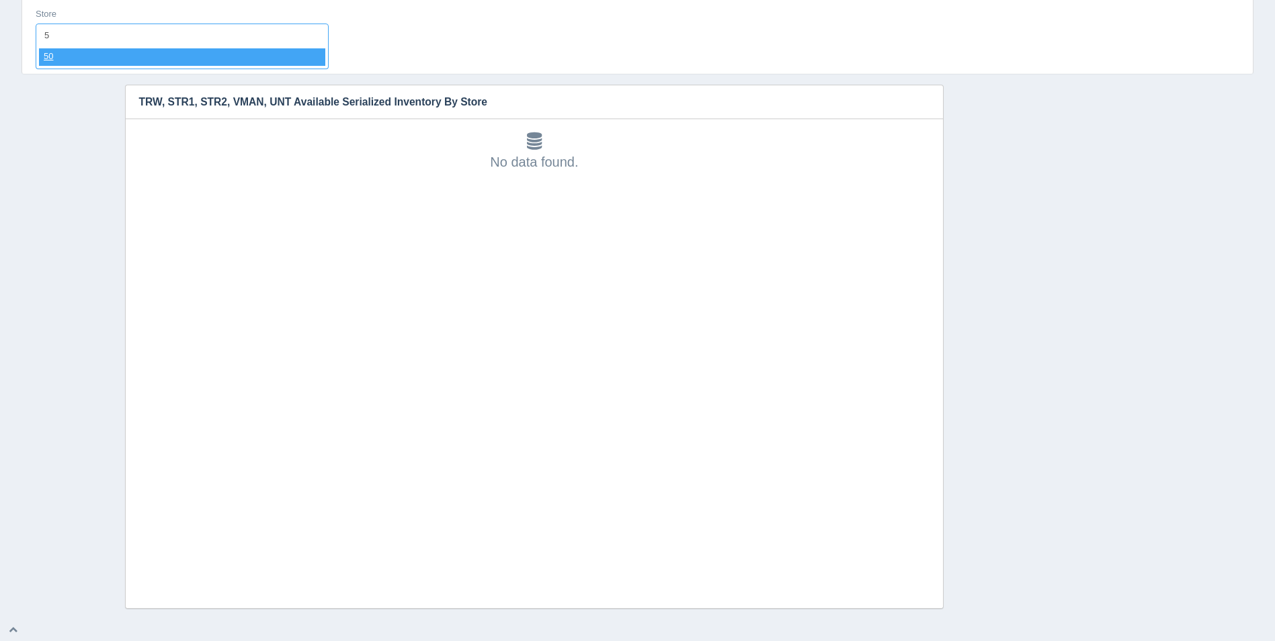
type input "50"
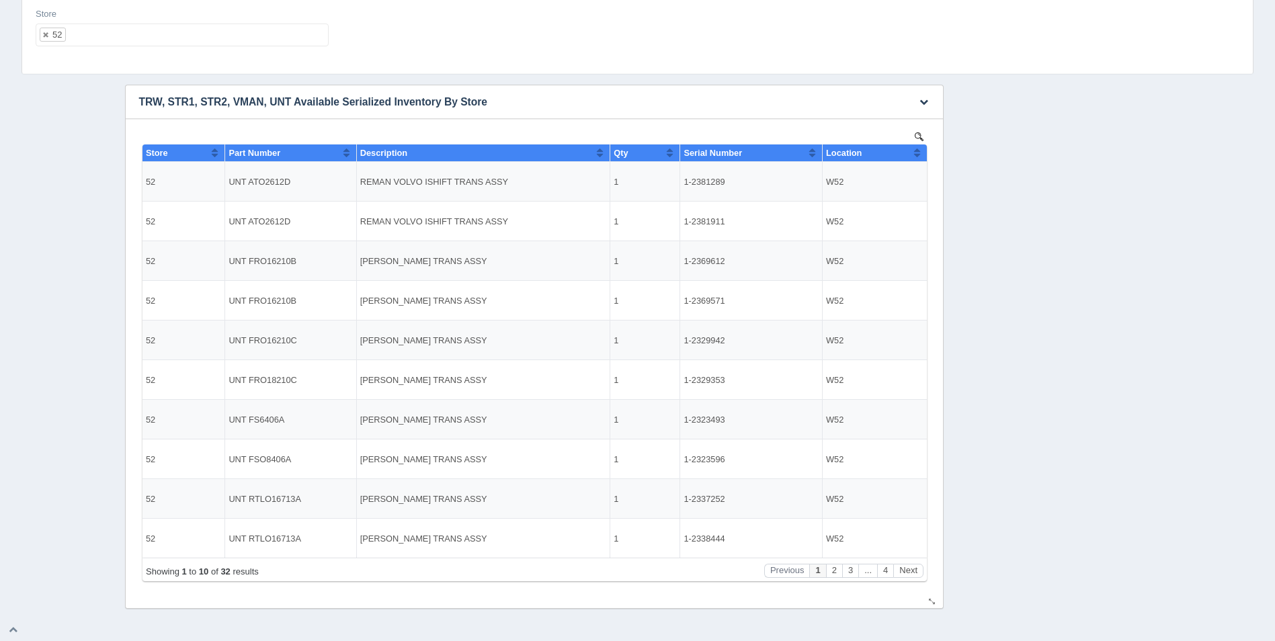
click at [917, 153] on button "Sort column ascending" at bounding box center [916, 152] width 9 height 16
click at [917, 153] on button "Sort column descending" at bounding box center [916, 152] width 9 height 16
click at [912, 568] on button "Next" at bounding box center [907, 571] width 30 height 14
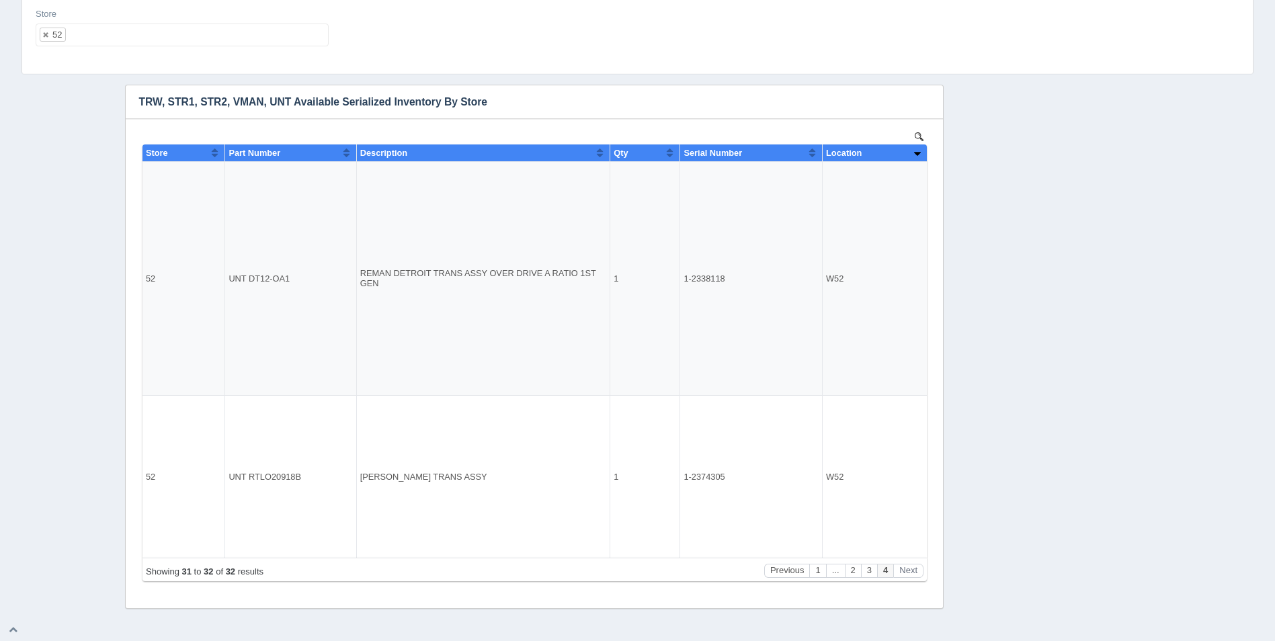
click at [191, 42] on ul "52" at bounding box center [182, 35] width 293 height 23
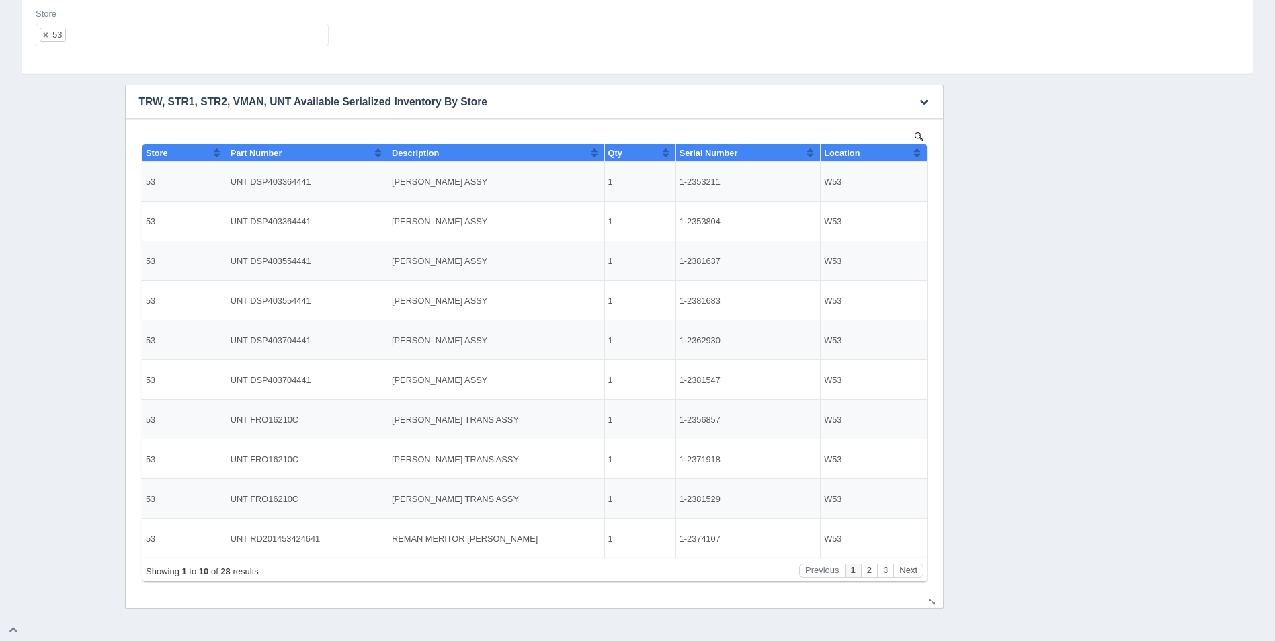
click at [921, 150] on th "Location" at bounding box center [873, 152] width 106 height 17
click at [918, 155] on button "Sort column descending" at bounding box center [916, 152] width 9 height 16
click at [911, 560] on div "Showing 1 to 10 of 28 results Previous 1 2 3 Next" at bounding box center [534, 570] width 784 height 24
click at [908, 570] on button "Next" at bounding box center [907, 571] width 30 height 14
click at [911, 570] on button "Next" at bounding box center [907, 571] width 30 height 14
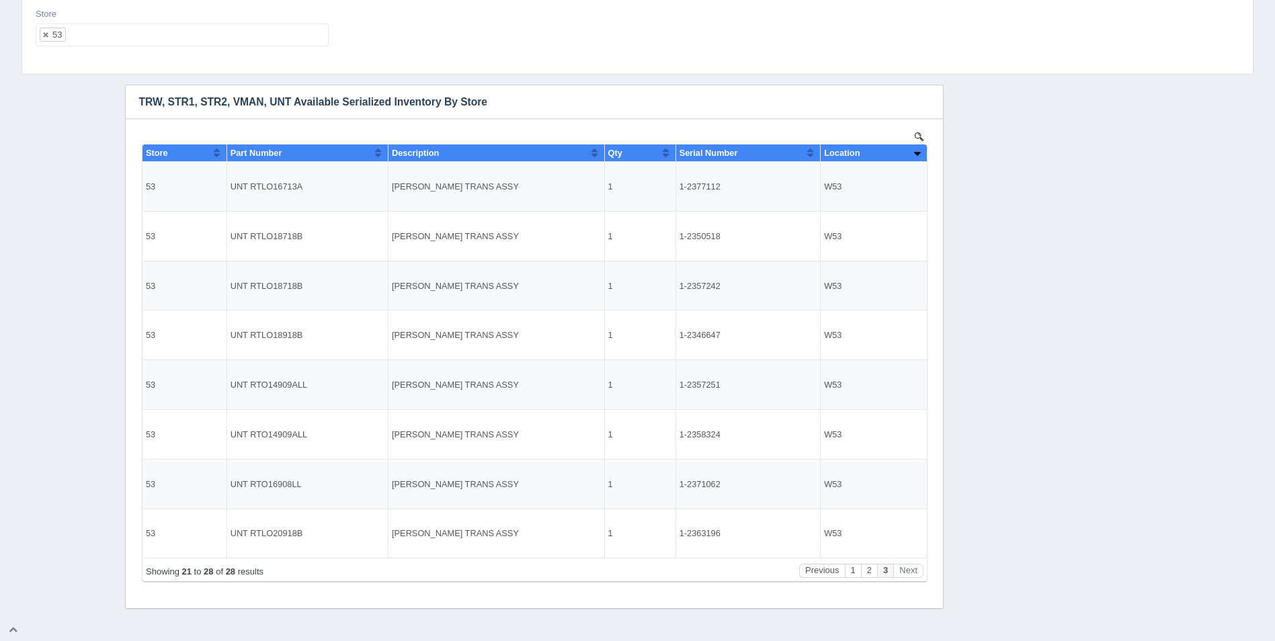
click at [189, 41] on ul "53" at bounding box center [182, 35] width 293 height 23
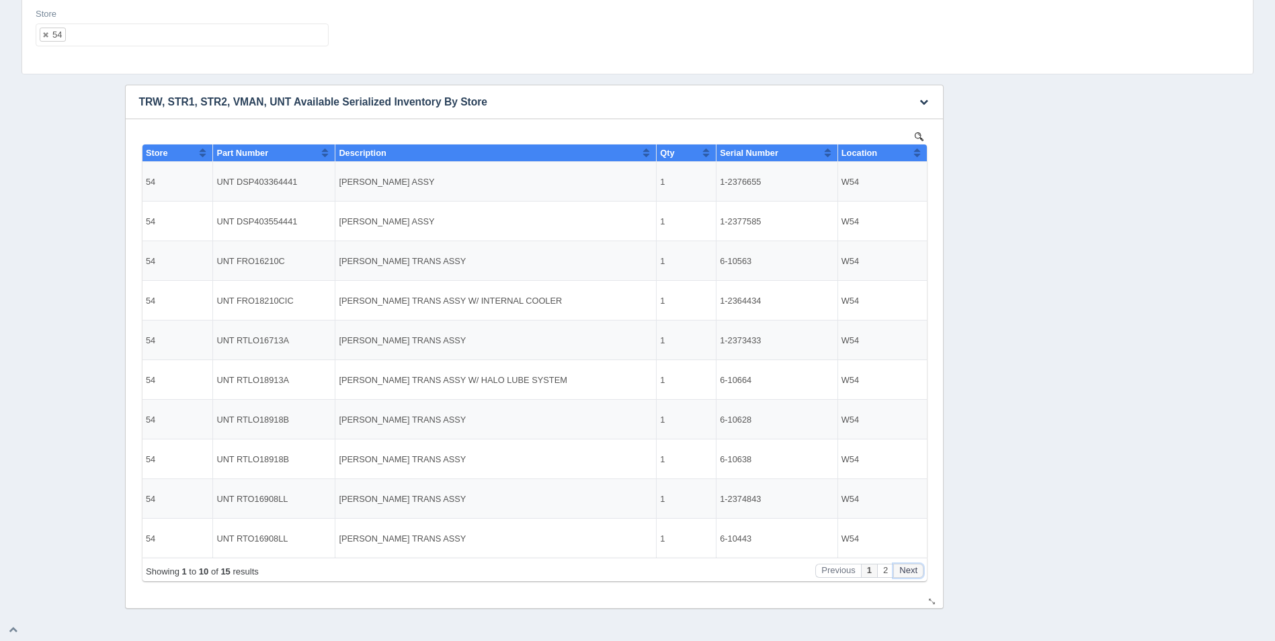
click at [917, 568] on button "Next" at bounding box center [907, 571] width 30 height 14
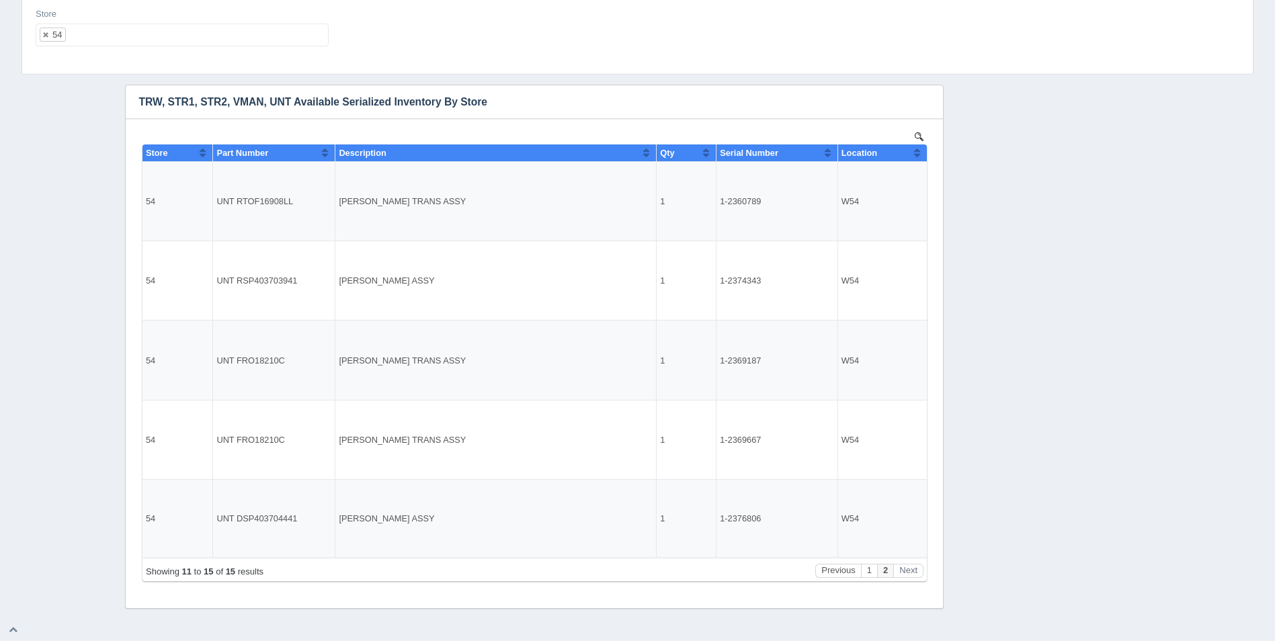
click at [166, 42] on ul "54" at bounding box center [182, 35] width 293 height 23
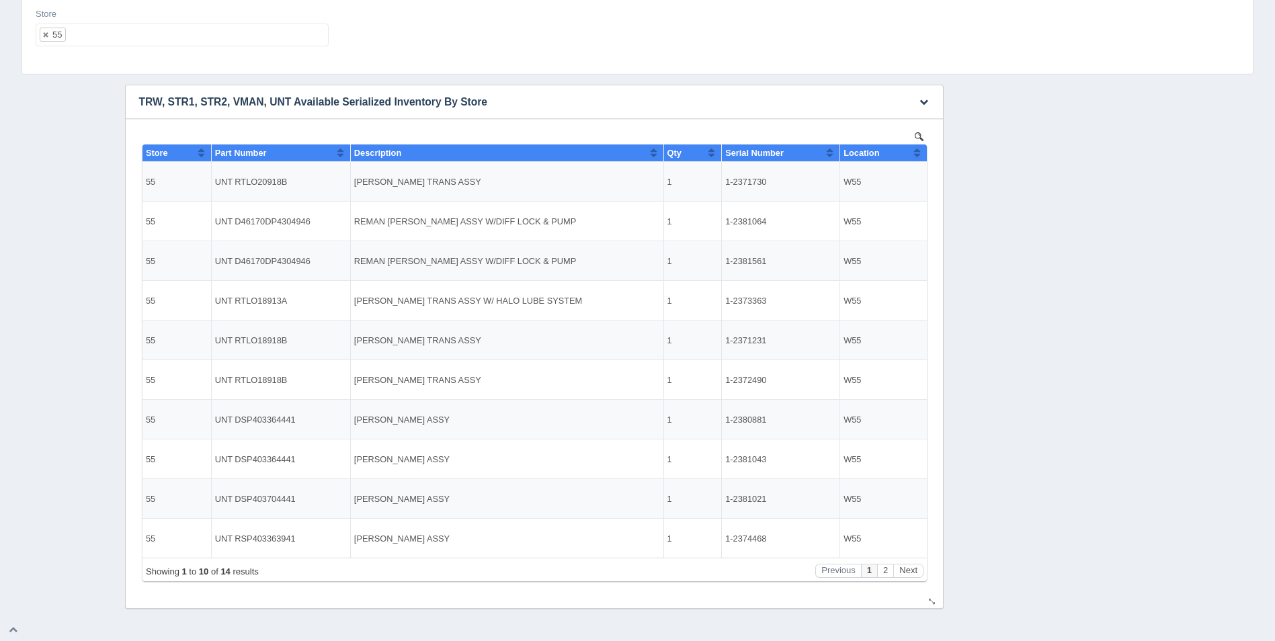
click at [915, 157] on button "Sort column ascending" at bounding box center [916, 152] width 9 height 16
click at [915, 157] on button "Sort column descending" at bounding box center [916, 152] width 9 height 16
click at [906, 572] on button "Next" at bounding box center [907, 571] width 30 height 14
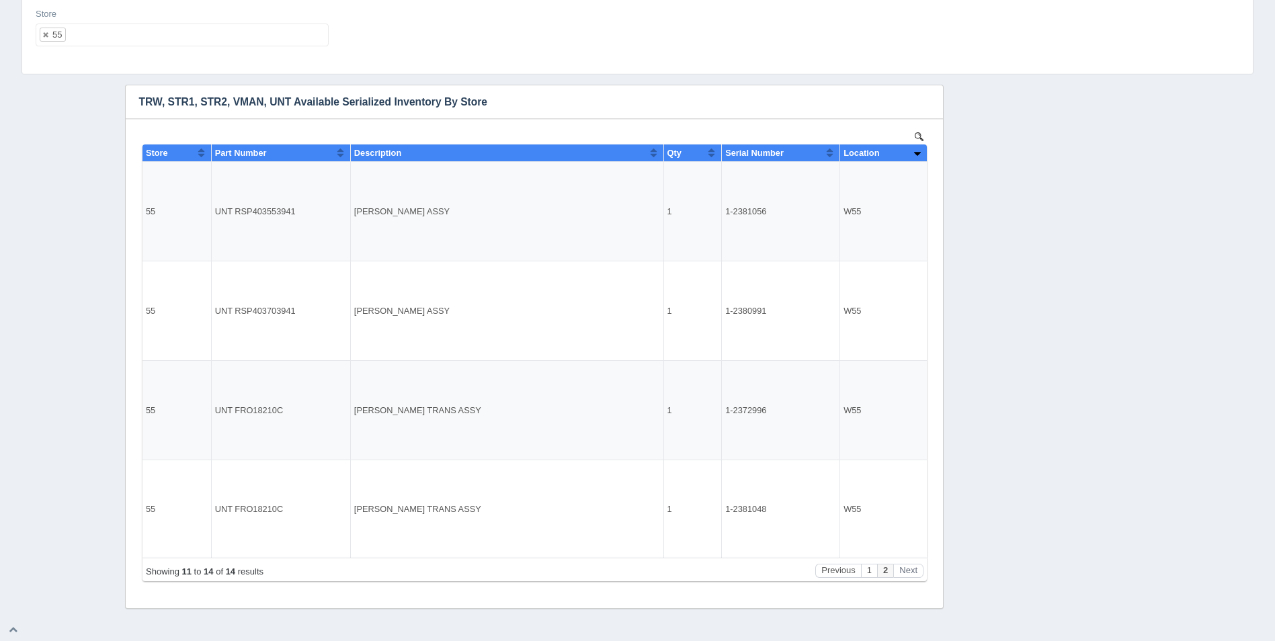
click at [238, 41] on ul "55" at bounding box center [182, 35] width 293 height 23
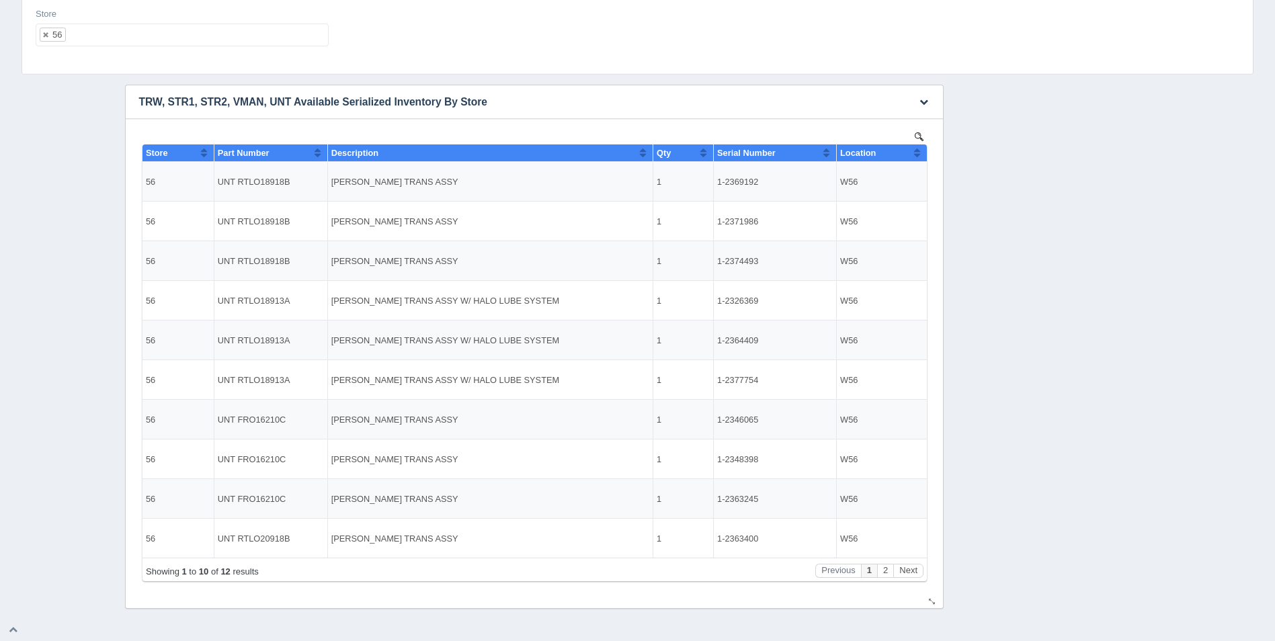
click at [917, 153] on button "Sort column ascending" at bounding box center [916, 152] width 9 height 16
click at [917, 153] on button "Sort column descending" at bounding box center [916, 152] width 9 height 16
click at [904, 572] on button "Next" at bounding box center [907, 571] width 30 height 14
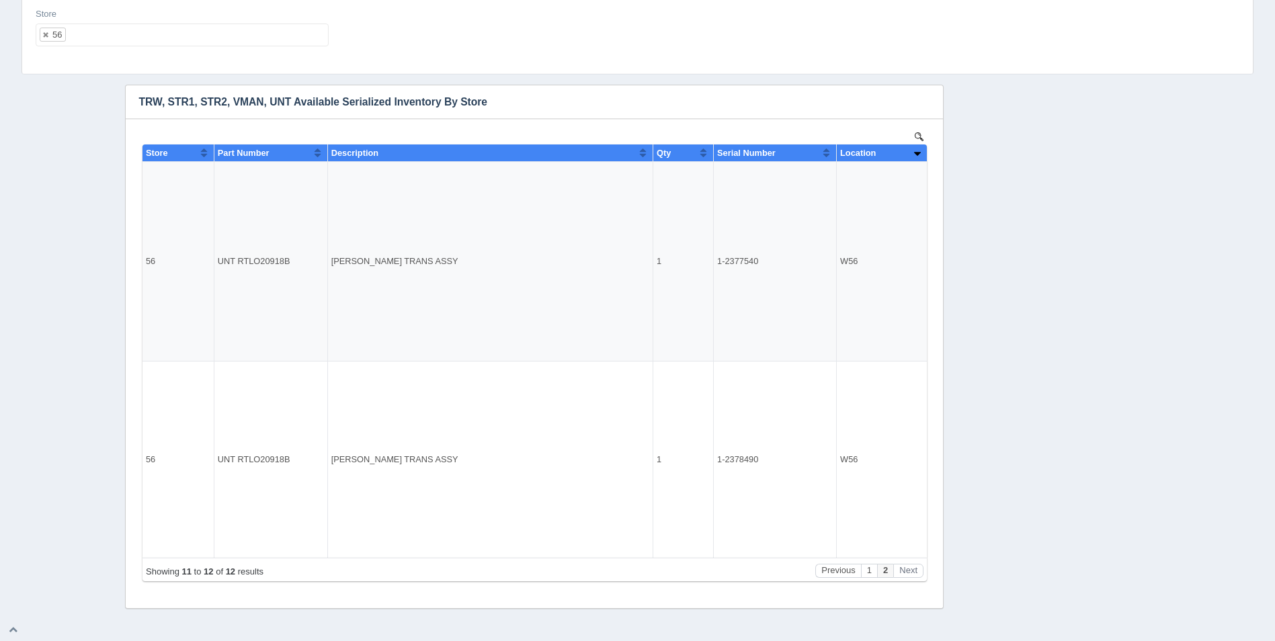
click at [153, 32] on ul "56" at bounding box center [182, 35] width 293 height 23
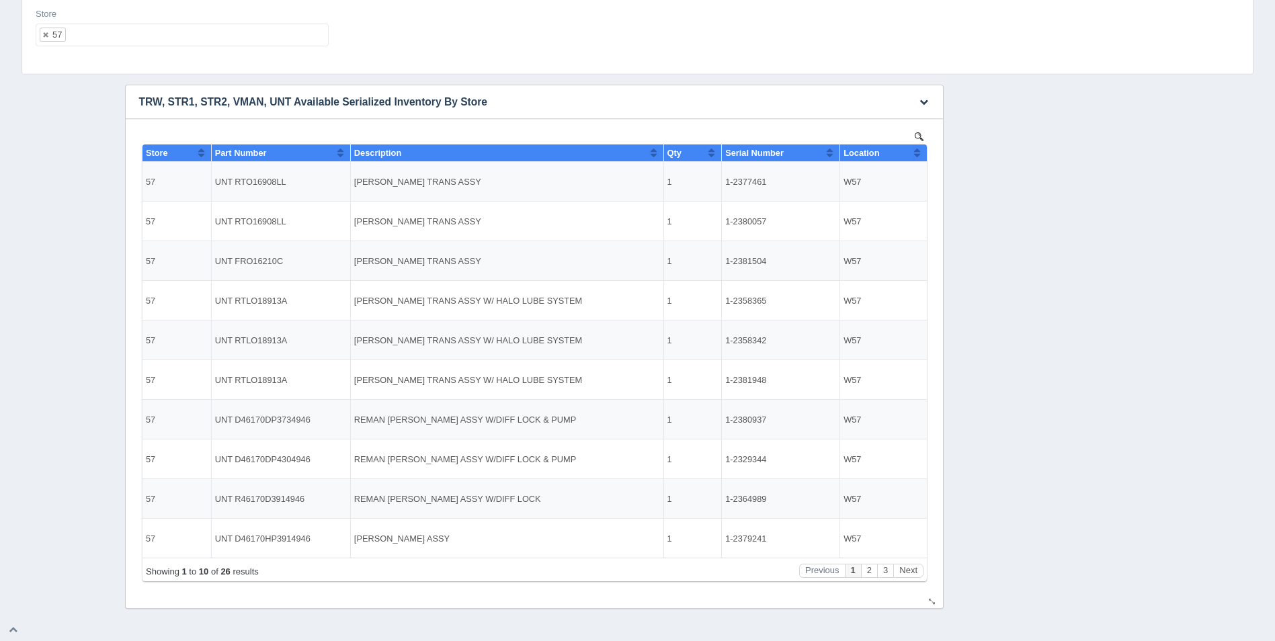
click at [911, 155] on th "Location" at bounding box center [882, 152] width 87 height 17
click at [916, 155] on button "Sort column descending" at bounding box center [916, 152] width 9 height 16
click at [189, 34] on ul "57" at bounding box center [182, 35] width 293 height 23
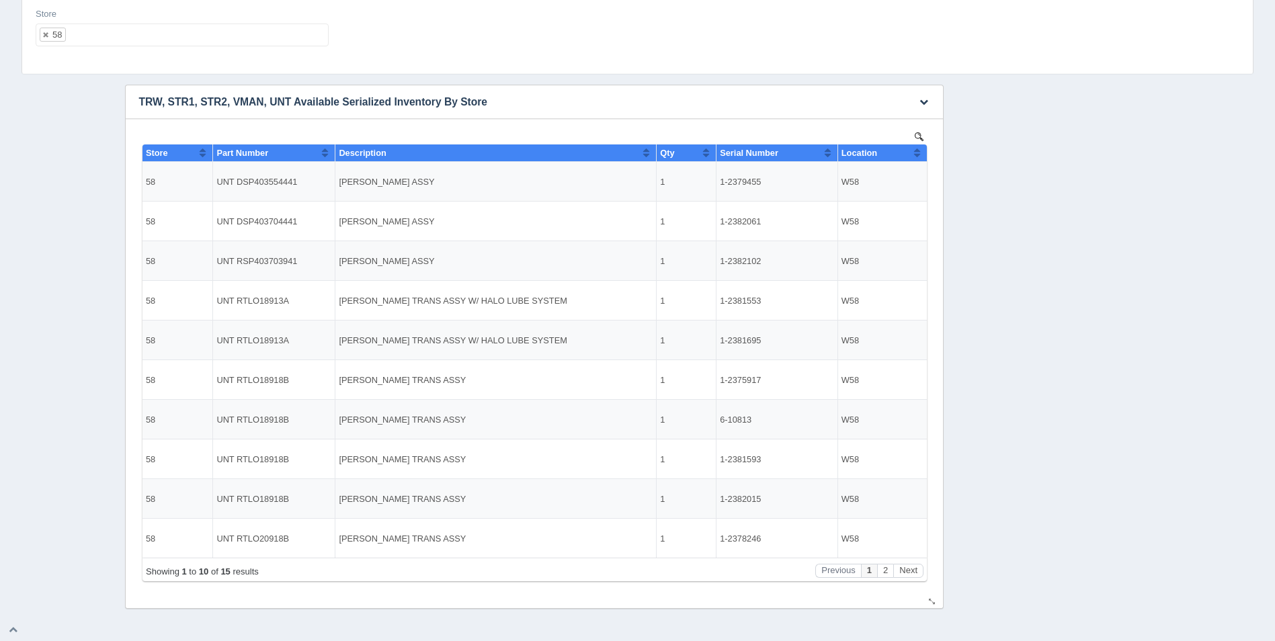
click at [920, 147] on button "Sort column ascending" at bounding box center [916, 152] width 9 height 16
click at [920, 151] on button "Sort column descending" at bounding box center [916, 152] width 9 height 16
drag, startPoint x: 920, startPoint y: 573, endPoint x: 908, endPoint y: 557, distance: 20.2
click at [919, 573] on button "Next" at bounding box center [907, 571] width 30 height 14
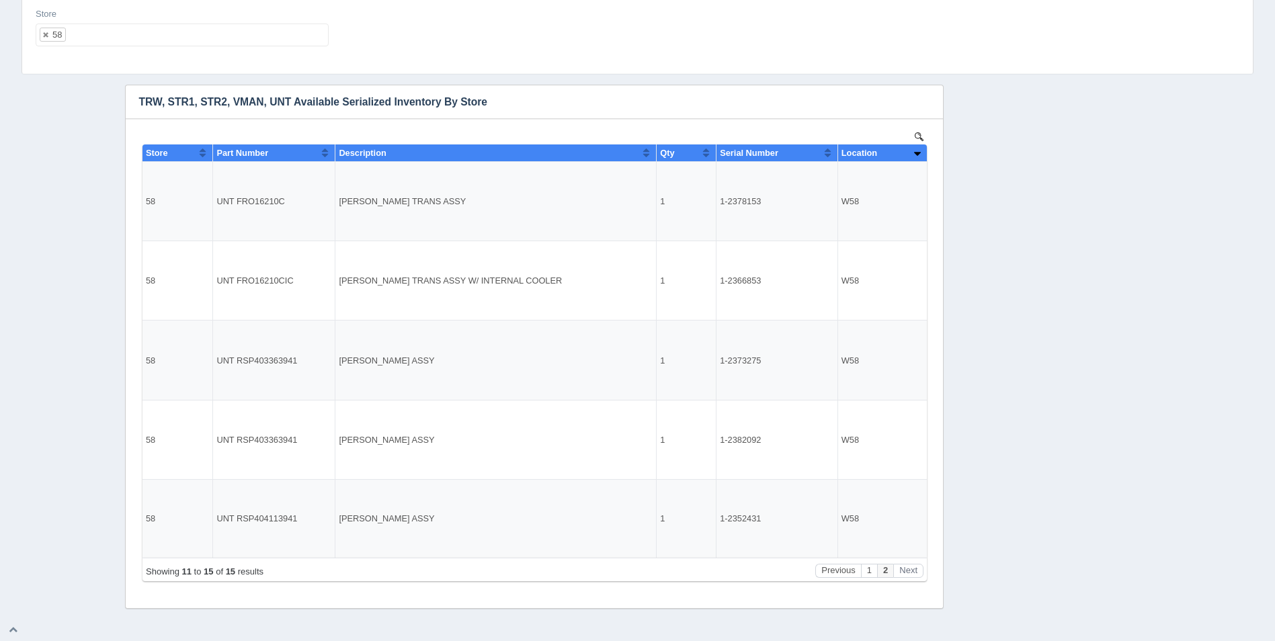
click at [146, 37] on ul "58" at bounding box center [182, 35] width 293 height 23
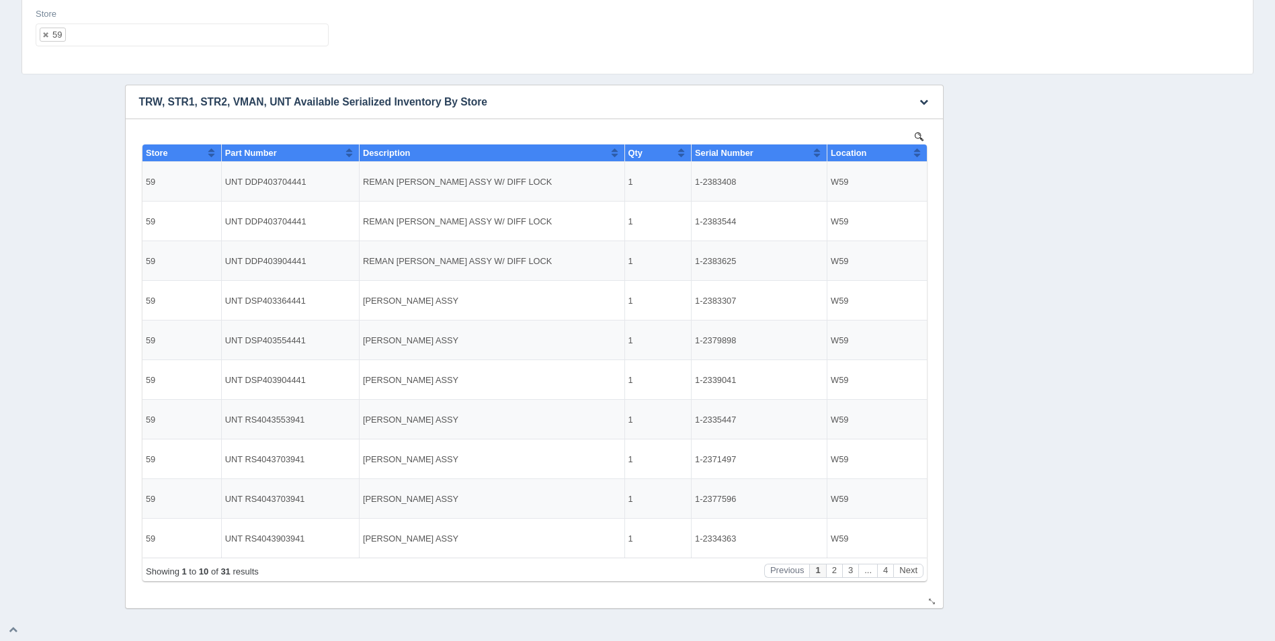
click at [916, 156] on button "Sort column ascending" at bounding box center [916, 152] width 9 height 16
click at [916, 156] on button "Sort column descending" at bounding box center [916, 152] width 9 height 16
click at [914, 570] on button "Next" at bounding box center [907, 571] width 30 height 14
click at [914, 572] on button "Next" at bounding box center [907, 571] width 30 height 14
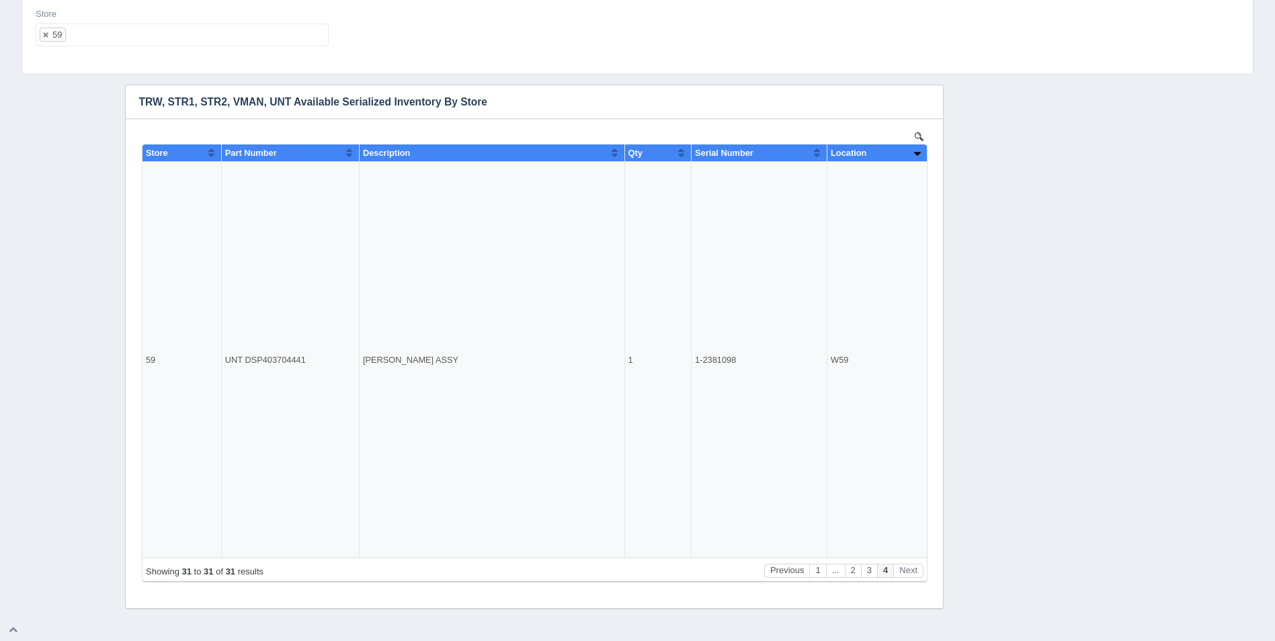
click at [165, 34] on ul "59" at bounding box center [182, 35] width 293 height 23
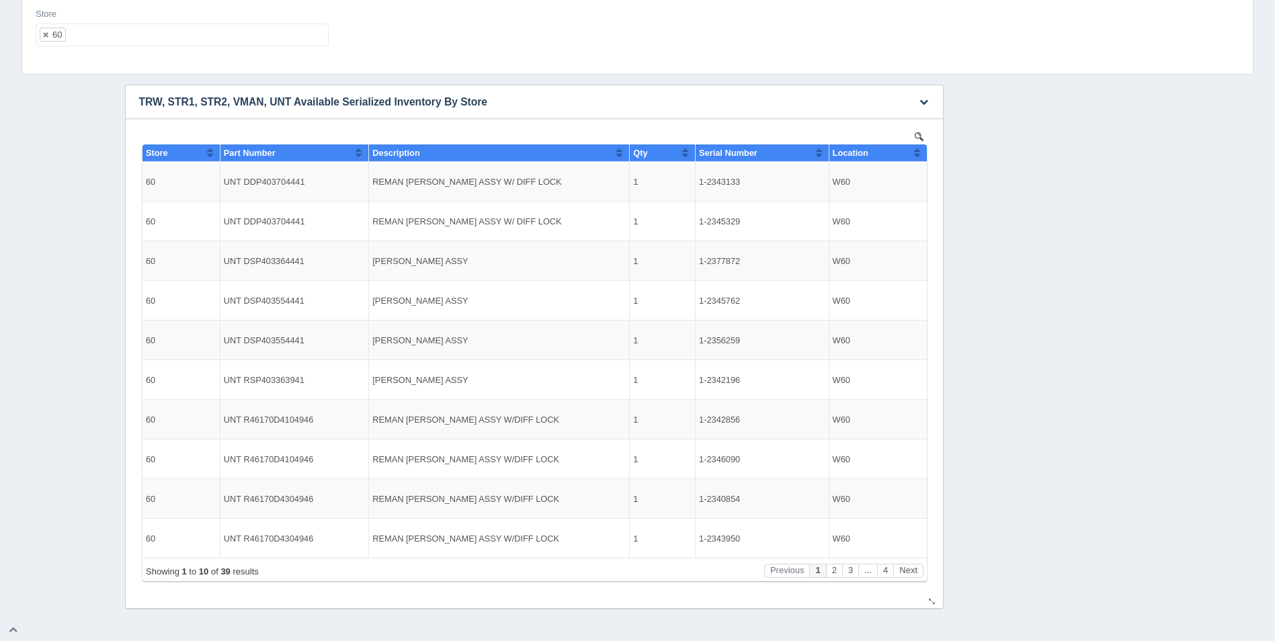
click at [916, 155] on button "Sort column ascending" at bounding box center [916, 152] width 9 height 16
click at [916, 155] on button "Sort column descending" at bounding box center [916, 152] width 9 height 16
click at [916, 568] on button "Next" at bounding box center [907, 571] width 30 height 14
click at [915, 568] on button "Next" at bounding box center [907, 571] width 30 height 14
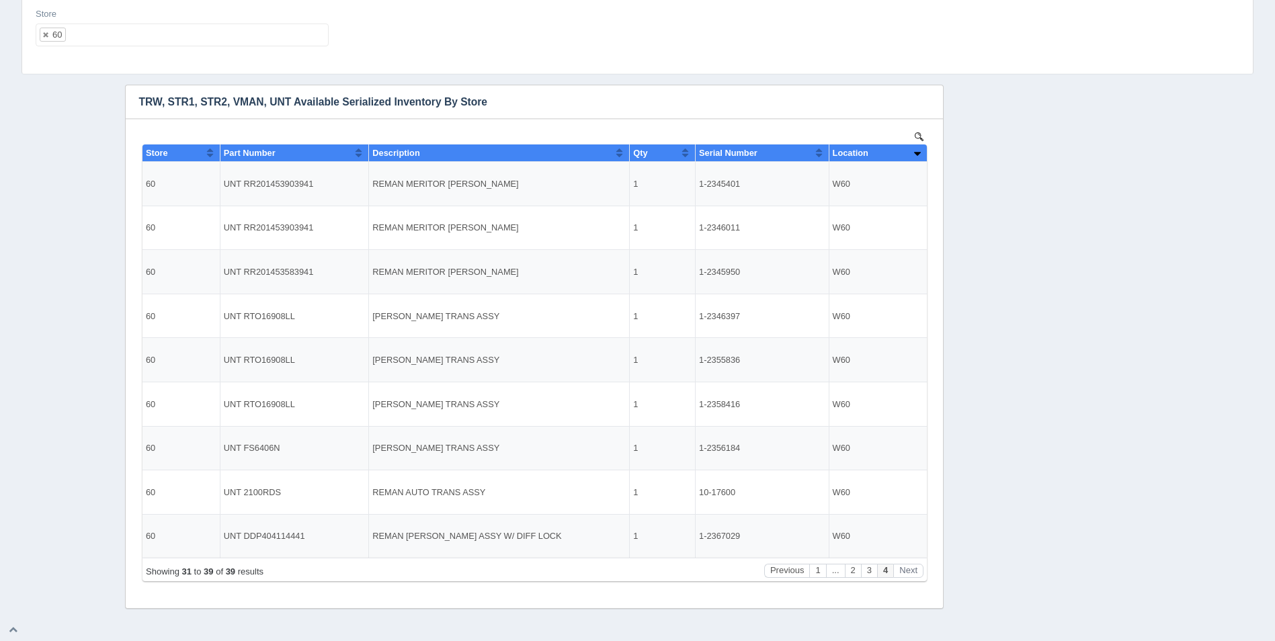
click at [159, 36] on ul "60" at bounding box center [182, 35] width 293 height 23
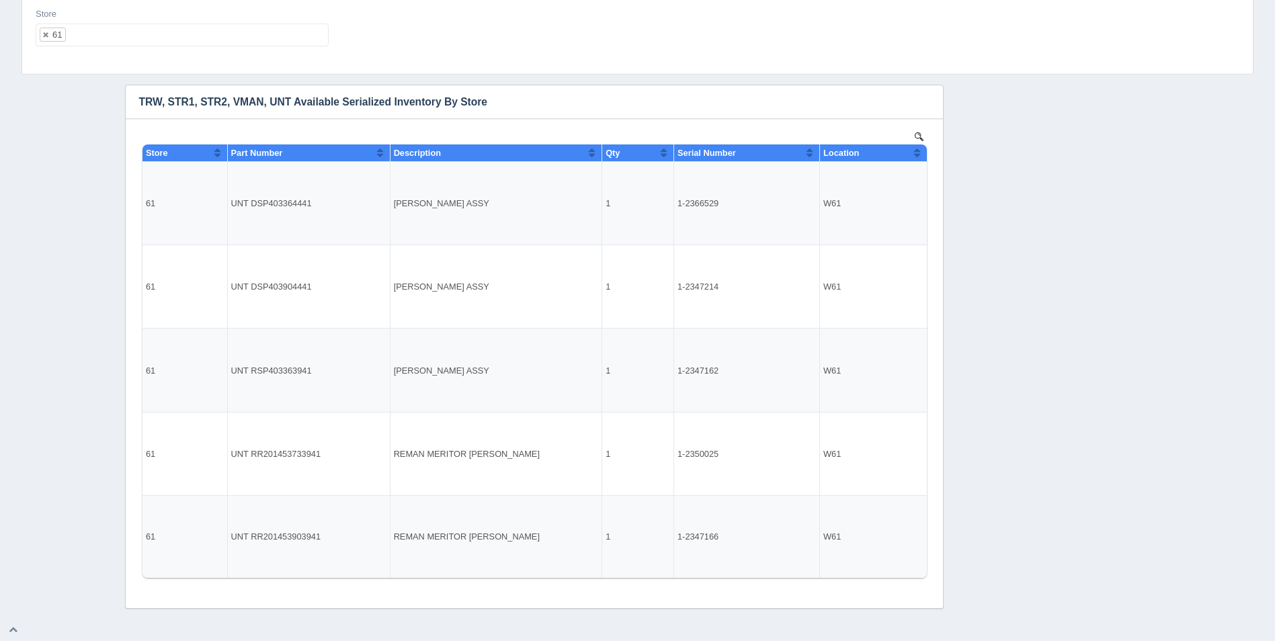
click at [9, 365] on div "Filters Store 61 All None 1 2 3 4 5 6 7 8 9 10 11 12 13 14 15 16 17 18 19 20 21…" at bounding box center [637, 281] width 1264 height 656
click at [151, 39] on ul "61" at bounding box center [182, 35] width 293 height 23
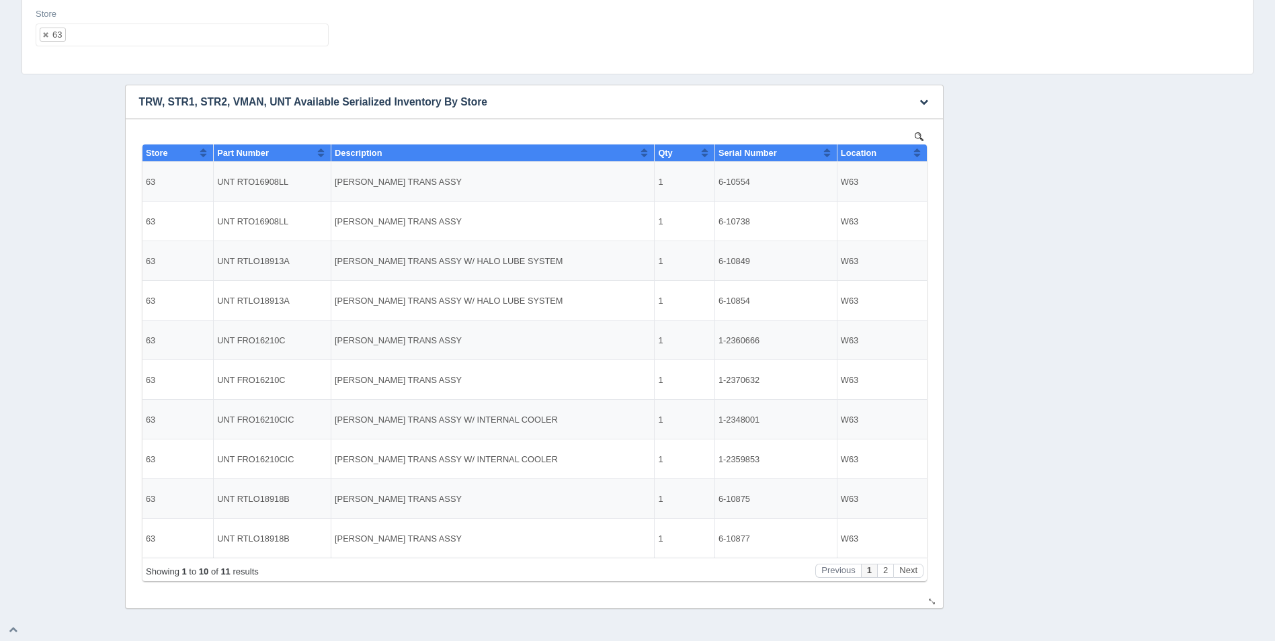
click at [922, 156] on th "Location" at bounding box center [881, 152] width 90 height 17
click at [906, 572] on button "Next" at bounding box center [907, 571] width 30 height 14
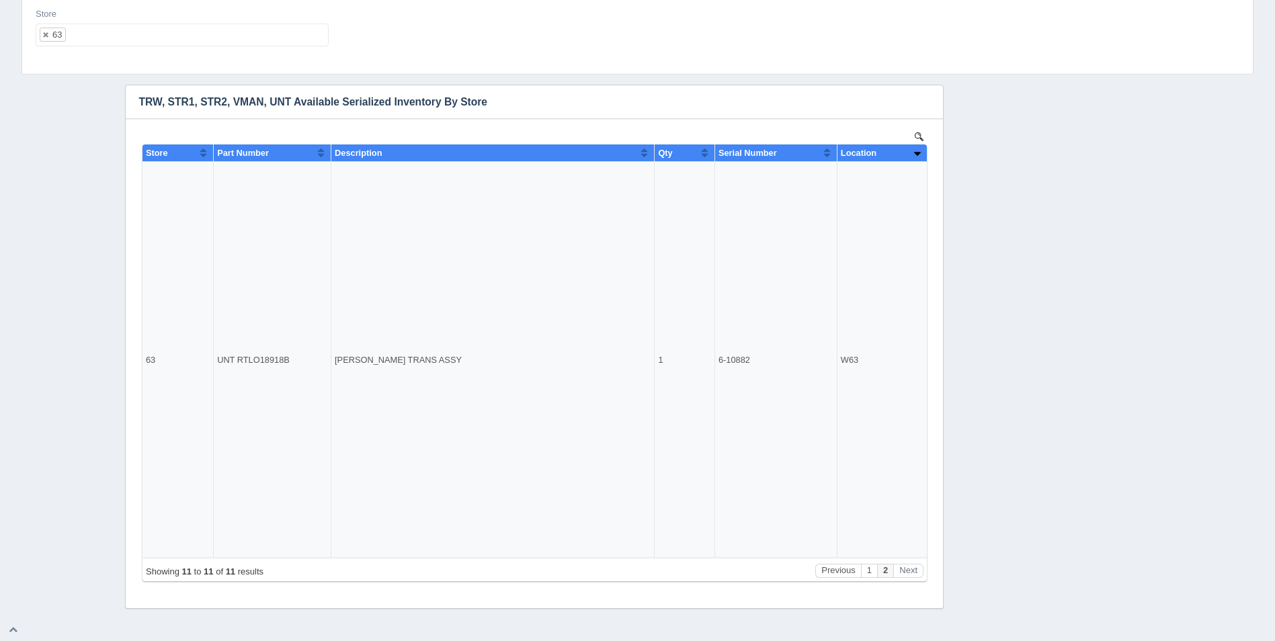
click at [138, 40] on ul "63" at bounding box center [182, 35] width 293 height 23
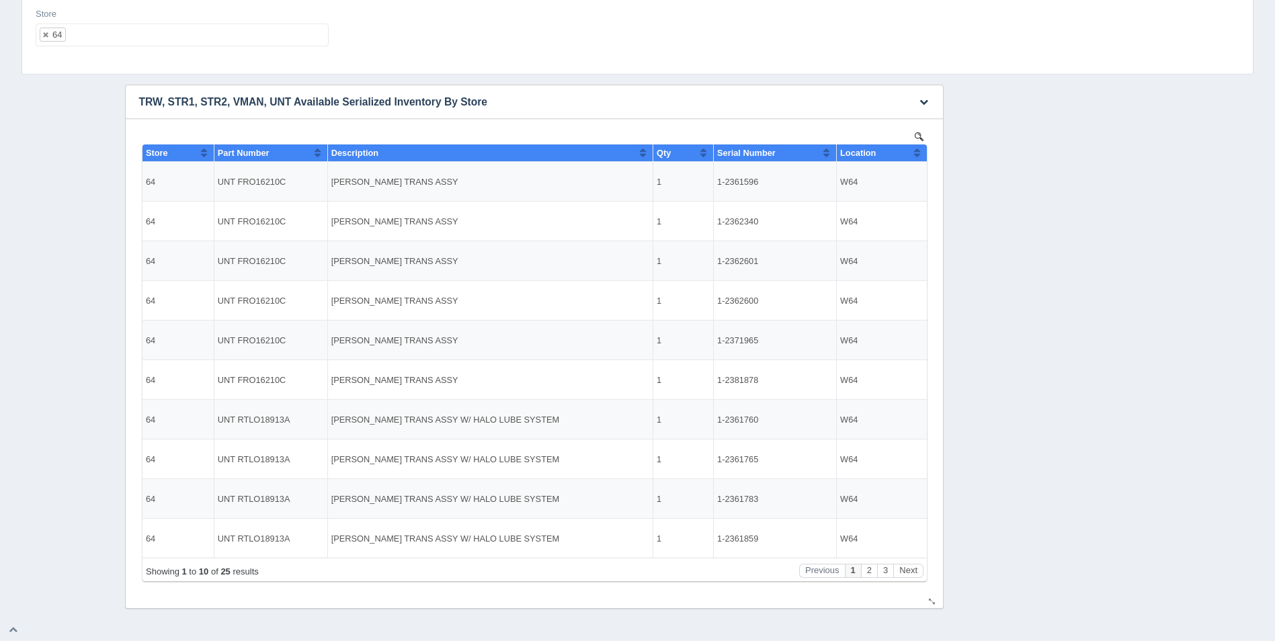
click at [915, 157] on button "Sort column ascending" at bounding box center [916, 152] width 9 height 16
click at [916, 156] on button "Sort column descending" at bounding box center [916, 152] width 9 height 16
click at [909, 578] on div "Showing 1 to 10 of 25 results Previous 1 2 3 Next" at bounding box center [534, 570] width 784 height 24
click at [909, 572] on button "Next" at bounding box center [907, 571] width 30 height 14
click at [910, 572] on button "Next" at bounding box center [907, 571] width 30 height 14
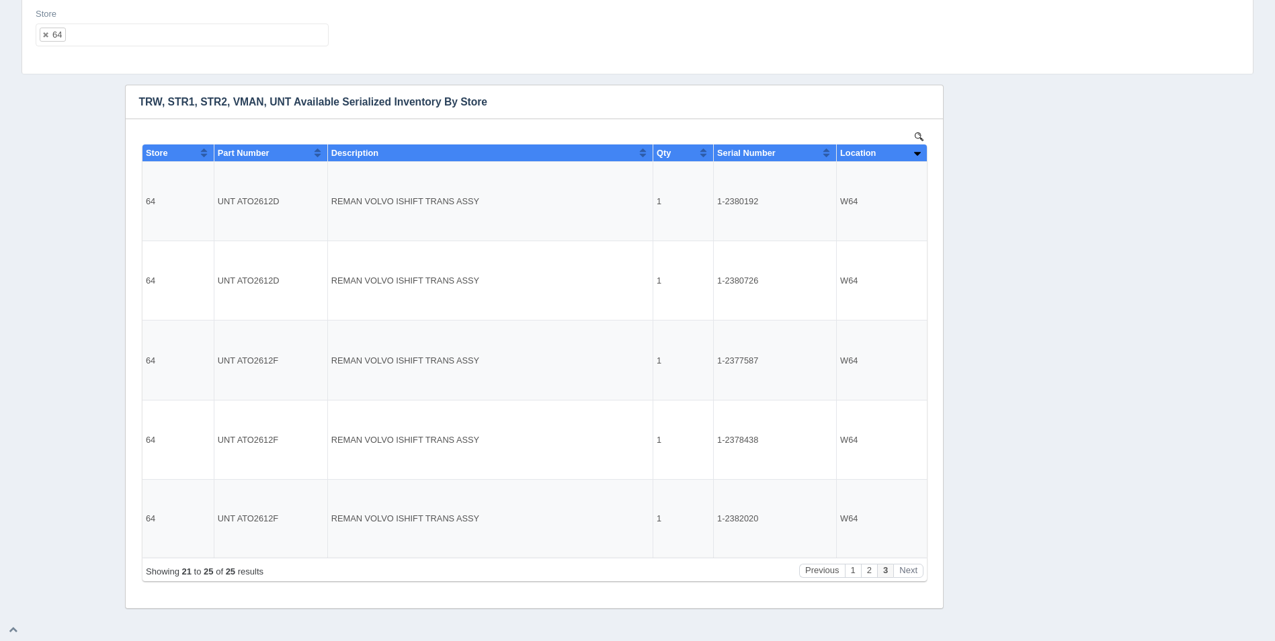
click at [146, 41] on ul "64" at bounding box center [182, 35] width 293 height 23
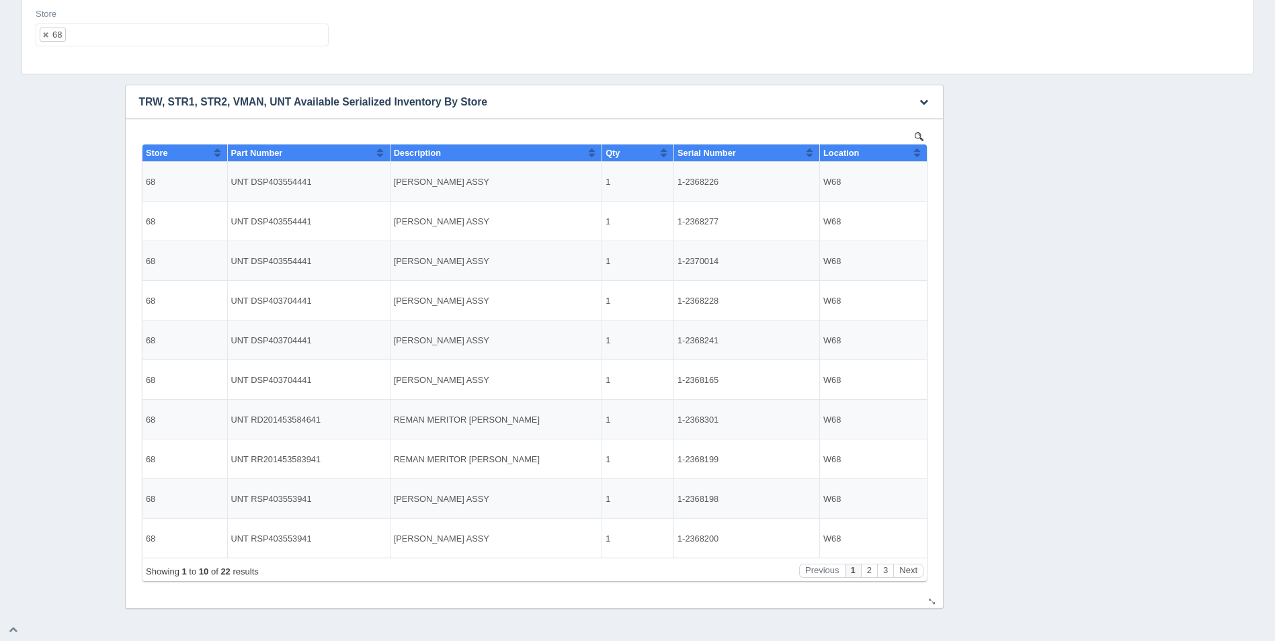
click at [918, 153] on button "Sort column ascending" at bounding box center [916, 152] width 9 height 16
click at [918, 153] on button "Sort column descending" at bounding box center [916, 152] width 9 height 16
click at [908, 576] on button "Next" at bounding box center [907, 571] width 30 height 14
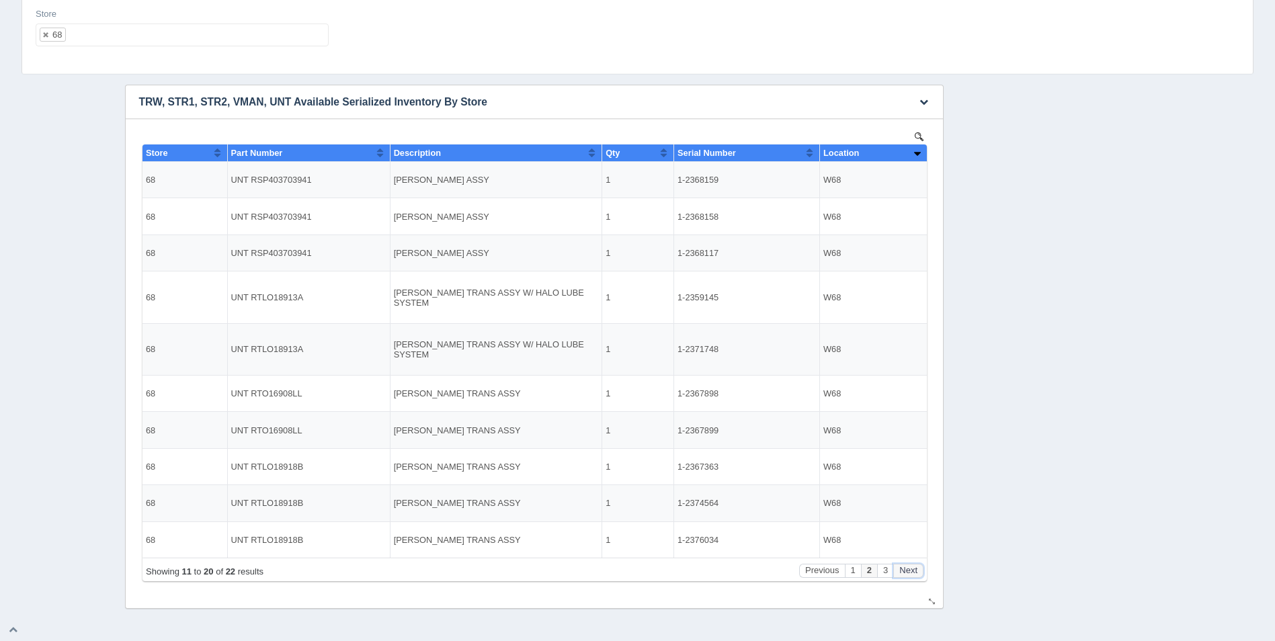
click at [908, 576] on button "Next" at bounding box center [907, 571] width 30 height 14
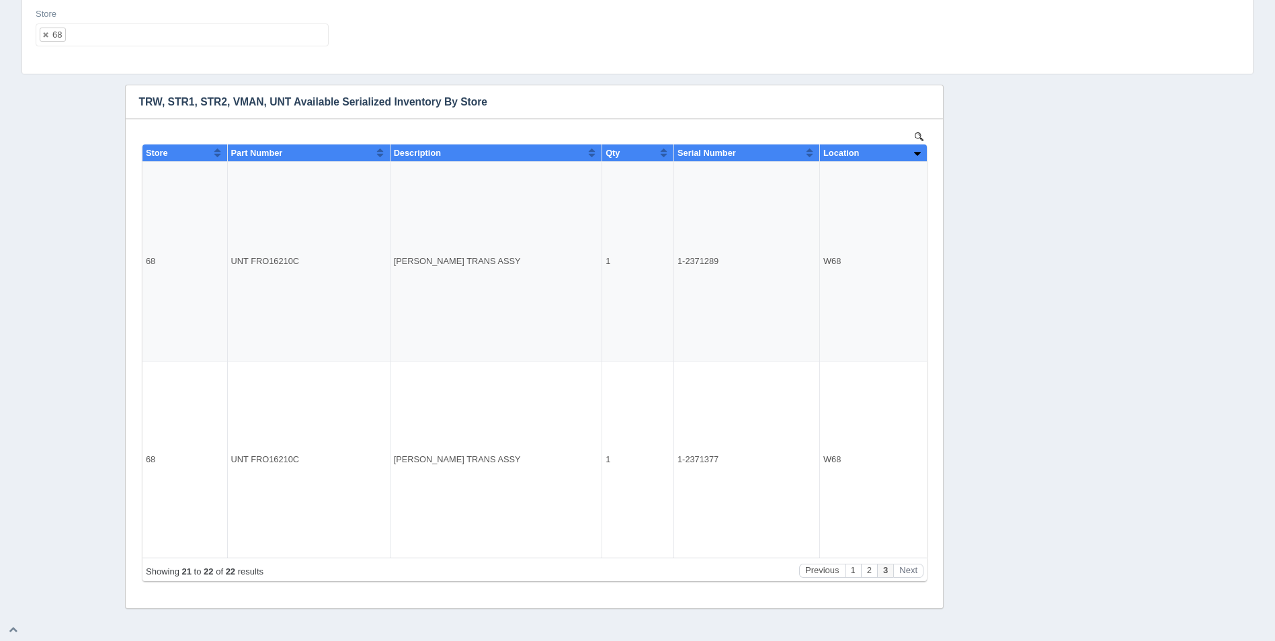
click at [216, 46] on ul "68" at bounding box center [182, 35] width 293 height 23
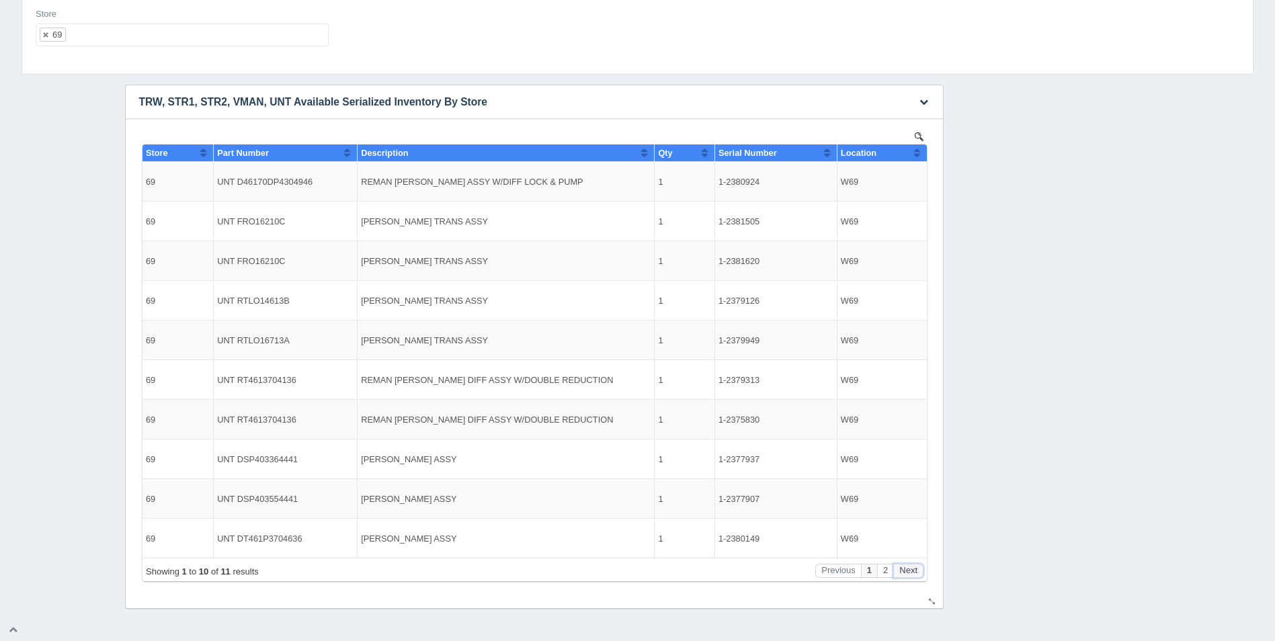
click at [910, 571] on button "Next" at bounding box center [907, 571] width 30 height 14
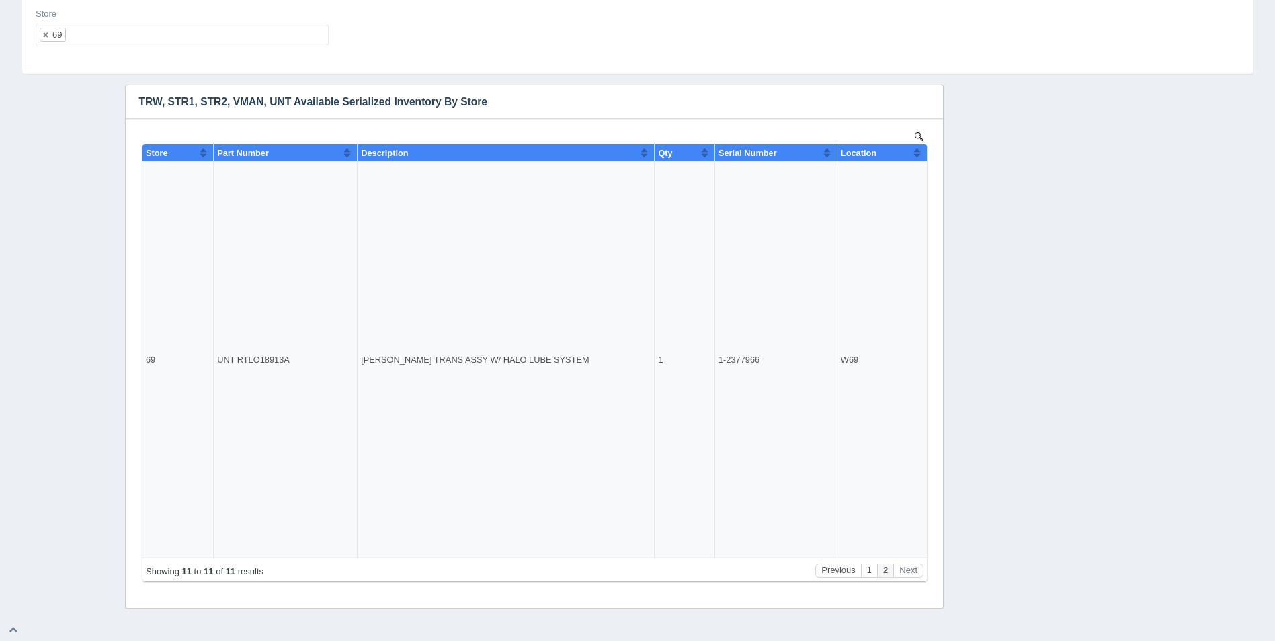
click at [110, 38] on ul "69" at bounding box center [182, 35] width 293 height 23
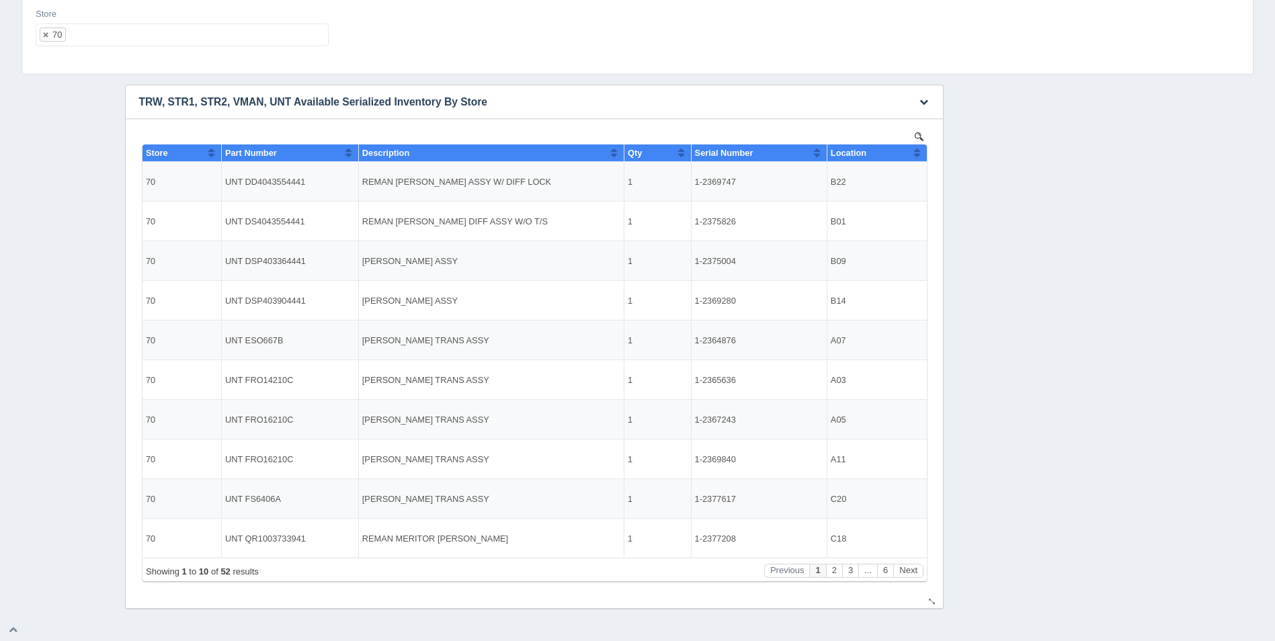
click at [921, 155] on th "Location" at bounding box center [876, 152] width 100 height 17
click at [910, 570] on button "Next" at bounding box center [907, 571] width 30 height 14
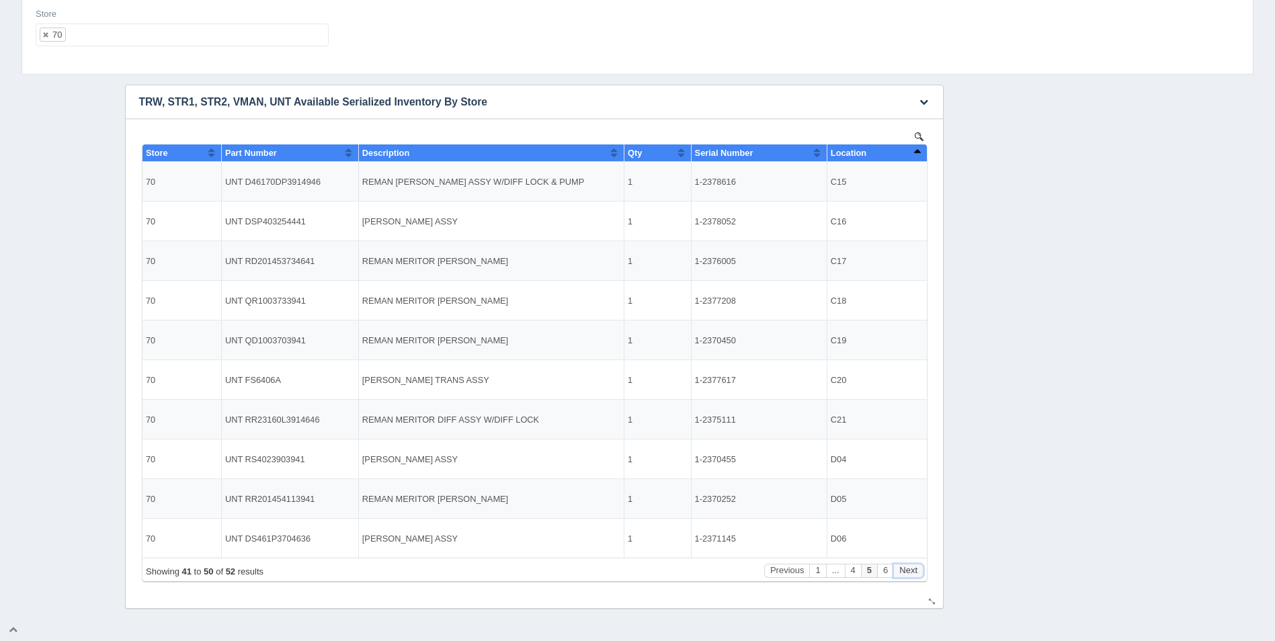
click at [910, 570] on button "Next" at bounding box center [907, 571] width 30 height 14
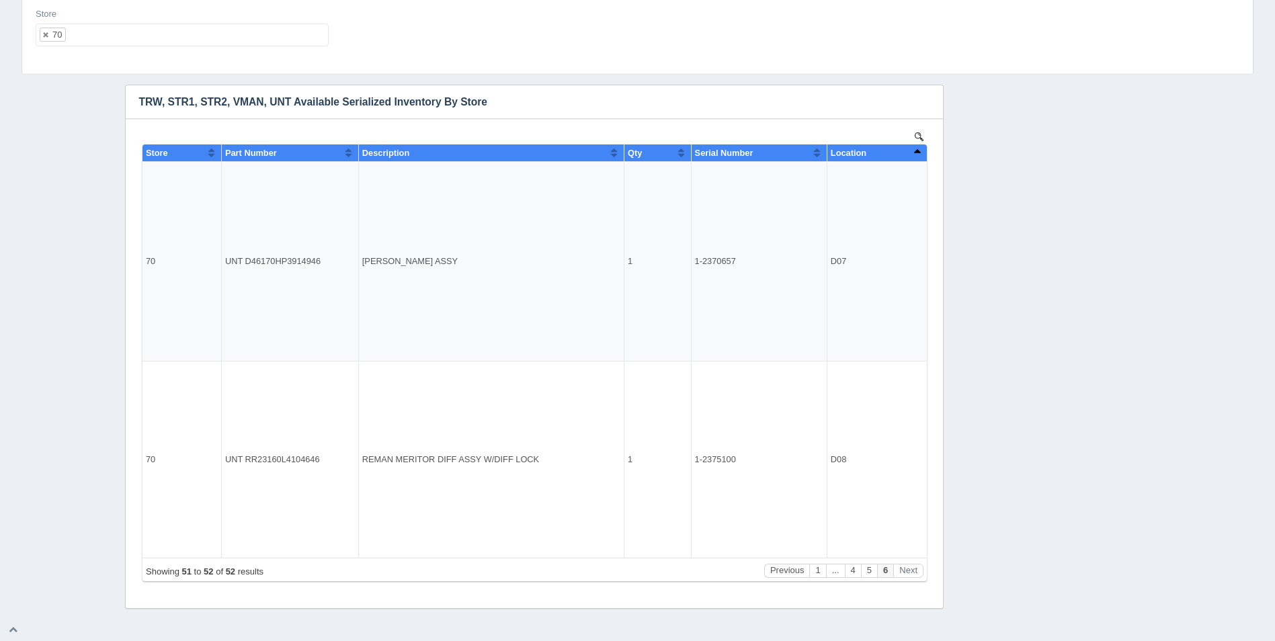
click at [100, 36] on ul "70" at bounding box center [182, 35] width 293 height 23
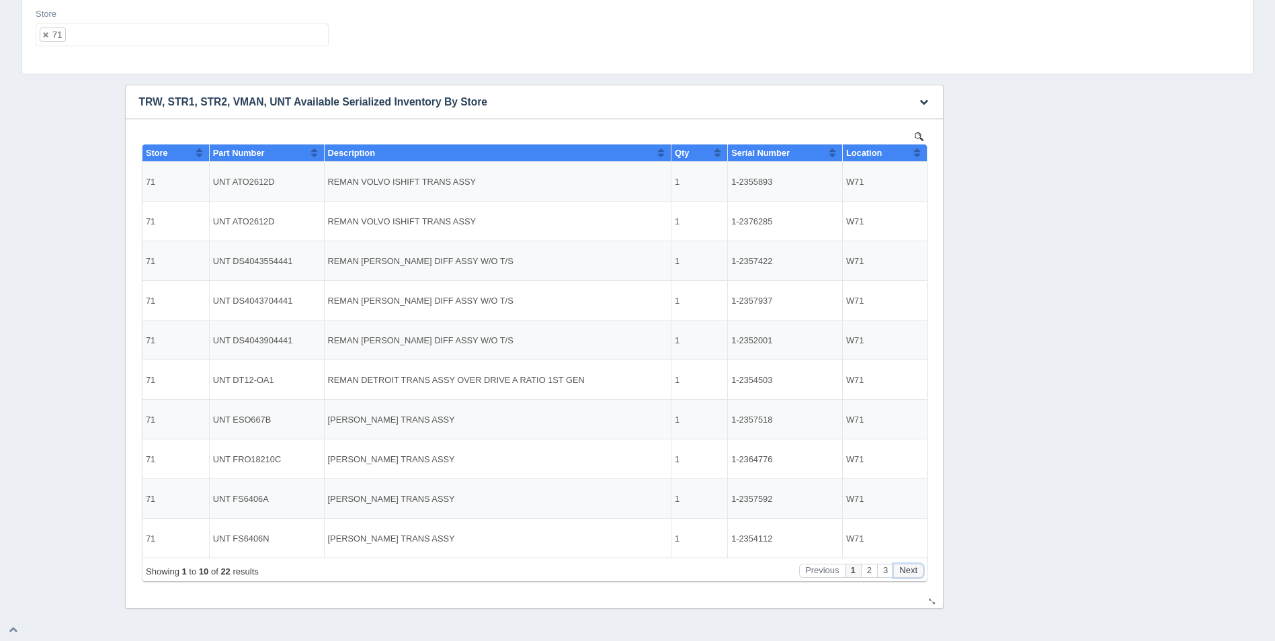
click at [914, 570] on button "Next" at bounding box center [907, 571] width 30 height 14
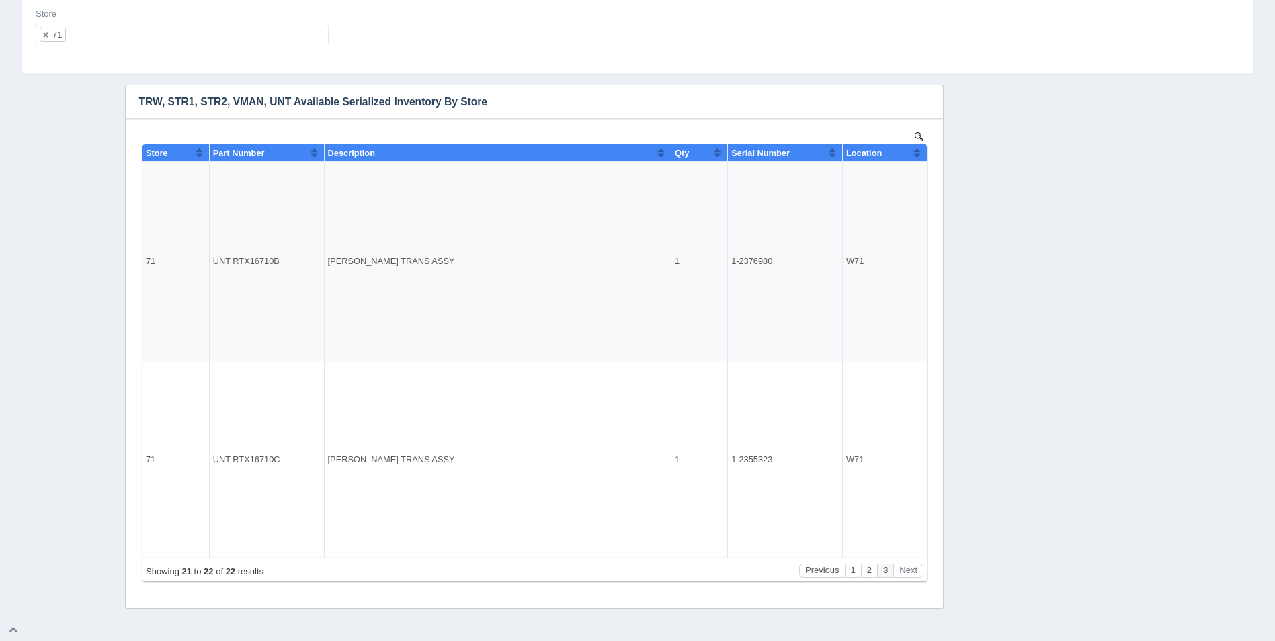
click at [89, 21] on div "Store 71 All None 1 2 3 4 5 6 7 8 9 10 11 12 13 14 15 16 17 18 19 20 21 22 23 2…" at bounding box center [182, 27] width 293 height 39
click at [81, 34] on input "text" at bounding box center [77, 35] width 23 height 22
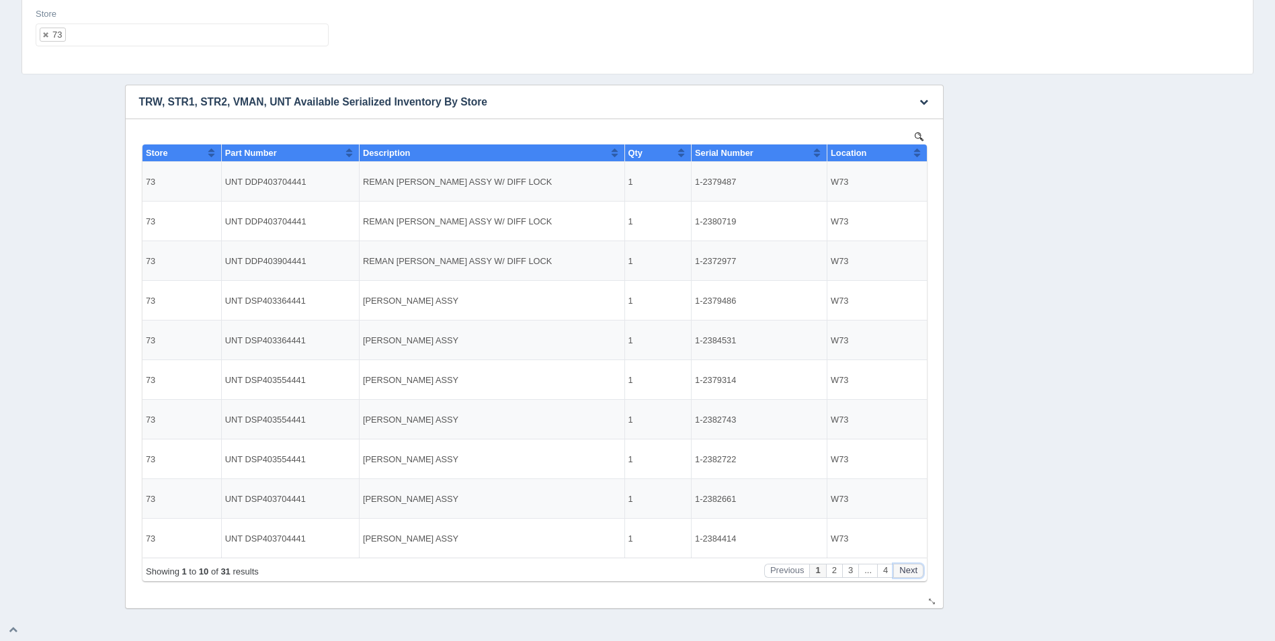
click at [910, 565] on button "Next" at bounding box center [907, 571] width 30 height 14
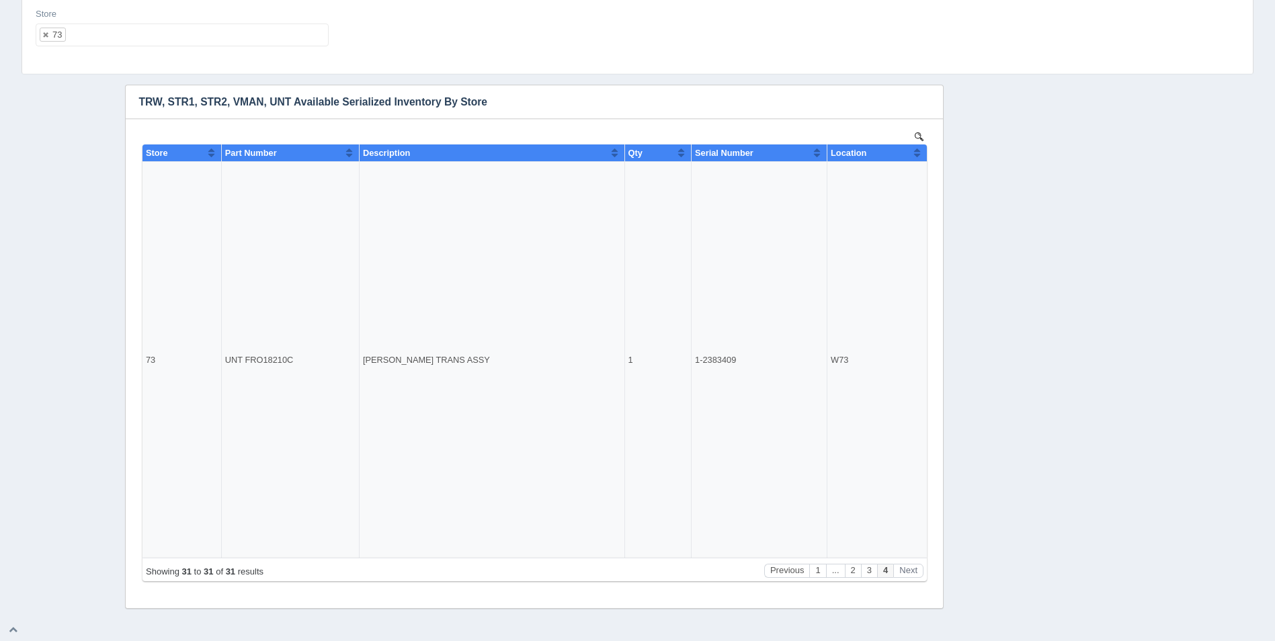
click at [123, 38] on ul "73" at bounding box center [182, 35] width 293 height 23
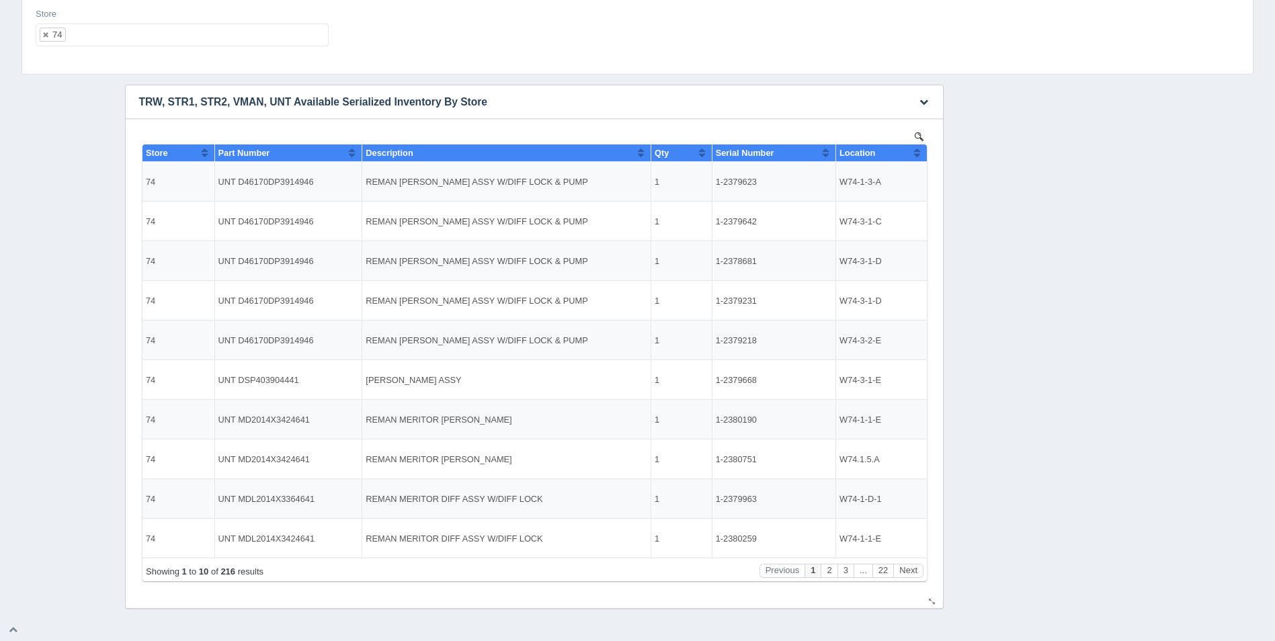
click at [914, 157] on button "Sort column ascending" at bounding box center [916, 152] width 9 height 16
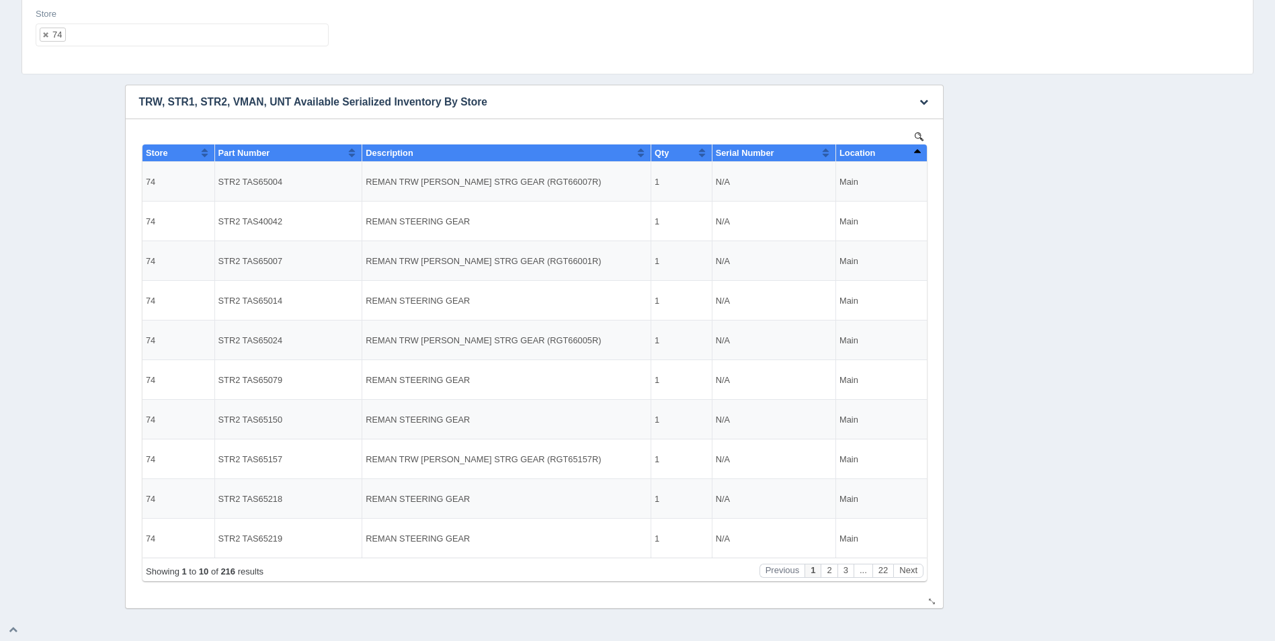
click at [914, 157] on button "Sort column descending" at bounding box center [916, 152] width 9 height 16
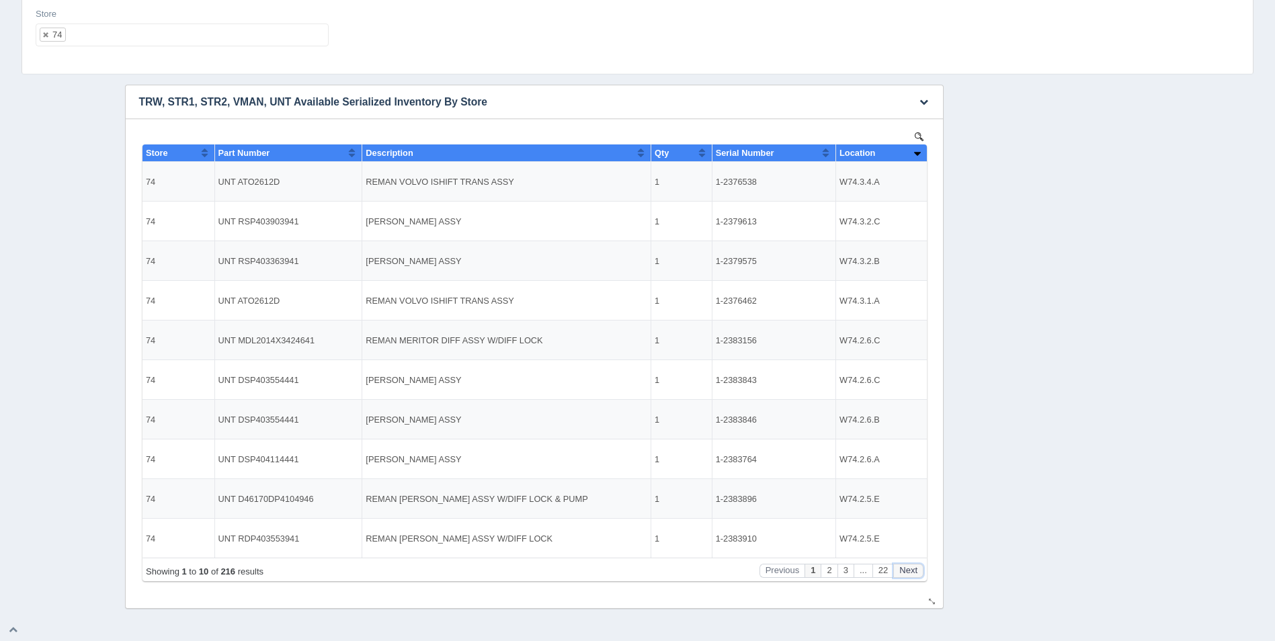
click at [905, 570] on button "Next" at bounding box center [907, 571] width 30 height 14
click at [906, 570] on button "Next" at bounding box center [907, 571] width 30 height 14
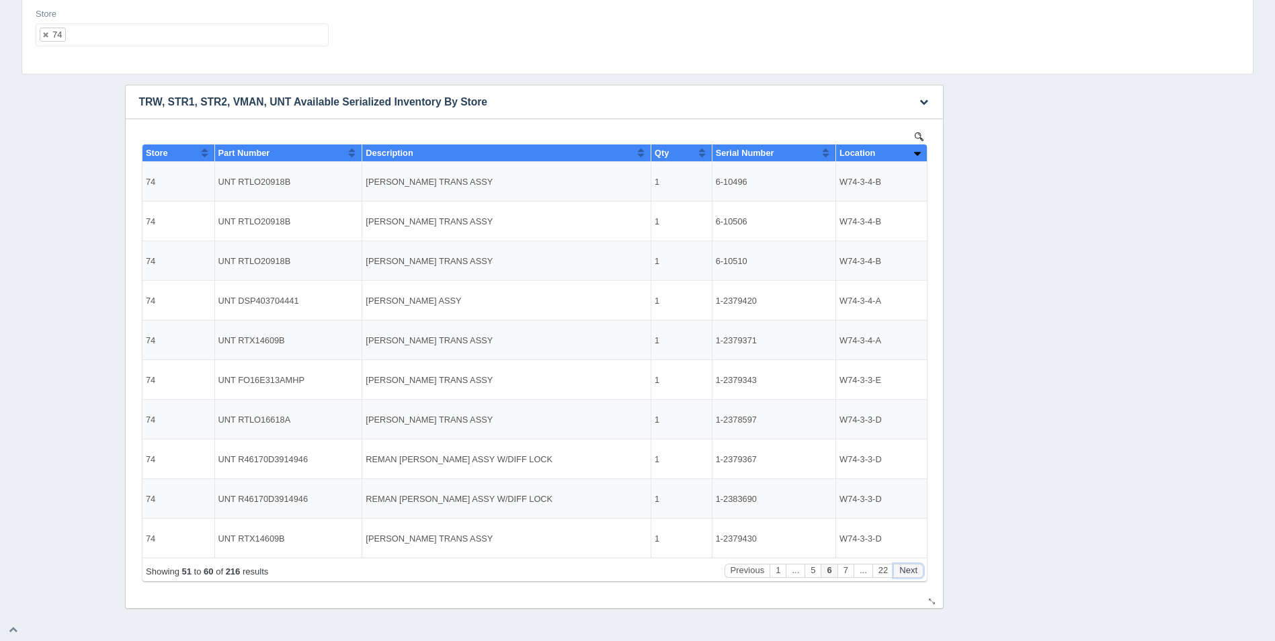
click at [906, 570] on button "Next" at bounding box center [907, 571] width 30 height 14
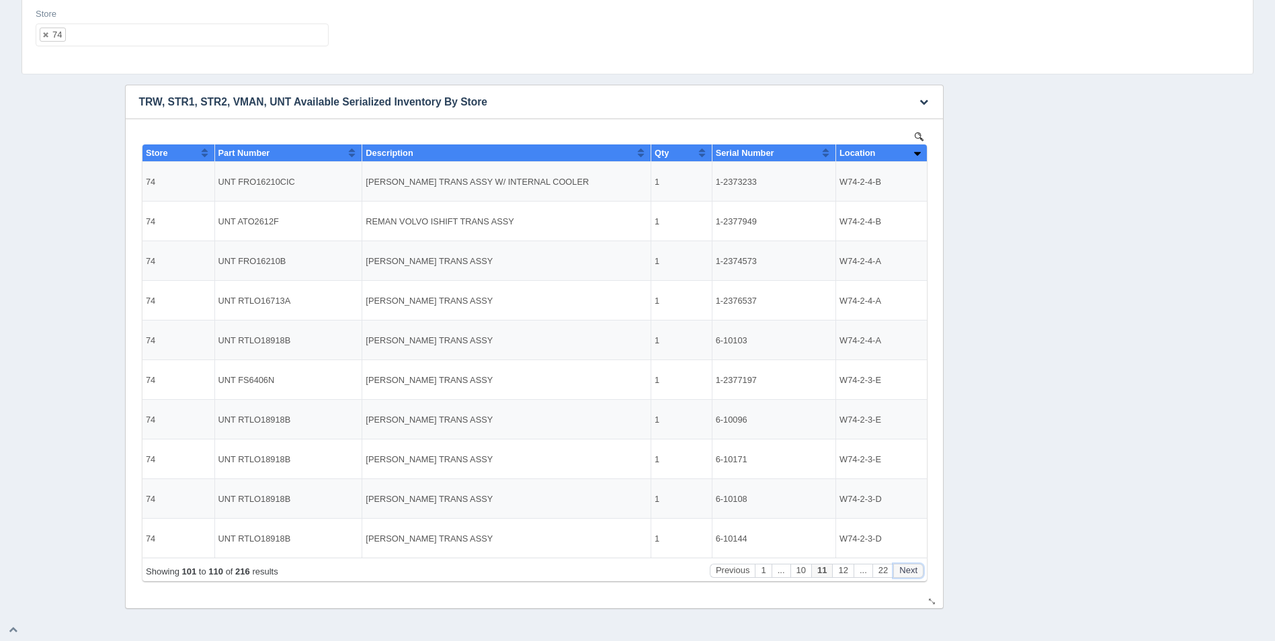
click at [906, 570] on button "Next" at bounding box center [907, 571] width 30 height 14
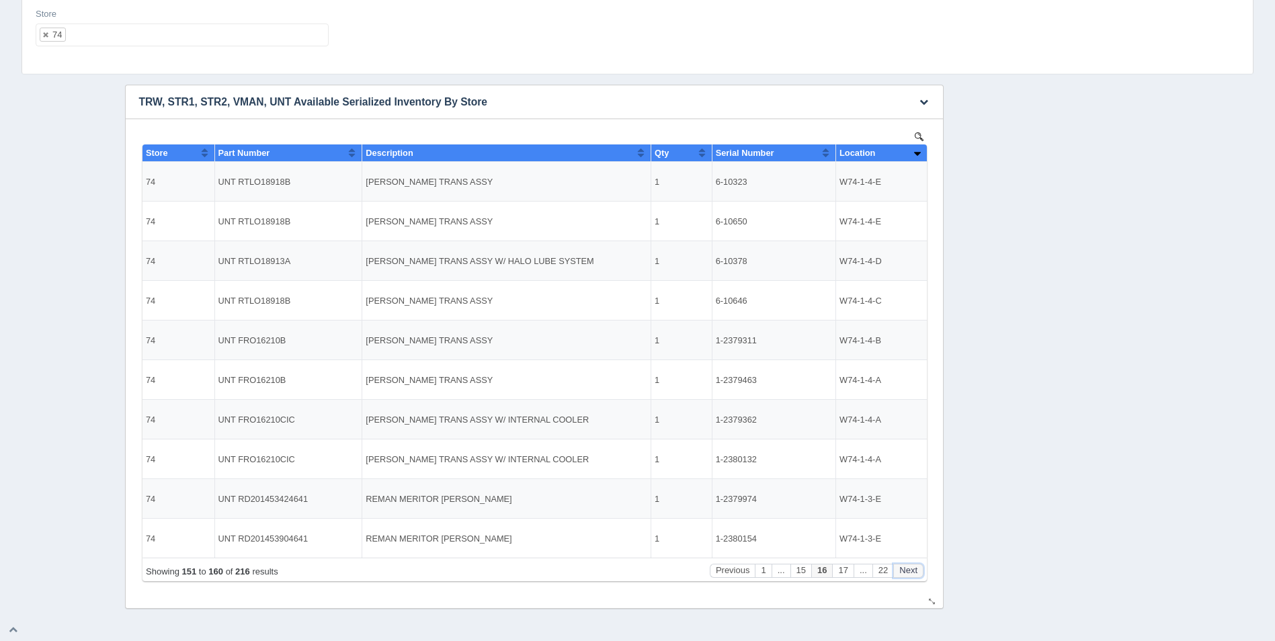
click at [906, 570] on button "Next" at bounding box center [907, 571] width 30 height 14
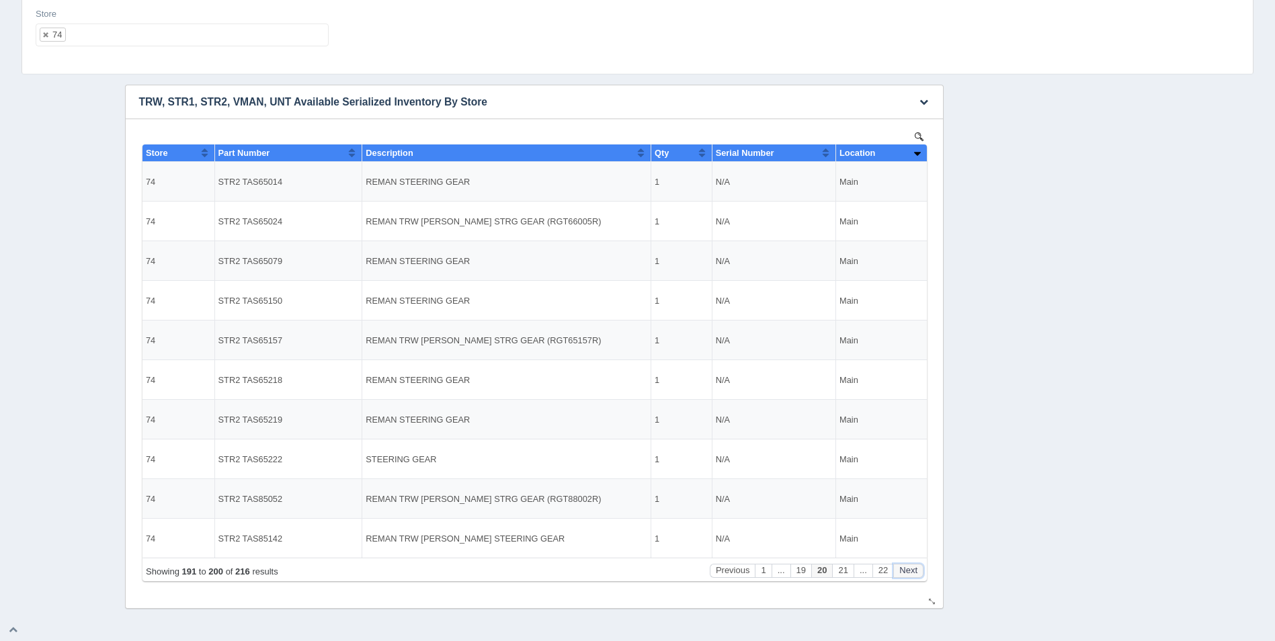
click at [906, 570] on button "Next" at bounding box center [907, 571] width 30 height 14
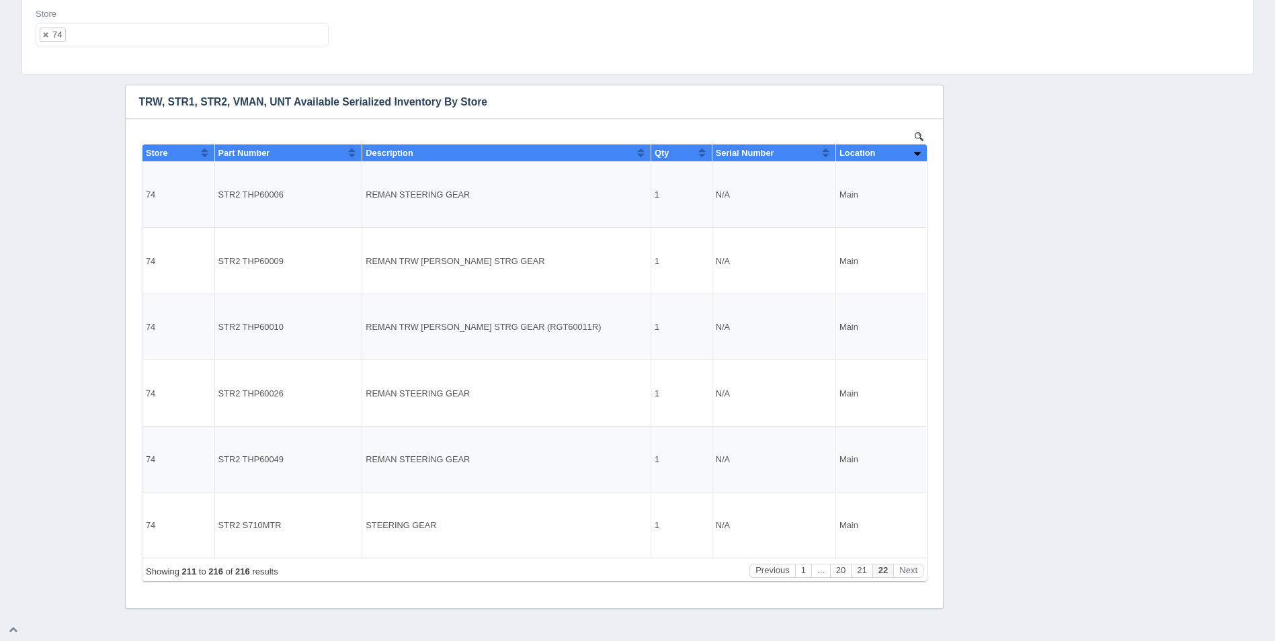
click at [175, 37] on ul "74" at bounding box center [182, 35] width 293 height 23
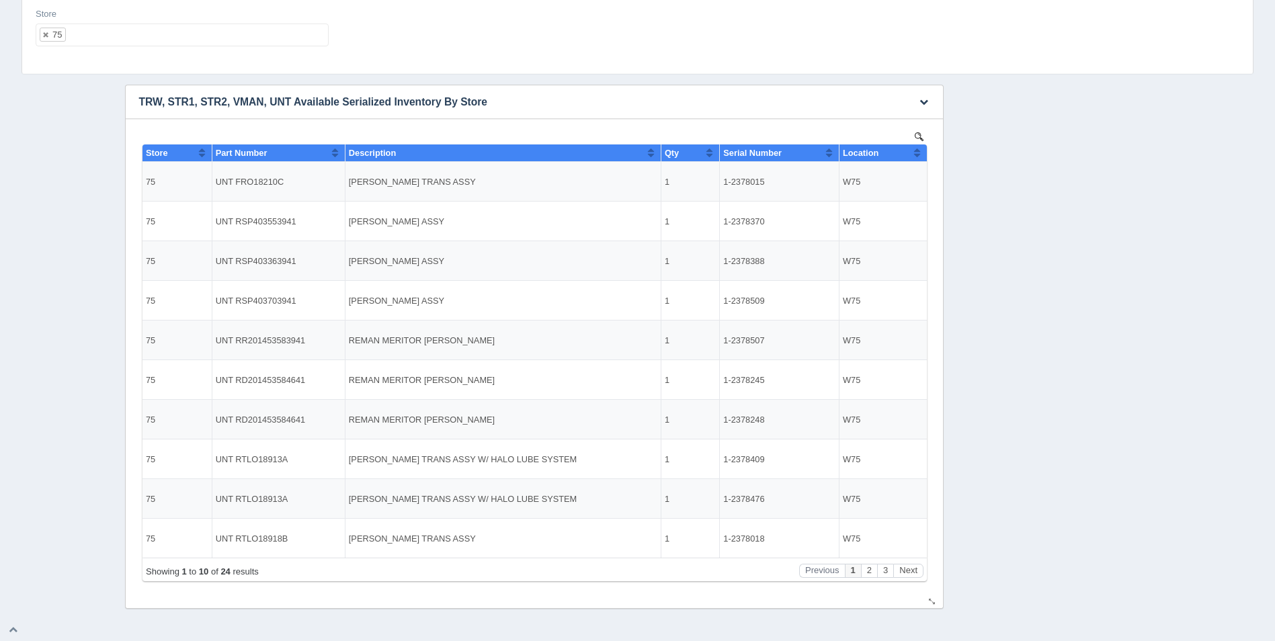
click at [917, 151] on button "Sort column ascending" at bounding box center [916, 152] width 9 height 16
click at [917, 151] on button "Sort column descending" at bounding box center [916, 152] width 9 height 16
click at [904, 566] on button "Next" at bounding box center [907, 571] width 30 height 14
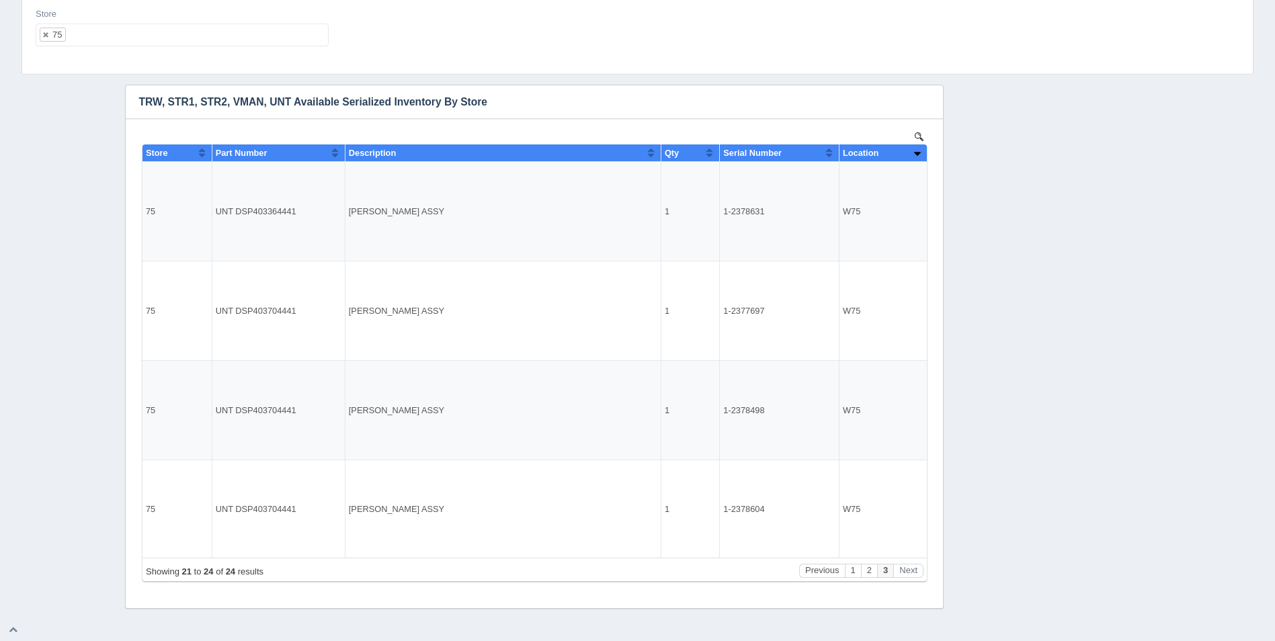
click at [226, 39] on ul "75" at bounding box center [182, 35] width 293 height 23
